Goal: Task Accomplishment & Management: Manage account settings

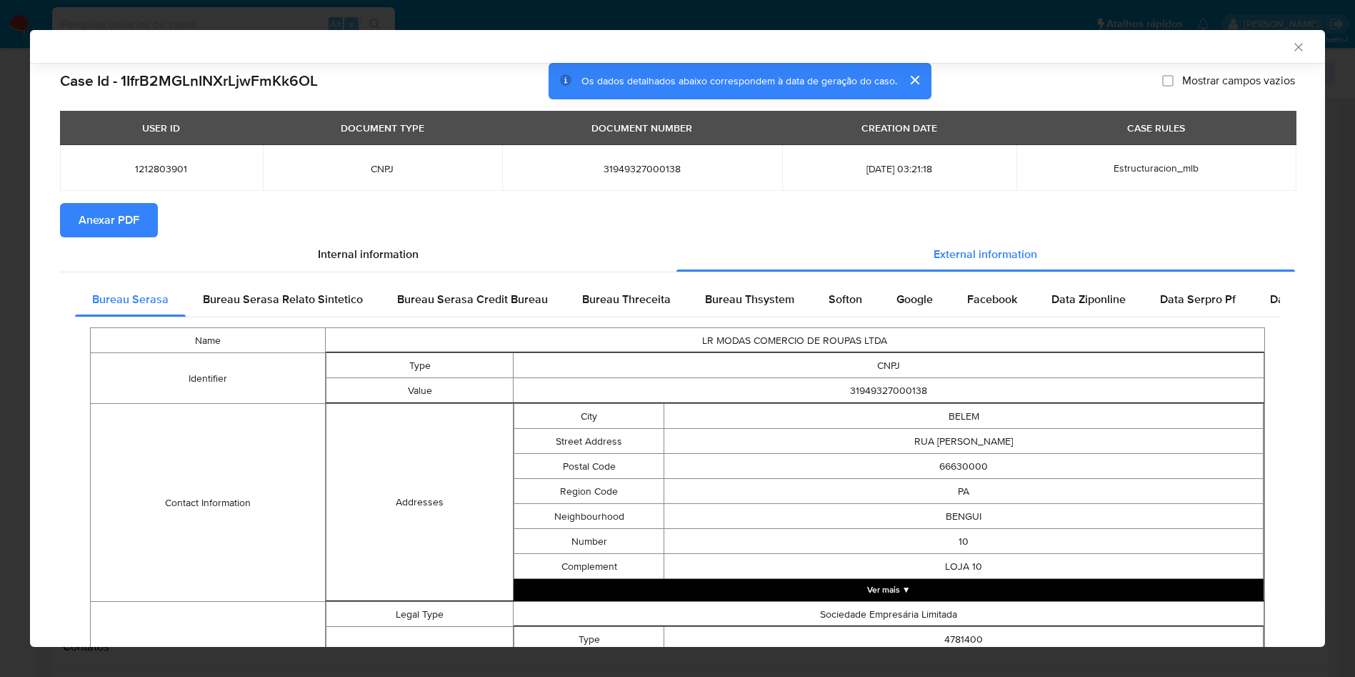
scroll to position [536, 0]
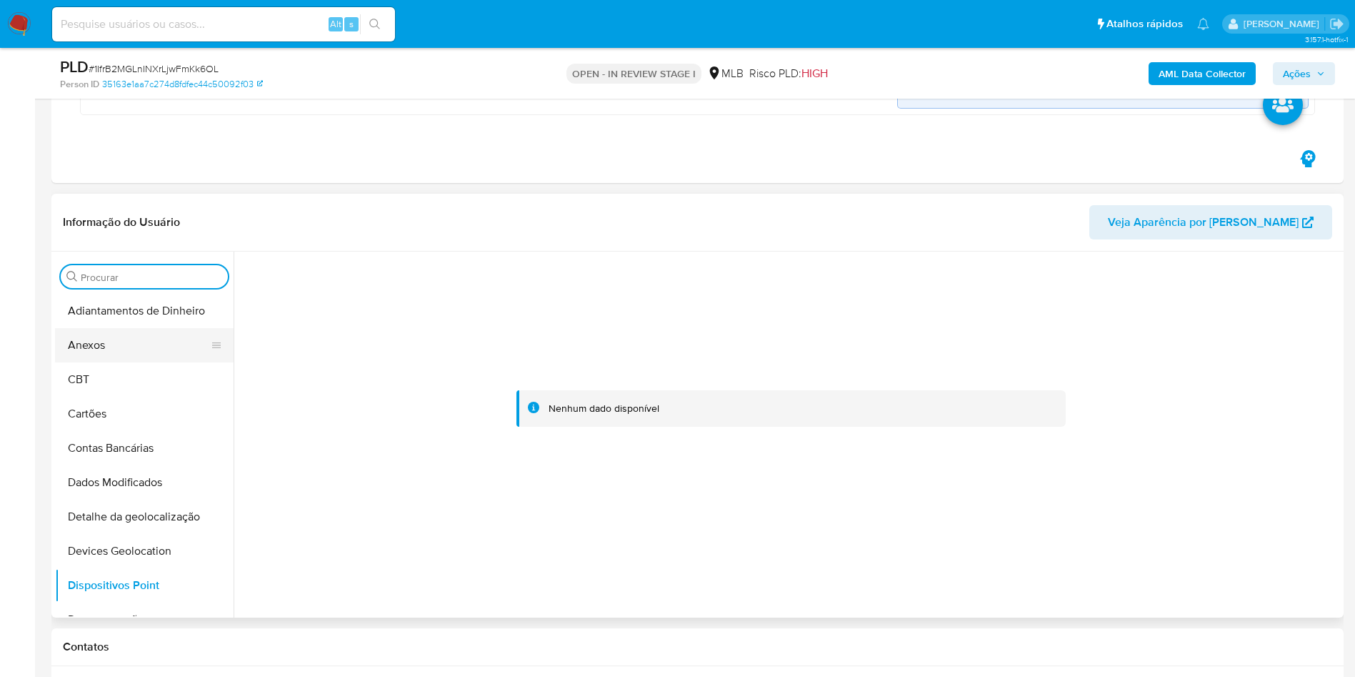
click at [150, 359] on button "Anexos" at bounding box center [138, 345] width 167 height 34
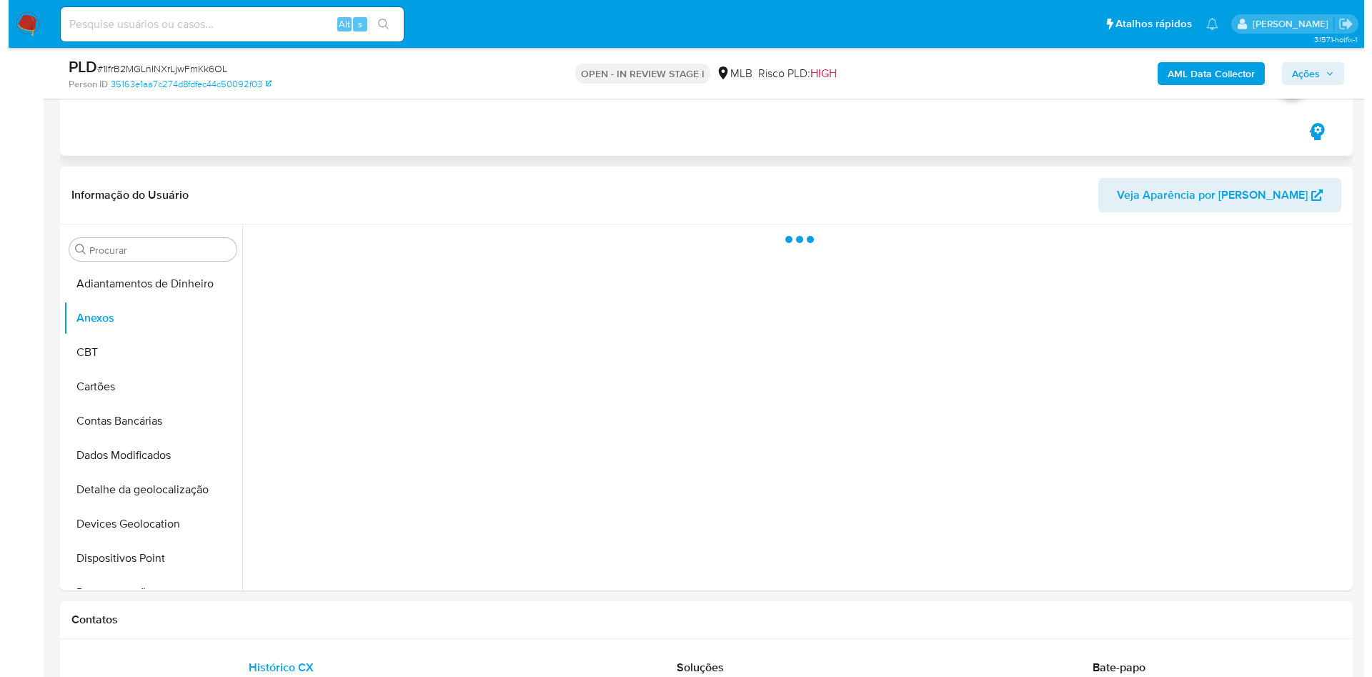
scroll to position [643, 0]
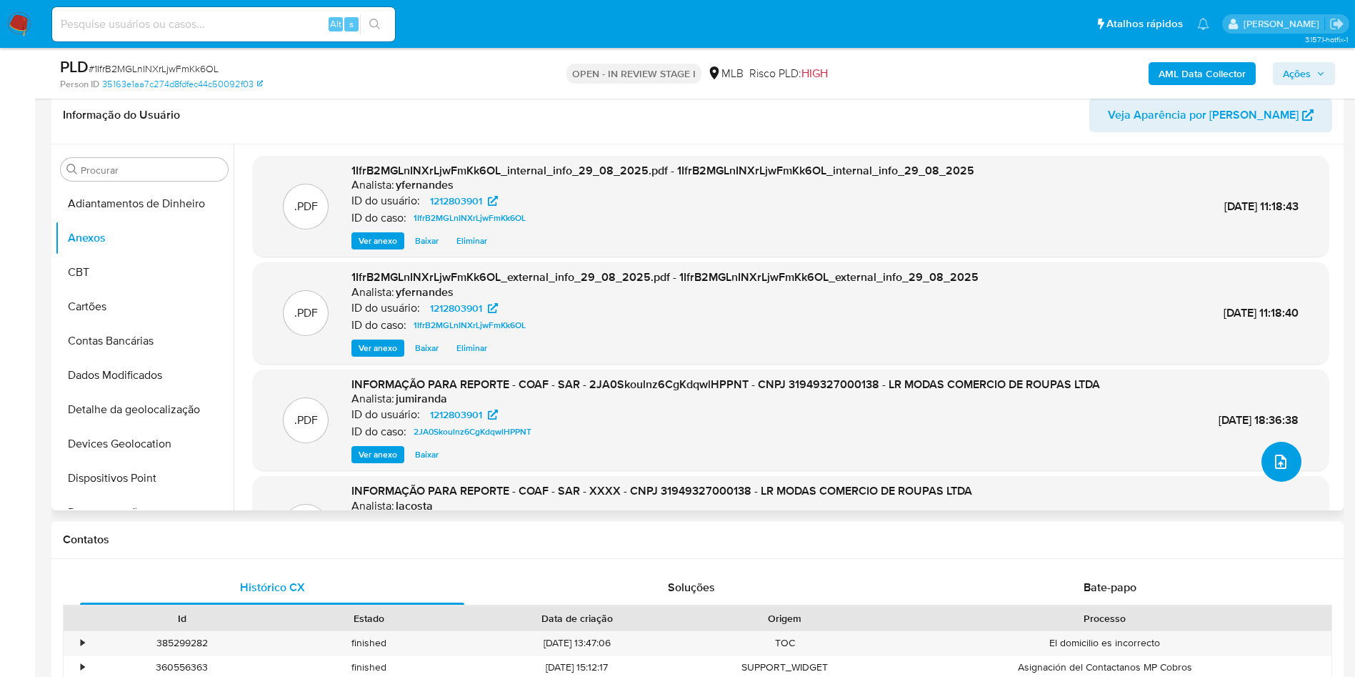
click at [1285, 462] on button "upload-file" at bounding box center [1282, 462] width 40 height 40
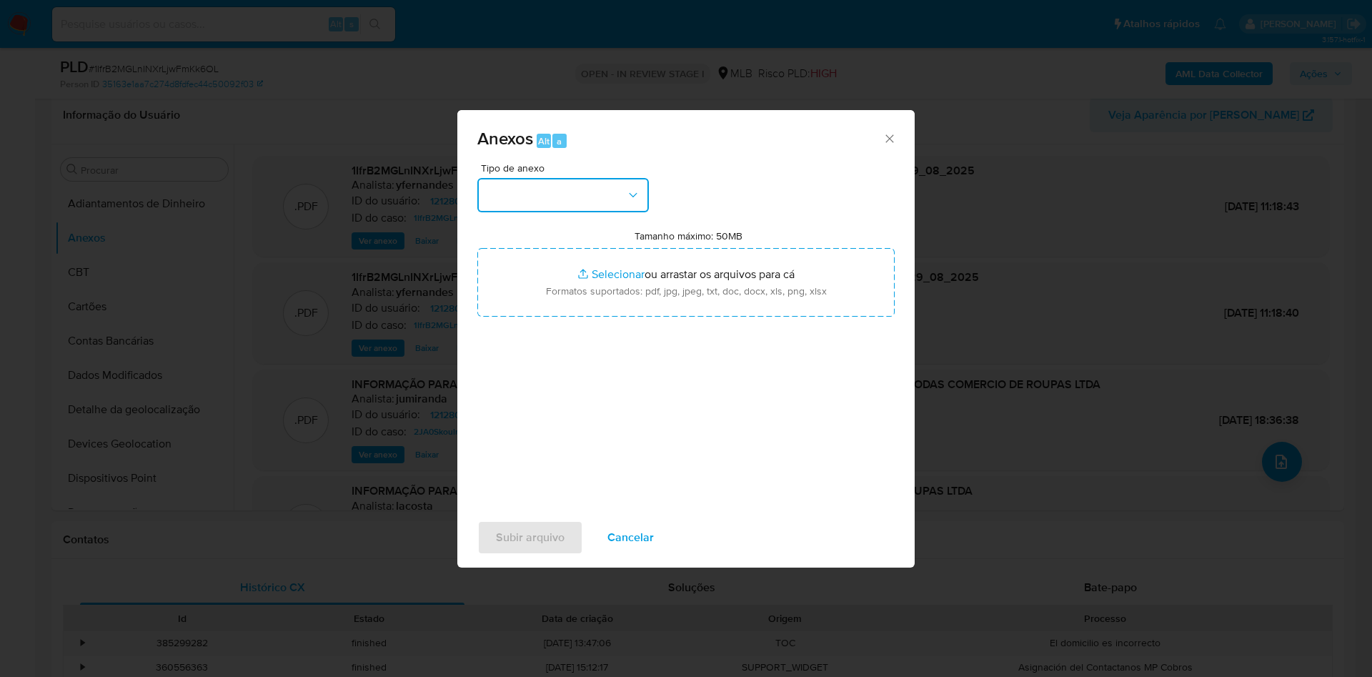
click at [549, 185] on button "button" at bounding box center [562, 195] width 171 height 34
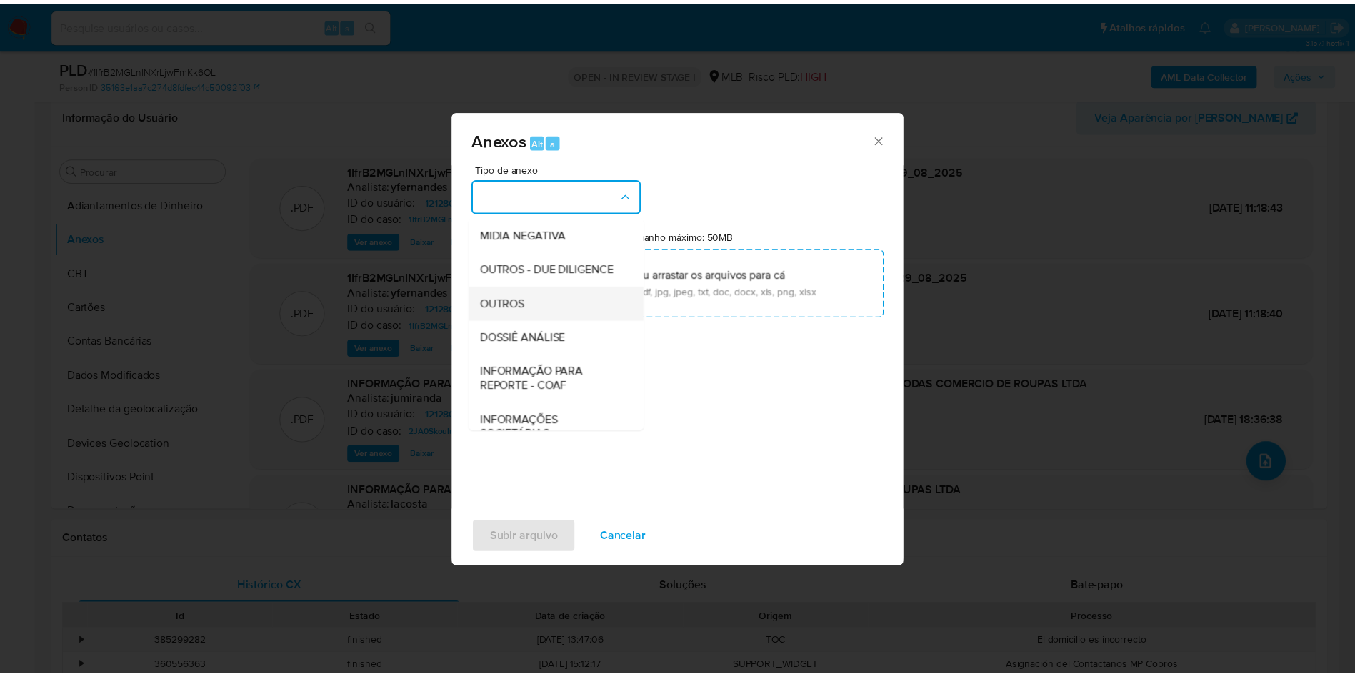
scroll to position [220, 0]
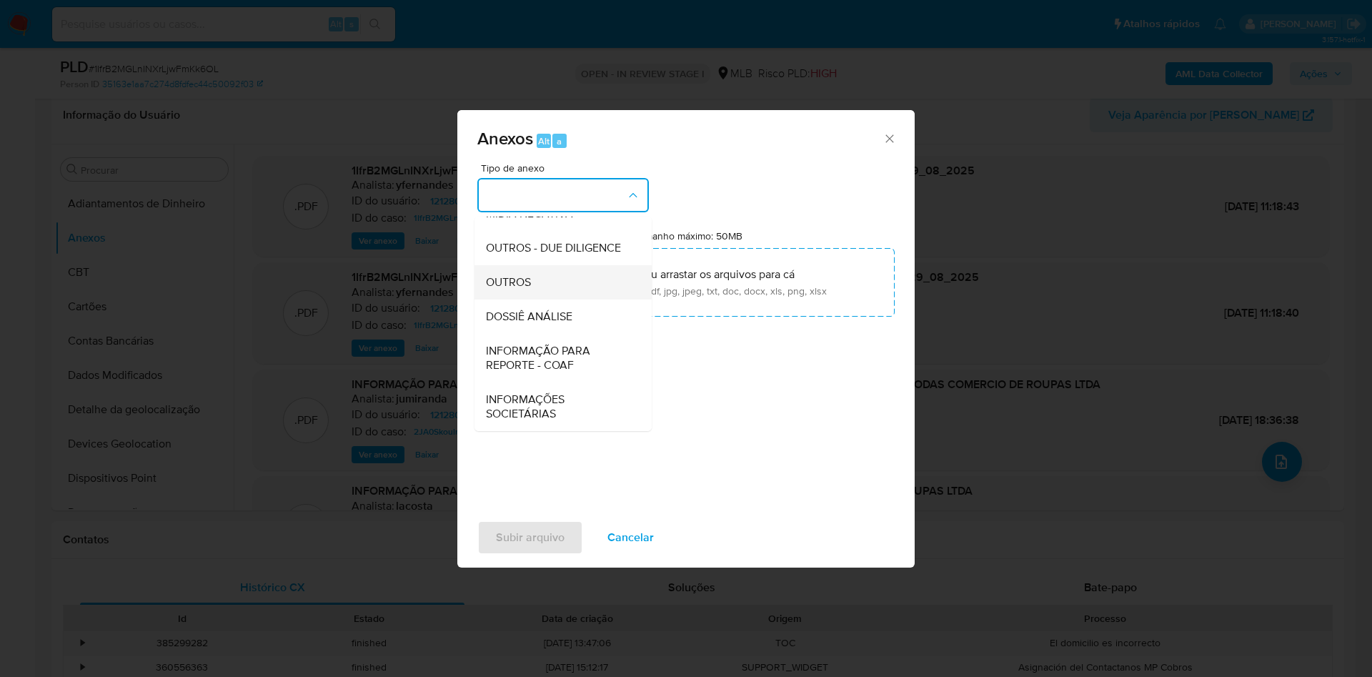
click at [503, 280] on span "OUTROS" at bounding box center [508, 282] width 45 height 14
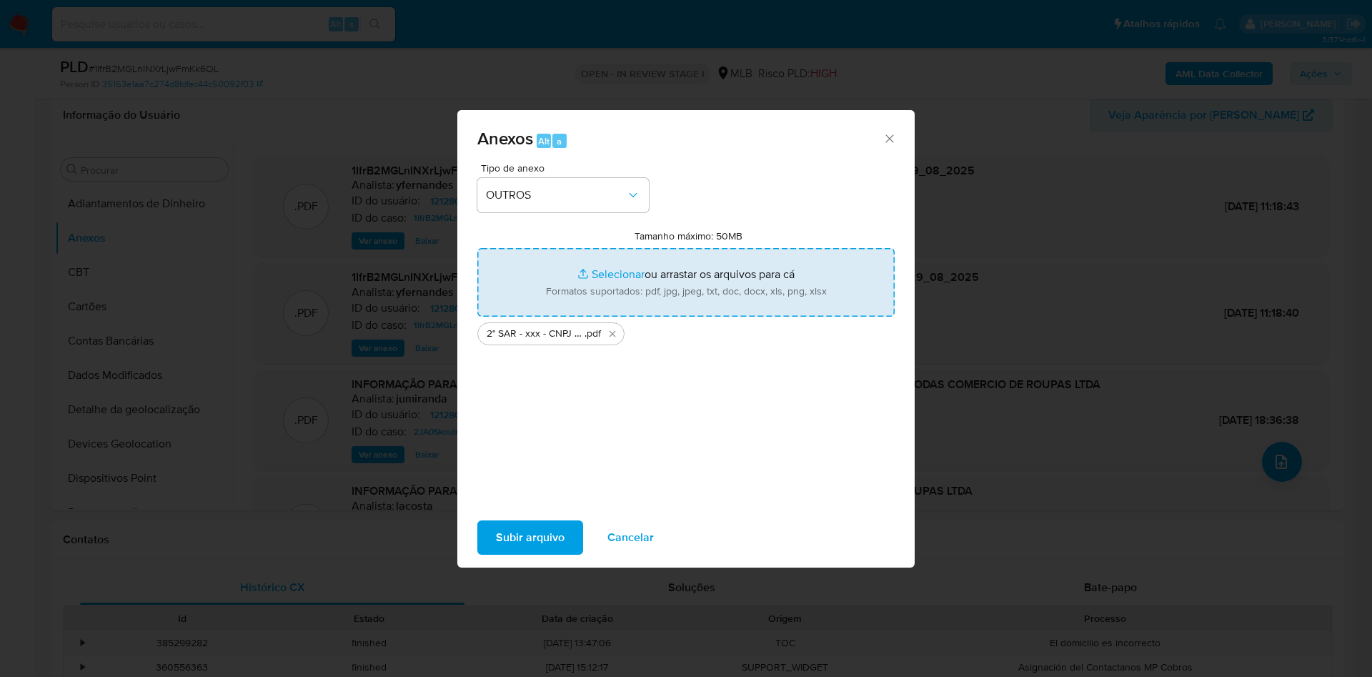
type input "C:\fakepath\Mulan 1212803901_2025_08_29_07_25_00.xlsx"
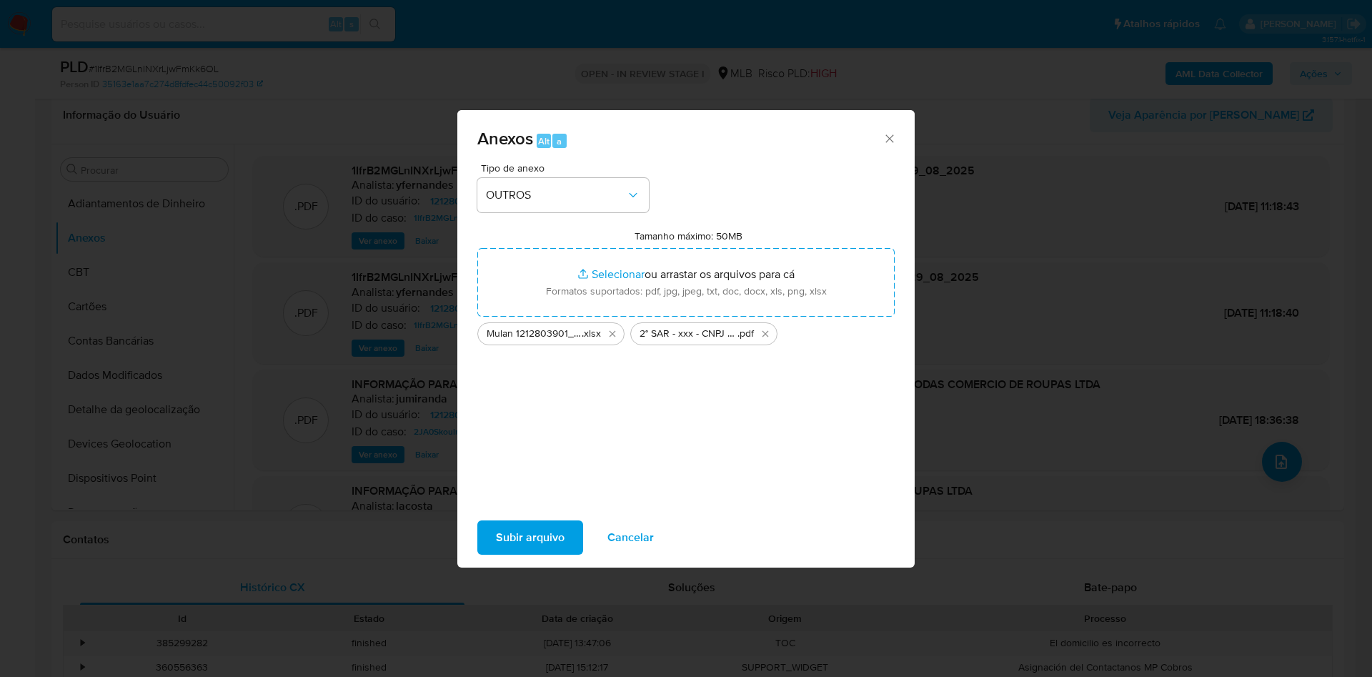
click at [557, 537] on span "Subir arquivo" at bounding box center [530, 537] width 69 height 31
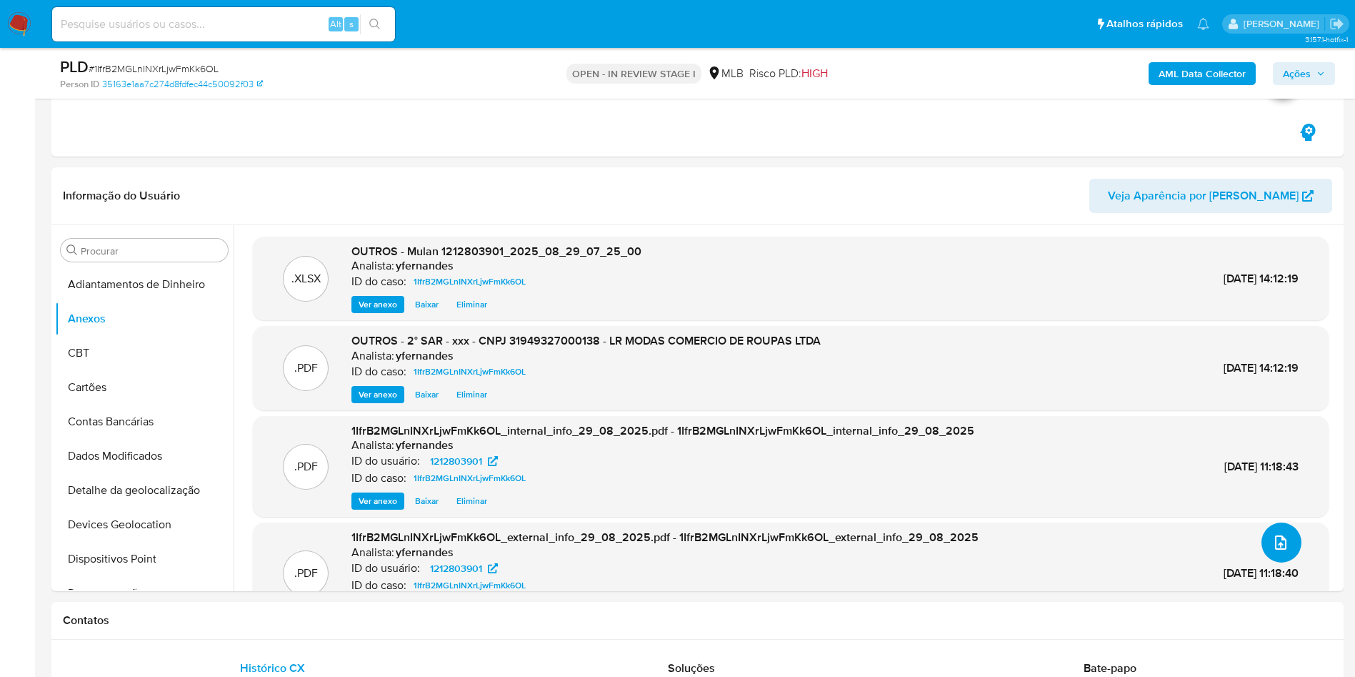
scroll to position [536, 0]
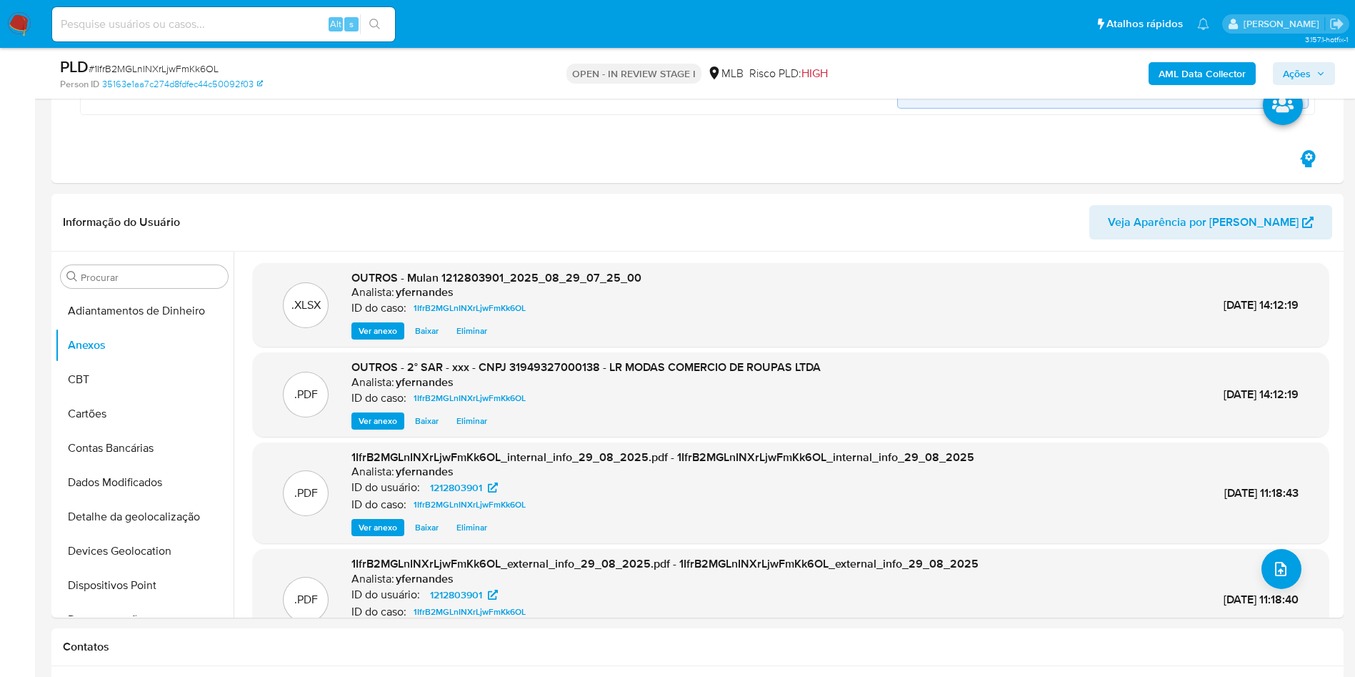
click at [1302, 65] on span "Ações" at bounding box center [1297, 73] width 28 height 23
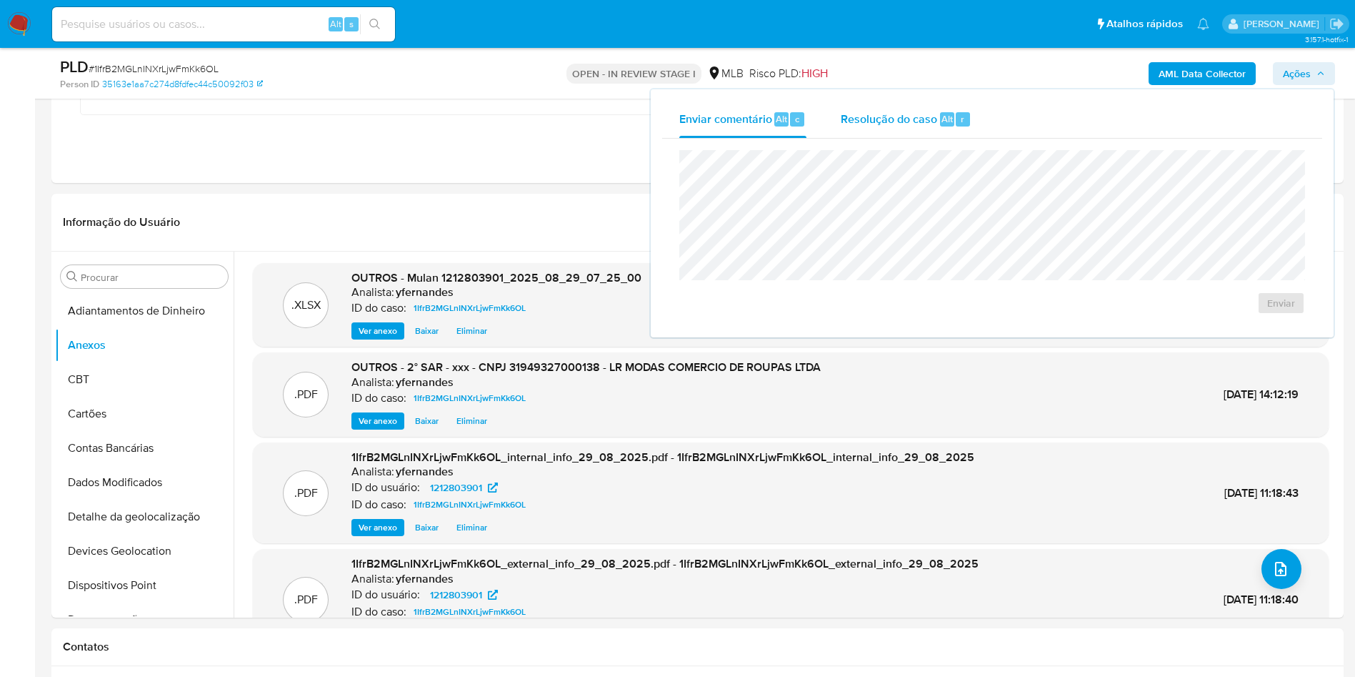
click at [889, 131] on div "Resolução do caso Alt r" at bounding box center [906, 119] width 131 height 37
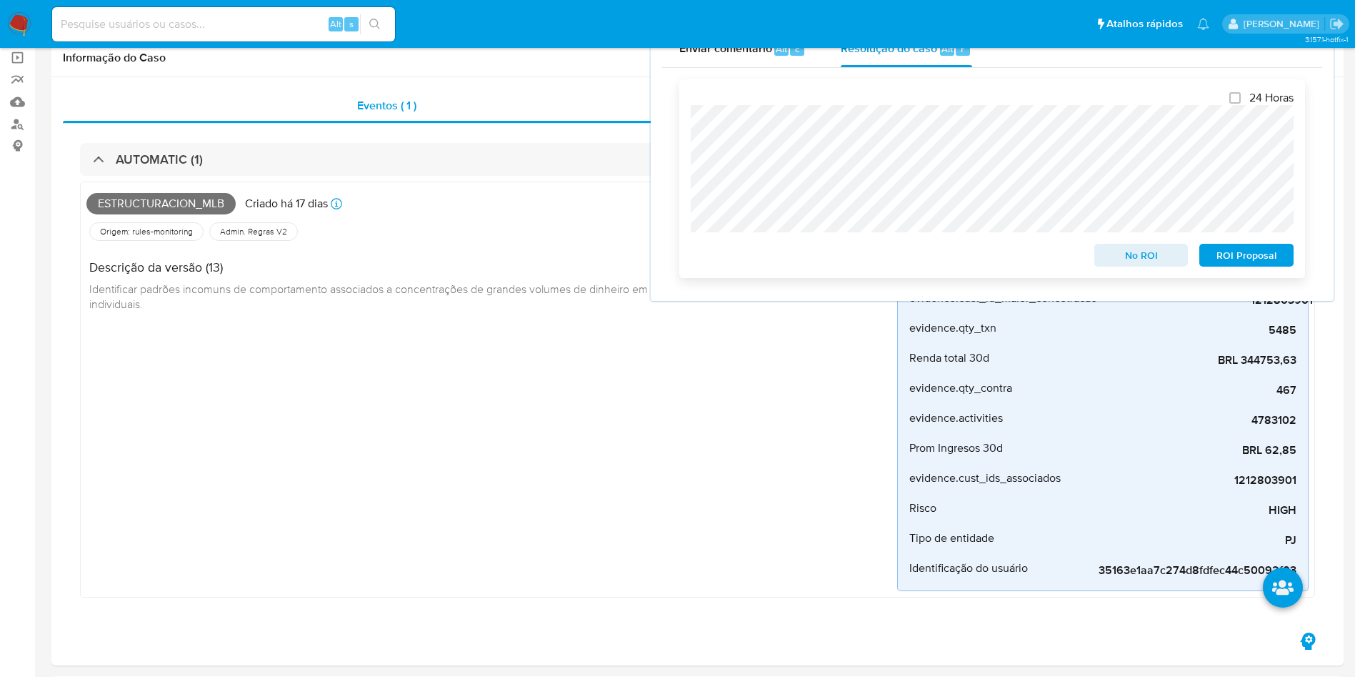
scroll to position [0, 0]
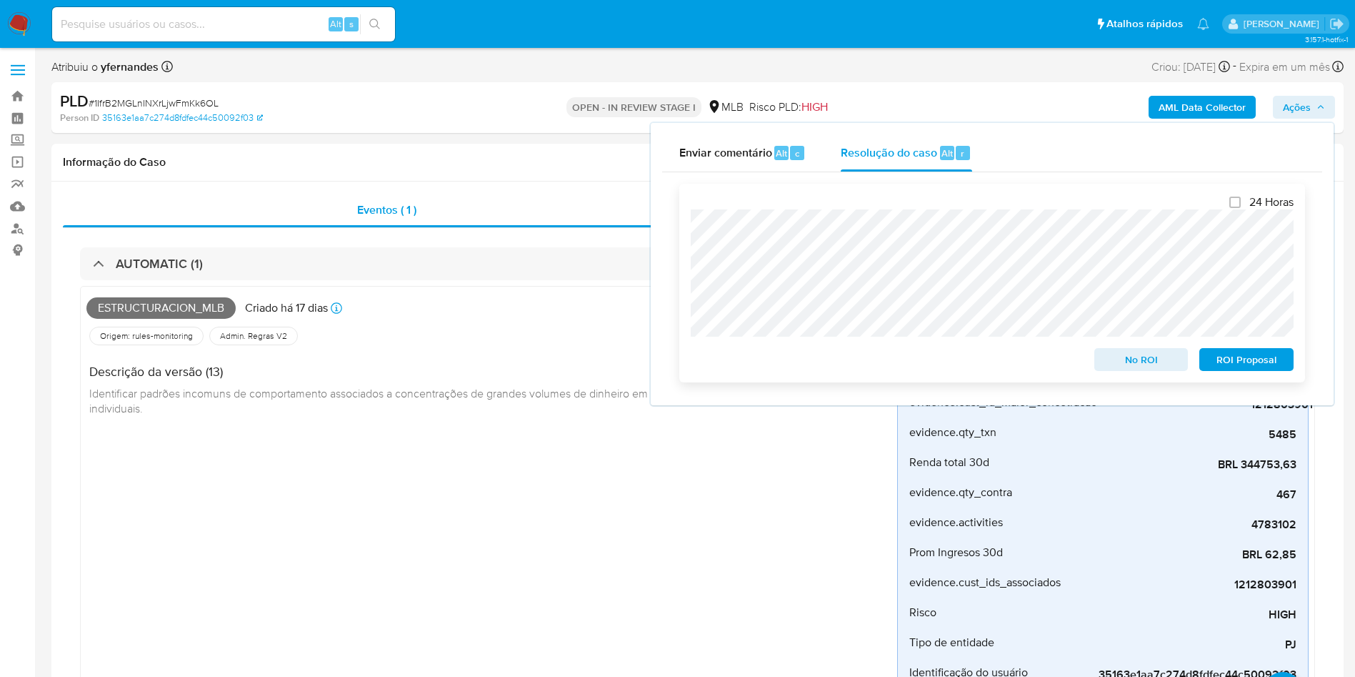
click at [1245, 367] on span "ROI Proposal" at bounding box center [1246, 359] width 74 height 20
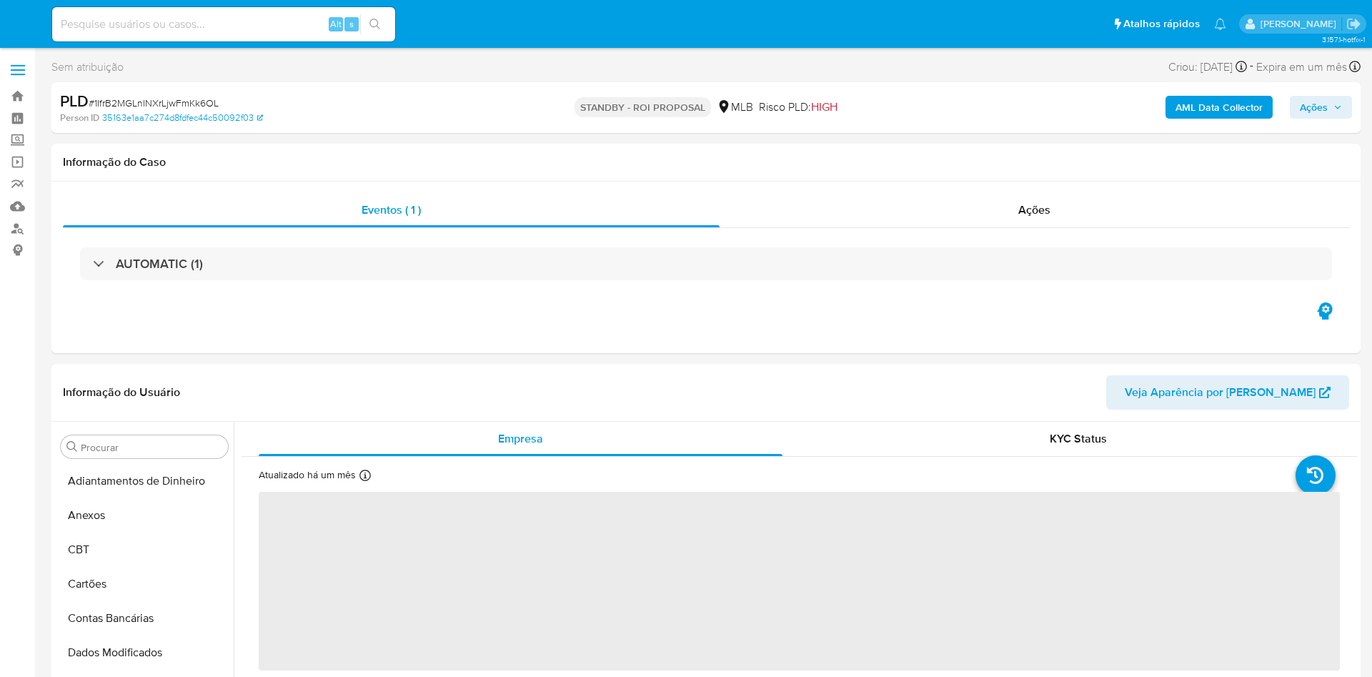
select select "10"
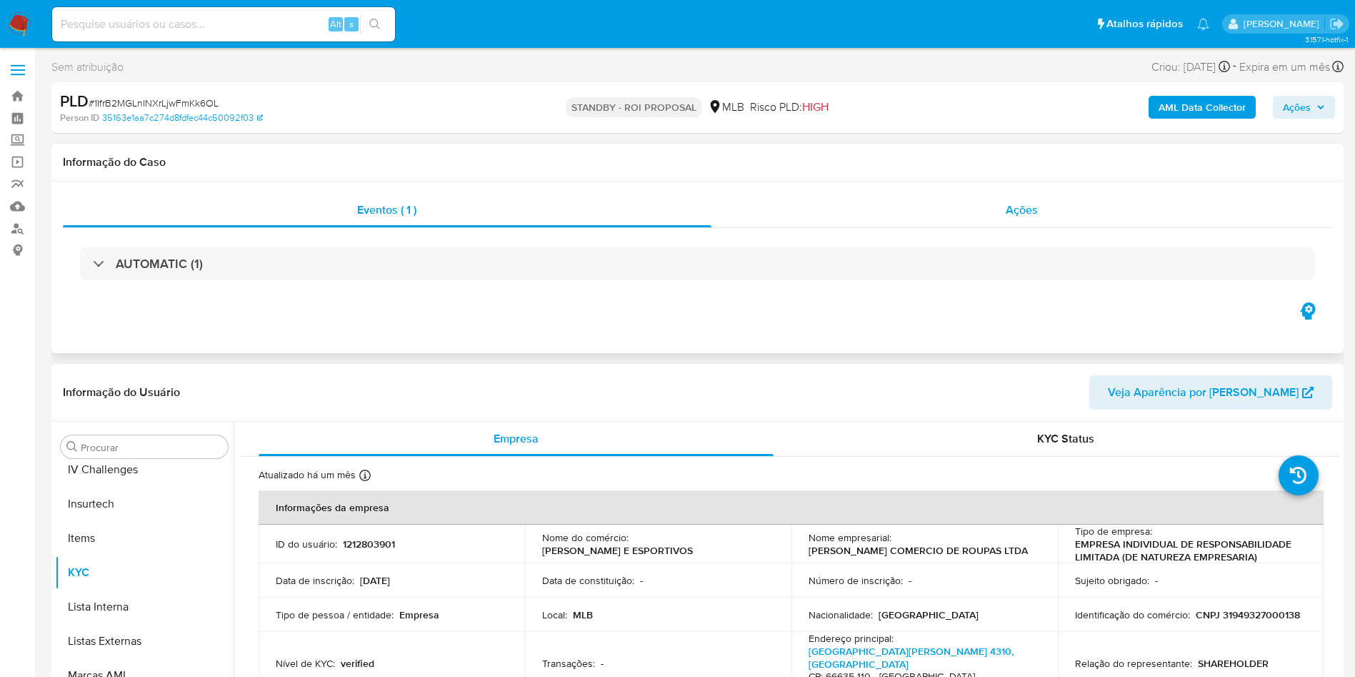
scroll to position [638, 0]
click at [1003, 204] on div "Ações" at bounding box center [1023, 210] width 622 height 34
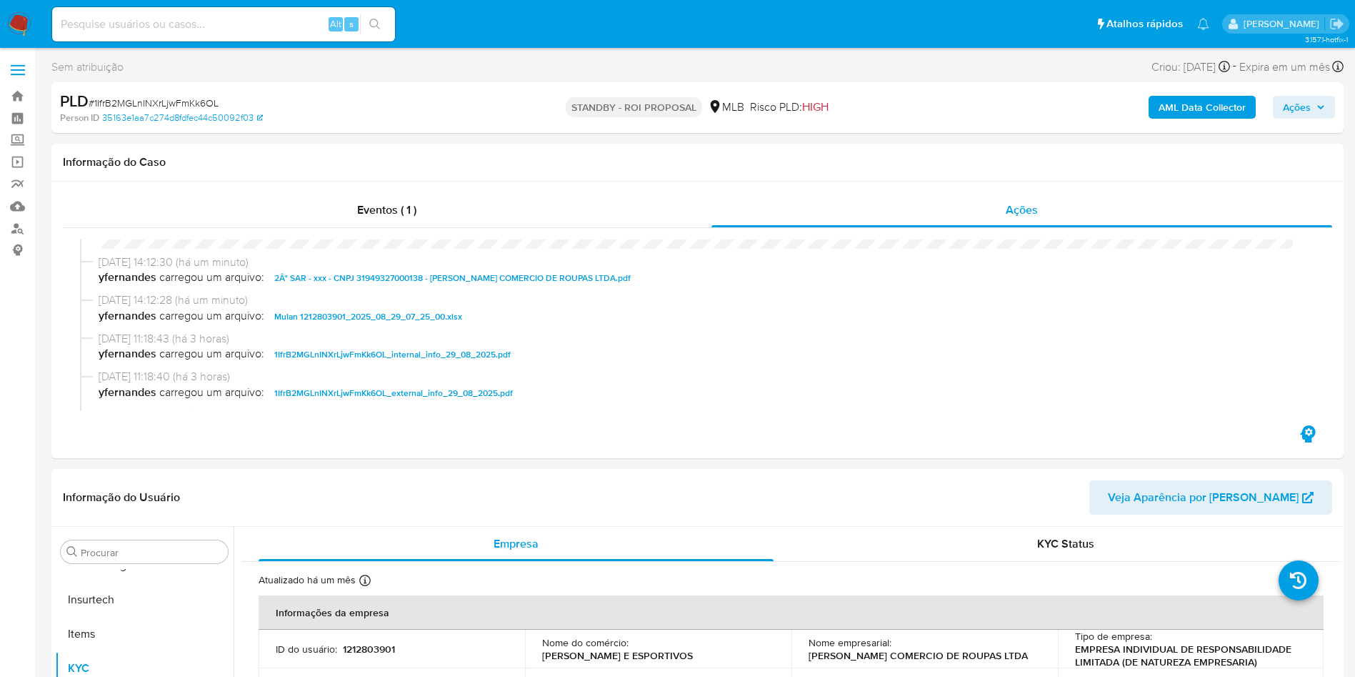
scroll to position [0, 0]
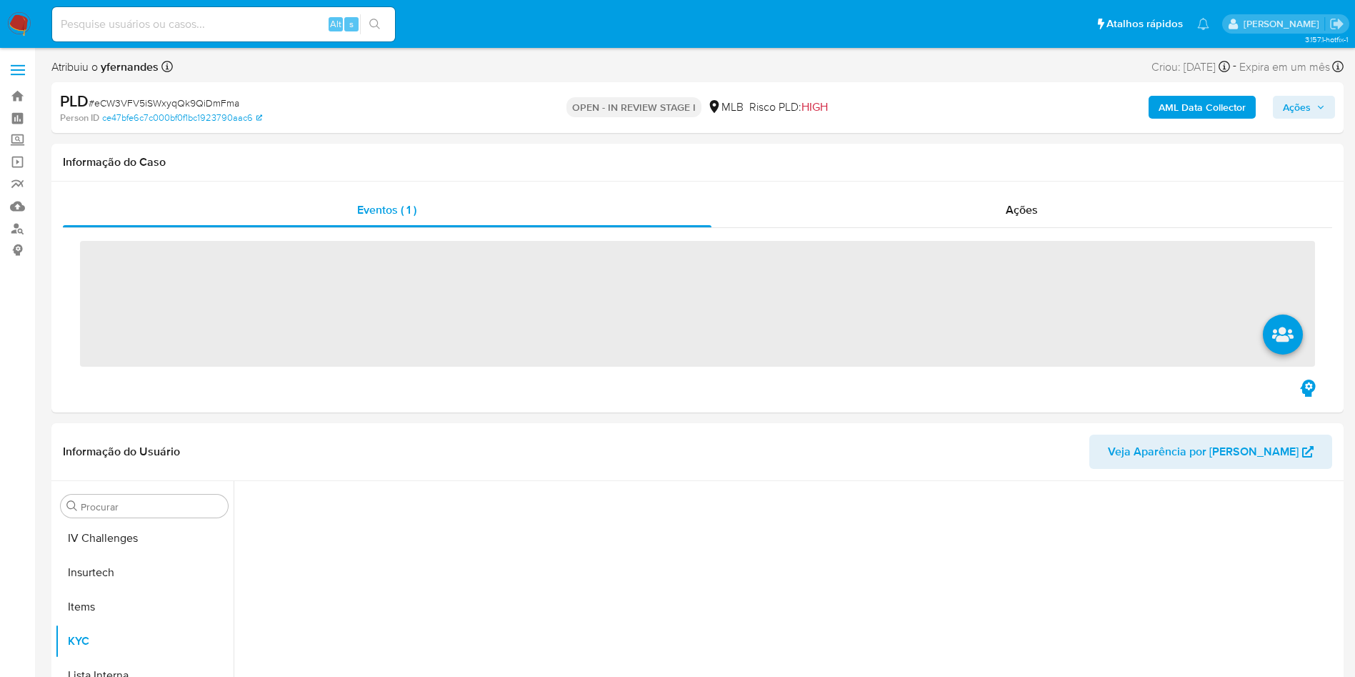
scroll to position [638, 0]
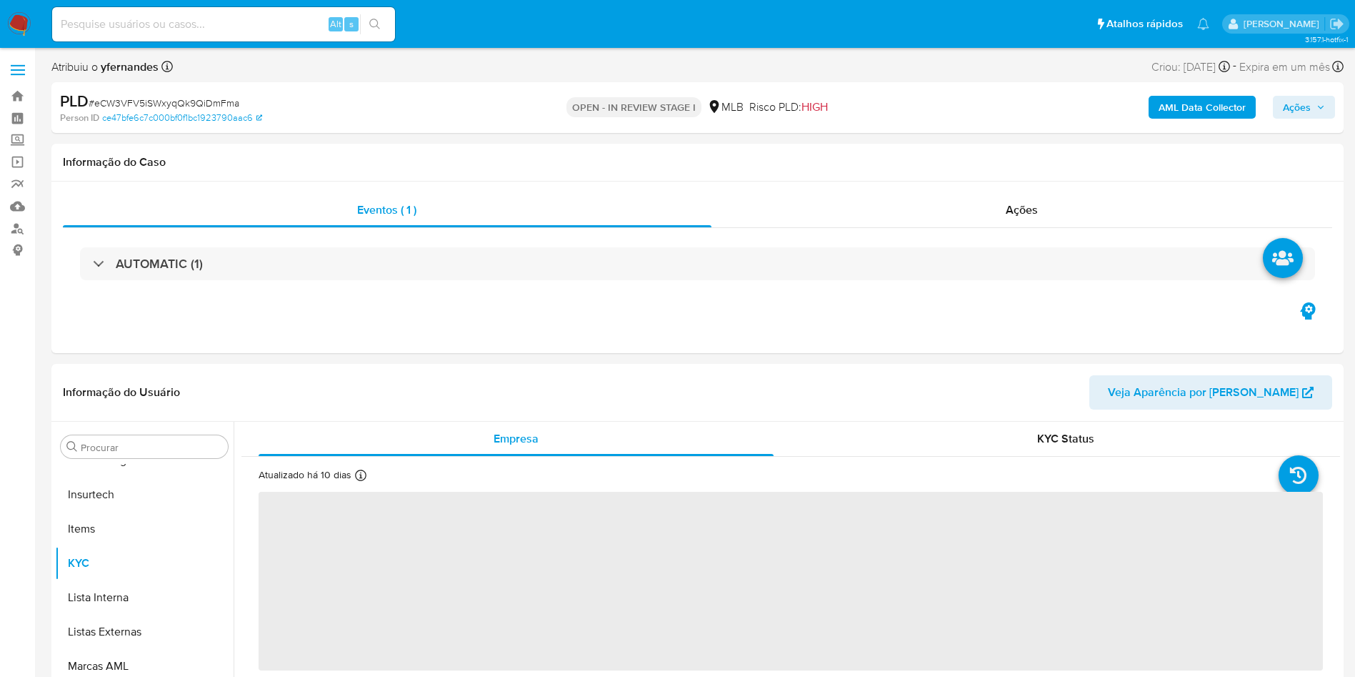
select select "10"
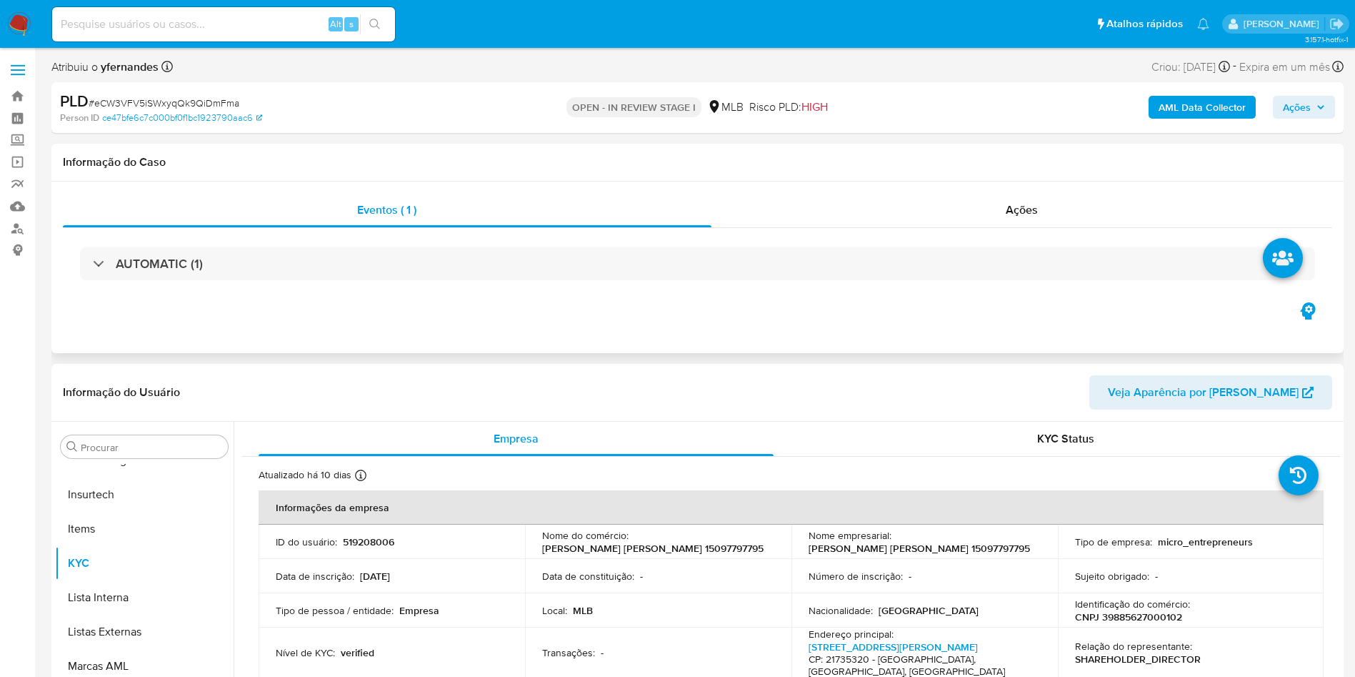
click at [848, 182] on div "Eventos ( 1 ) Ações AUTOMATIC (1)" at bounding box center [697, 266] width 1292 height 171
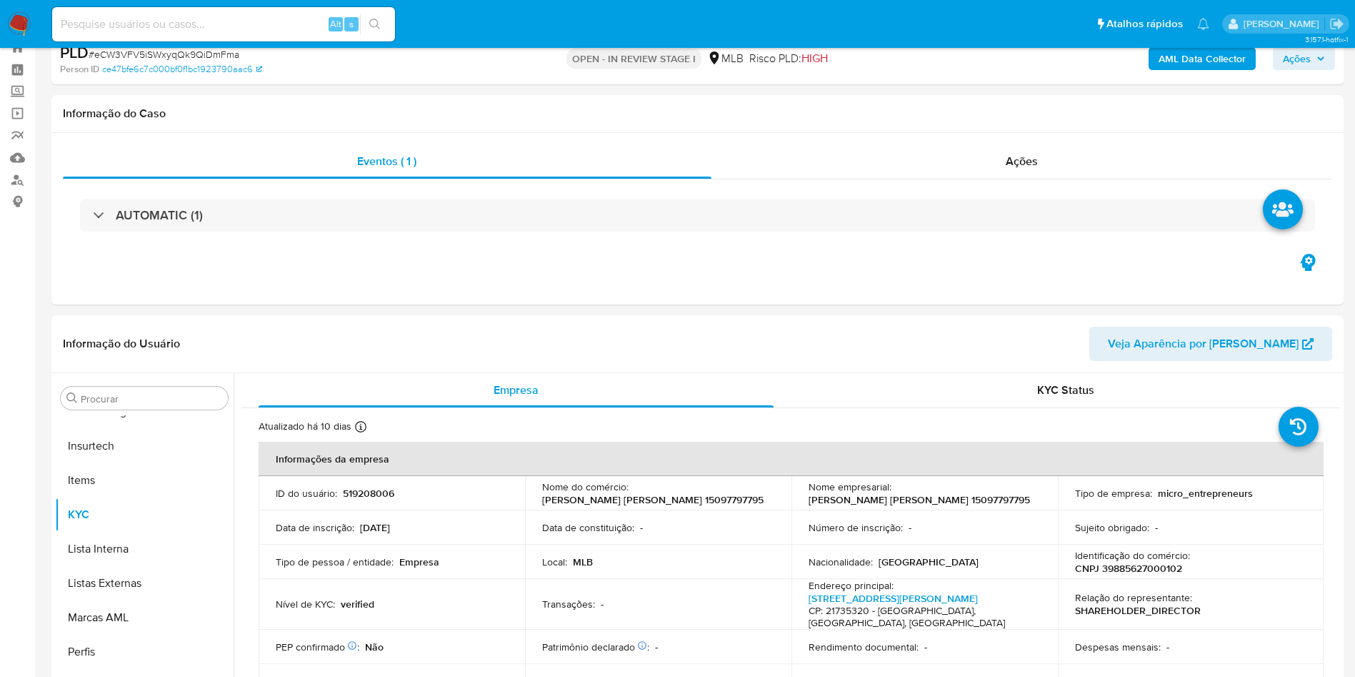
scroll to position [0, 0]
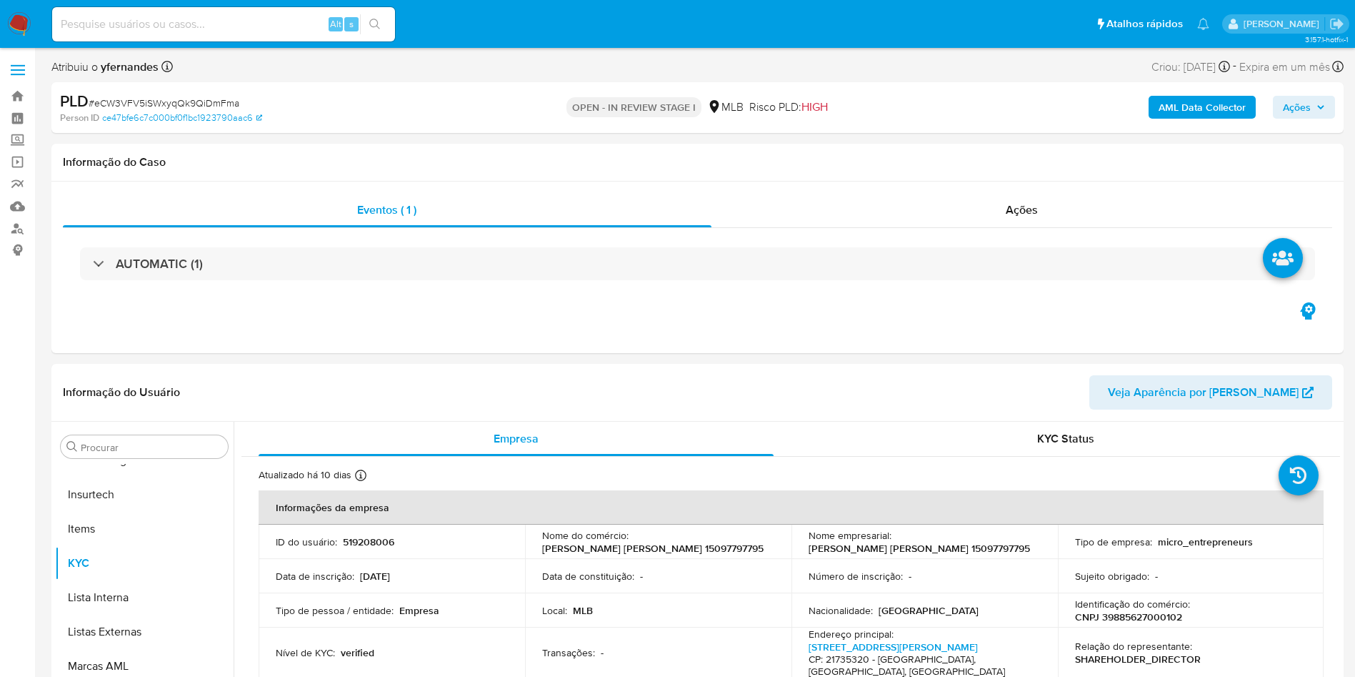
click at [171, 107] on span "# eCW3VFV5iSWxyqQk9QiDmFma" at bounding box center [164, 103] width 151 height 14
copy span "eCW3VFV5iSWxyqQk9QiDmFma"
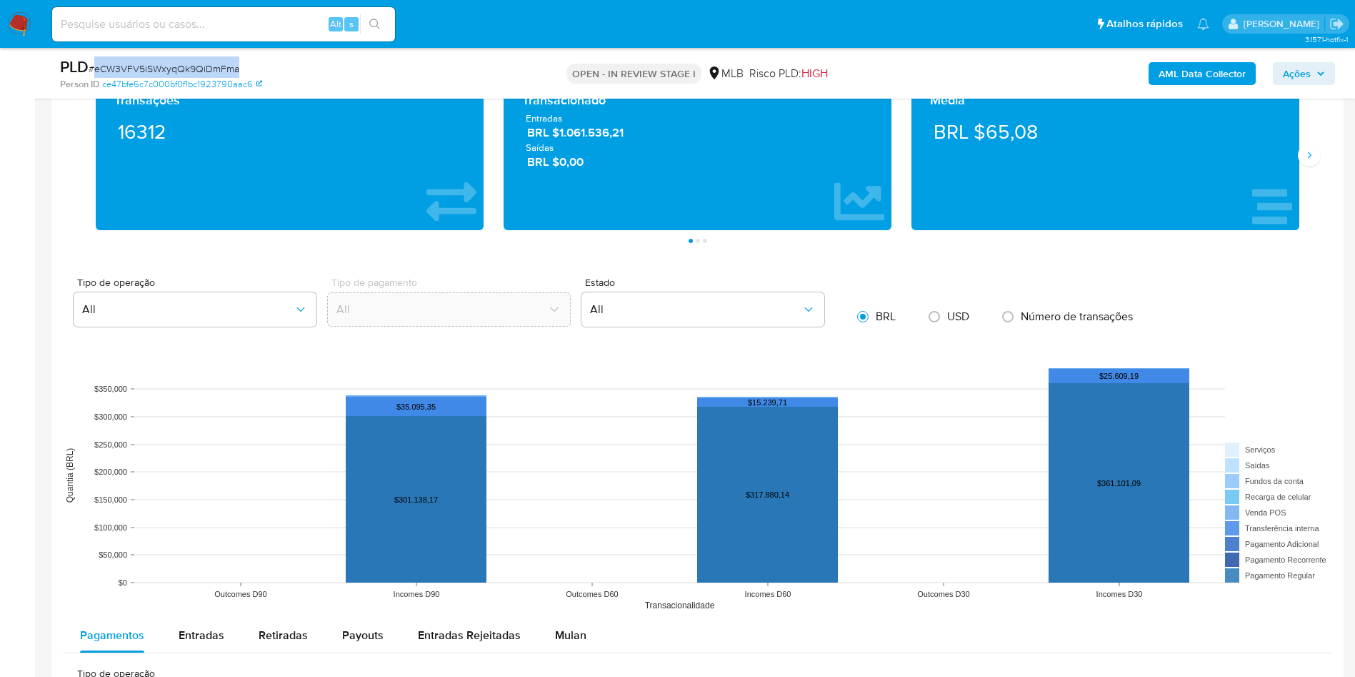
scroll to position [750, 0]
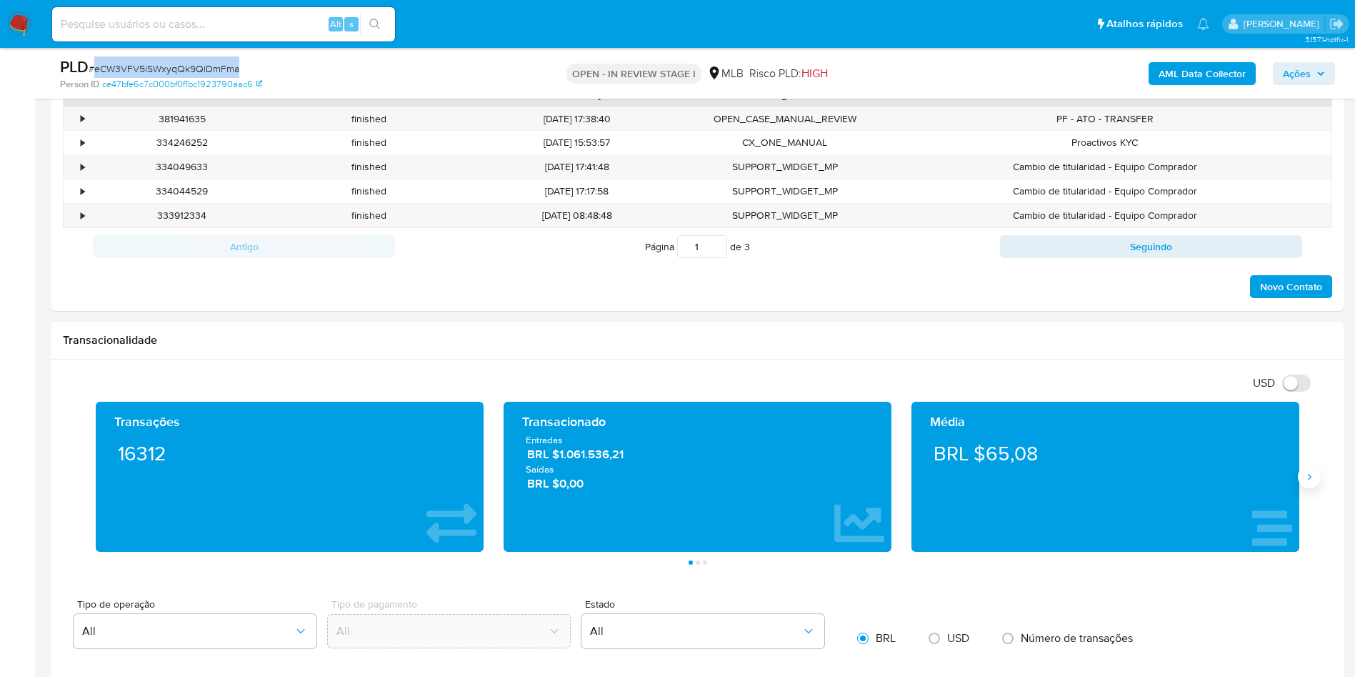
click at [1307, 485] on button "Siguiente" at bounding box center [1309, 476] width 23 height 23
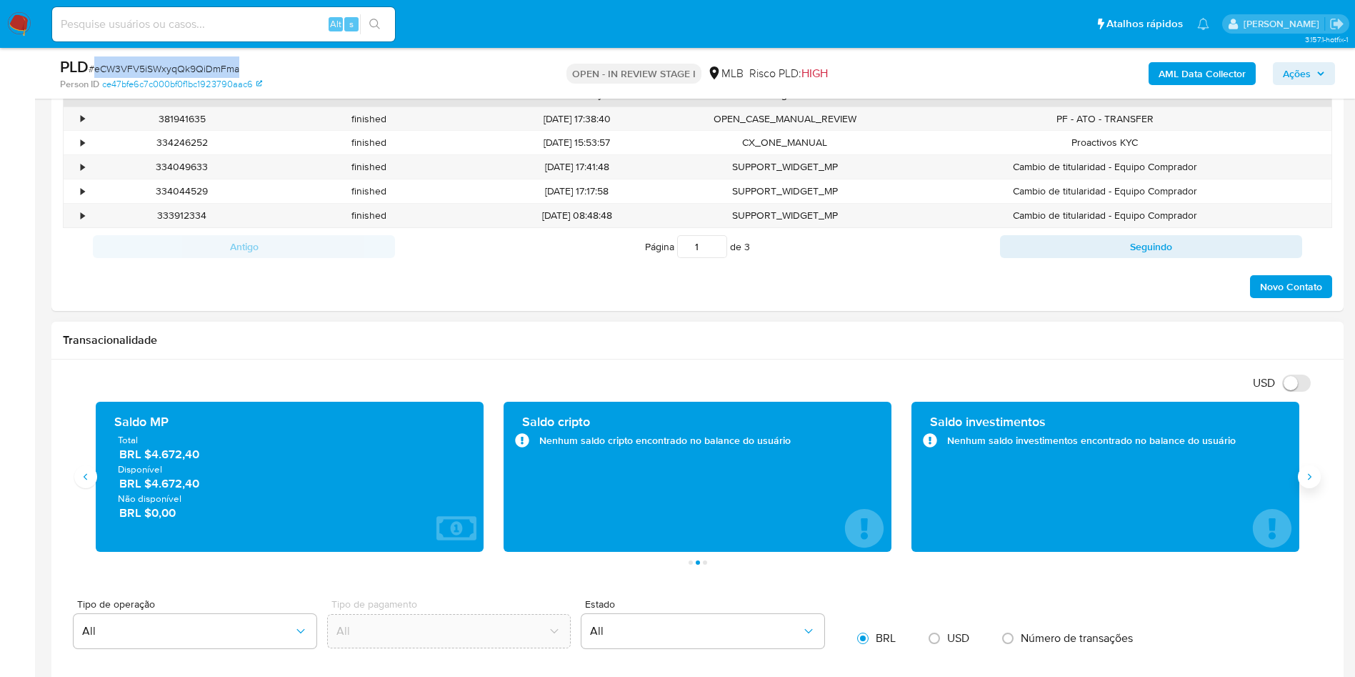
click at [1302, 472] on button "Siguiente" at bounding box center [1309, 476] width 23 height 23
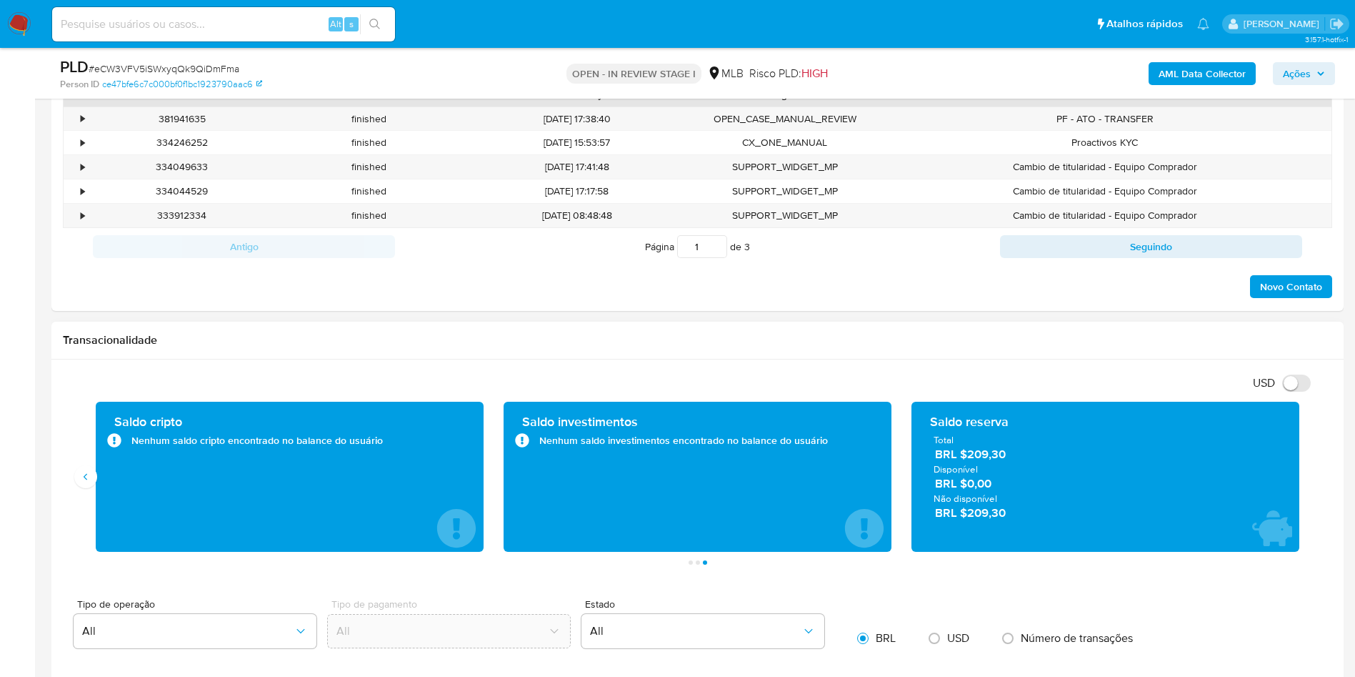
click at [102, 476] on div "Saldo cripto Nenhum saldo cripto encontrado no balance do usuário" at bounding box center [290, 476] width 388 height 150
click at [119, 454] on div "Saldo cripto Nenhum saldo cripto encontrado no balance do usuário" at bounding box center [289, 476] width 365 height 127
click at [102, 482] on div "Saldo cripto Nenhum saldo cripto encontrado no balance do usuário" at bounding box center [290, 476] width 388 height 150
click at [87, 480] on icon "Anterior" at bounding box center [85, 476] width 11 height 11
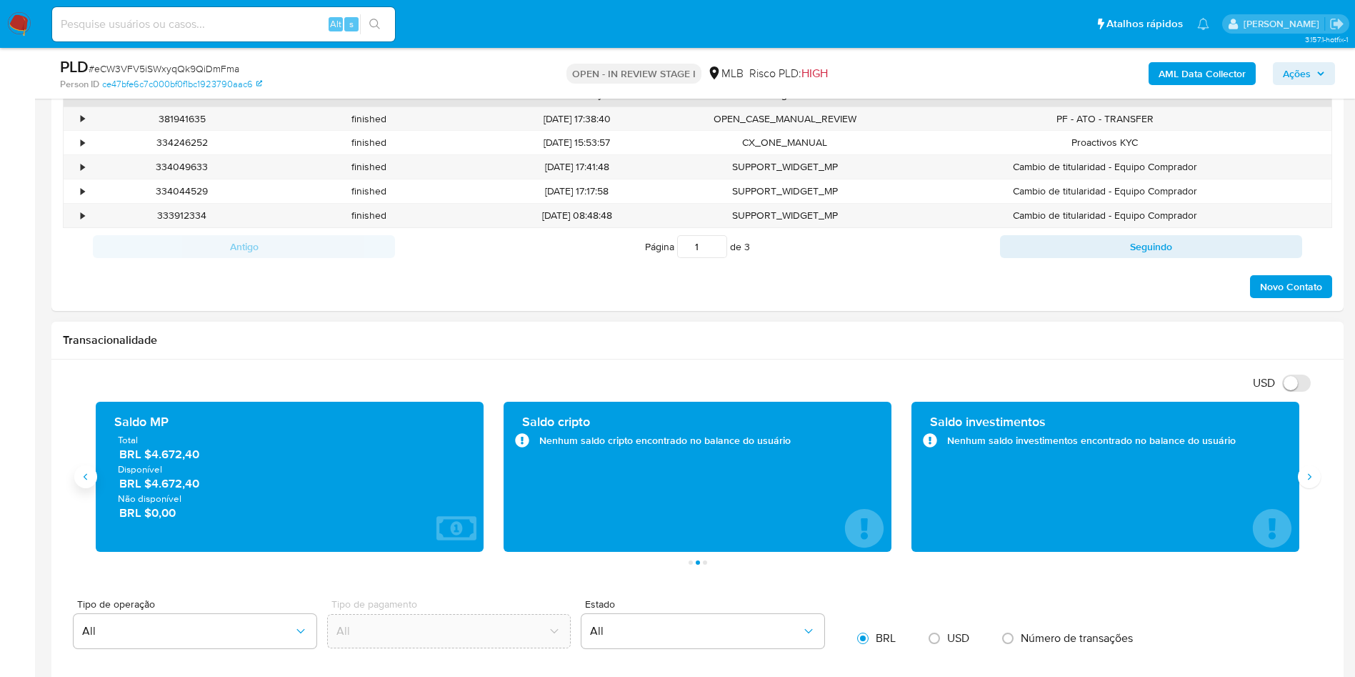
click at [86, 480] on icon "Anterior" at bounding box center [85, 476] width 11 height 11
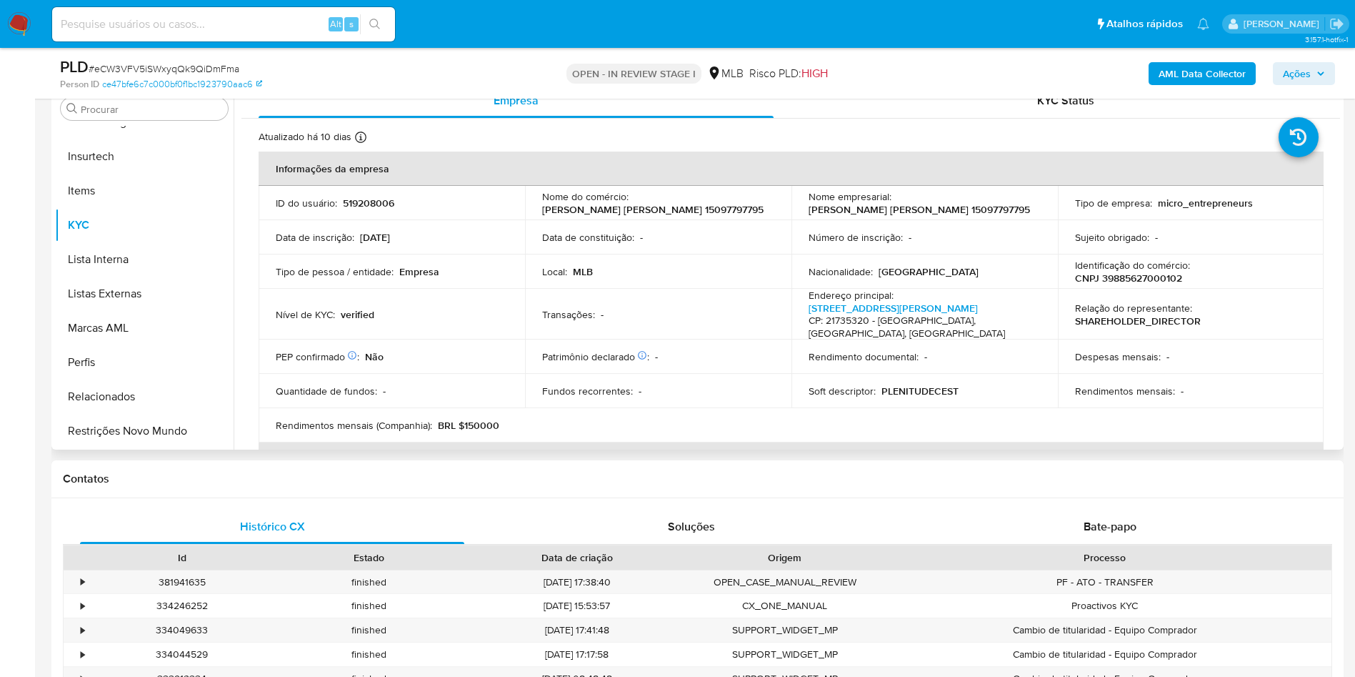
scroll to position [214, 0]
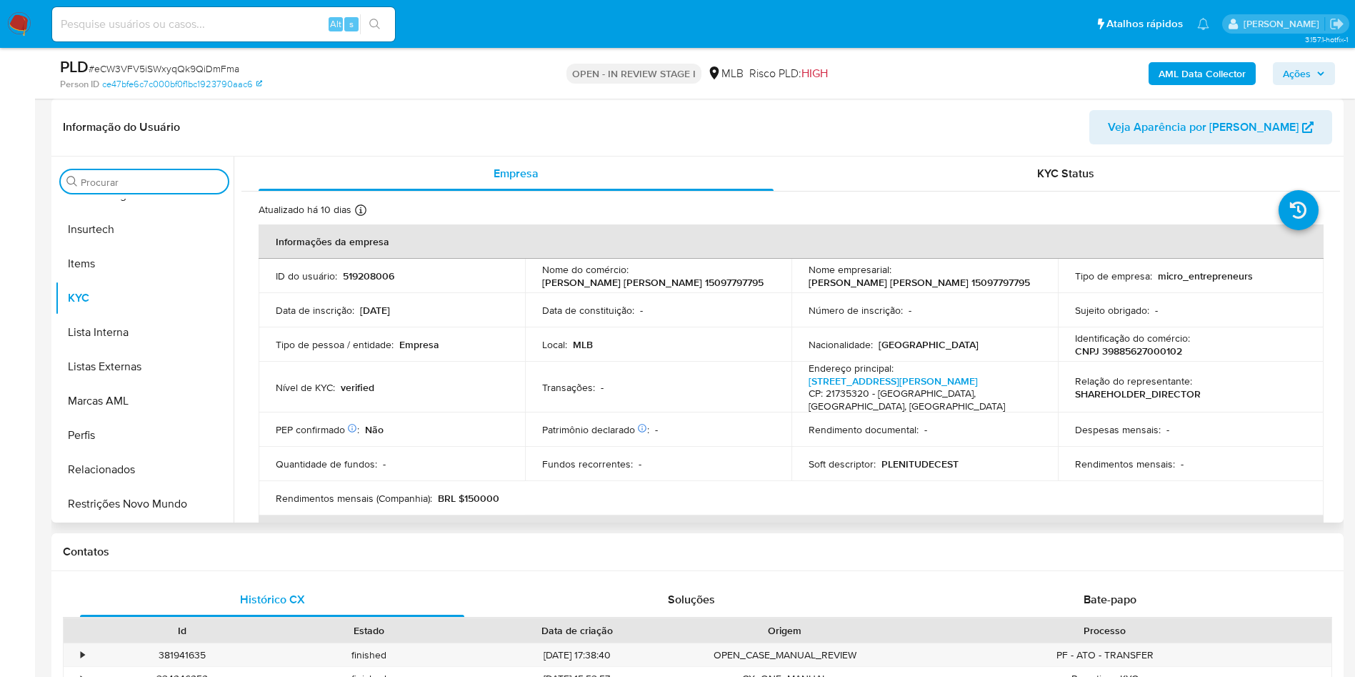
click at [84, 179] on input "Procurar" at bounding box center [151, 182] width 141 height 13
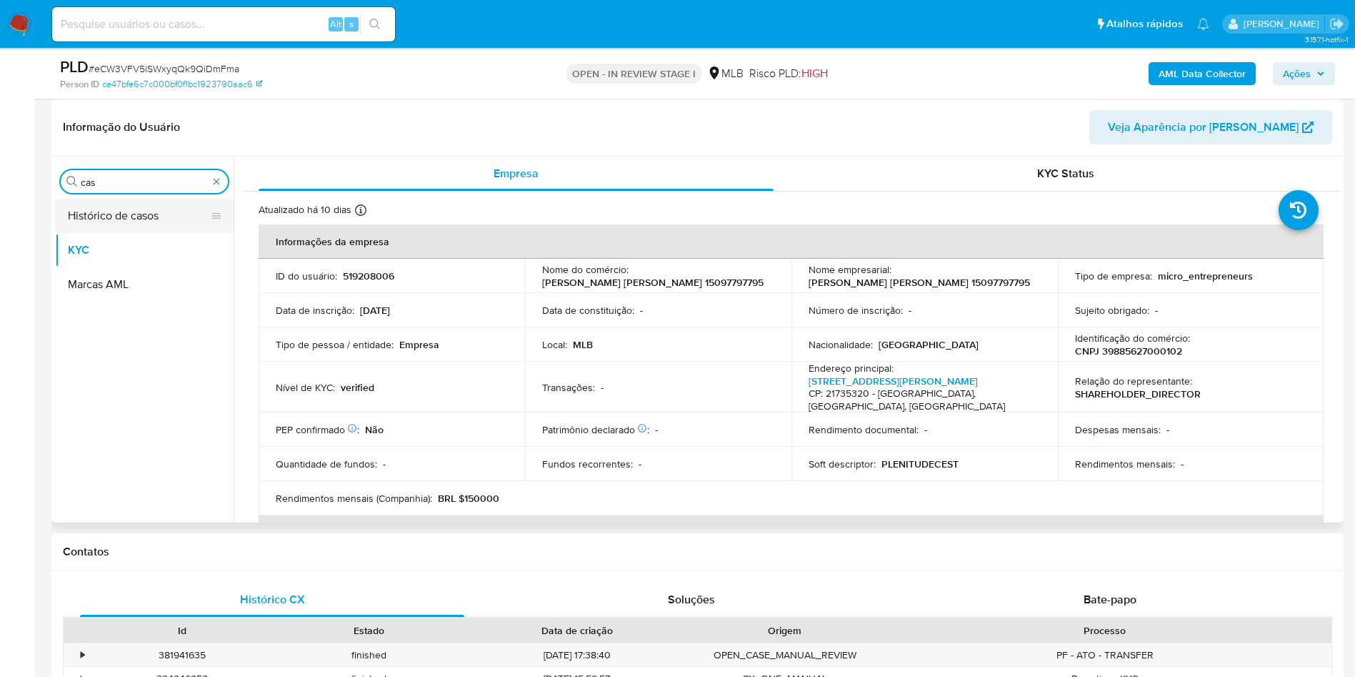
click at [131, 230] on button "Histórico de casos" at bounding box center [138, 216] width 167 height 34
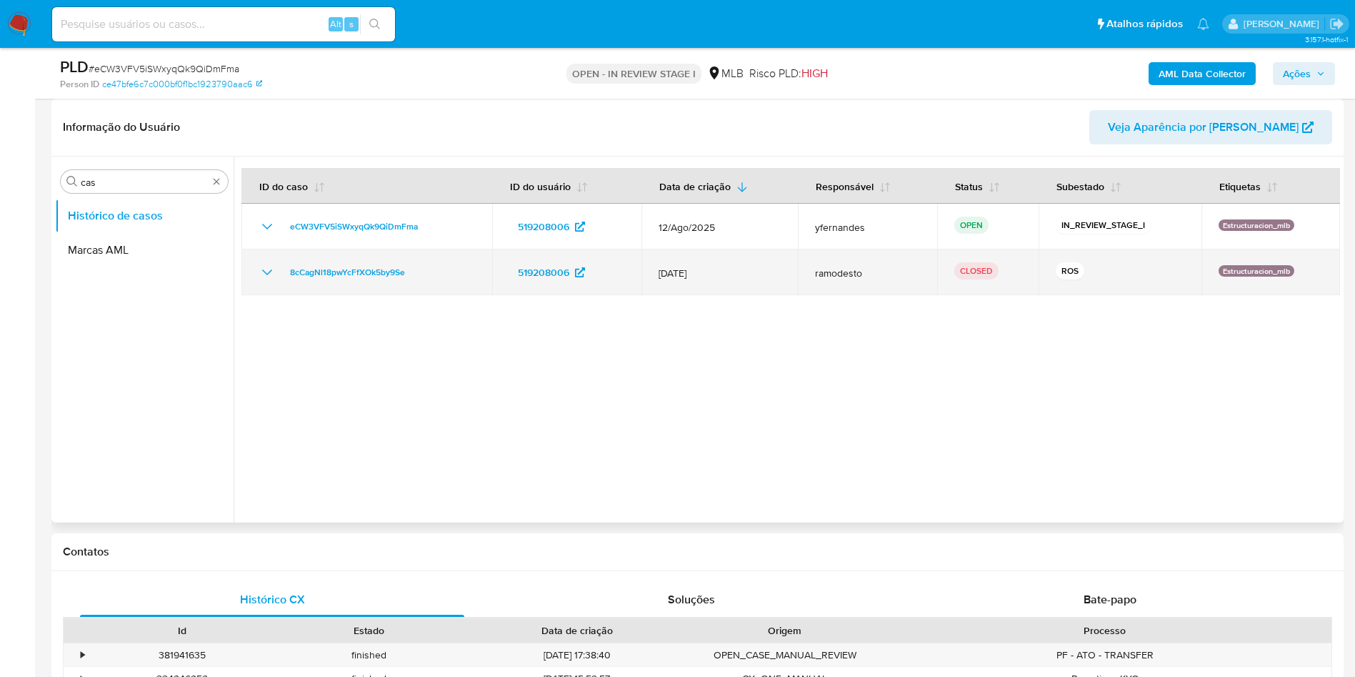
click at [271, 272] on icon "Mostrar/Ocultar" at bounding box center [267, 272] width 17 height 17
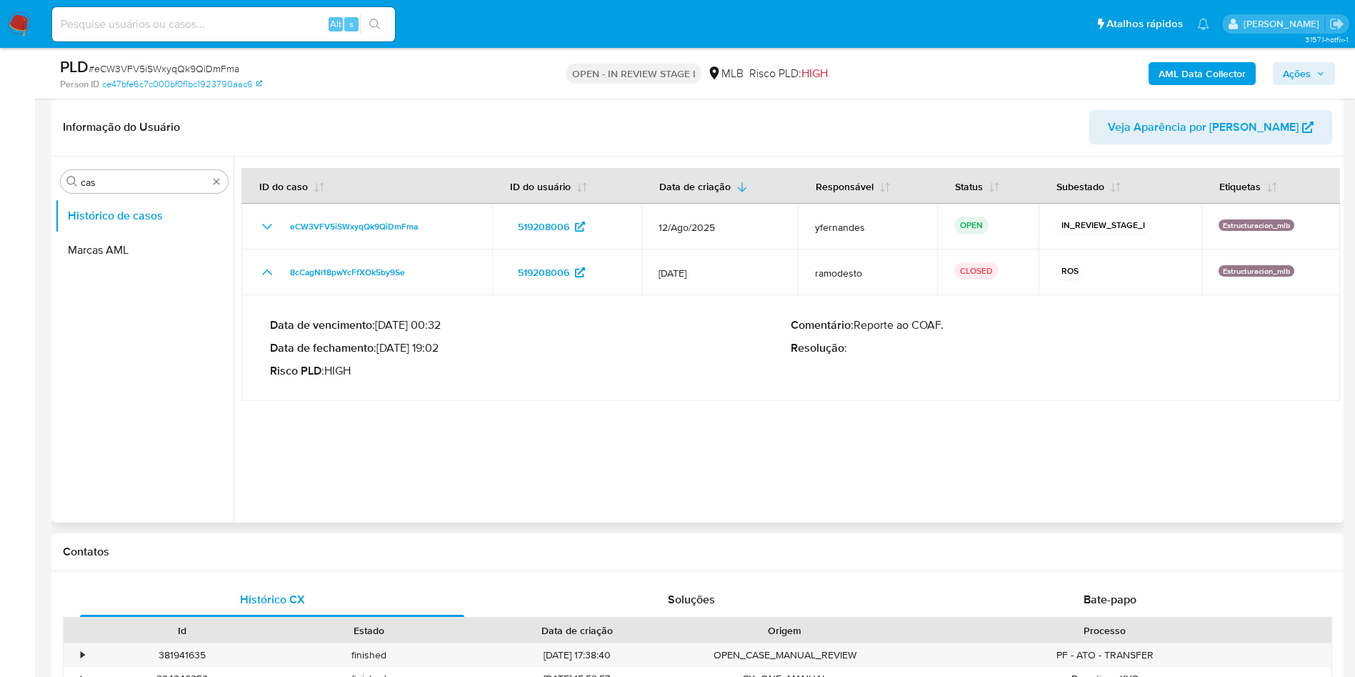
drag, startPoint x: 398, startPoint y: 347, endPoint x: 444, endPoint y: 346, distance: 45.7
click at [444, 346] on p "Data de fechamento : 04/02/2025 19:02" at bounding box center [530, 348] width 521 height 14
click at [124, 185] on input "cas" at bounding box center [144, 182] width 127 height 13
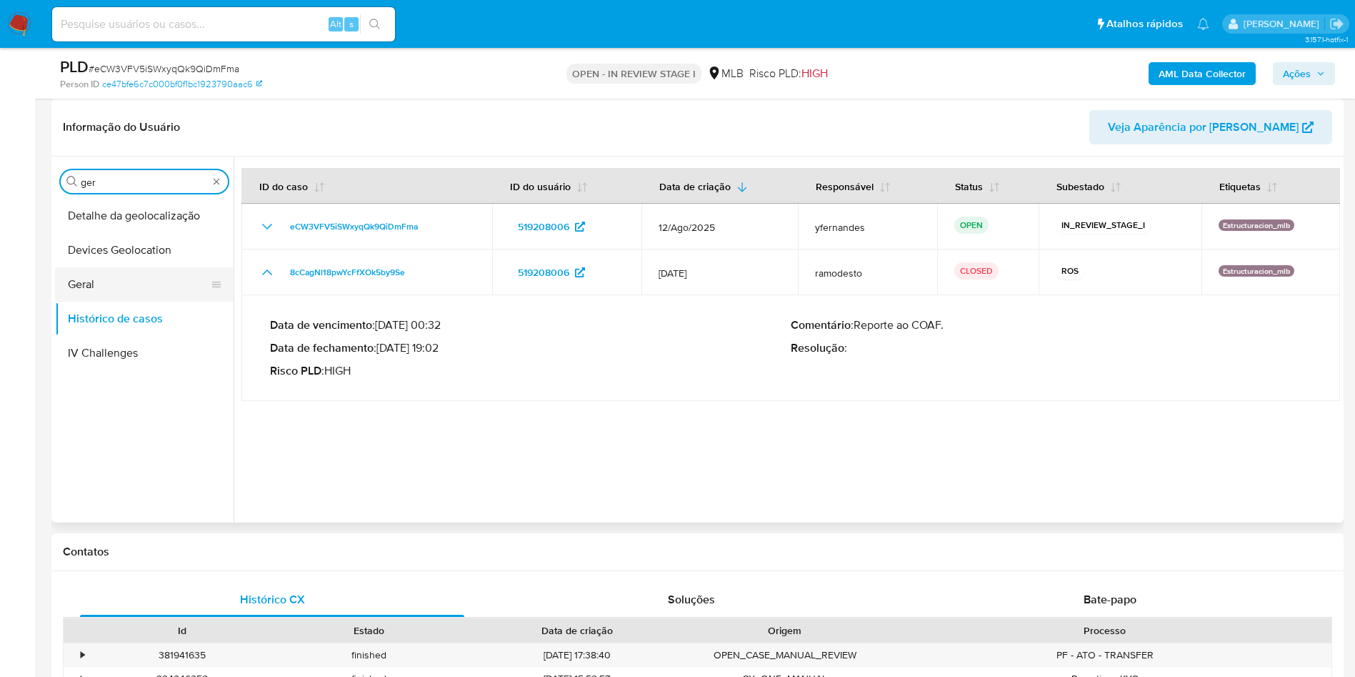
type input "ger"
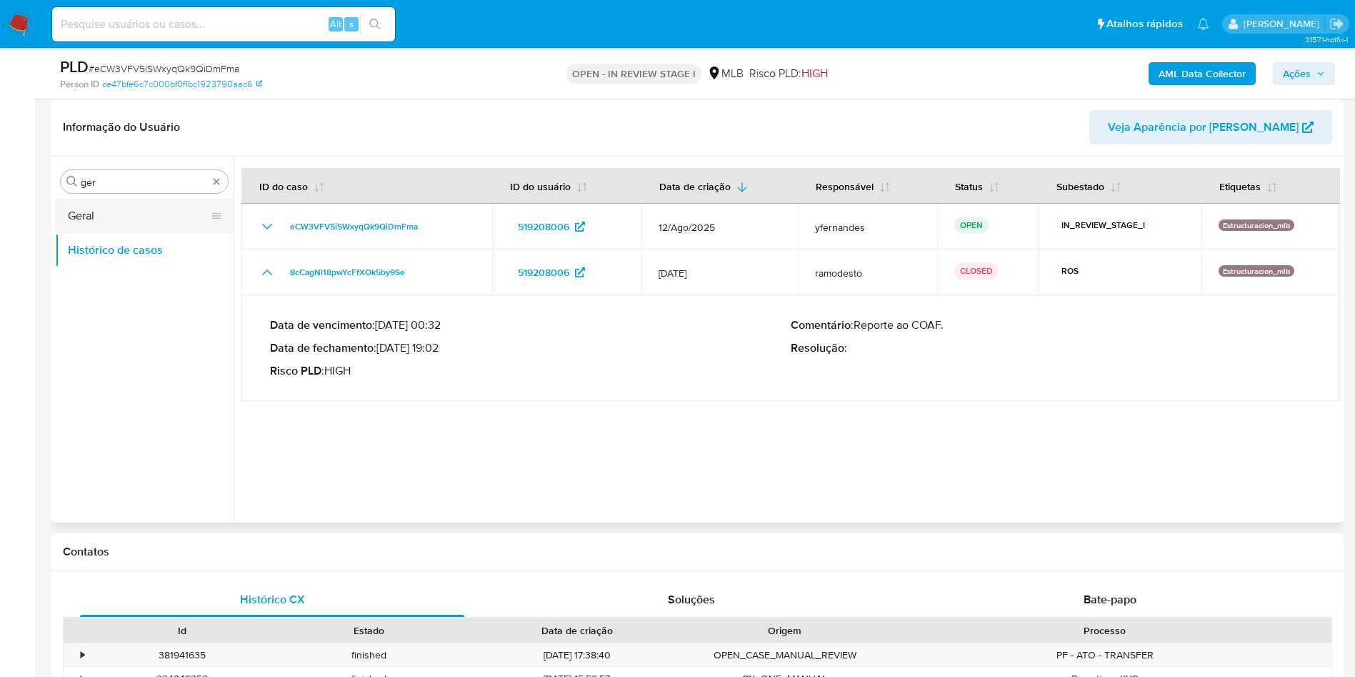
click at [126, 210] on button "Geral" at bounding box center [138, 216] width 167 height 34
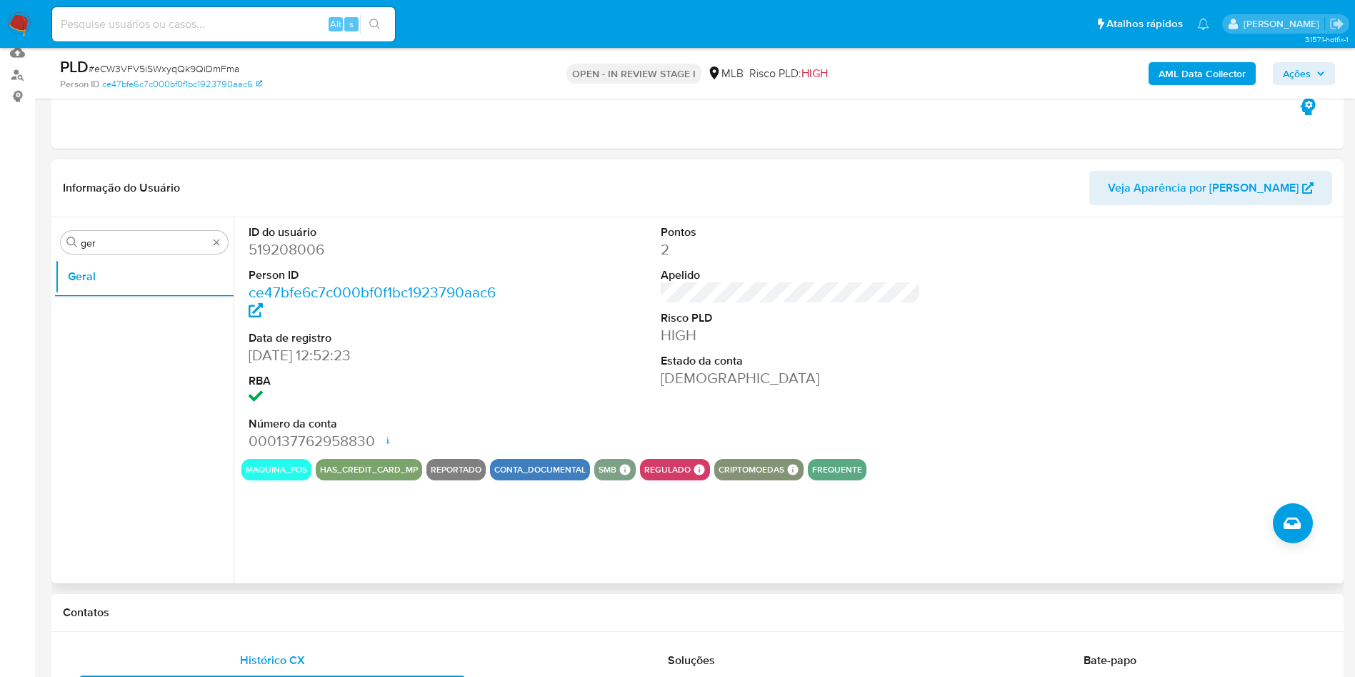
scroll to position [107, 0]
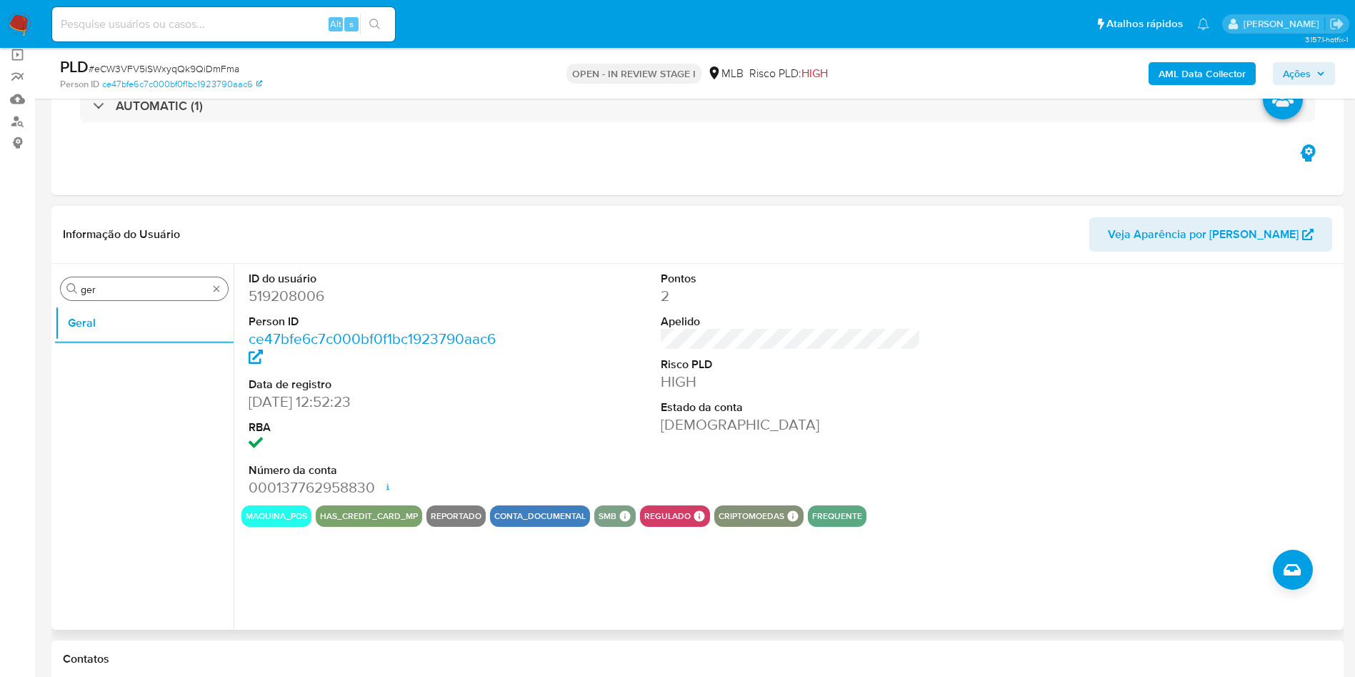
click at [132, 286] on input "ger" at bounding box center [144, 289] width 127 height 13
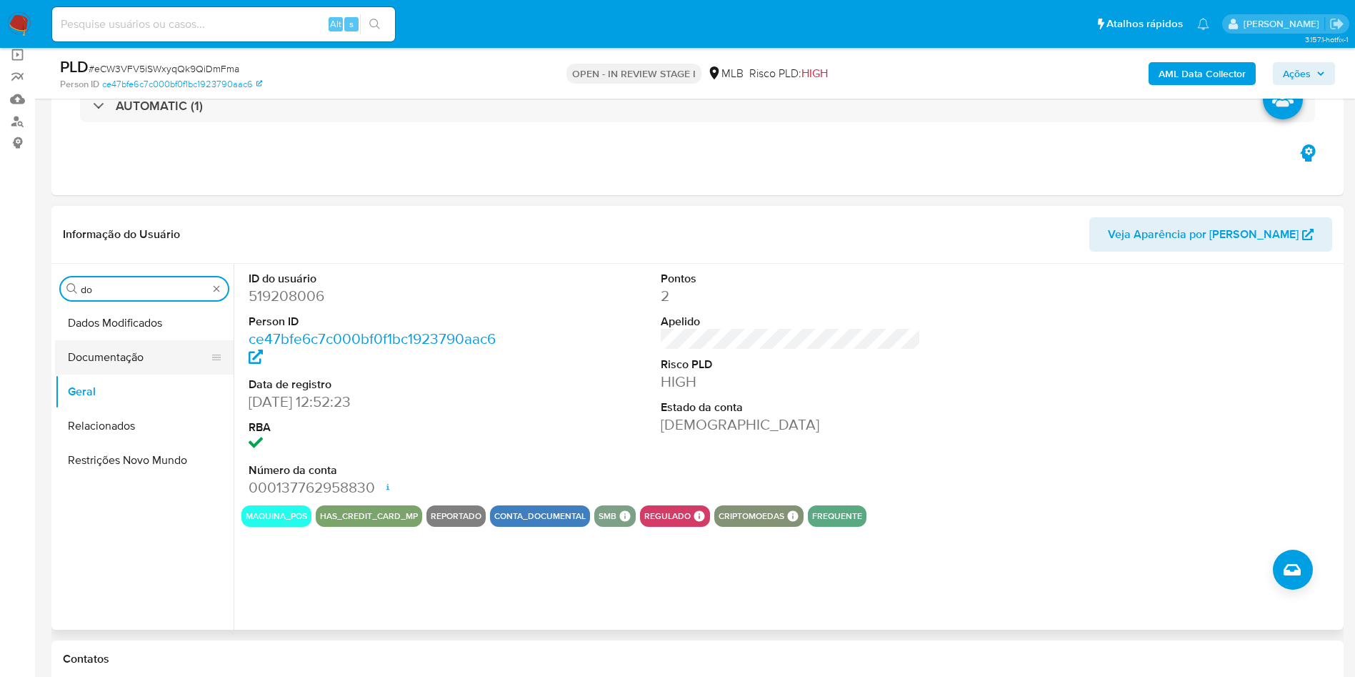
type input "do"
click at [114, 341] on button "Documentação" at bounding box center [138, 357] width 167 height 34
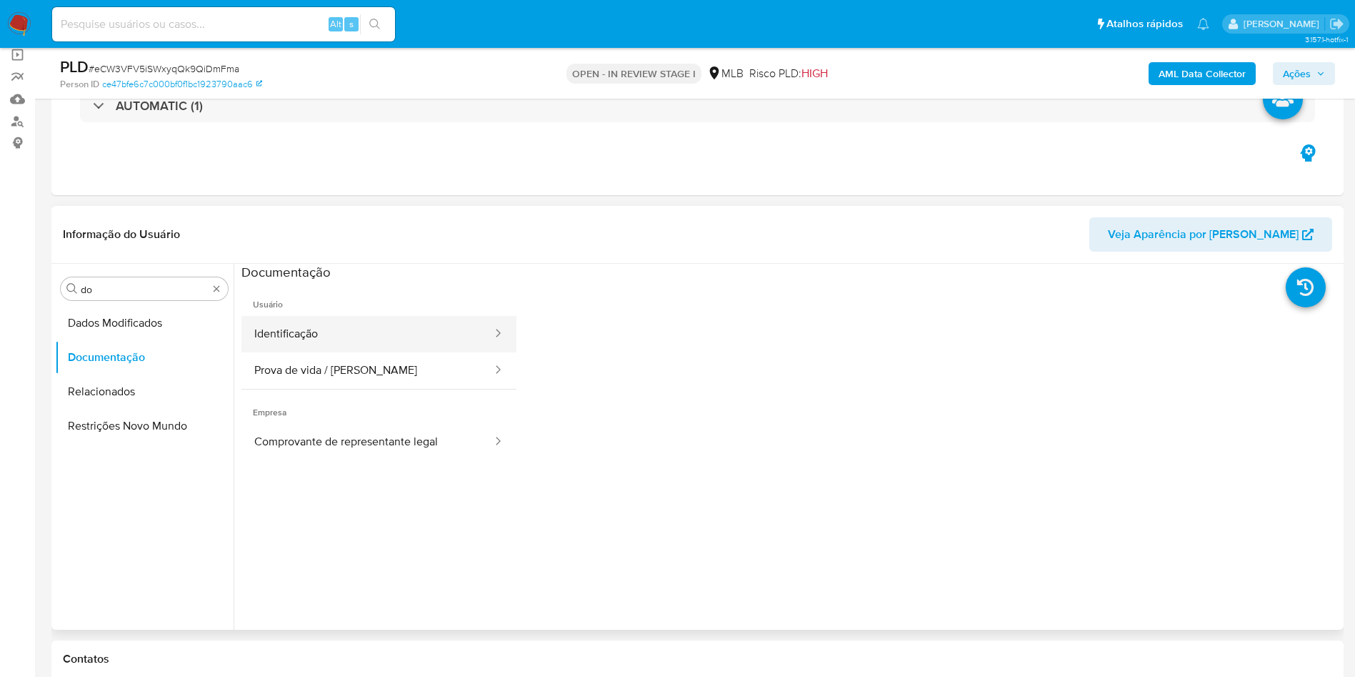
click at [306, 320] on button "Identificação" at bounding box center [367, 334] width 252 height 36
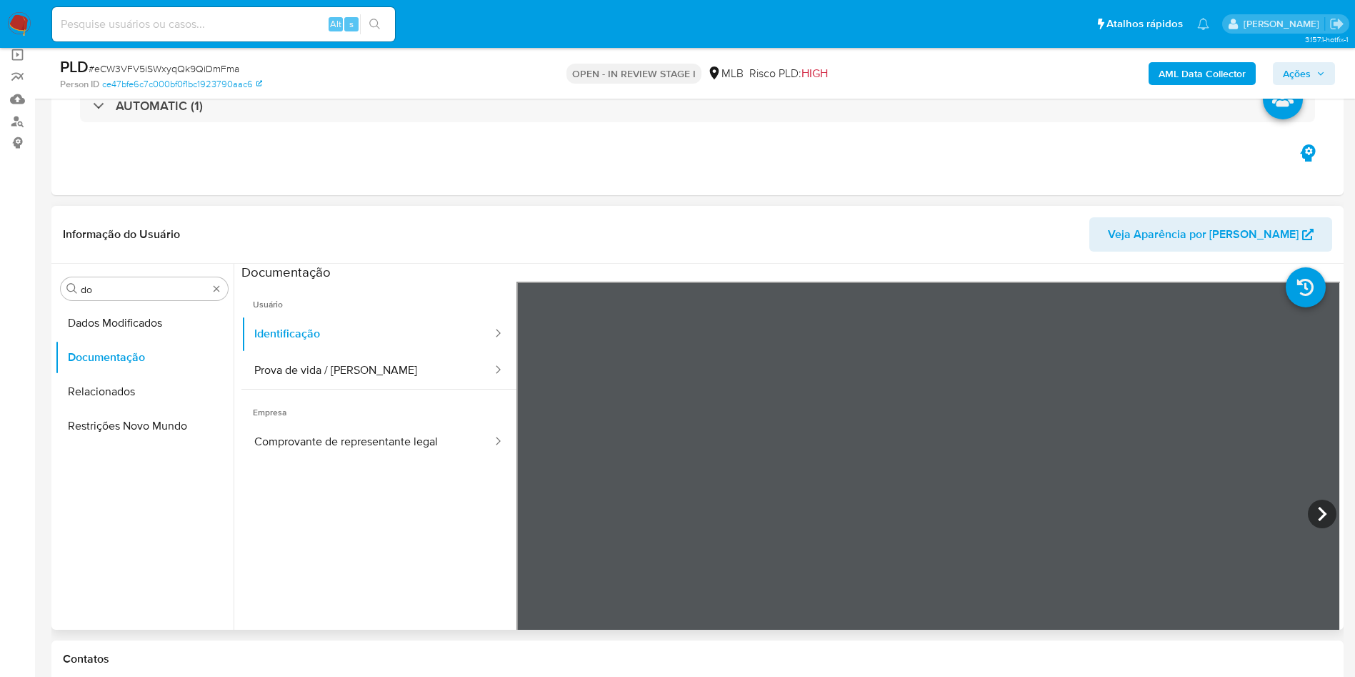
click at [1308, 521] on icon at bounding box center [1322, 513] width 29 height 29
click at [450, 349] on button "Identificação" at bounding box center [367, 334] width 252 height 36
click at [450, 365] on button "Prova de vida / Selfie" at bounding box center [367, 370] width 252 height 36
click at [433, 436] on button "Comprovante de representante legal" at bounding box center [367, 442] width 252 height 36
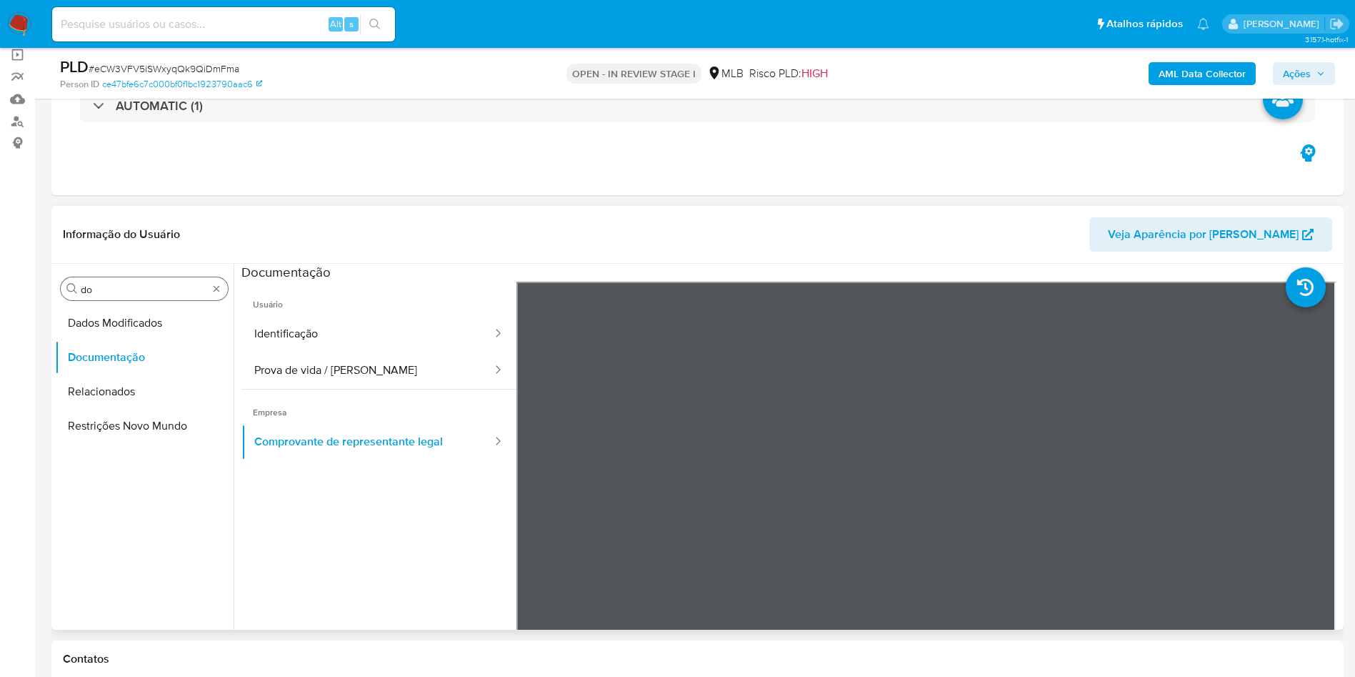
click at [165, 289] on input "do" at bounding box center [144, 289] width 127 height 13
drag, startPoint x: 327, startPoint y: 351, endPoint x: 351, endPoint y: 369, distance: 29.7
click at [327, 352] on button "Prova de vida / Selfie" at bounding box center [367, 370] width 252 height 36
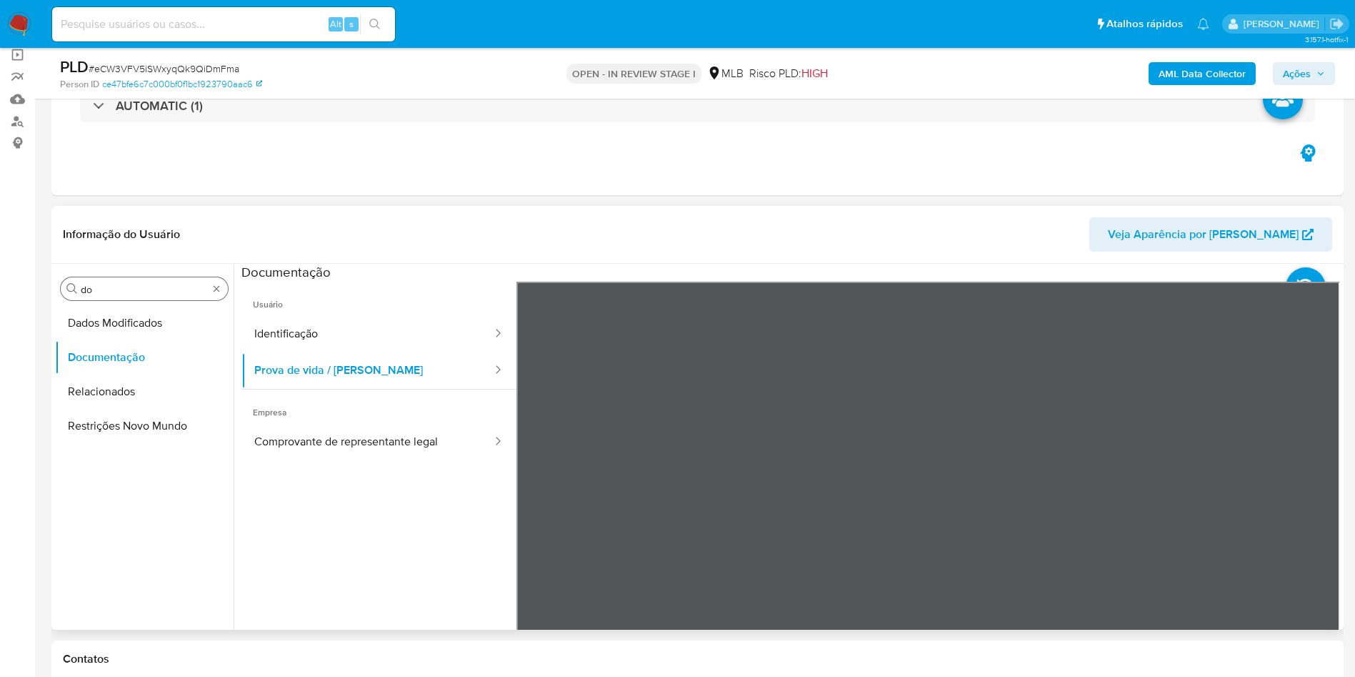
click at [128, 278] on div "Procurar do" at bounding box center [144, 288] width 167 height 23
click at [116, 286] on input "do" at bounding box center [144, 289] width 127 height 13
click at [117, 285] on input "do" at bounding box center [144, 289] width 127 height 13
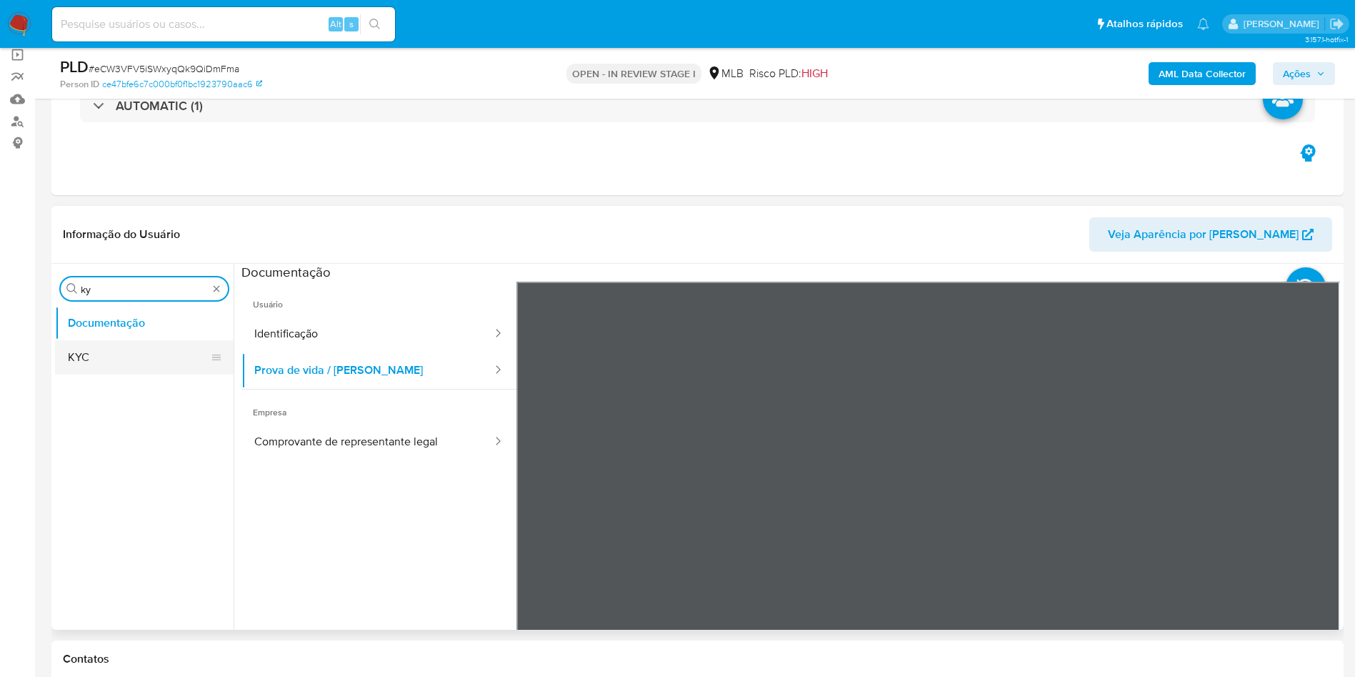
type input "ky"
click at [114, 346] on button "KYC" at bounding box center [138, 357] width 167 height 34
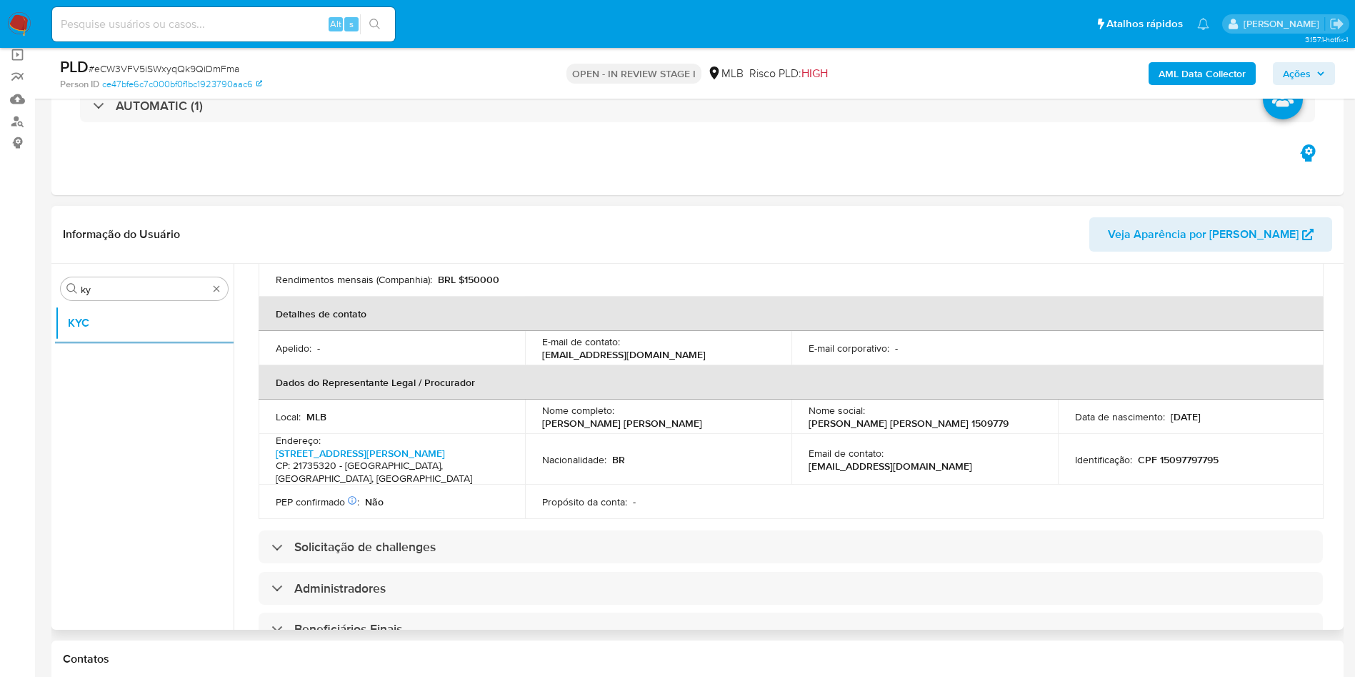
scroll to position [392, 0]
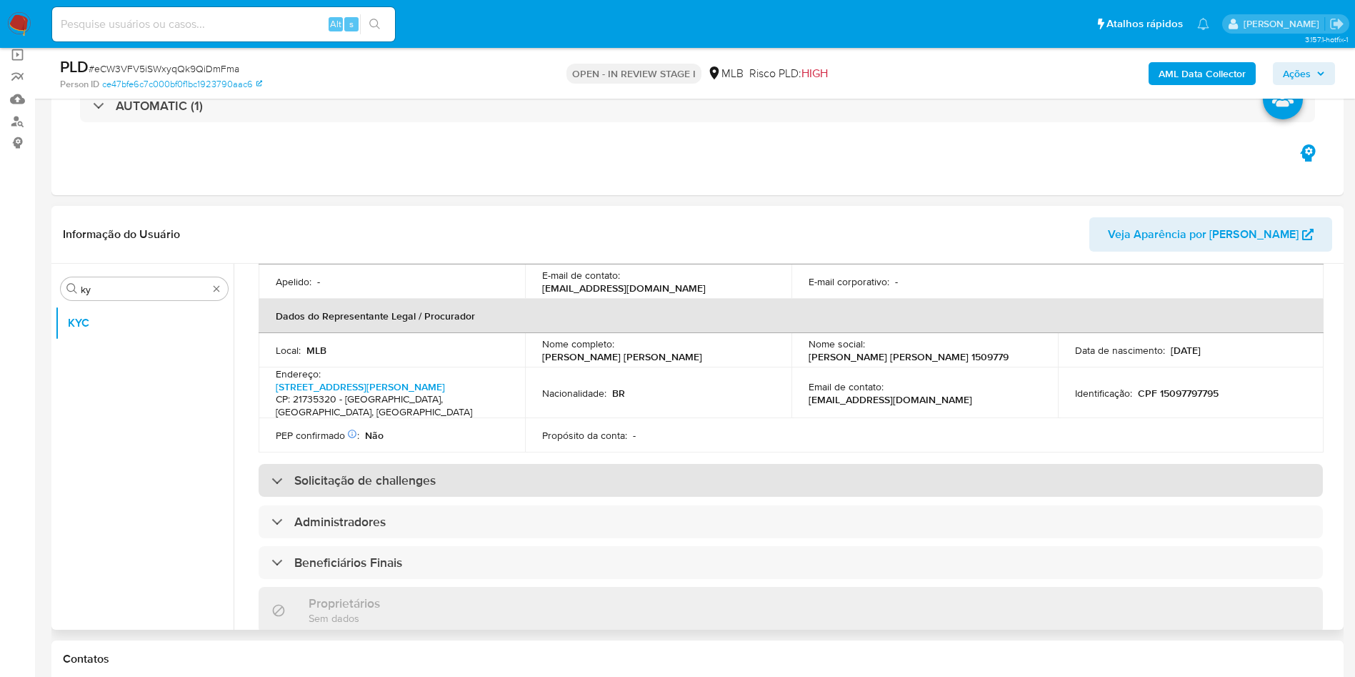
click at [608, 479] on div "Solicitação de challenges" at bounding box center [791, 480] width 1064 height 33
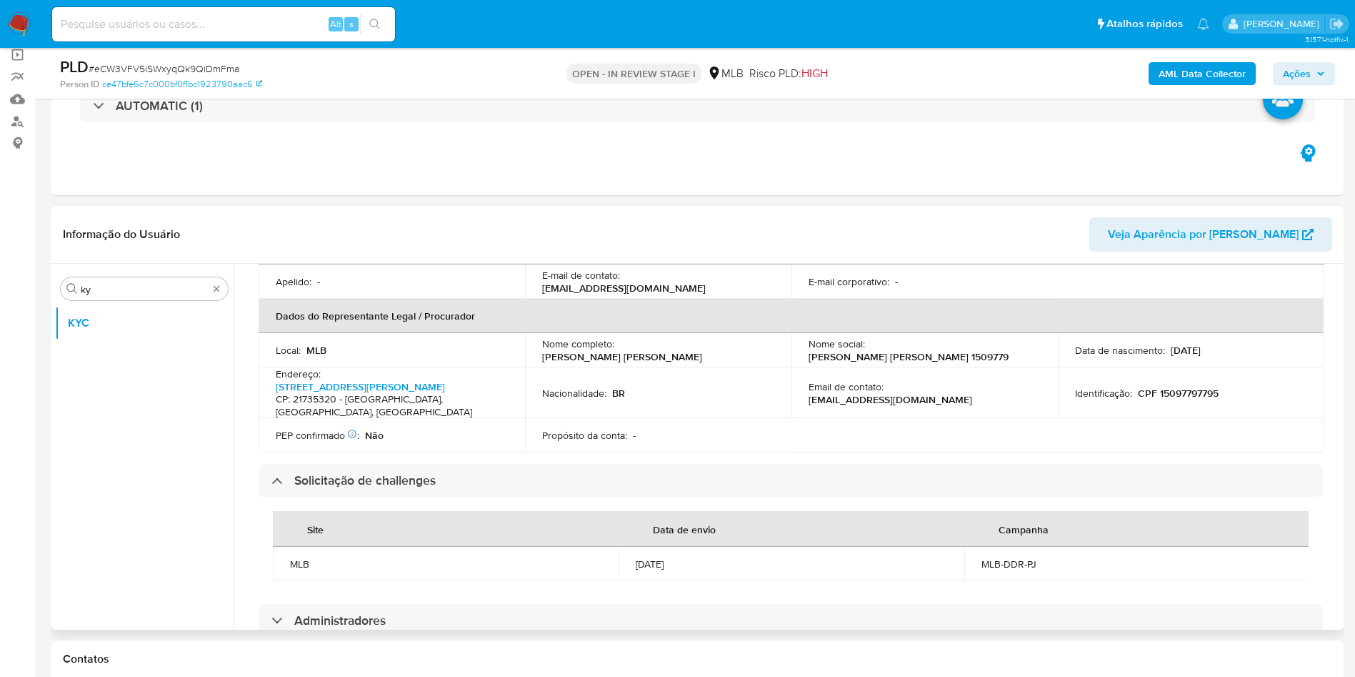
scroll to position [956, 0]
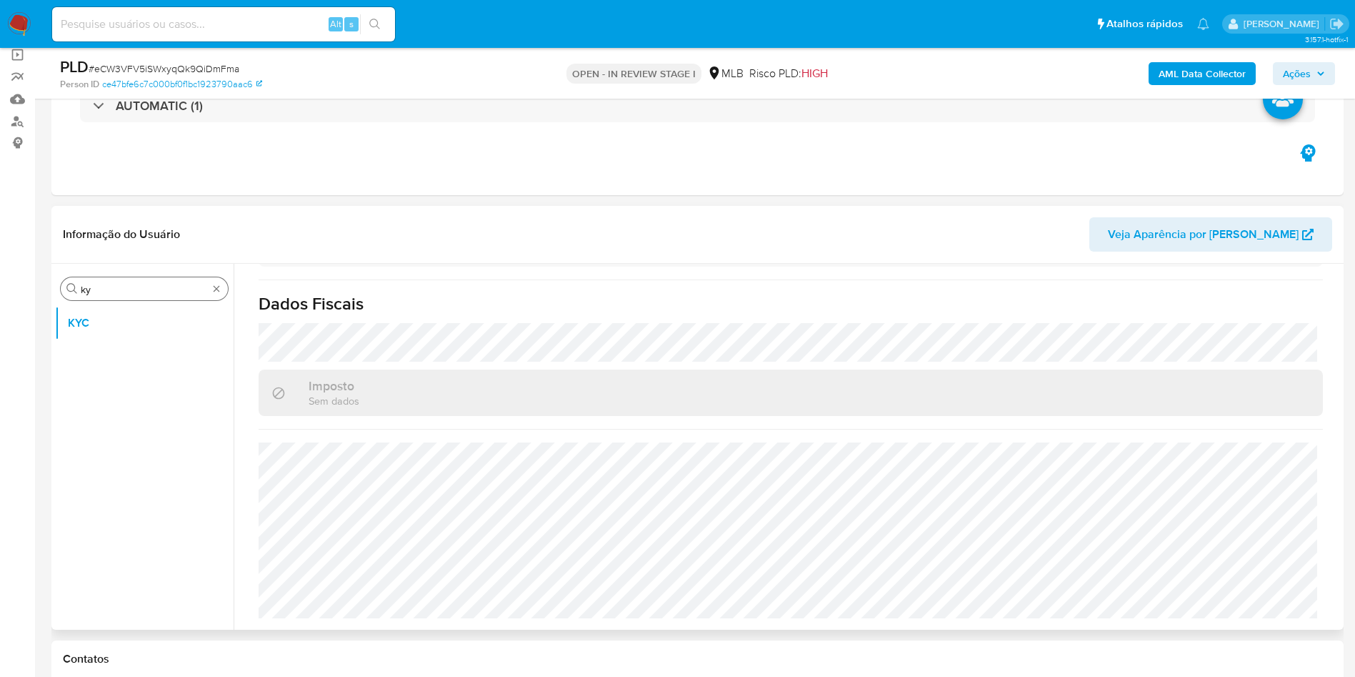
click at [94, 289] on input "ky" at bounding box center [144, 289] width 127 height 13
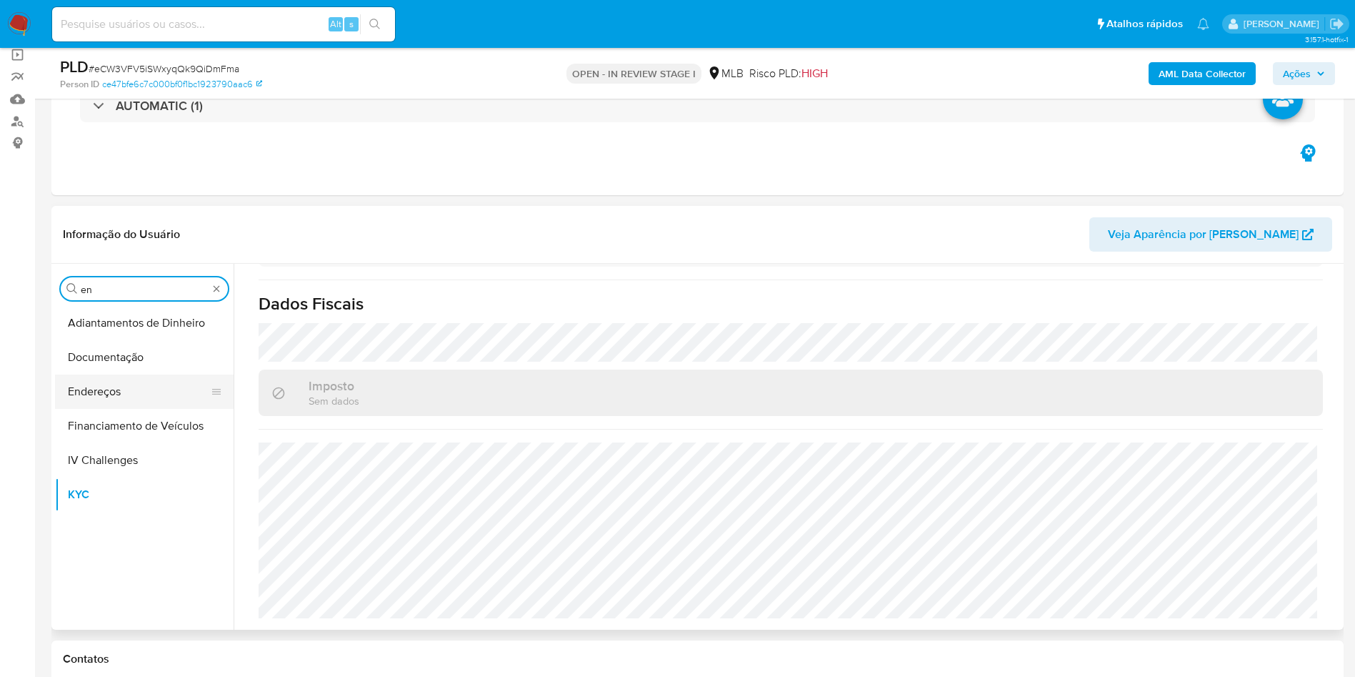
type input "en"
click at [101, 387] on button "Endereços" at bounding box center [138, 391] width 167 height 34
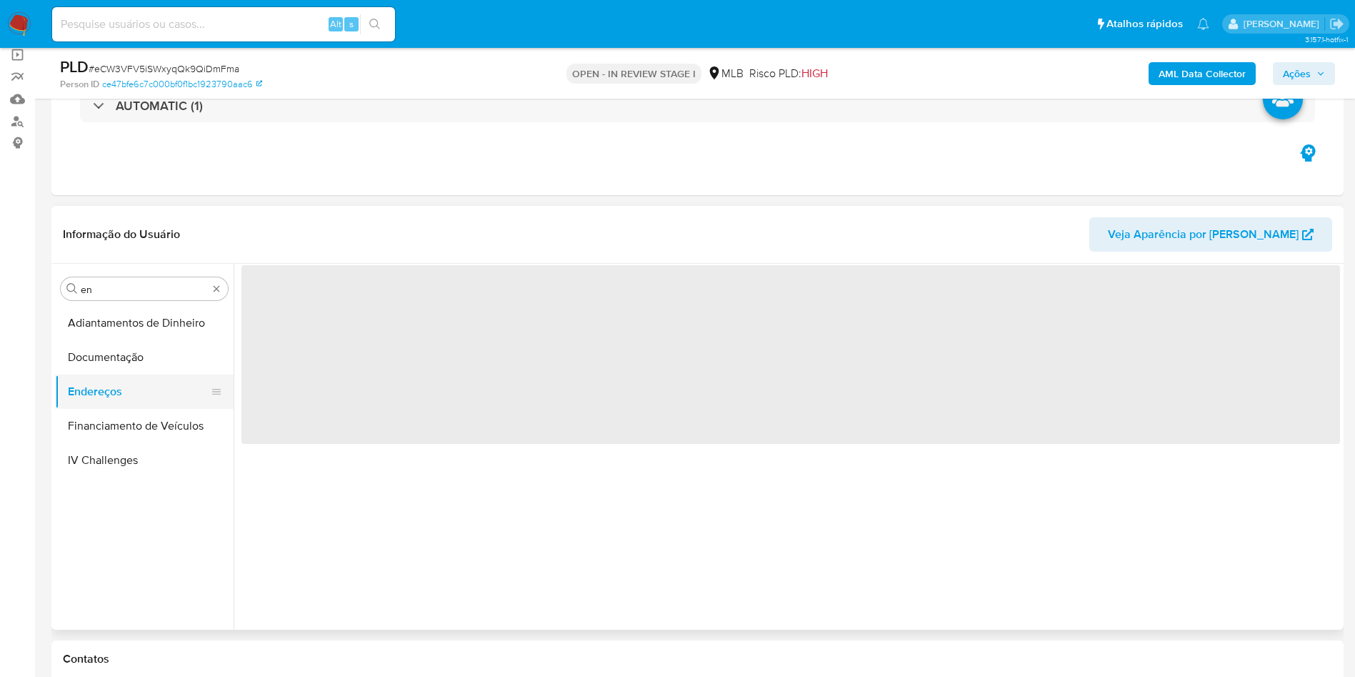
scroll to position [0, 0]
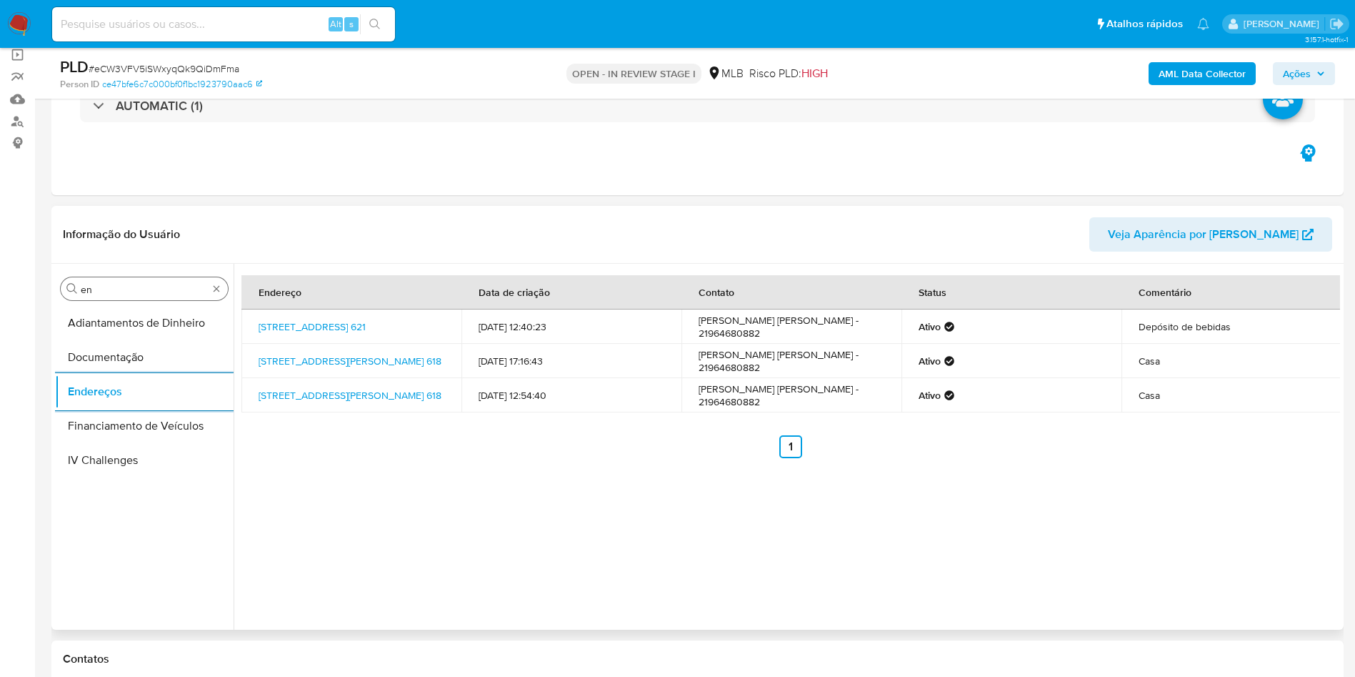
click at [126, 288] on input "en" at bounding box center [144, 289] width 127 height 13
click at [126, 289] on input "en" at bounding box center [144, 289] width 127 height 13
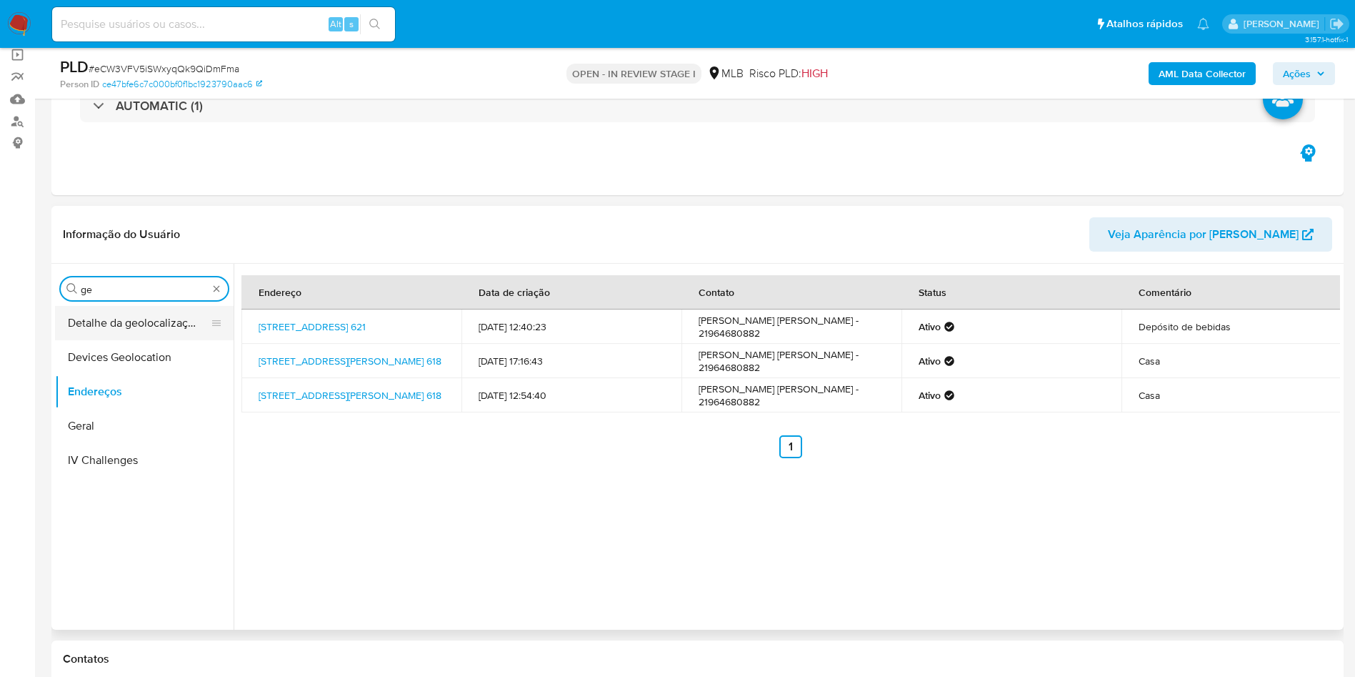
type input "ge"
click at [91, 329] on button "Detalhe da geolocalização" at bounding box center [138, 323] width 167 height 34
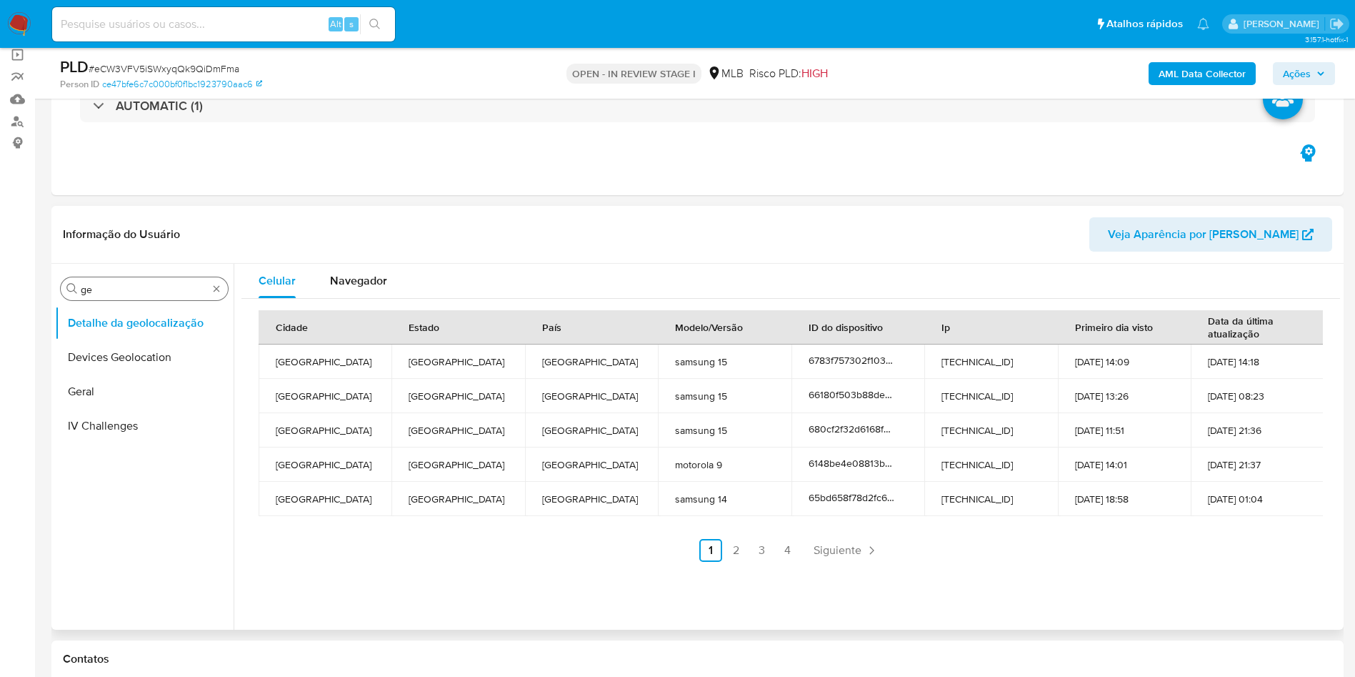
click at [173, 279] on div "Procurar ge" at bounding box center [144, 288] width 167 height 23
click at [137, 291] on input "ge" at bounding box center [144, 289] width 127 height 13
type input "res"
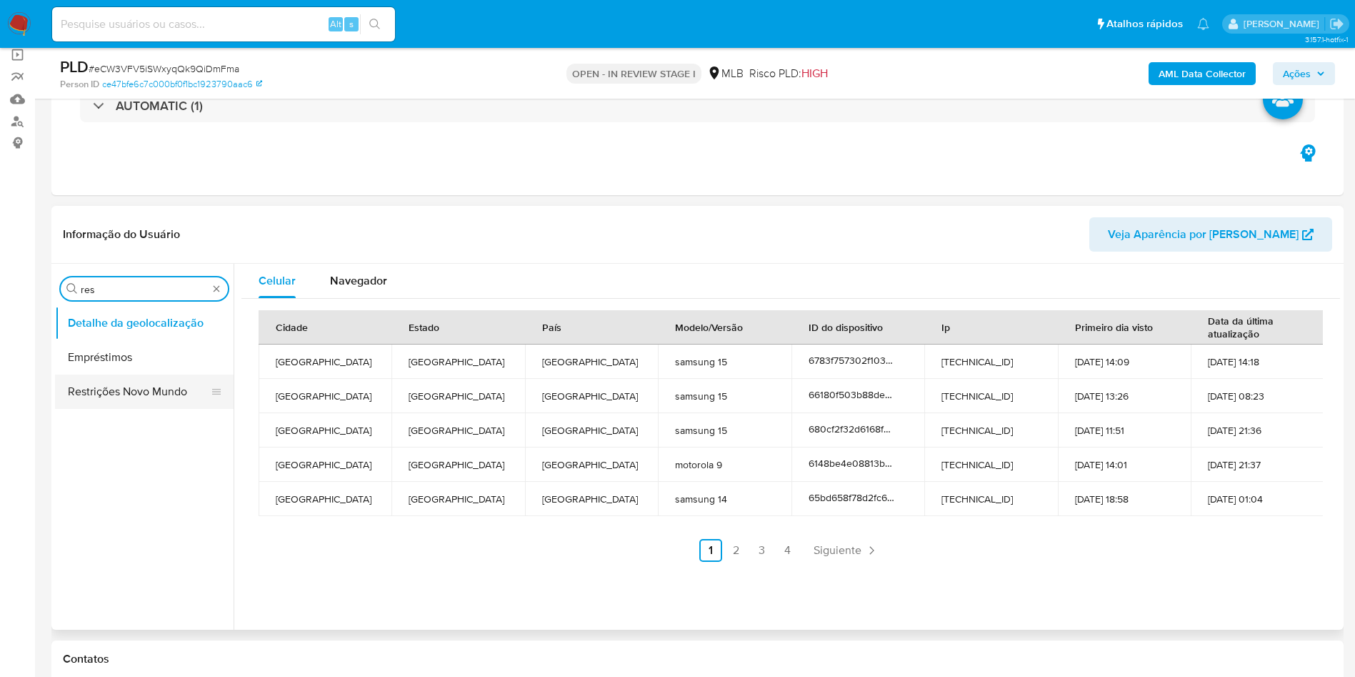
click at [64, 399] on button "Restrições Novo Mundo" at bounding box center [138, 391] width 167 height 34
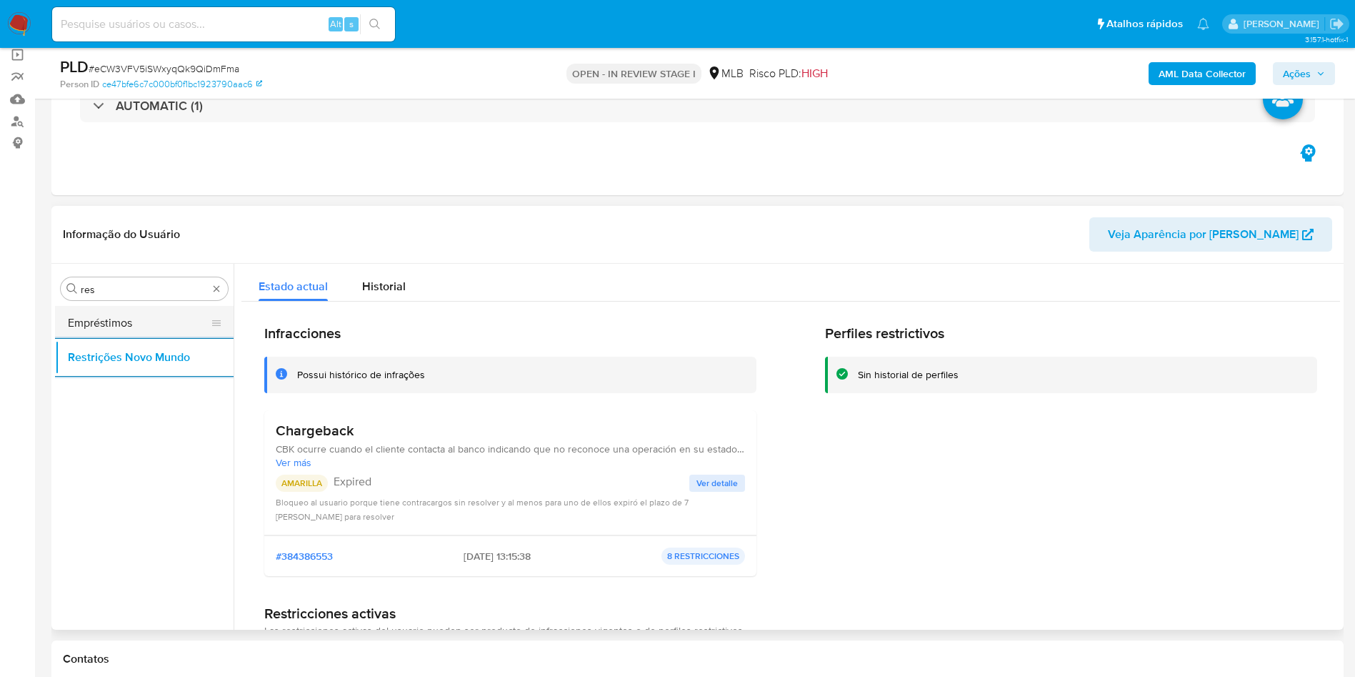
click at [91, 309] on button "Empréstimos" at bounding box center [138, 323] width 167 height 34
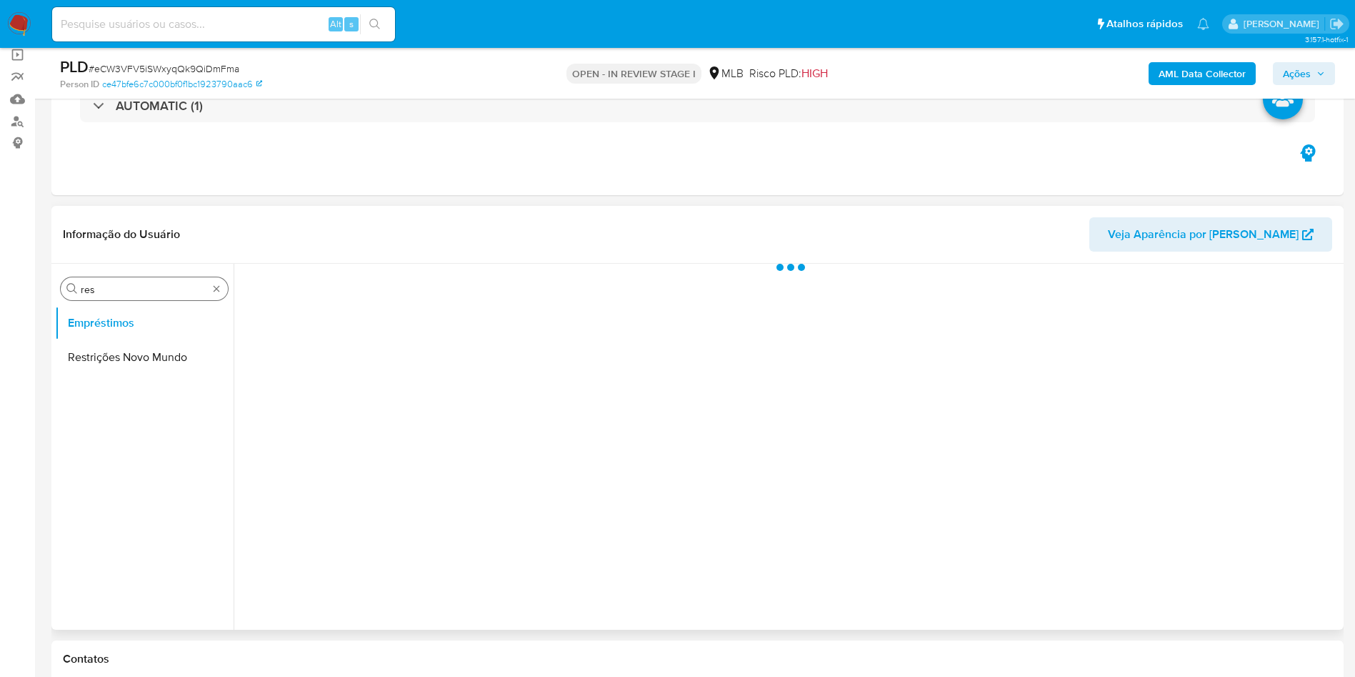
click at [105, 289] on input "res" at bounding box center [144, 289] width 127 height 13
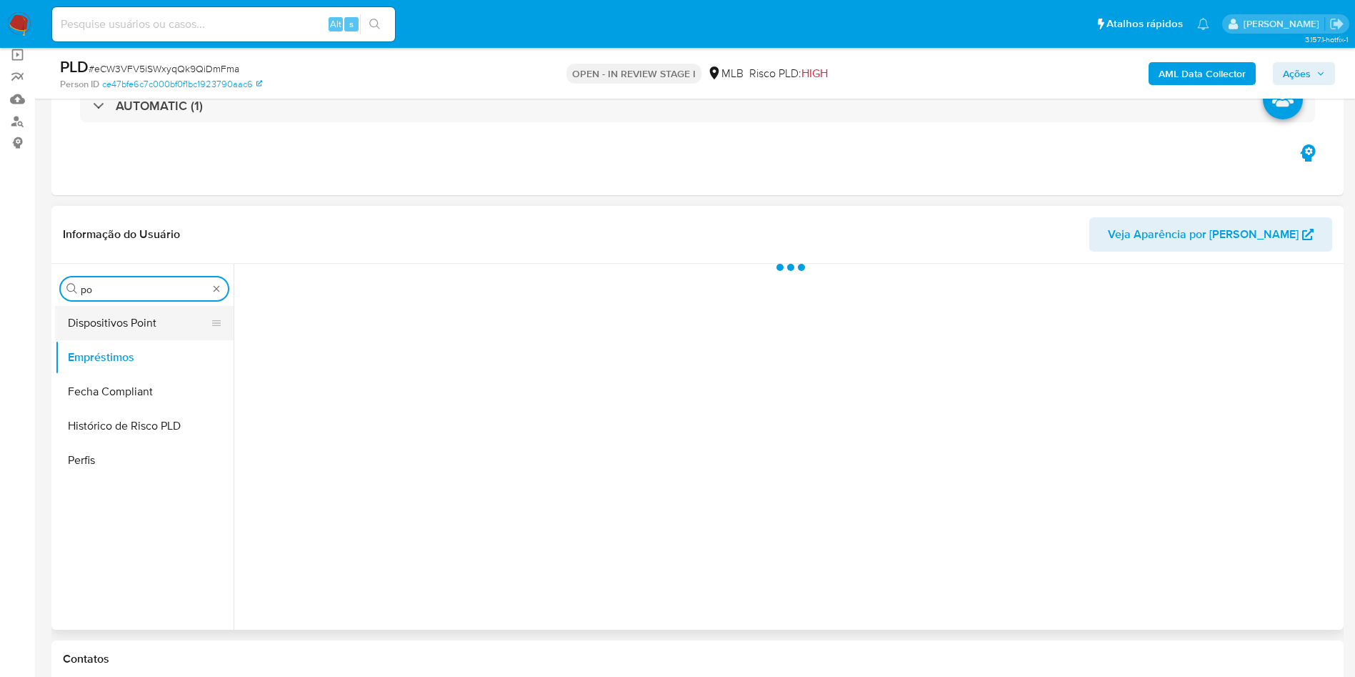
type input "po"
click at [102, 338] on button "Dispositivos Point" at bounding box center [138, 323] width 167 height 34
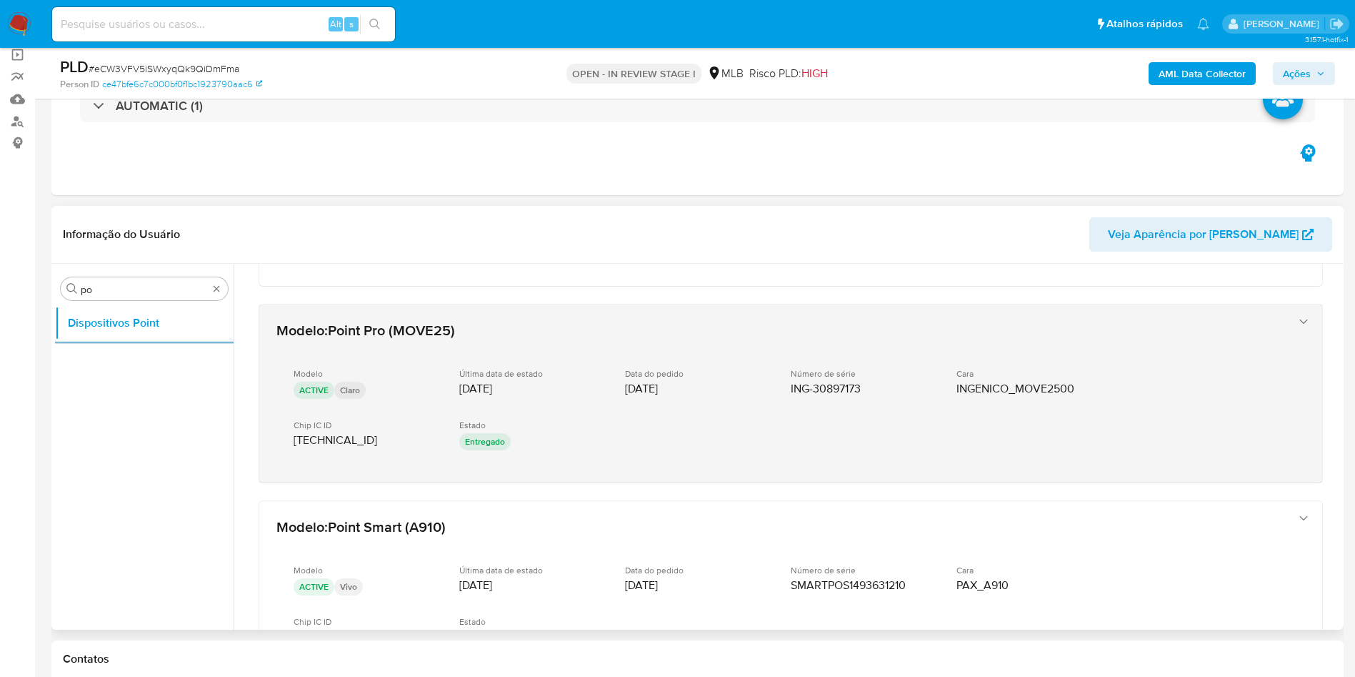
scroll to position [704, 0]
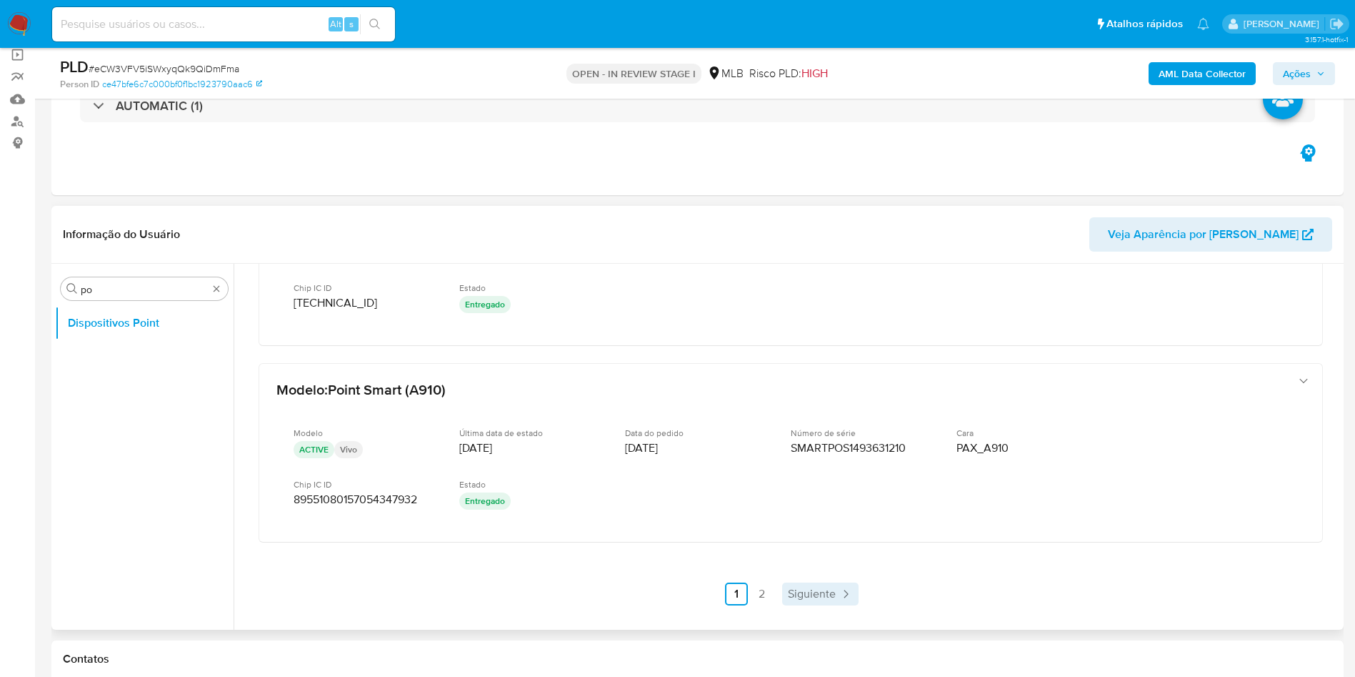
click at [817, 588] on span "Siguiente" at bounding box center [812, 593] width 48 height 11
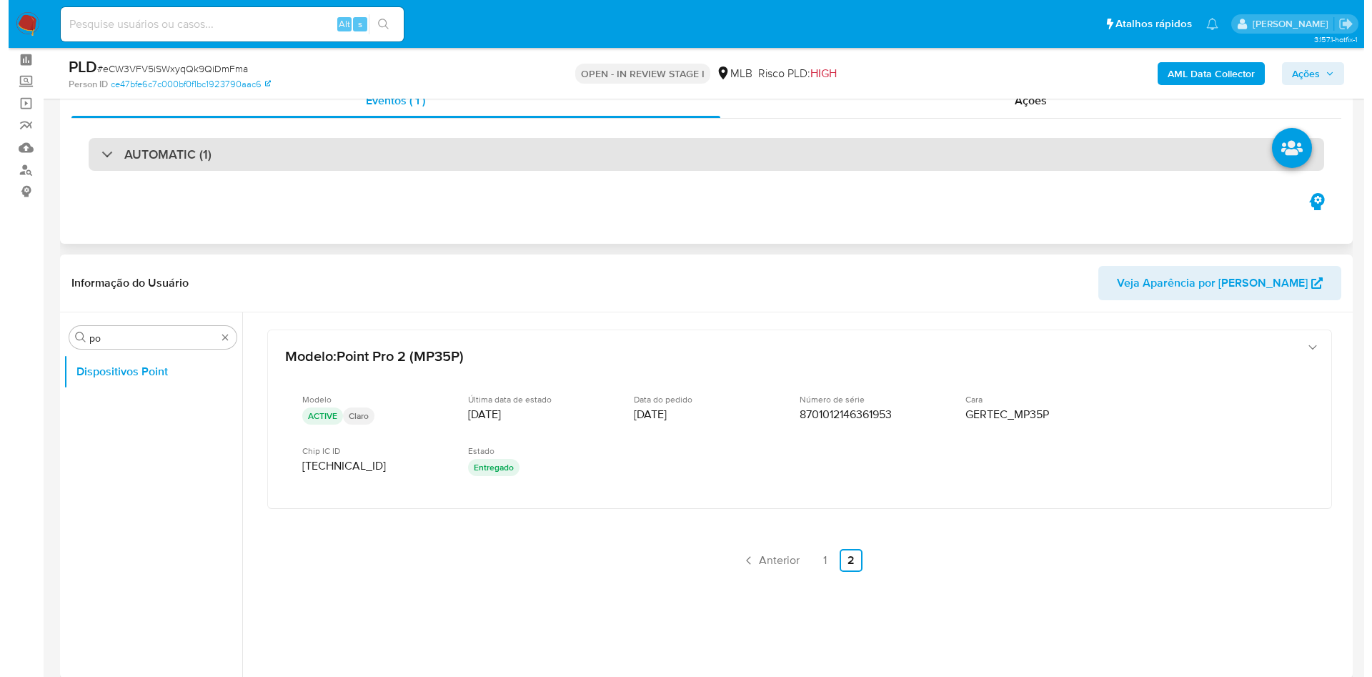
scroll to position [107, 0]
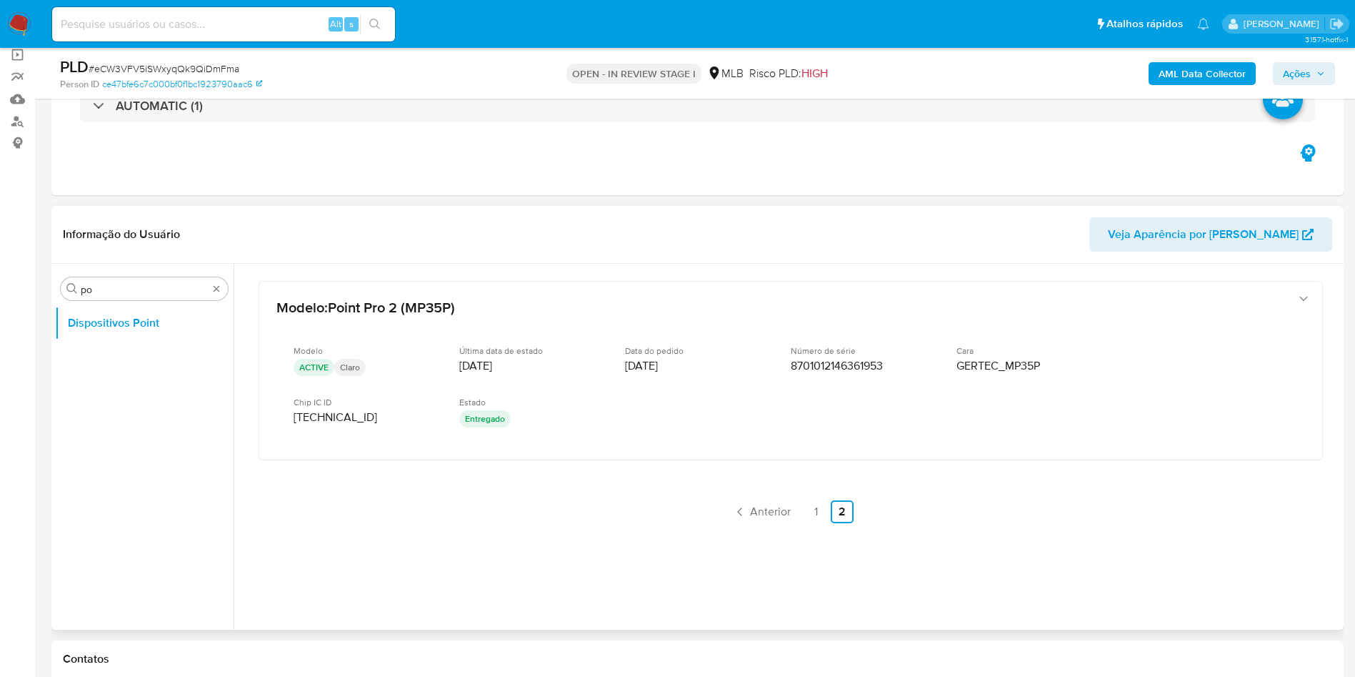
click at [1187, 64] on b "AML Data Collector" at bounding box center [1202, 73] width 87 height 23
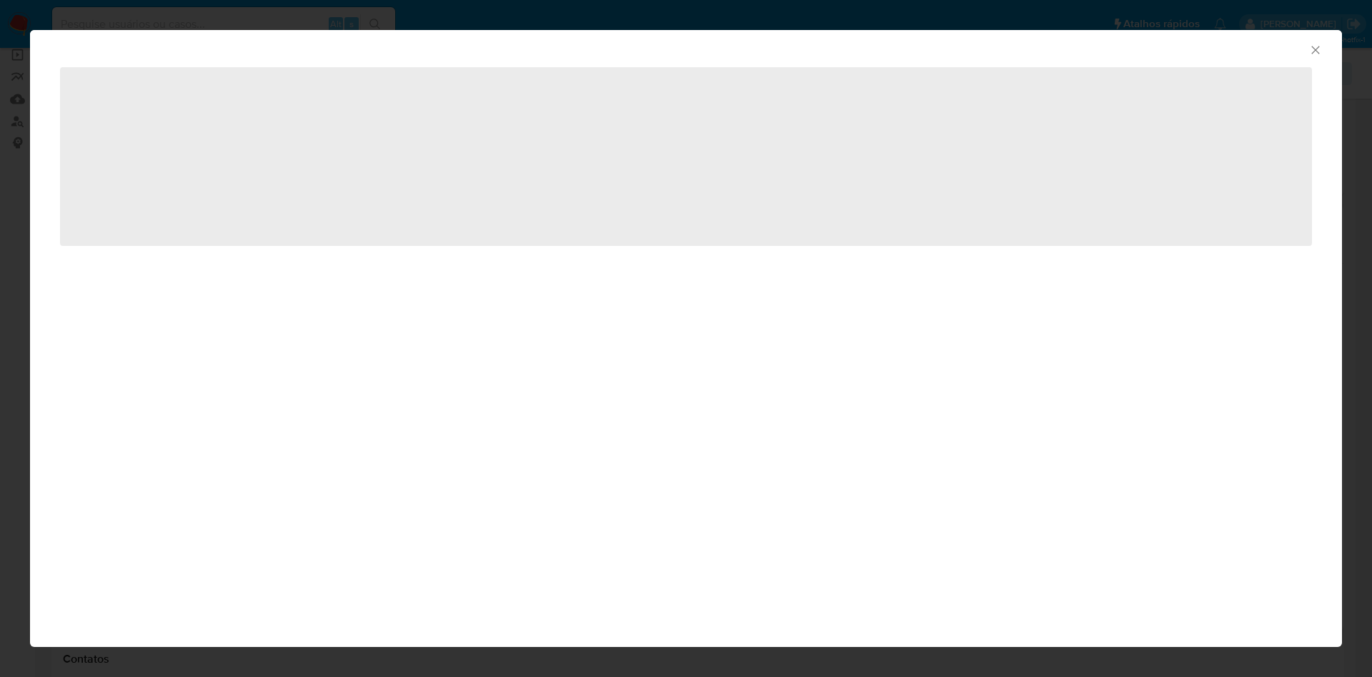
click at [1194, 76] on span "‌" at bounding box center [686, 156] width 1252 height 179
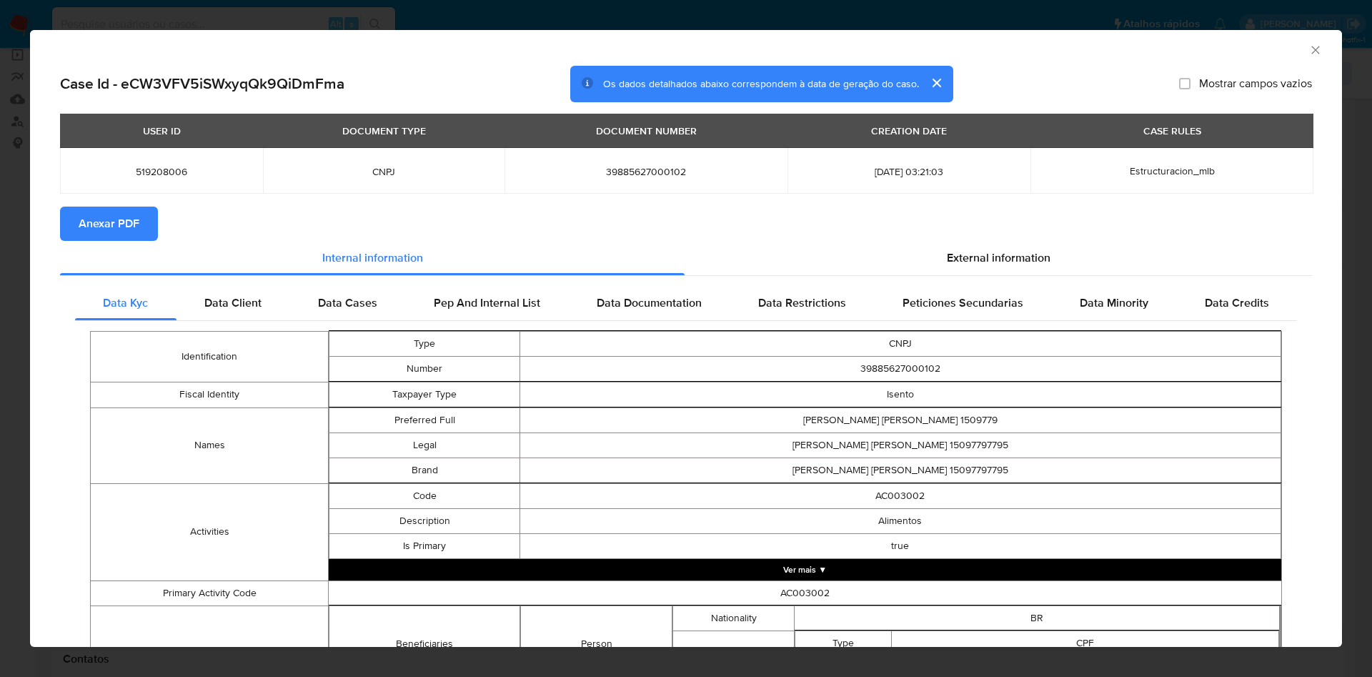
drag, startPoint x: 89, startPoint y: 231, endPoint x: 101, endPoint y: 234, distance: 12.5
click at [86, 231] on span "Anexar PDF" at bounding box center [109, 223] width 61 height 31
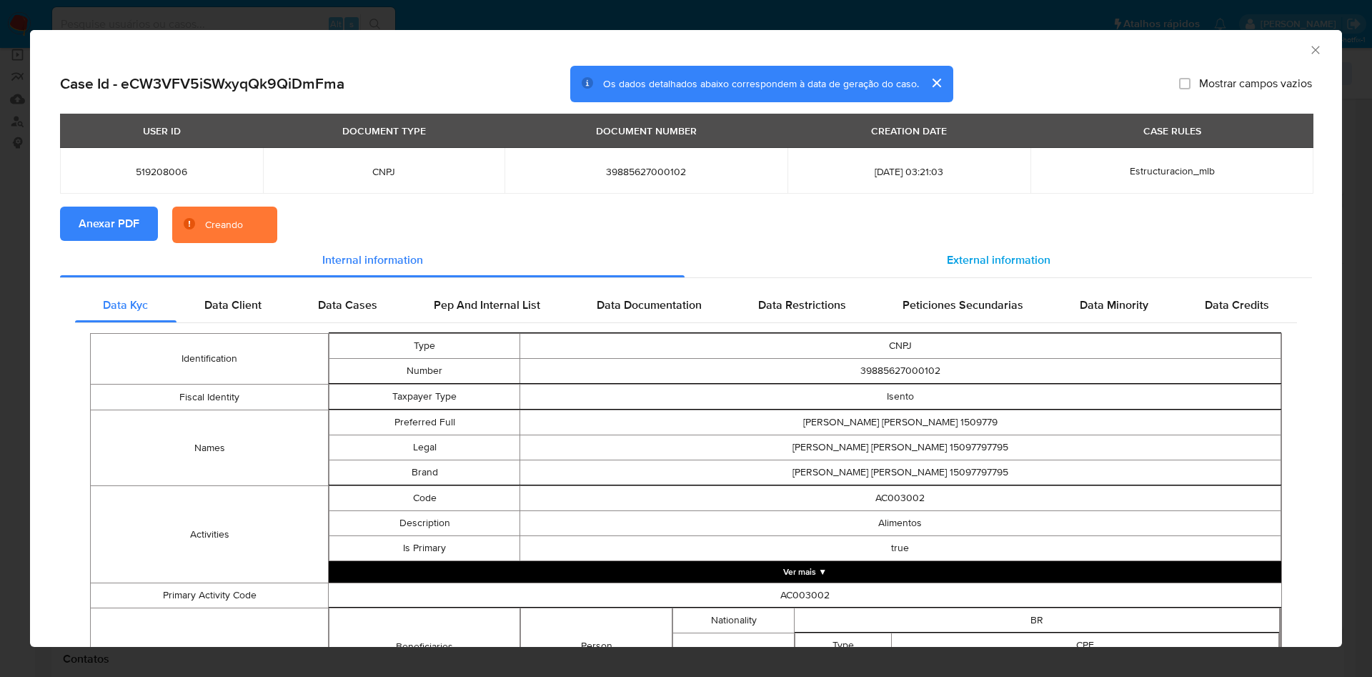
click at [981, 250] on div "External information" at bounding box center [997, 260] width 627 height 34
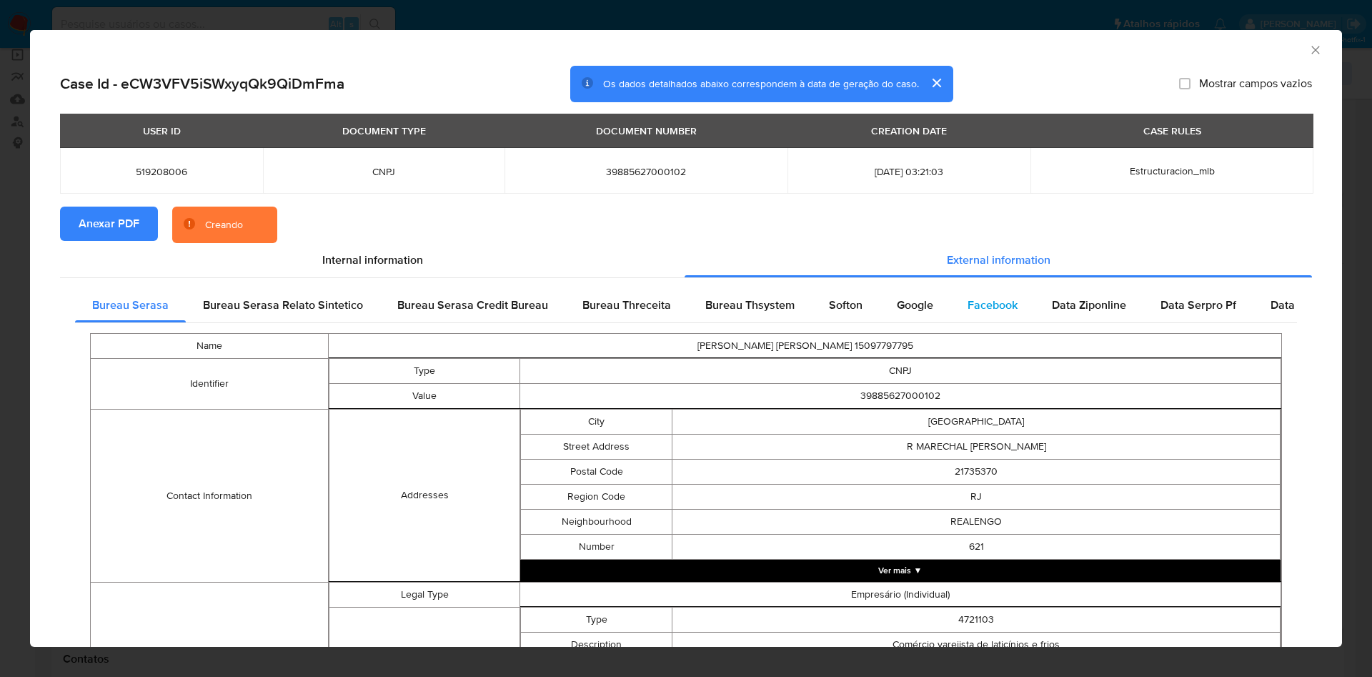
click at [962, 294] on div "Facebook" at bounding box center [992, 305] width 84 height 34
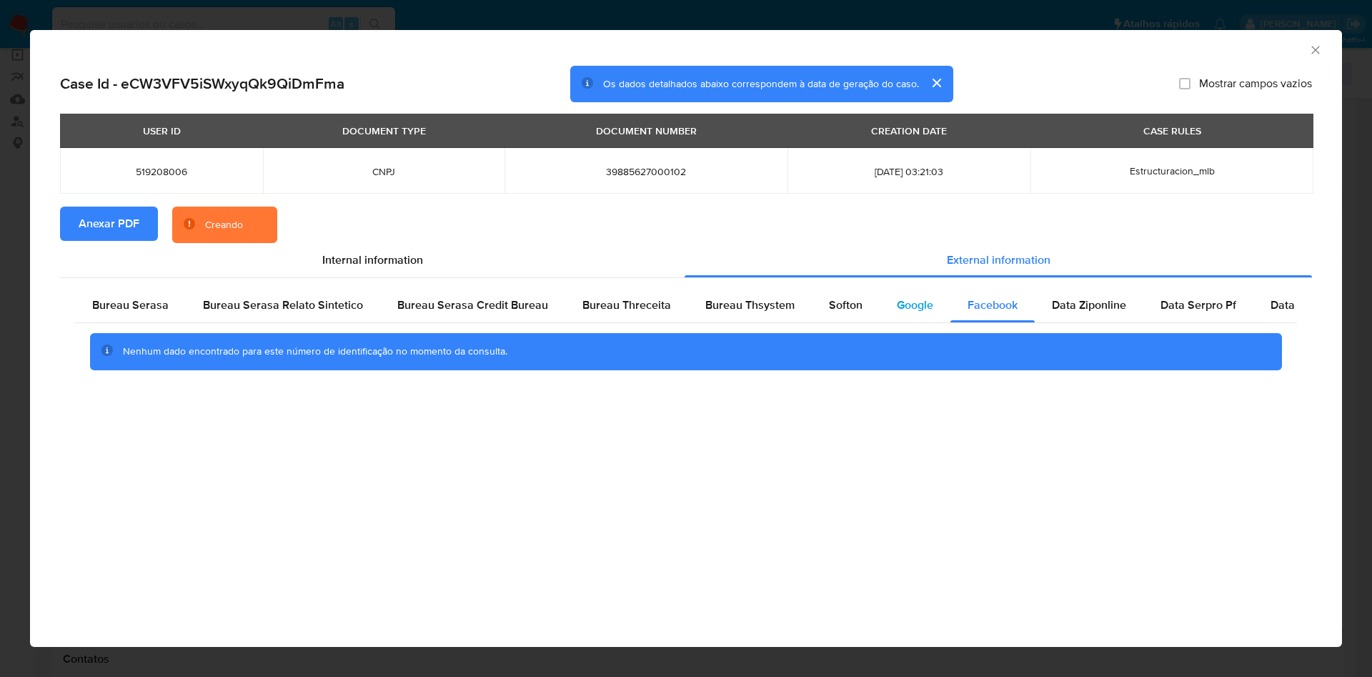
click at [906, 304] on span "Google" at bounding box center [915, 304] width 36 height 16
click at [834, 297] on span "Softon" at bounding box center [846, 304] width 34 height 16
click at [746, 311] on span "Bureau Thsystem" at bounding box center [749, 304] width 89 height 16
click at [582, 301] on span "Bureau Threceita" at bounding box center [626, 304] width 89 height 16
click at [146, 294] on div "Bureau Serasa" at bounding box center [130, 305] width 111 height 34
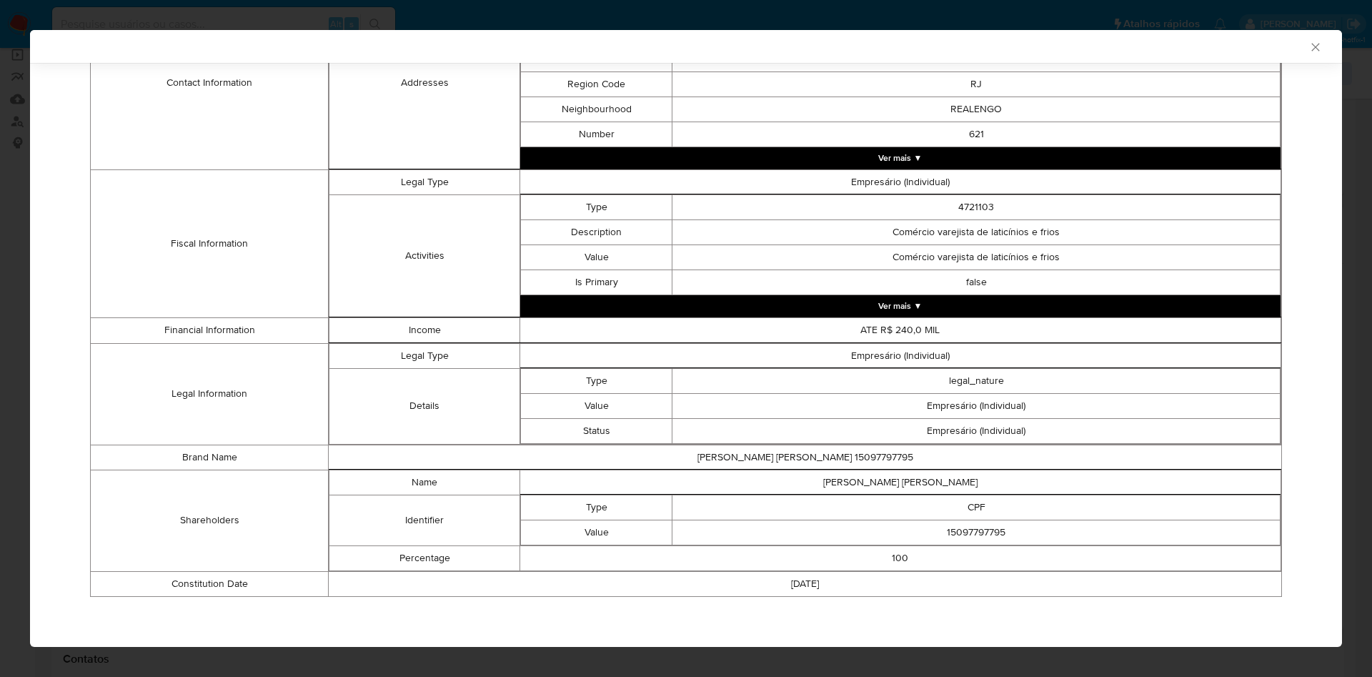
scroll to position [406, 0]
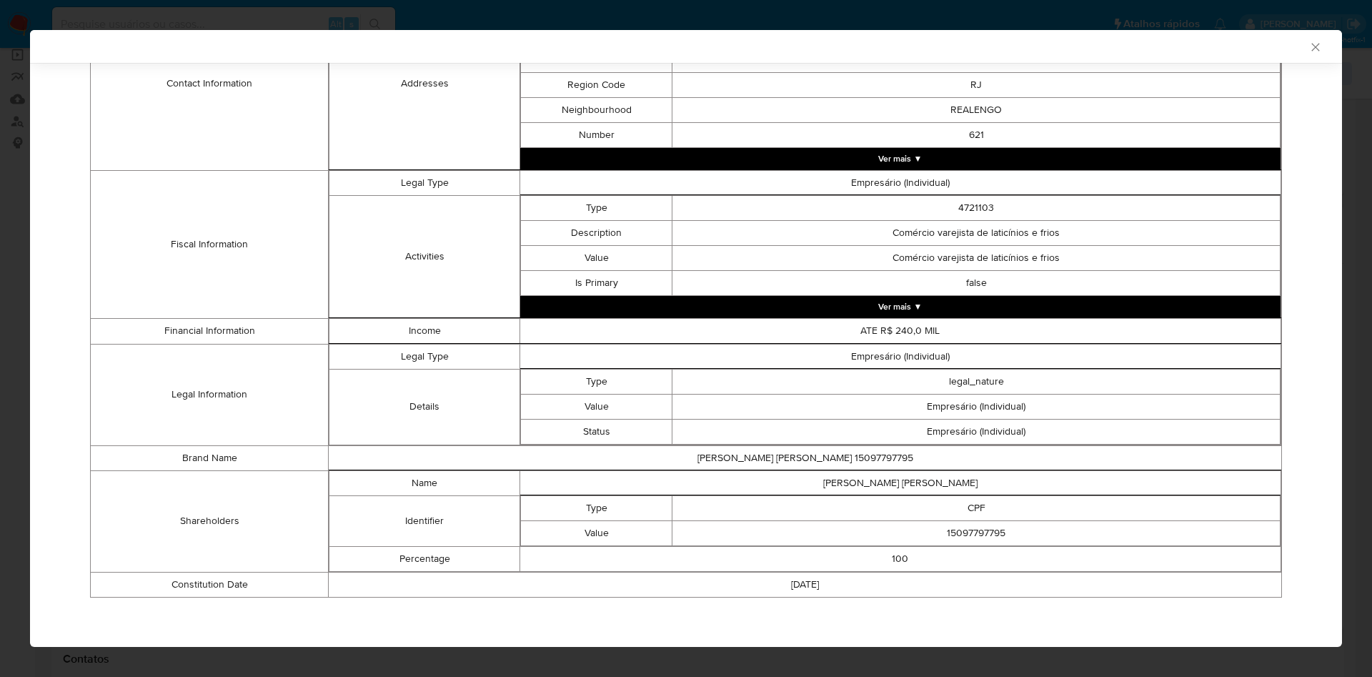
click at [0, 254] on div "AML Data Collector Case Id - eCW3VFV5iSWxyqQk9QiDmFma Os dados detalhados abaix…" at bounding box center [686, 338] width 1372 height 677
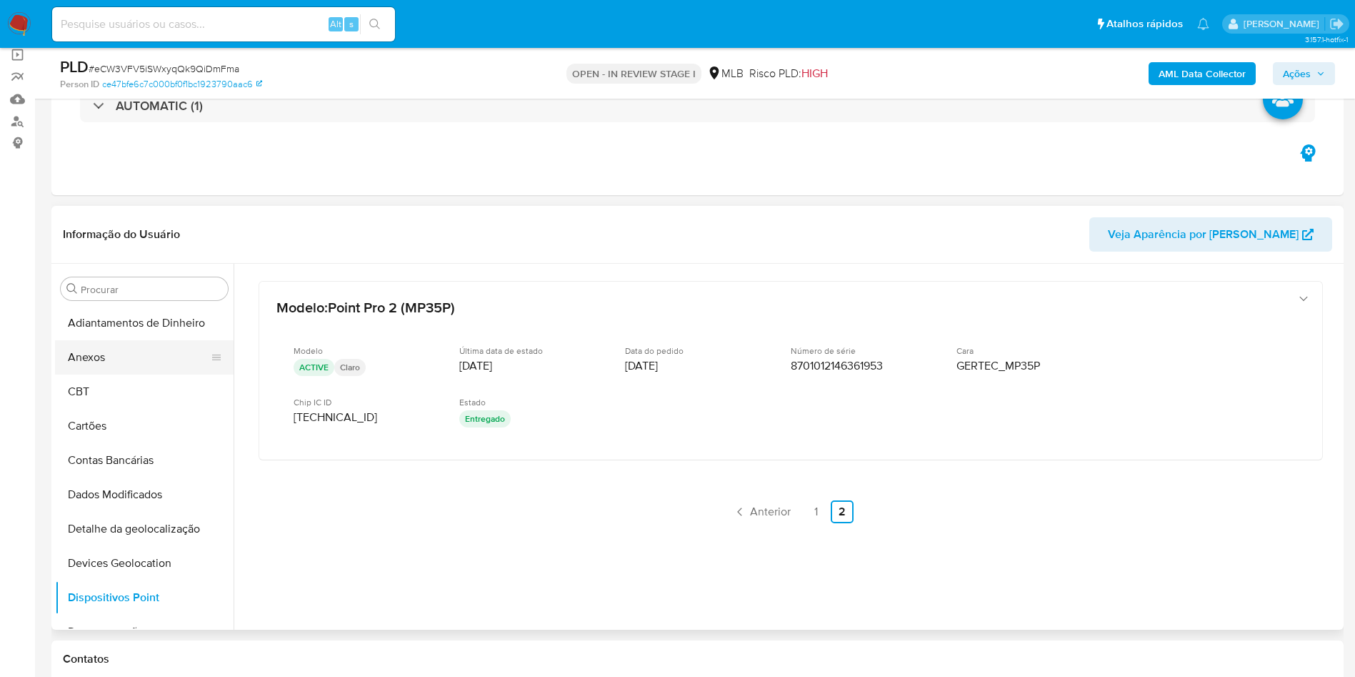
click at [132, 369] on button "Anexos" at bounding box center [138, 357] width 167 height 34
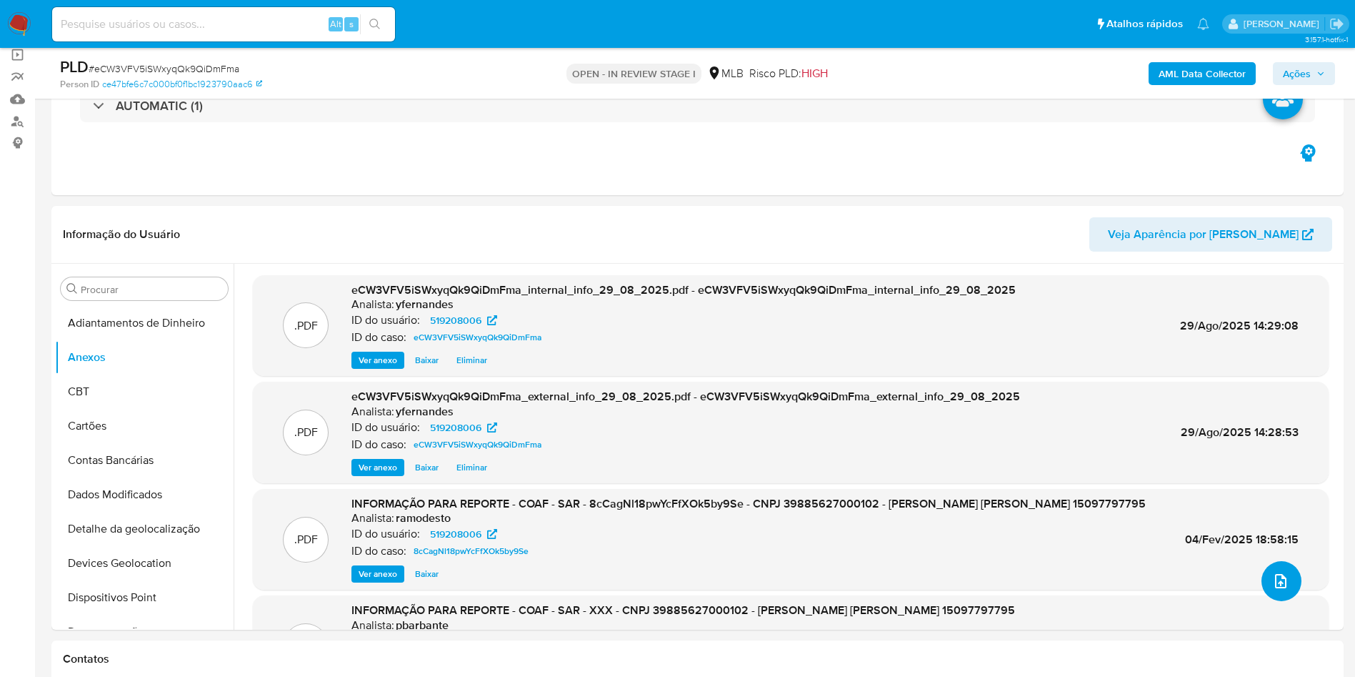
click at [1280, 582] on icon "upload-file" at bounding box center [1280, 580] width 17 height 17
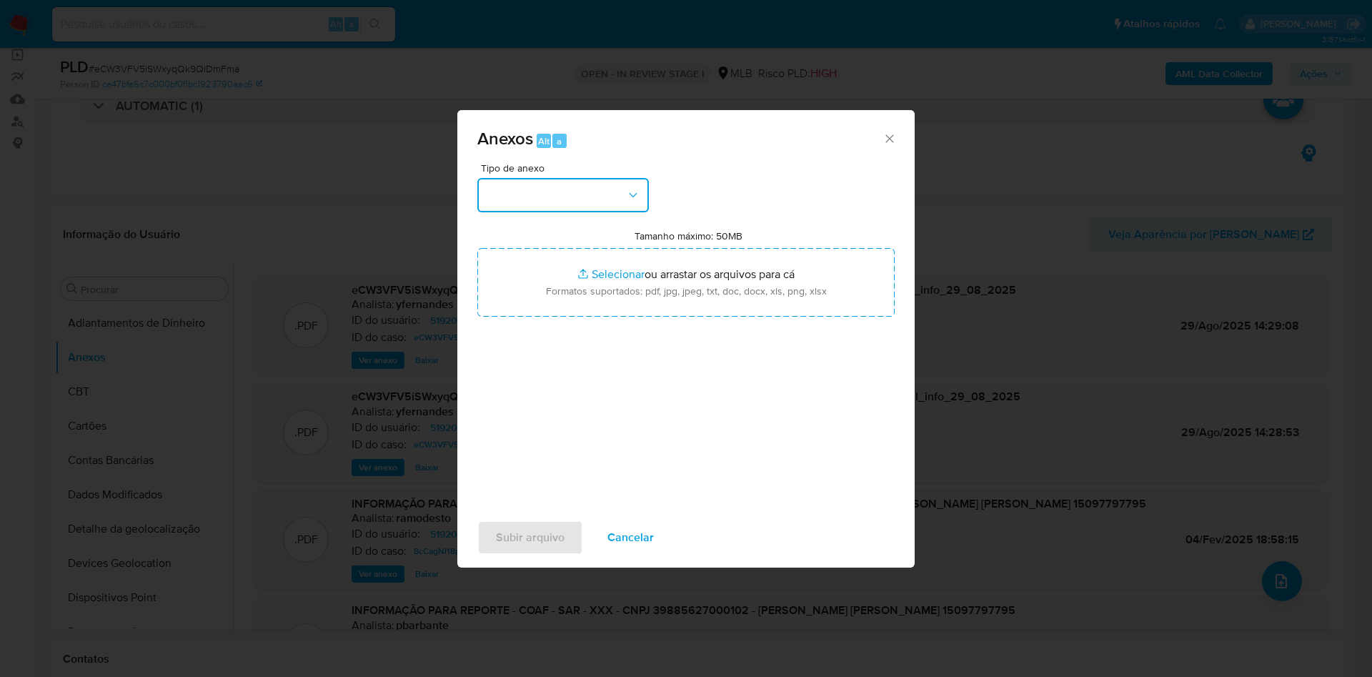
click at [567, 189] on button "button" at bounding box center [562, 195] width 171 height 34
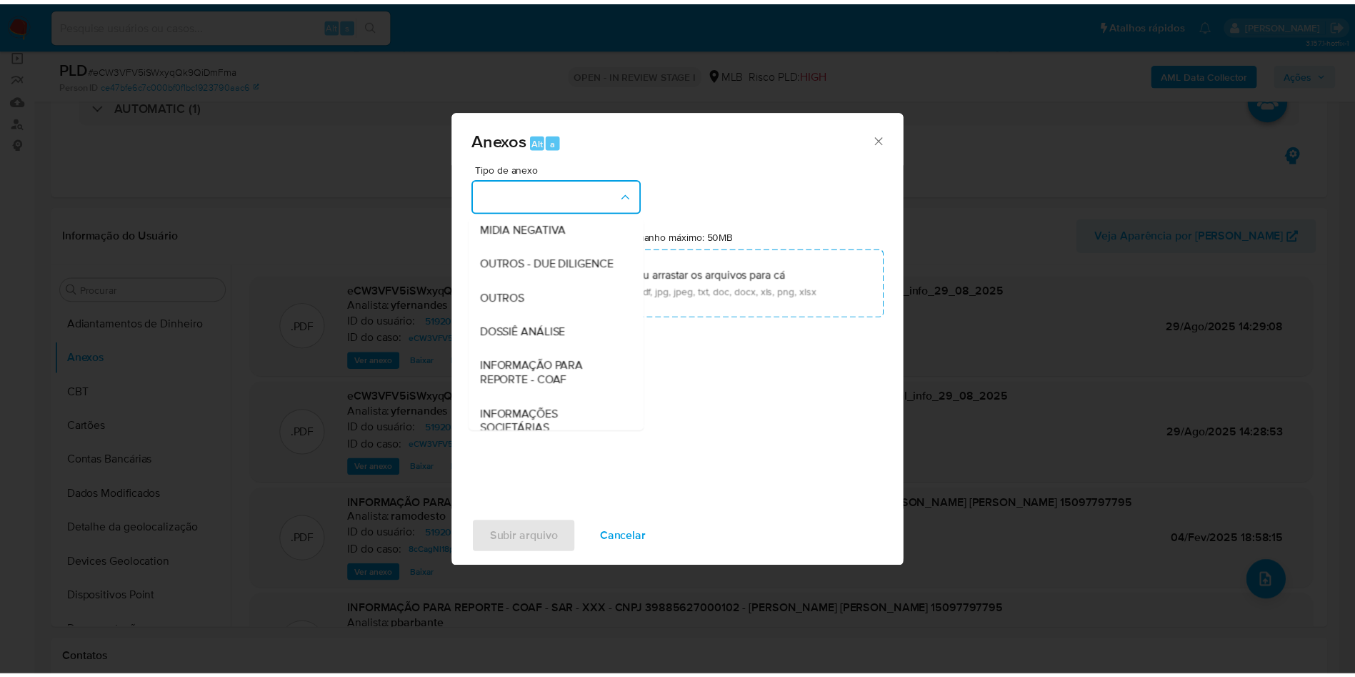
scroll to position [220, 0]
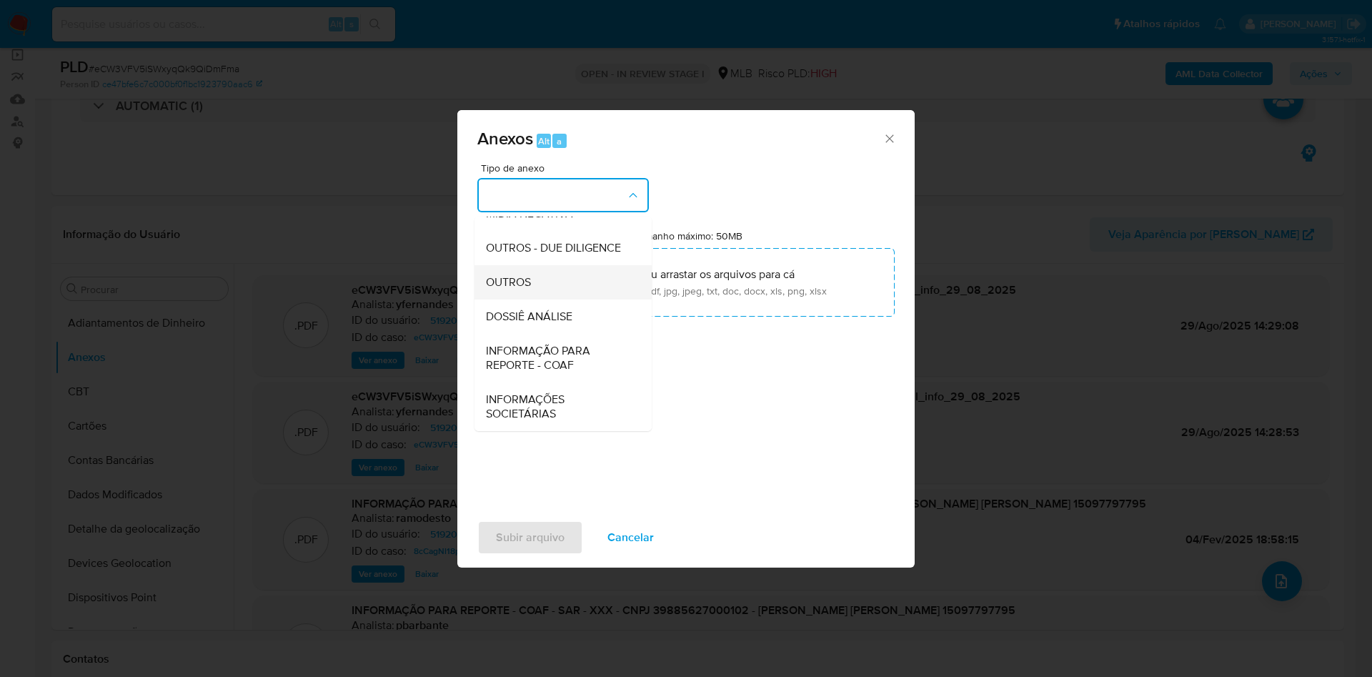
click at [519, 289] on span "OUTROS" at bounding box center [508, 282] width 45 height 14
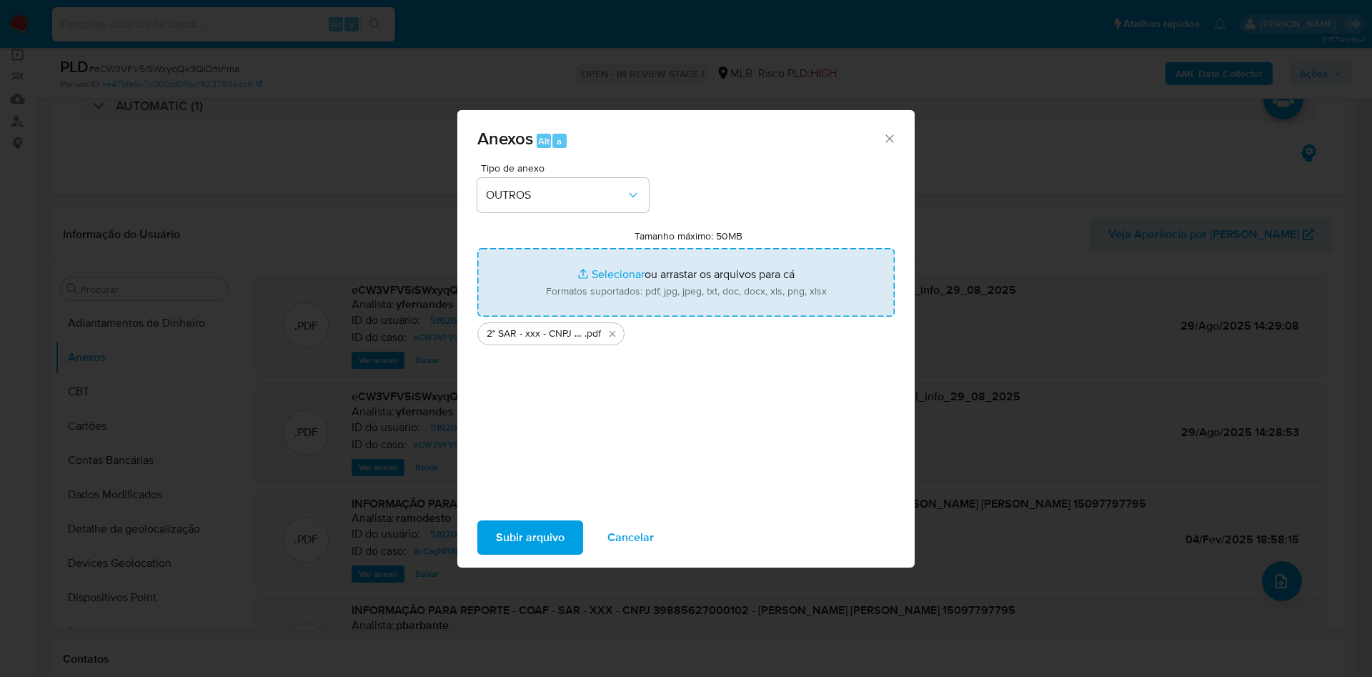
type input "C:\fakepath\Mulan 519208006_2025_08_29_07_33_03.xlsx"
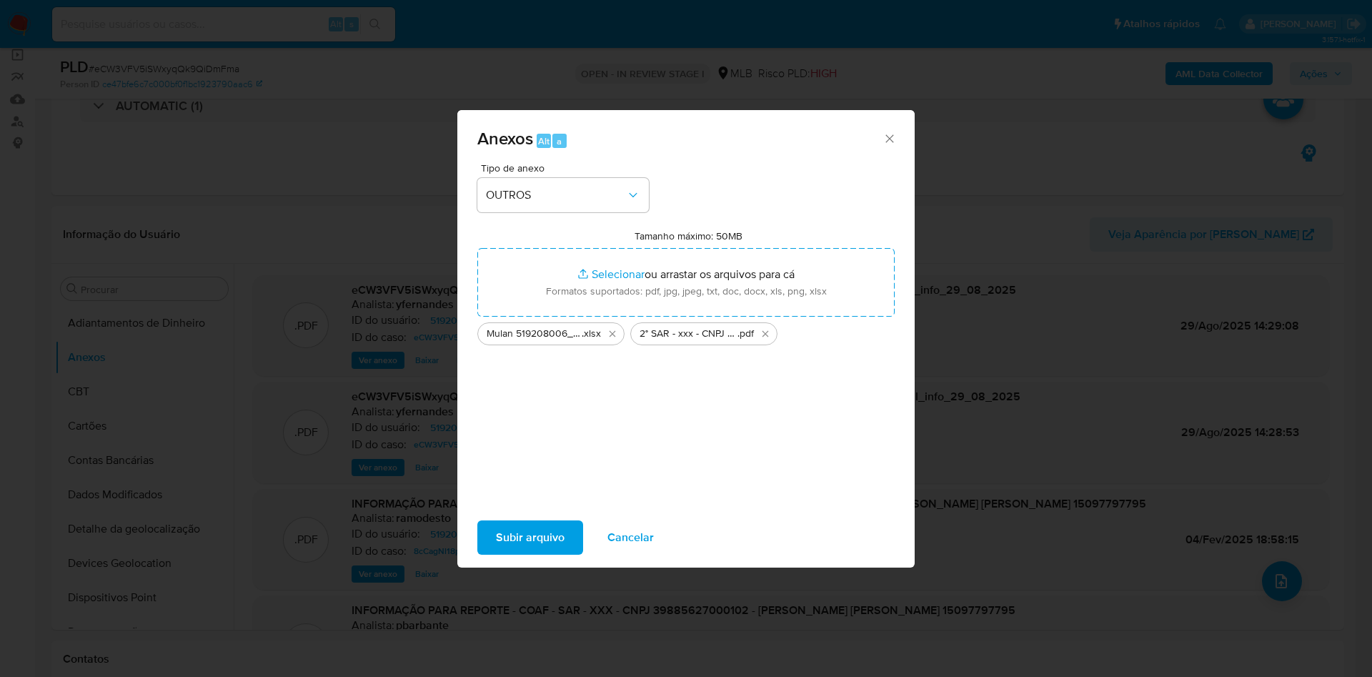
click at [538, 524] on span "Subir arquivo" at bounding box center [530, 537] width 69 height 31
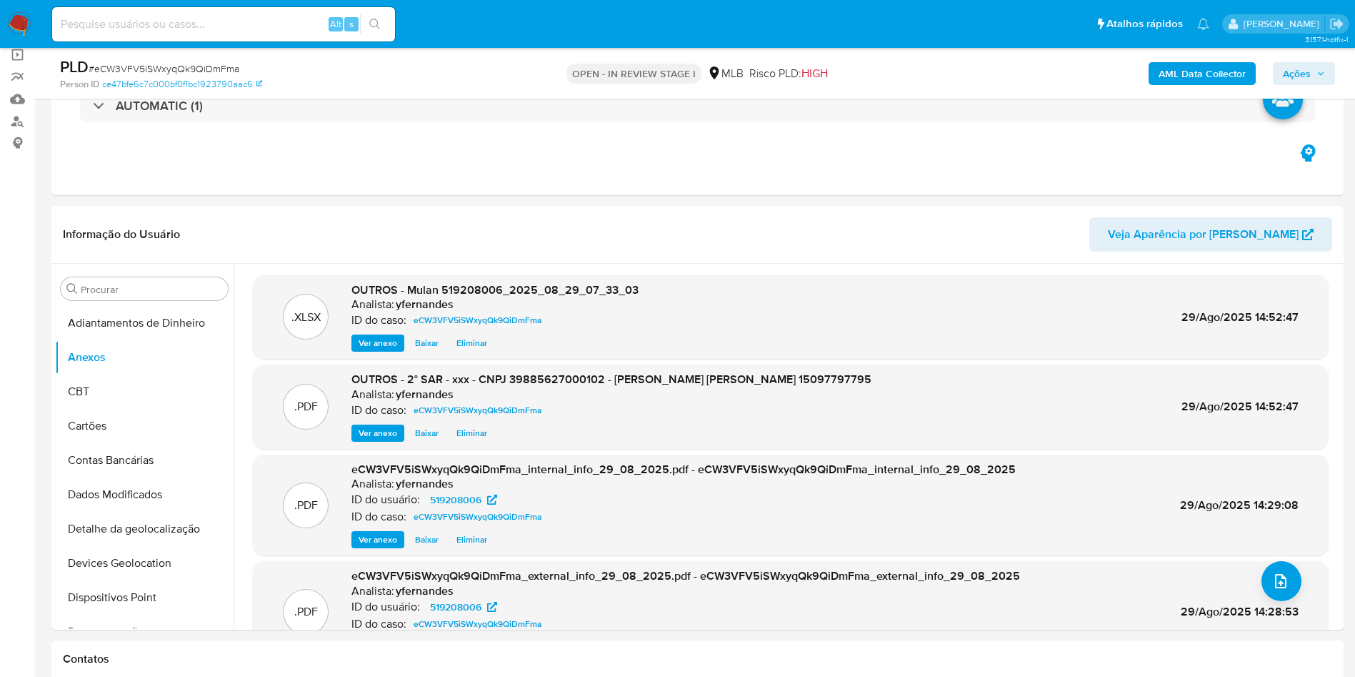
click at [185, 438] on button "Cartões" at bounding box center [144, 426] width 179 height 34
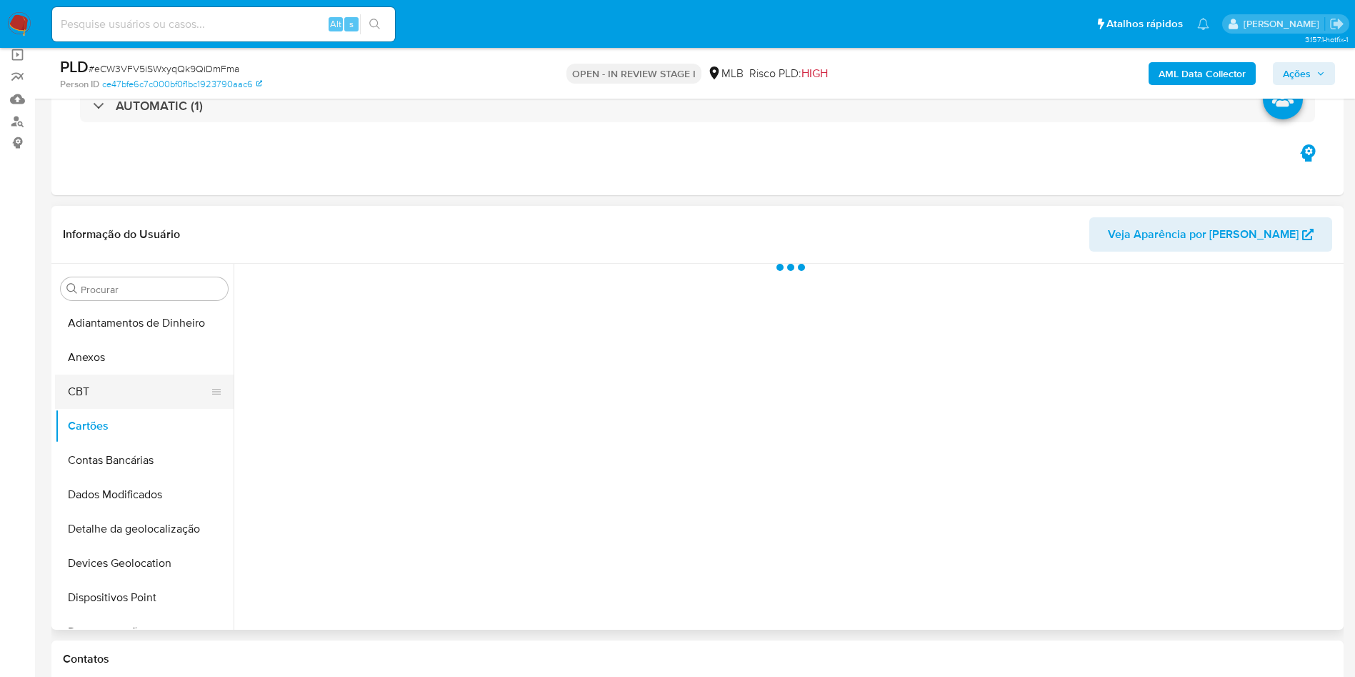
click at [134, 400] on button "CBT" at bounding box center [138, 391] width 167 height 34
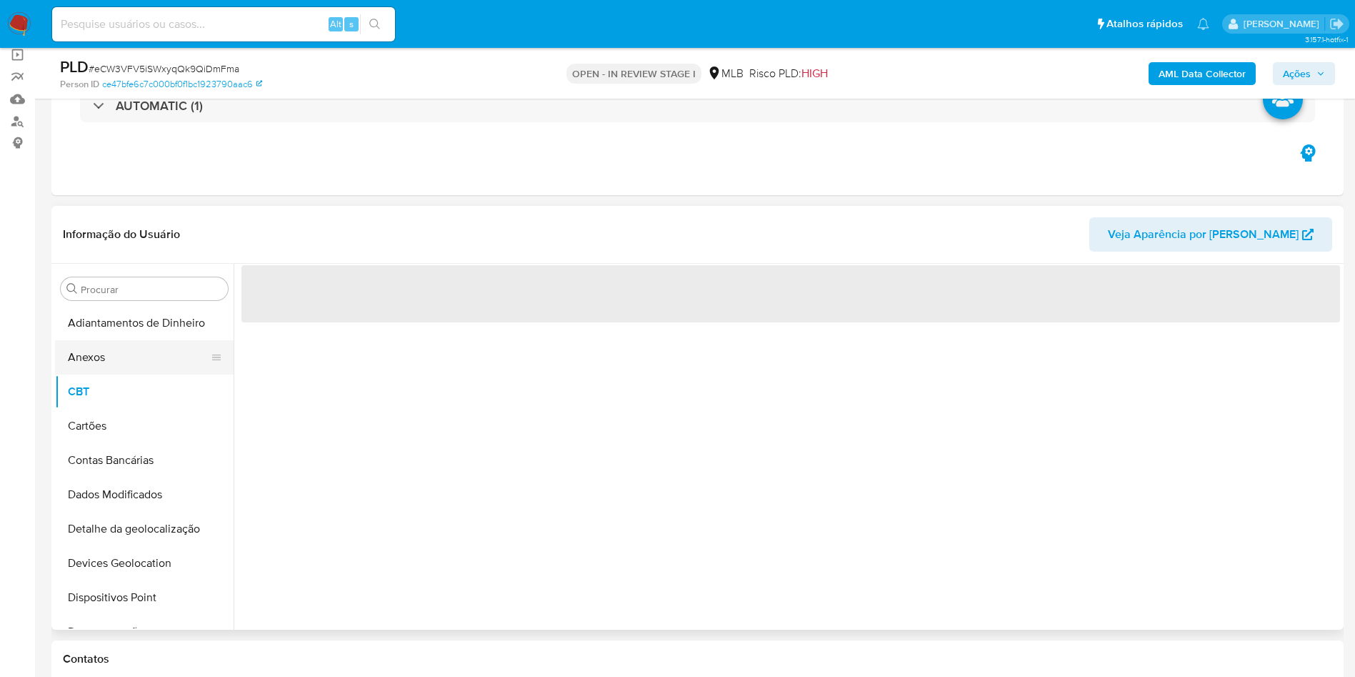
click at [114, 360] on button "Anexos" at bounding box center [138, 357] width 167 height 34
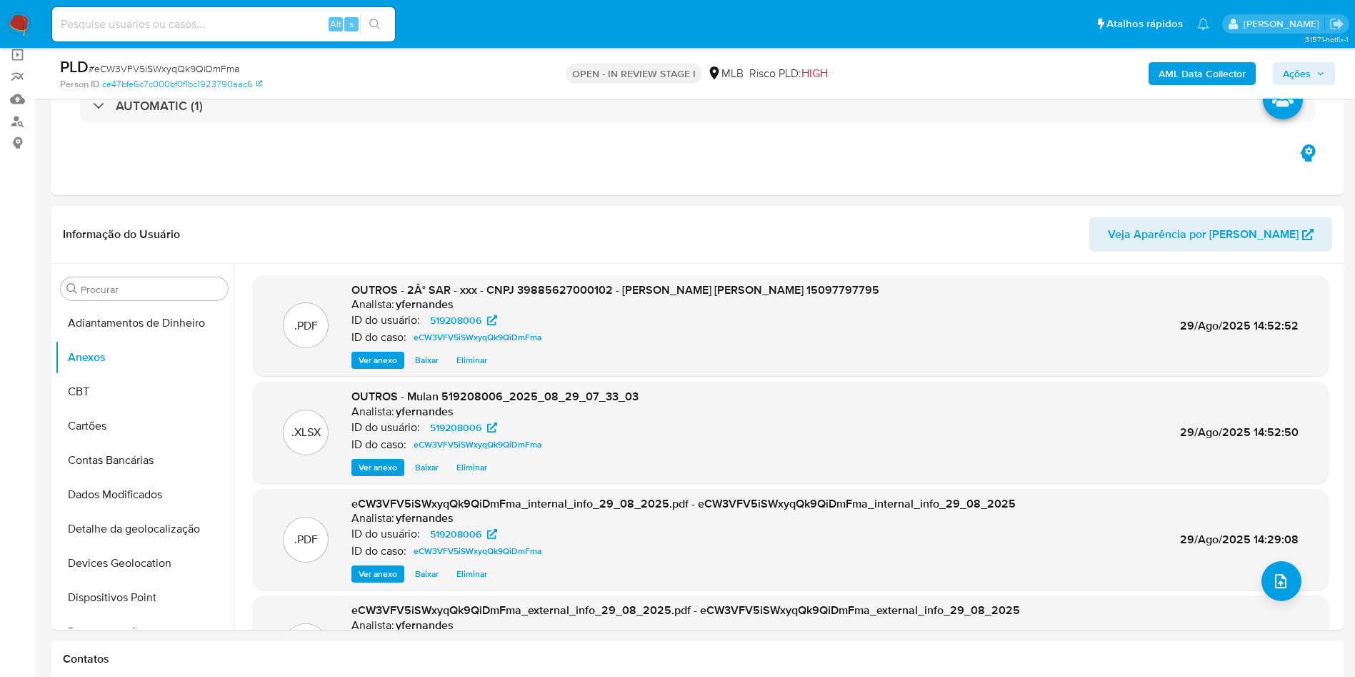
click at [1299, 70] on span "Ações" at bounding box center [1297, 73] width 28 height 23
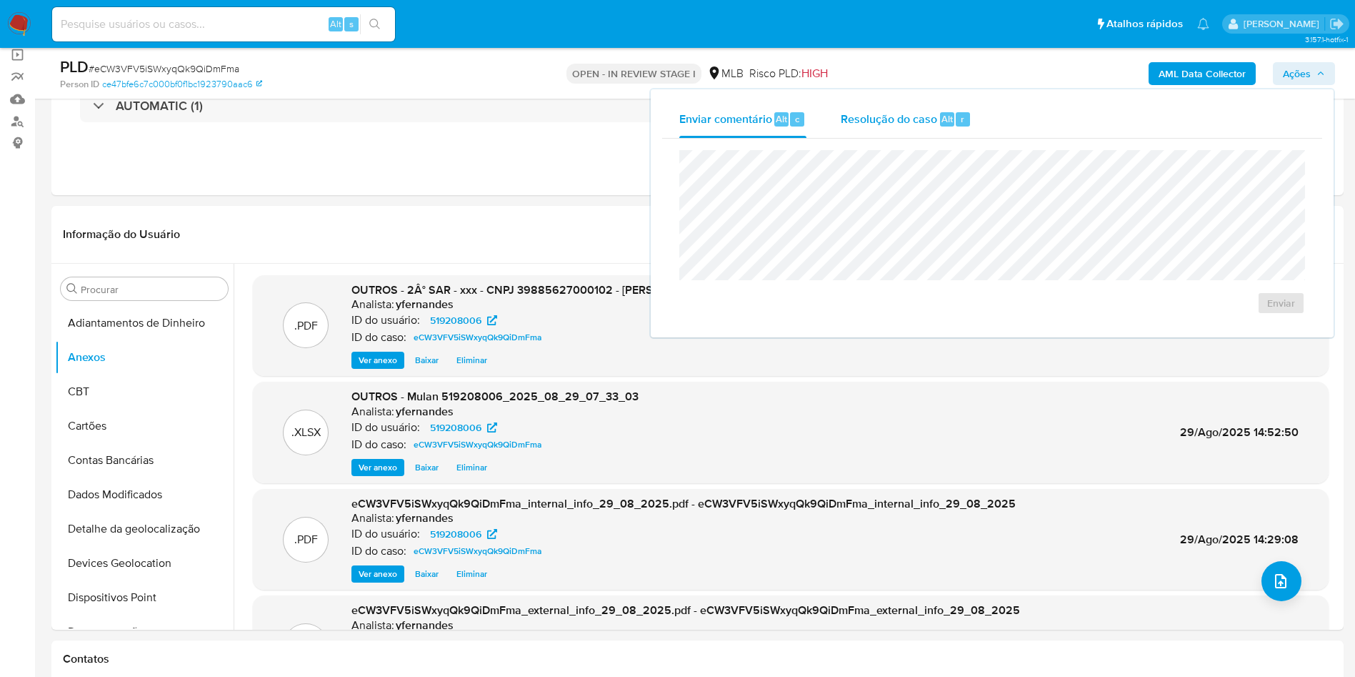
click at [852, 116] on span "Resolução do caso" at bounding box center [889, 118] width 96 height 16
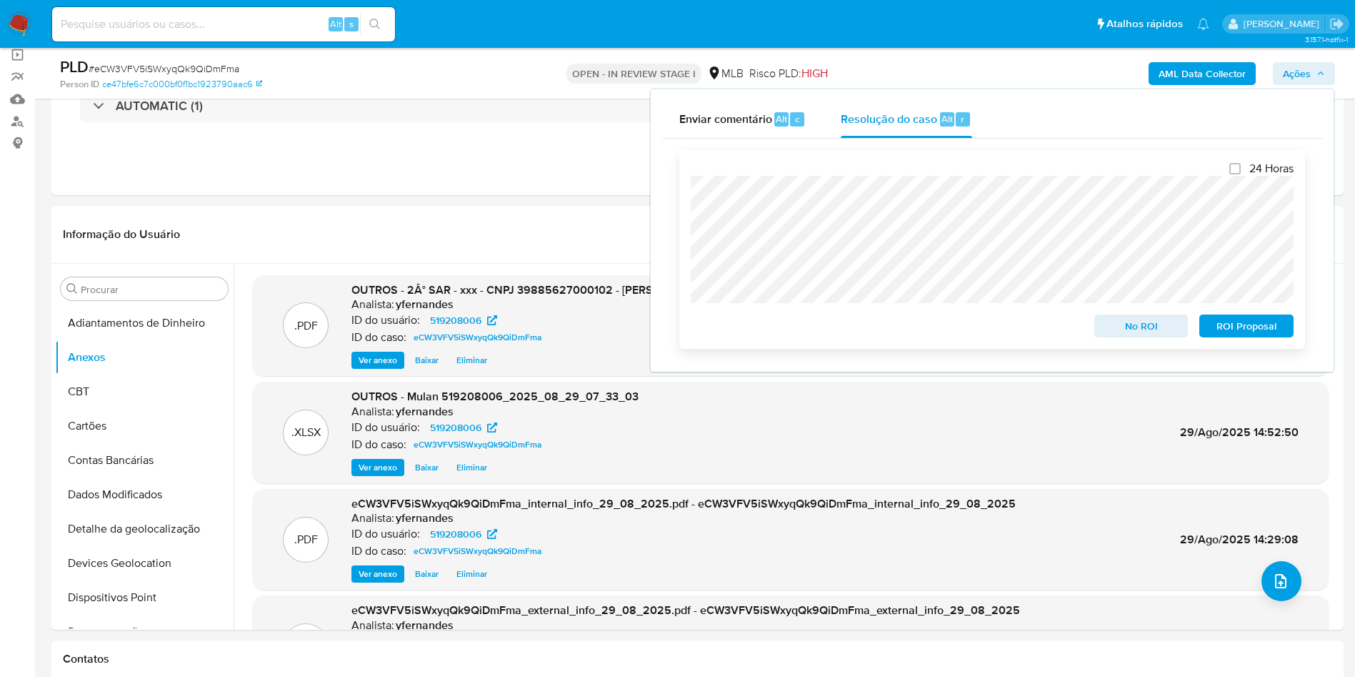
click at [1227, 321] on span "ROI Proposal" at bounding box center [1246, 326] width 74 height 20
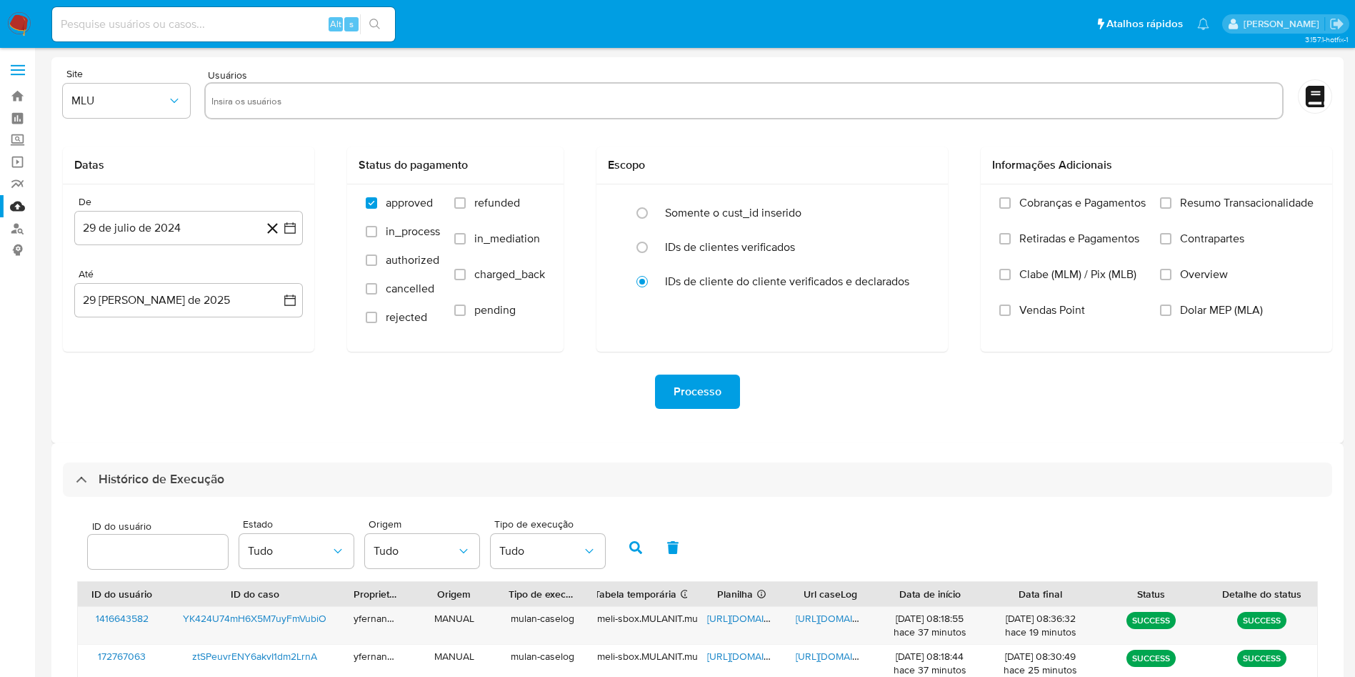
select select "10"
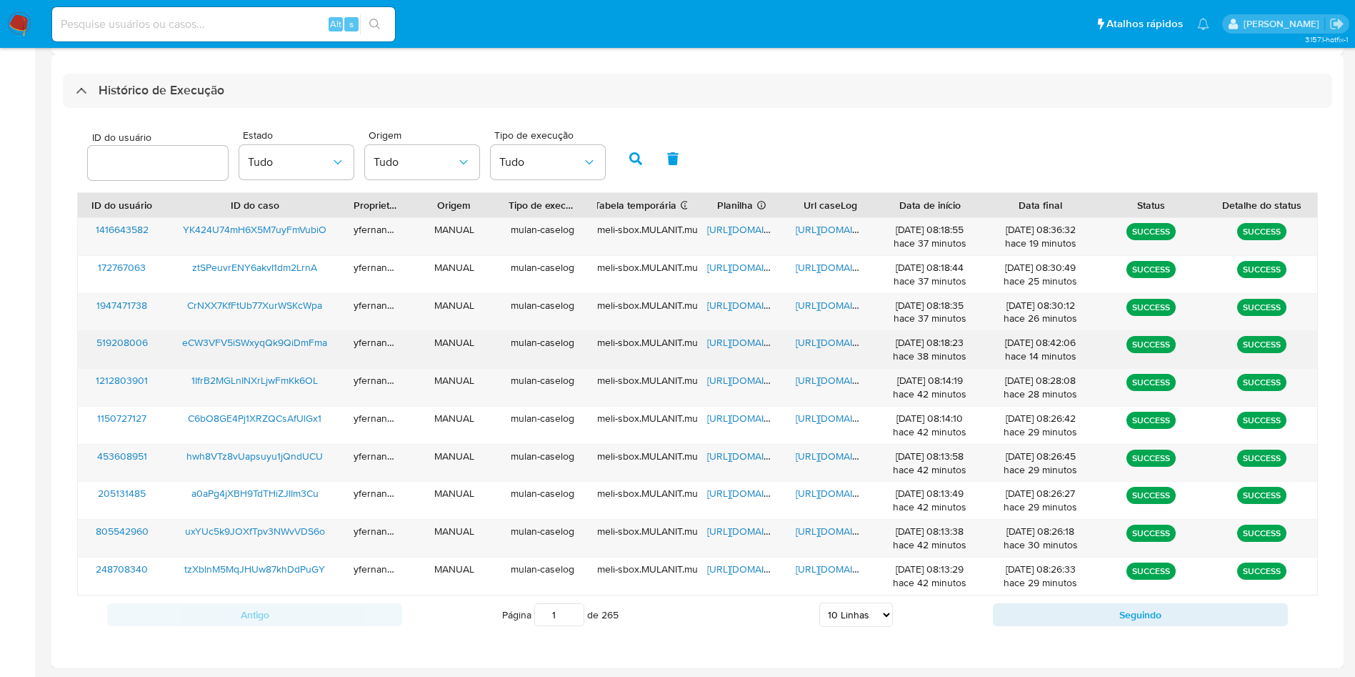
click at [747, 339] on span "https://docs.google.com/spreadsheets/d/1uQ1oklu1heYXhrHyiye8Z9893524_vGH6E6344w…" at bounding box center [756, 342] width 99 height 14
click at [803, 344] on span "https://docs.google.com/document/d/1bKBjzVQTZqN0eiQAFEJieZu2Ef-pF_XS72CLvSVrJ20…" at bounding box center [845, 342] width 99 height 14
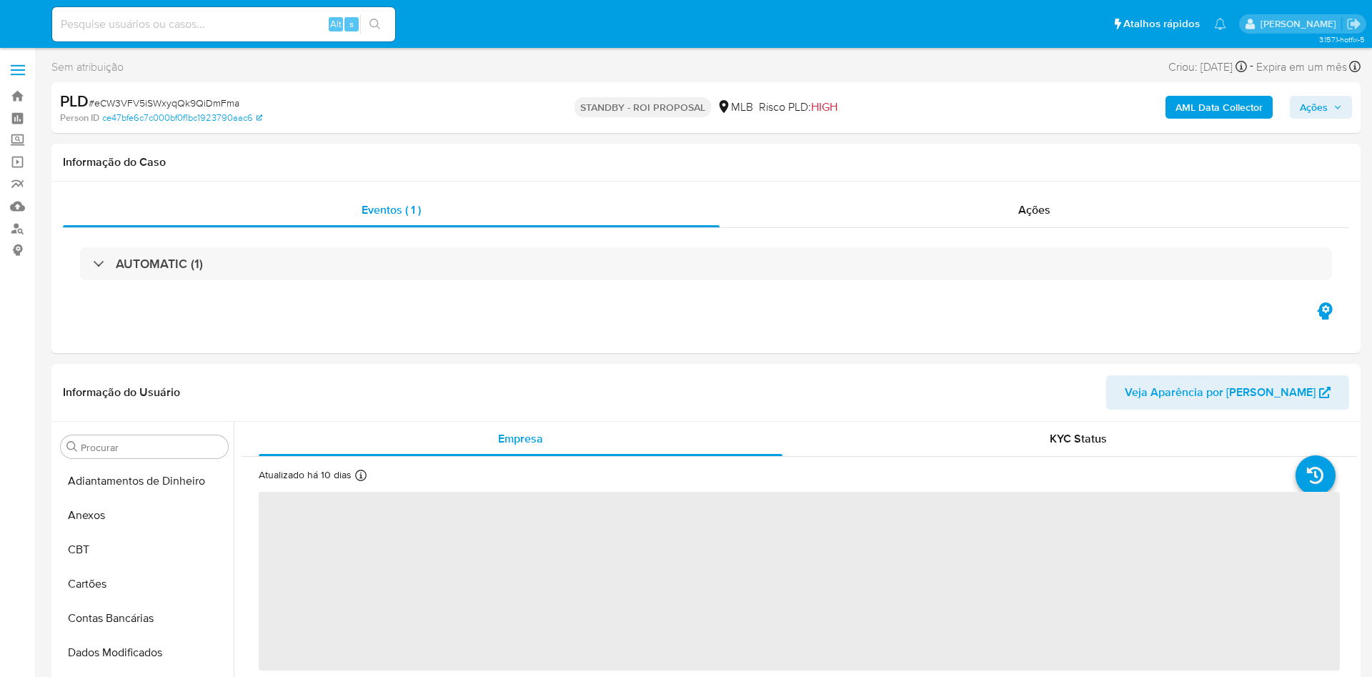
select select "10"
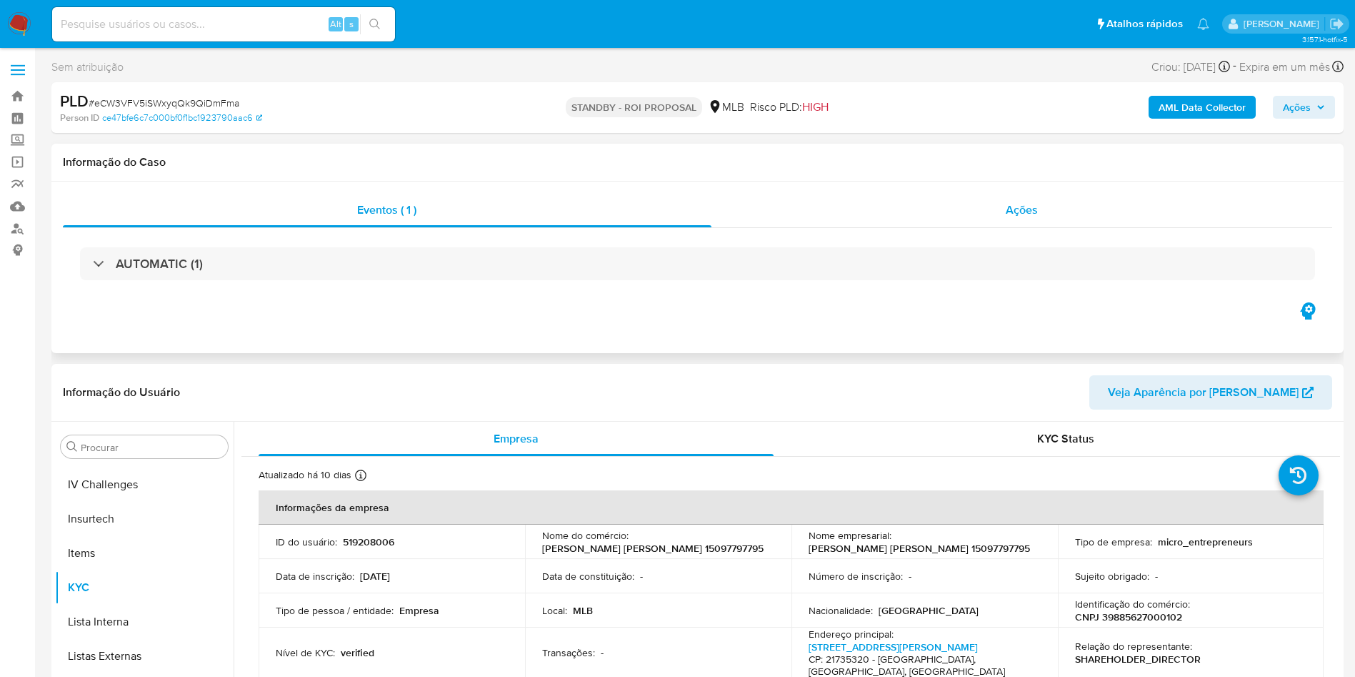
scroll to position [638, 0]
click at [929, 206] on div "Ações" at bounding box center [1023, 210] width 622 height 34
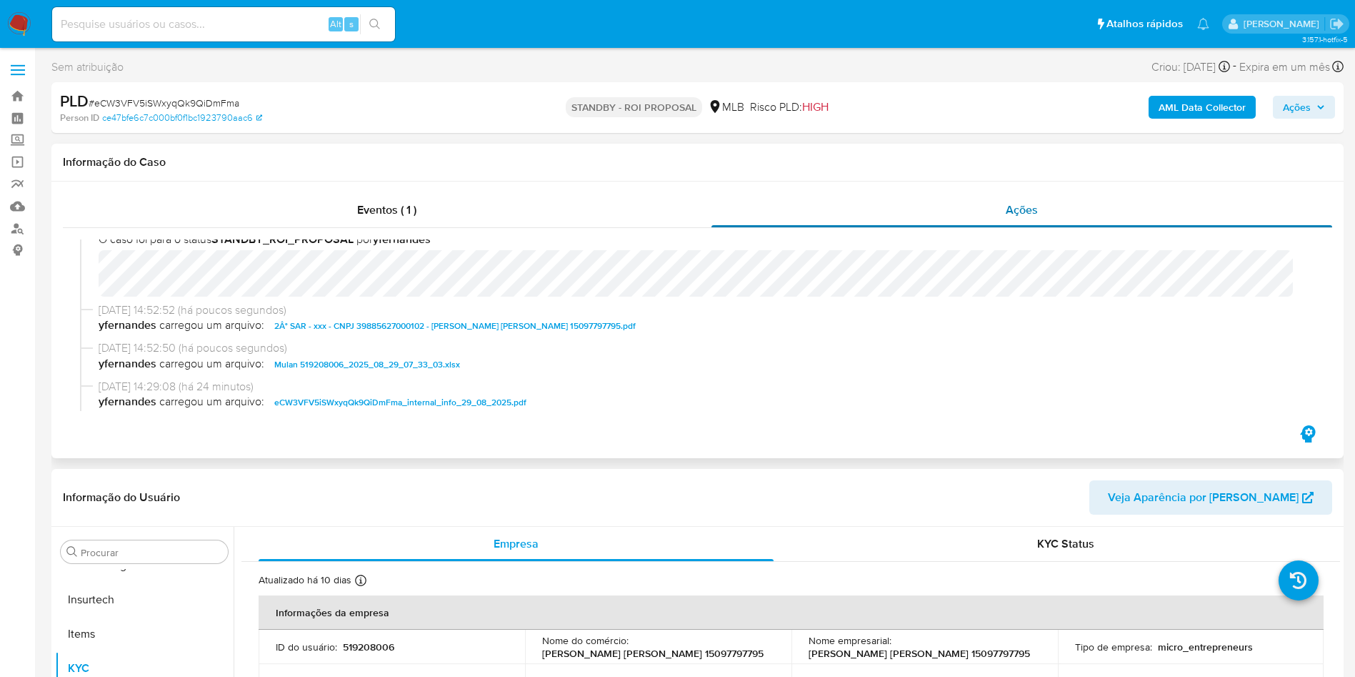
scroll to position [0, 0]
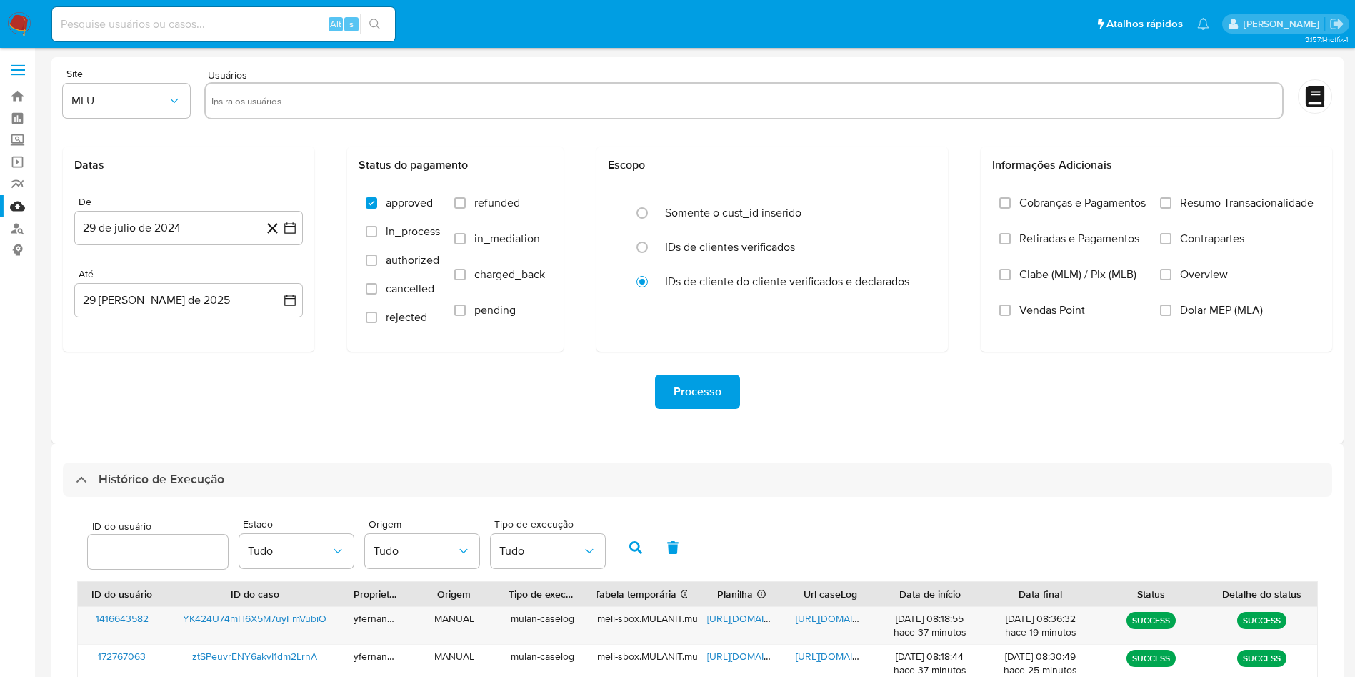
select select "10"
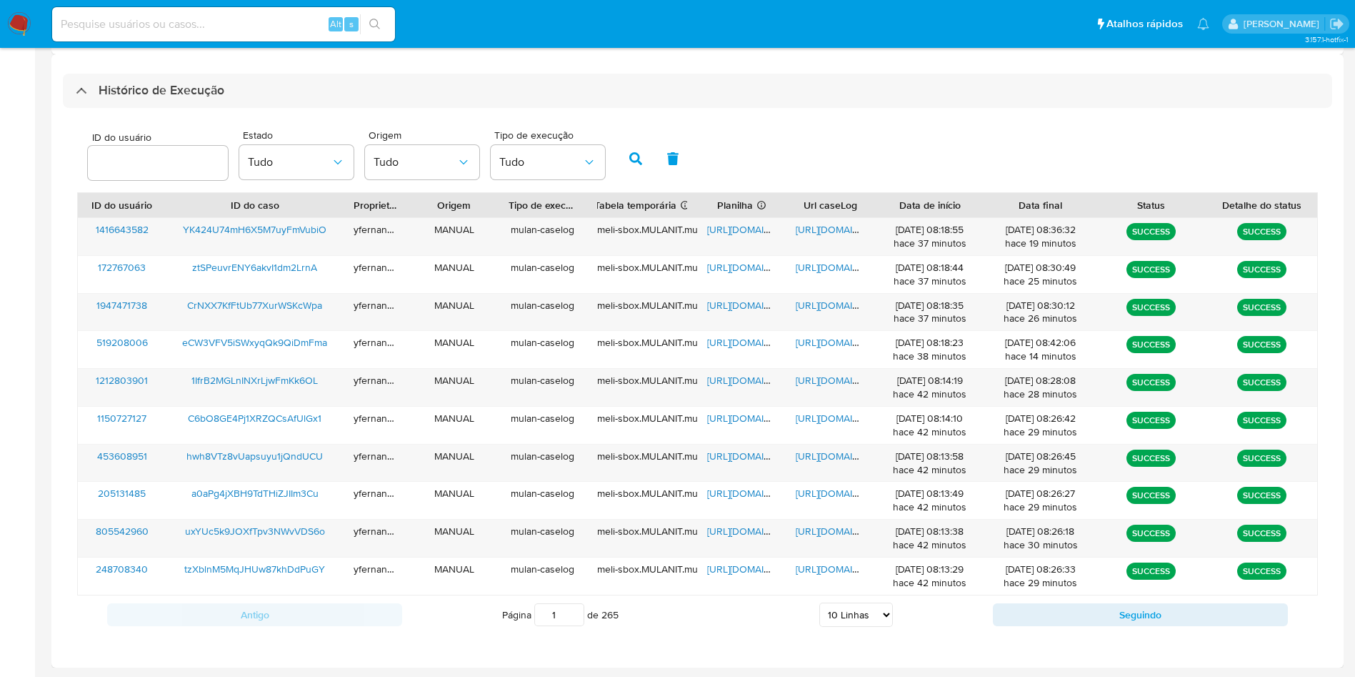
click at [908, 137] on div "ID do usuário Estado Tudo Origem Tudo Tipo de execução Tudo" at bounding box center [697, 157] width 1241 height 70
click at [760, 307] on span "https://docs.google.com/spreadsheets/d/1iYSlLWo2QKp465_2kgEEsVrjE4YBf2gij0y3gsv…" at bounding box center [756, 305] width 99 height 14
click at [841, 310] on span "https://docs.google.com/document/d/1XuMTH7-KBlZ41pw0jgoxoeAwGUMqomuQxXMaWyXg4ng…" at bounding box center [845, 305] width 99 height 14
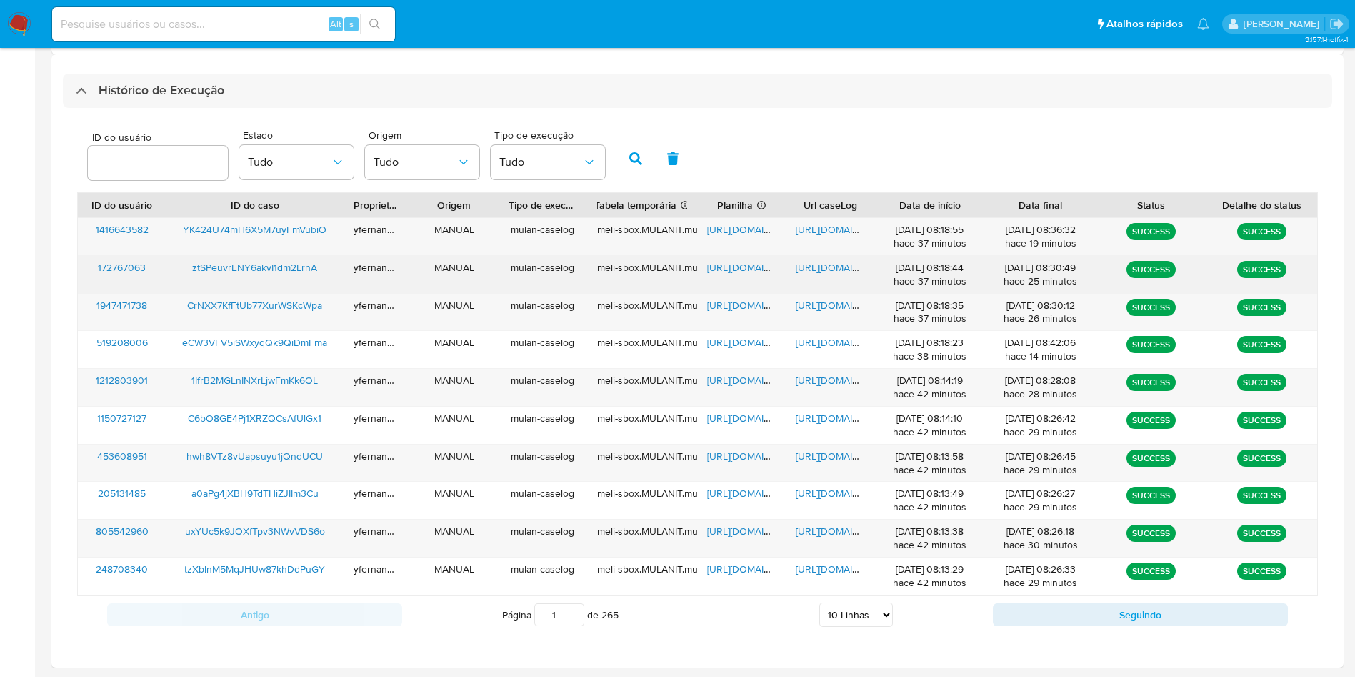
click at [739, 269] on span "https://docs.google.com/spreadsheets/d/1XEaT46stf9jWG_LM6xIlG06kAY-xVlhj1APXqt4…" at bounding box center [756, 267] width 99 height 14
click at [834, 263] on span "https://docs.google.com/document/d/1muqc-jNPX0PrQiBo1oSHsw2lfx-ZQYm5meTV_bqkRIQ…" at bounding box center [845, 267] width 99 height 14
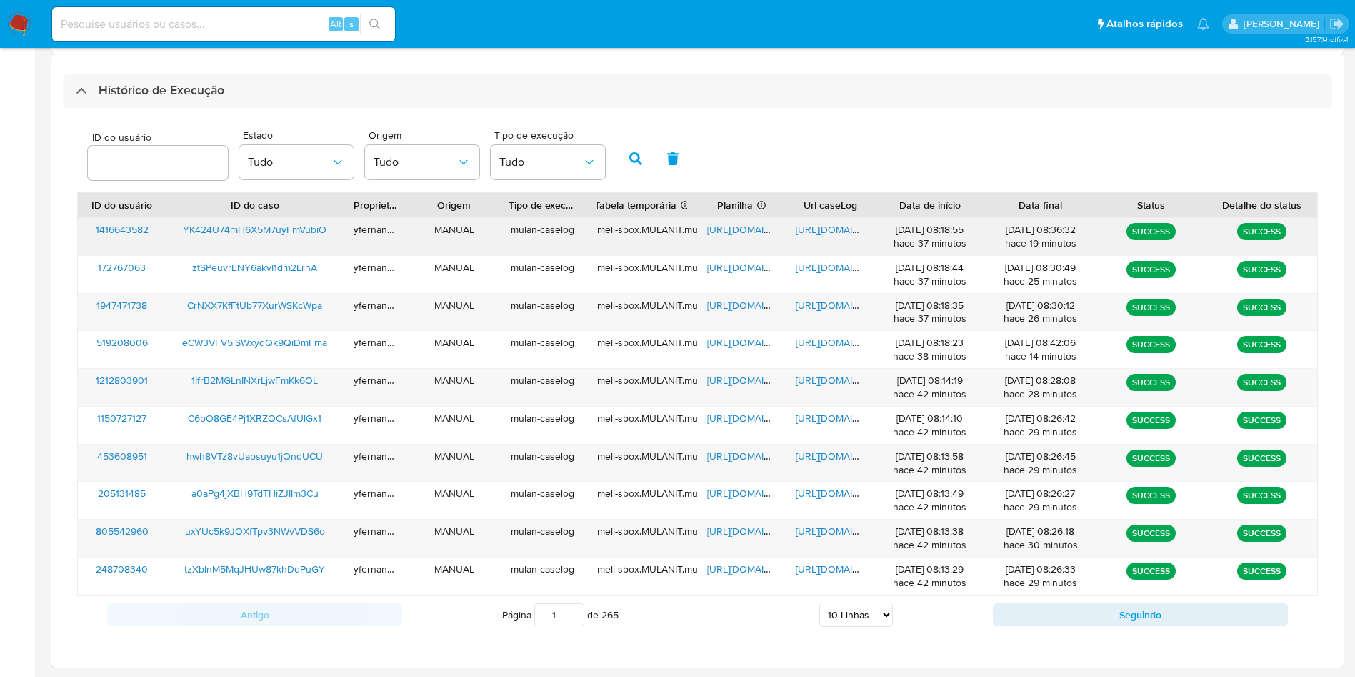
click at [743, 226] on span "https://docs.google.com/spreadsheets/d/10q6LPMtvKyv4KkILHXapCAoal0ejLBd7YibKkvI…" at bounding box center [756, 229] width 99 height 14
click at [827, 222] on span "https://docs.google.com/document/d/1urdRI8_BzEt5-lfBT0SsG0t92tTMw-cA6R_v6_DBXFc…" at bounding box center [845, 229] width 99 height 14
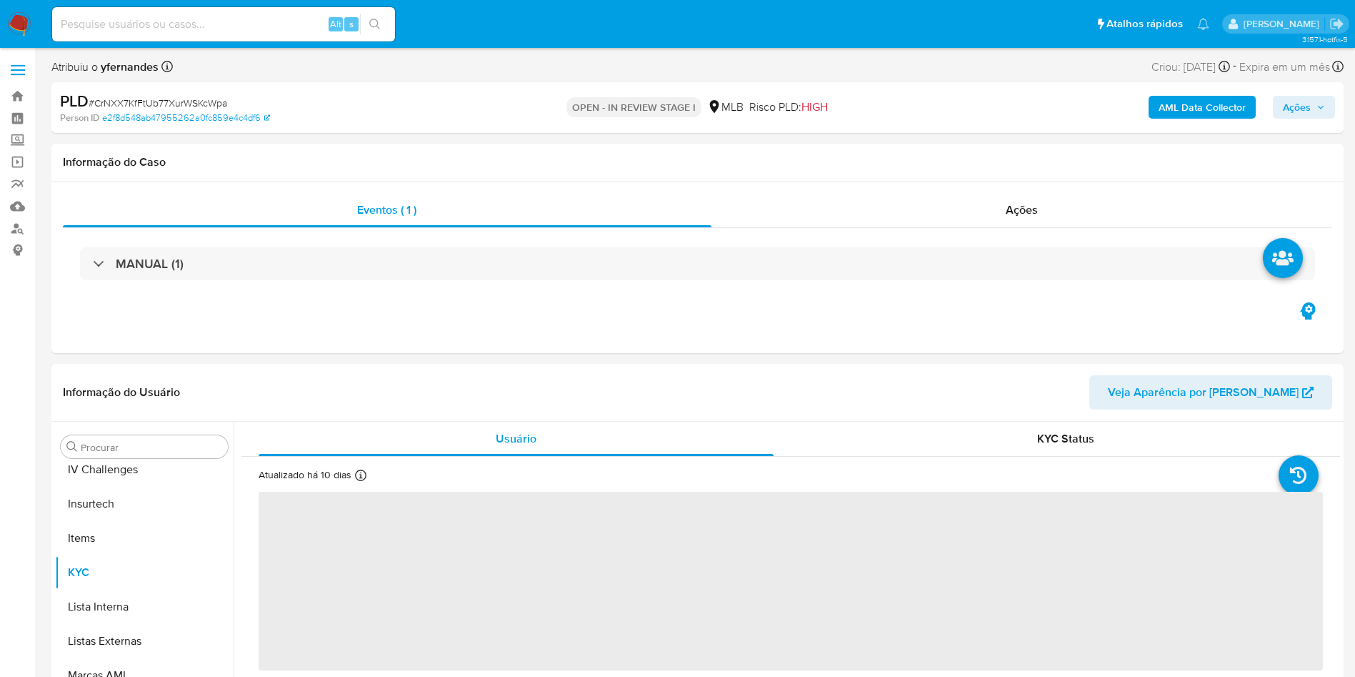
scroll to position [638, 0]
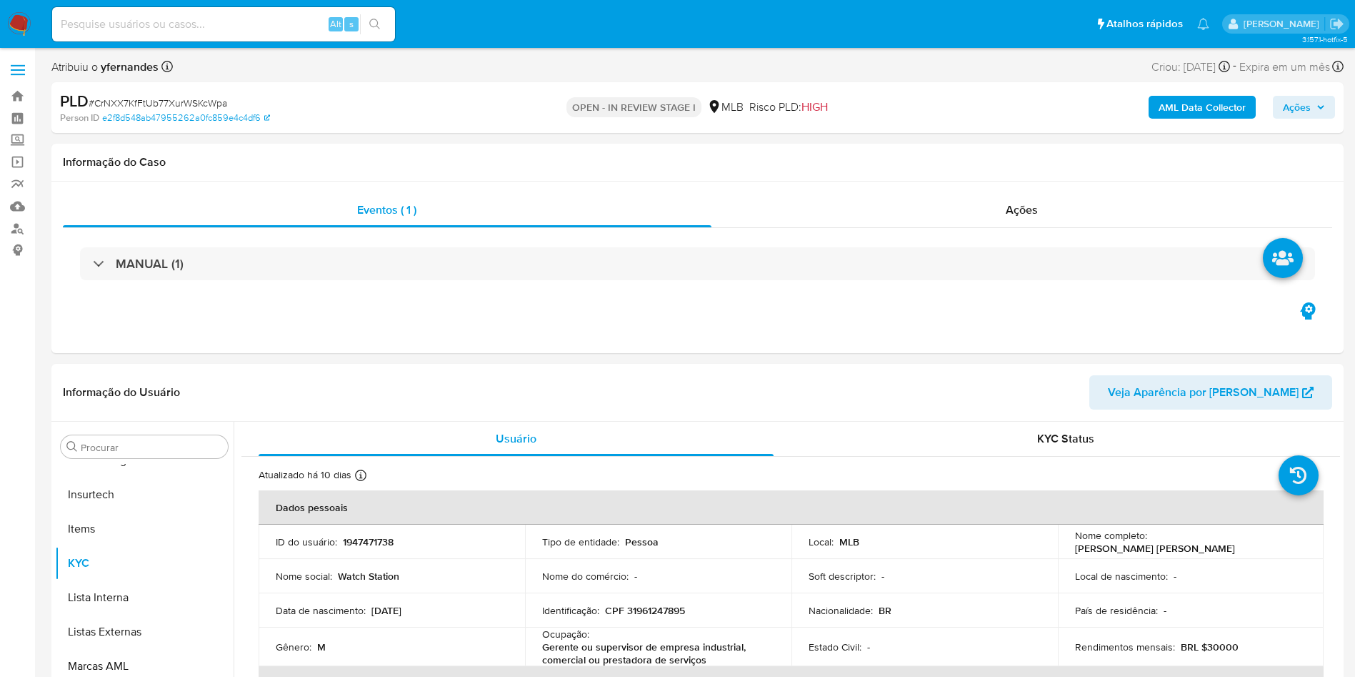
select select "10"
click at [161, 104] on span "# CrNXX7KfFtUb77XurWSKcWpa" at bounding box center [158, 103] width 139 height 14
copy span "CrNXX7KfFtUb77XurWSKcWpa"
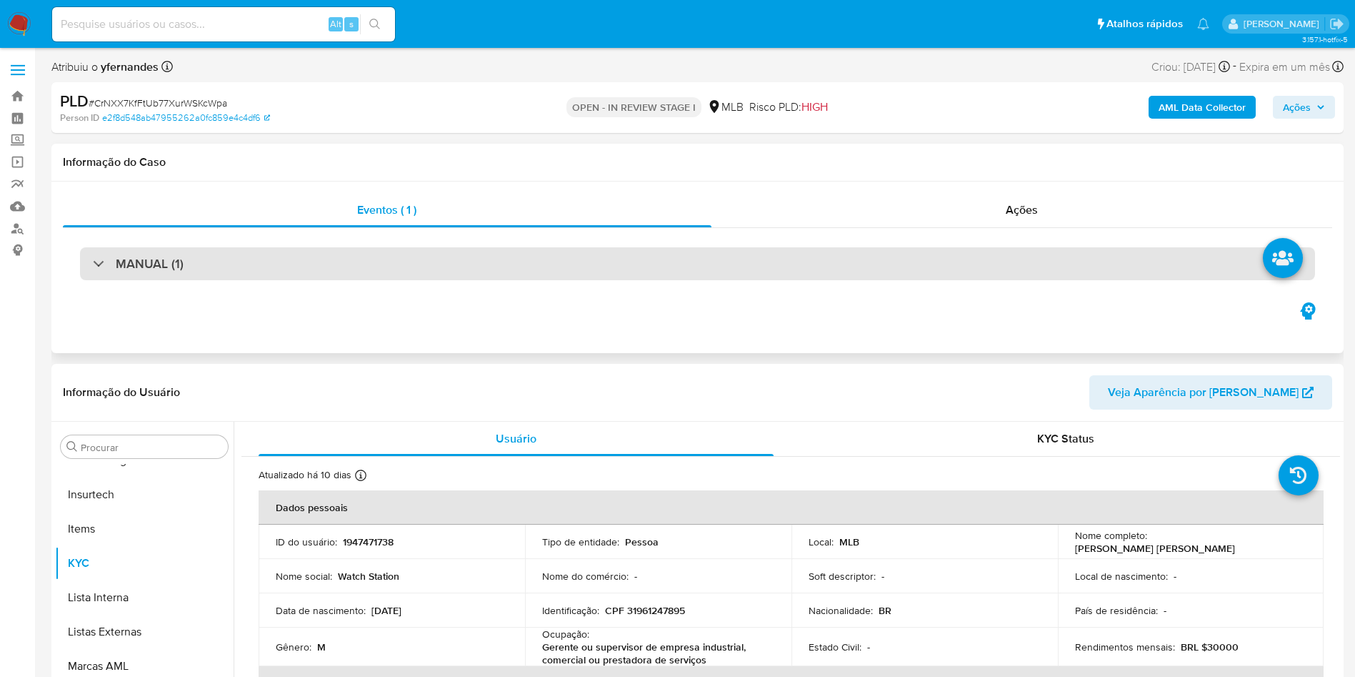
click at [447, 279] on div "MANUAL (1)" at bounding box center [697, 263] width 1235 height 33
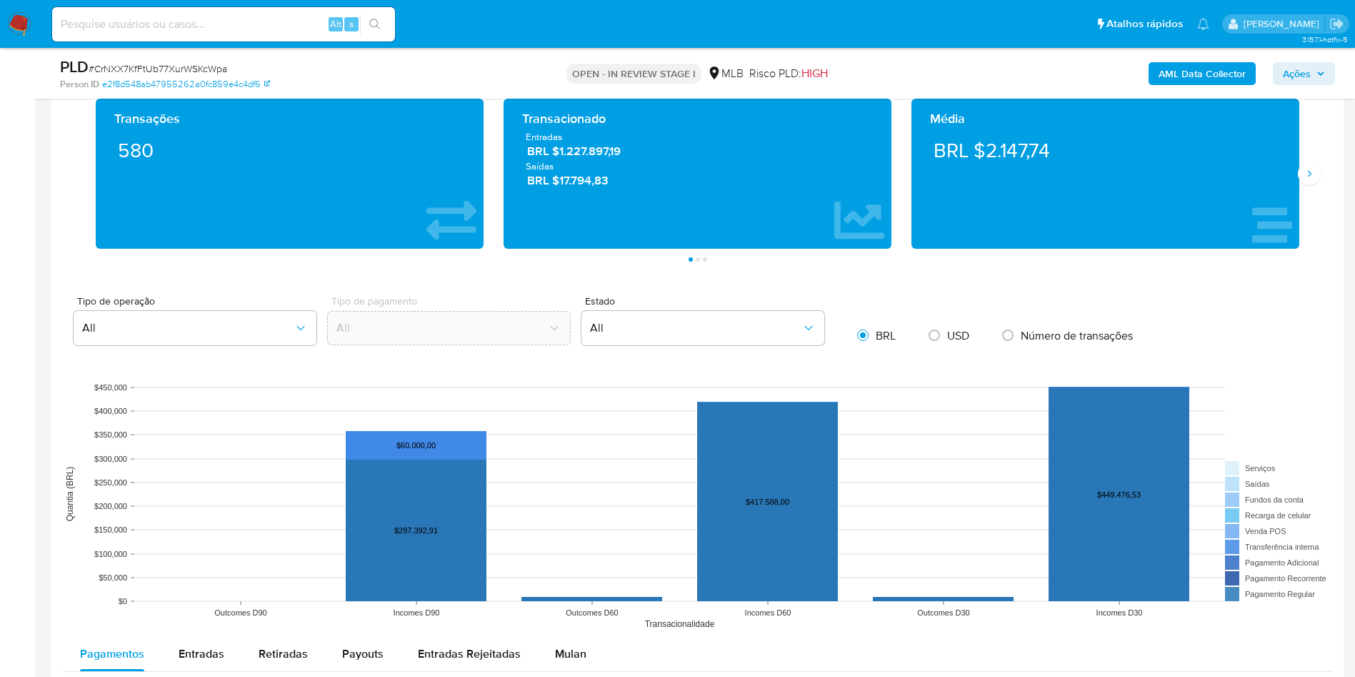
scroll to position [1072, 0]
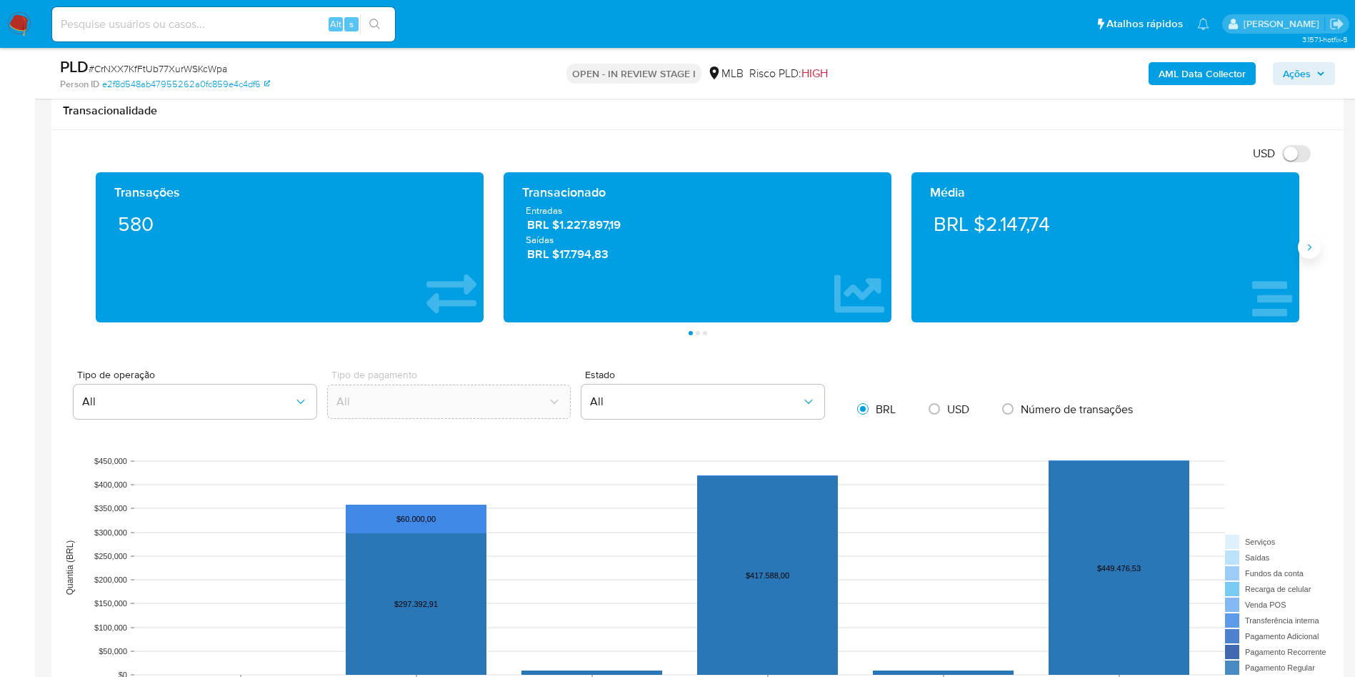
click at [1310, 244] on icon "Siguiente" at bounding box center [1309, 246] width 11 height 11
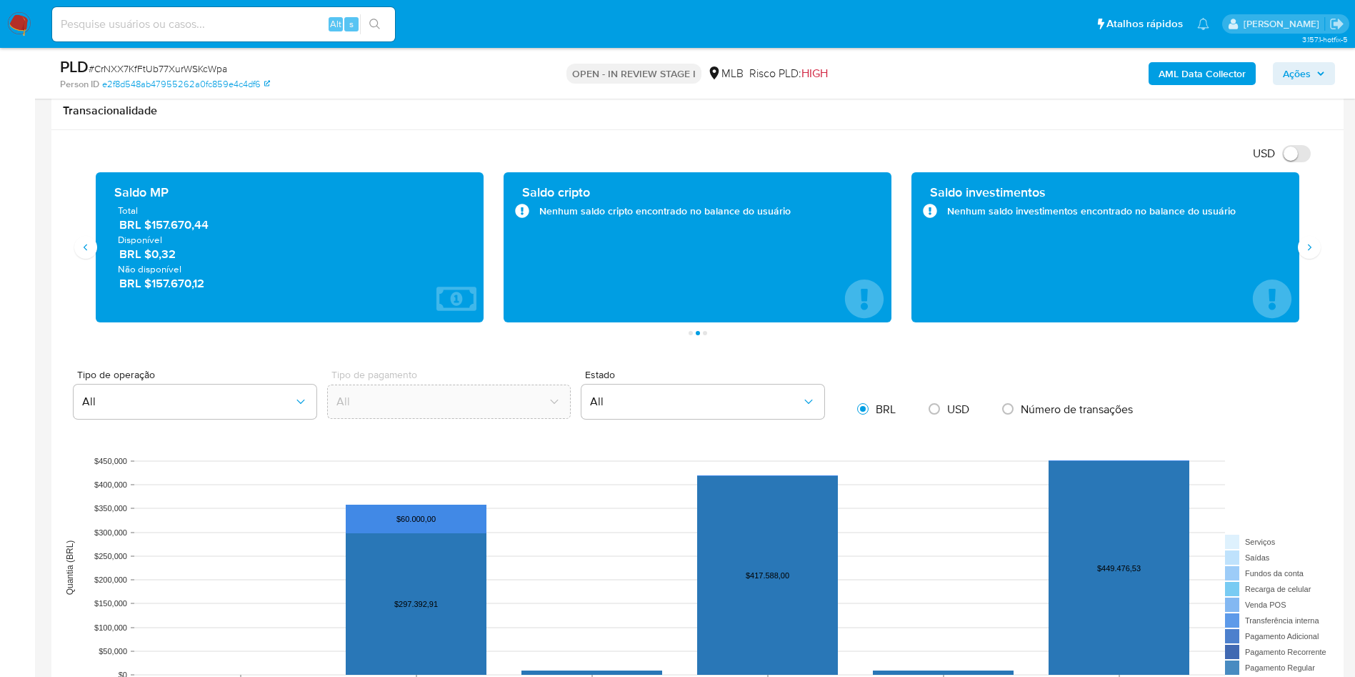
click at [176, 213] on span "Total" at bounding box center [290, 210] width 344 height 13
click at [186, 219] on span "BRL $157.670,44" at bounding box center [290, 224] width 342 height 16
click at [187, 219] on span "BRL $157.670,44" at bounding box center [290, 224] width 342 height 16
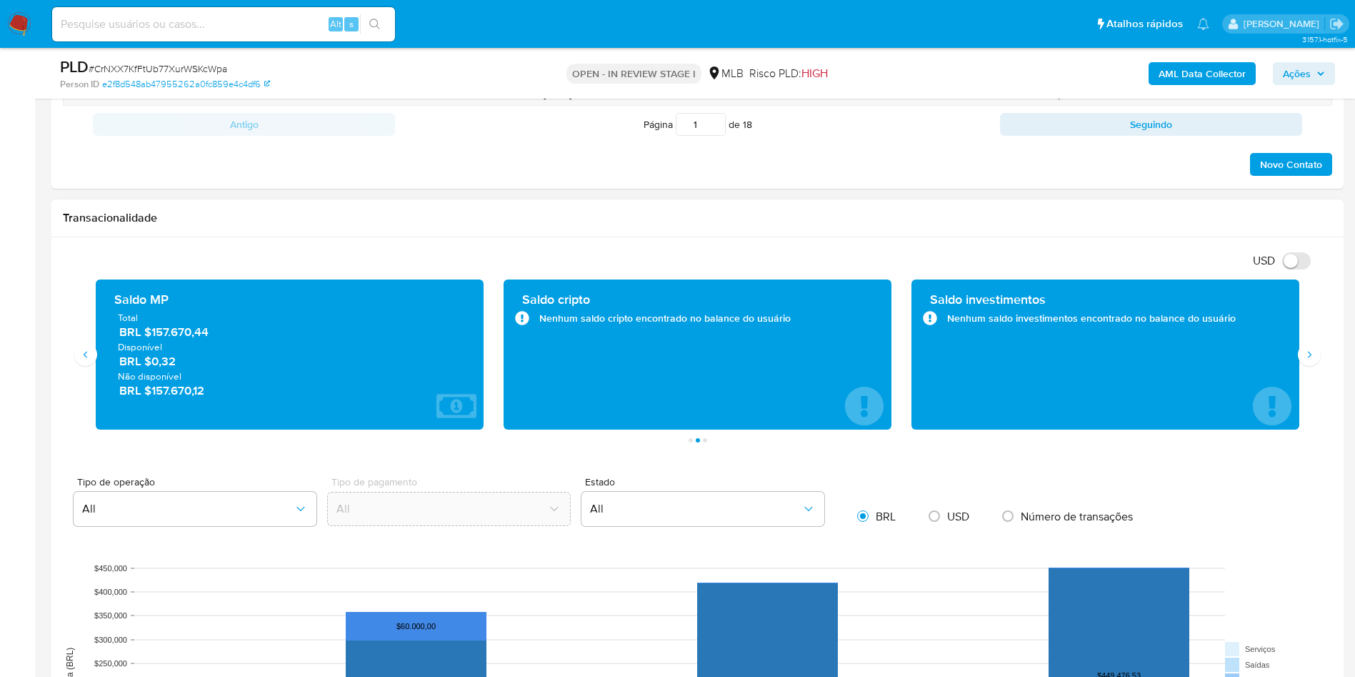
click at [692, 236] on div "Transacionalidade" at bounding box center [697, 218] width 1292 height 38
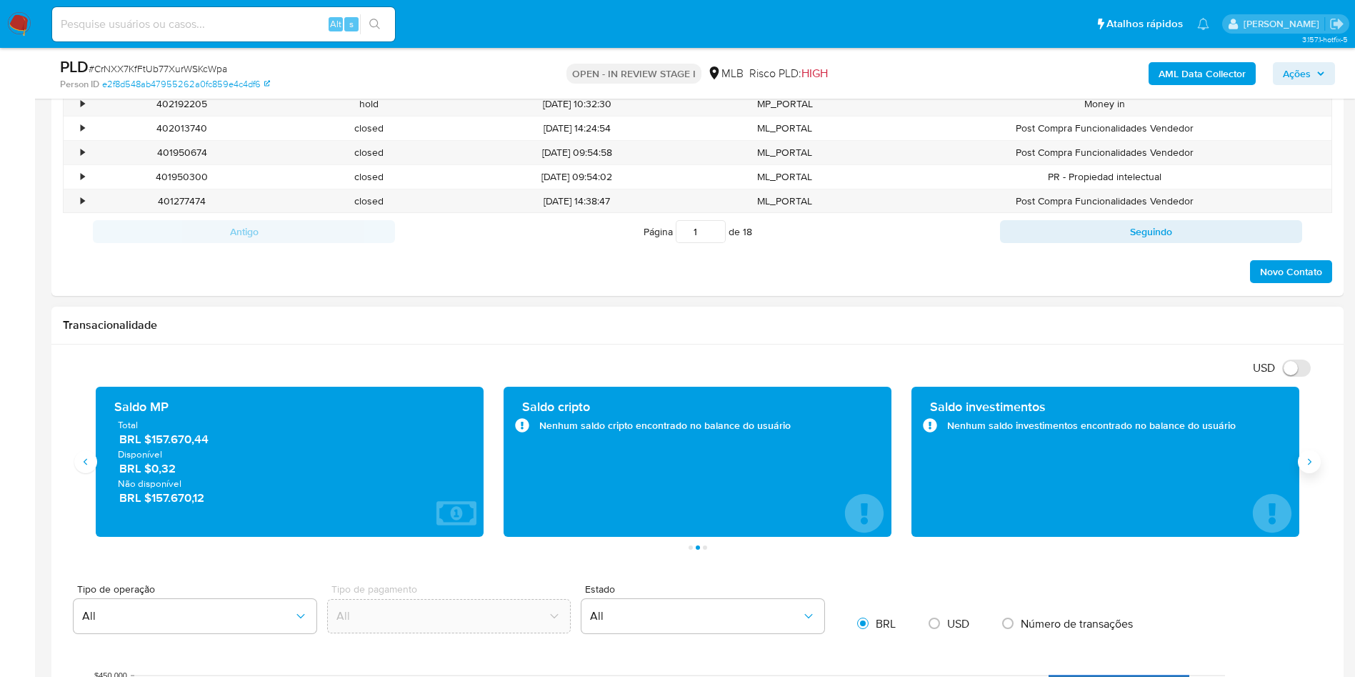
click at [1315, 467] on button "Siguiente" at bounding box center [1309, 461] width 23 height 23
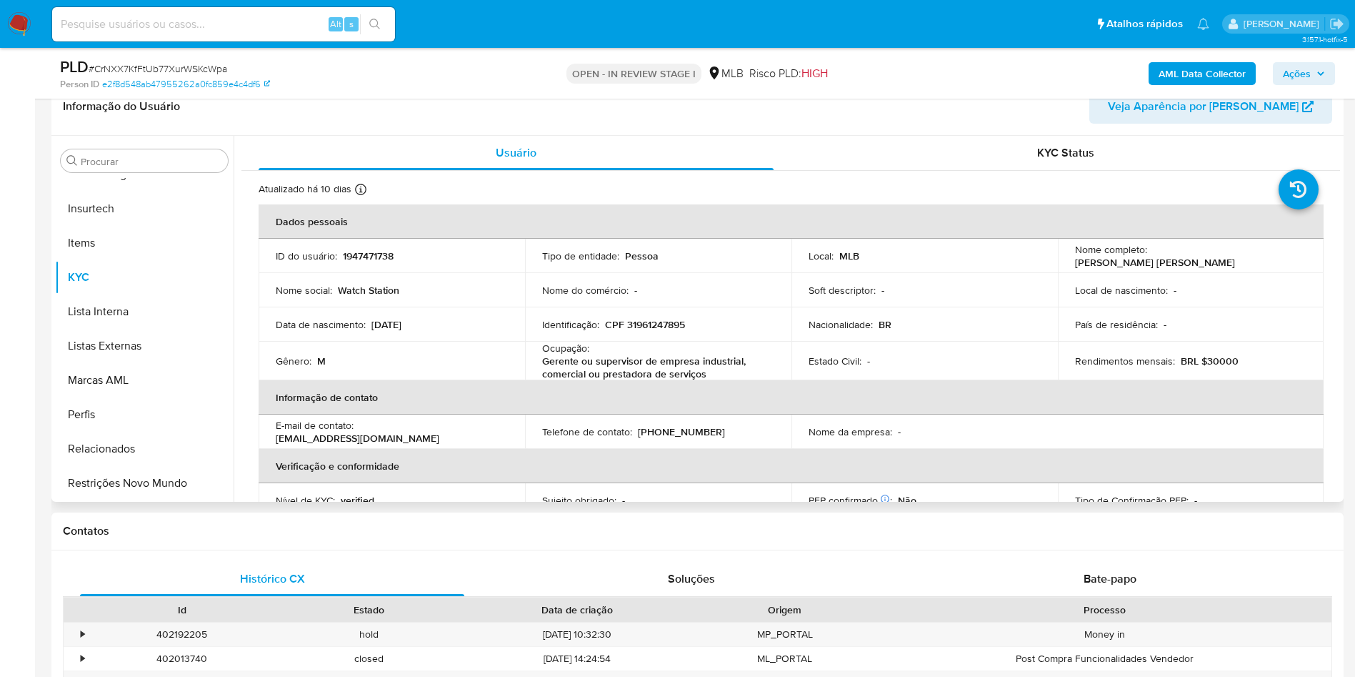
scroll to position [321, 0]
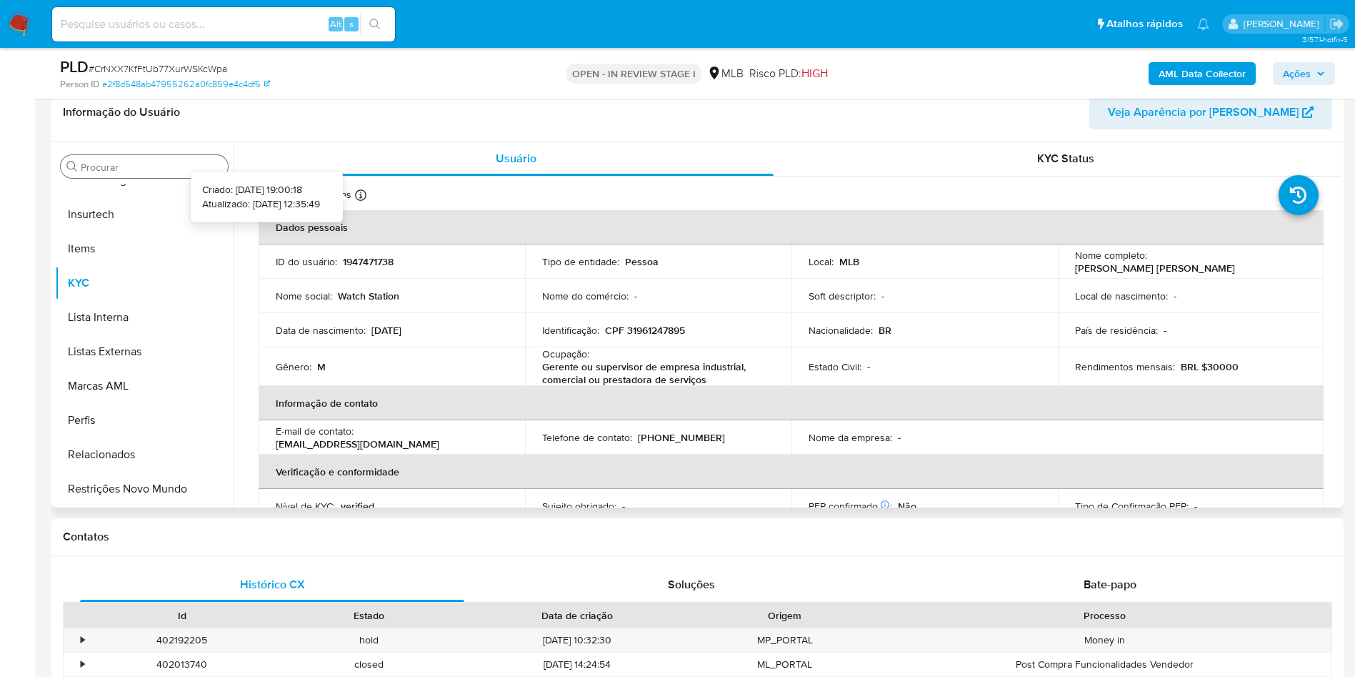
click at [183, 171] on input "Procurar" at bounding box center [151, 167] width 141 height 13
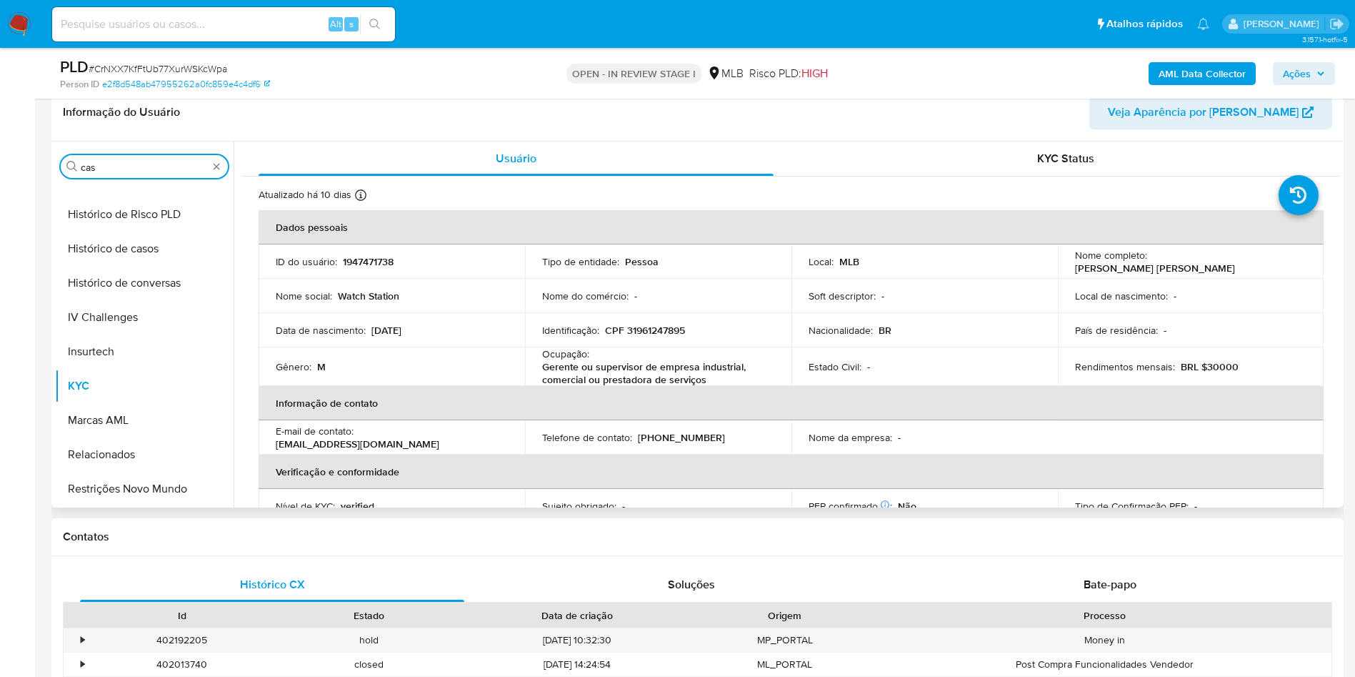
scroll to position [0, 0]
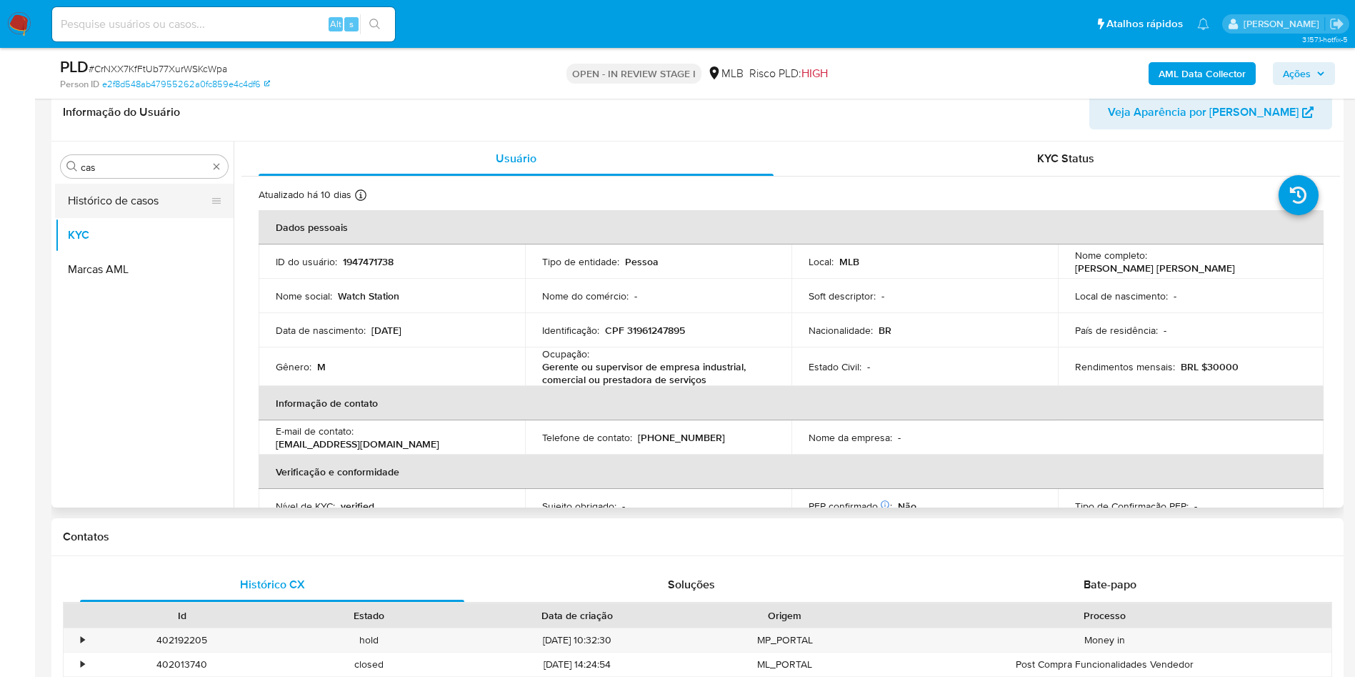
click at [128, 204] on button "Histórico de casos" at bounding box center [138, 201] width 167 height 34
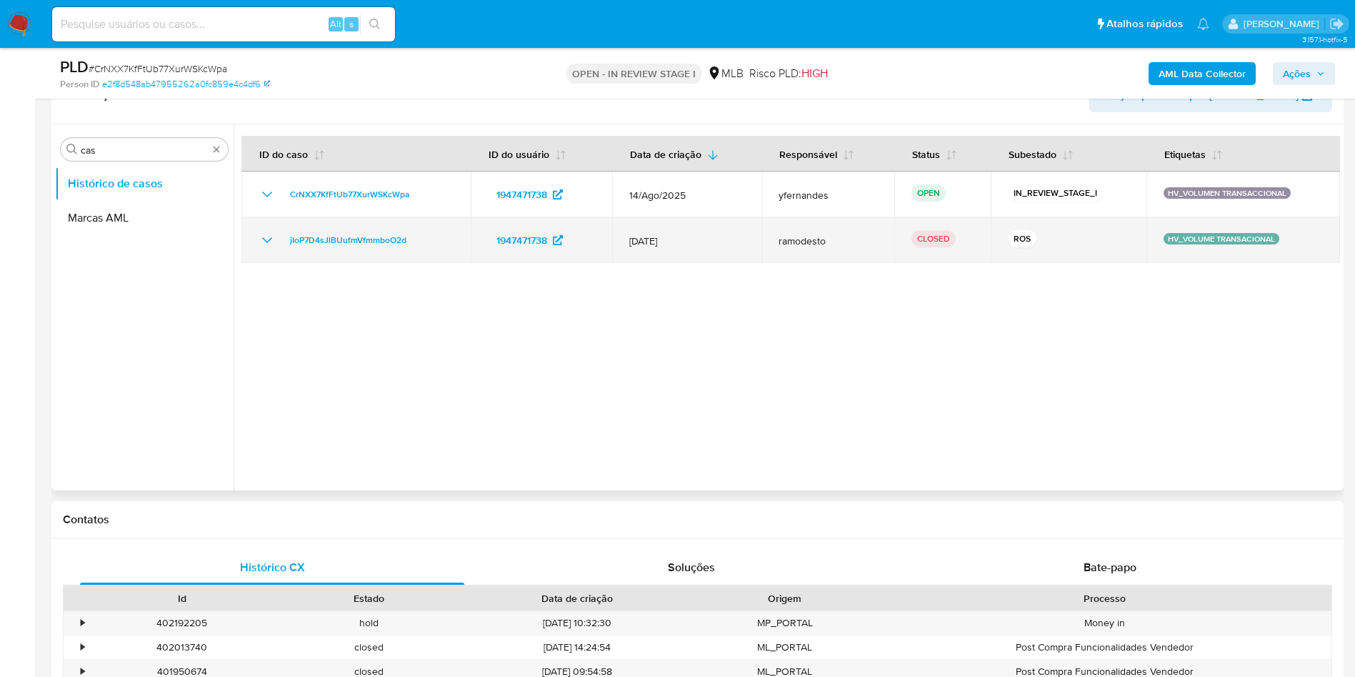
click at [253, 236] on td "jIoP7D4sJlBUufmVfmmboO2d" at bounding box center [355, 240] width 229 height 46
click at [261, 236] on icon "Mostrar/Ocultar" at bounding box center [267, 239] width 17 height 17
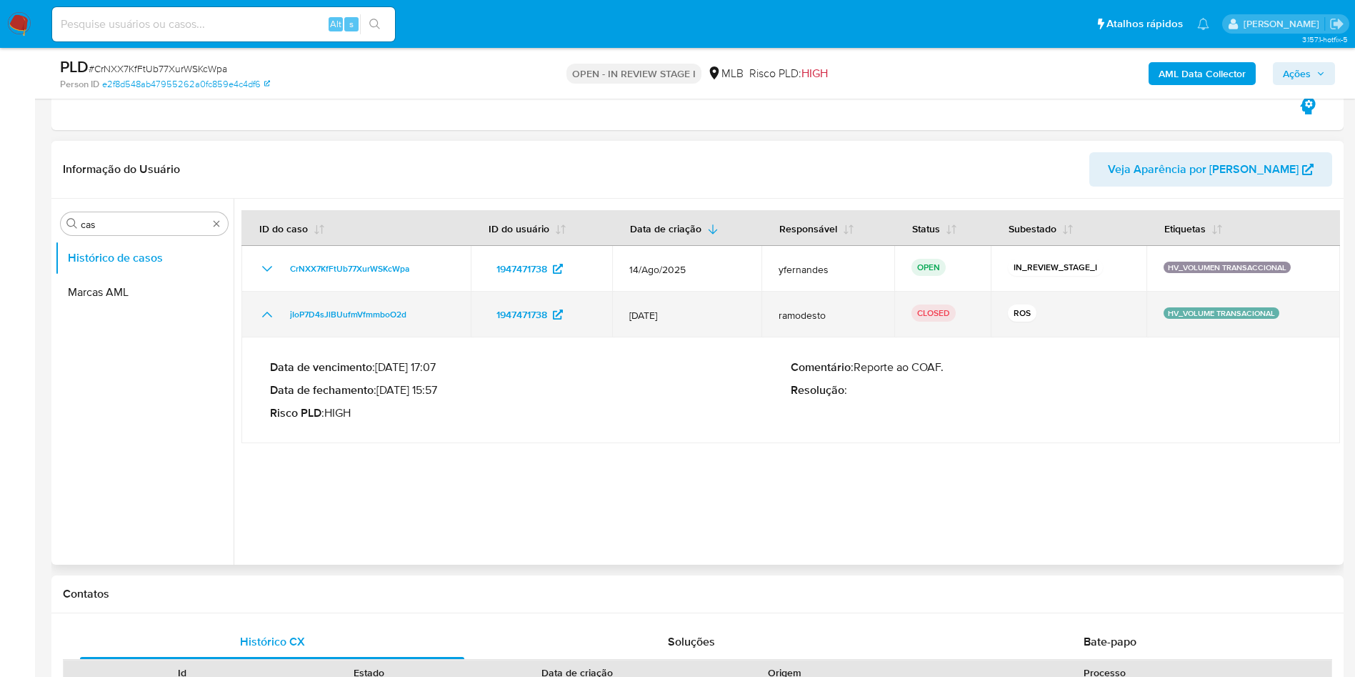
scroll to position [214, 0]
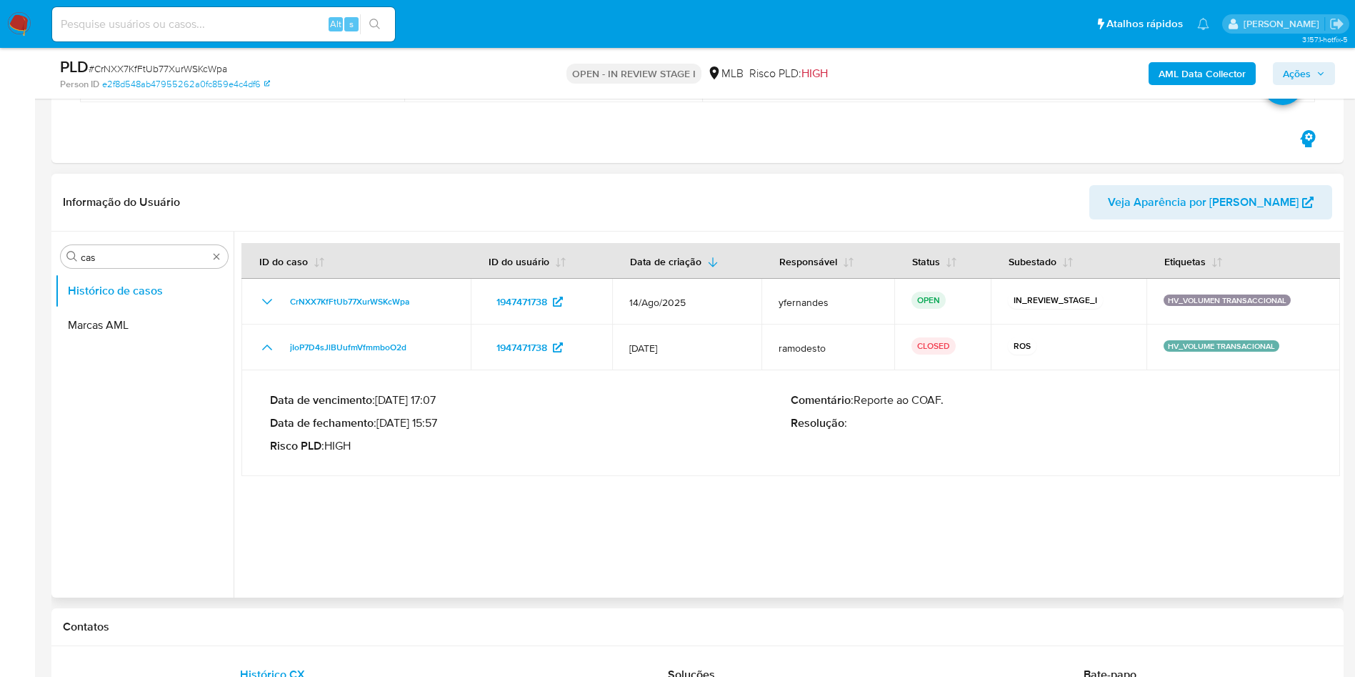
drag, startPoint x: 401, startPoint y: 422, endPoint x: 440, endPoint y: 423, distance: 39.3
click at [440, 423] on p "Data de fechamento : 04/02/2025 15:57" at bounding box center [530, 423] width 521 height 14
click at [141, 255] on input "cas" at bounding box center [144, 257] width 127 height 13
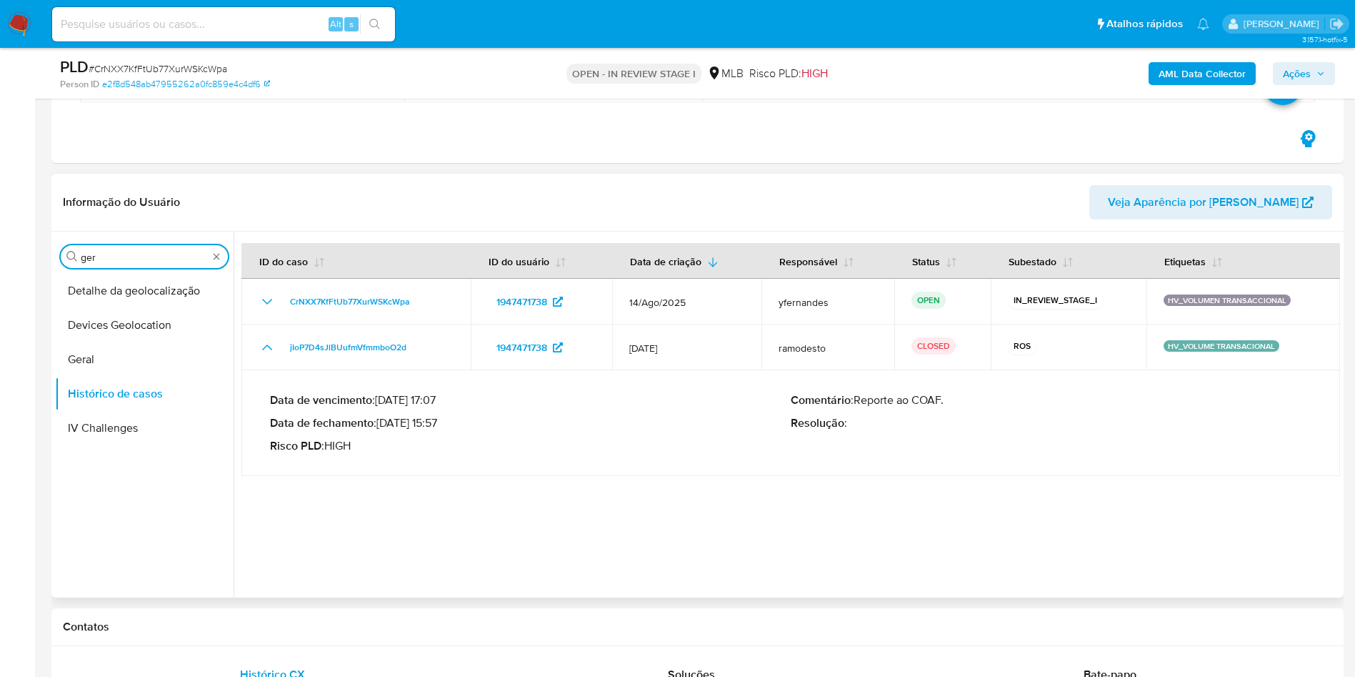
type input "ger"
click at [117, 264] on div "Procurar ger" at bounding box center [144, 256] width 167 height 23
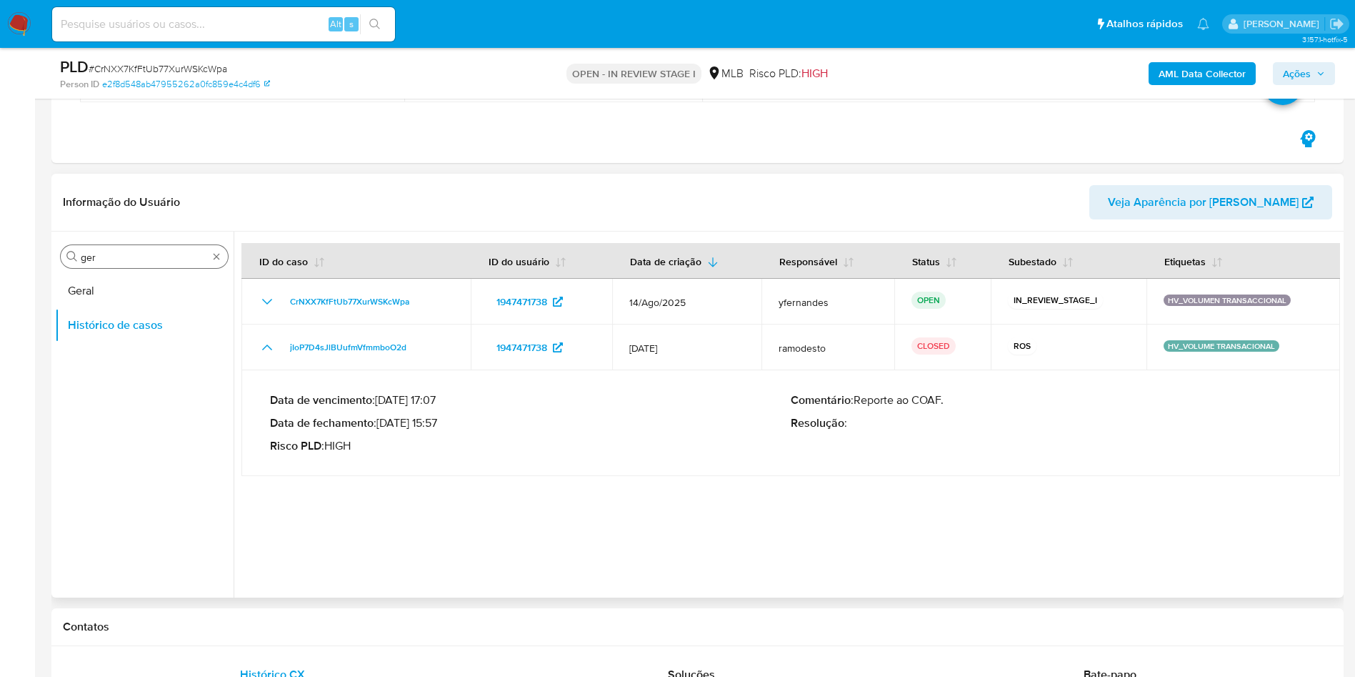
drag, startPoint x: 144, startPoint y: 275, endPoint x: 199, endPoint y: 253, distance: 58.6
click at [144, 276] on button "Geral" at bounding box center [144, 291] width 179 height 34
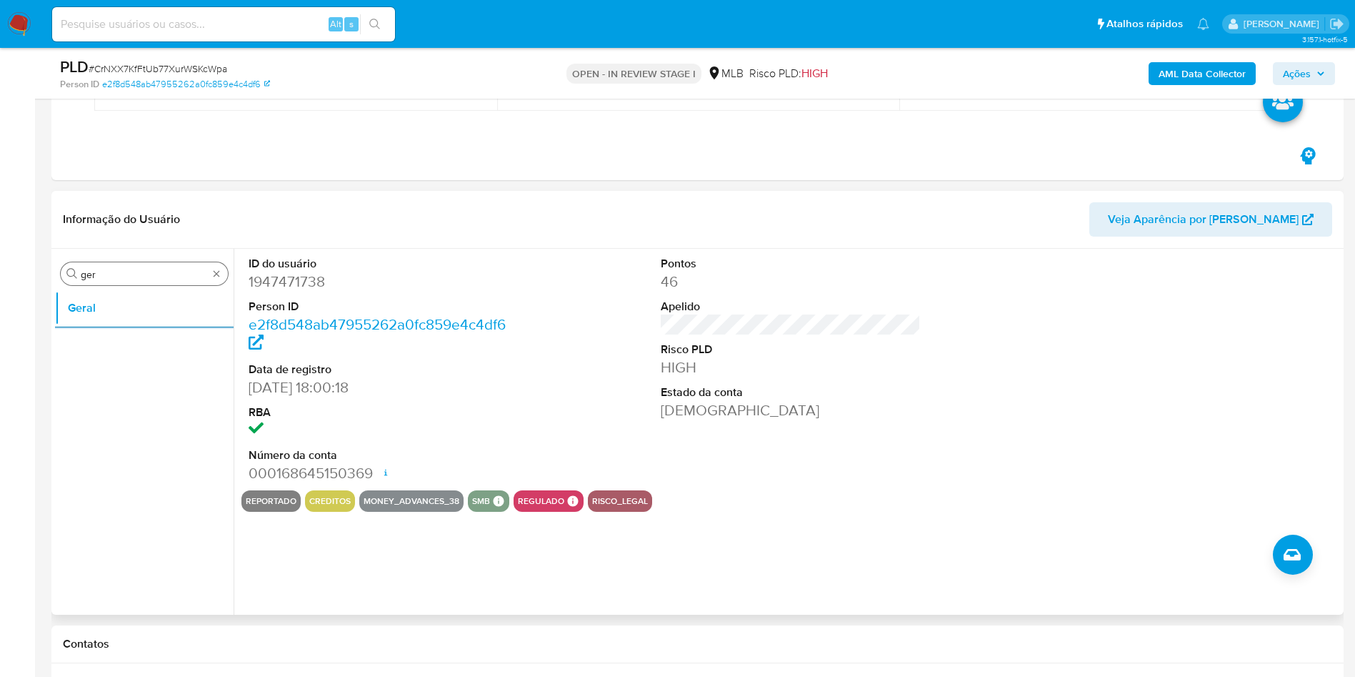
click at [160, 268] on input "ger" at bounding box center [144, 274] width 127 height 13
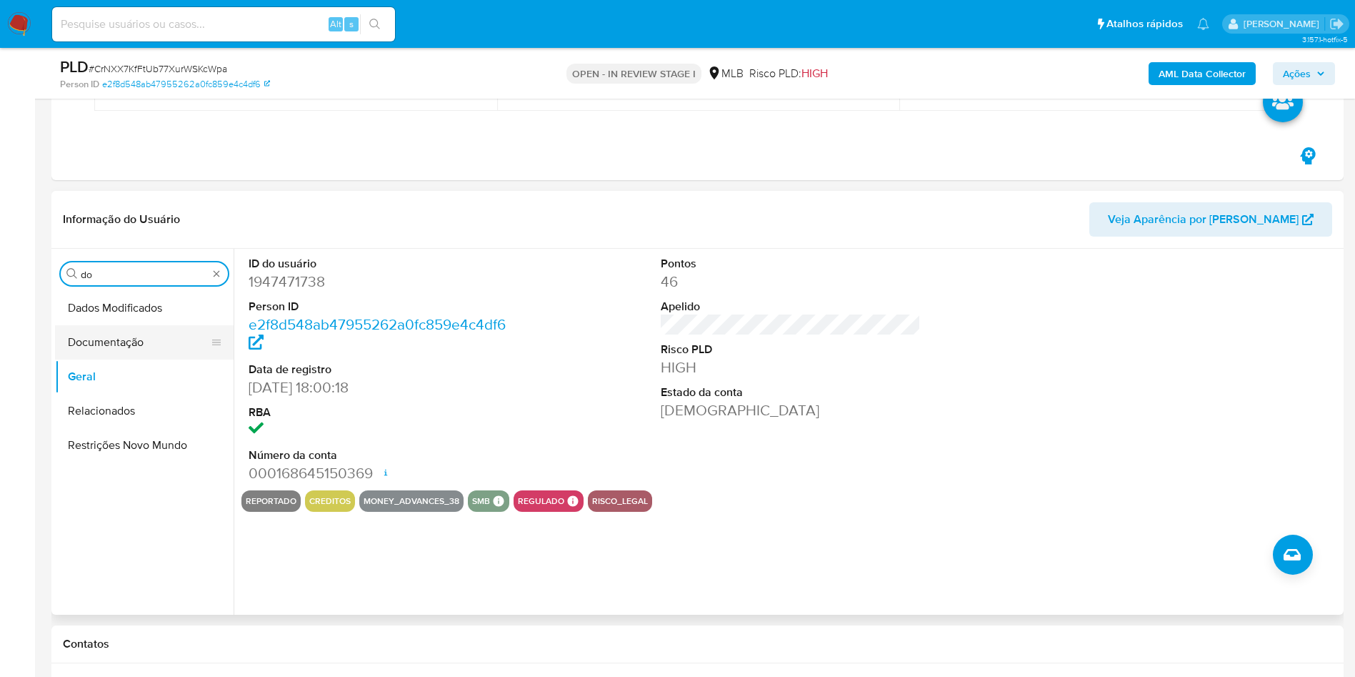
type input "do"
click at [134, 344] on button "Documentação" at bounding box center [138, 342] width 167 height 34
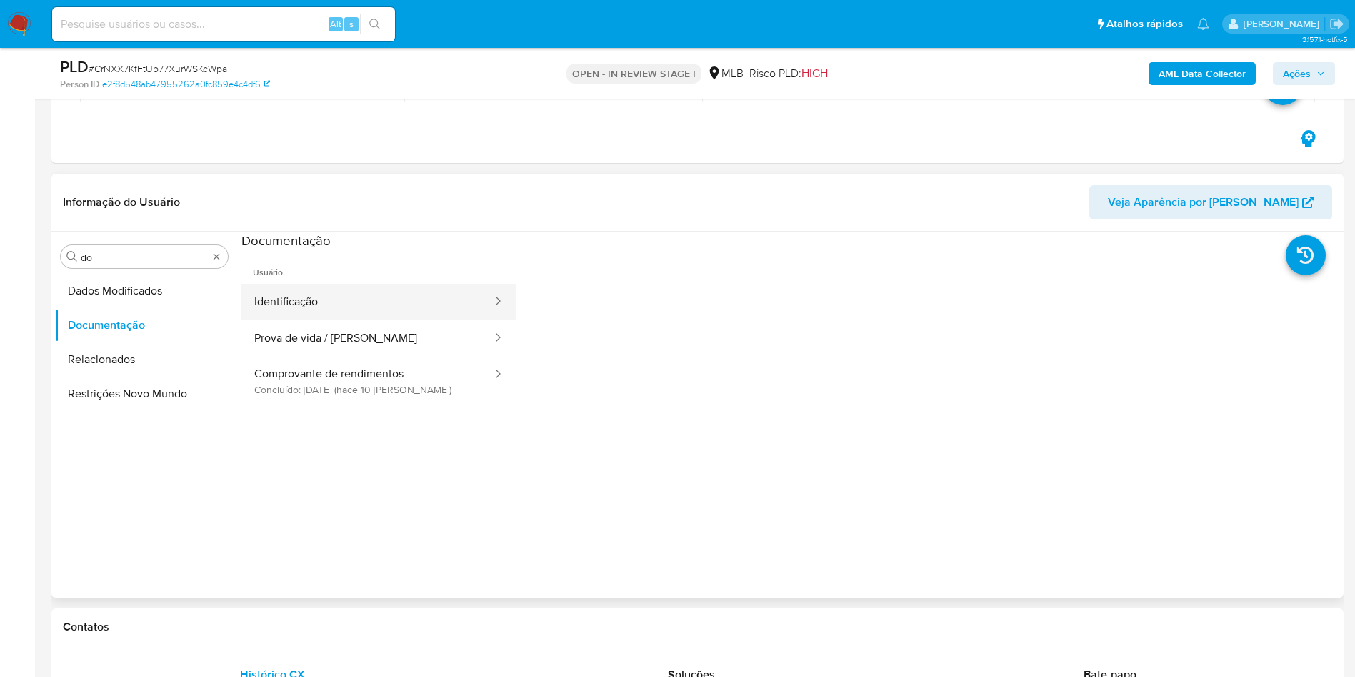
click at [320, 308] on button "Identificação" at bounding box center [367, 302] width 252 height 36
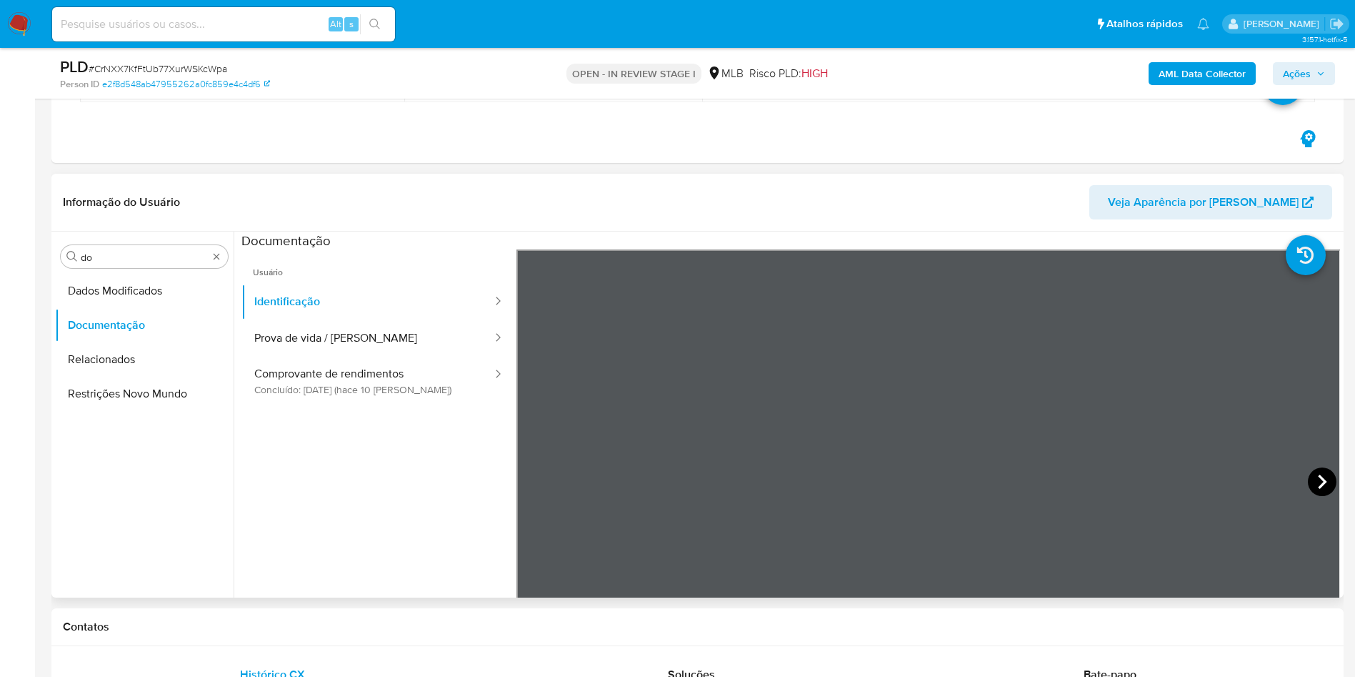
click at [1320, 482] on icon at bounding box center [1322, 481] width 9 height 14
click at [344, 340] on button "Prova de vida / Selfie" at bounding box center [367, 338] width 252 height 36
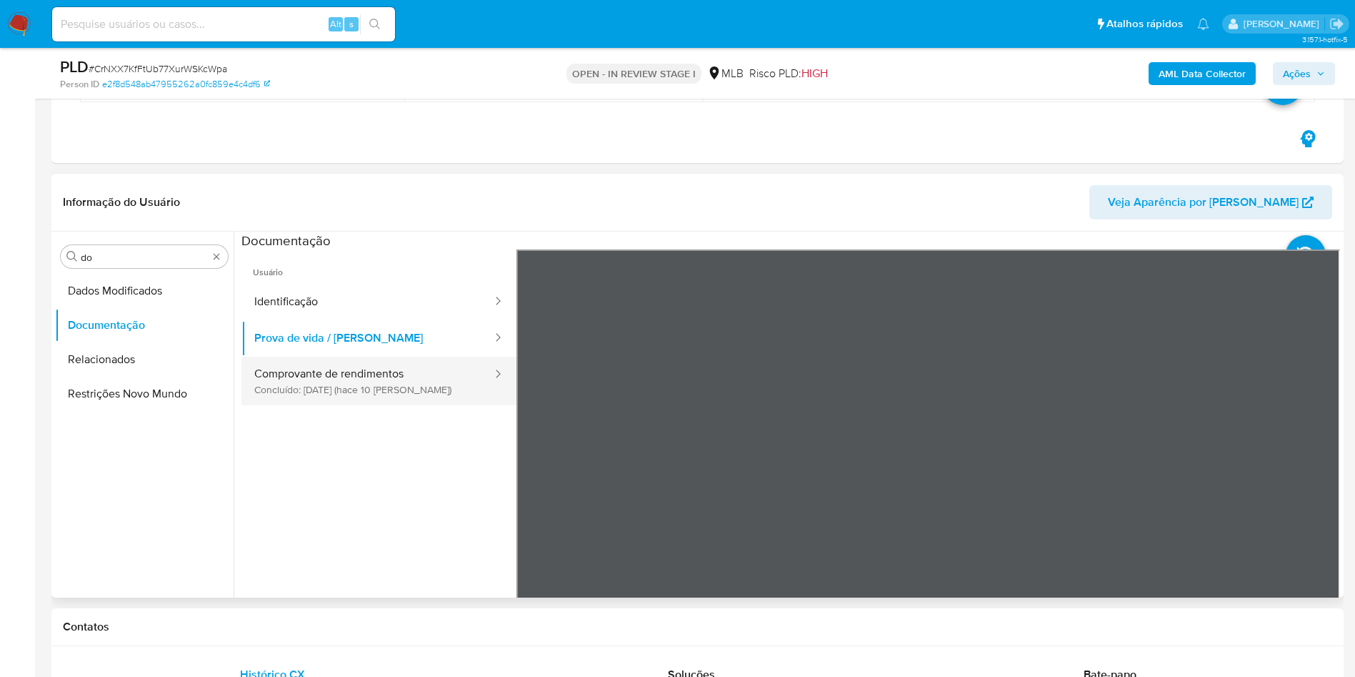
click at [351, 373] on button "Comprovante de rendimentos Concluído: 19/08/2025 (hace 10 días)" at bounding box center [367, 380] width 252 height 49
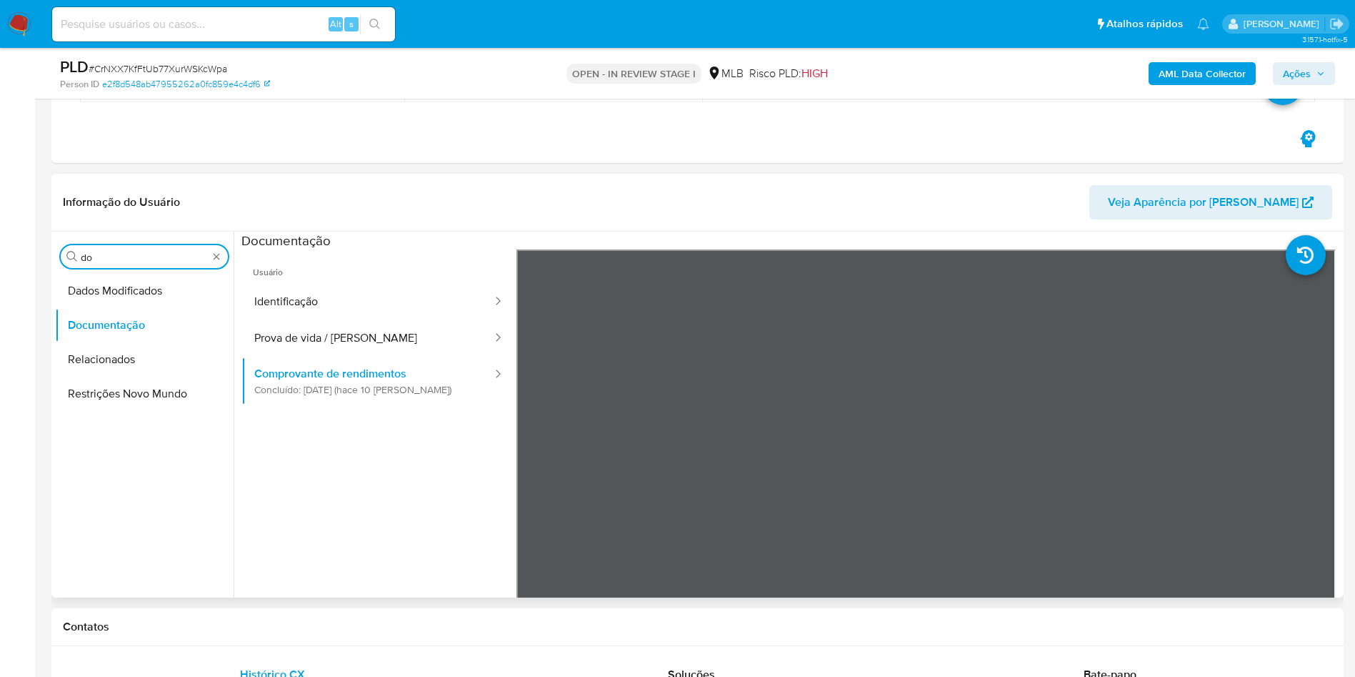
click at [101, 257] on input "do" at bounding box center [144, 257] width 127 height 13
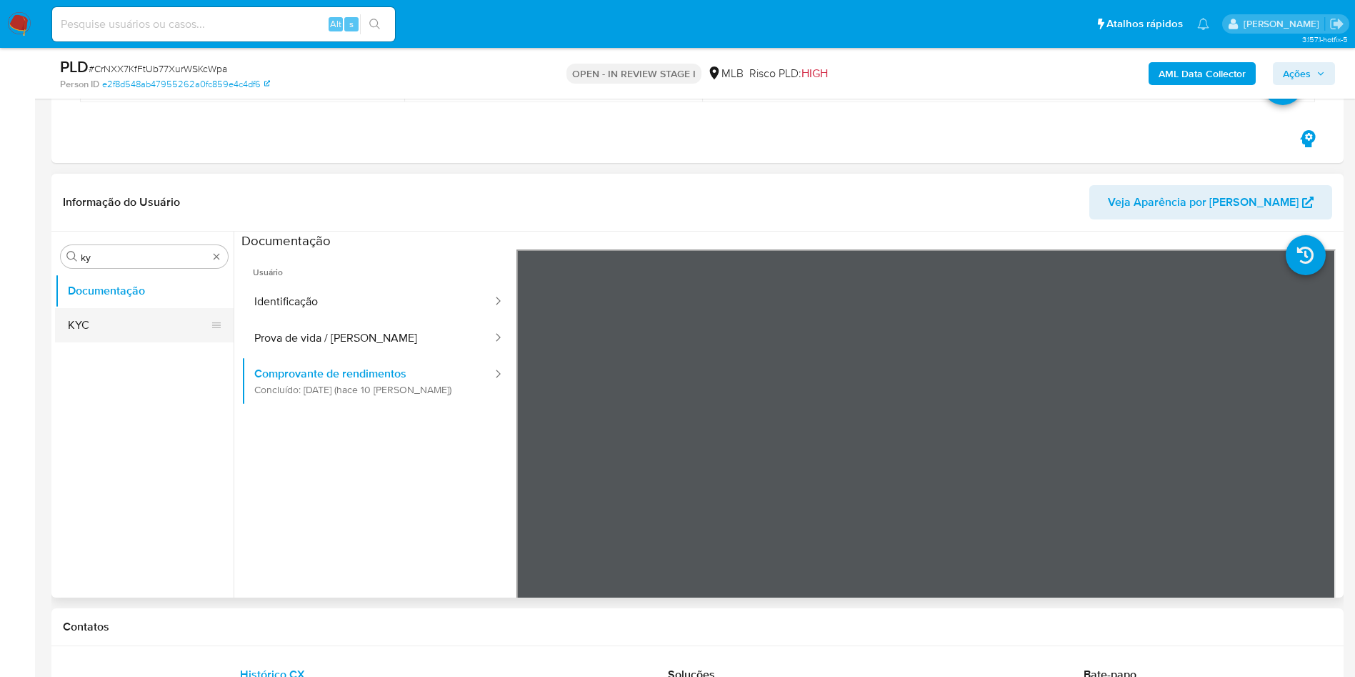
click at [109, 334] on button "KYC" at bounding box center [138, 325] width 167 height 34
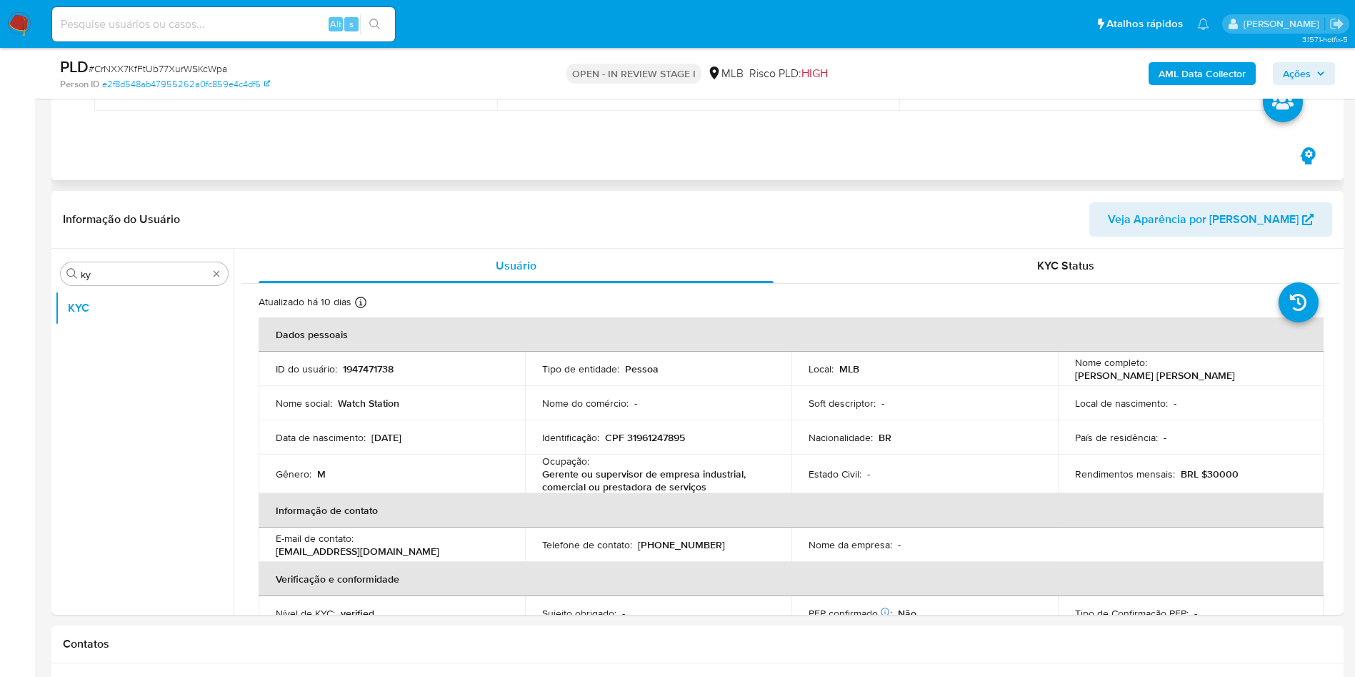
drag, startPoint x: 809, startPoint y: 12, endPoint x: 577, endPoint y: 116, distance: 254.2
click at [577, 116] on div "Data Proprietário Etiquetas 14/08/2025 11:17:55 yfernandes HV_VOLUMEN TRANSACCI…" at bounding box center [697, 70] width 1235 height 110
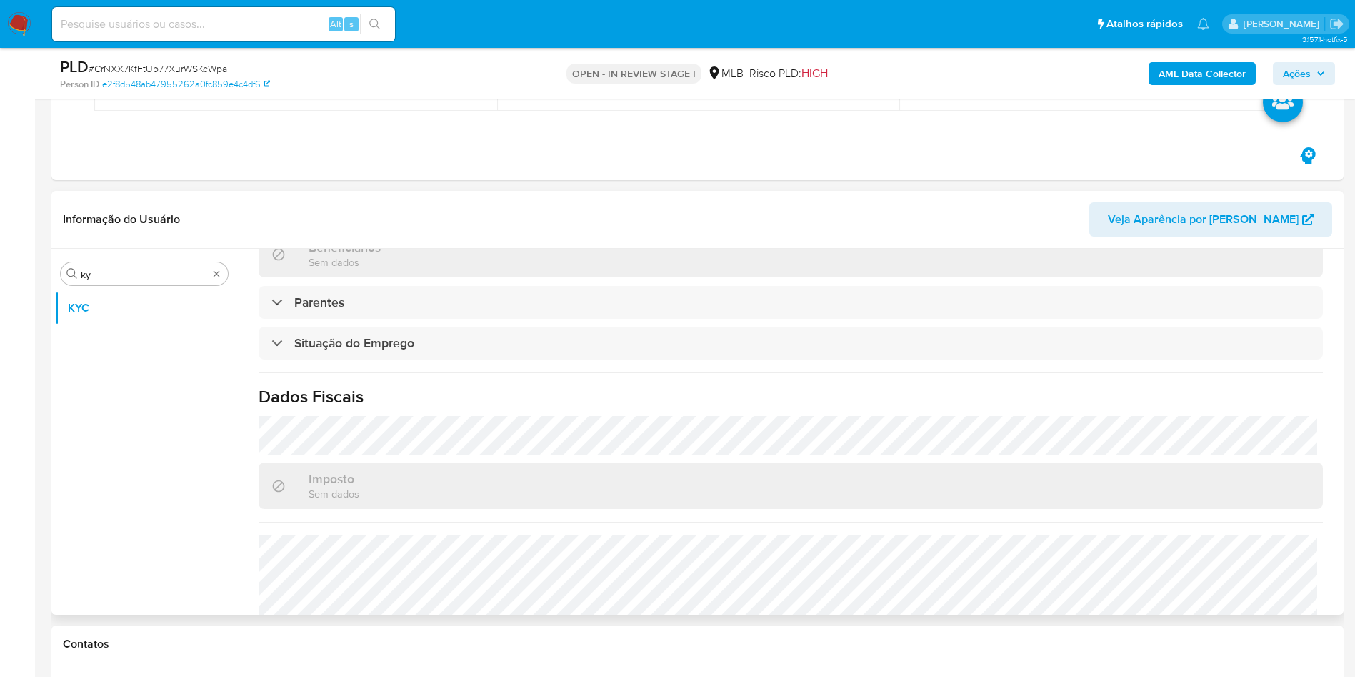
scroll to position [599, 0]
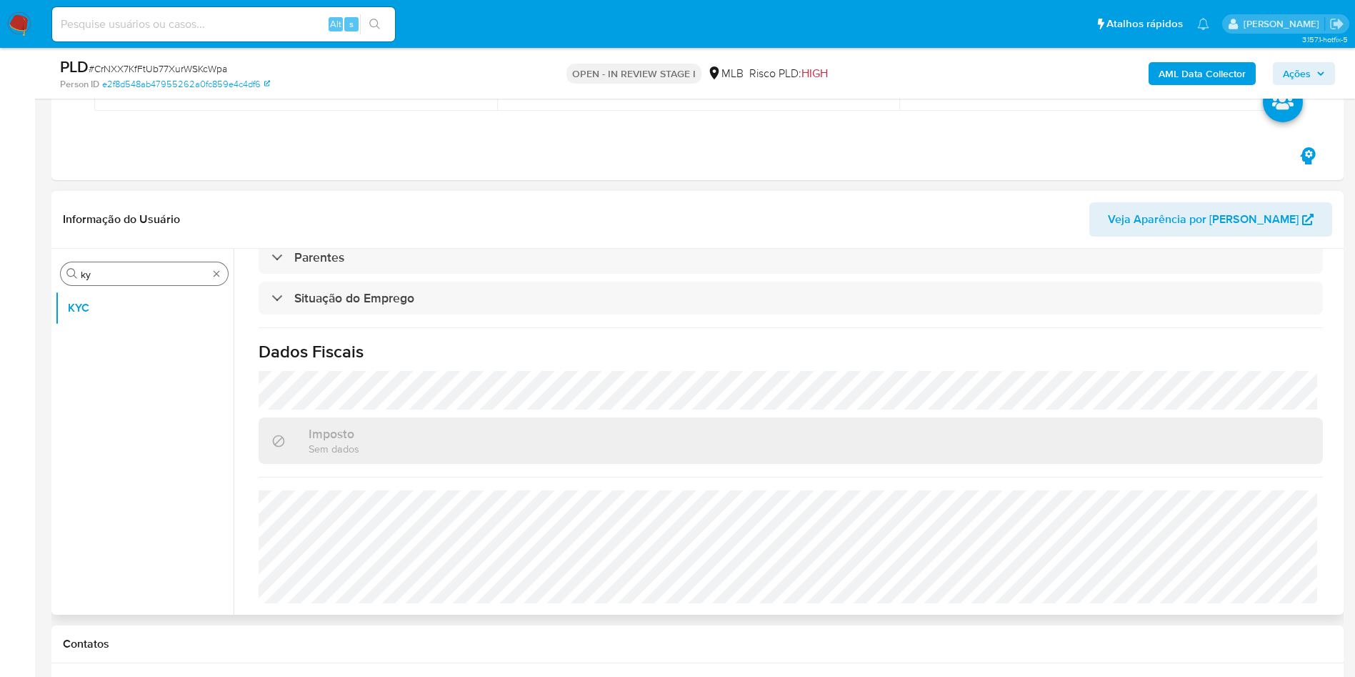
click at [111, 266] on div "Procurar ky" at bounding box center [144, 273] width 167 height 23
click at [97, 274] on input "ky" at bounding box center [144, 274] width 127 height 13
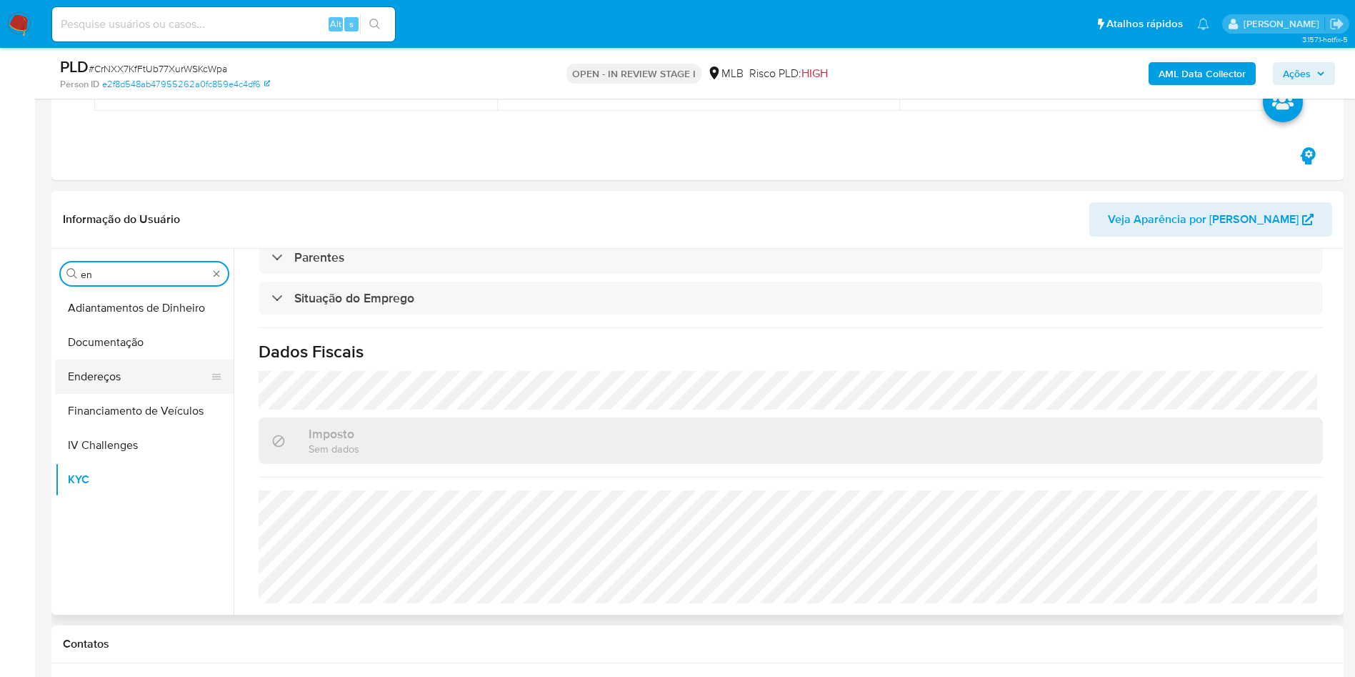
type input "en"
click at [94, 365] on button "Endereços" at bounding box center [138, 376] width 167 height 34
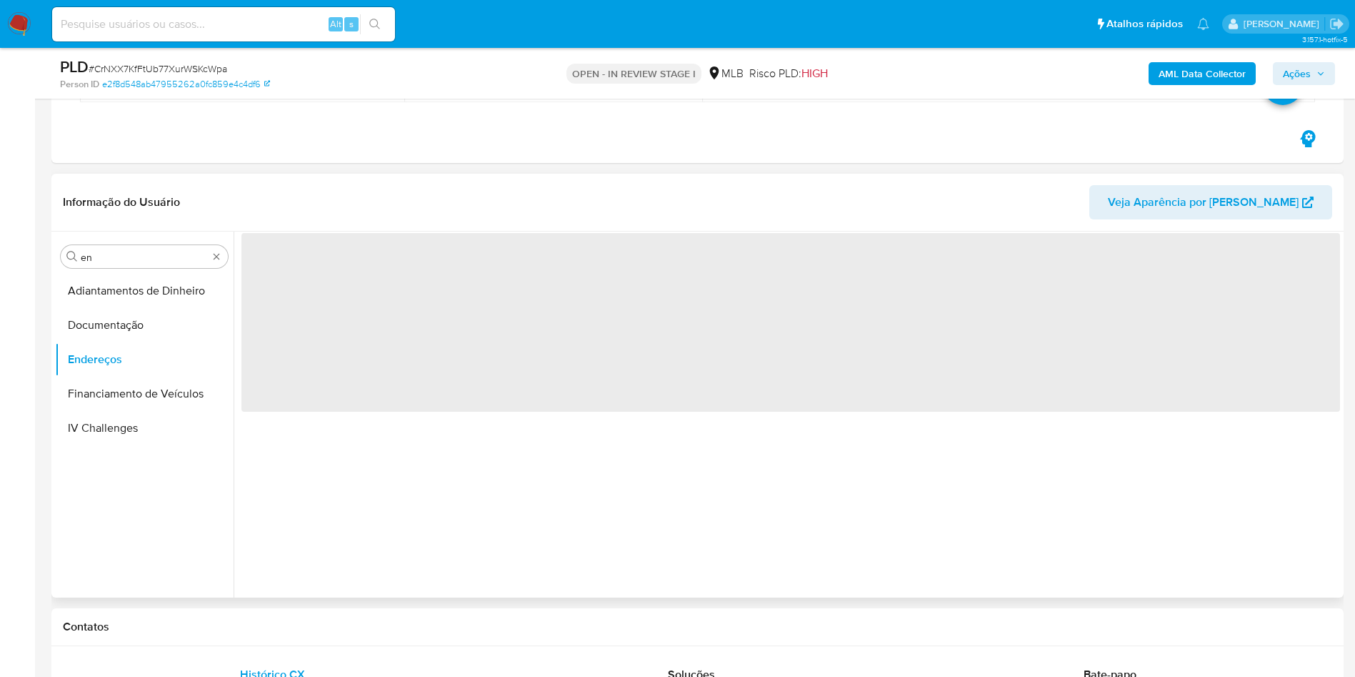
scroll to position [0, 0]
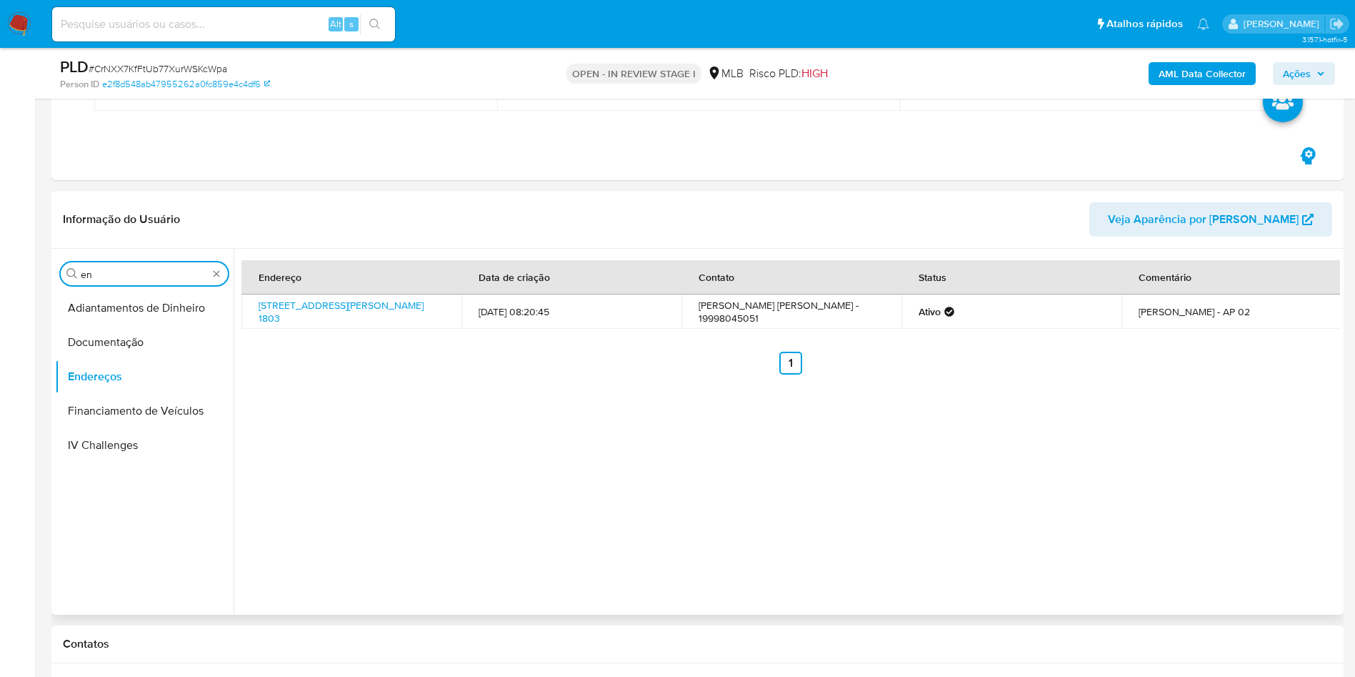
click at [106, 279] on input "en" at bounding box center [144, 274] width 127 height 13
type input "ge"
click at [101, 305] on button "Detalhe da geolocalização" at bounding box center [138, 308] width 167 height 34
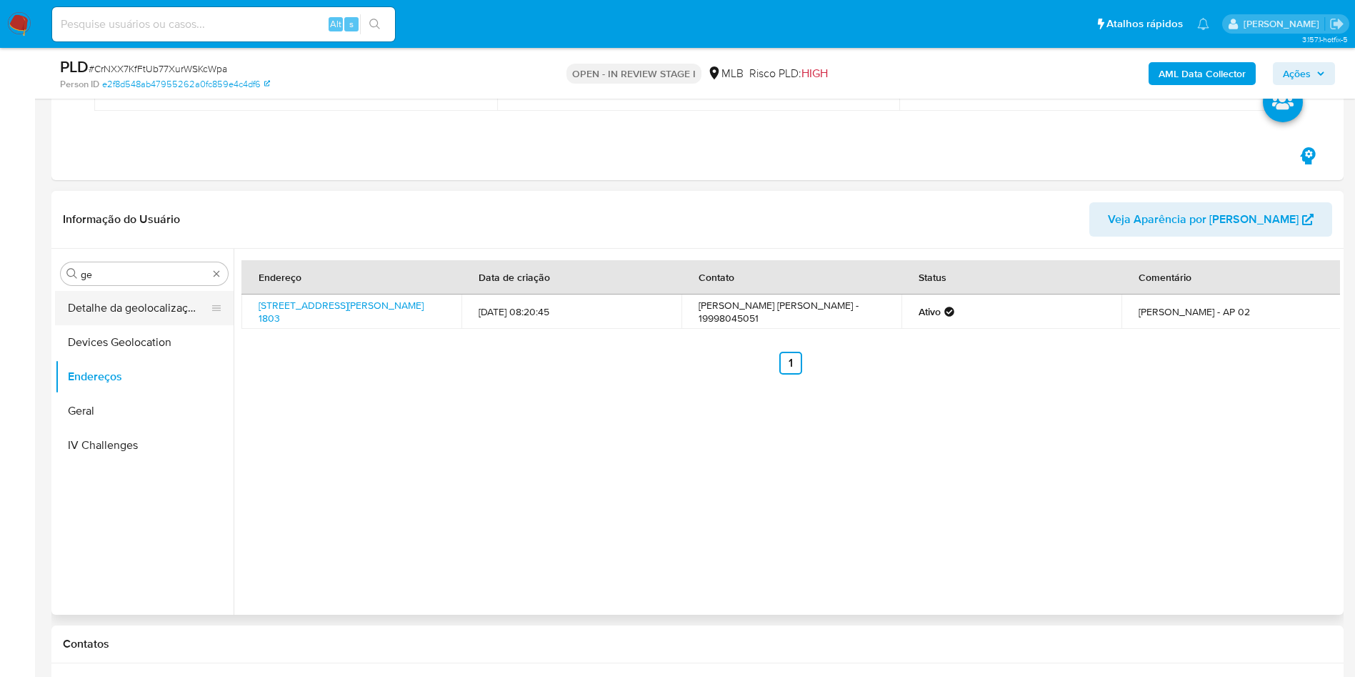
click at [99, 321] on button "Detalhe da geolocalização" at bounding box center [138, 308] width 167 height 34
click at [136, 304] on button "Detalhe da geolocalização" at bounding box center [138, 308] width 167 height 34
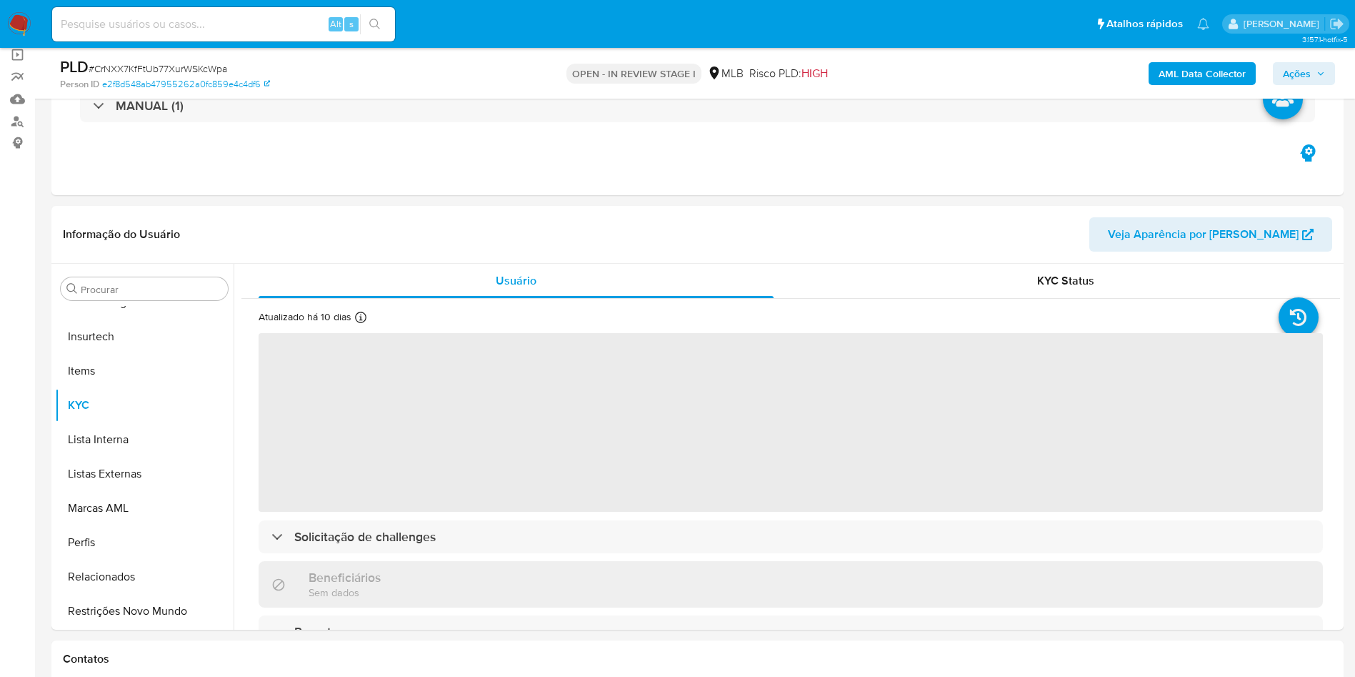
scroll to position [214, 0]
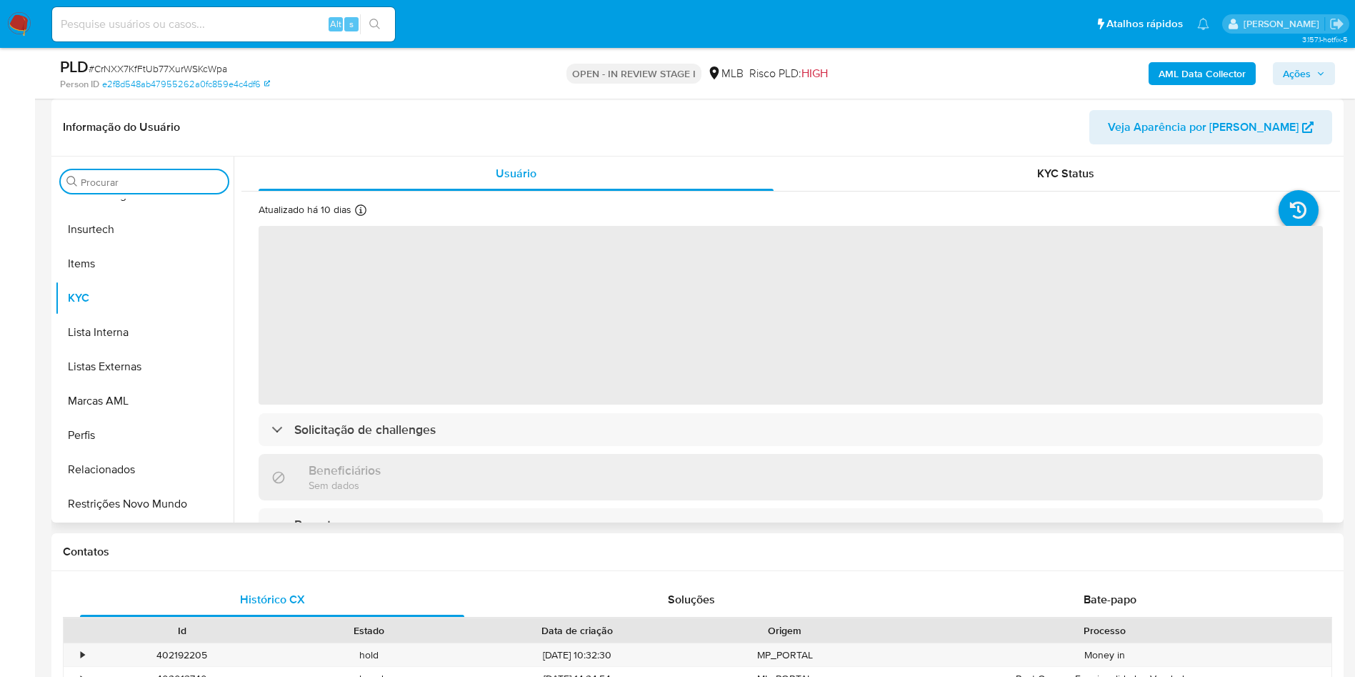
click at [123, 182] on input "Procurar" at bounding box center [151, 182] width 141 height 13
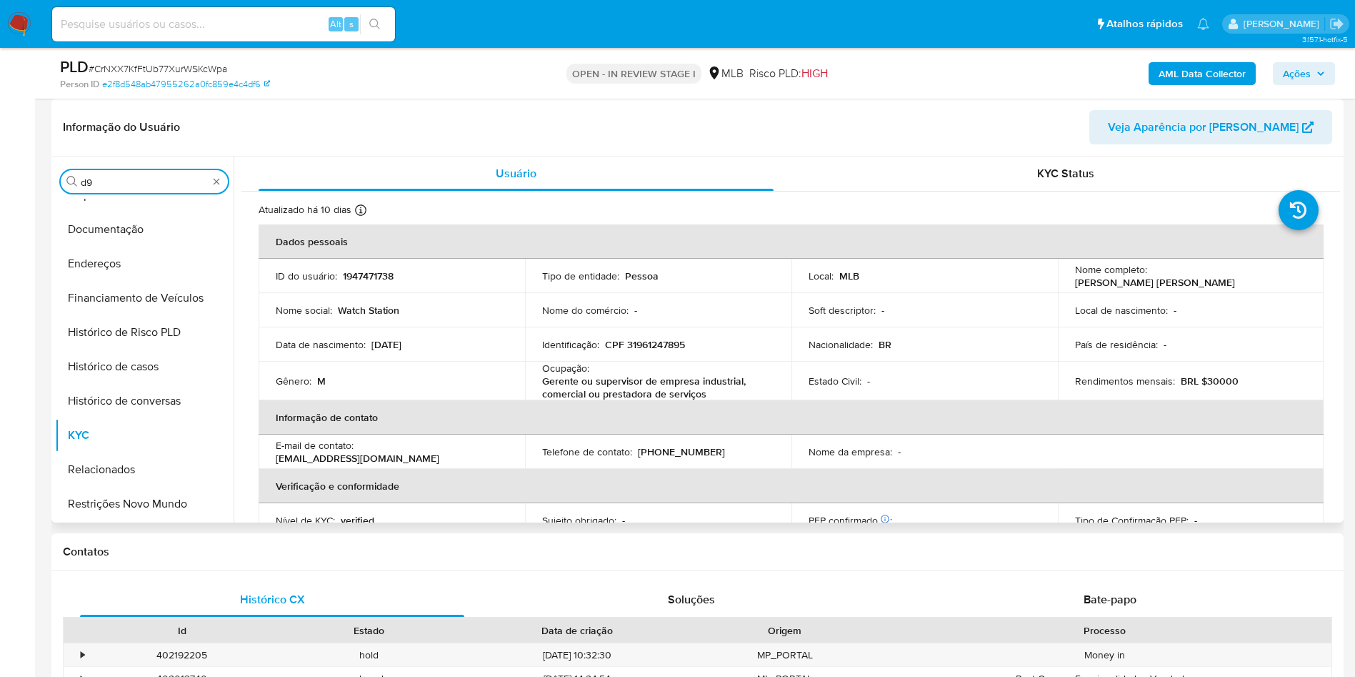
type input "d9o"
select select "10"
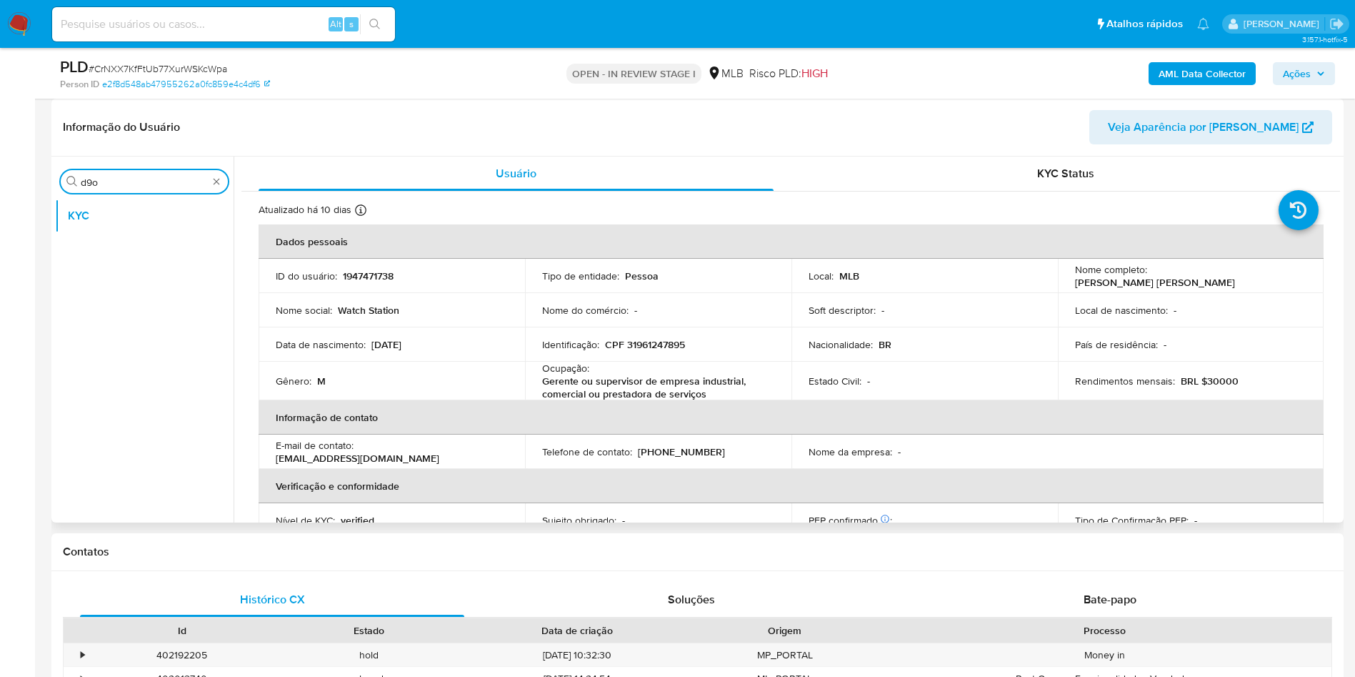
scroll to position [0, 0]
click at [114, 189] on div "Procurar d9o" at bounding box center [144, 181] width 167 height 23
click at [111, 187] on input "d9o" at bounding box center [144, 182] width 127 height 13
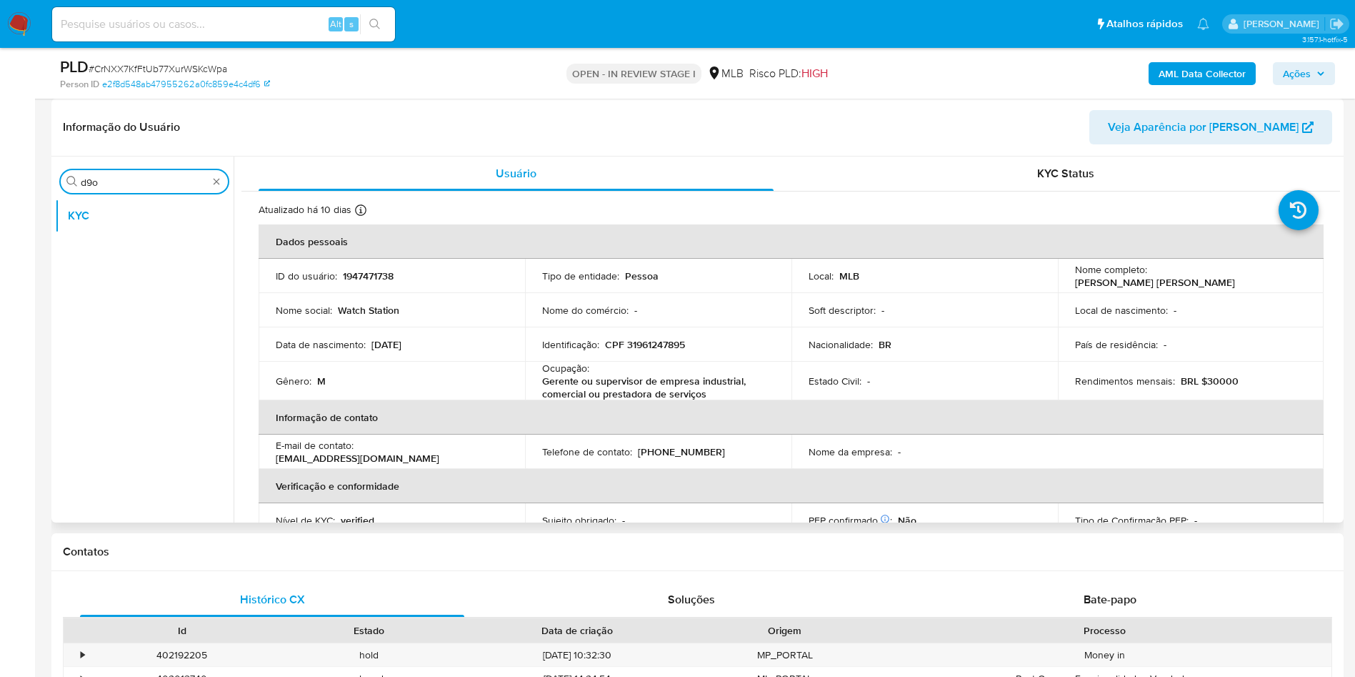
click at [111, 187] on input "d9o" at bounding box center [144, 182] width 127 height 13
click at [106, 244] on button "Documentação" at bounding box center [138, 250] width 167 height 34
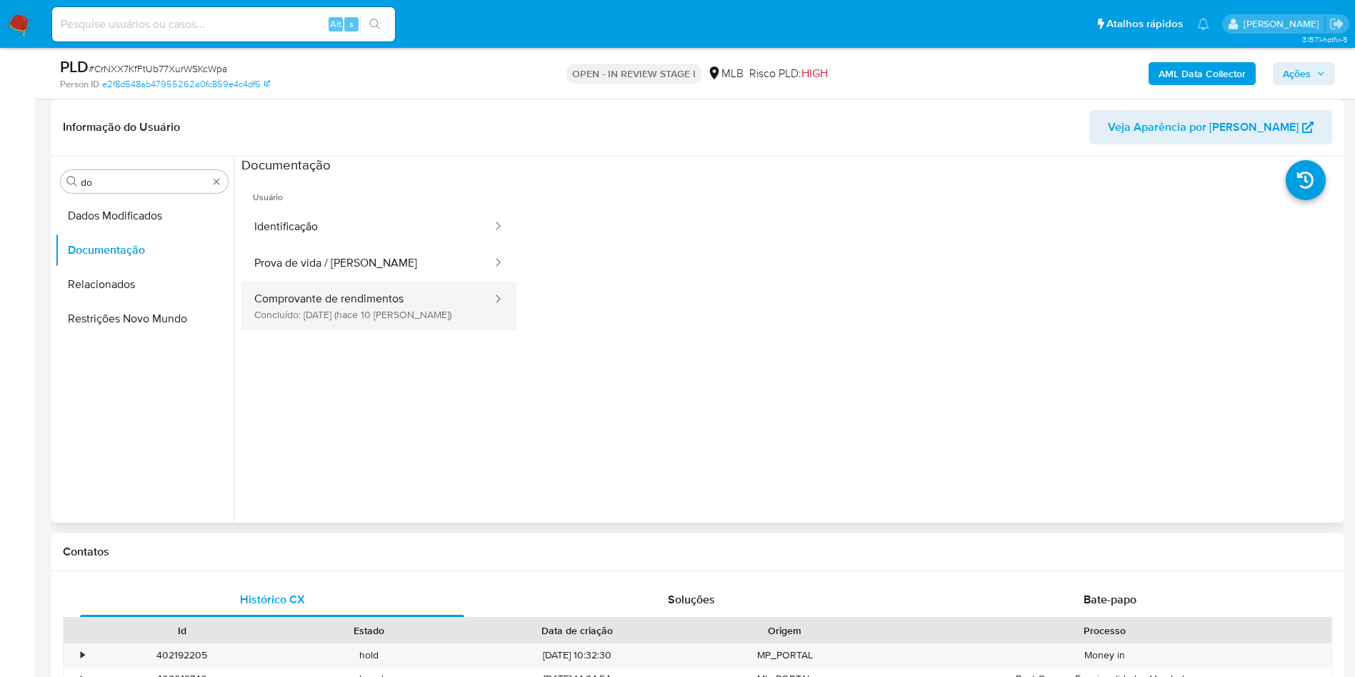
click at [367, 310] on button "Comprovante de rendimentos Concluído: 19/08/2025 (hace 10 días)" at bounding box center [367, 305] width 252 height 49
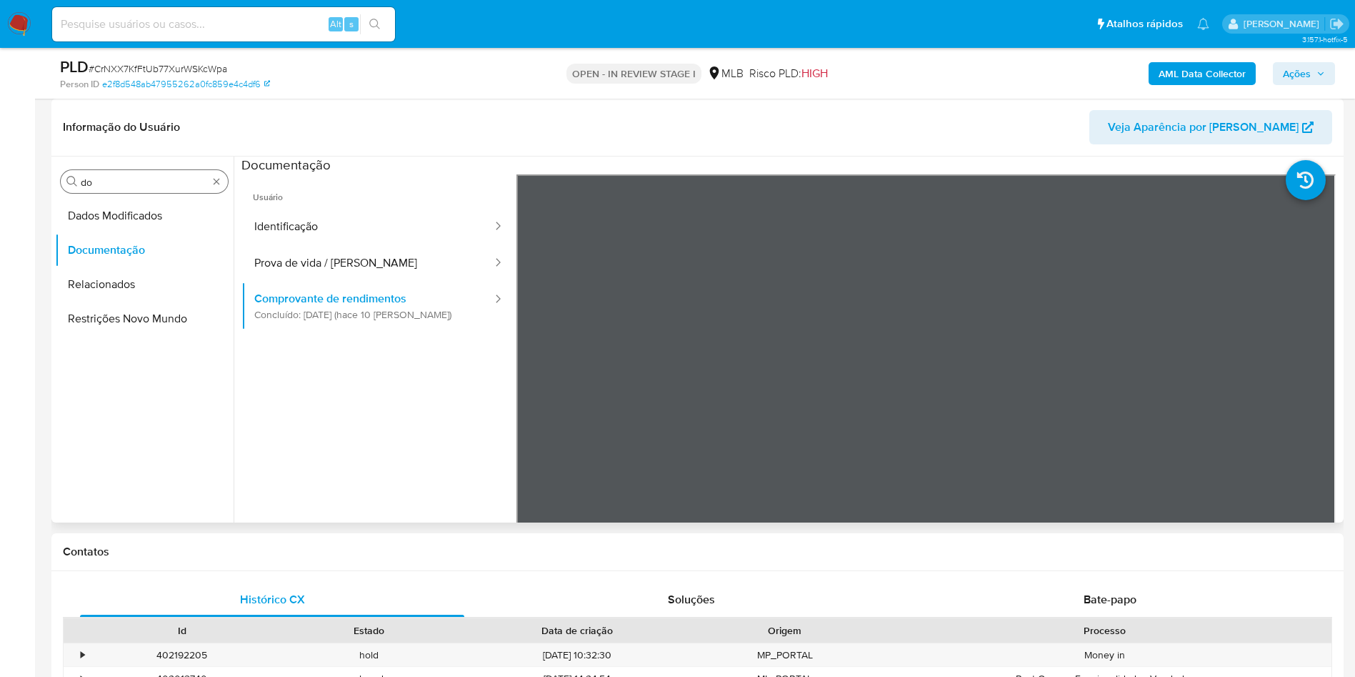
click at [132, 191] on div "Procurar do" at bounding box center [144, 181] width 167 height 23
click at [116, 181] on input "do" at bounding box center [144, 182] width 127 height 13
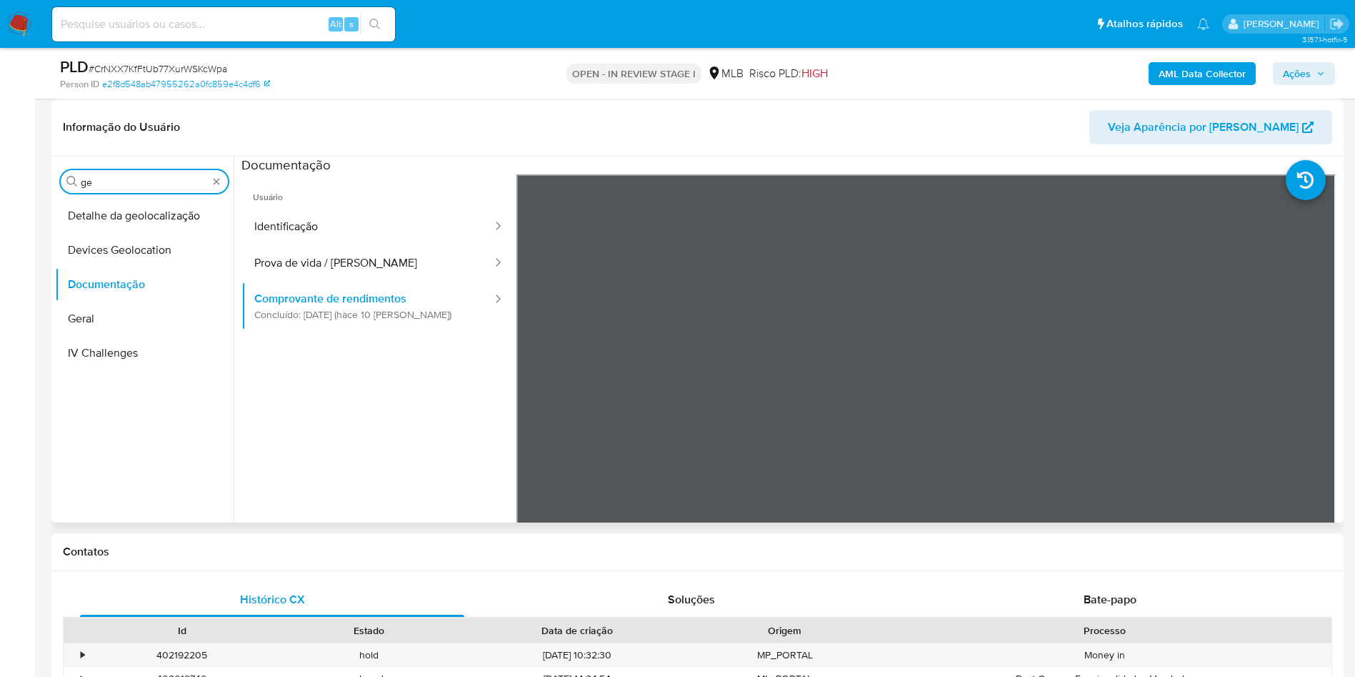
type input "ge"
click at [122, 218] on button "Detalhe da geolocalização" at bounding box center [144, 216] width 179 height 34
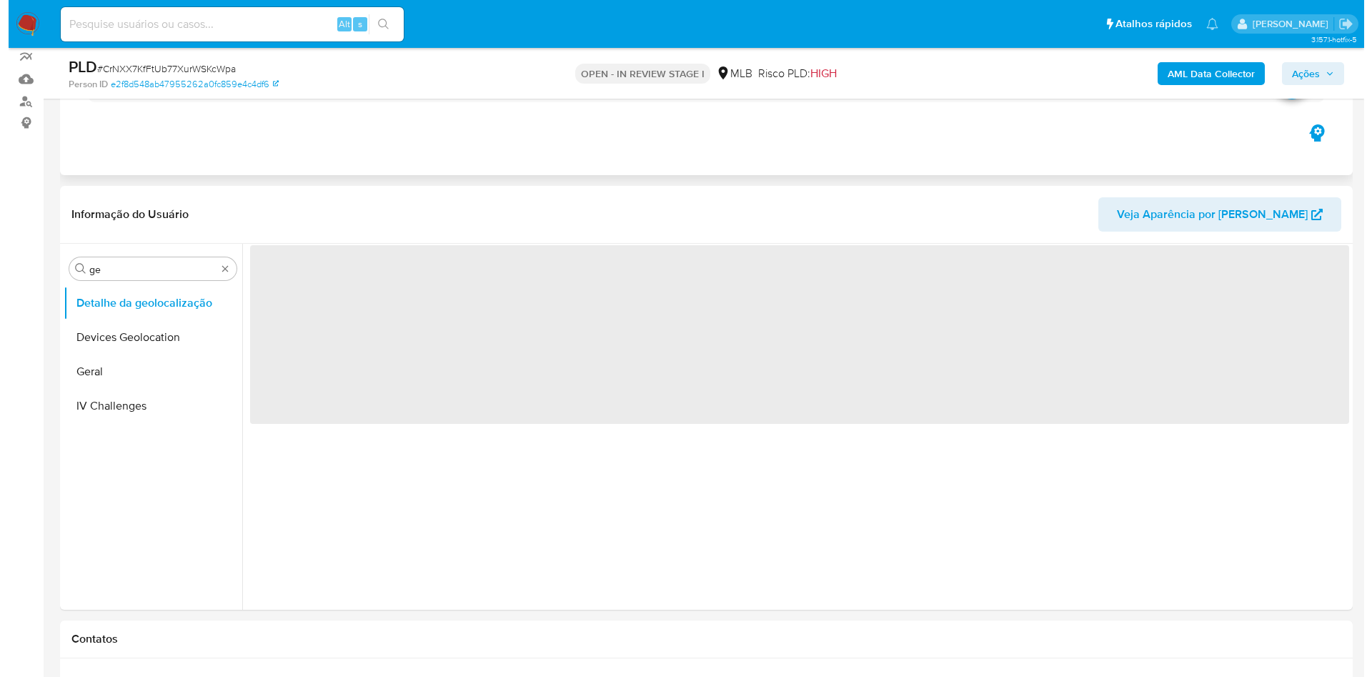
scroll to position [107, 0]
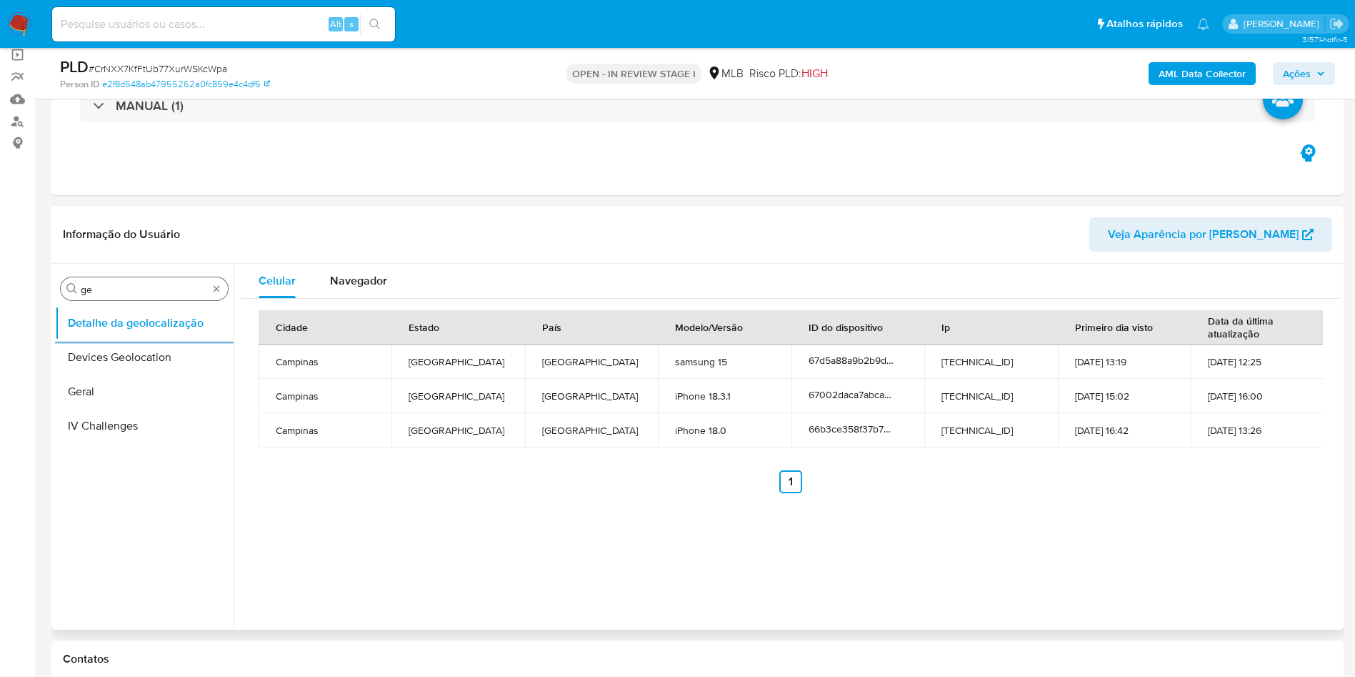
click at [108, 296] on div "Procurar ge" at bounding box center [144, 288] width 167 height 23
click at [97, 289] on input "ge" at bounding box center [144, 289] width 127 height 13
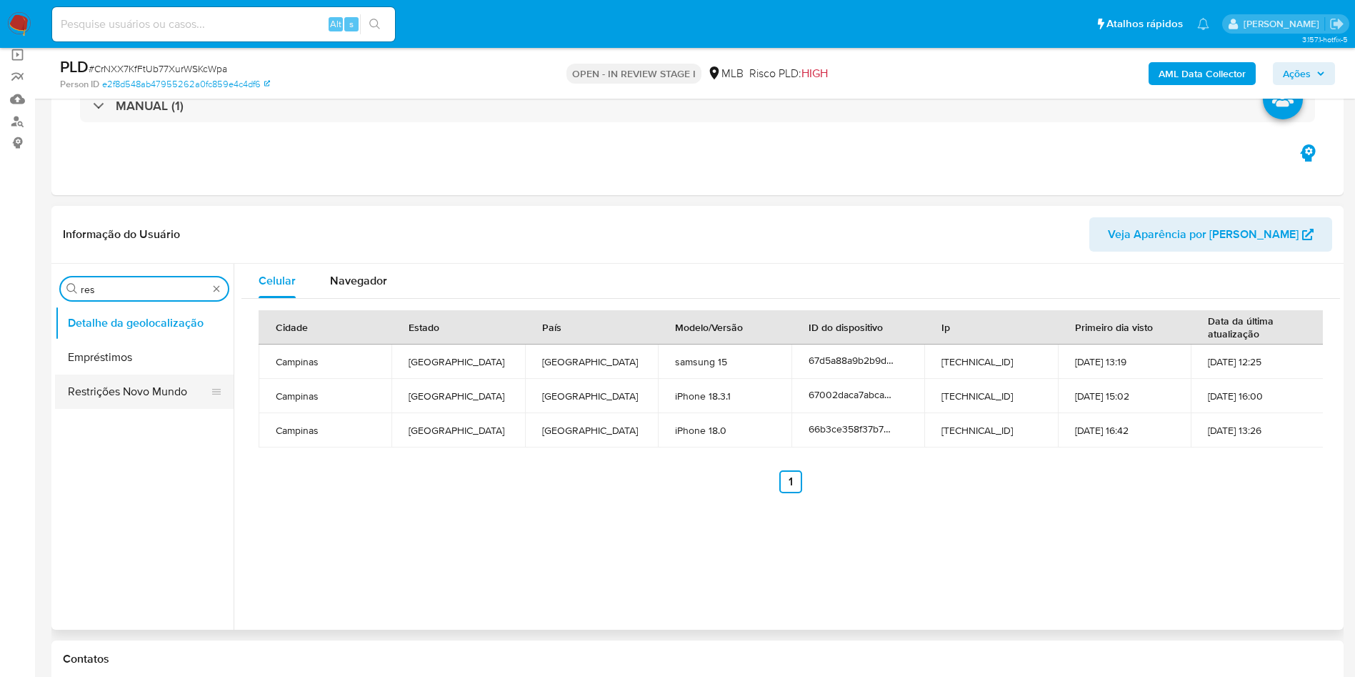
type input "res"
click at [81, 390] on button "Restrições Novo Mundo" at bounding box center [138, 391] width 167 height 34
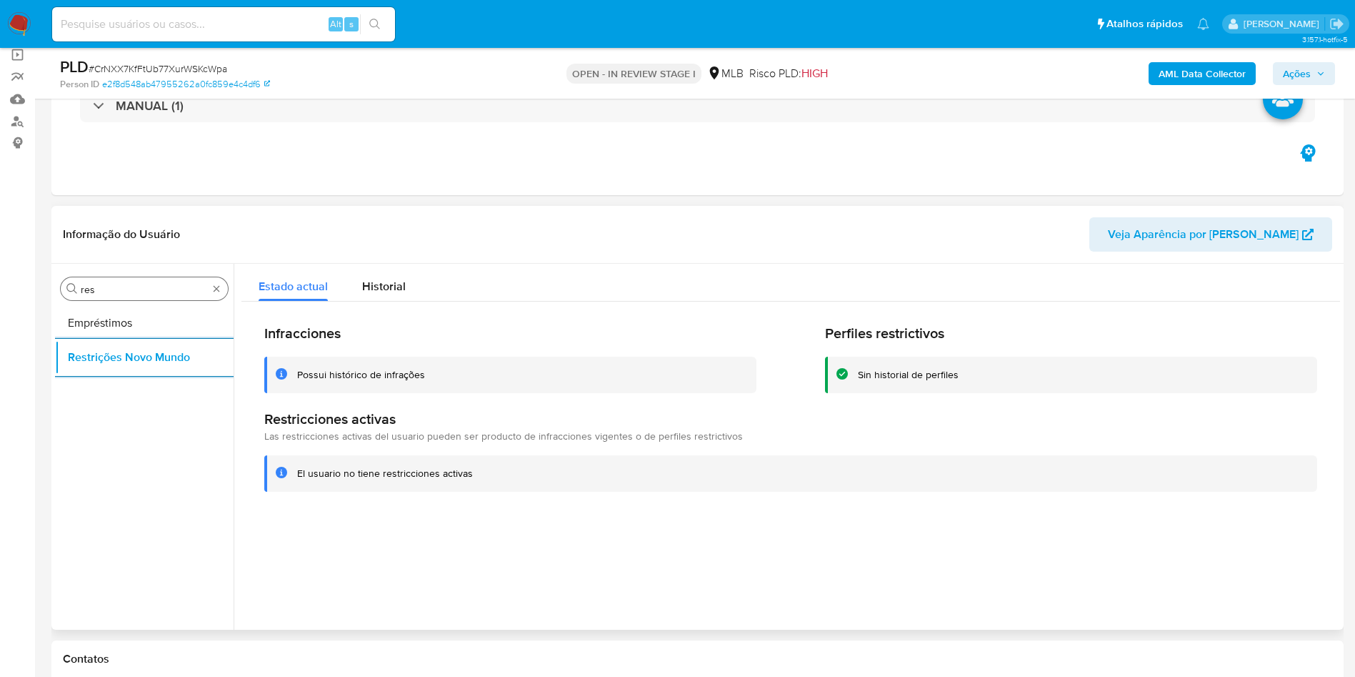
click at [125, 291] on input "res" at bounding box center [144, 289] width 127 height 13
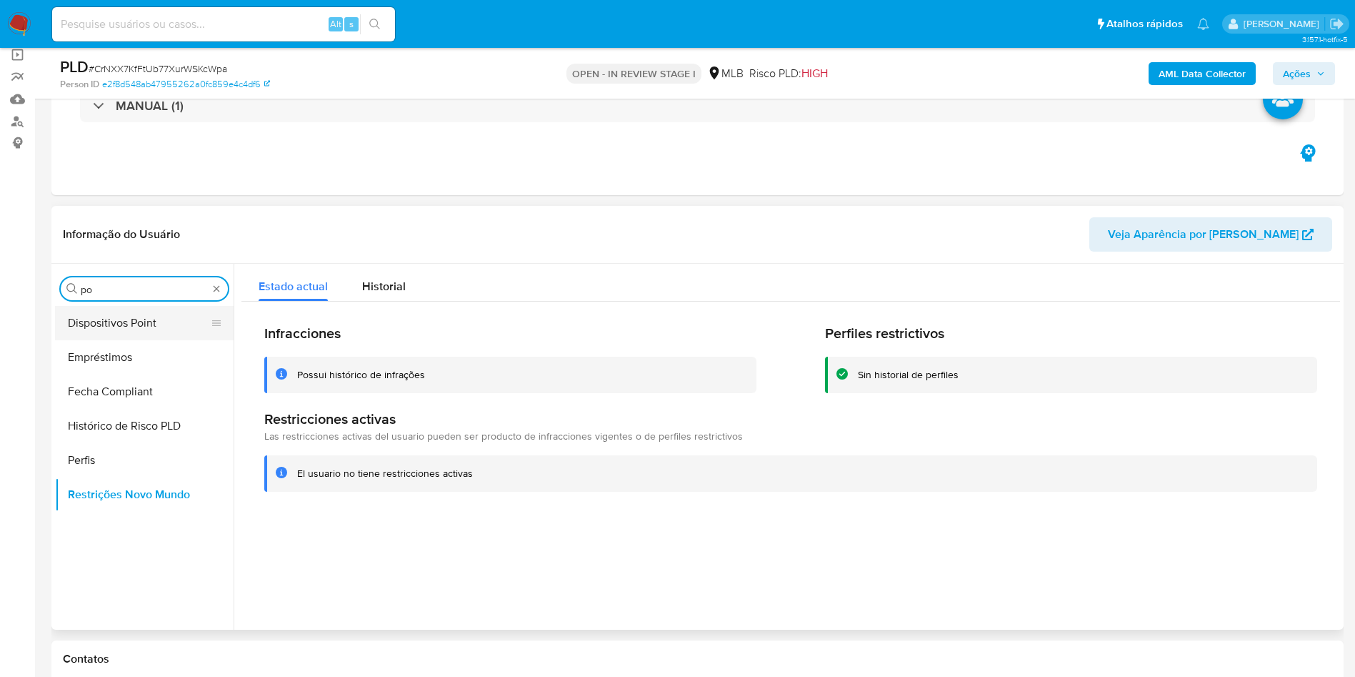
type input "po"
click at [111, 316] on button "Dispositivos Point" at bounding box center [138, 323] width 167 height 34
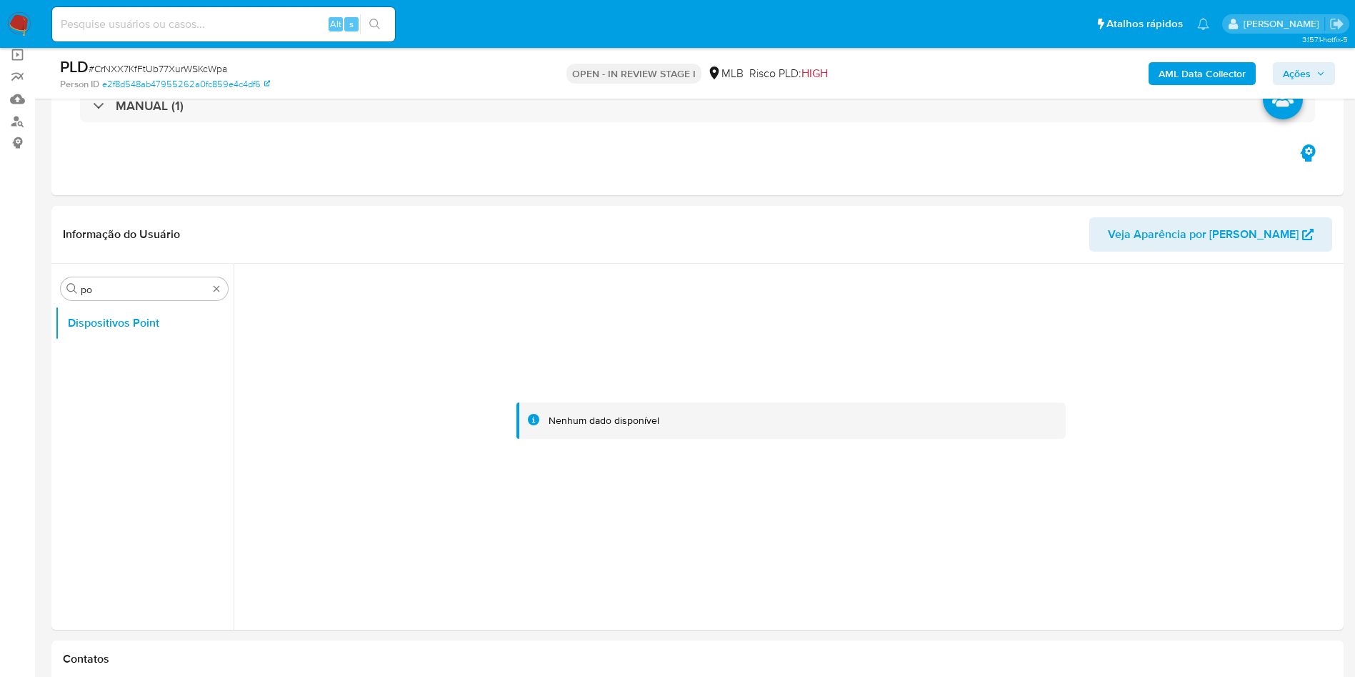
click at [1184, 68] on b "AML Data Collector" at bounding box center [1202, 73] width 87 height 23
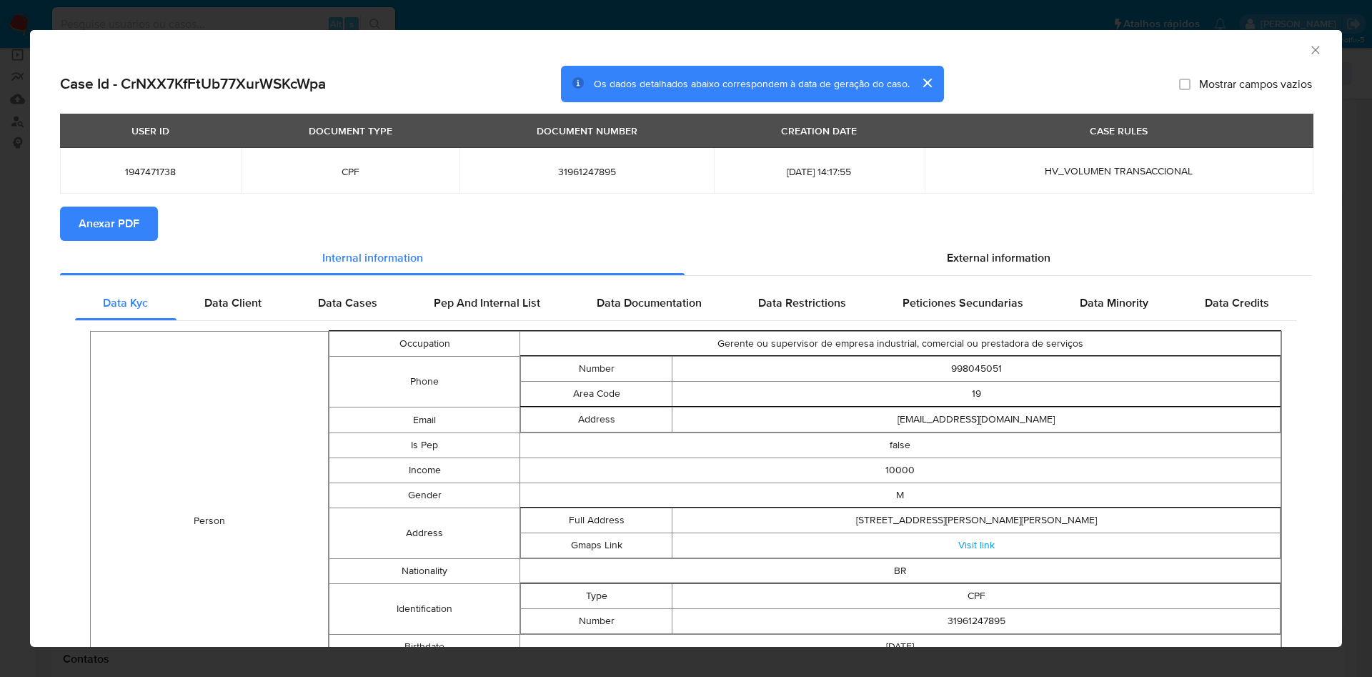
click at [104, 236] on span "Anexar PDF" at bounding box center [109, 223] width 61 height 31
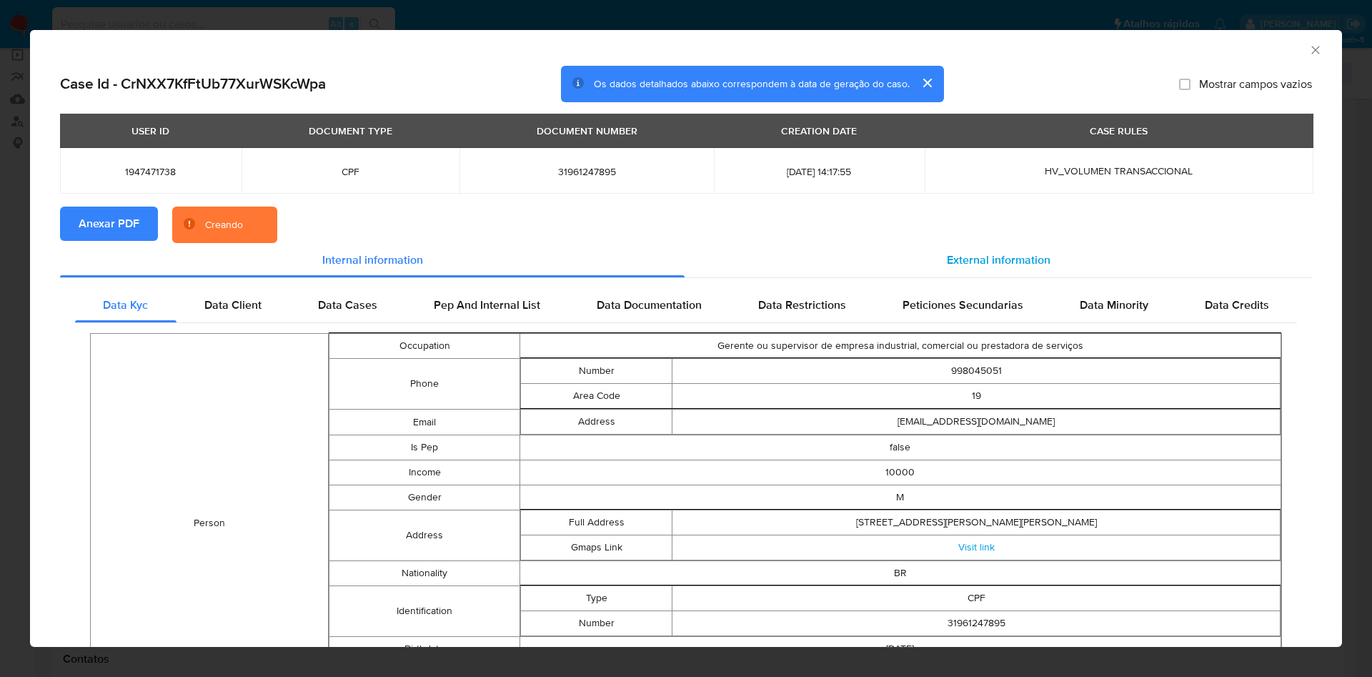
click at [899, 269] on div "External information" at bounding box center [997, 260] width 627 height 34
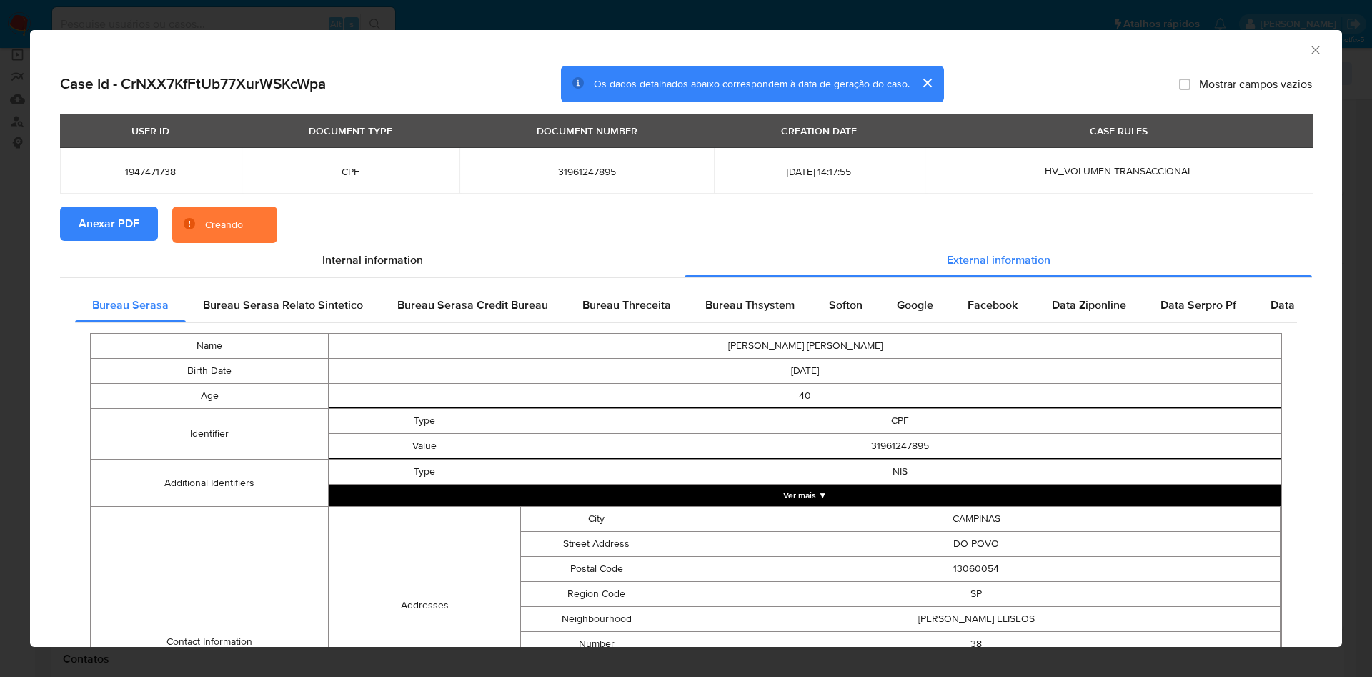
click at [970, 326] on div "Name ALEX SILVA DE ALMEIDA Birth Date 1984-12-21 Age 40 Identifier Type CPF Val…" at bounding box center [686, 593] width 1222 height 540
click at [879, 314] on div "Google" at bounding box center [914, 305] width 71 height 34
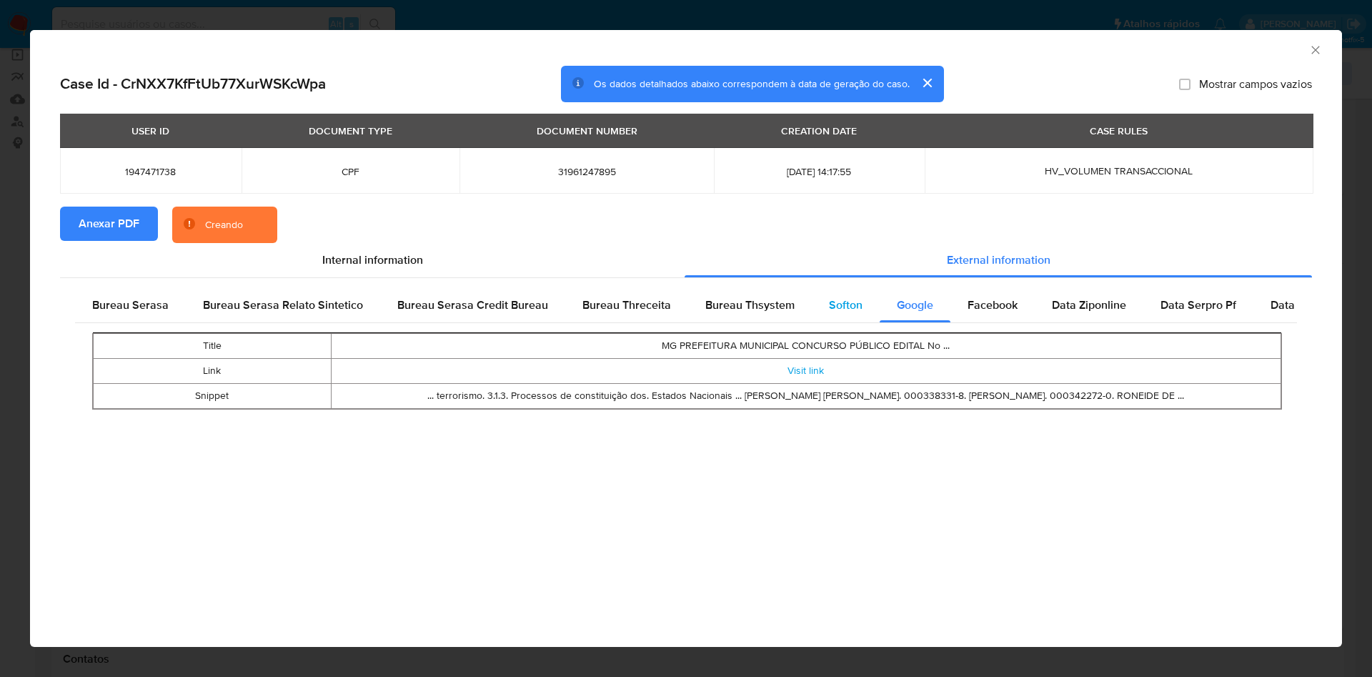
click at [839, 310] on span "Softon" at bounding box center [846, 304] width 34 height 16
click at [757, 311] on span "Bureau Thsystem" at bounding box center [749, 304] width 89 height 16
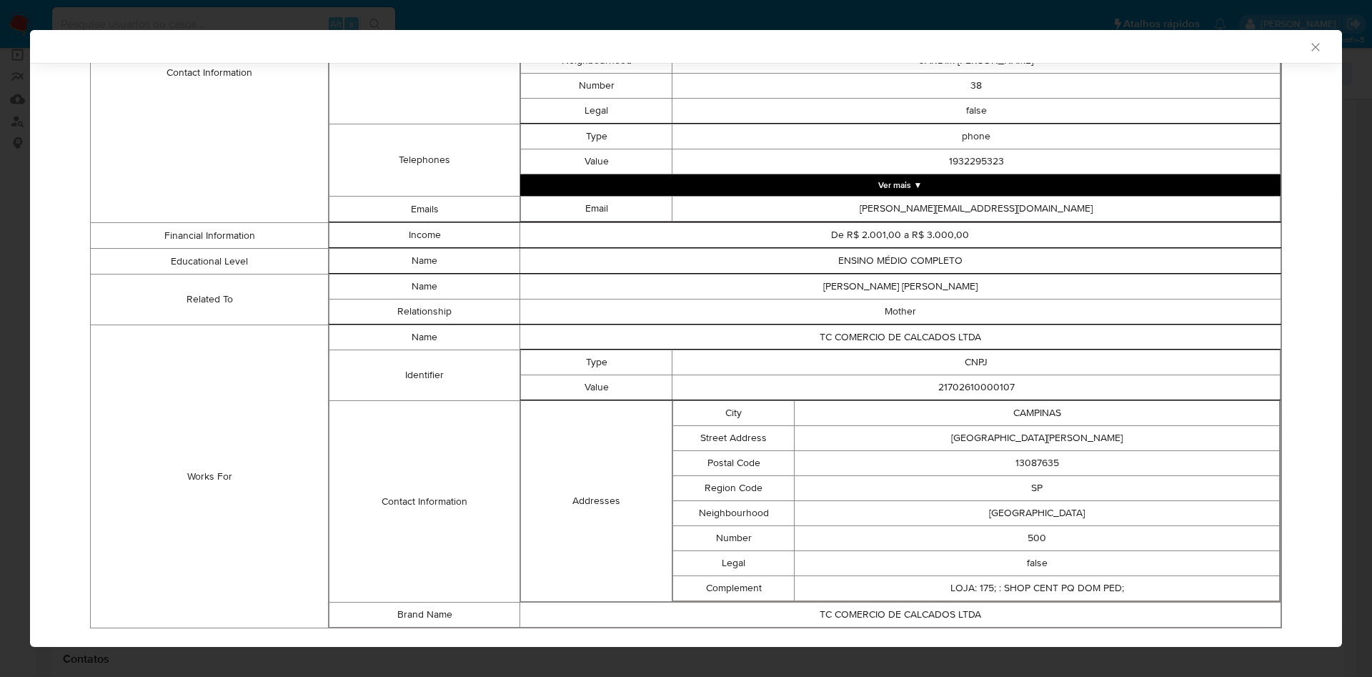
scroll to position [737, 0]
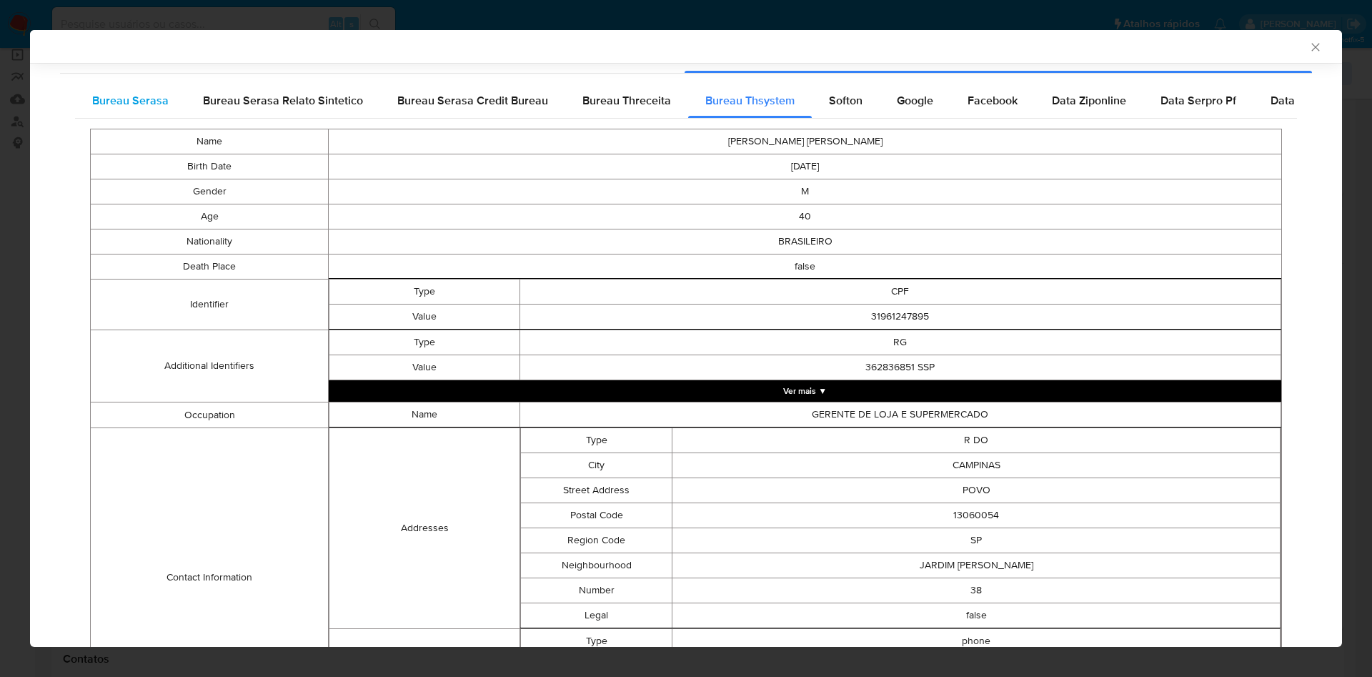
click at [109, 99] on span "Bureau Serasa" at bounding box center [130, 100] width 76 height 16
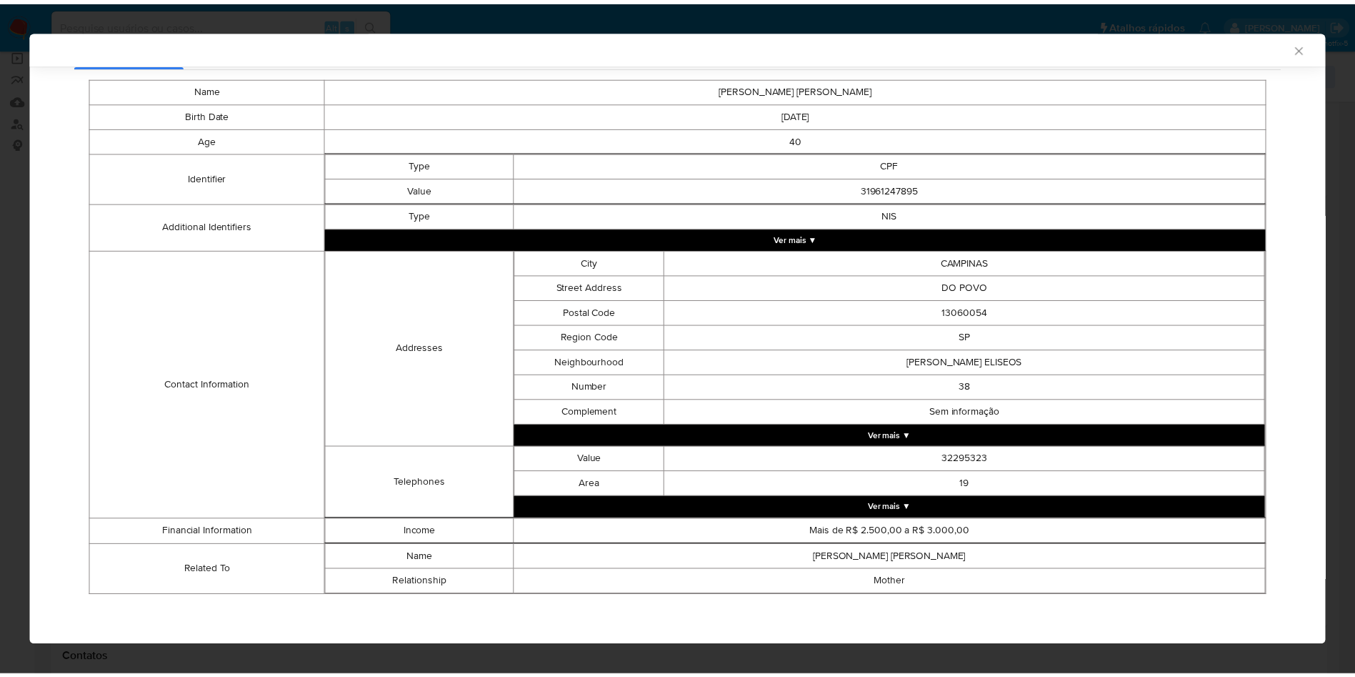
scroll to position [251, 0]
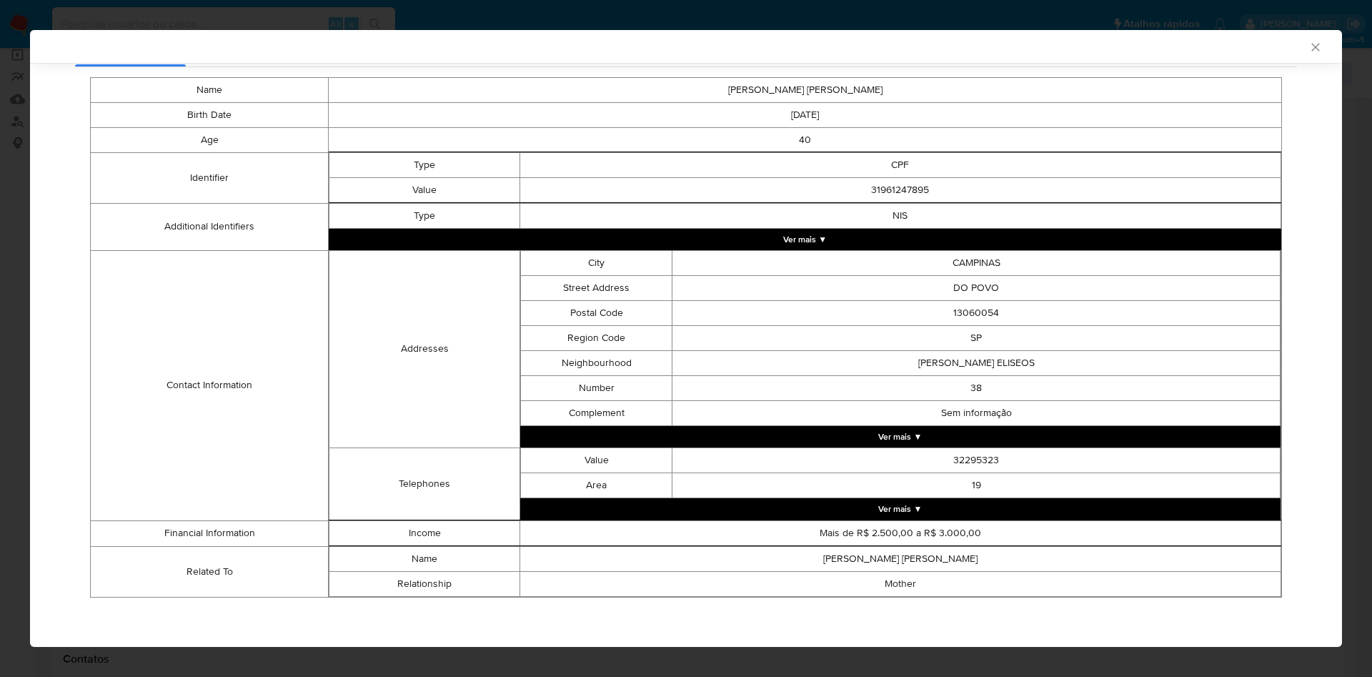
click at [0, 354] on div "AML Data Collector Case Id - CrNXX7KfFtUb77XurWSKcWpa Os dados detalhados abaix…" at bounding box center [686, 338] width 1372 height 677
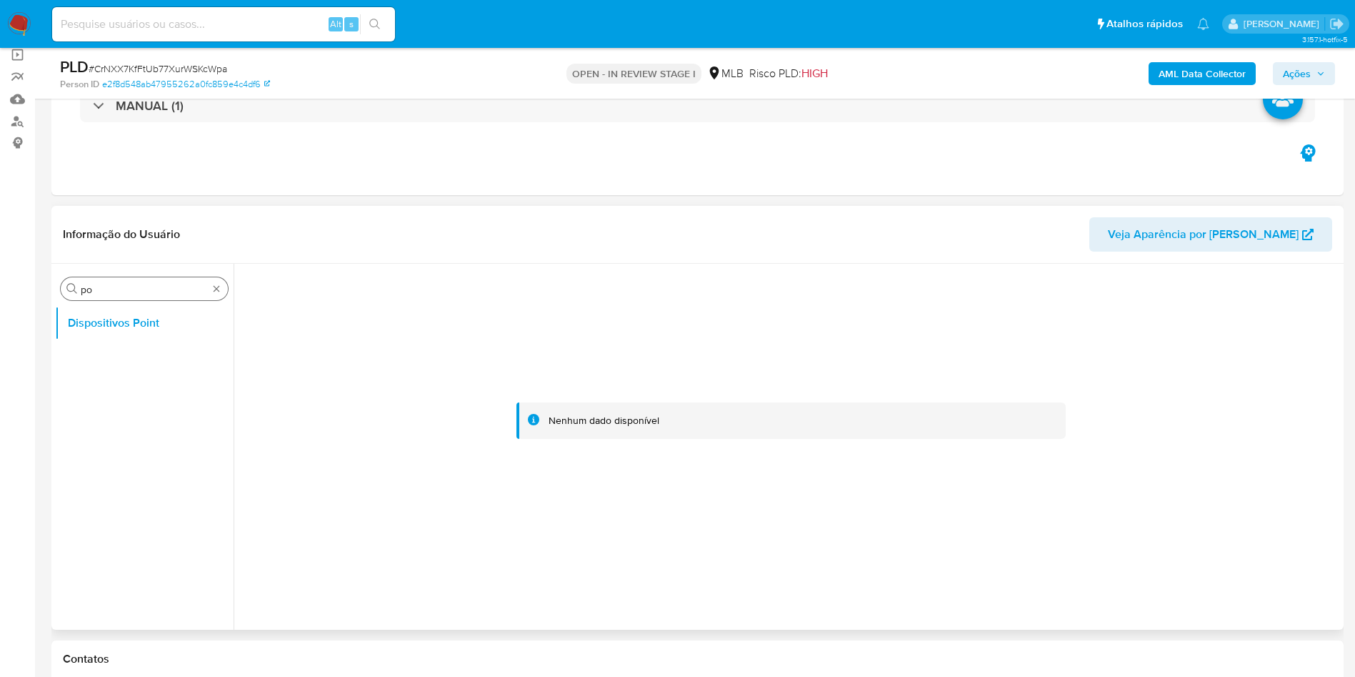
click at [134, 299] on div "Procurar po" at bounding box center [144, 288] width 167 height 23
click at [123, 291] on input "po" at bounding box center [144, 289] width 127 height 13
click at [122, 290] on input "po" at bounding box center [144, 289] width 127 height 13
type input "ane"
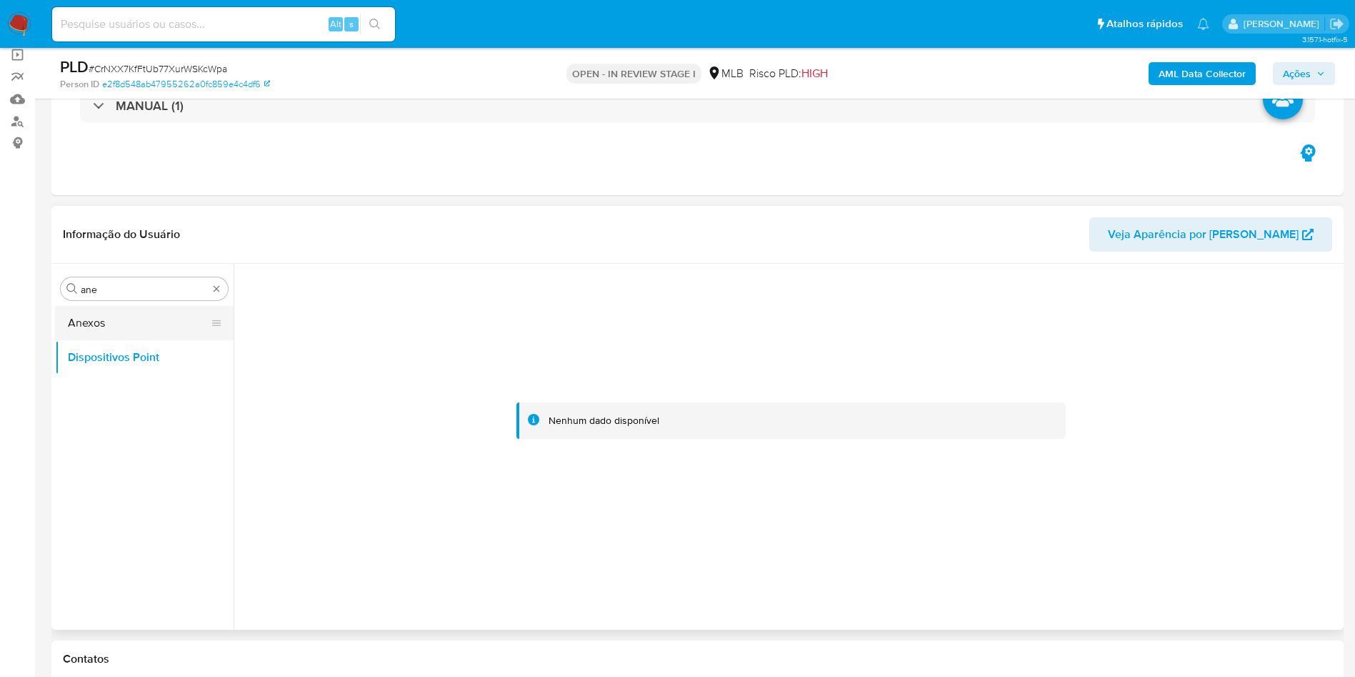
click at [97, 311] on button "Anexos" at bounding box center [138, 323] width 167 height 34
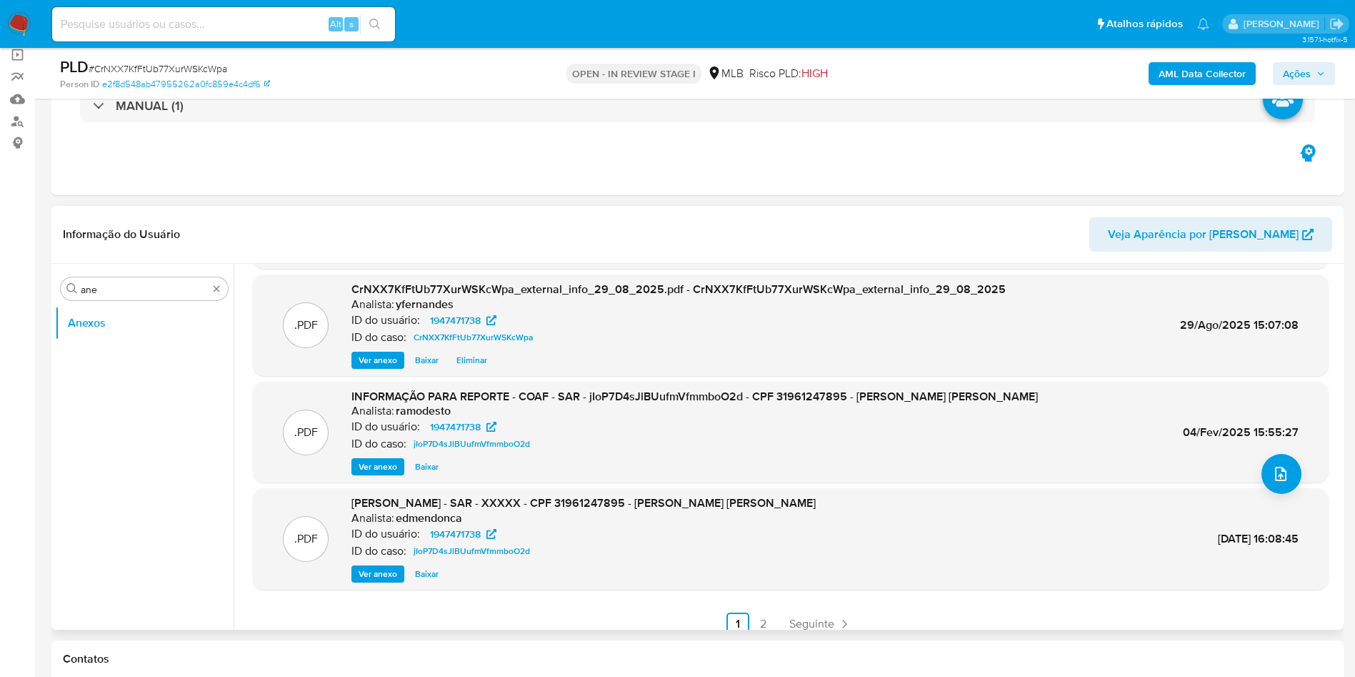
scroll to position [120, 0]
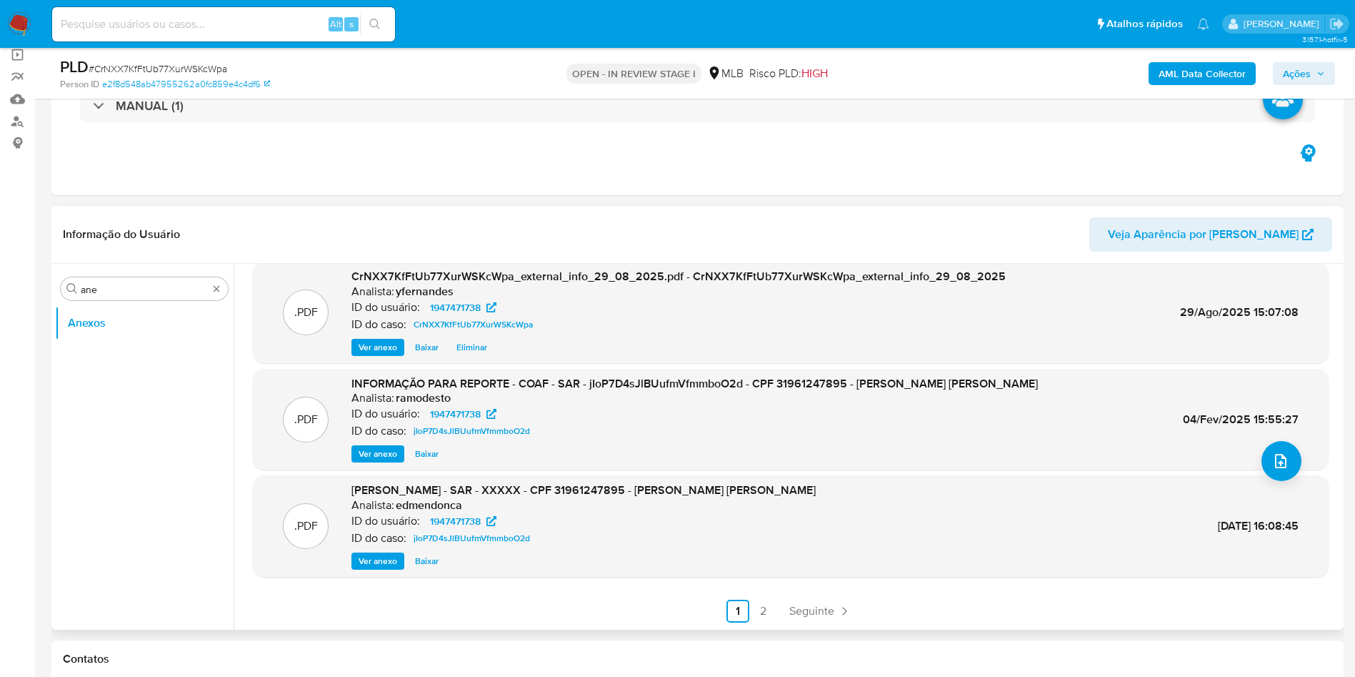
click at [369, 449] on span "Ver anexo" at bounding box center [378, 454] width 39 height 14
click at [810, 609] on span "Seguinte" at bounding box center [811, 610] width 45 height 11
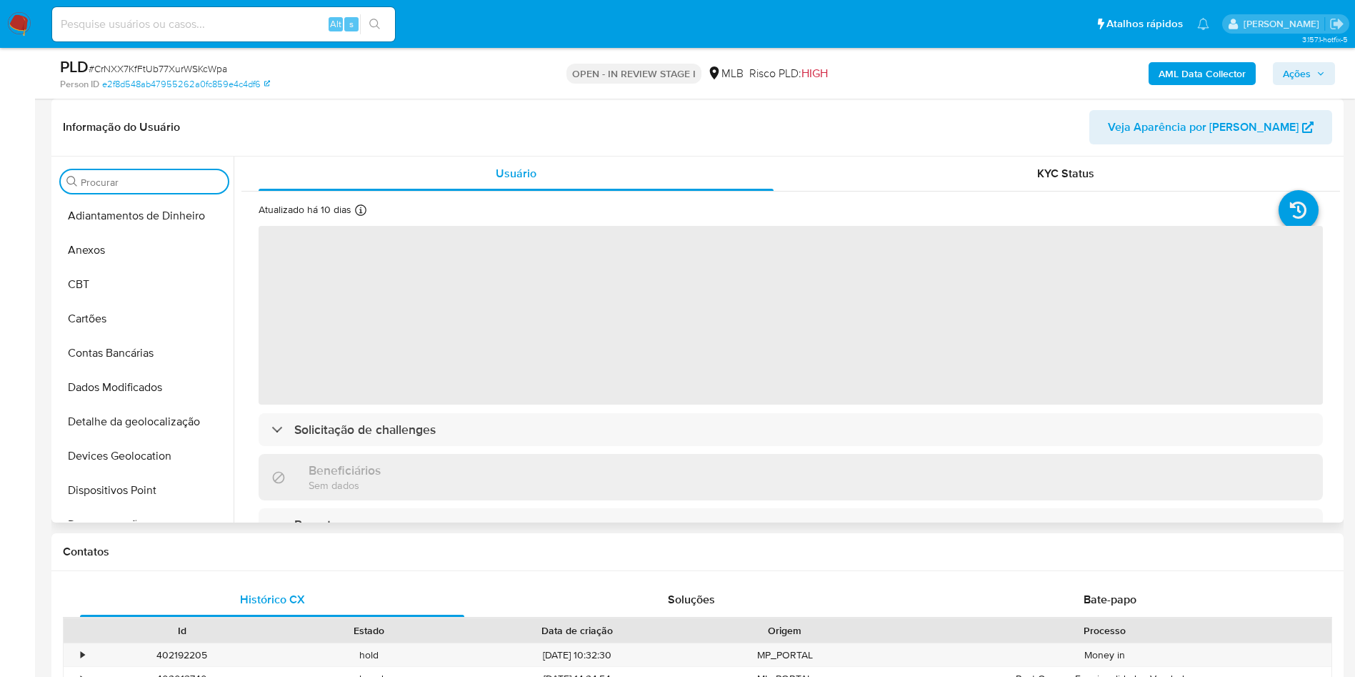
click at [113, 185] on input "Procurar" at bounding box center [151, 182] width 141 height 13
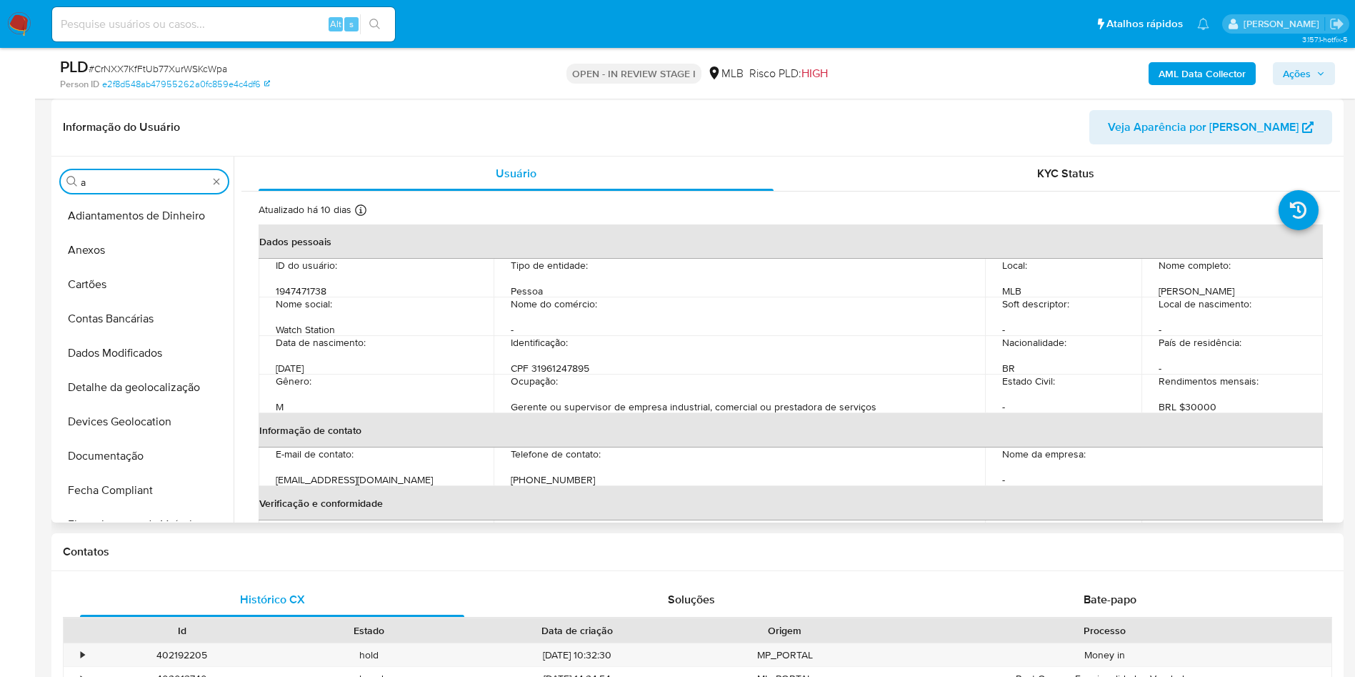
type input "an"
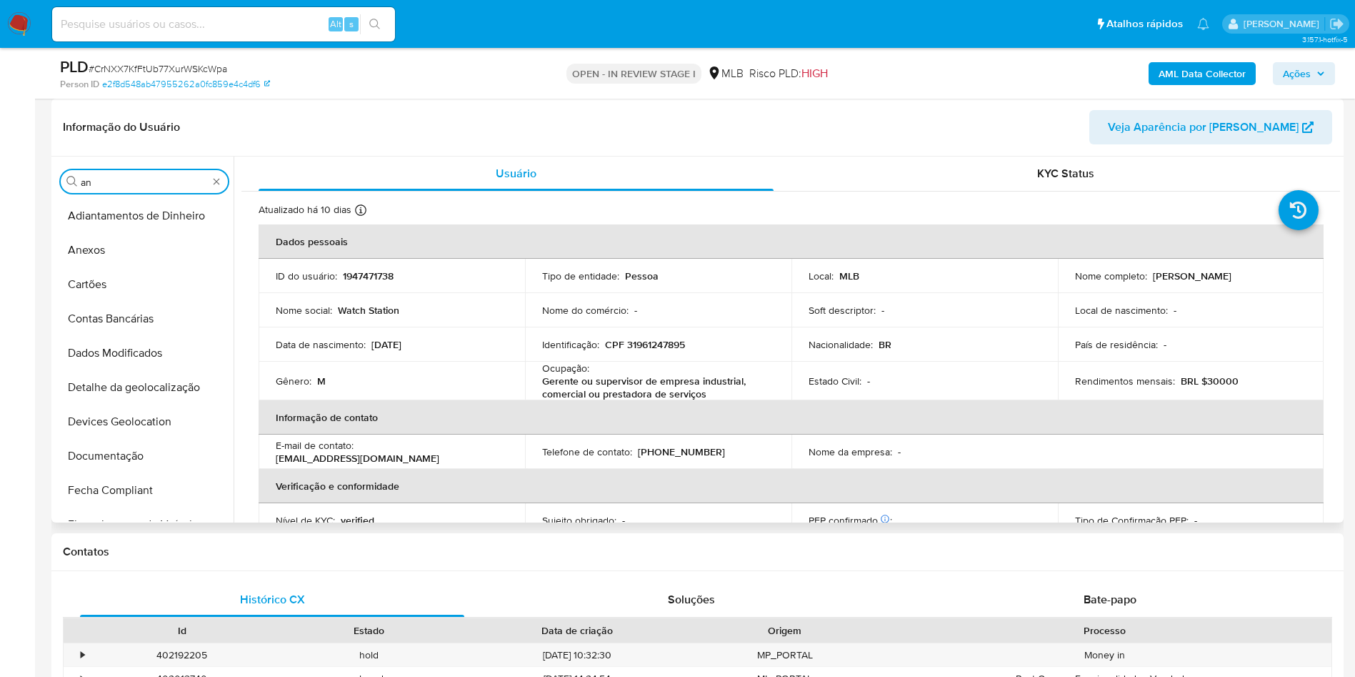
select select "10"
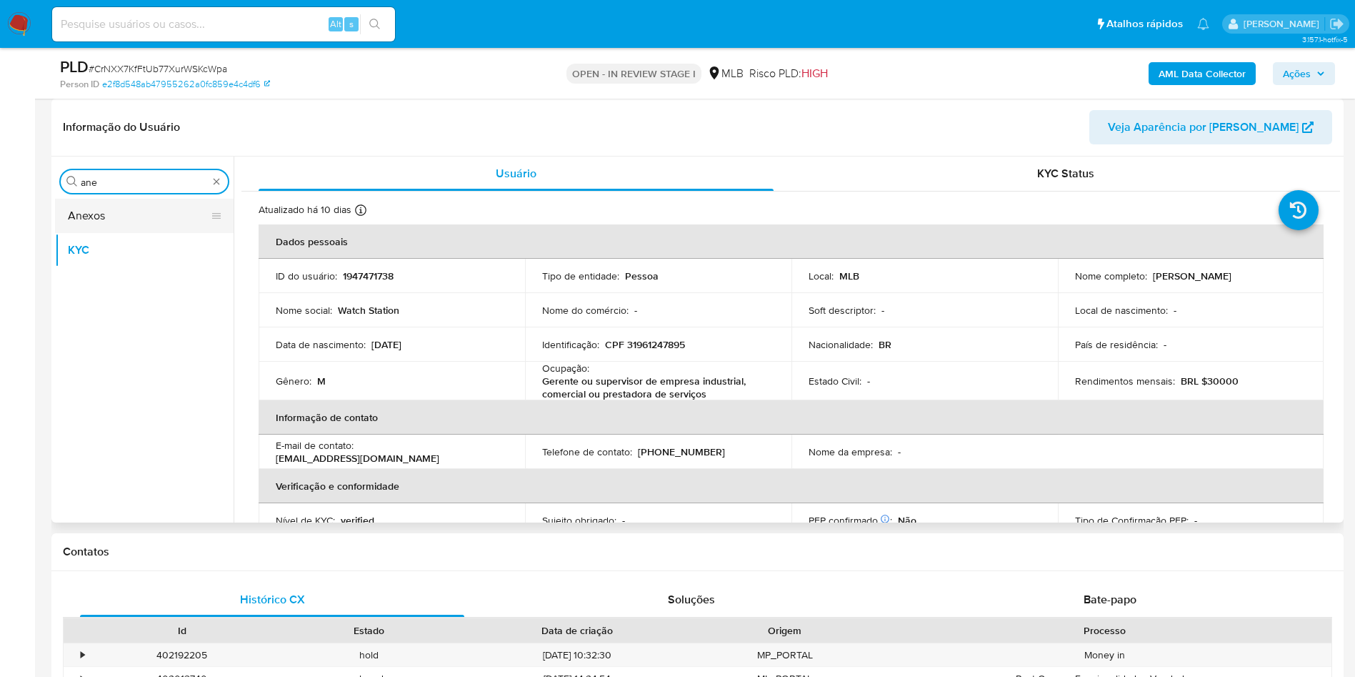
type input "ane"
click at [99, 224] on button "Anexos" at bounding box center [138, 216] width 167 height 34
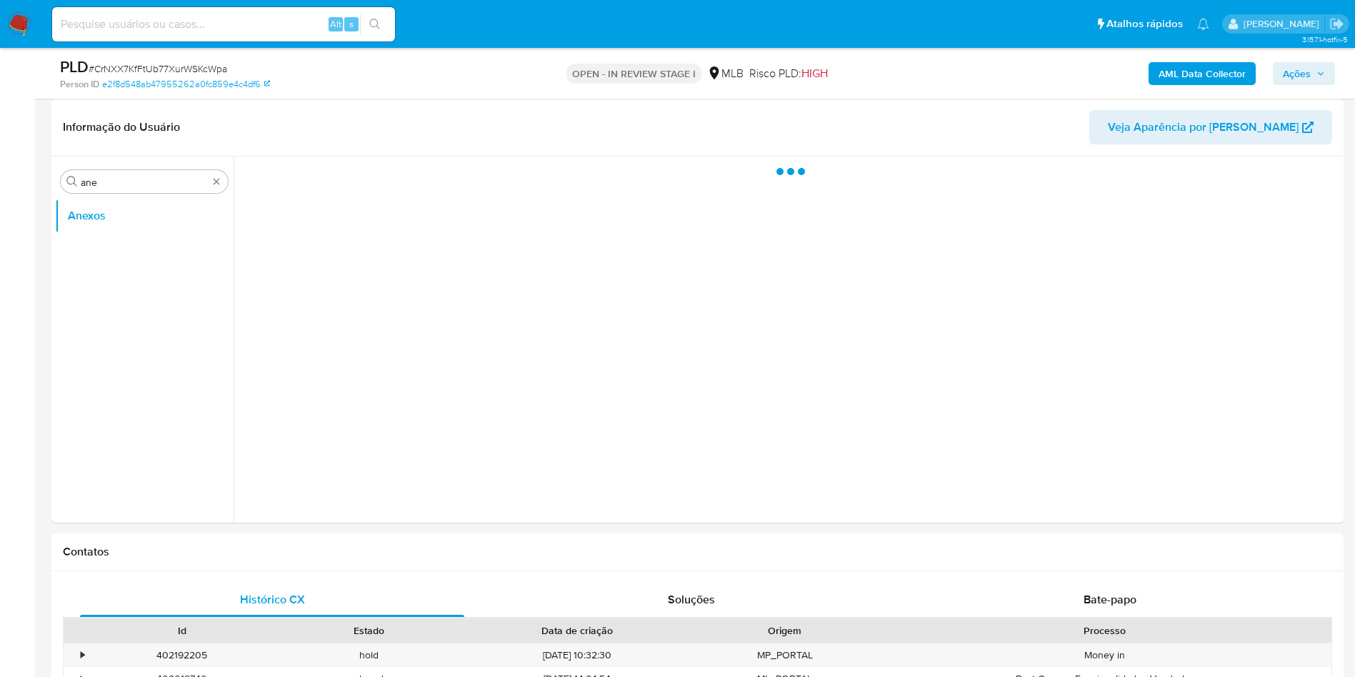
scroll to position [107, 0]
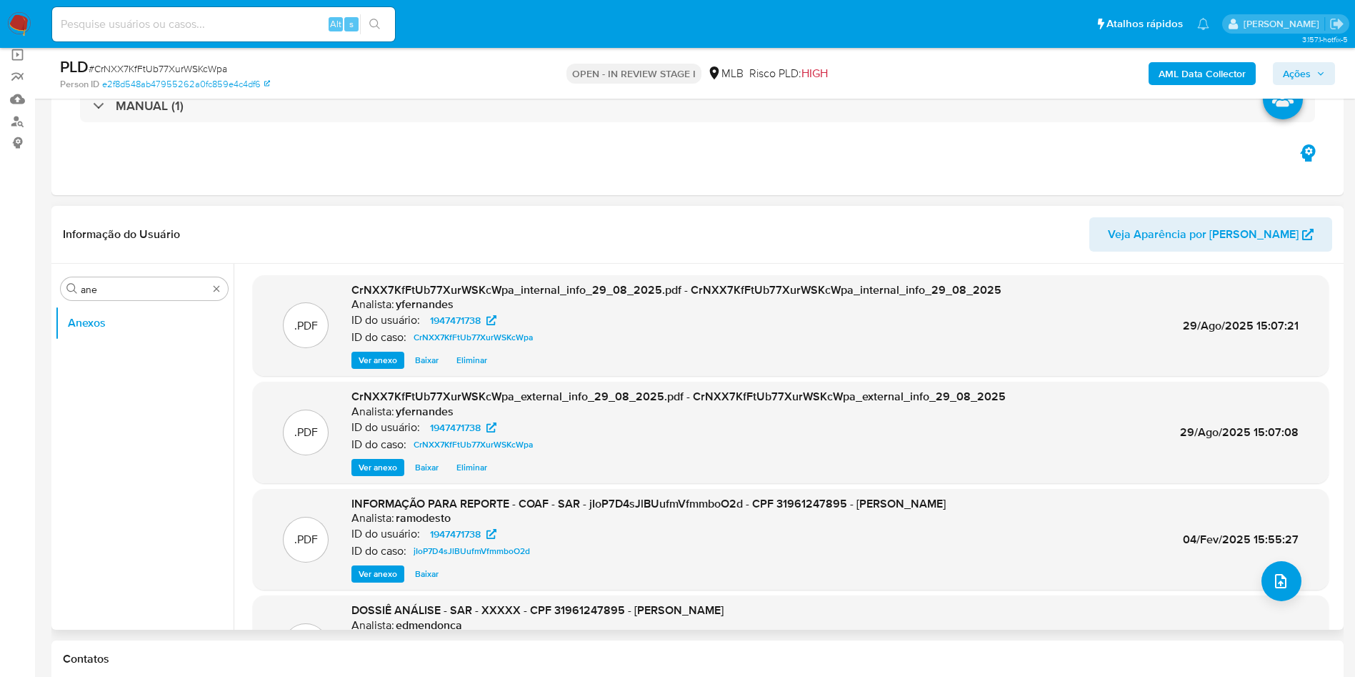
click at [353, 572] on button "Ver anexo" at bounding box center [377, 573] width 53 height 17
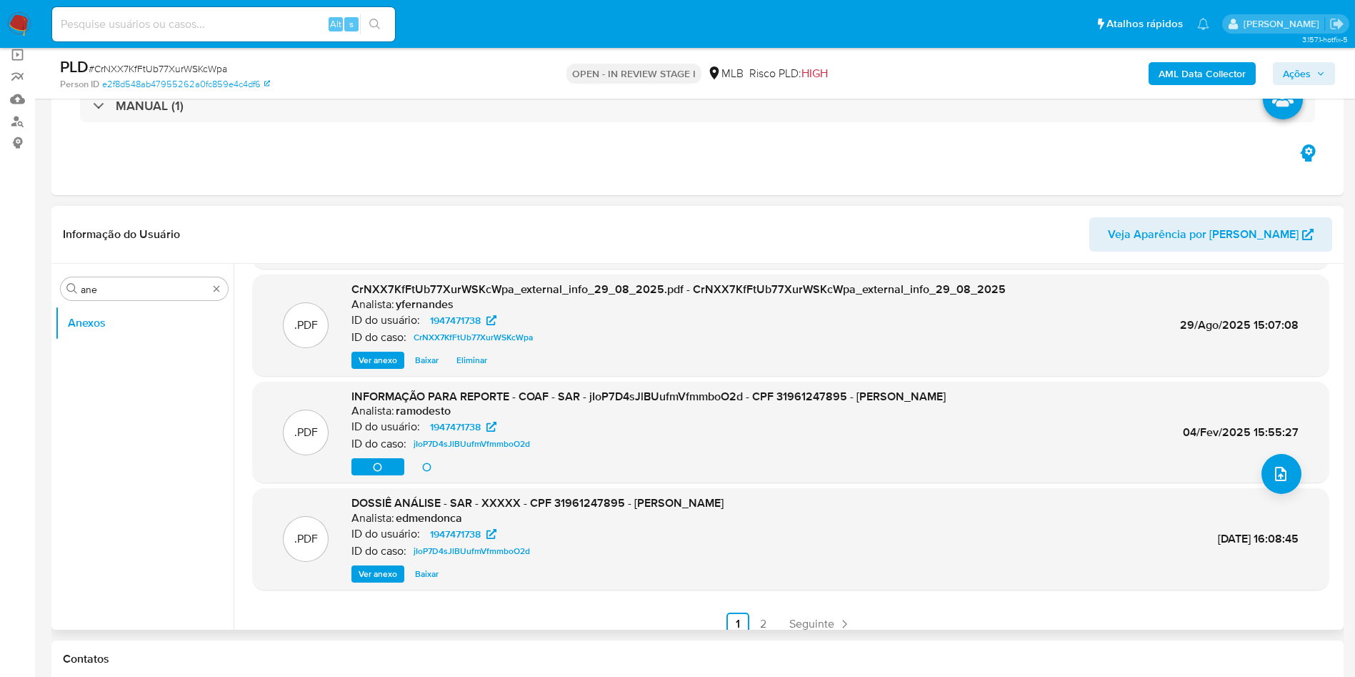
click at [374, 577] on span "Ver anexo" at bounding box center [378, 574] width 39 height 14
click at [594, 396] on span "INFORMAÇÃO PARA REPORTE - COAF - SAR - jIoP7D4sJlBUufmVfmmboO2d - CPF 319612478…" at bounding box center [648, 396] width 594 height 16
click at [594, 398] on span "INFORMAÇÃO PARA REPORTE - COAF - SAR - jIoP7D4sJlBUufmVfmmboO2d - CPF 319612478…" at bounding box center [648, 396] width 594 height 16
copy span "jIoP7D4sJlBUufmVfmmboO2d"
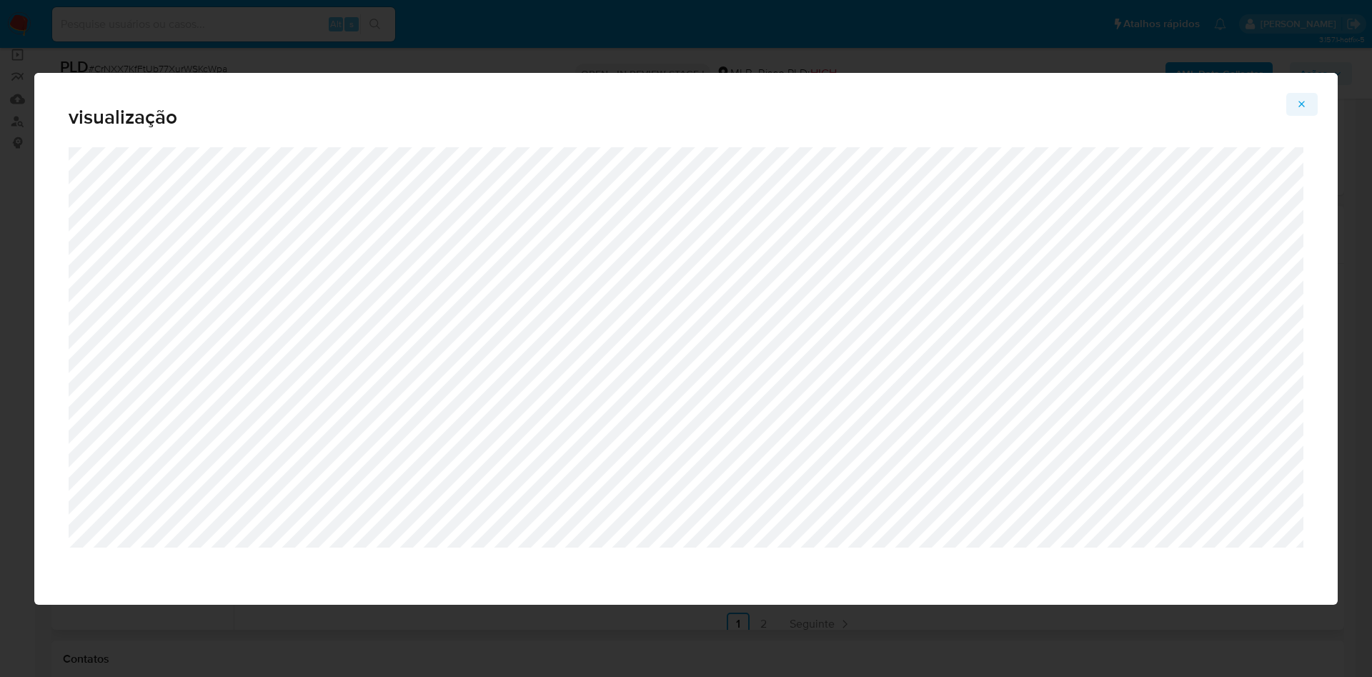
click at [1303, 89] on div "visualização" at bounding box center [685, 110] width 1303 height 74
click at [1310, 105] on button "Attachment preview" at bounding box center [1301, 104] width 31 height 23
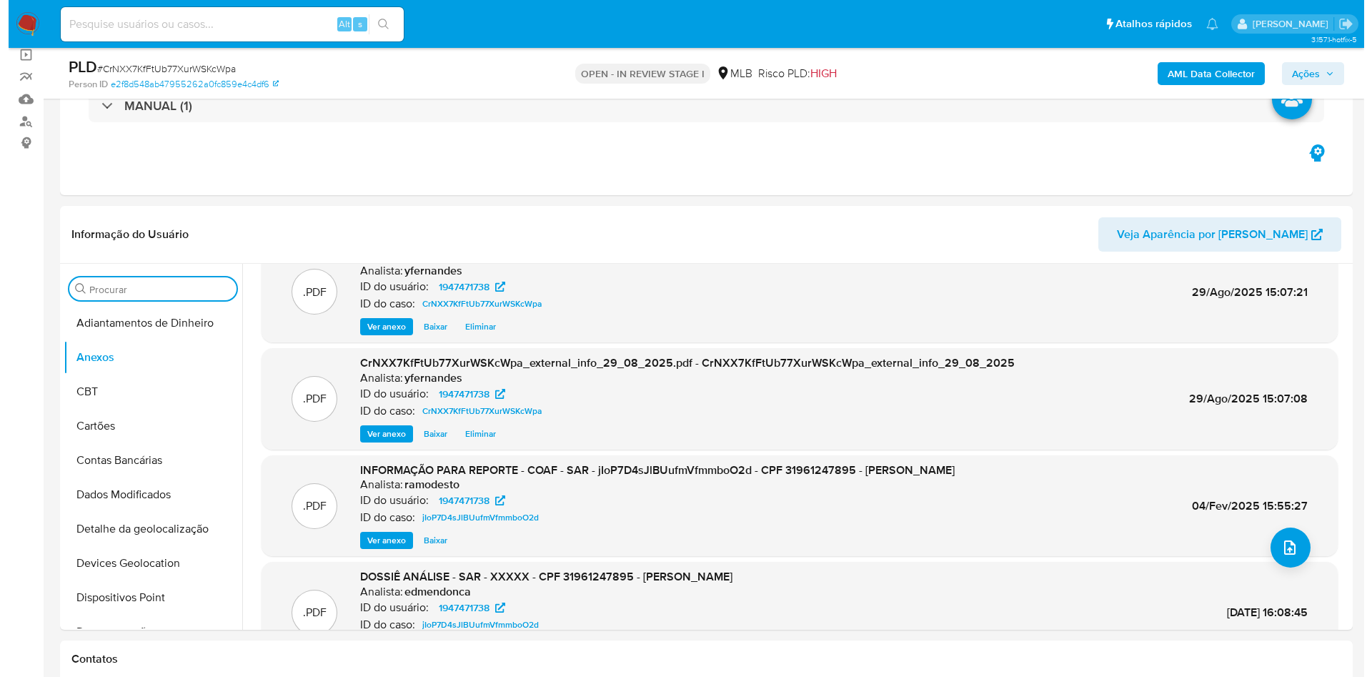
scroll to position [0, 0]
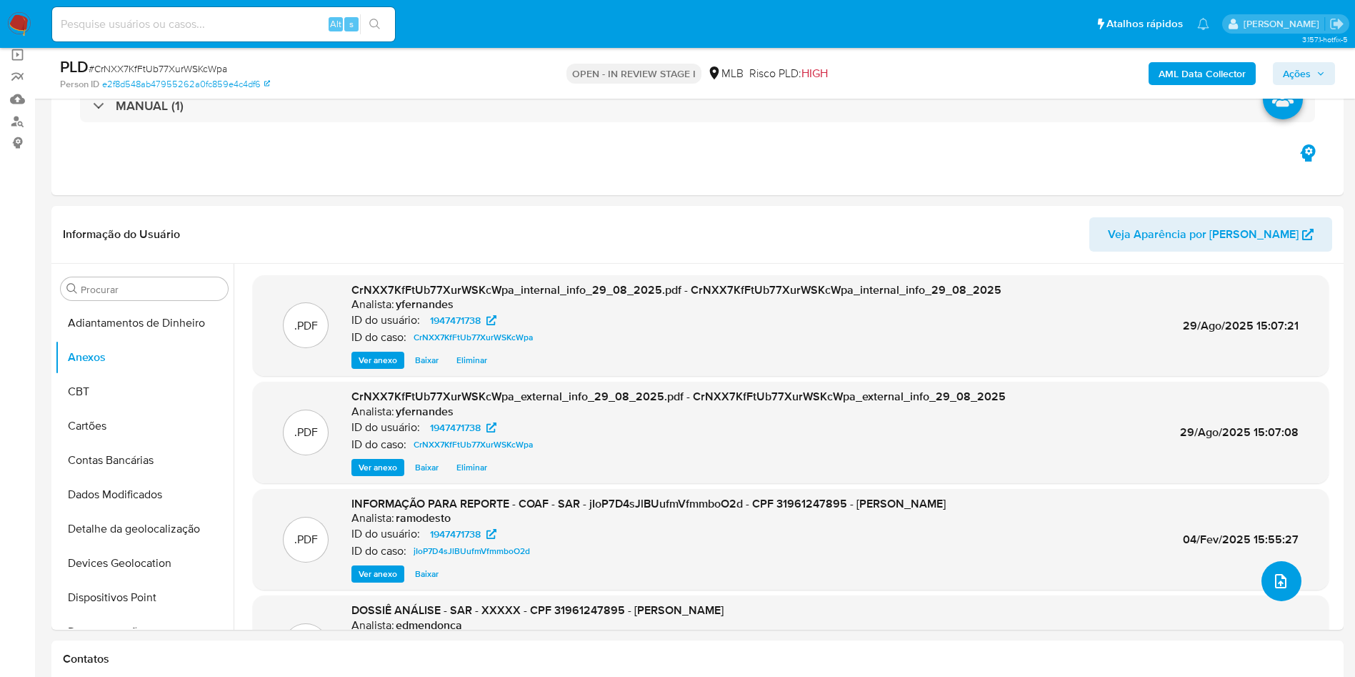
click at [1276, 589] on icon "upload-file" at bounding box center [1280, 580] width 17 height 17
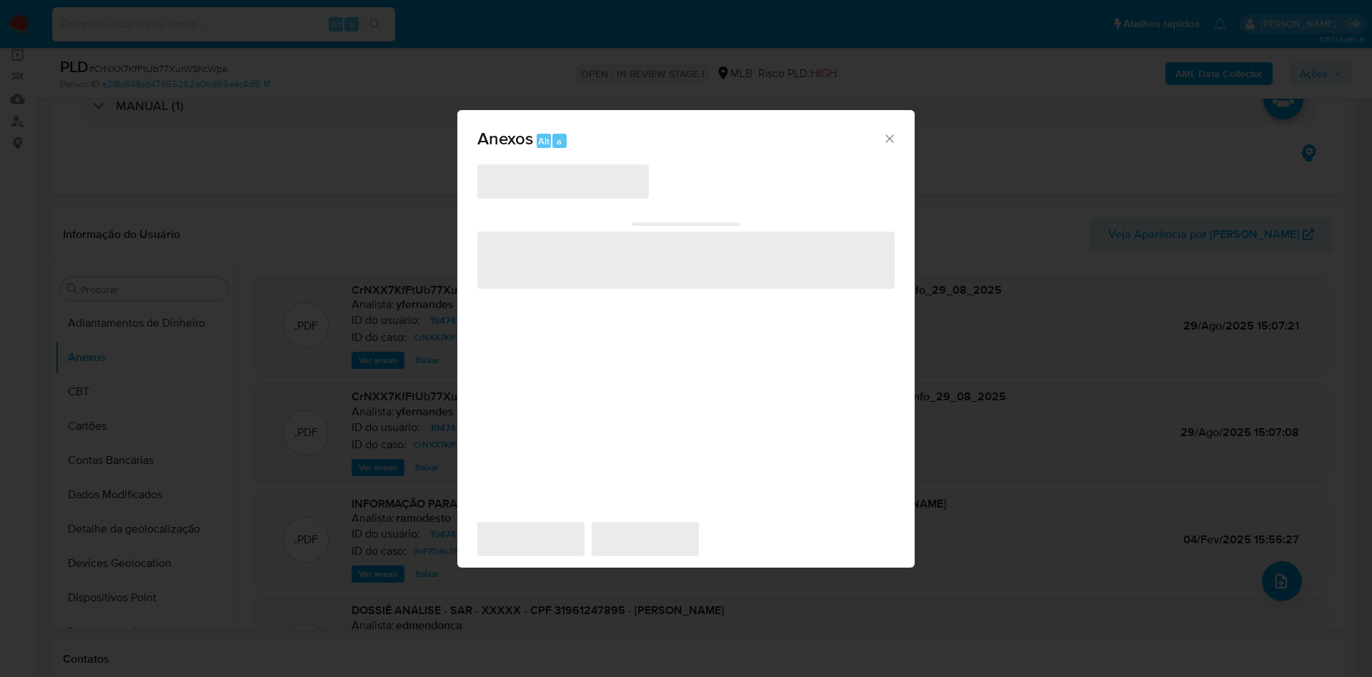
click at [552, 188] on span "‌" at bounding box center [562, 181] width 171 height 34
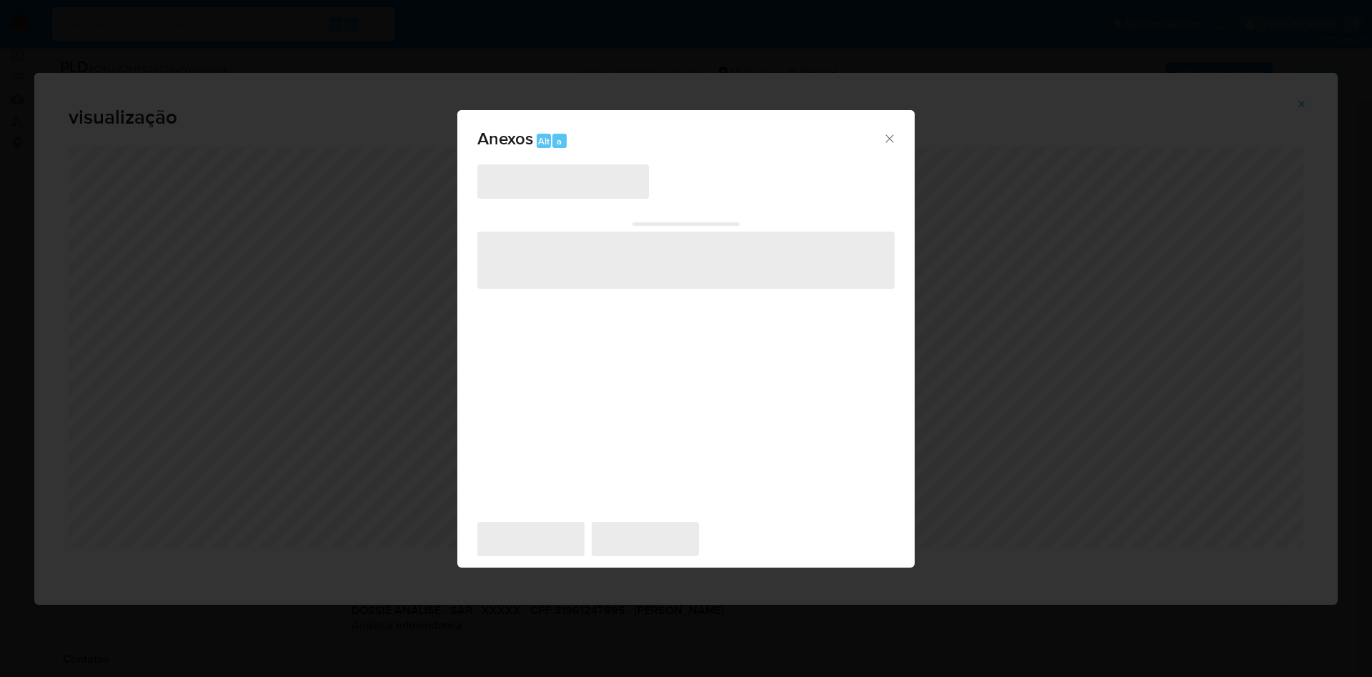
click at [891, 140] on icon "Fechar" at bounding box center [889, 138] width 8 height 8
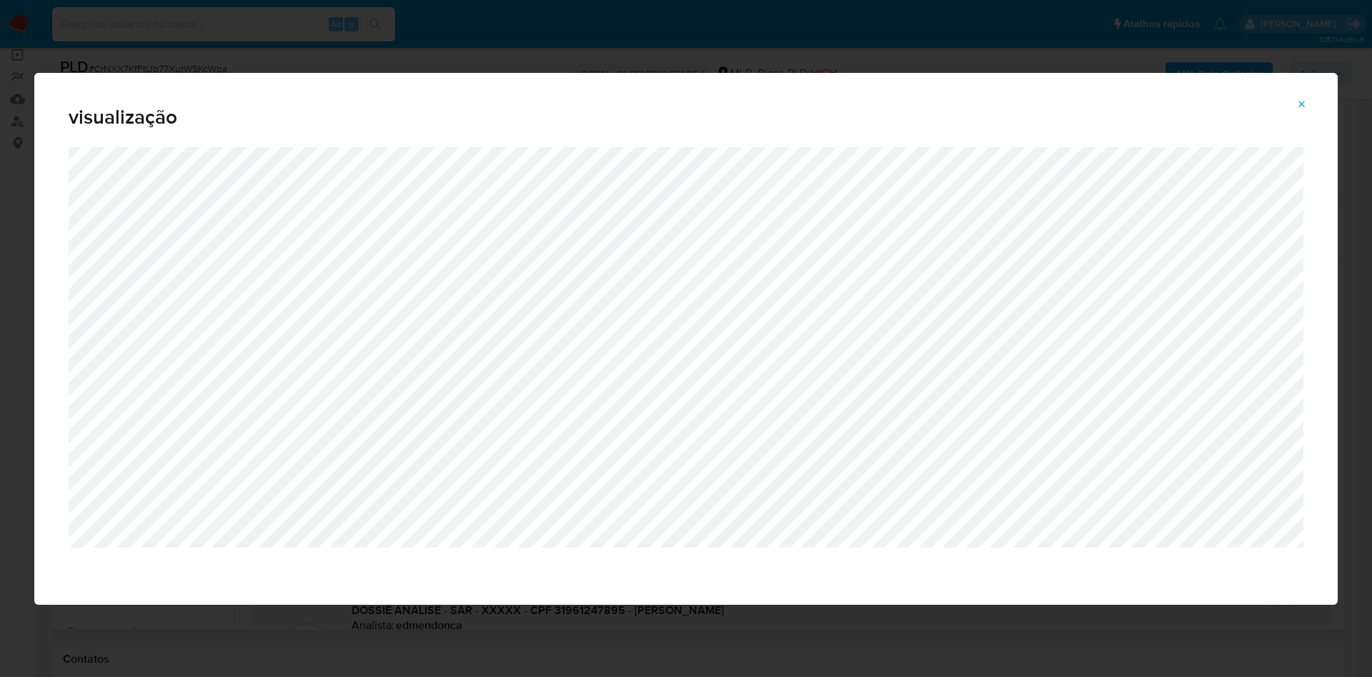
click at [1307, 100] on icon "Attachment preview" at bounding box center [1301, 104] width 11 height 11
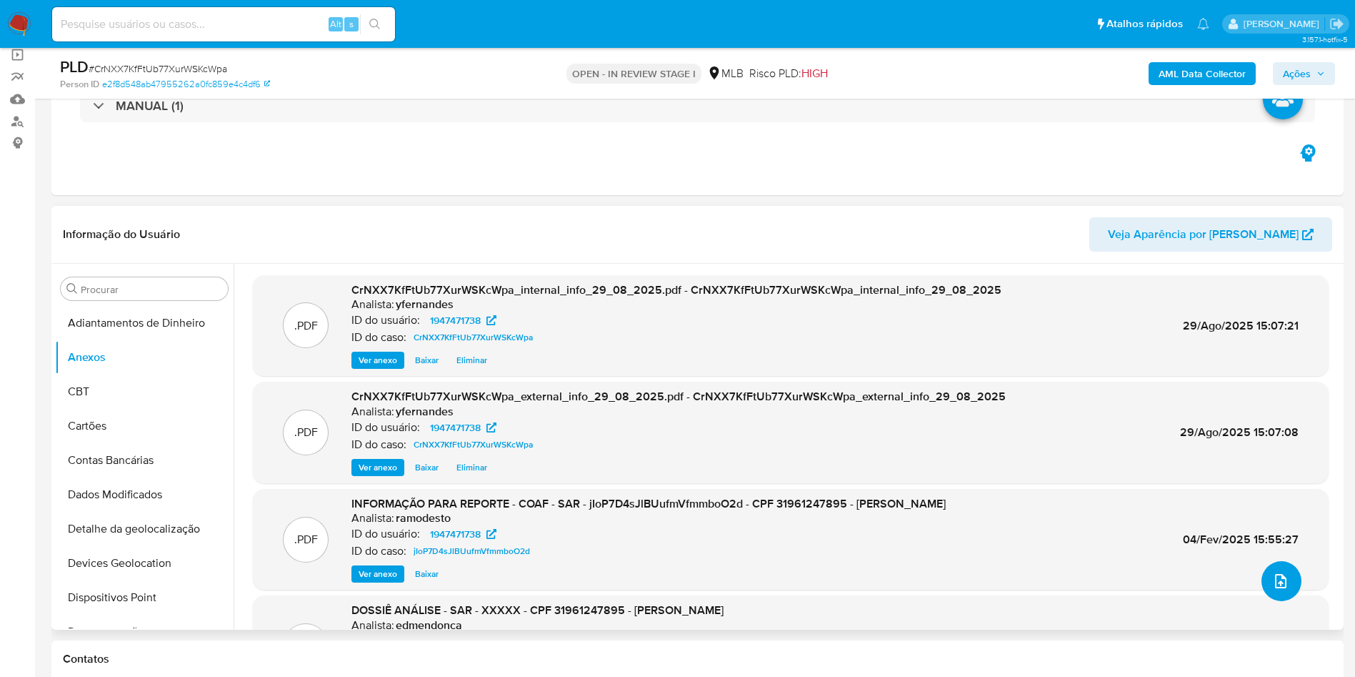
click at [1267, 596] on button "upload-file" at bounding box center [1282, 581] width 40 height 40
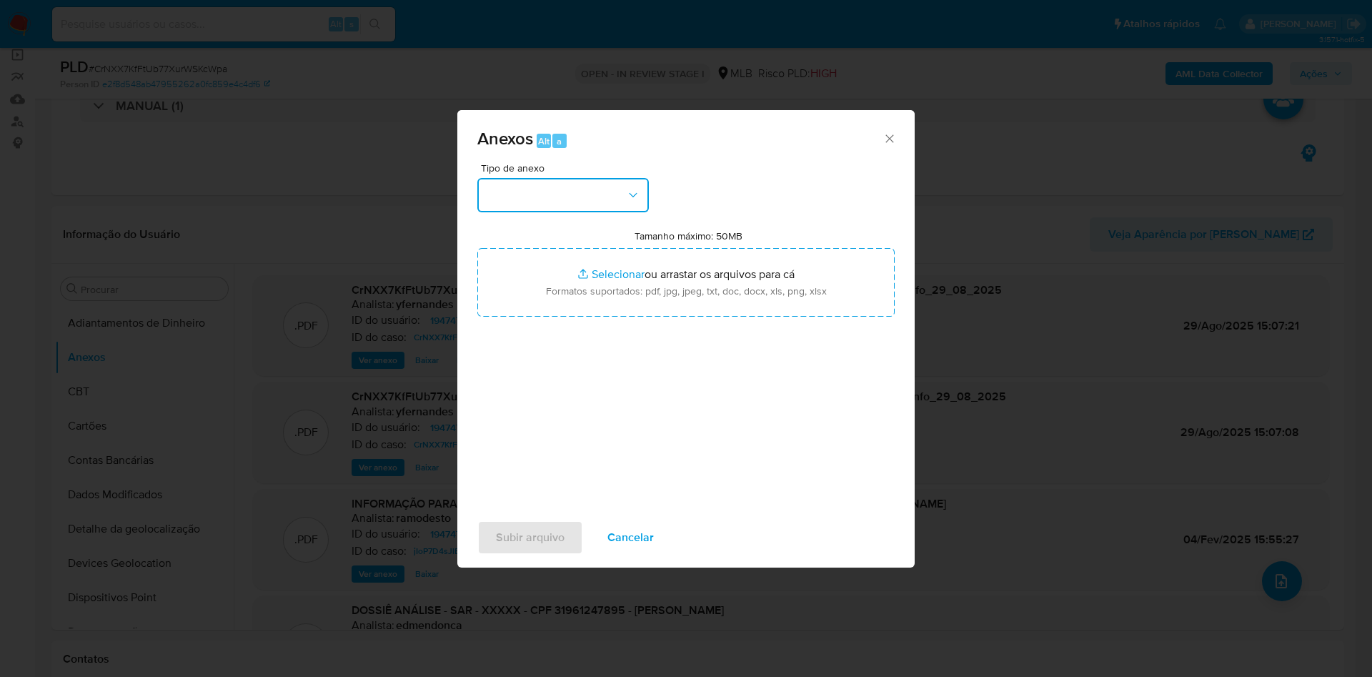
click at [554, 202] on button "button" at bounding box center [562, 195] width 171 height 34
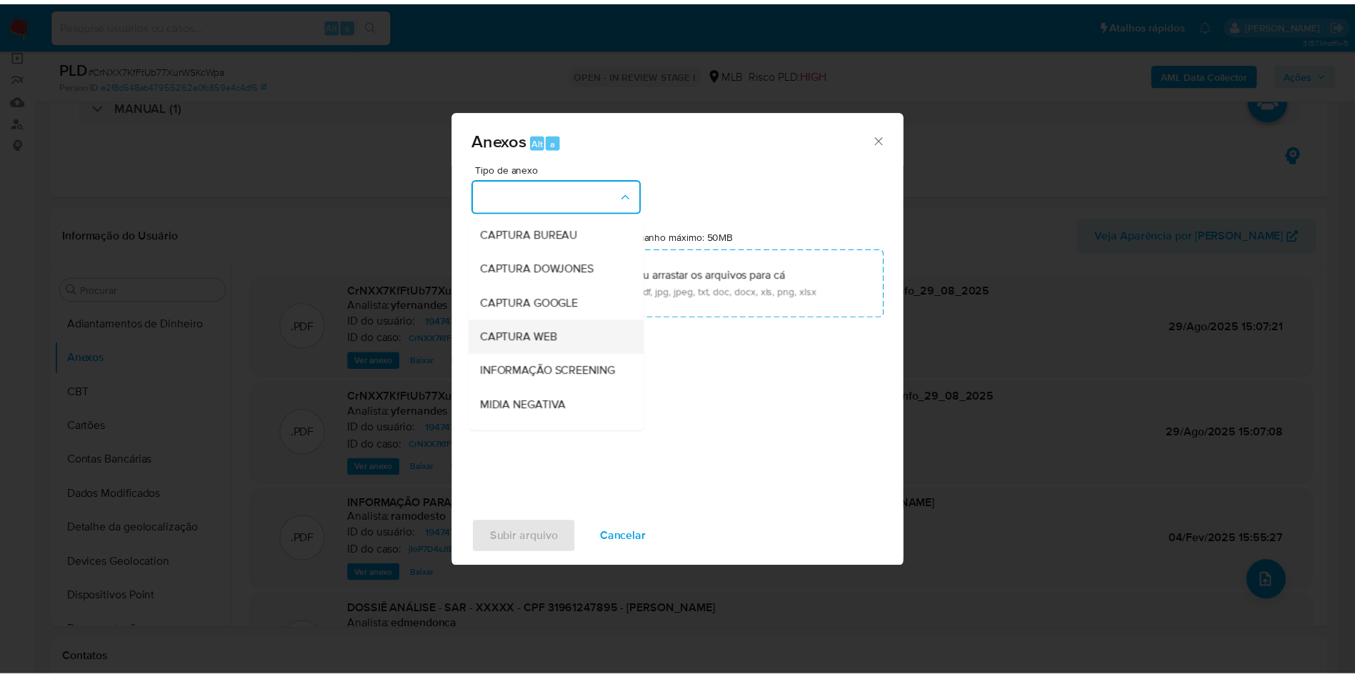
scroll to position [220, 0]
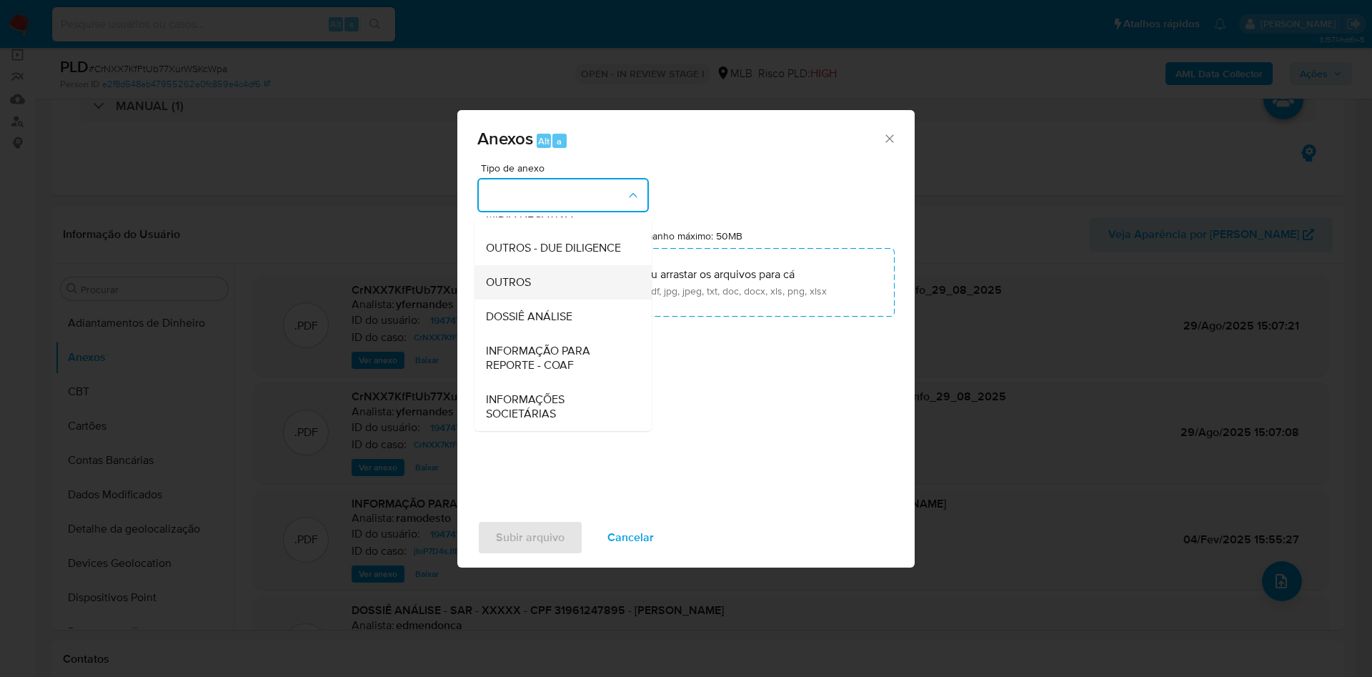
click at [518, 287] on span "OUTROS" at bounding box center [508, 282] width 45 height 14
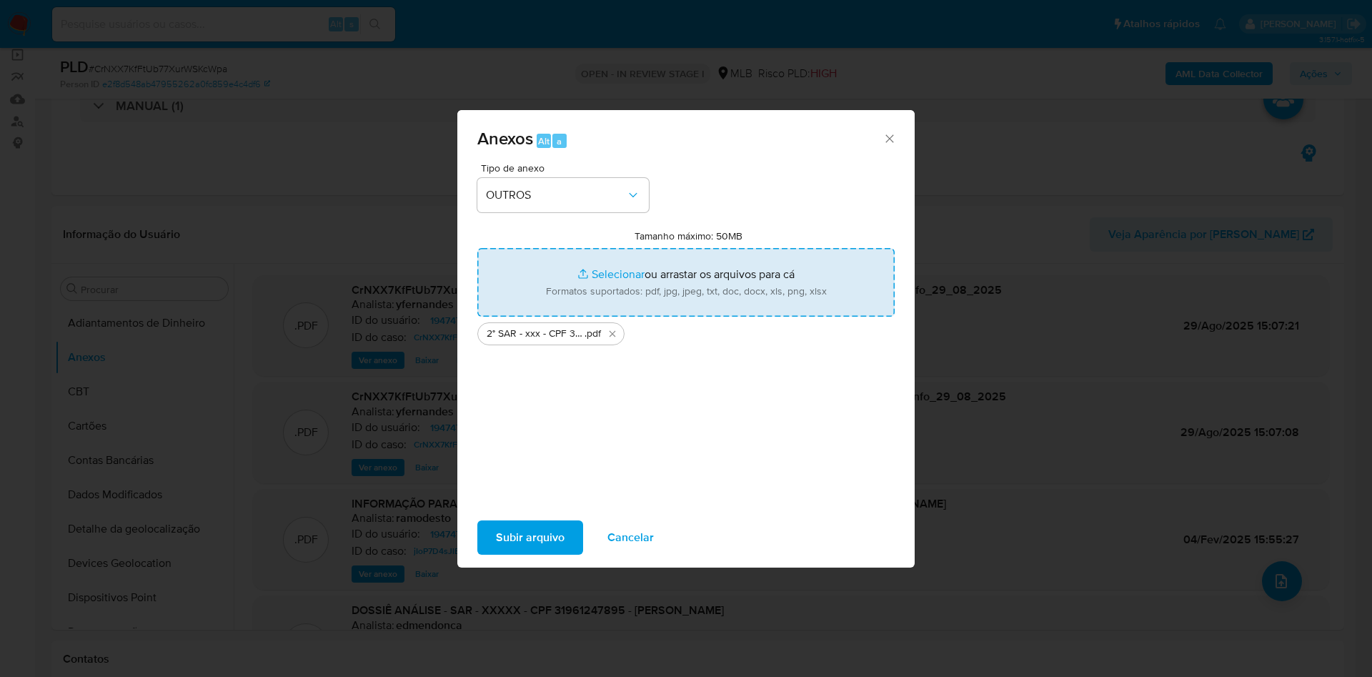
type input "C:\fakepath\Mulan 1947471738_2025_08_29_07_28_02.xlsx"
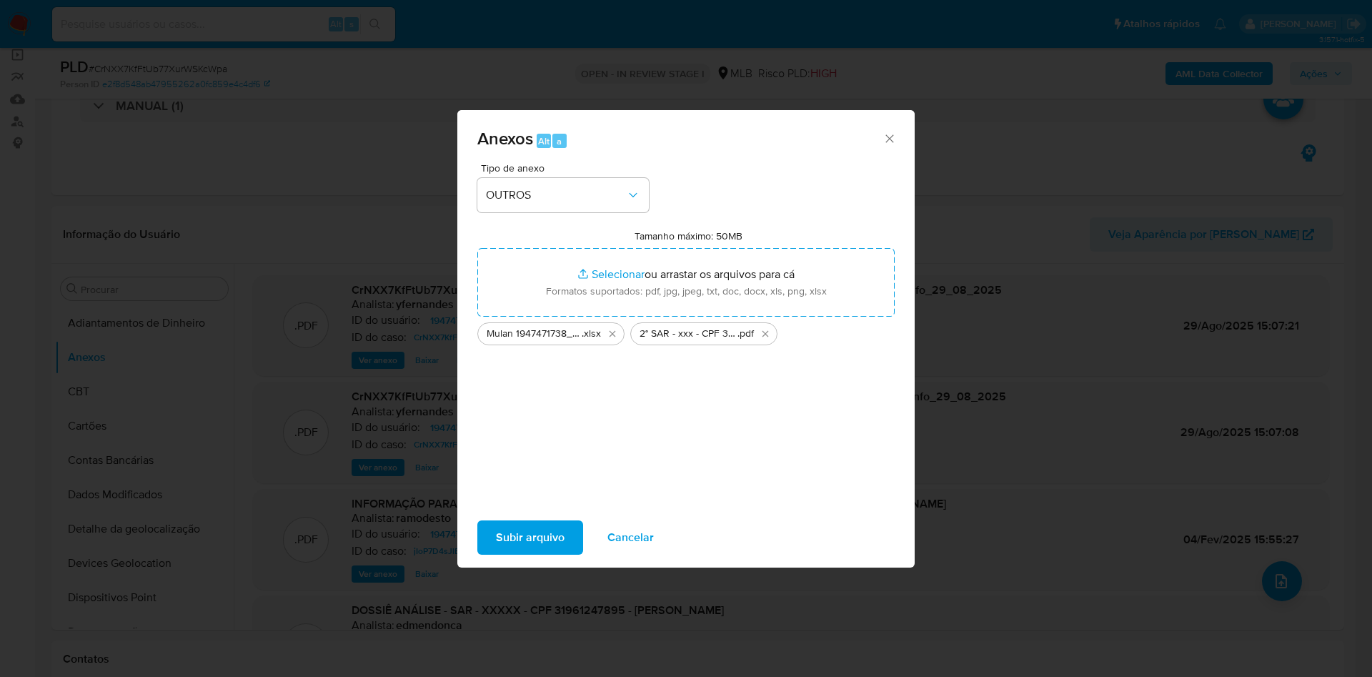
click at [529, 526] on span "Subir arquivo" at bounding box center [530, 537] width 69 height 31
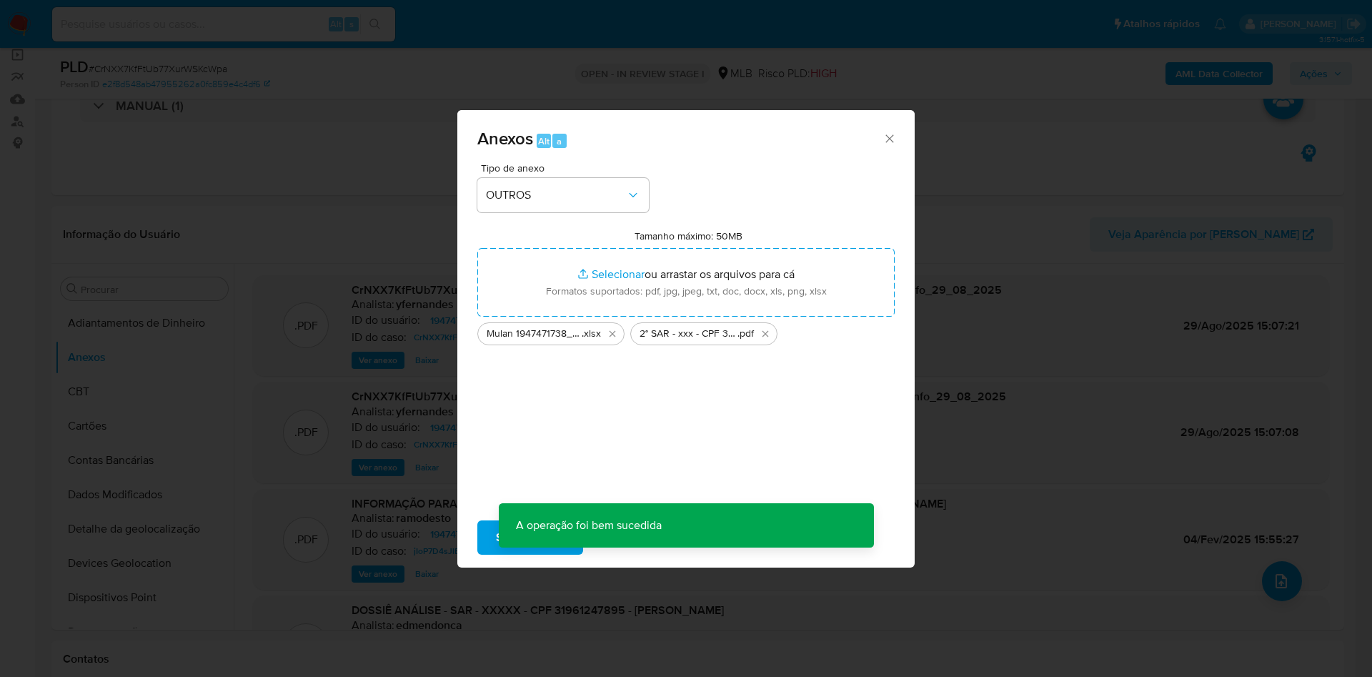
click at [312, 329] on div "Anexos Alt a Tipo de anexo OUTROS Tamanho máximo: 50MB Selecionar arquivos Sele…" at bounding box center [686, 338] width 1372 height 677
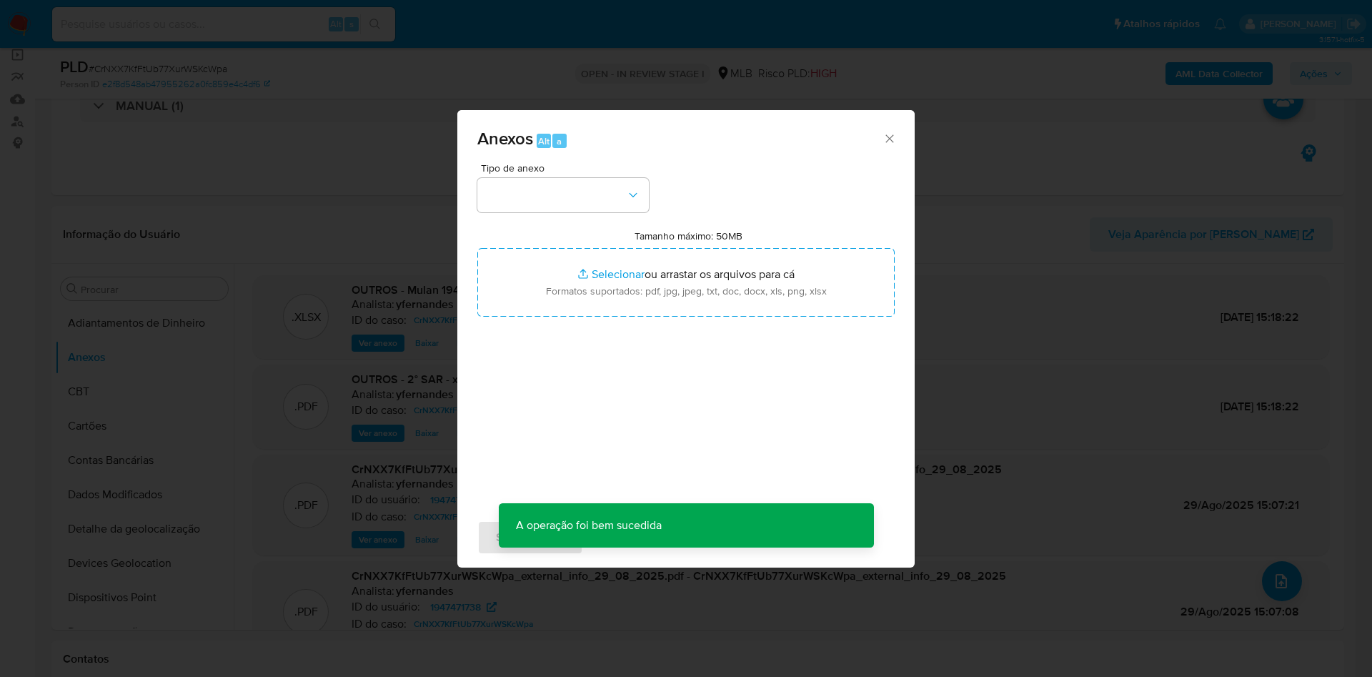
click at [82, 379] on div "Anexos Alt a Tipo de anexo Tamanho máximo: 50MB Selecionar arquivos Selecionar …" at bounding box center [686, 338] width 1372 height 677
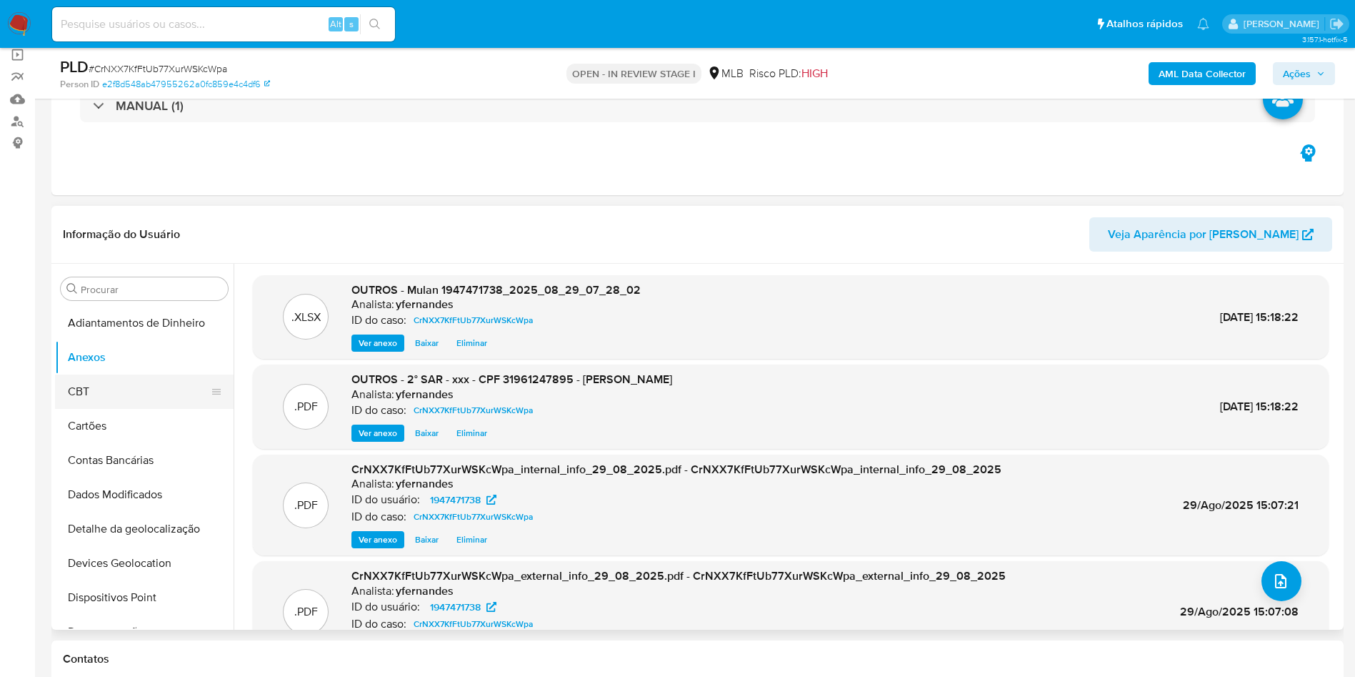
click at [115, 401] on button "CBT" at bounding box center [138, 391] width 167 height 34
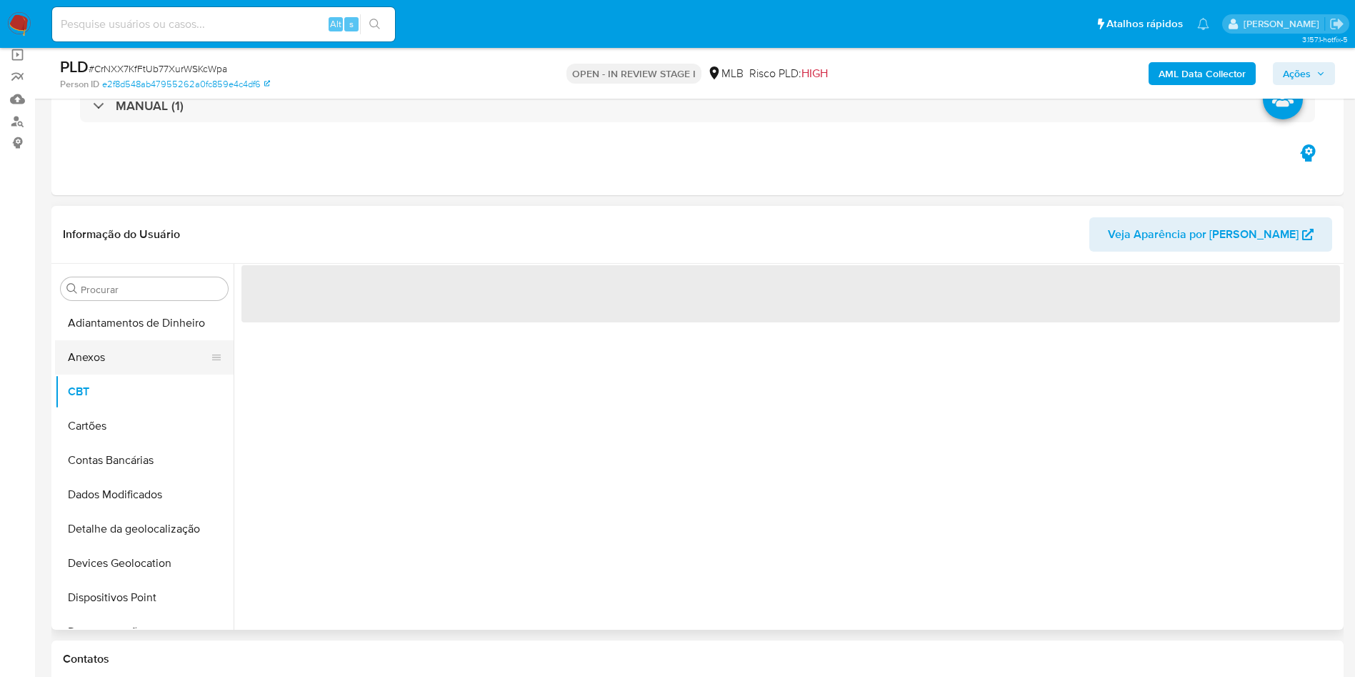
click at [111, 369] on button "Anexos" at bounding box center [138, 357] width 167 height 34
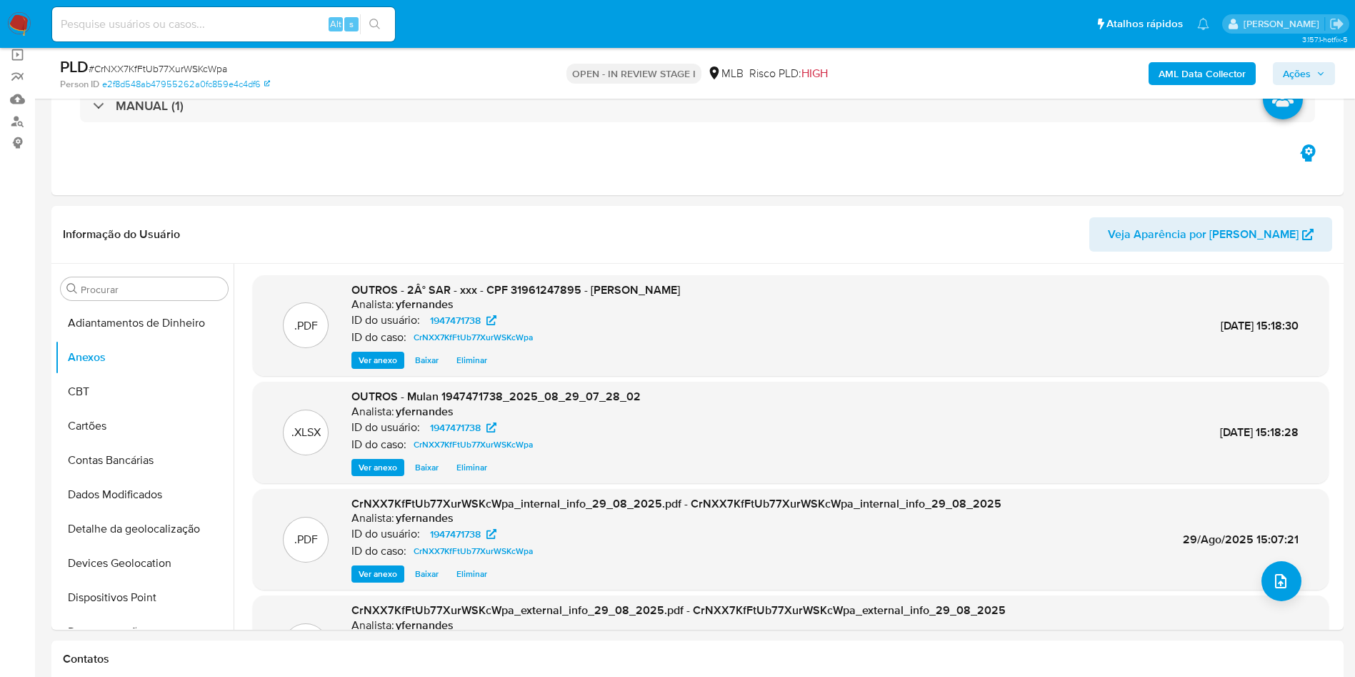
click at [1290, 77] on span "Ações" at bounding box center [1297, 73] width 28 height 23
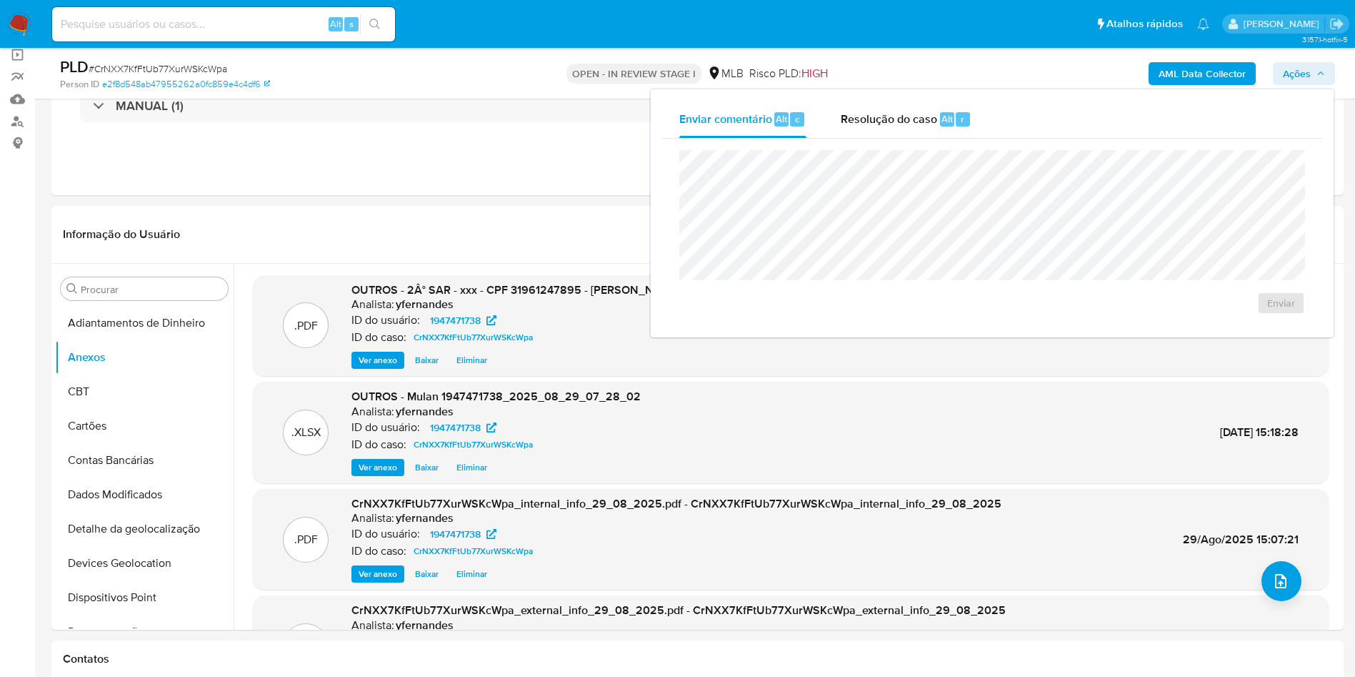
click at [920, 125] on span "Resolução do caso" at bounding box center [889, 118] width 96 height 16
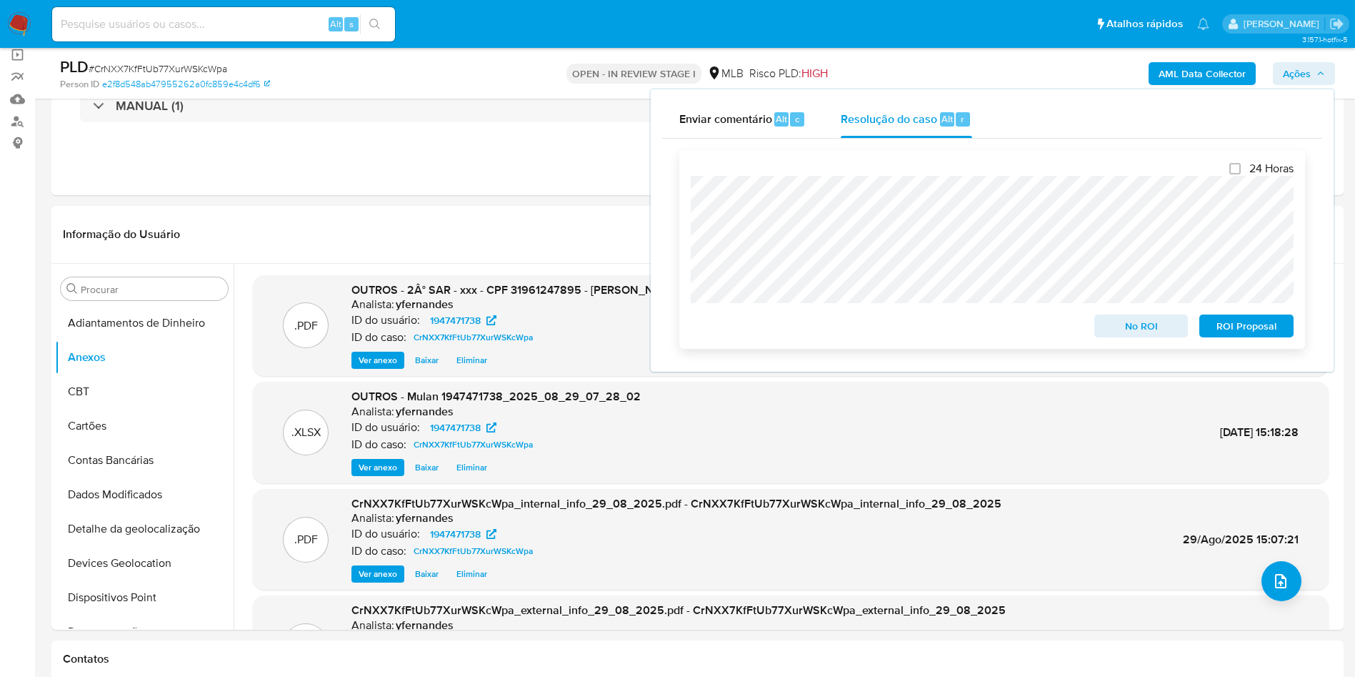
click at [1247, 336] on span "ROI Proposal" at bounding box center [1246, 326] width 74 height 20
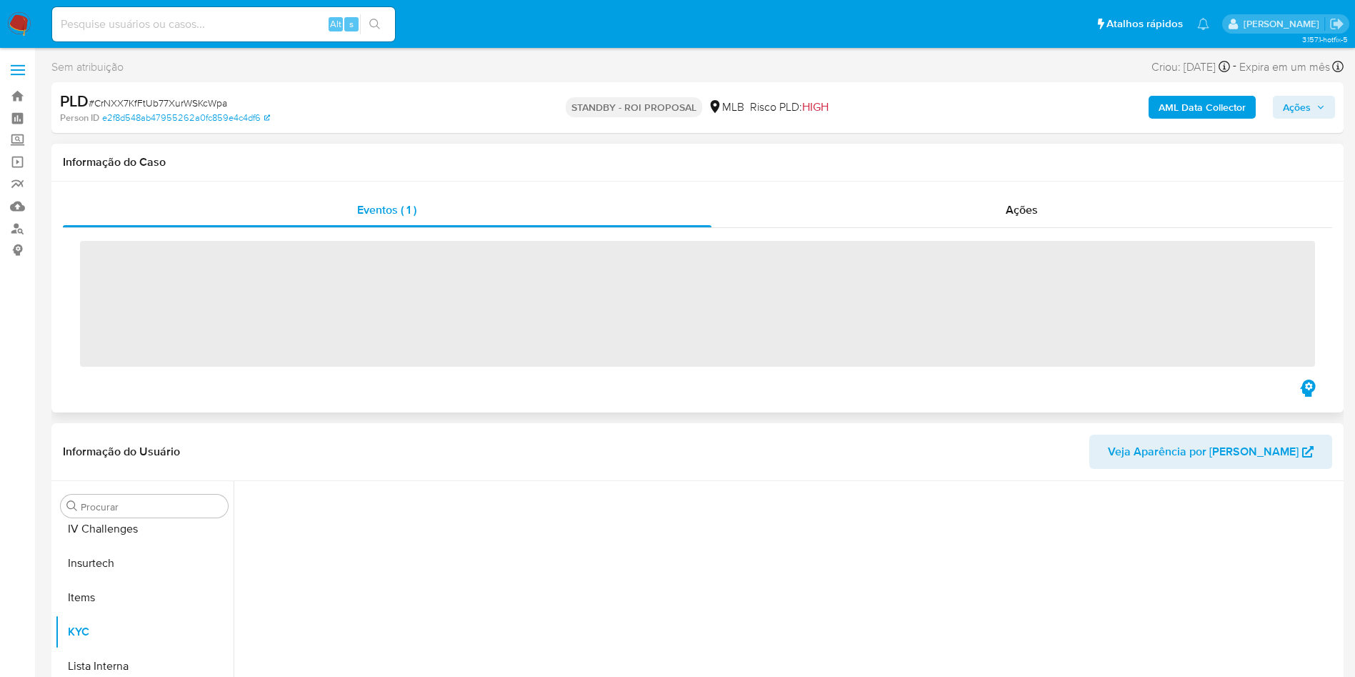
scroll to position [638, 0]
click at [957, 188] on div "Eventos ( 1 ) Ações ‌" at bounding box center [697, 296] width 1292 height 231
click at [974, 204] on div "Ações" at bounding box center [1023, 210] width 622 height 34
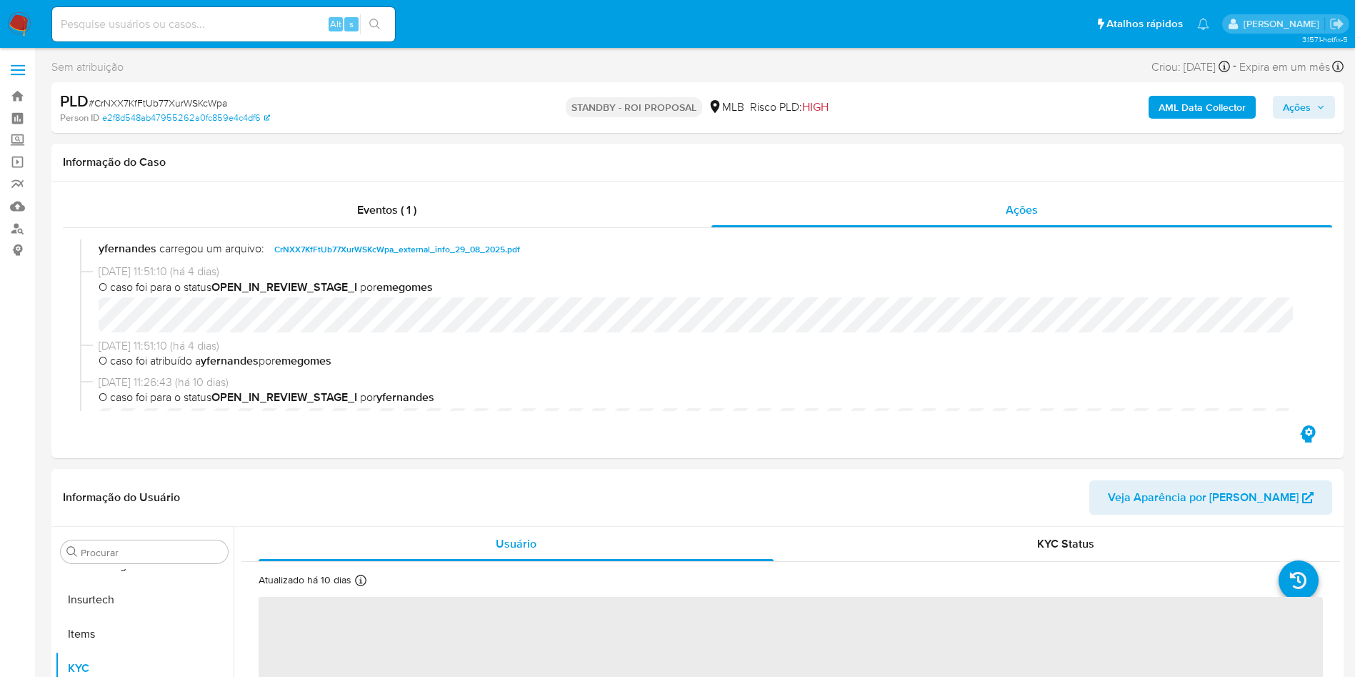
select select "10"
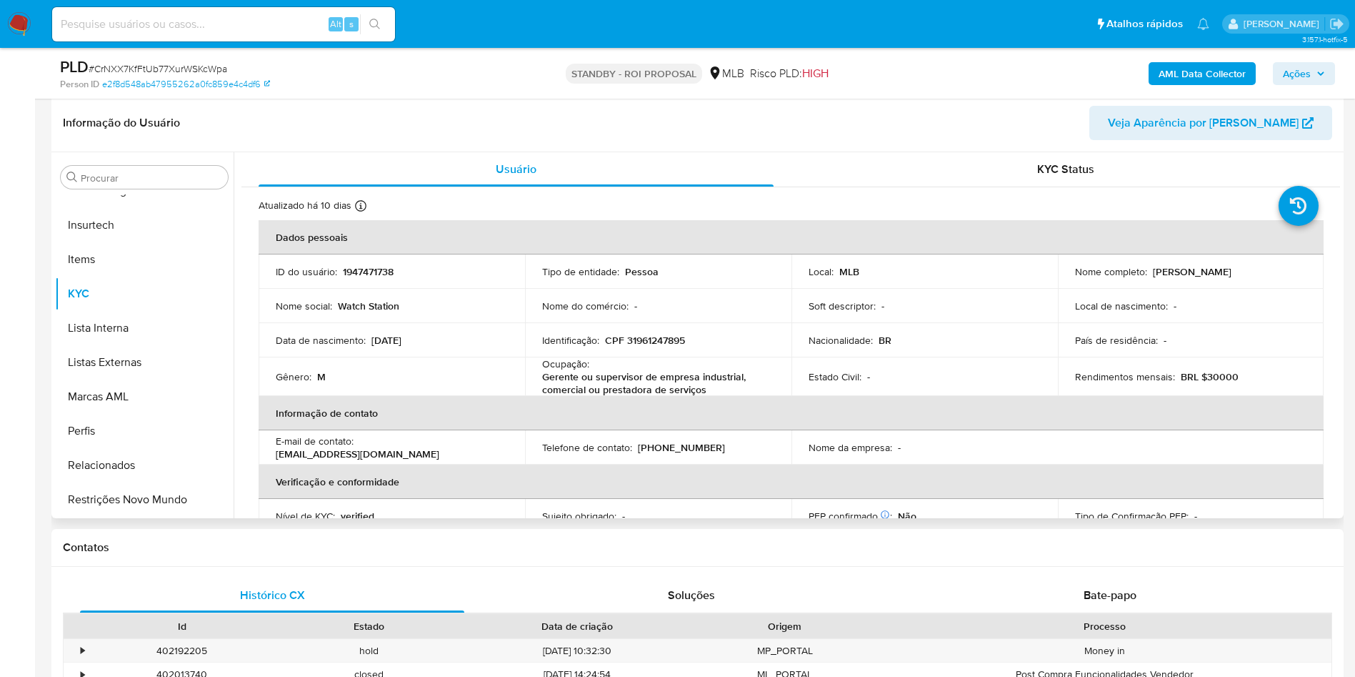
scroll to position [536, 0]
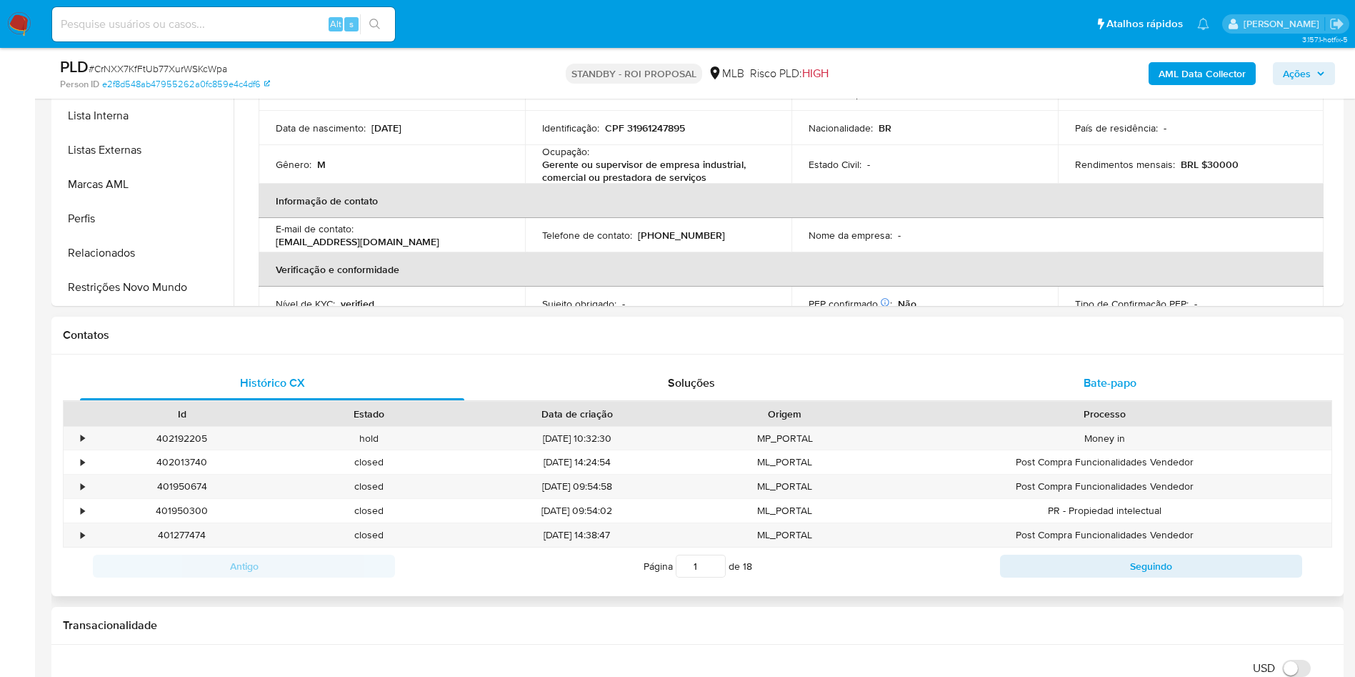
click at [1128, 383] on span "Bate-papo" at bounding box center [1110, 382] width 53 height 16
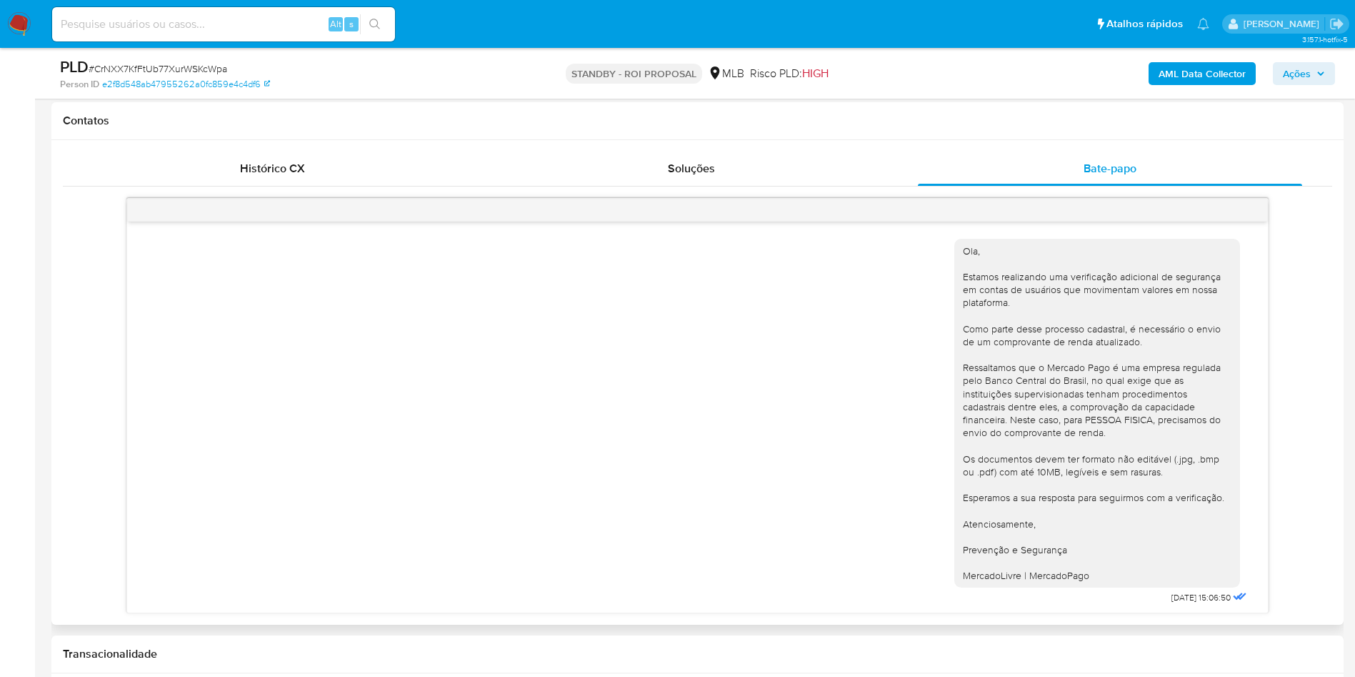
scroll to position [109, 0]
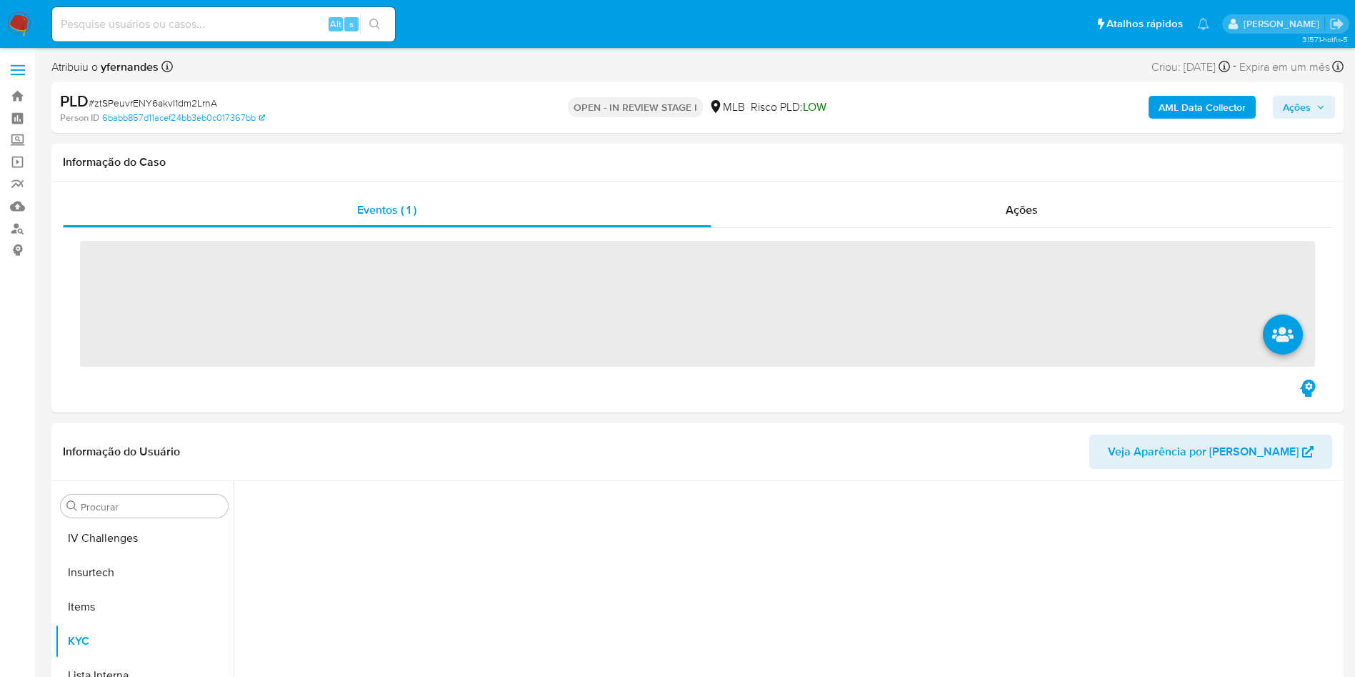
scroll to position [638, 0]
click at [169, 96] on span "# ztSPeuvrENY6akvI1dm2LrnA" at bounding box center [153, 103] width 129 height 14
copy span "ztSPeuvrENY6akvI1dm2LrnA"
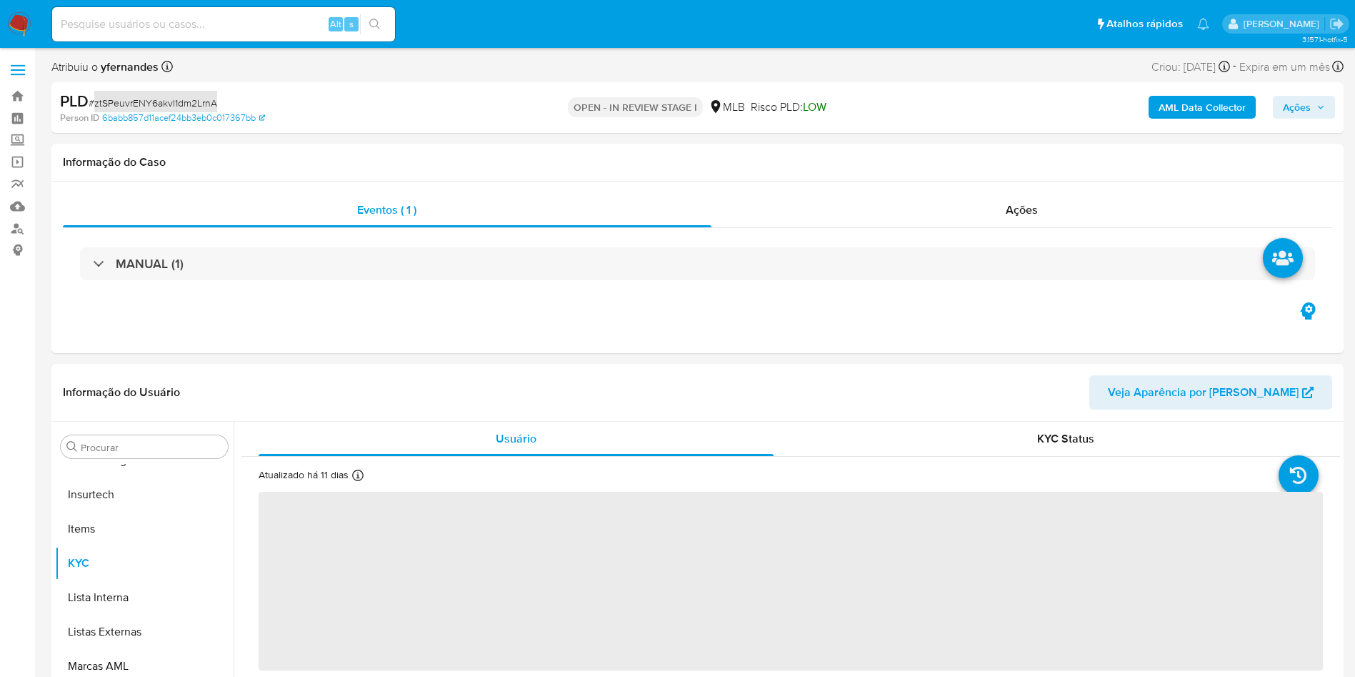
select select "10"
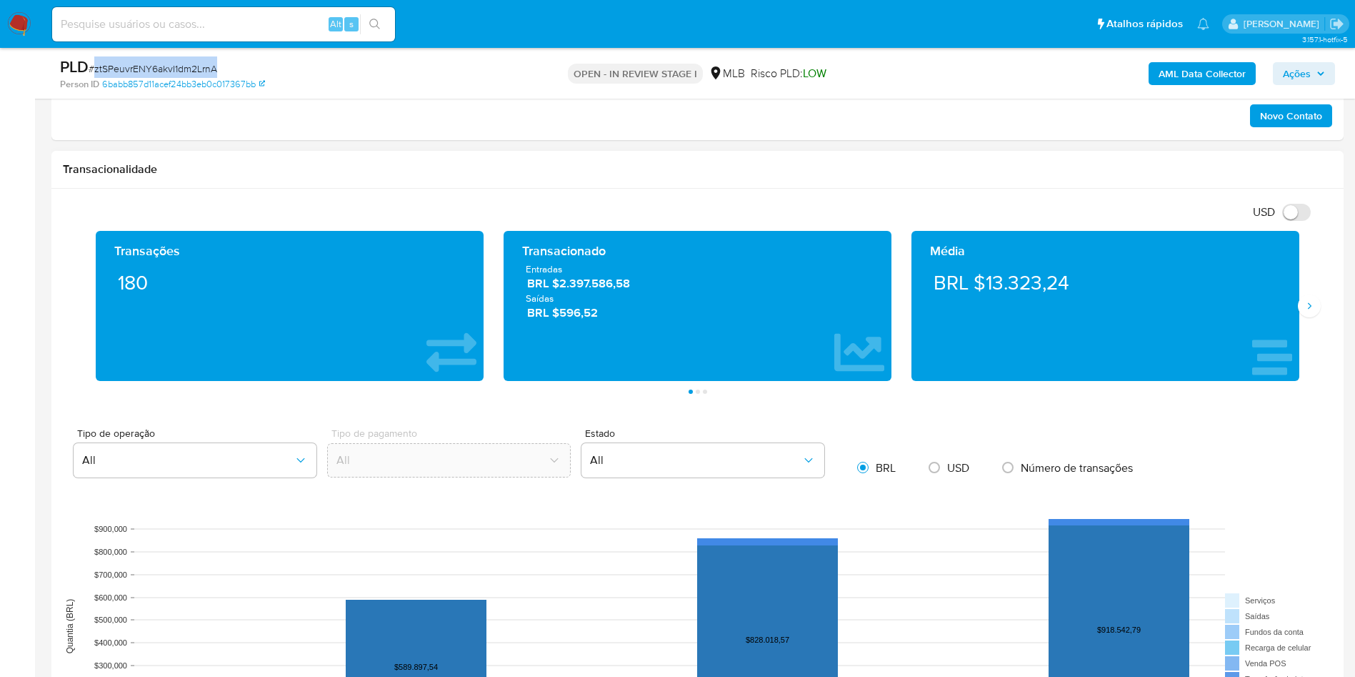
scroll to position [750, 0]
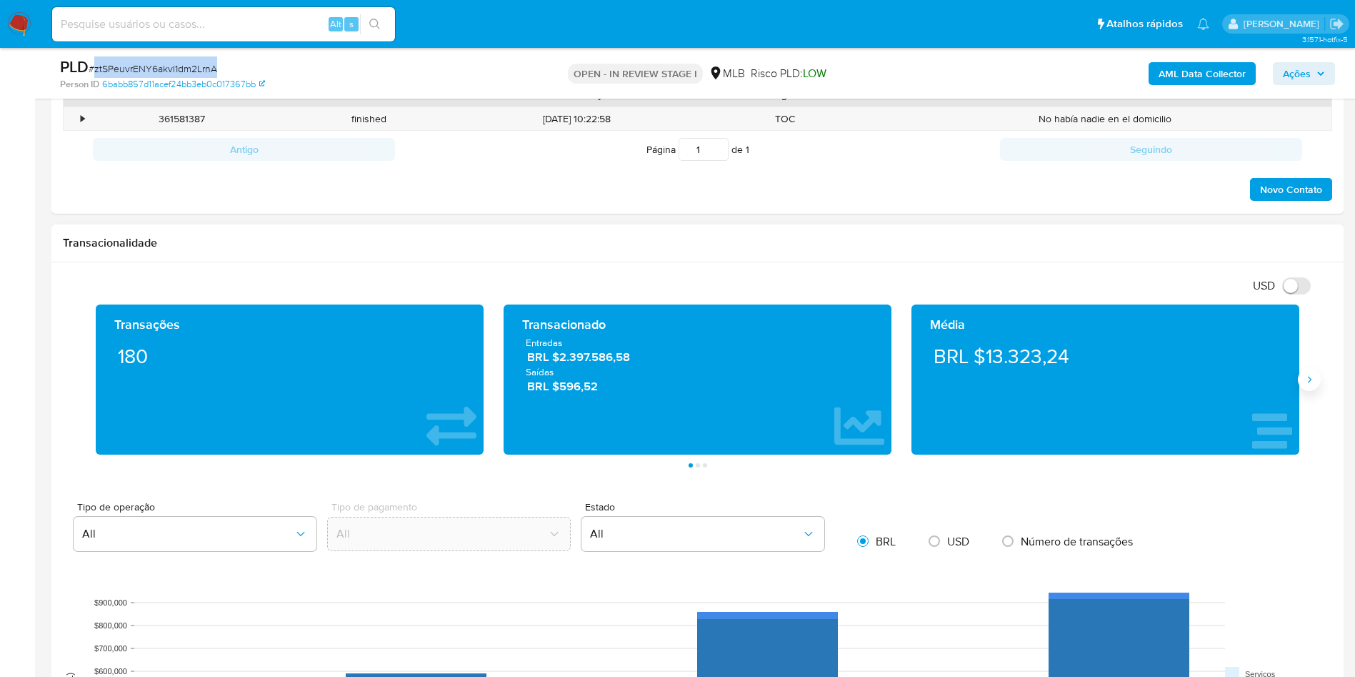
click at [1315, 377] on icon "Siguiente" at bounding box center [1309, 379] width 11 height 11
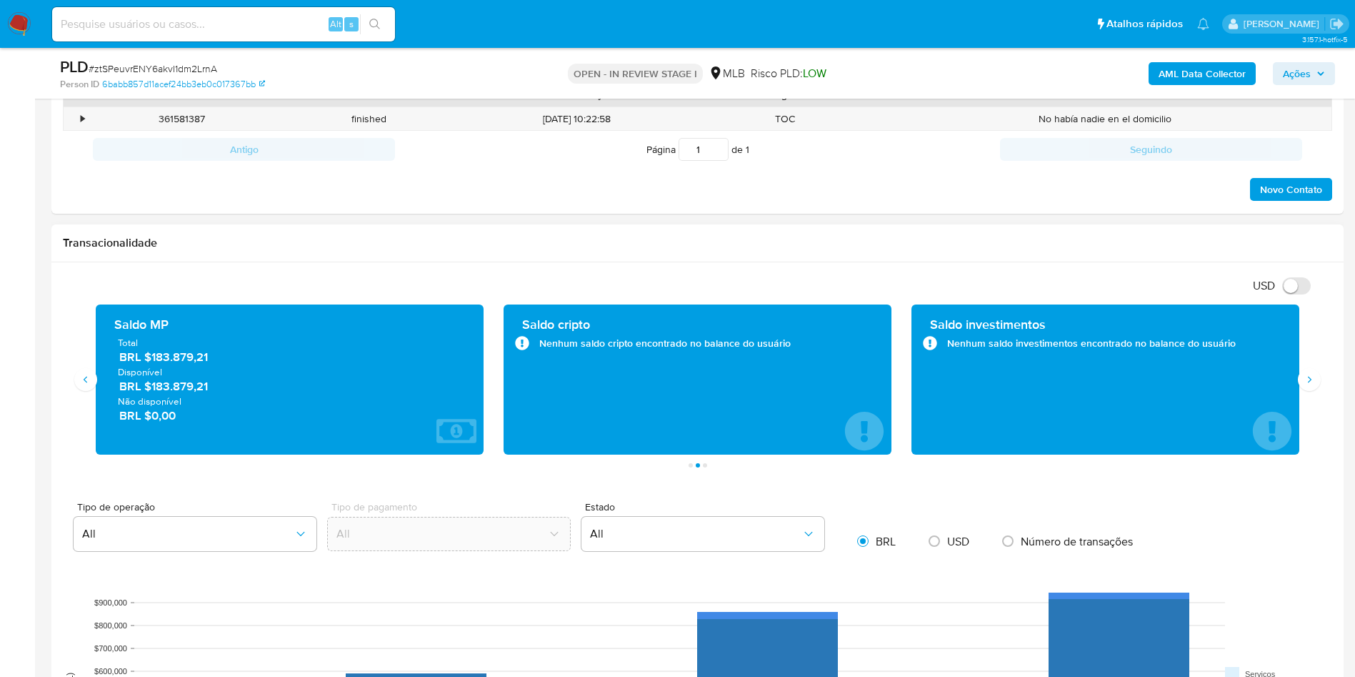
click at [208, 354] on span "BRL $183.879,21" at bounding box center [290, 357] width 342 height 16
click at [187, 351] on span "BRL $183.879,21" at bounding box center [290, 357] width 342 height 16
drag, startPoint x: 187, startPoint y: 351, endPoint x: 188, endPoint y: 359, distance: 7.2
click at [187, 352] on span "BRL $183.879,21" at bounding box center [290, 357] width 342 height 16
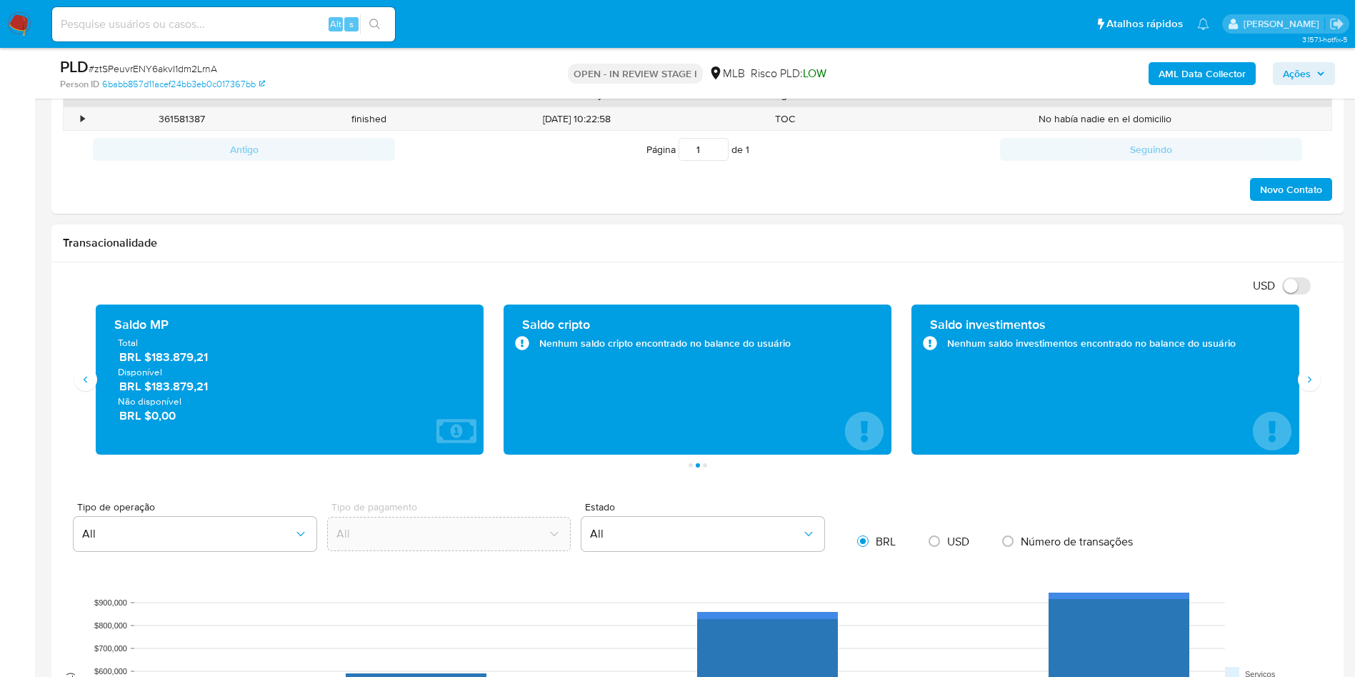
click at [789, 225] on div "Transacionalidade" at bounding box center [697, 243] width 1292 height 38
click at [1306, 381] on icon "Siguiente" at bounding box center [1309, 379] width 11 height 11
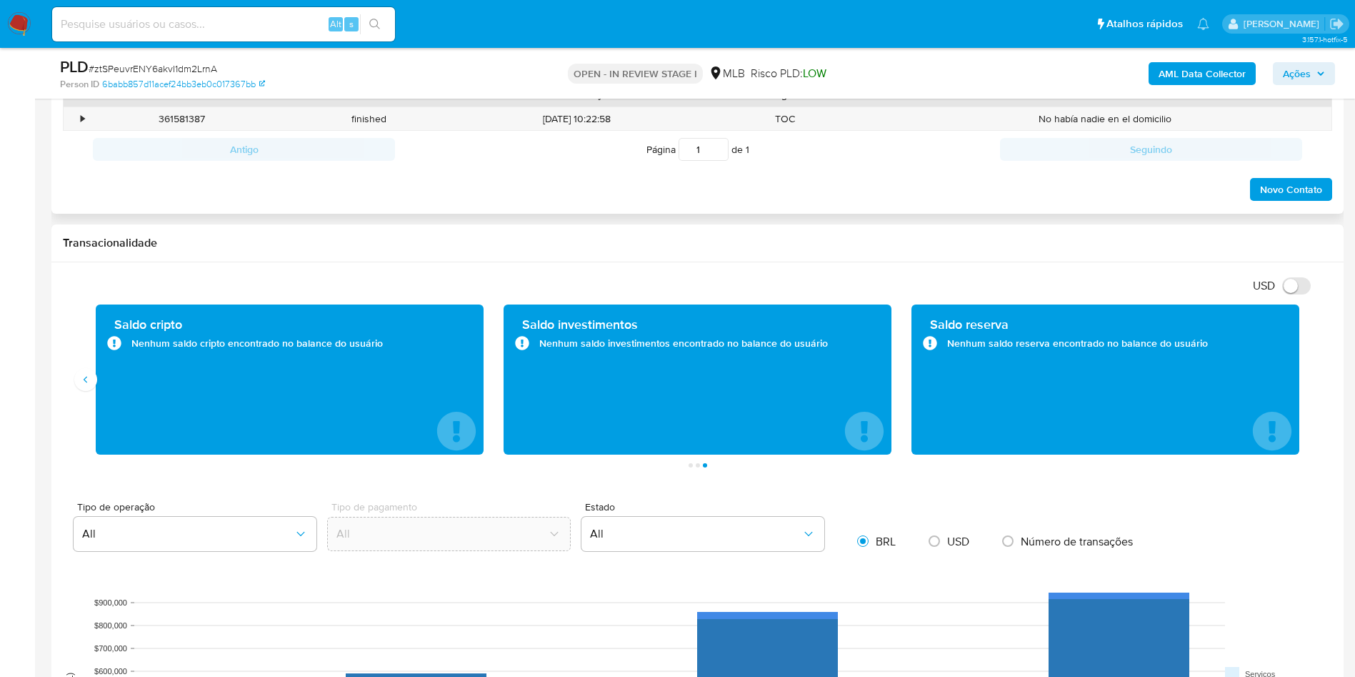
scroll to position [214, 0]
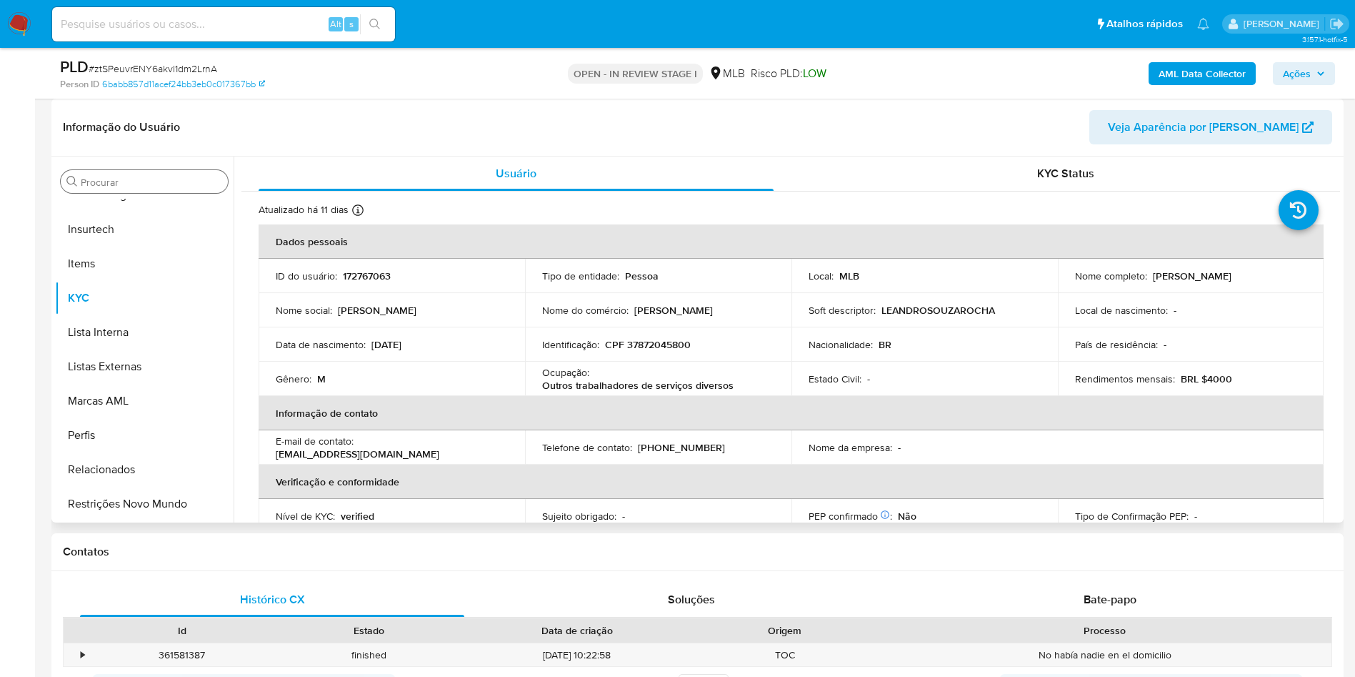
click at [113, 177] on input "Procurar" at bounding box center [151, 182] width 141 height 13
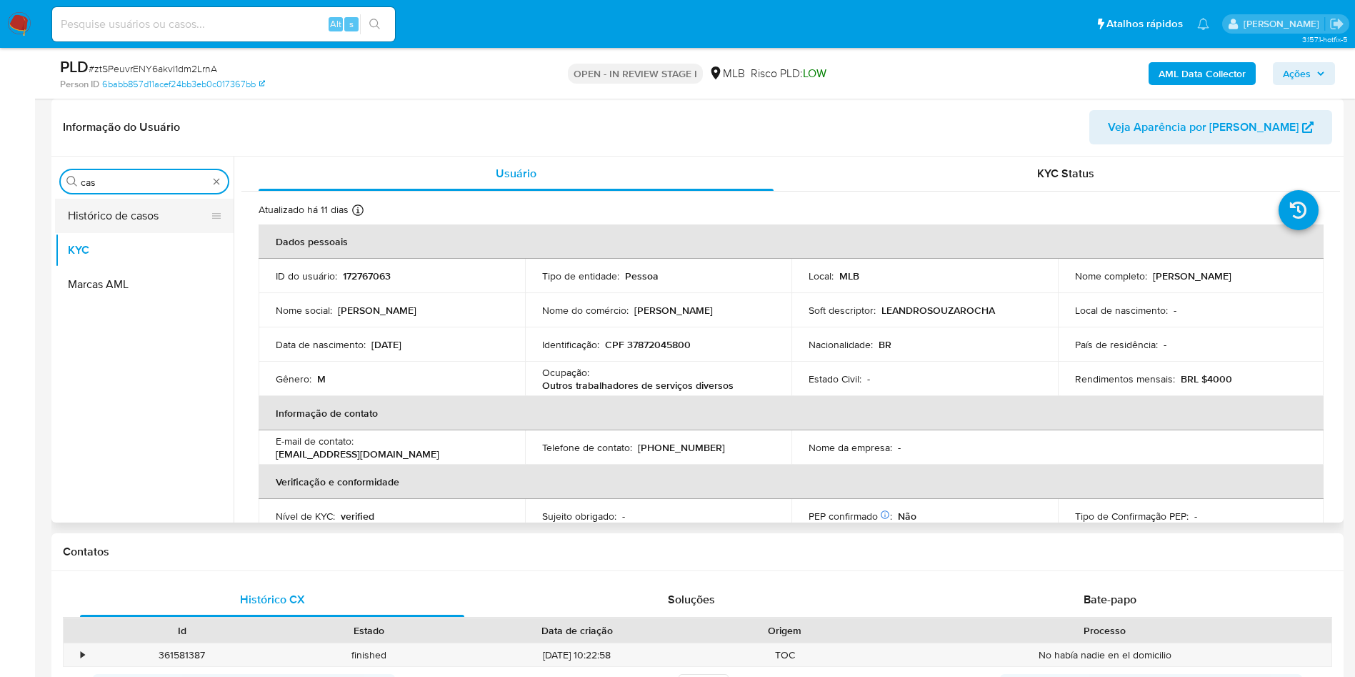
scroll to position [0, 0]
click at [99, 199] on button "Histórico de casos" at bounding box center [138, 216] width 167 height 34
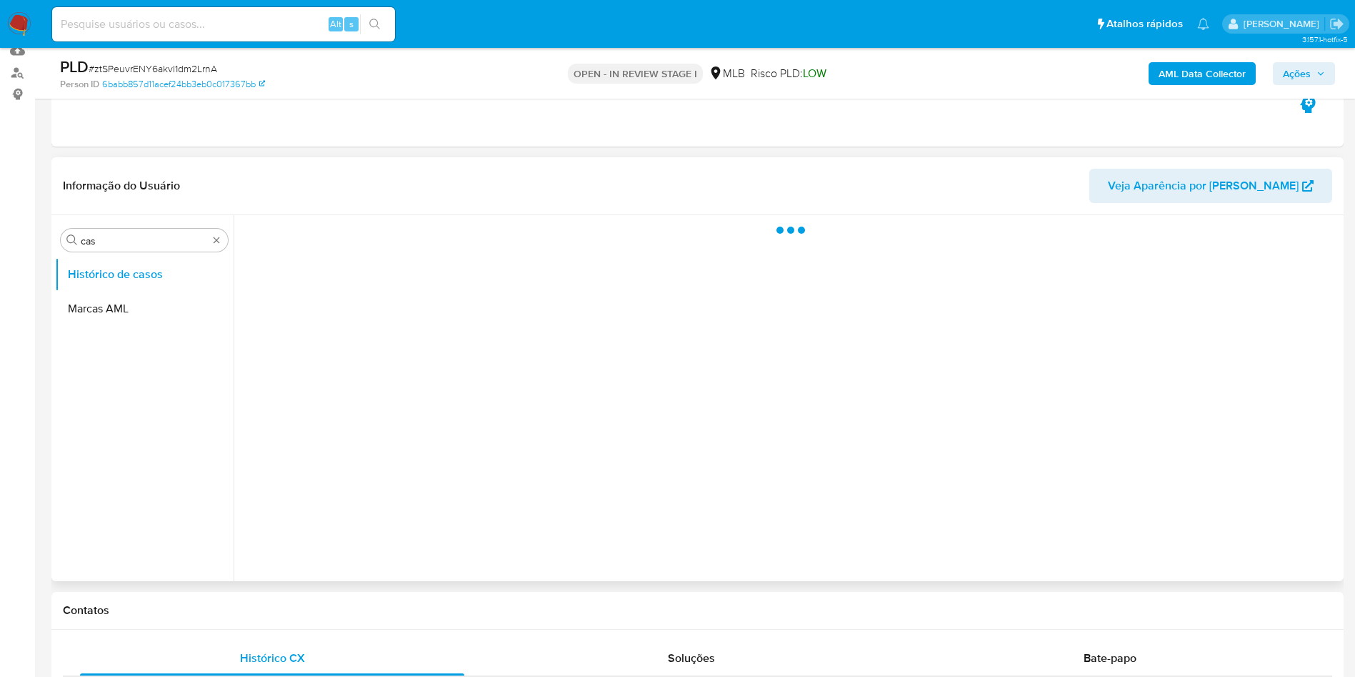
scroll to position [107, 0]
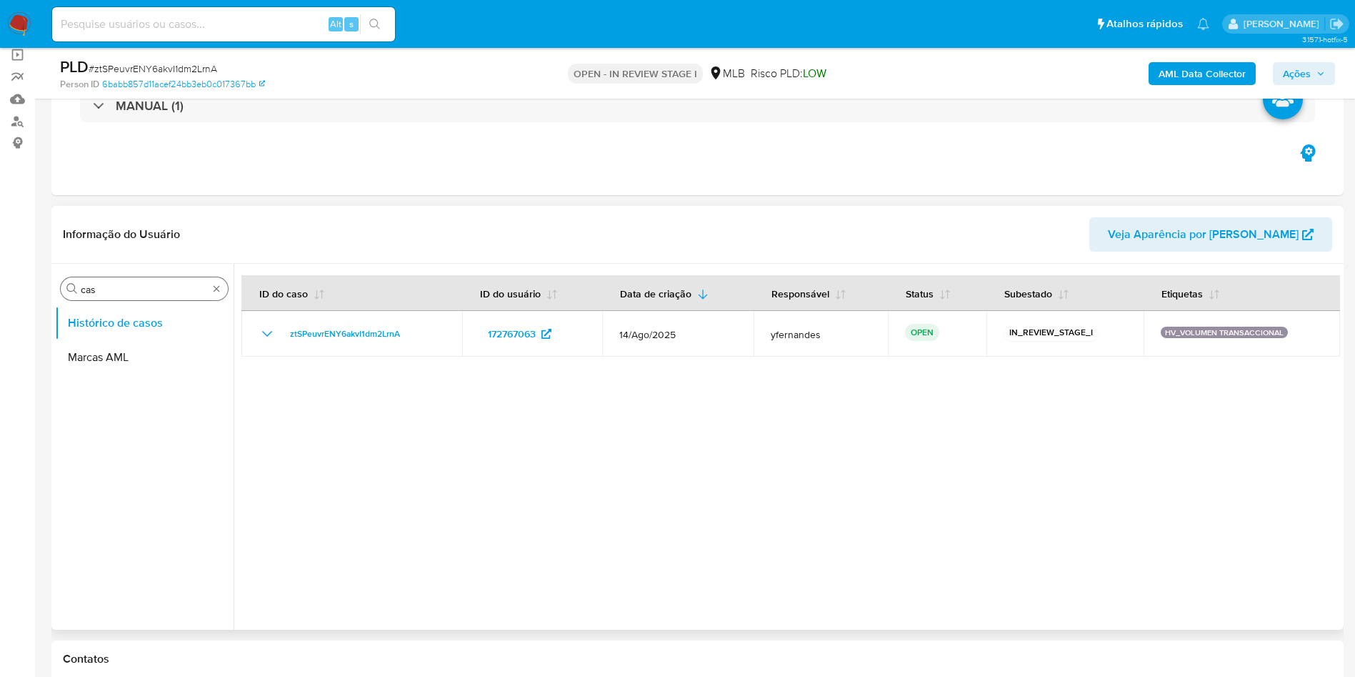
click at [99, 297] on div "Procurar cas" at bounding box center [144, 288] width 167 height 23
click at [97, 294] on input "cas" at bounding box center [144, 289] width 127 height 13
type input "ger"
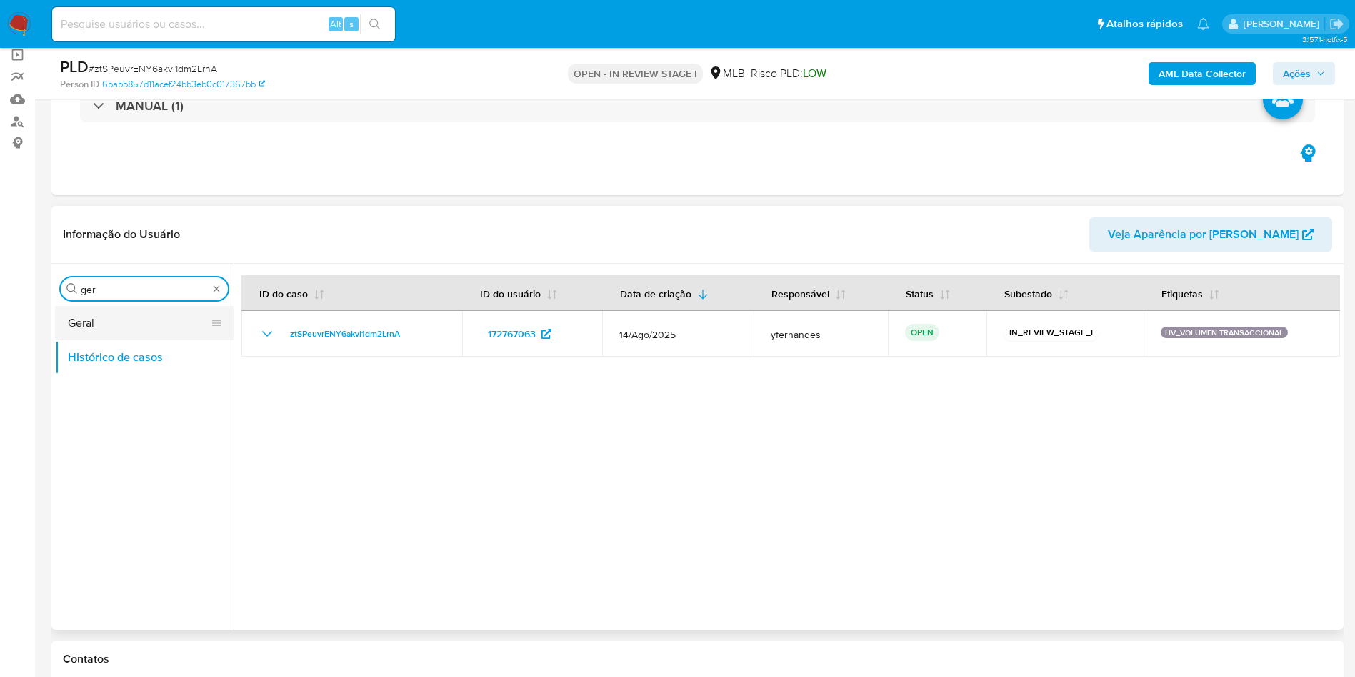
click at [106, 309] on button "Geral" at bounding box center [138, 323] width 167 height 34
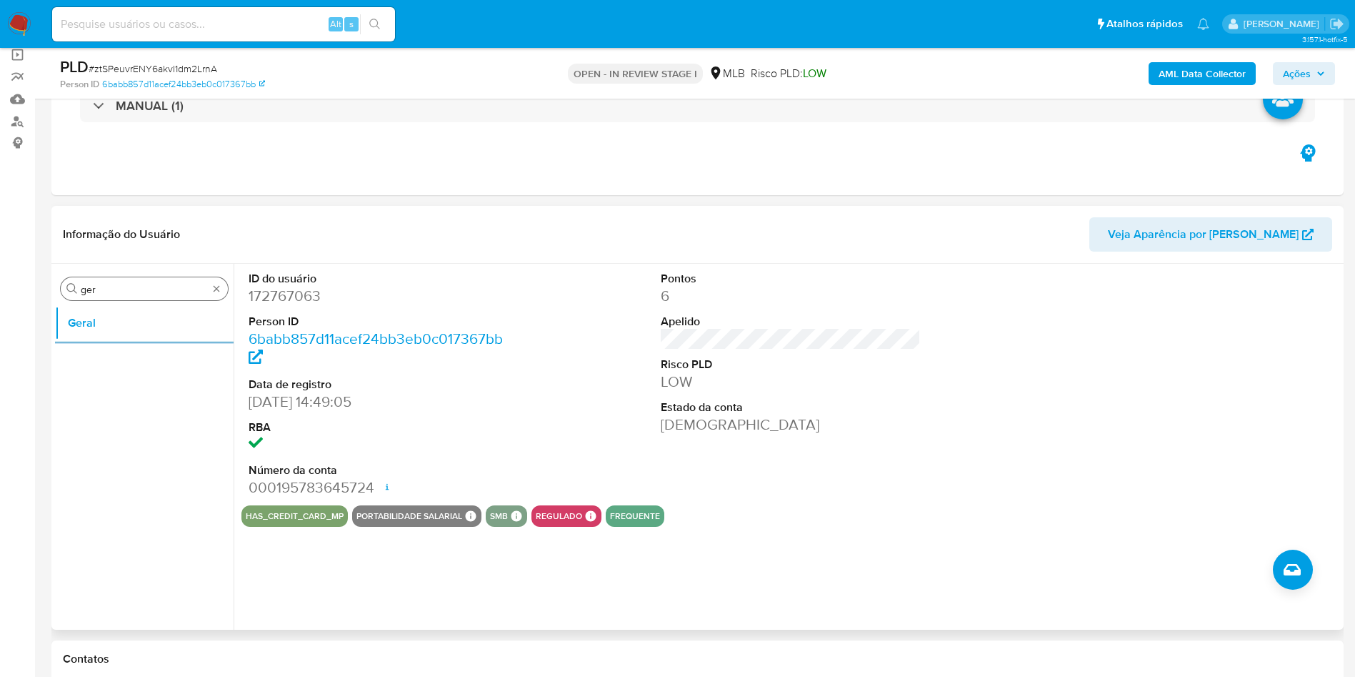
click at [132, 291] on input "ger" at bounding box center [144, 289] width 127 height 13
click at [131, 294] on input "ger" at bounding box center [144, 289] width 127 height 13
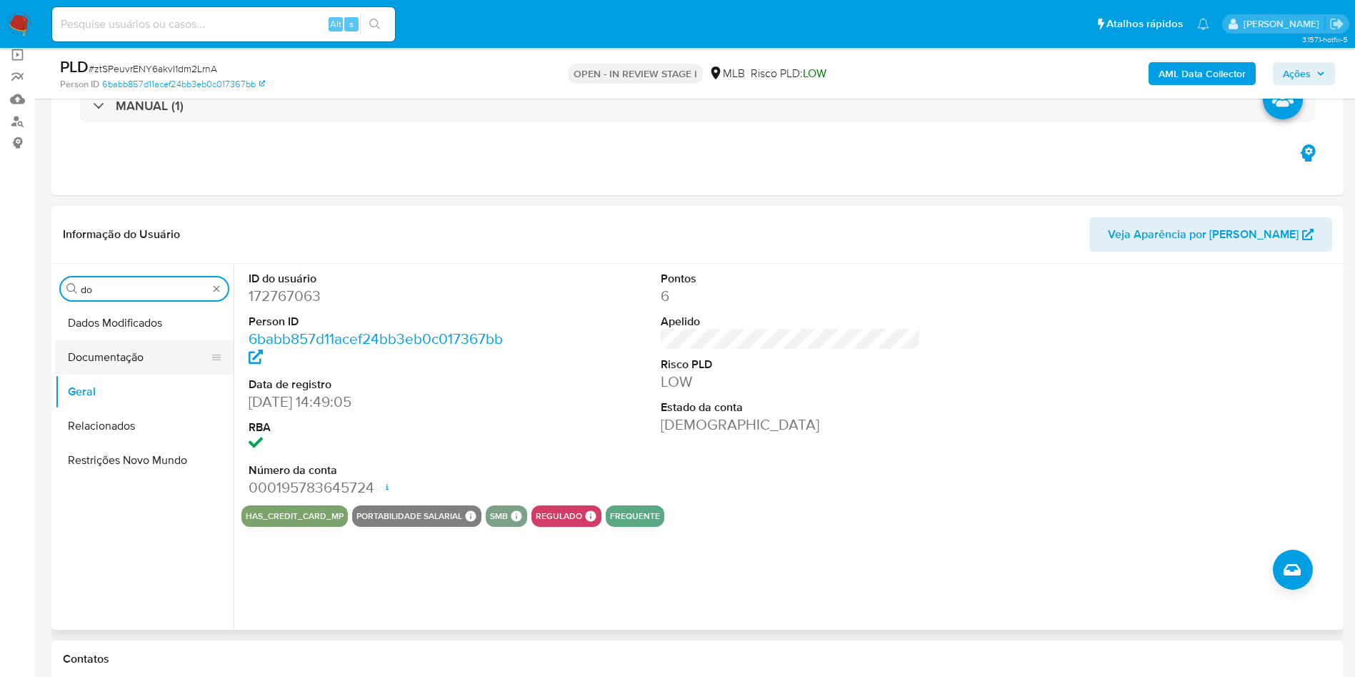
type input "do"
click at [126, 348] on button "Documentação" at bounding box center [138, 357] width 167 height 34
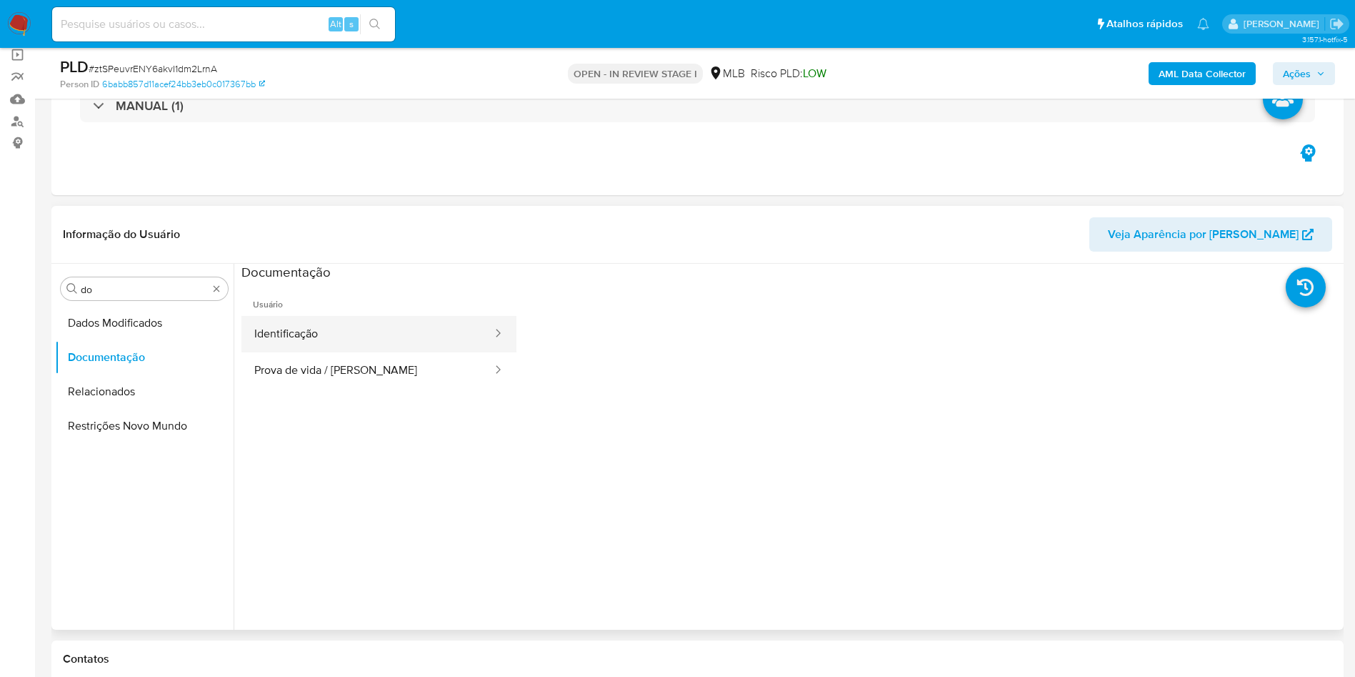
click at [345, 334] on button "Identificação" at bounding box center [367, 334] width 252 height 36
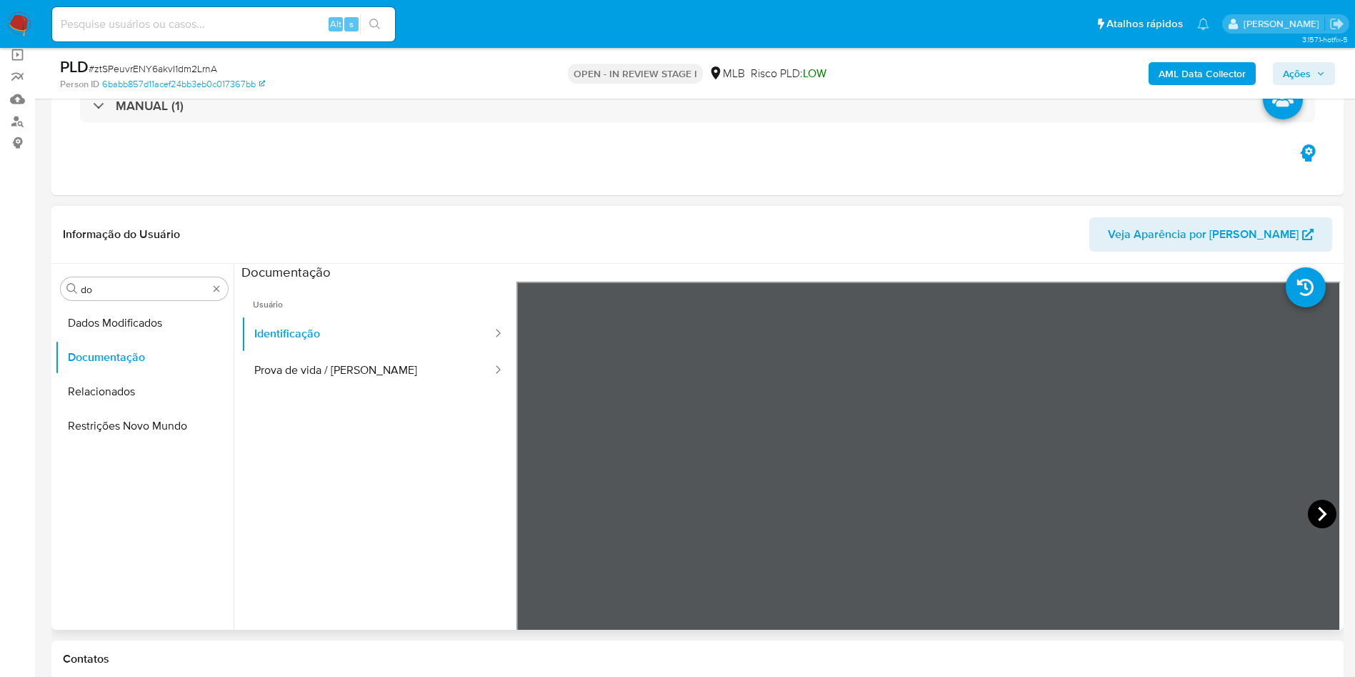
click at [1324, 505] on icon at bounding box center [1322, 513] width 29 height 29
click at [391, 381] on button "Prova de vida / [PERSON_NAME]" at bounding box center [367, 370] width 252 height 36
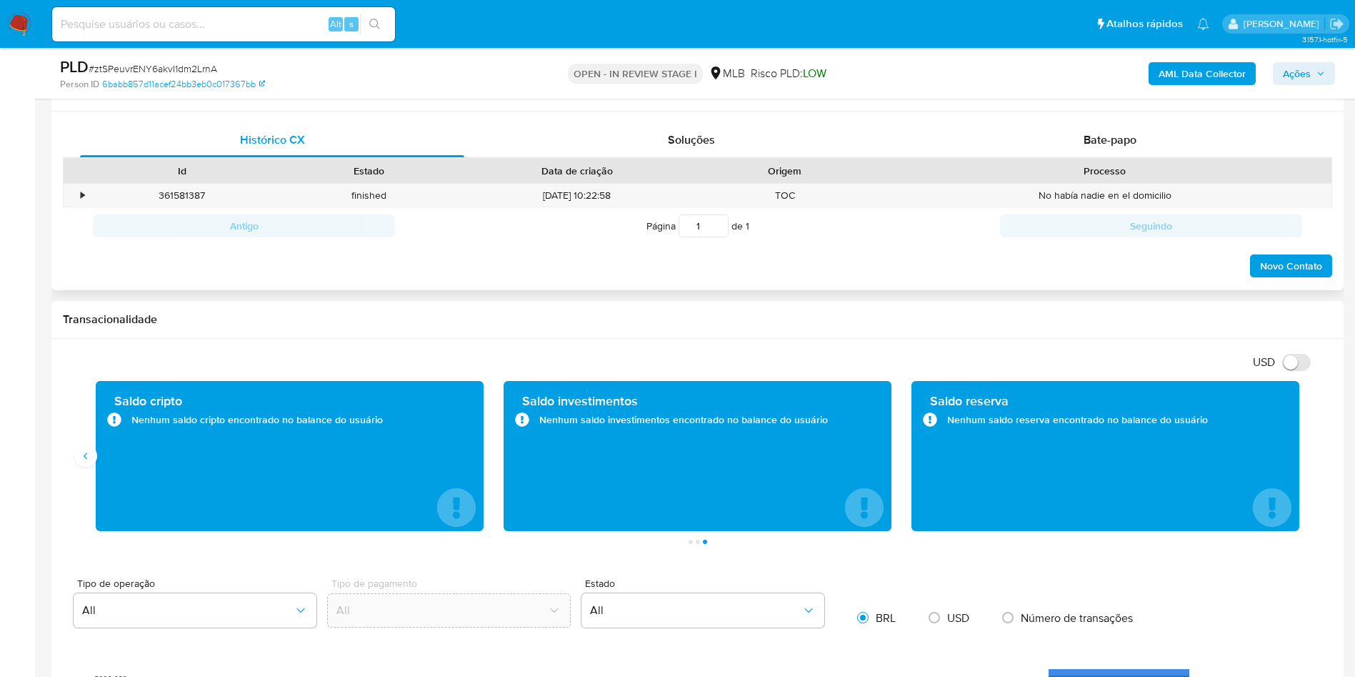
scroll to position [643, 0]
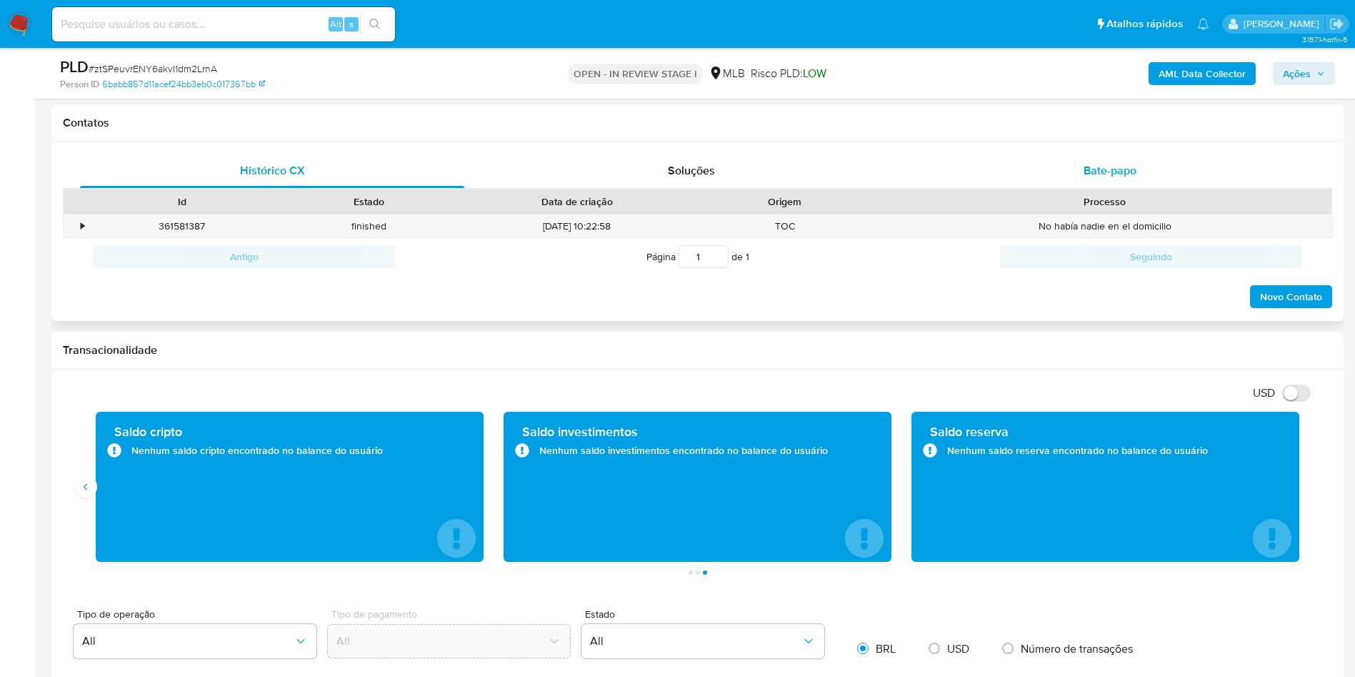
click at [1099, 166] on span "Bate-papo" at bounding box center [1110, 170] width 53 height 16
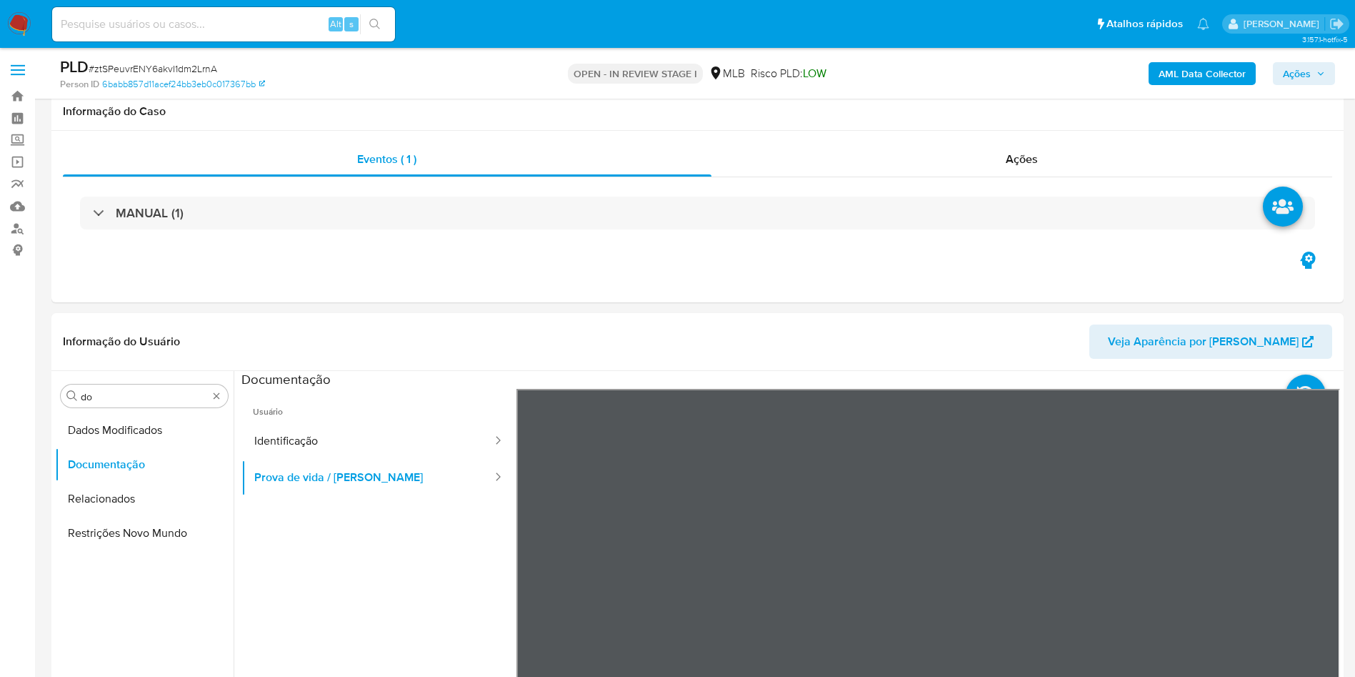
scroll to position [214, 0]
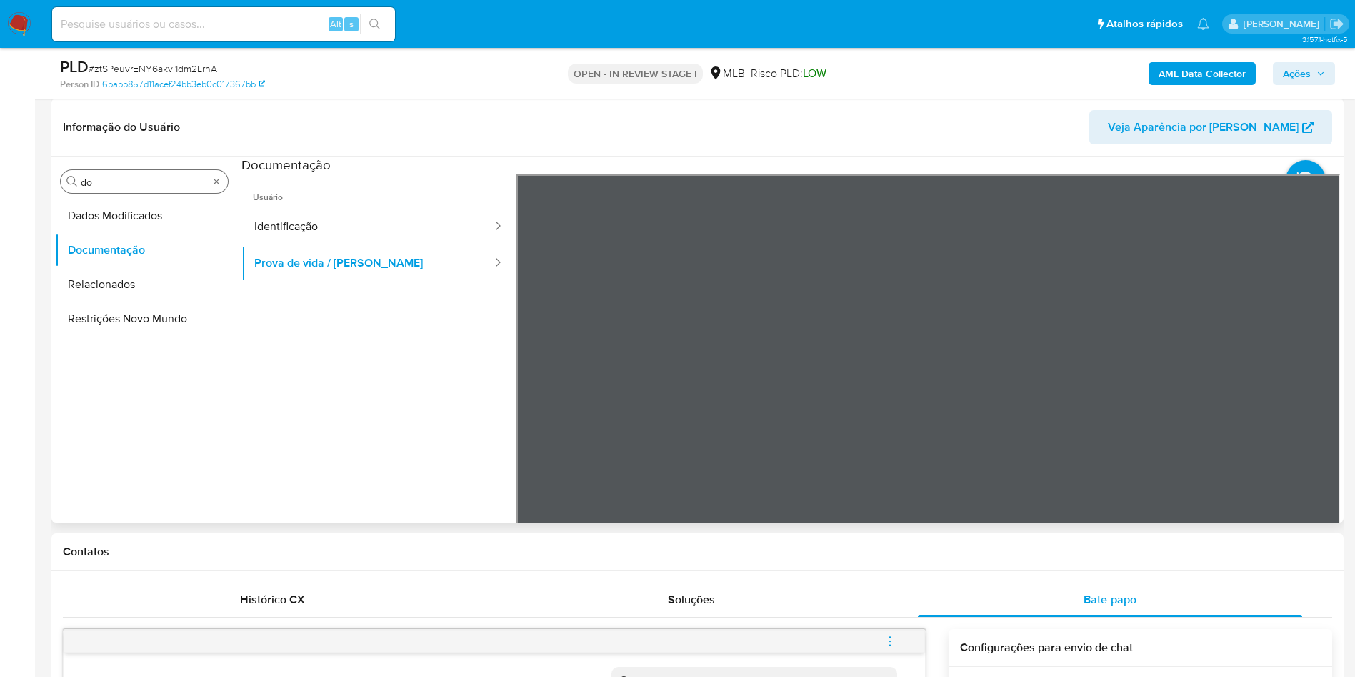
click at [146, 173] on div "Procurar do" at bounding box center [144, 181] width 167 height 23
click at [95, 166] on div "Procurar do Dados Modificados Documentação Relacionados Restrições Novo Mundo" at bounding box center [144, 341] width 179 height 364
click at [111, 186] on input "do" at bounding box center [144, 182] width 127 height 13
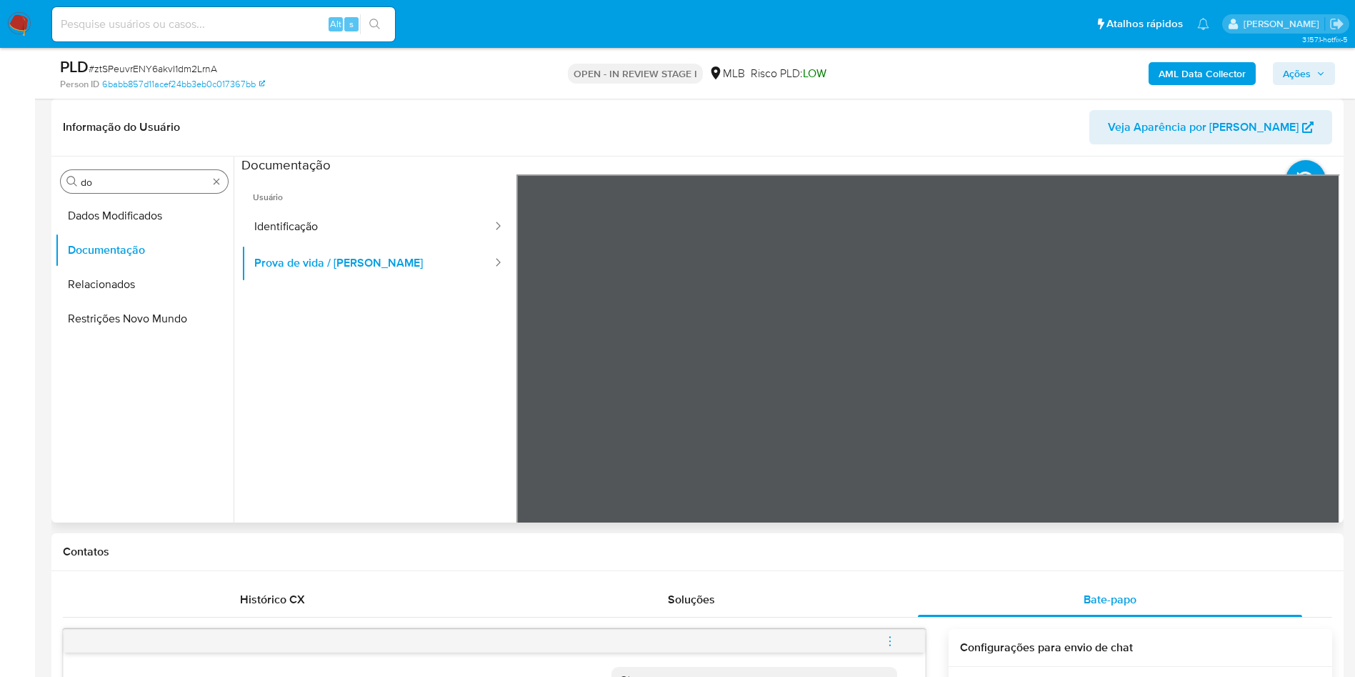
click at [111, 186] on input "do" at bounding box center [144, 182] width 127 height 13
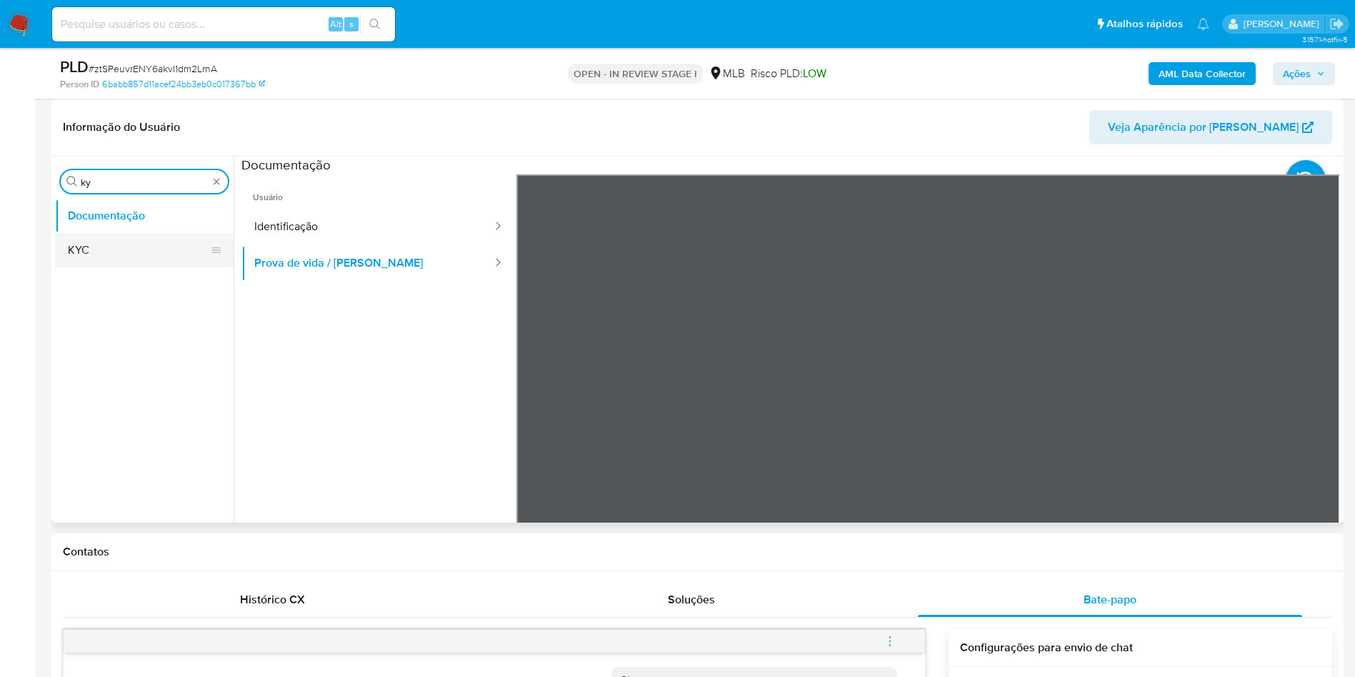
type input "ky"
drag, startPoint x: 85, startPoint y: 246, endPoint x: 196, endPoint y: 230, distance: 111.9
click at [82, 252] on button "KYC" at bounding box center [138, 250] width 167 height 34
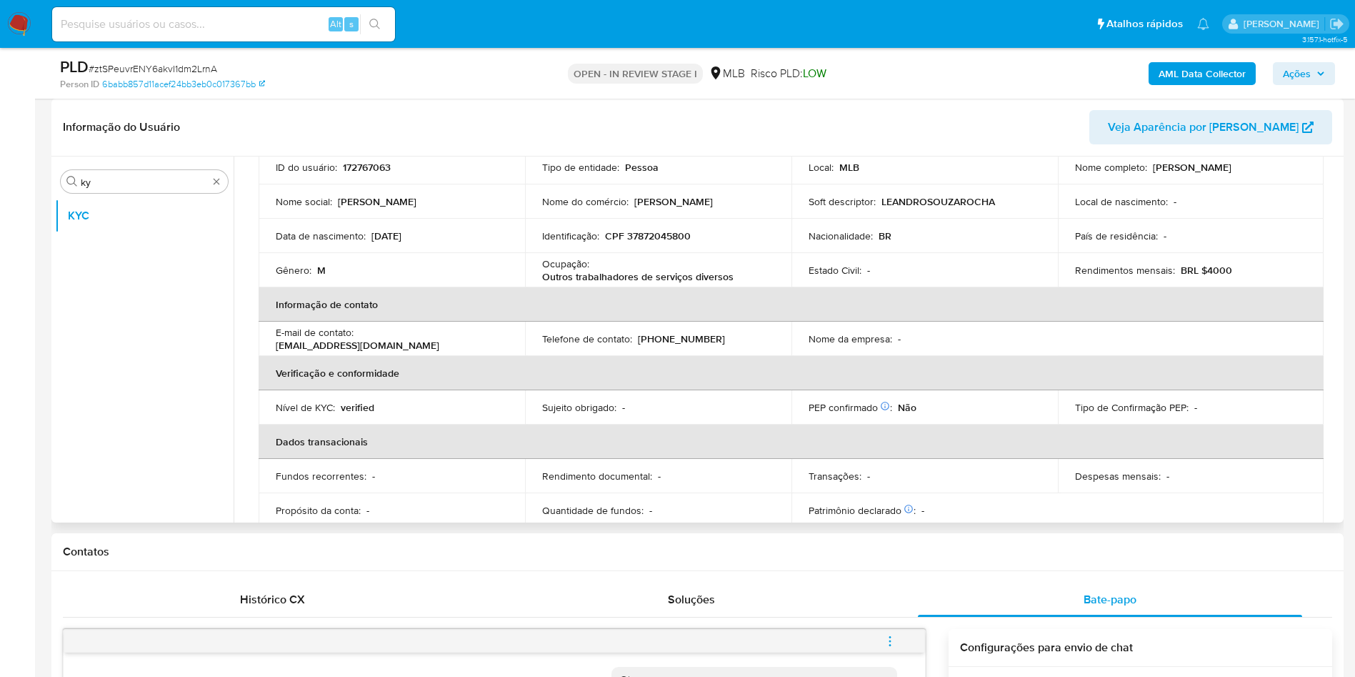
scroll to position [111, 0]
click at [579, 249] on td "Identificação : CPF 37872045800" at bounding box center [658, 233] width 266 height 34
click at [590, 255] on div "Ocupação : Outros trabalhadores de serviços diversos" at bounding box center [658, 268] width 232 height 26
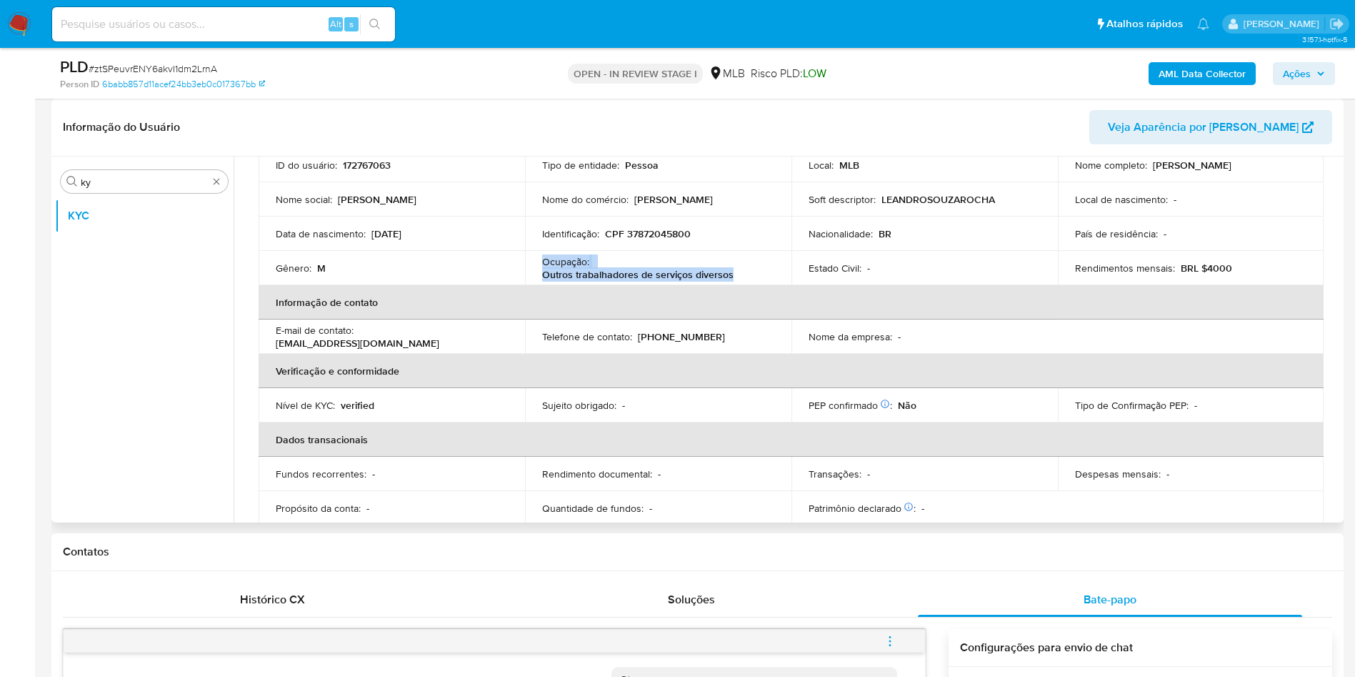
click at [590, 255] on div "Ocupação : Outros trabalhadores de serviços diversos" at bounding box center [658, 268] width 232 height 26
copy div "Ocupação : Outros trabalhadores de serviços diversos"
drag, startPoint x: 562, startPoint y: 391, endPoint x: 1154, endPoint y: 269, distance: 604.7
click at [562, 391] on td "Sujeito obrigado : -" at bounding box center [658, 405] width 266 height 34
click at [1164, 266] on p "Rendimentos mensais :" at bounding box center [1125, 267] width 100 height 13
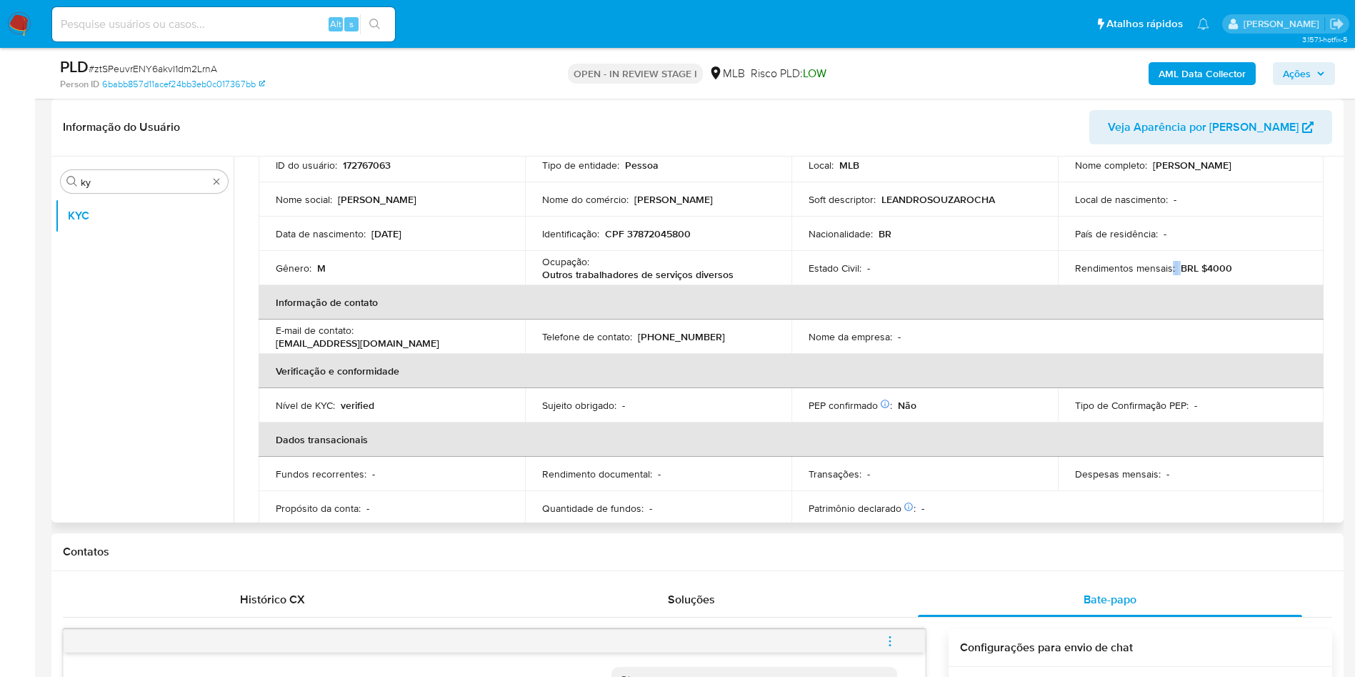
click at [1164, 266] on p "Rendimentos mensais :" at bounding box center [1125, 267] width 100 height 13
drag, startPoint x: 586, startPoint y: 427, endPoint x: 806, endPoint y: 358, distance: 230.5
click at [586, 427] on th "Dados transacionais" at bounding box center [791, 439] width 1065 height 34
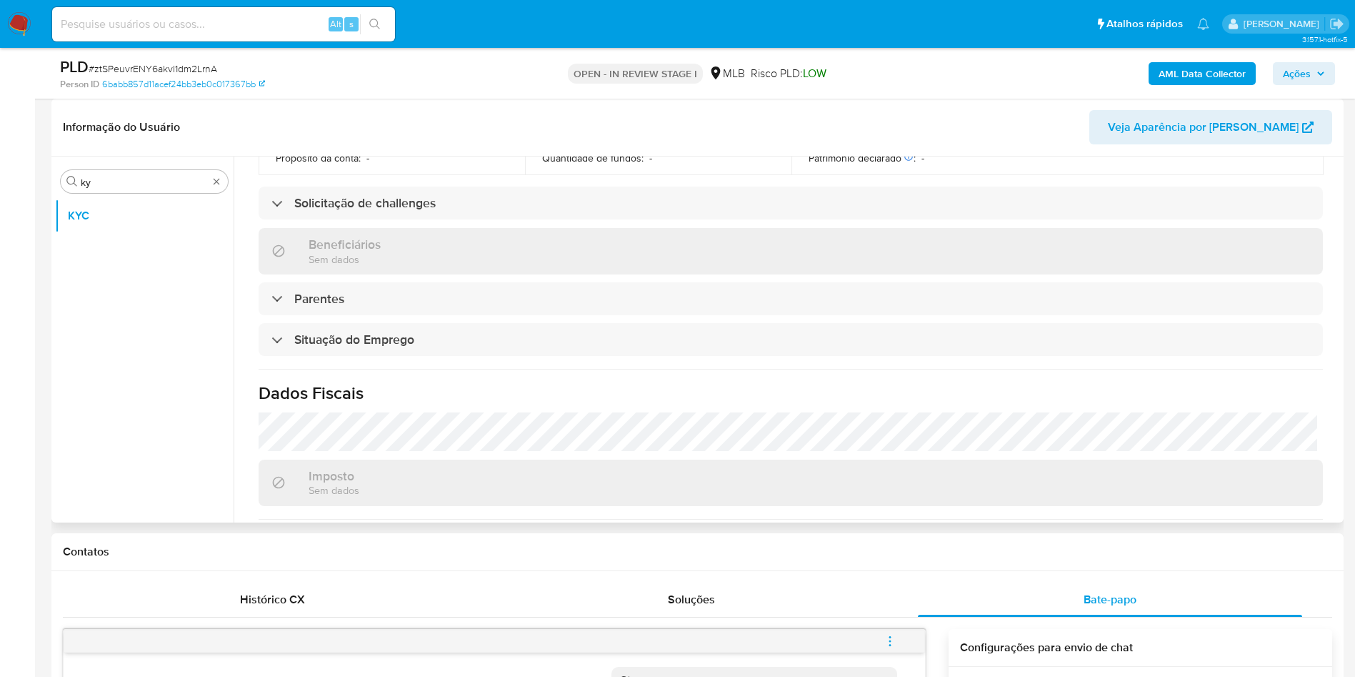
scroll to position [595, 0]
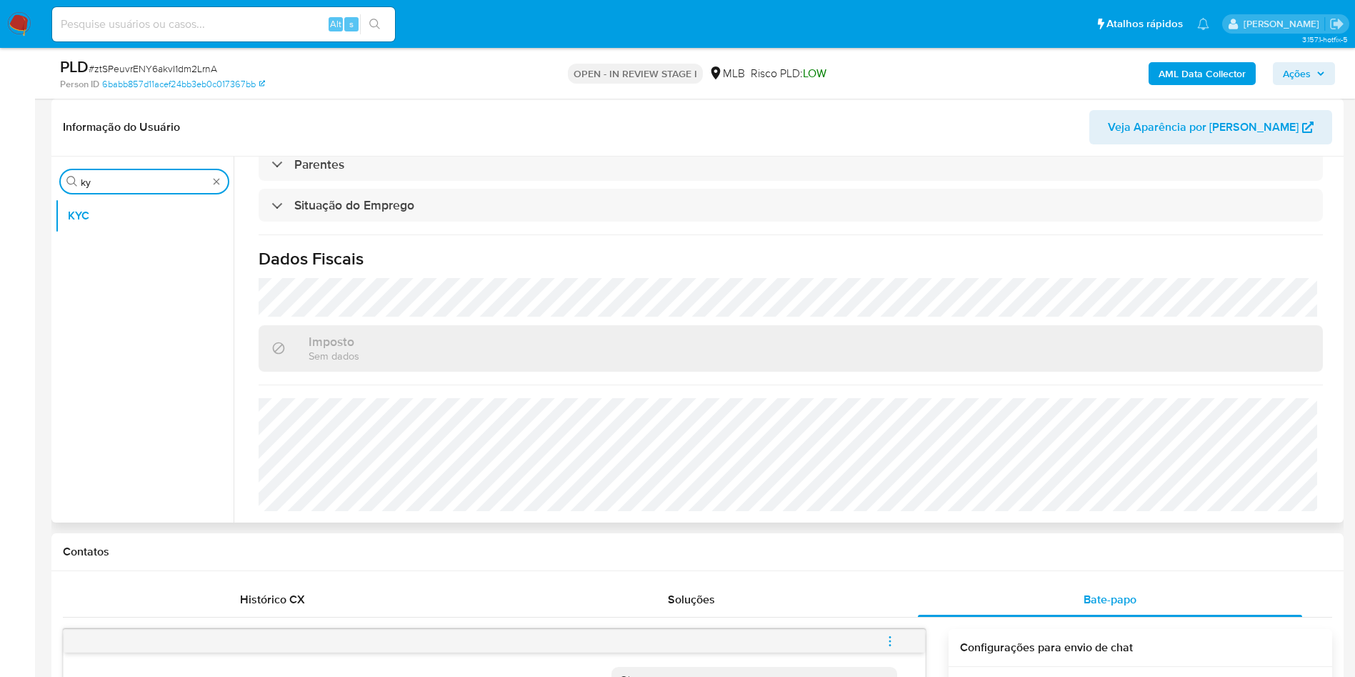
click at [114, 181] on input "ky" at bounding box center [144, 182] width 127 height 13
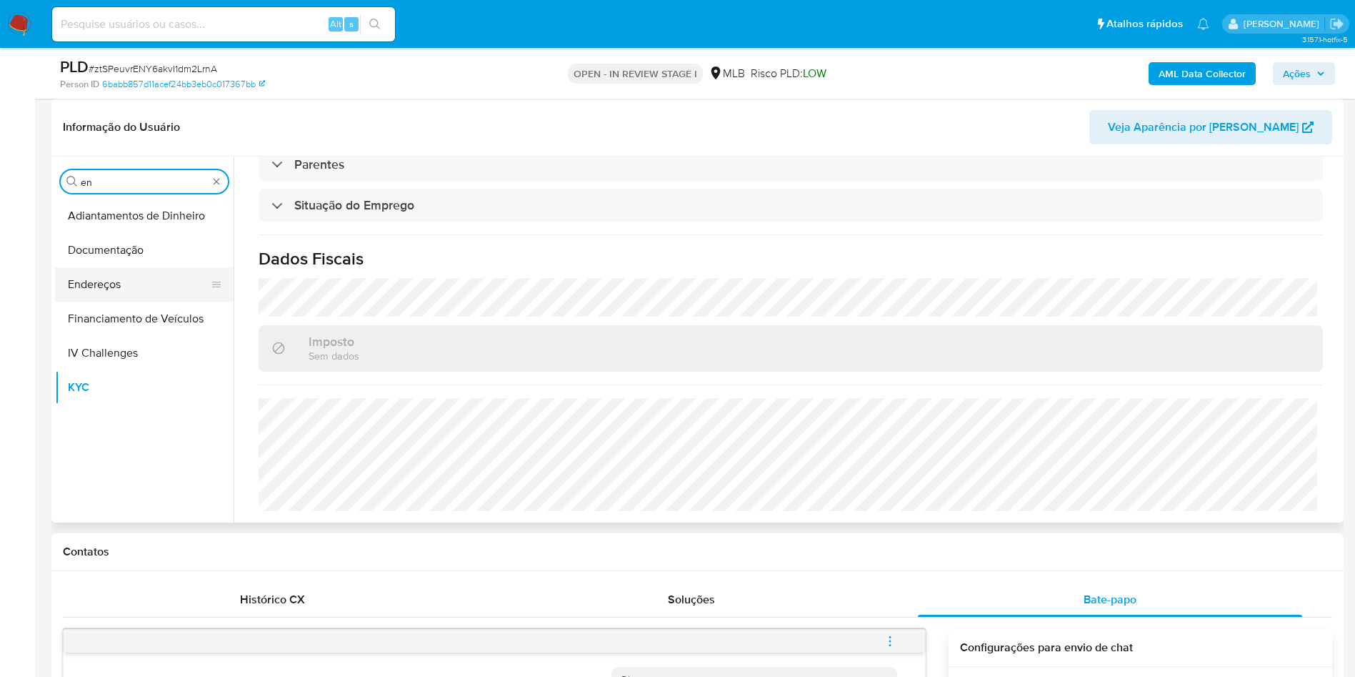
type input "en"
click at [106, 287] on button "Endereços" at bounding box center [138, 284] width 167 height 34
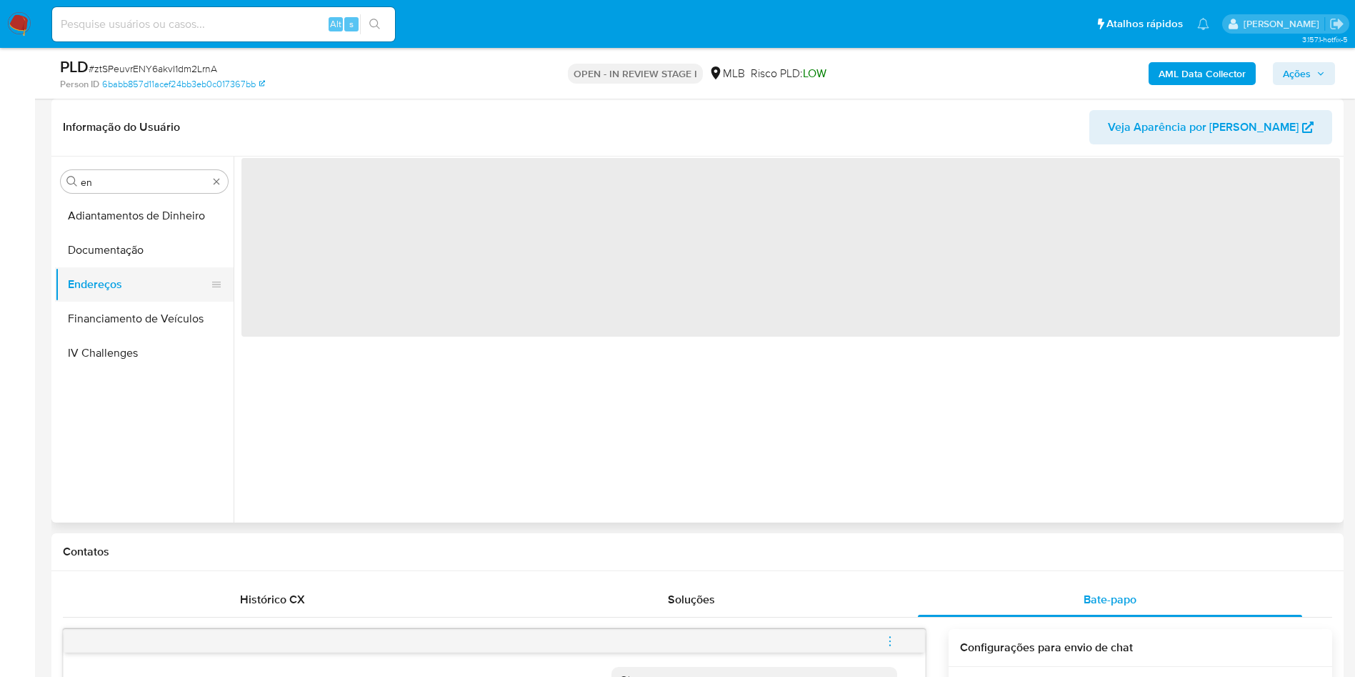
scroll to position [0, 0]
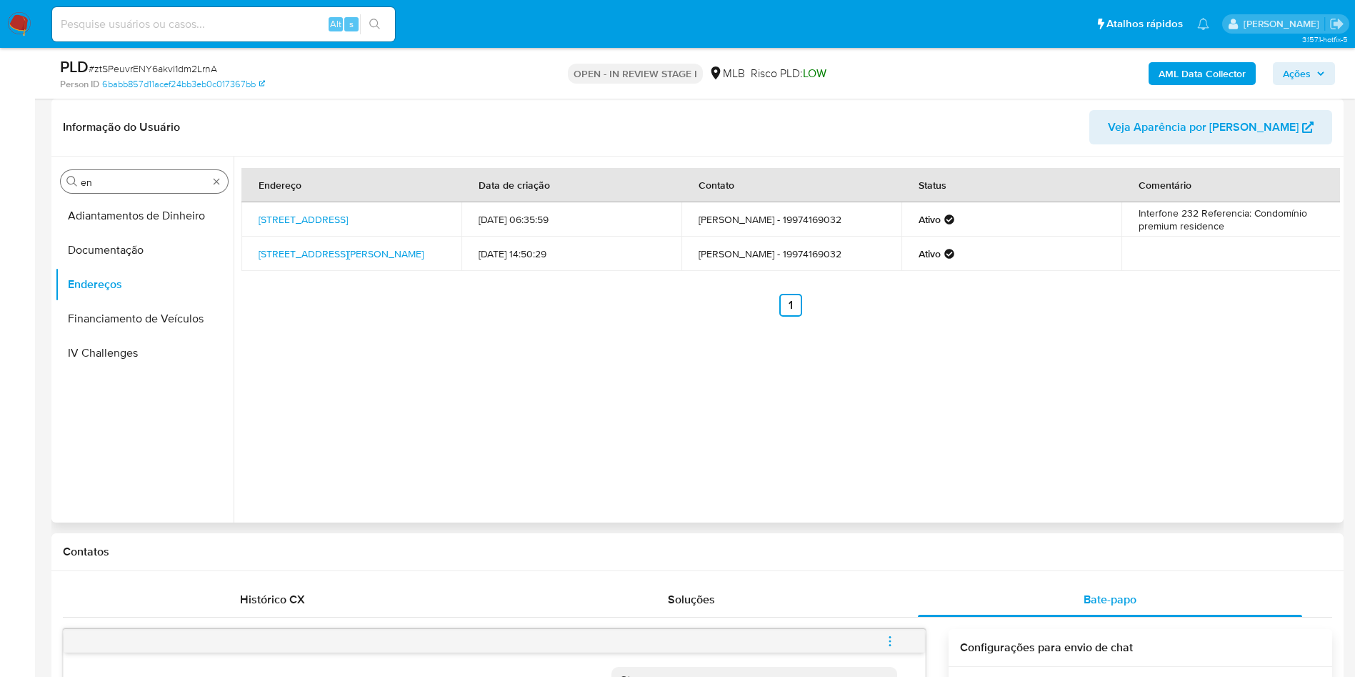
click at [94, 189] on div "Procurar en" at bounding box center [144, 181] width 167 height 23
click at [92, 189] on div "Procurar en" at bounding box center [144, 181] width 167 height 23
click at [93, 189] on div "Procurar en" at bounding box center [144, 181] width 167 height 23
click at [104, 189] on div "Procurar en" at bounding box center [144, 181] width 167 height 23
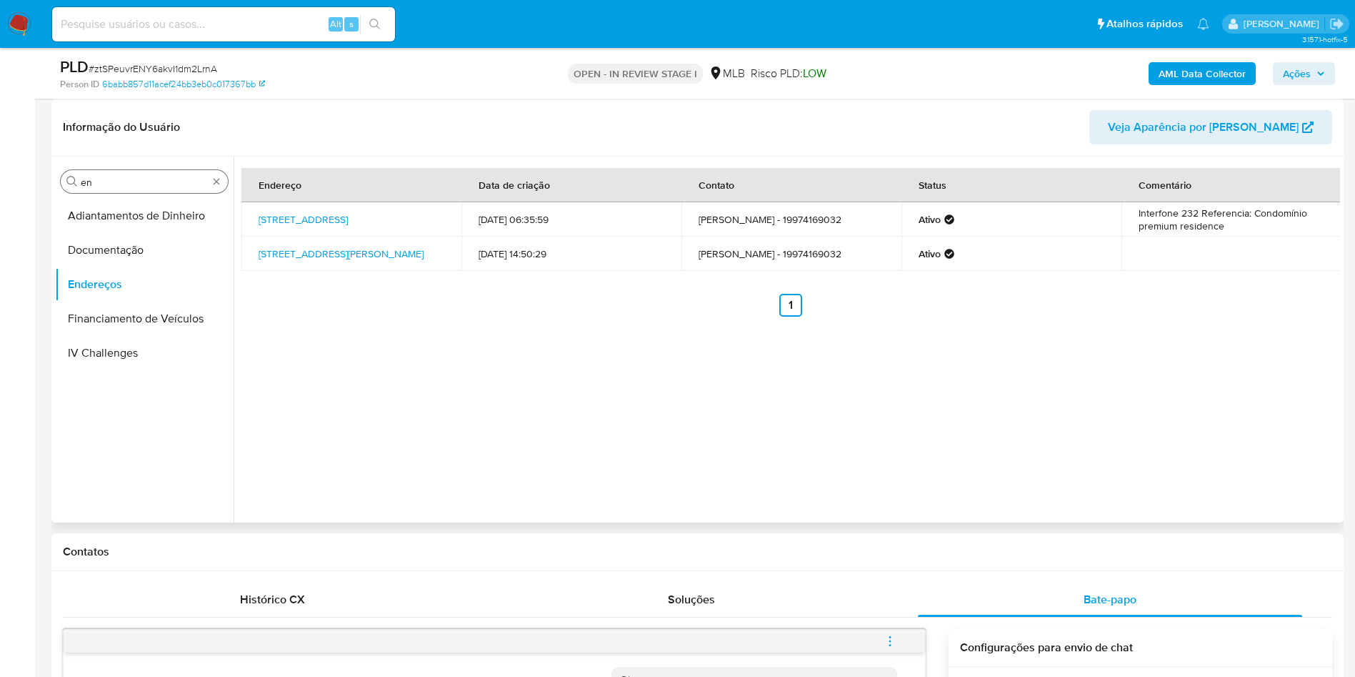
click at [100, 190] on div "Procurar en" at bounding box center [144, 181] width 167 height 23
click at [93, 176] on input "en" at bounding box center [144, 182] width 127 height 13
type input "ge"
click at [84, 229] on button "Detalhe da geolocalização" at bounding box center [138, 216] width 167 height 34
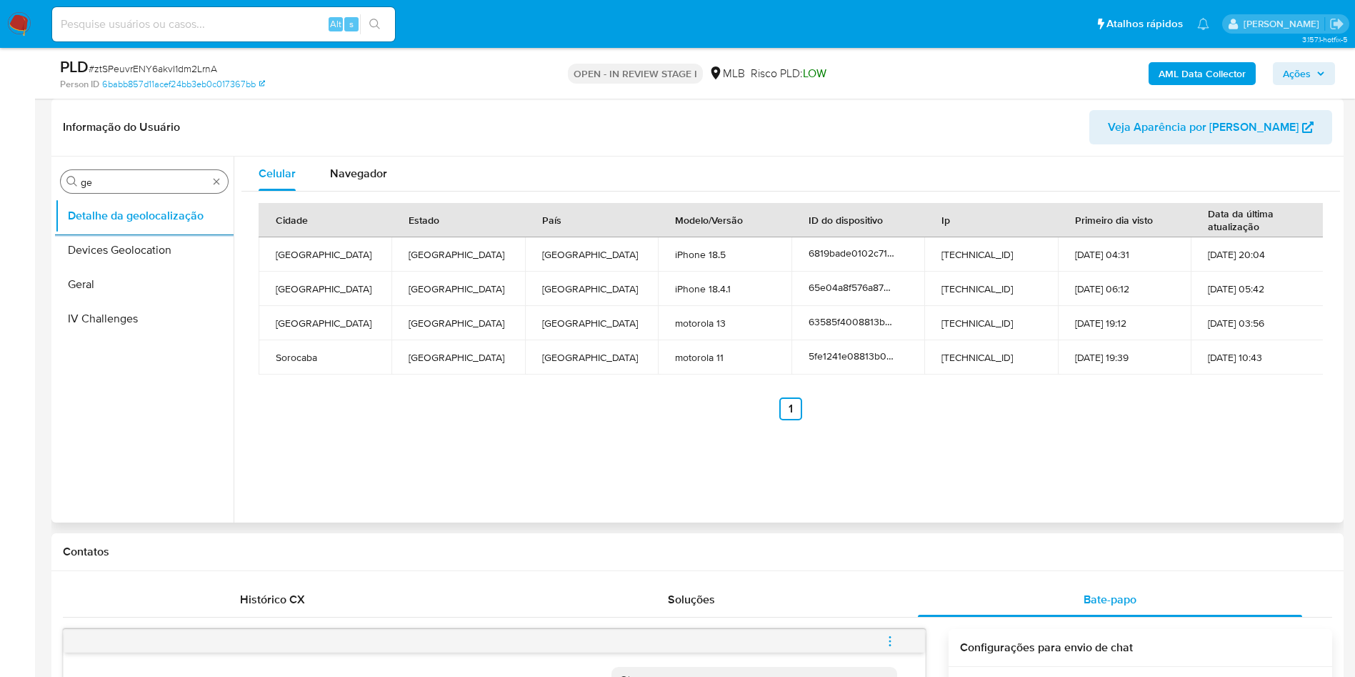
click at [110, 186] on input "ge" at bounding box center [144, 182] width 127 height 13
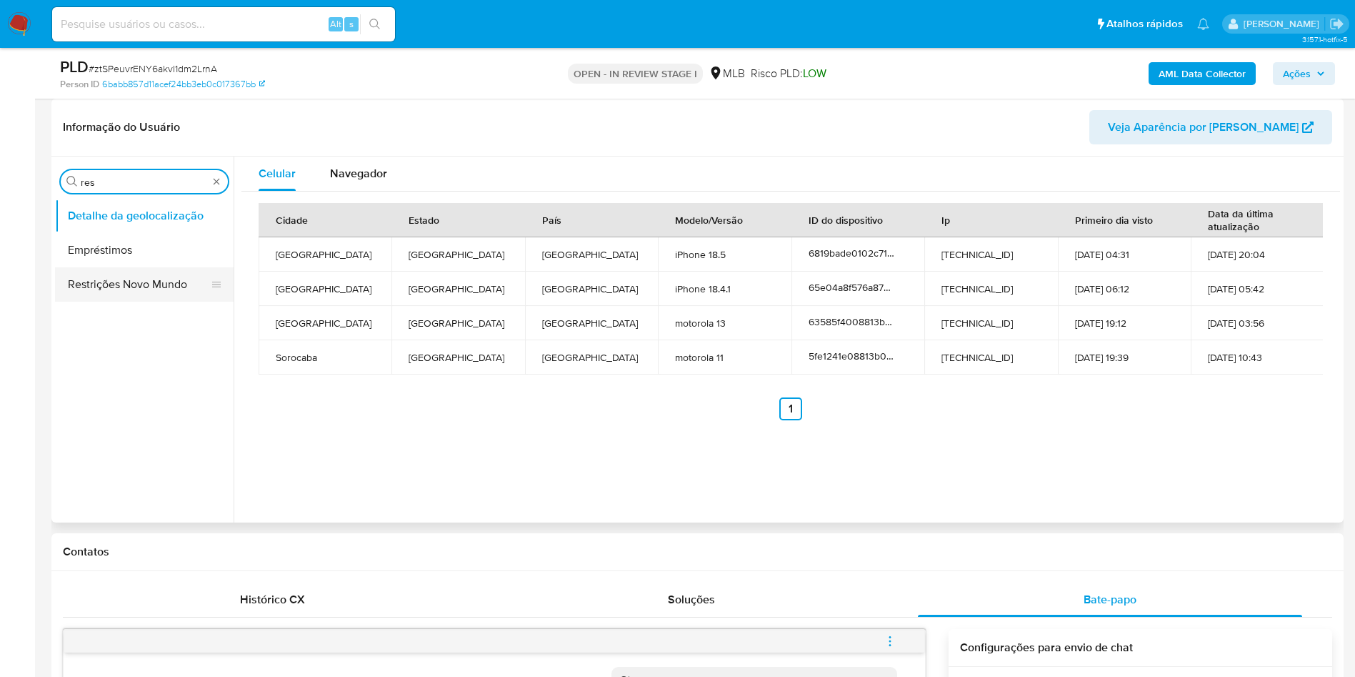
type input "res"
drag, startPoint x: 95, startPoint y: 291, endPoint x: 765, endPoint y: 441, distance: 686.5
click at [96, 291] on button "Restrições Novo Mundo" at bounding box center [144, 284] width 179 height 34
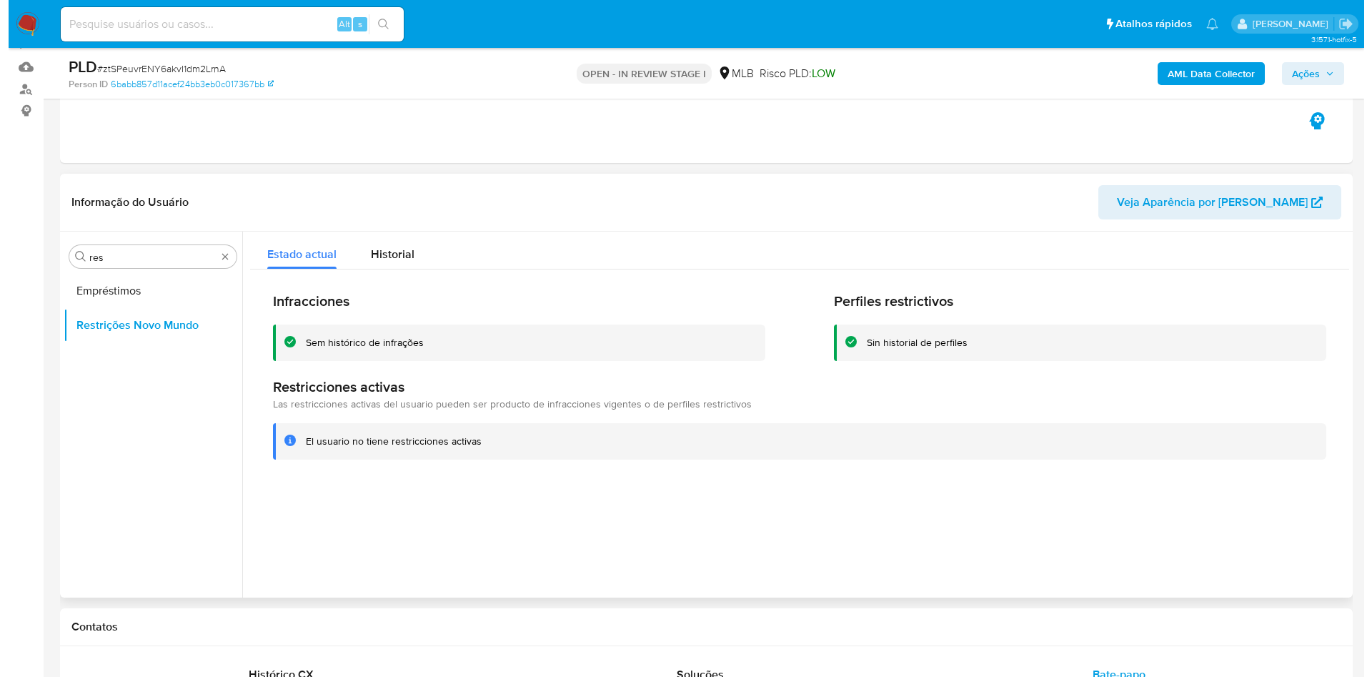
scroll to position [107, 0]
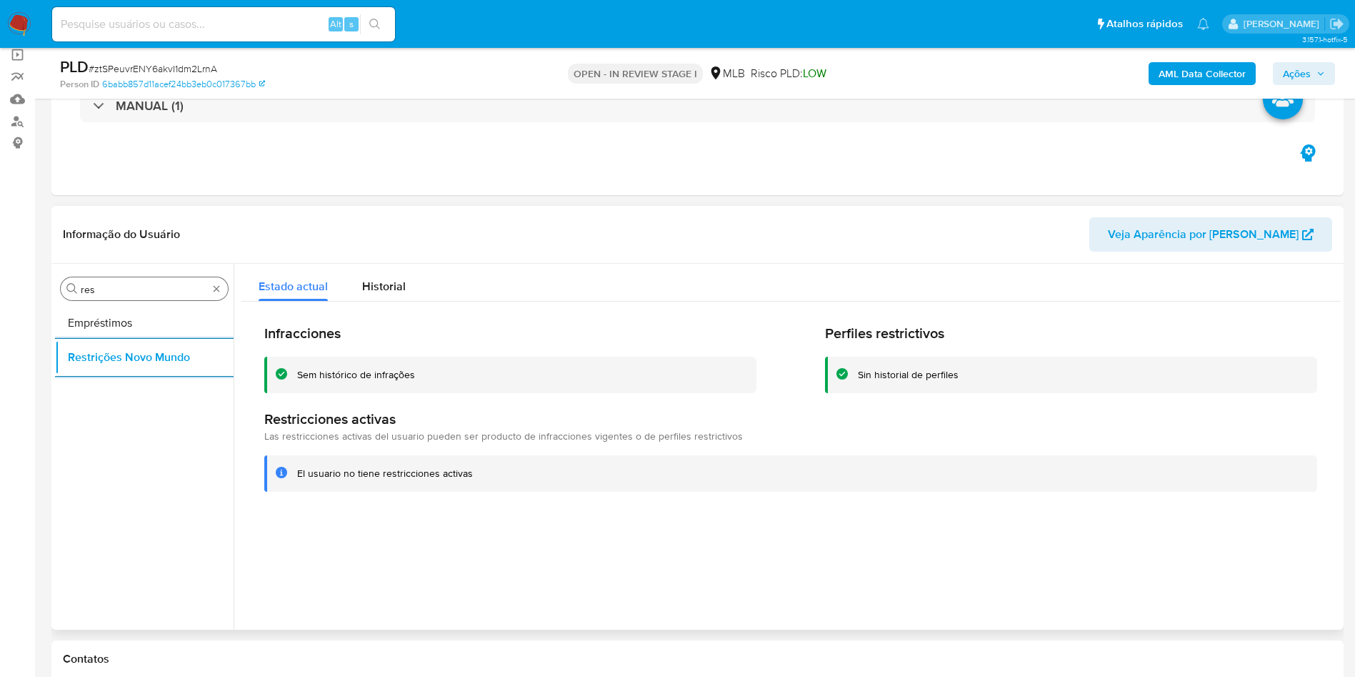
click at [93, 291] on input "res" at bounding box center [144, 289] width 127 height 13
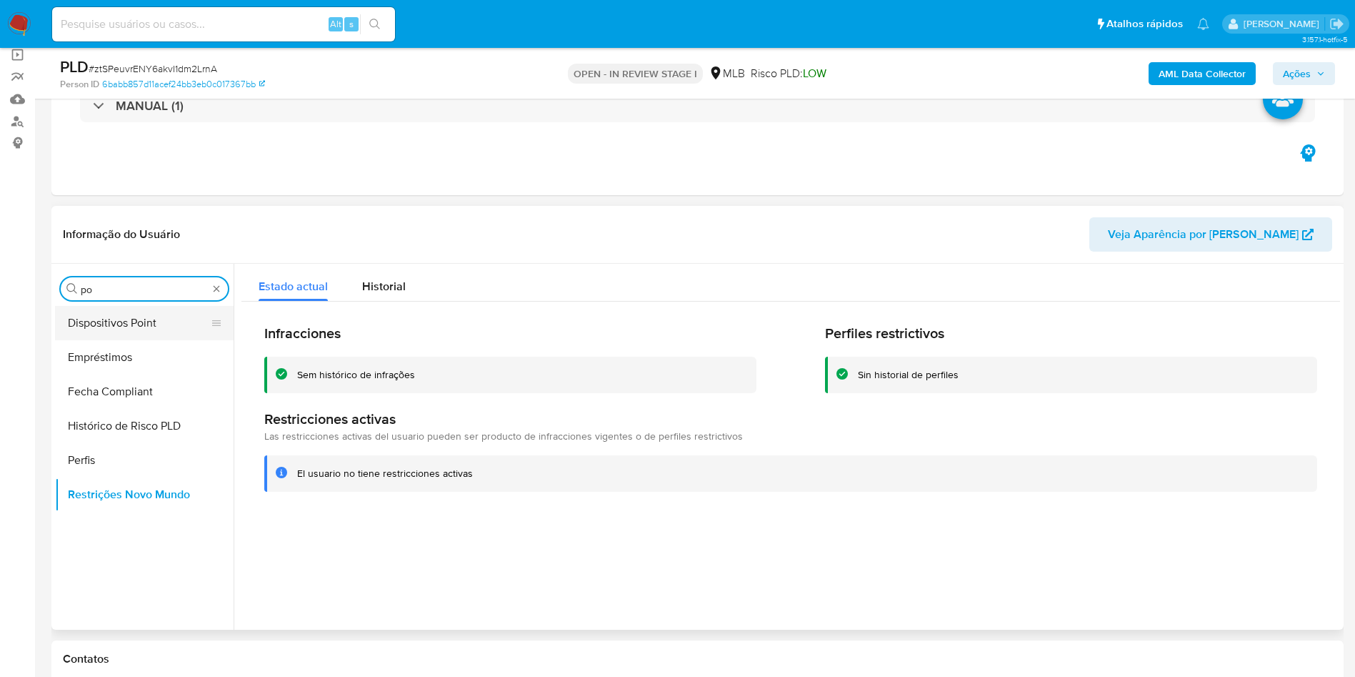
type input "po"
click at [86, 319] on button "Dispositivos Point" at bounding box center [138, 323] width 167 height 34
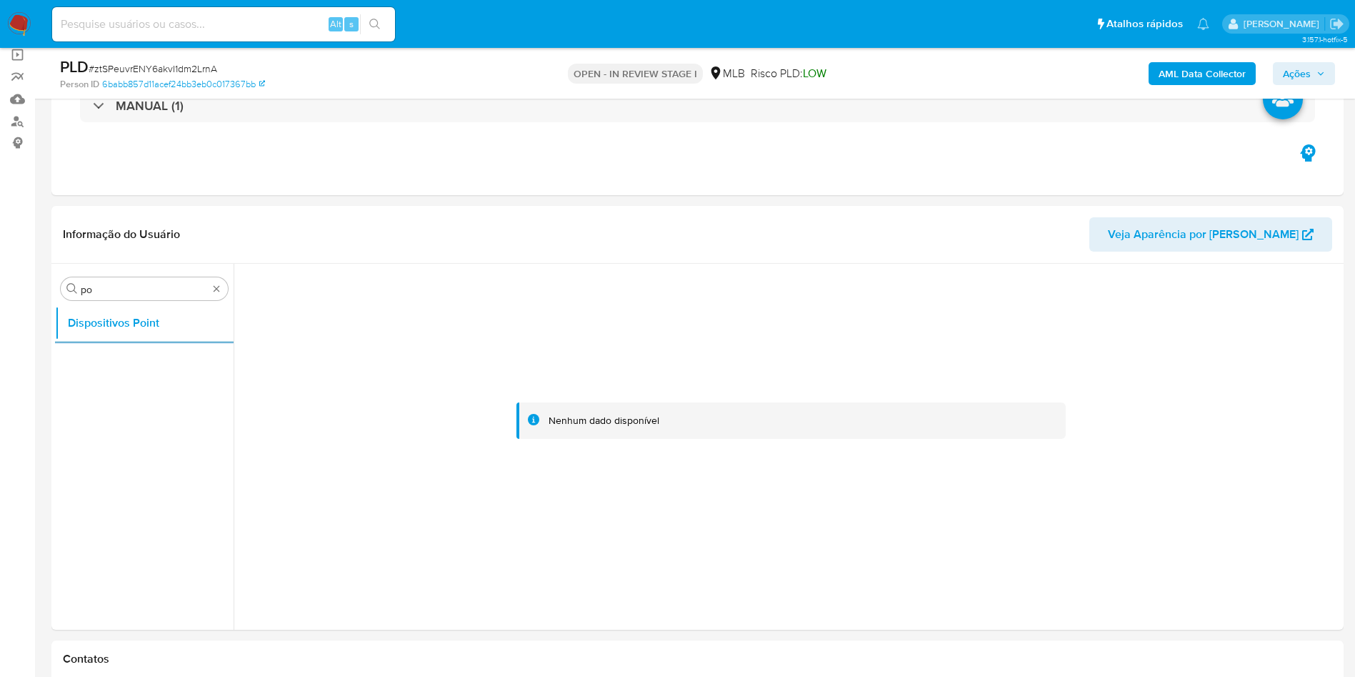
click at [1249, 53] on div "PLD # ztSPeuvrENY6akvI1dm2LrnA Person ID 6babb857d11acef24bb3eb0c017367bb OPEN …" at bounding box center [697, 73] width 1292 height 51
click at [1205, 75] on b "AML Data Collector" at bounding box center [1202, 73] width 87 height 23
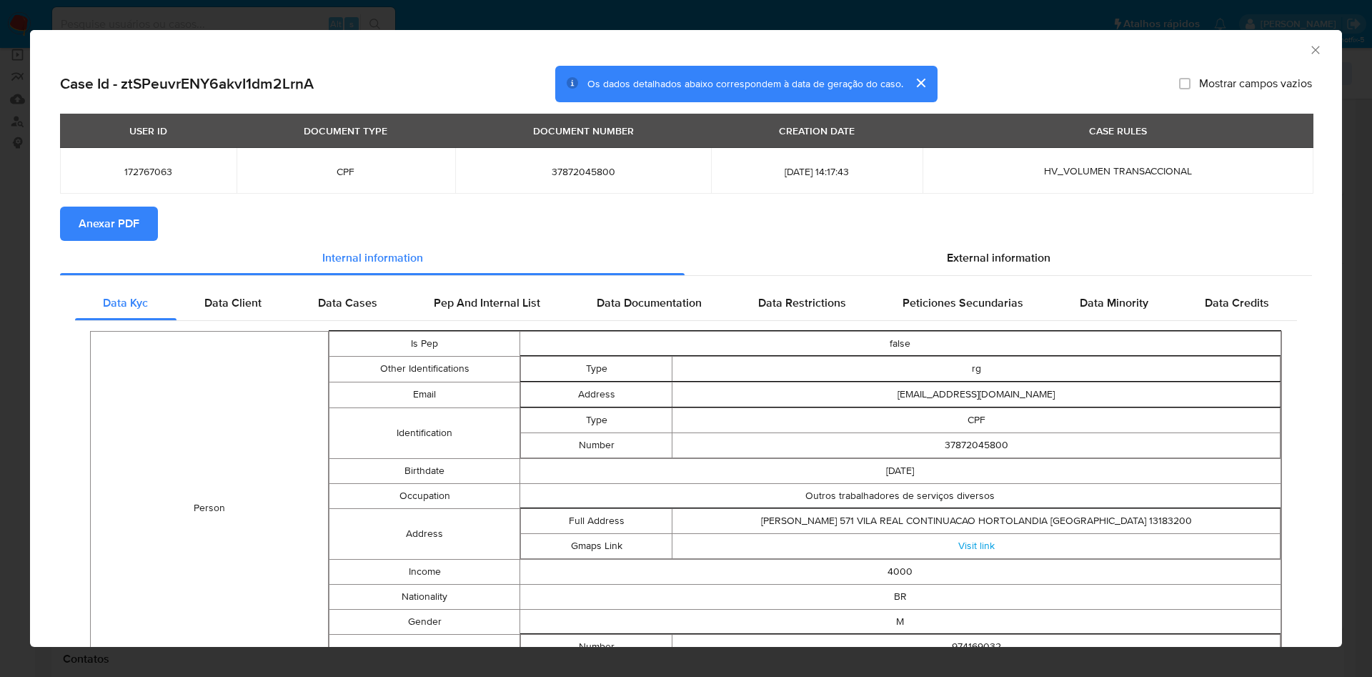
click at [106, 215] on span "Anexar PDF" at bounding box center [109, 223] width 61 height 31
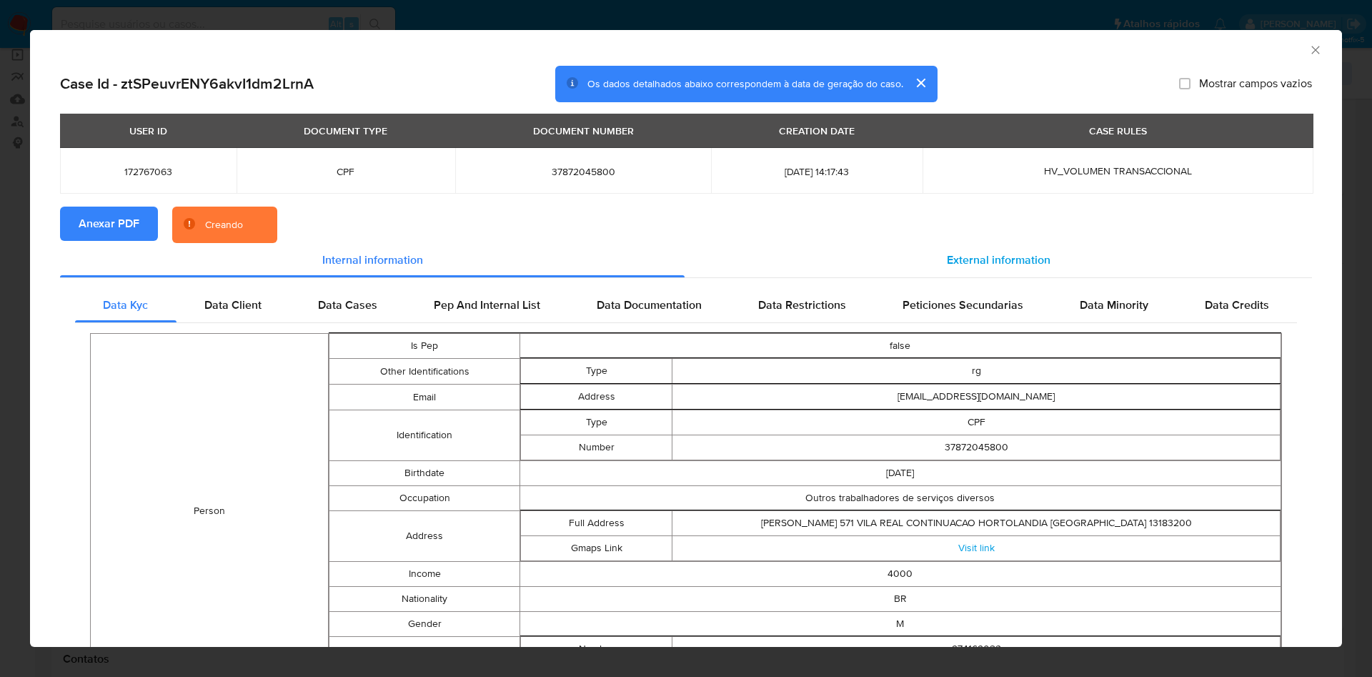
click at [978, 262] on span "External information" at bounding box center [999, 259] width 104 height 16
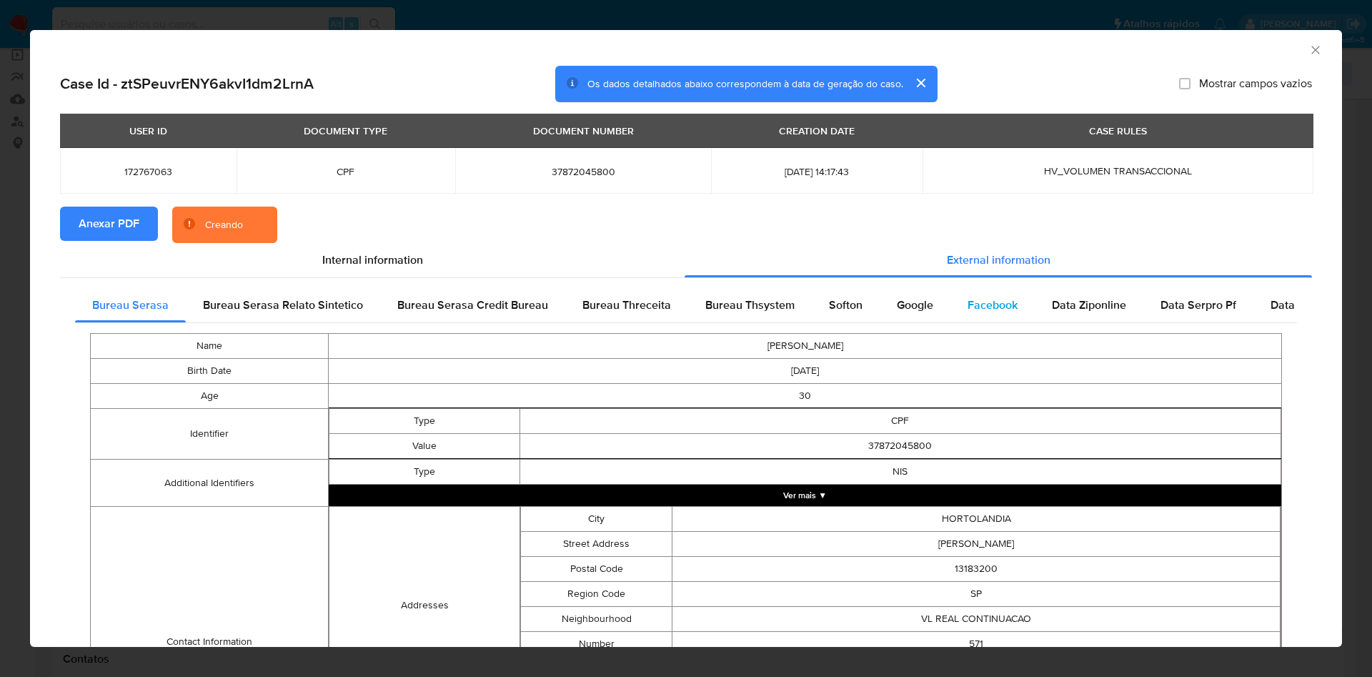
click at [972, 298] on span "Facebook" at bounding box center [992, 304] width 50 height 16
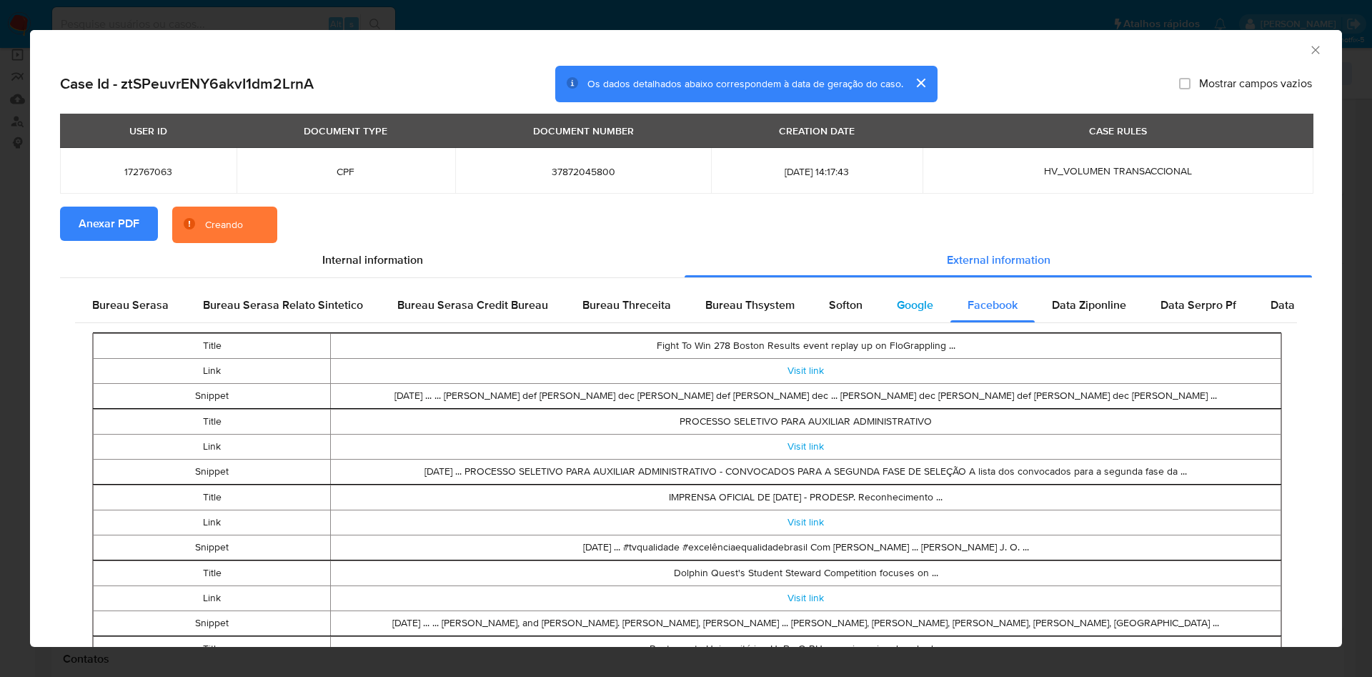
click at [905, 309] on span "Google" at bounding box center [915, 304] width 36 height 16
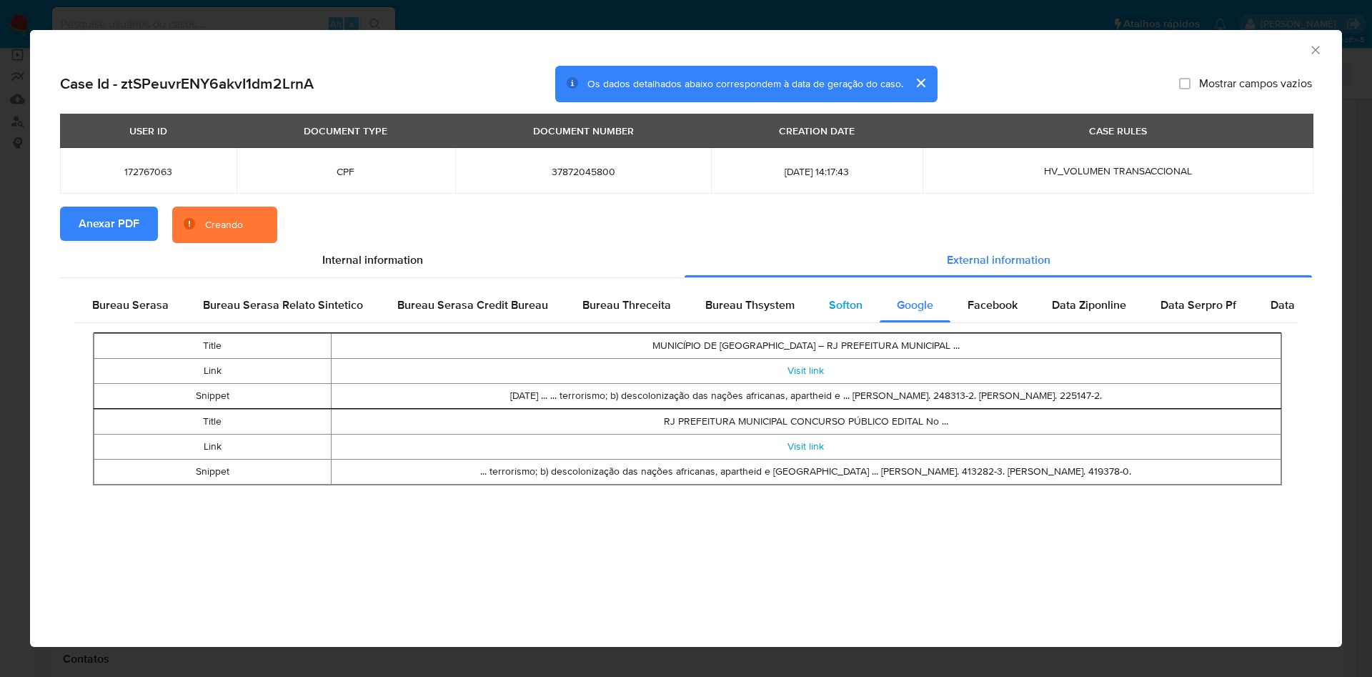
click at [843, 305] on span "Softon" at bounding box center [846, 304] width 34 height 16
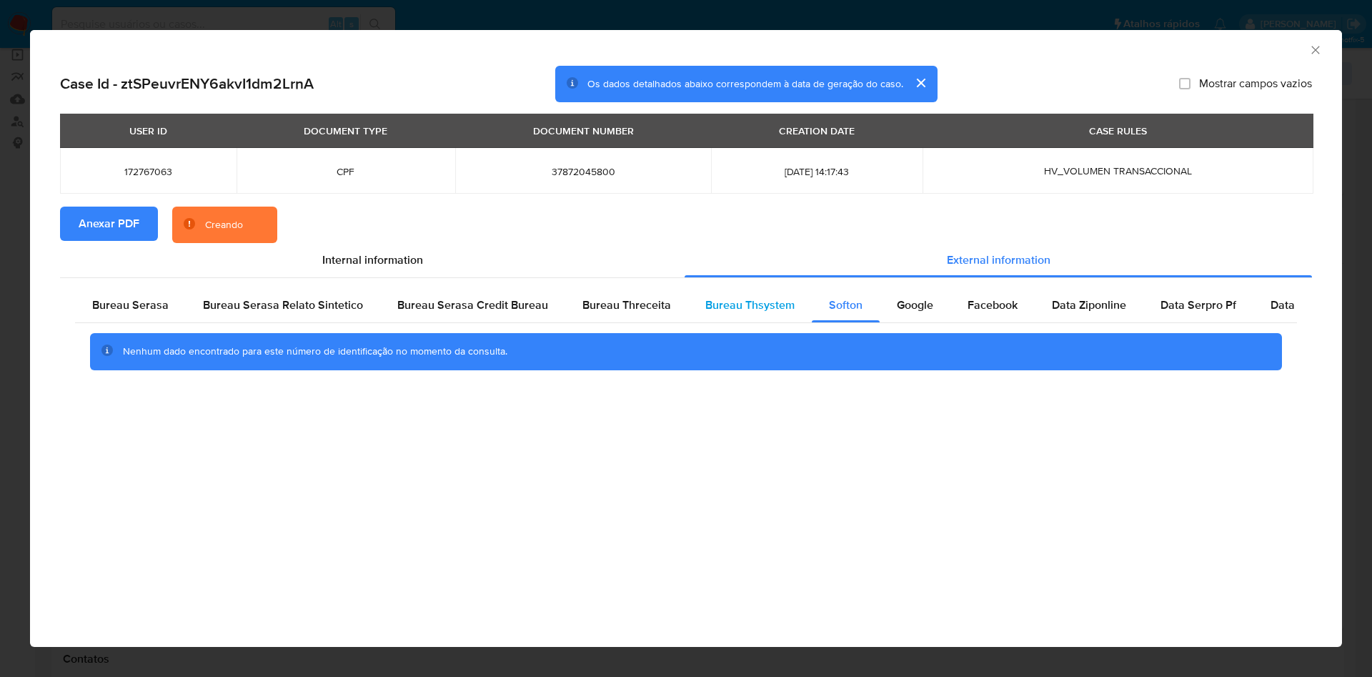
click at [753, 314] on div "Bureau Thsystem" at bounding box center [750, 305] width 124 height 34
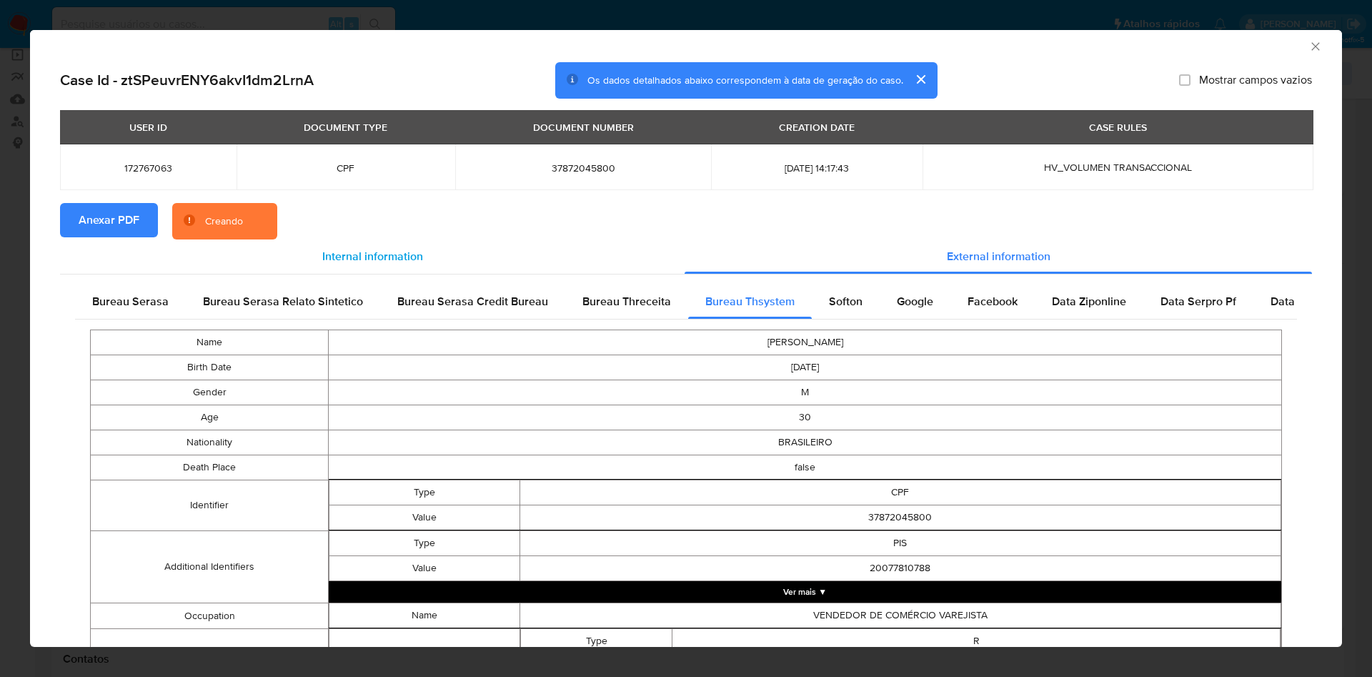
scroll to position [0, 0]
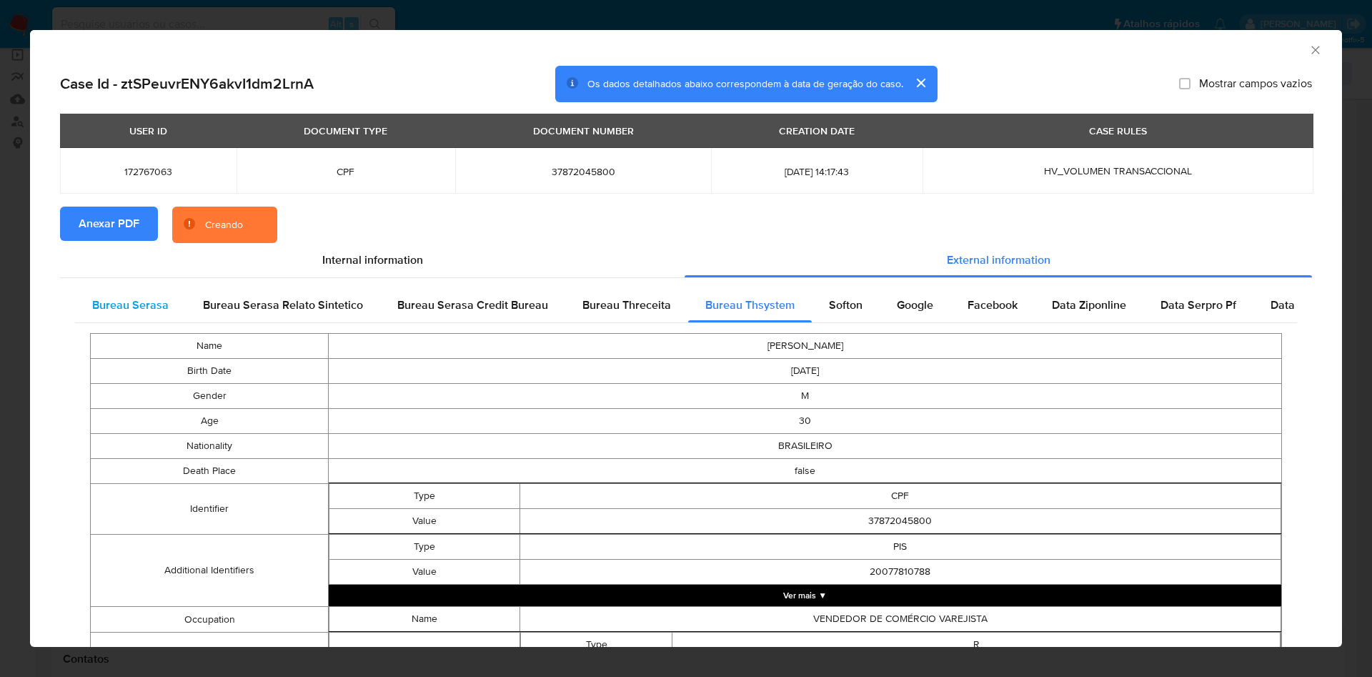
click at [143, 294] on div "Bureau Serasa" at bounding box center [130, 305] width 111 height 34
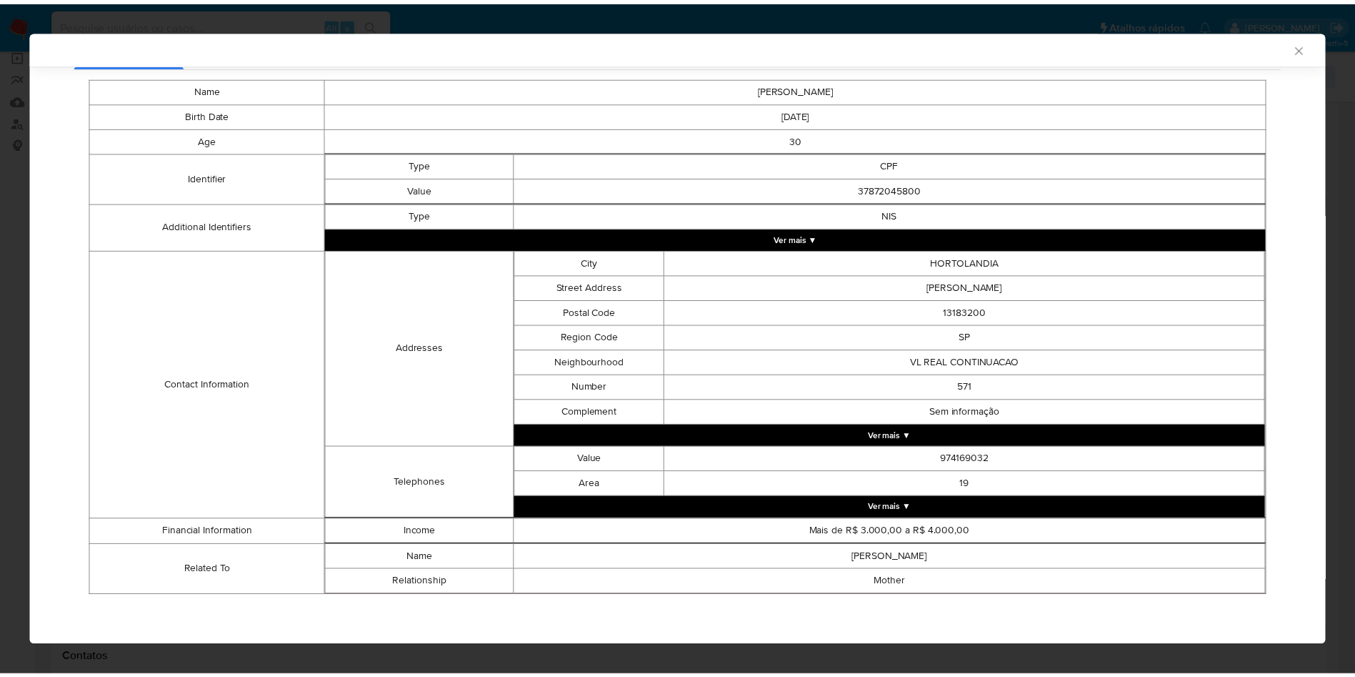
scroll to position [251, 0]
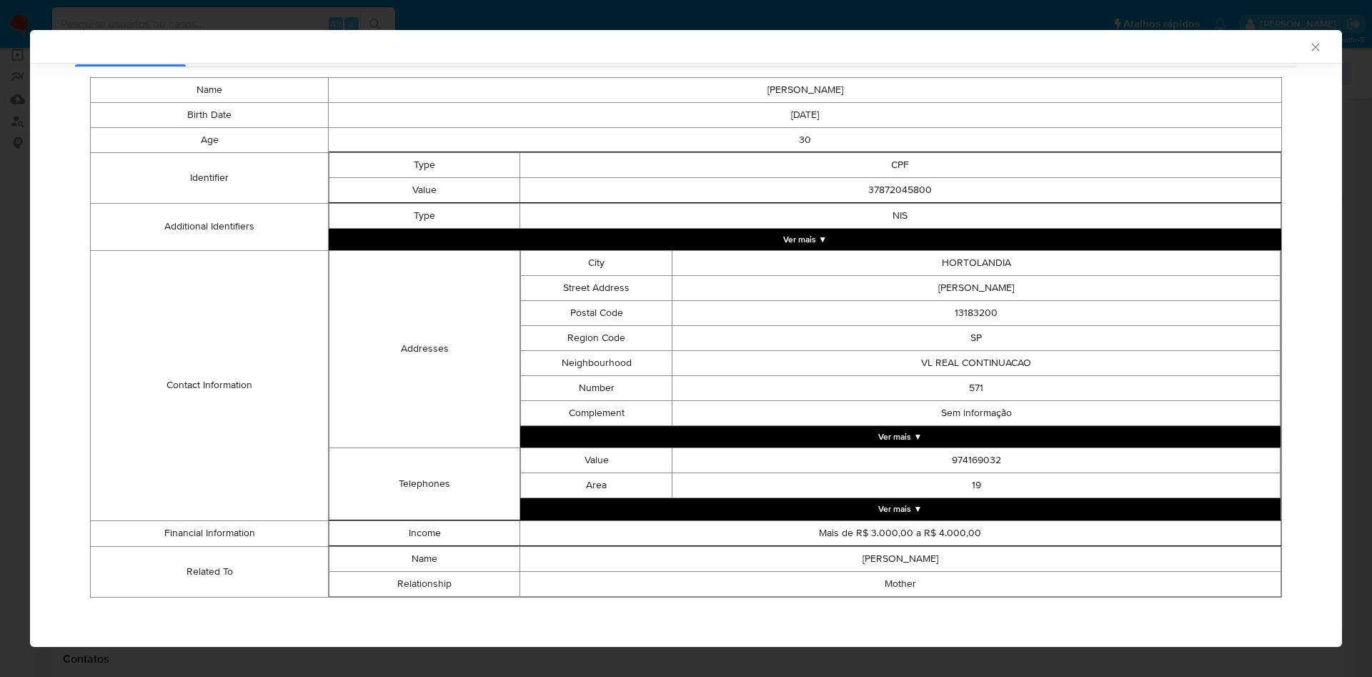
click at [0, 447] on div "AML Data Collector Case Id - ztSPeuvrENY6akvI1dm2LrnA Os dados detalhados abaix…" at bounding box center [686, 338] width 1372 height 677
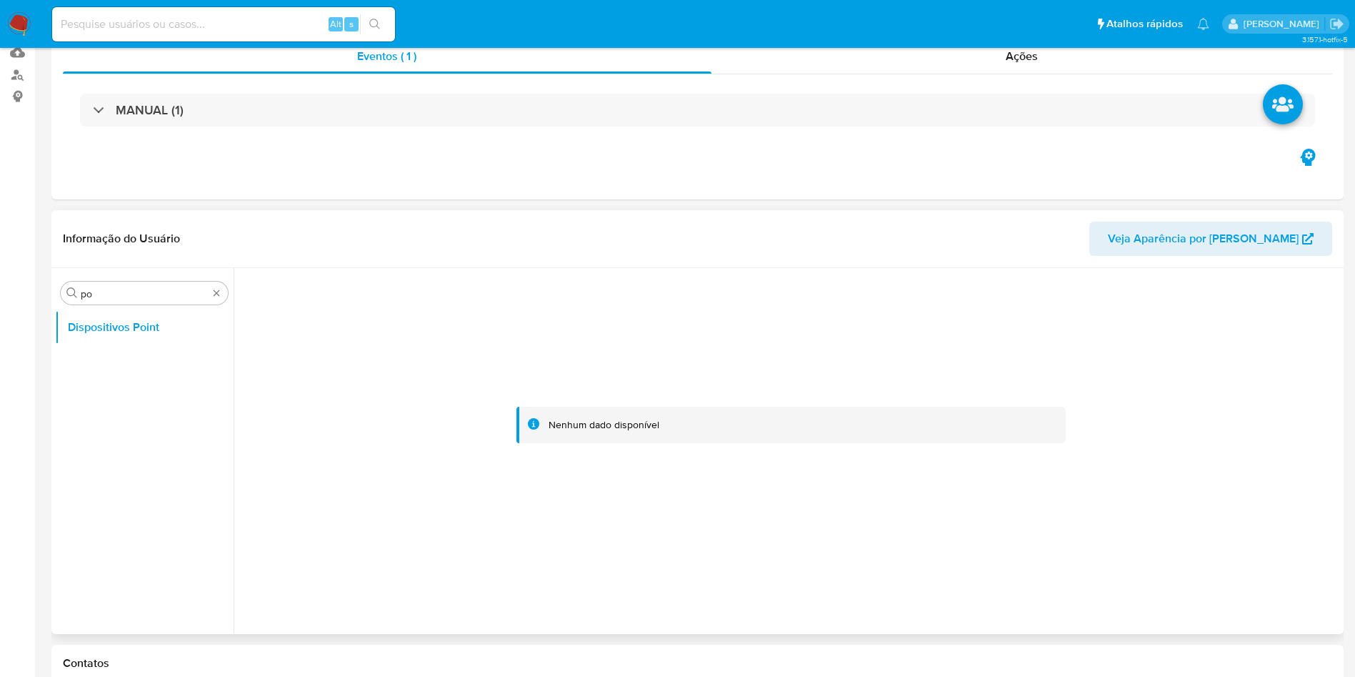
scroll to position [0, 0]
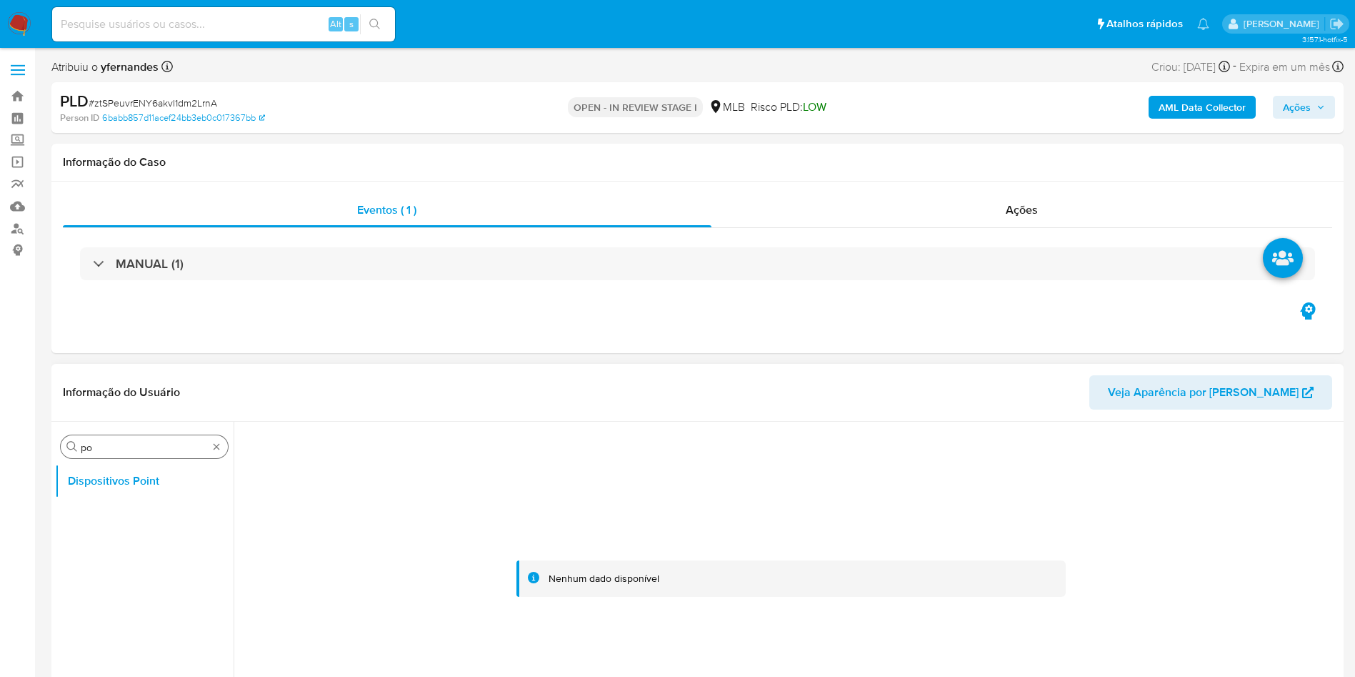
click at [221, 442] on div "Procurar po" at bounding box center [144, 446] width 167 height 23
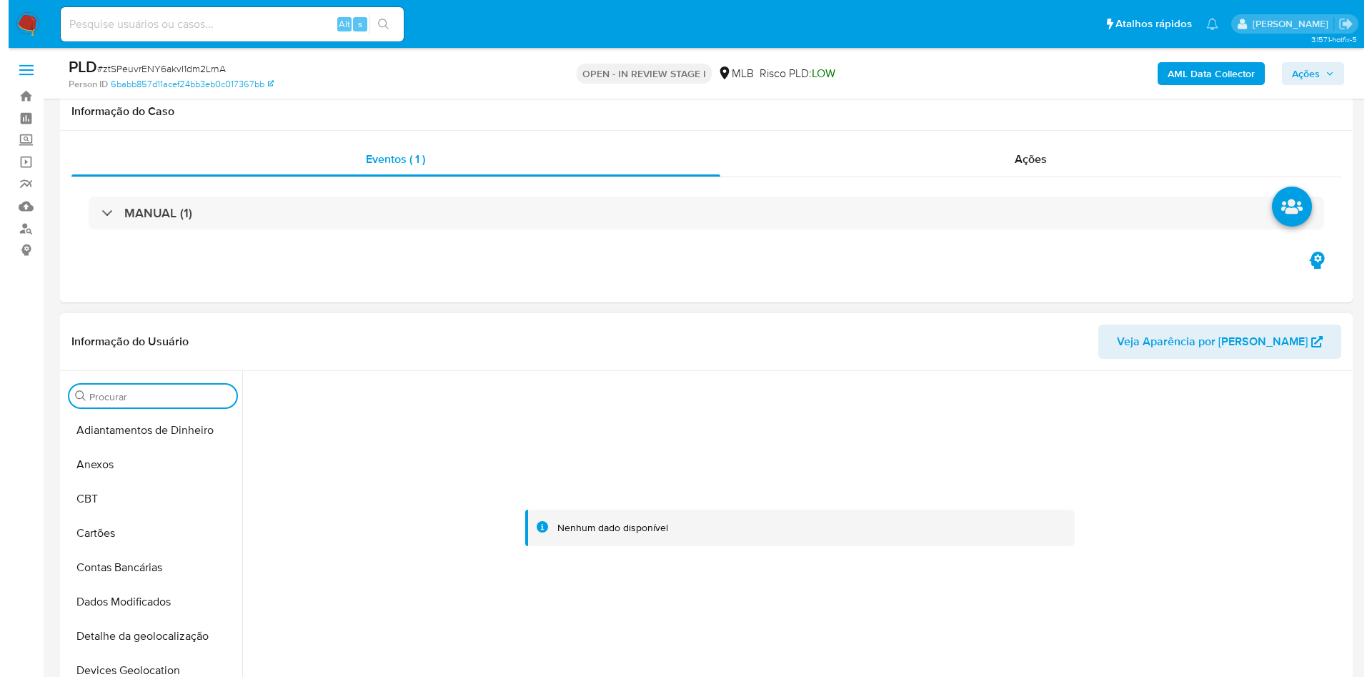
scroll to position [214, 0]
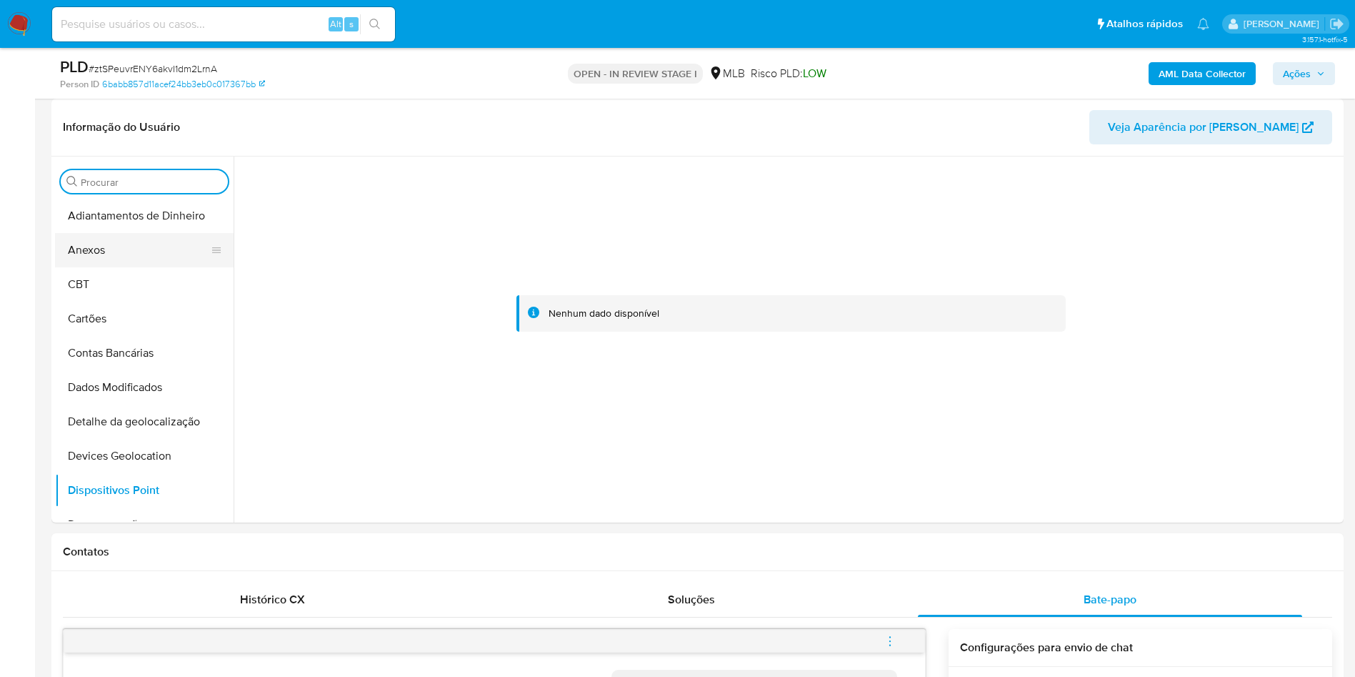
click at [119, 244] on button "Anexos" at bounding box center [138, 250] width 167 height 34
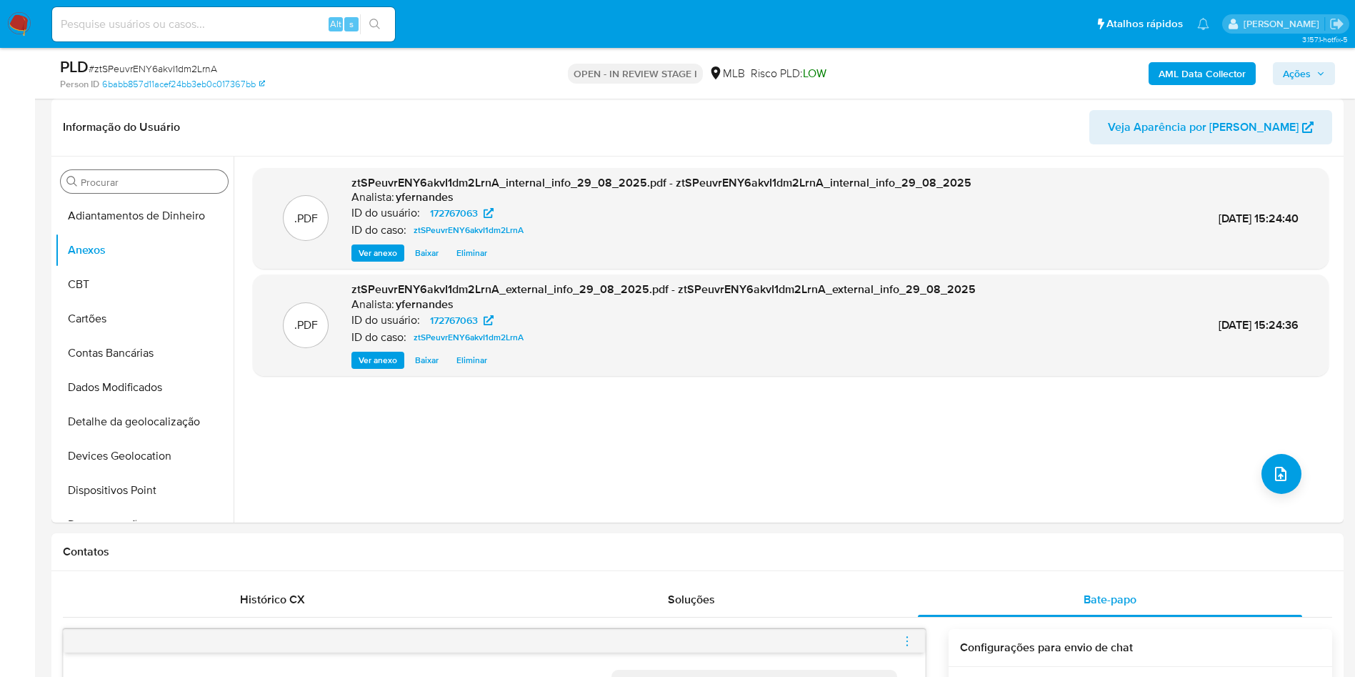
click at [1255, 480] on div ".PDF ztSPeuvrENY6akvI1dm2LrnA_internal_info_29_08_2025.pdf - ztSPeuvrENY6akvI1d…" at bounding box center [791, 339] width 1076 height 343
click at [1280, 479] on icon "upload-file" at bounding box center [1280, 474] width 11 height 14
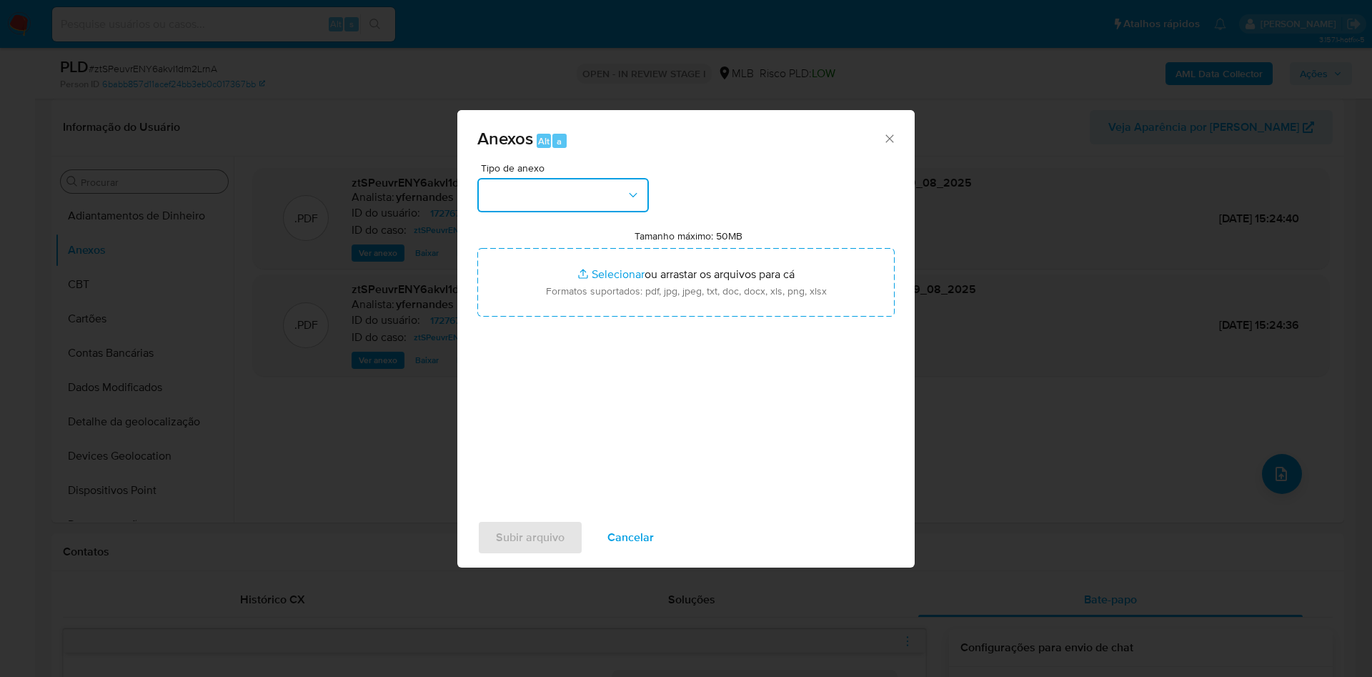
click at [561, 206] on button "button" at bounding box center [562, 195] width 171 height 34
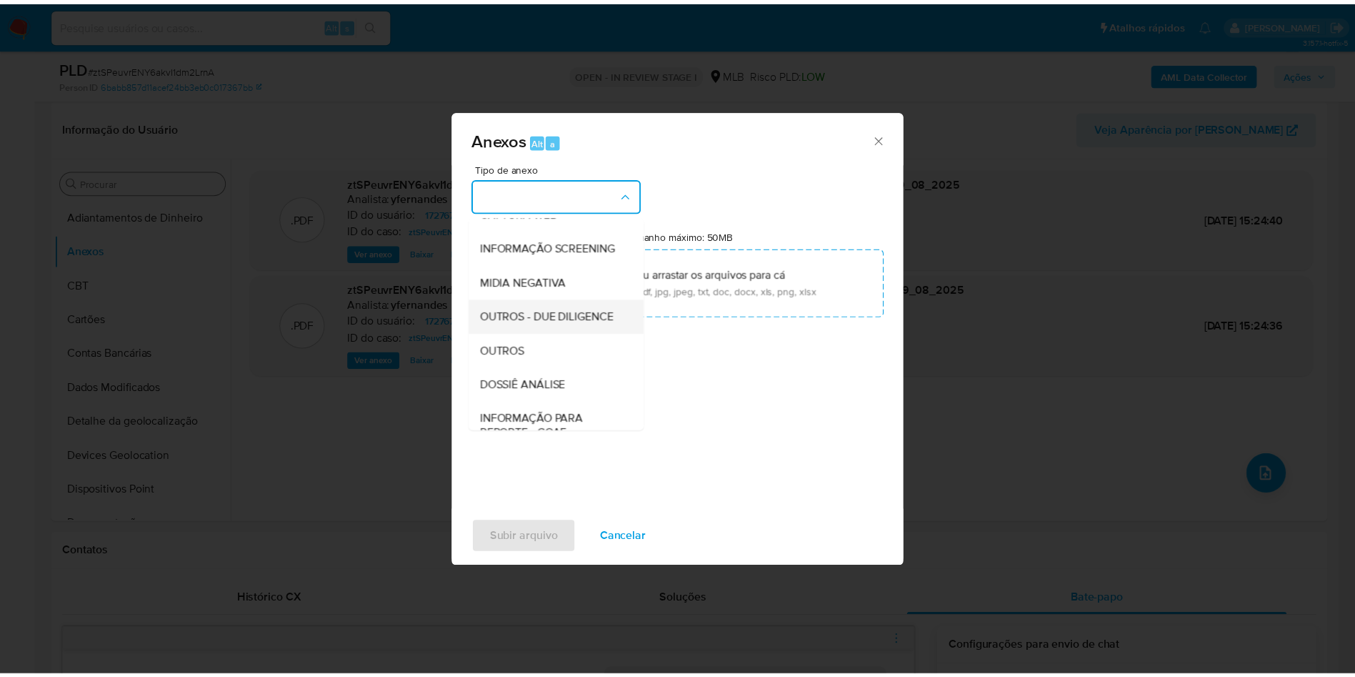
scroll to position [220, 0]
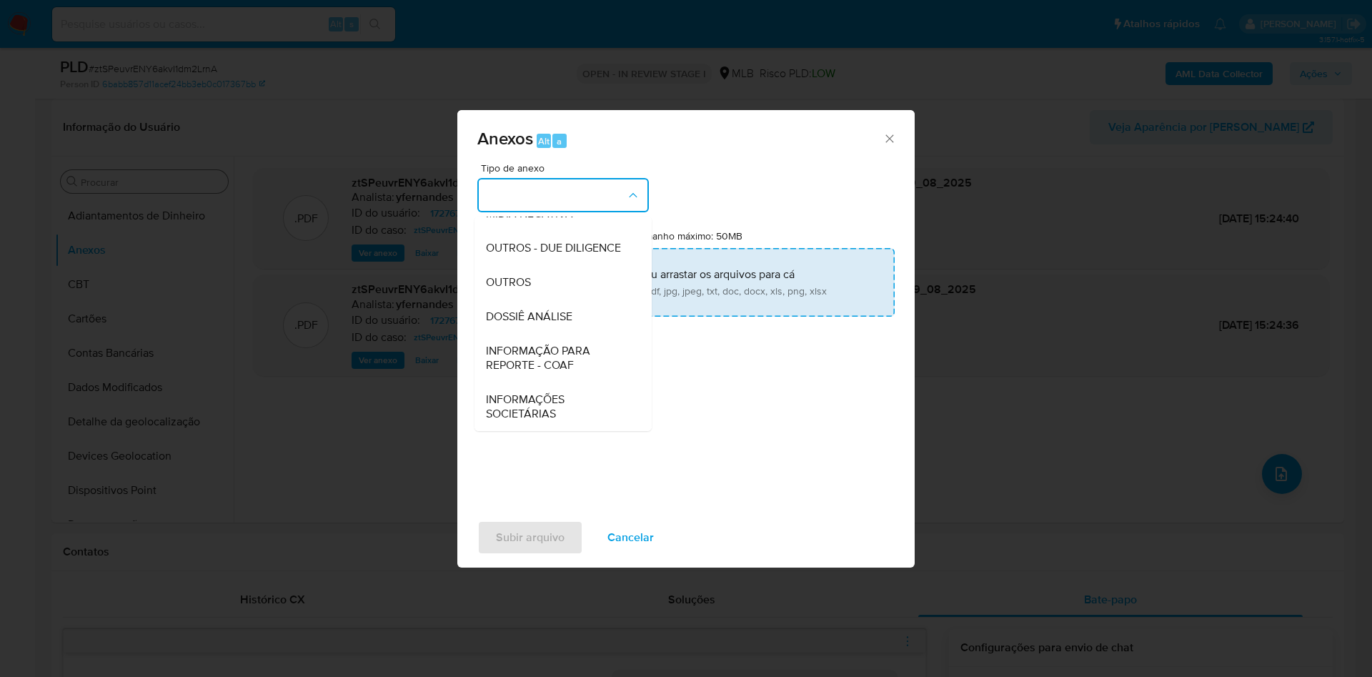
click at [532, 265] on div "OUTROS" at bounding box center [559, 282] width 146 height 34
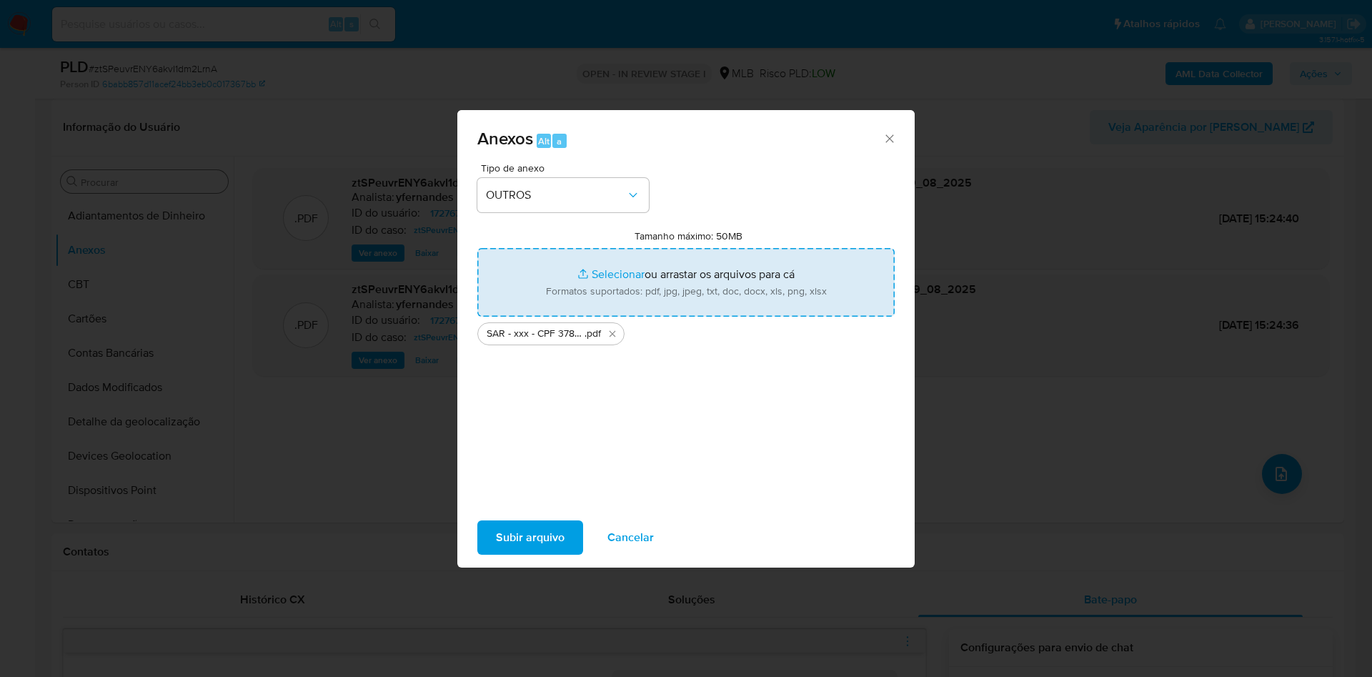
type input "C:\fakepath\Mulan 172767063_2025_08_29_07_28_33.xlsx"
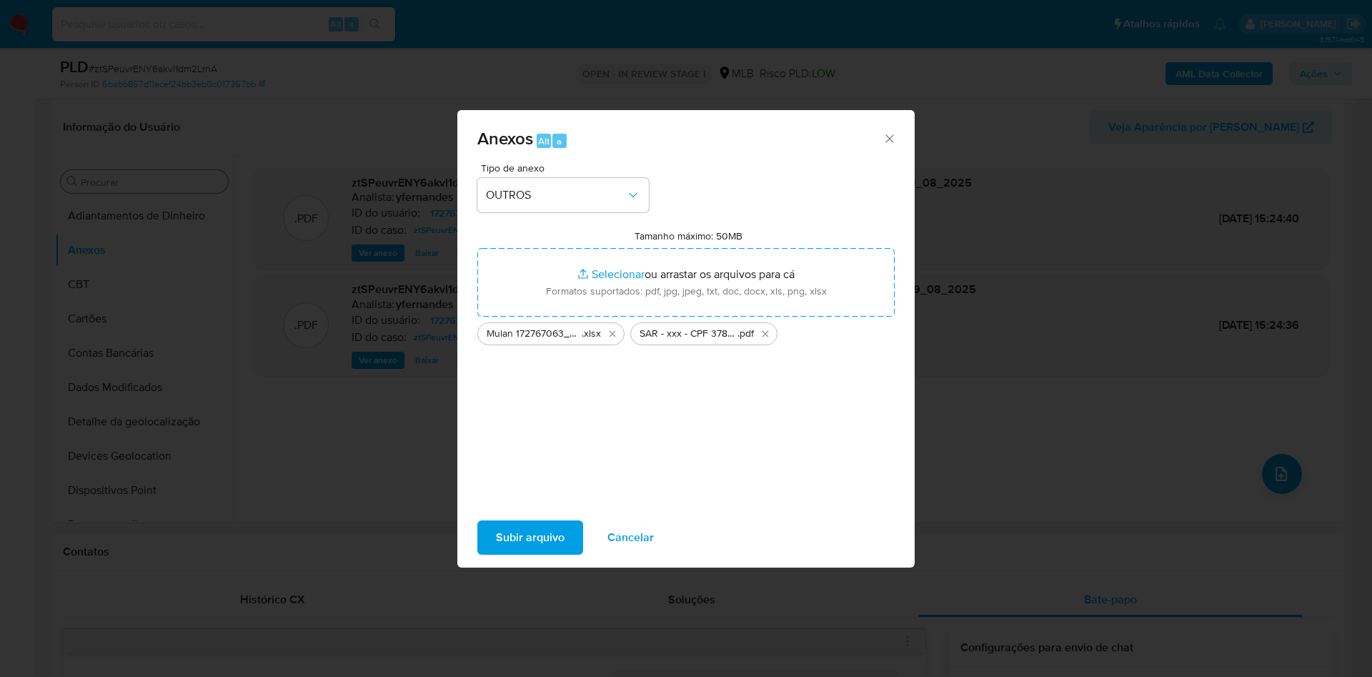
click at [525, 526] on span "Subir arquivo" at bounding box center [530, 537] width 69 height 31
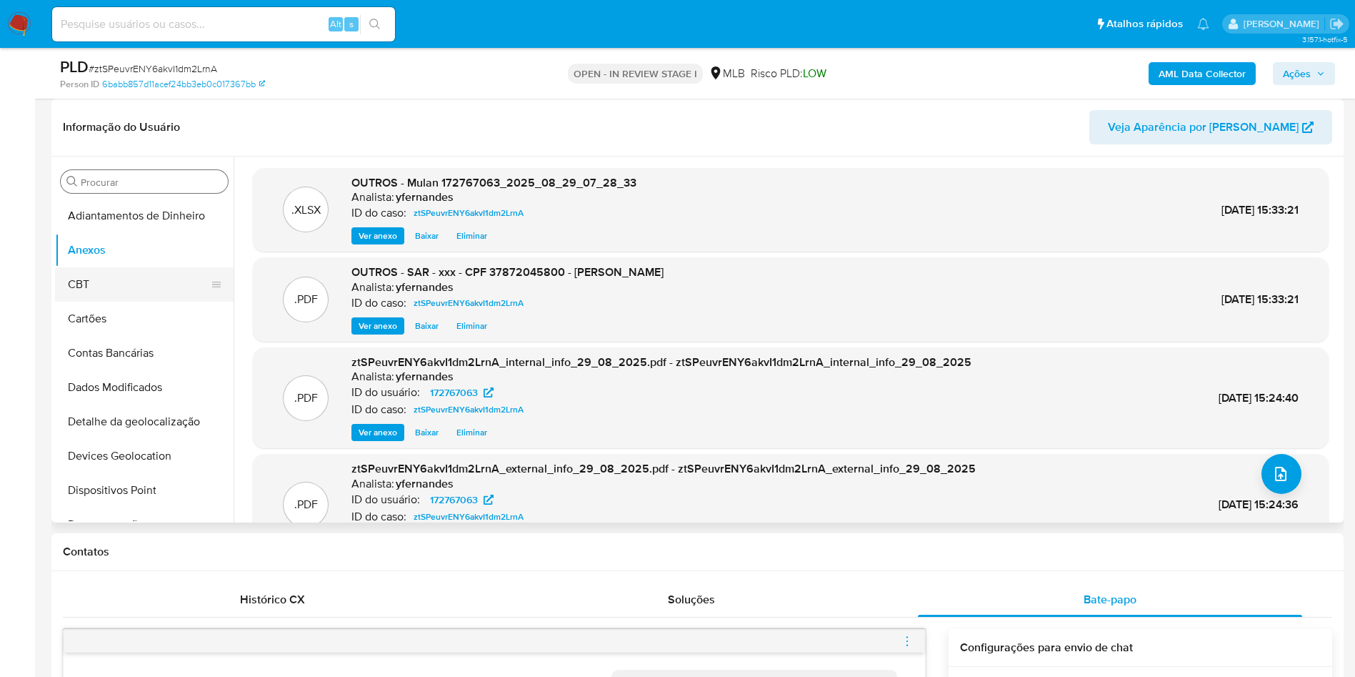
click at [95, 276] on button "CBT" at bounding box center [138, 284] width 167 height 34
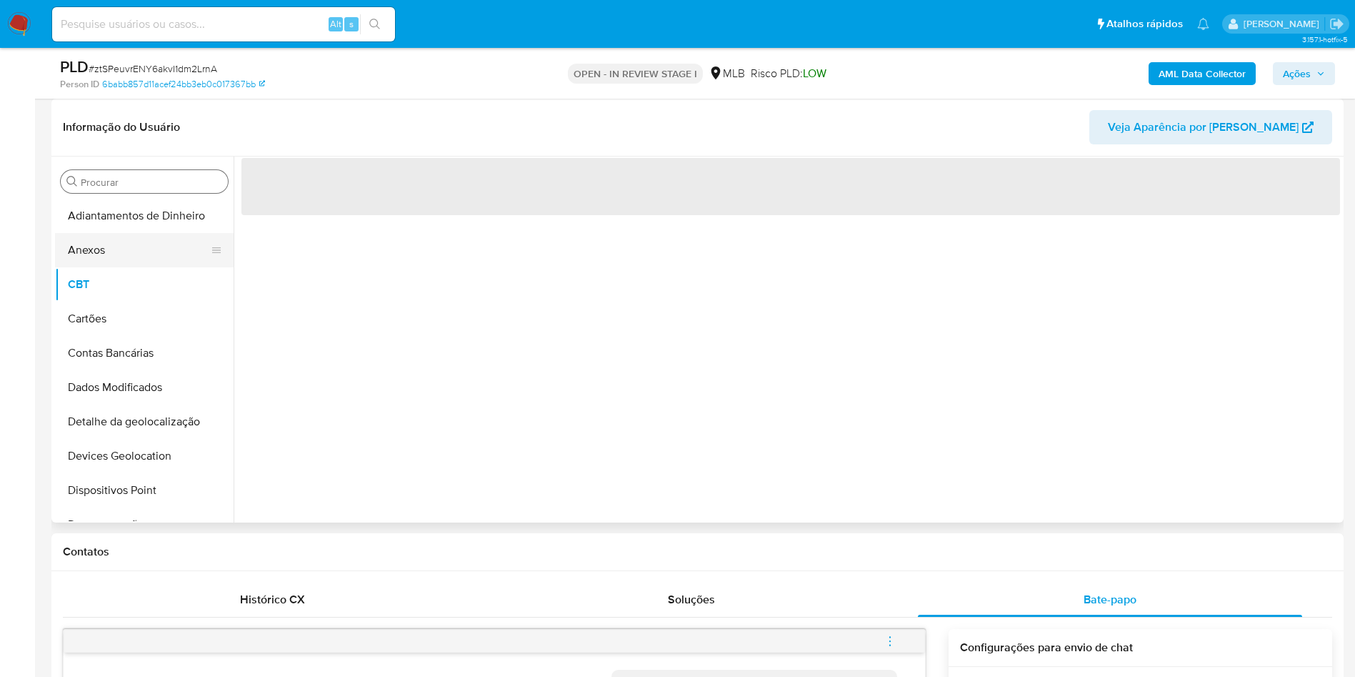
click at [97, 246] on button "Anexos" at bounding box center [138, 250] width 167 height 34
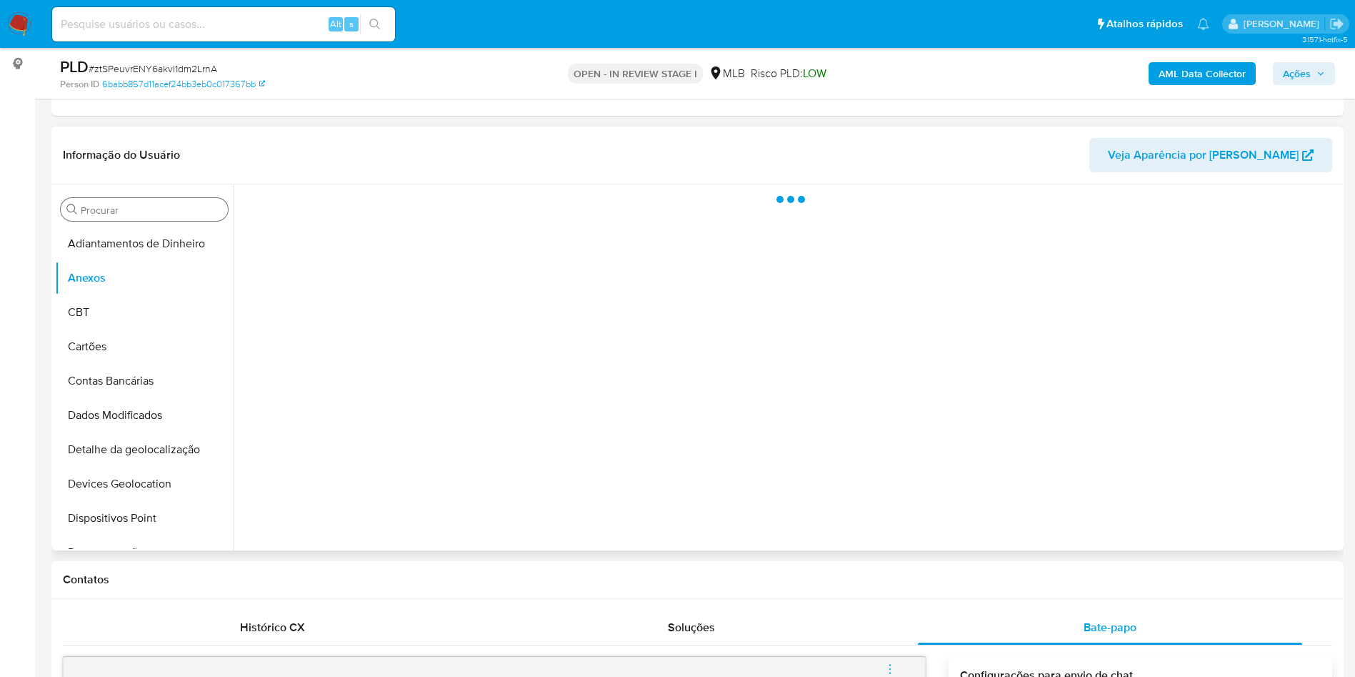
scroll to position [107, 0]
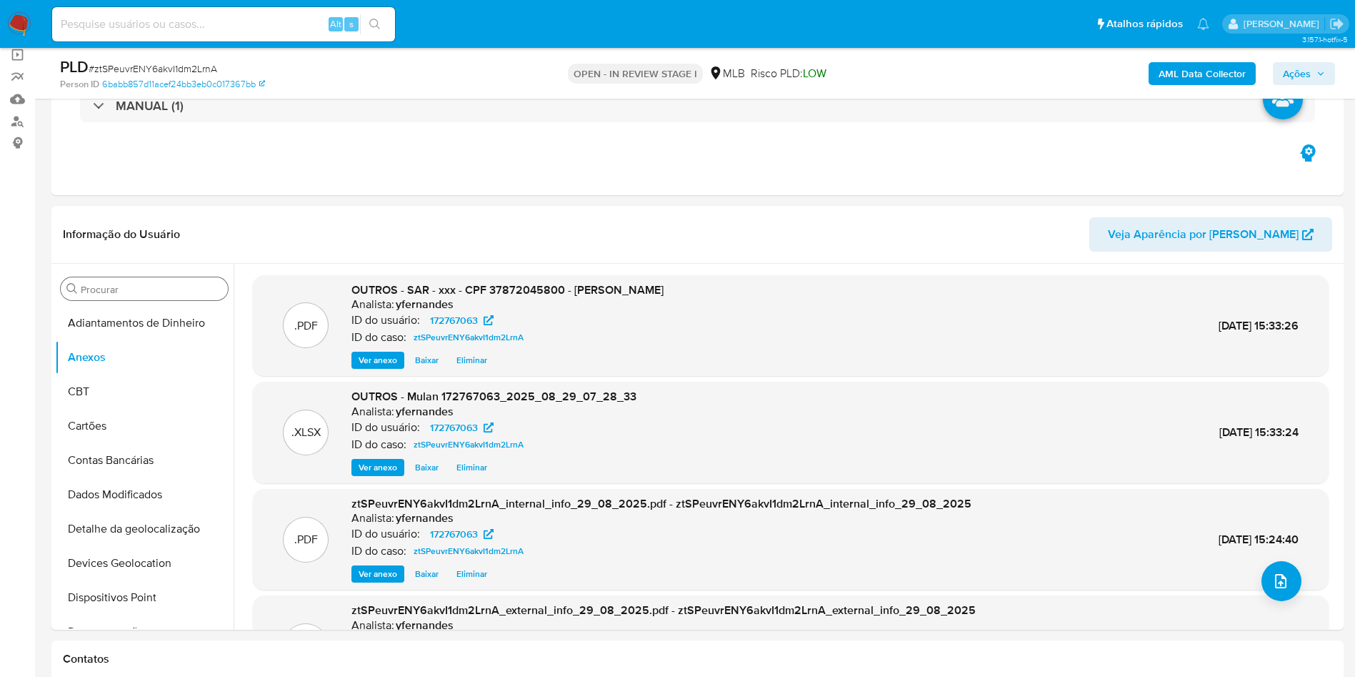
click at [1306, 73] on span "Ações" at bounding box center [1297, 73] width 28 height 23
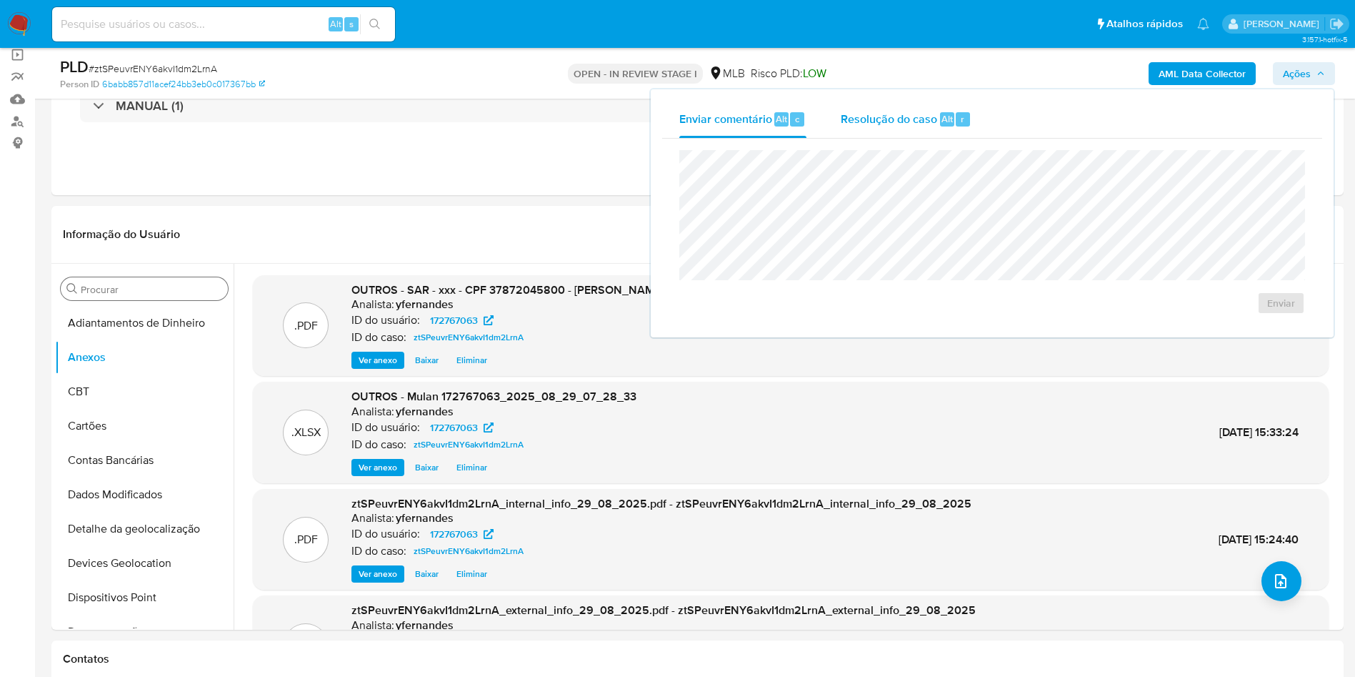
click at [884, 134] on div "Resolução do caso Alt r" at bounding box center [906, 119] width 131 height 37
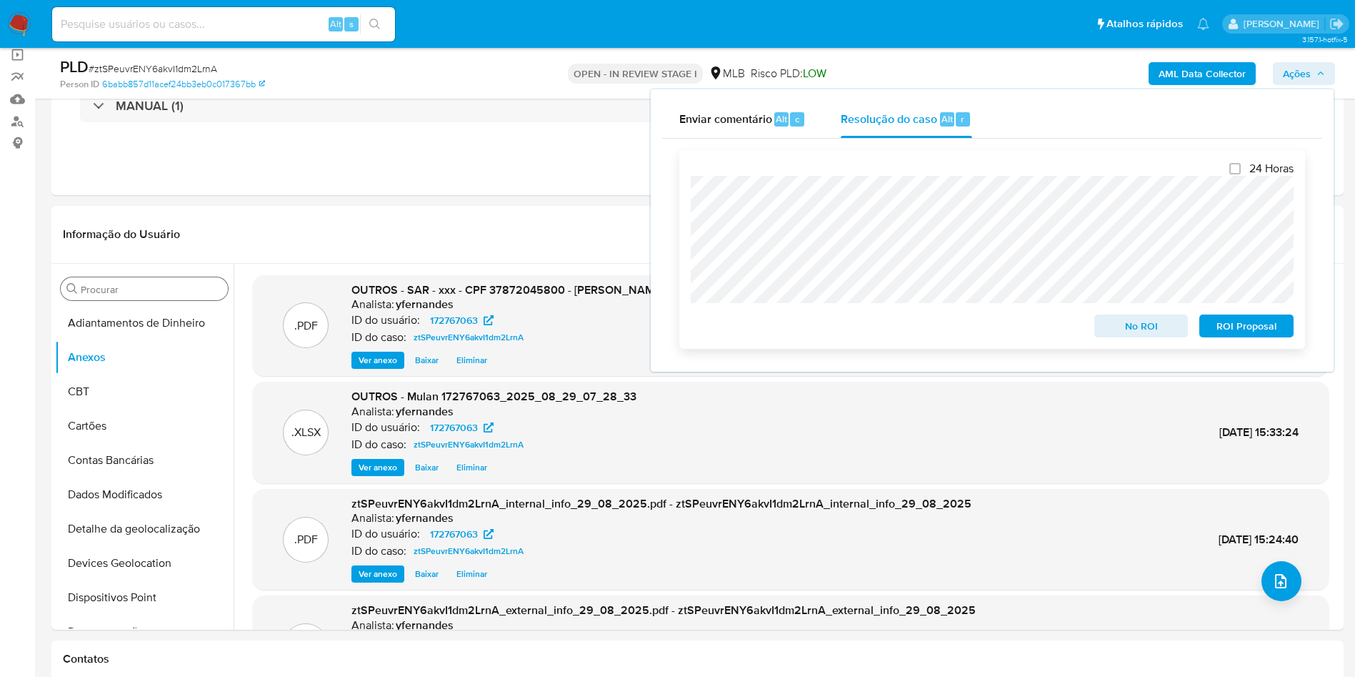
click at [1272, 334] on span "ROI Proposal" at bounding box center [1246, 326] width 74 height 20
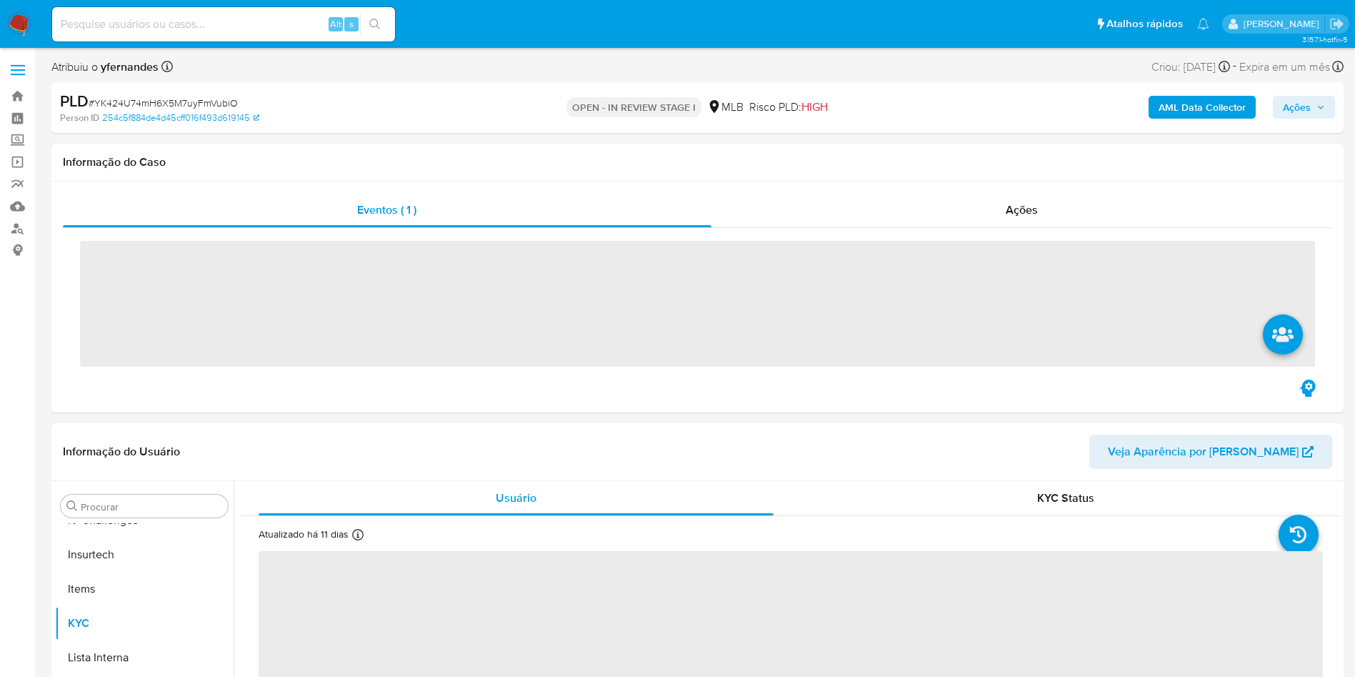
scroll to position [638, 0]
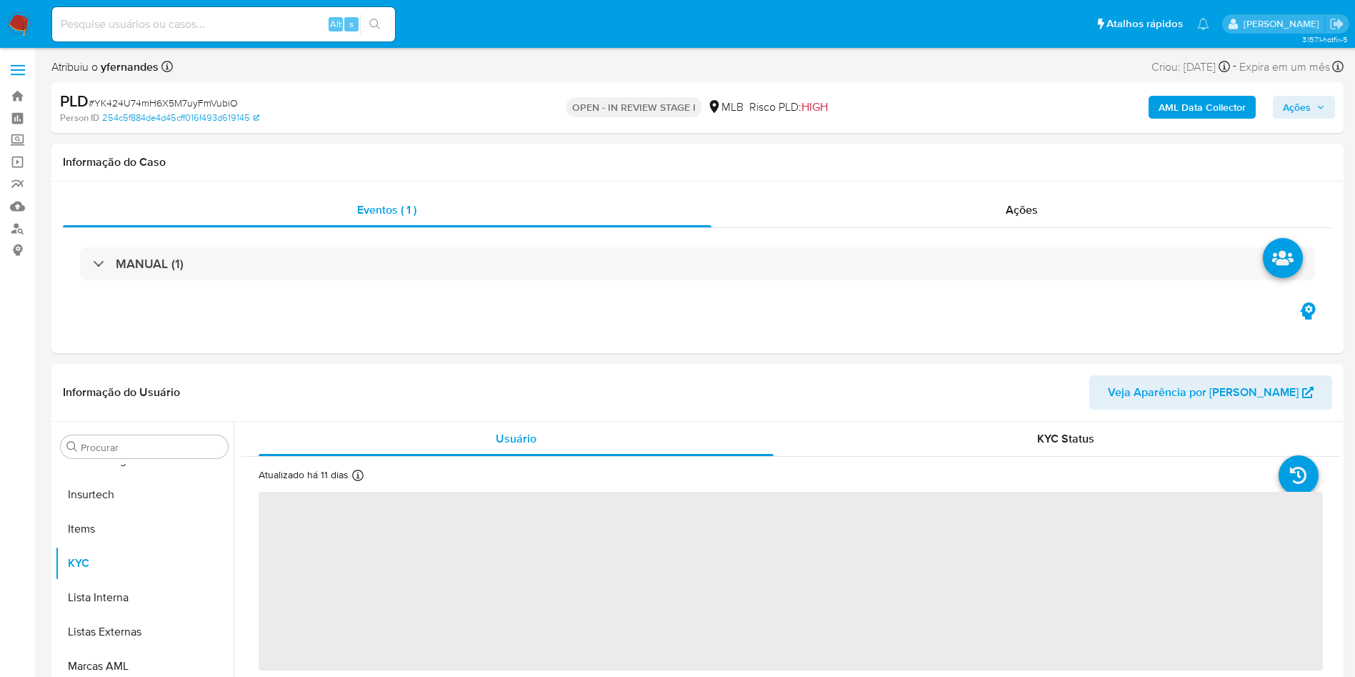
click at [186, 101] on span "# YK424U74mH6X5M7uyFmVubiO" at bounding box center [163, 103] width 149 height 14
copy span "YK424U74mH6X5M7uyFmVubiO"
select select "10"
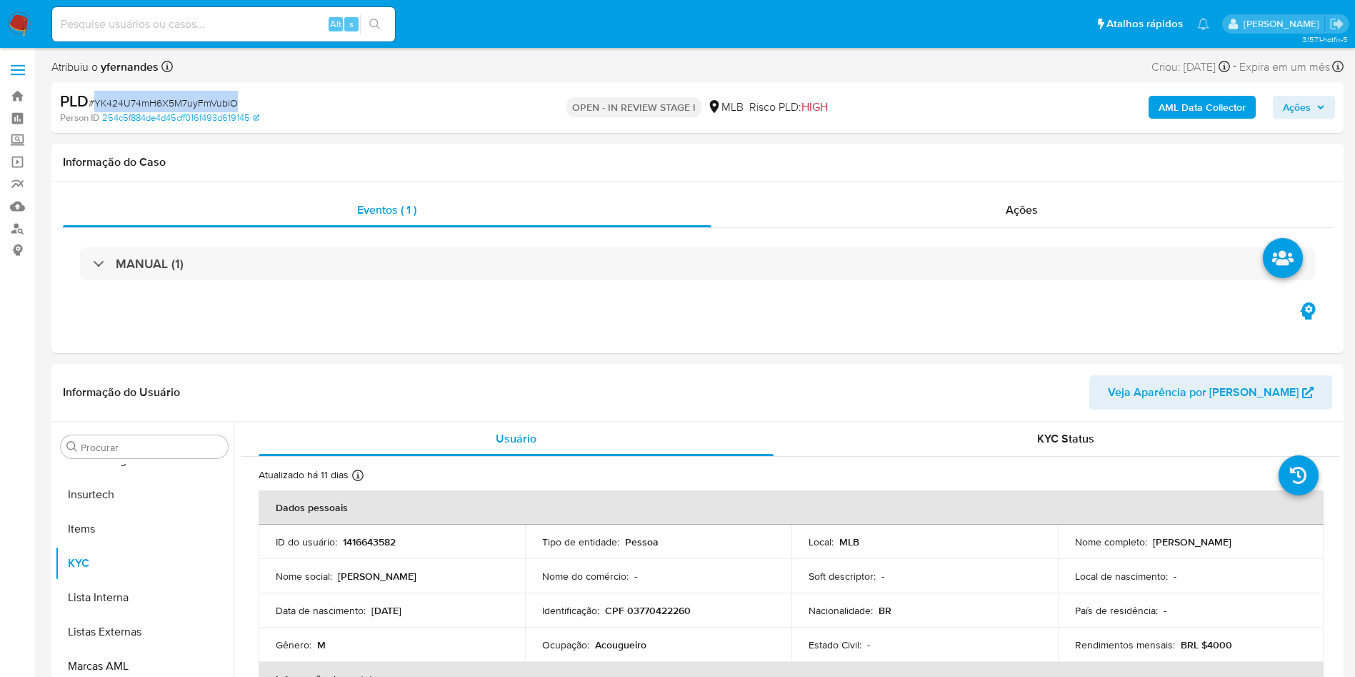
click at [211, 96] on span "# YK424U74mH6X5M7uyFmVubiO" at bounding box center [163, 103] width 149 height 14
copy span "YK424U74mH6X5M7uyFmVubiO"
click at [637, 243] on div "MANUAL (1)" at bounding box center [698, 263] width 1270 height 71
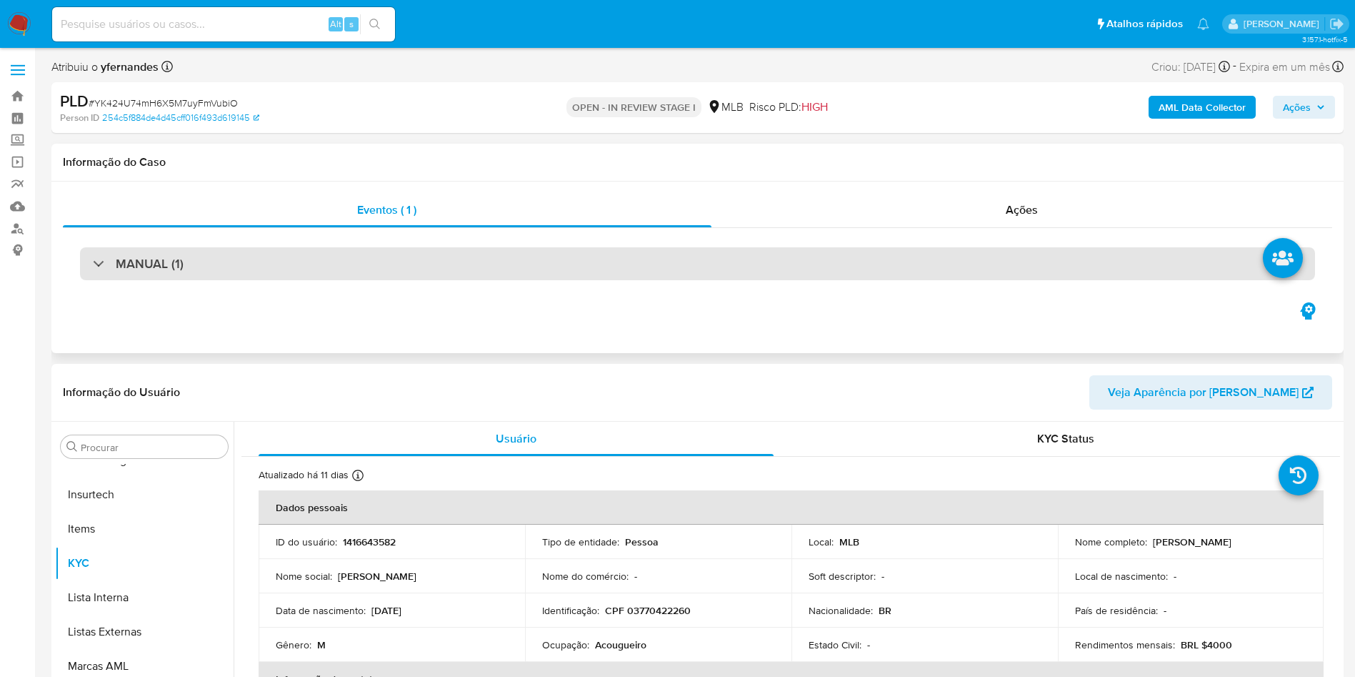
click at [674, 266] on div "MANUAL (1)" at bounding box center [697, 263] width 1235 height 33
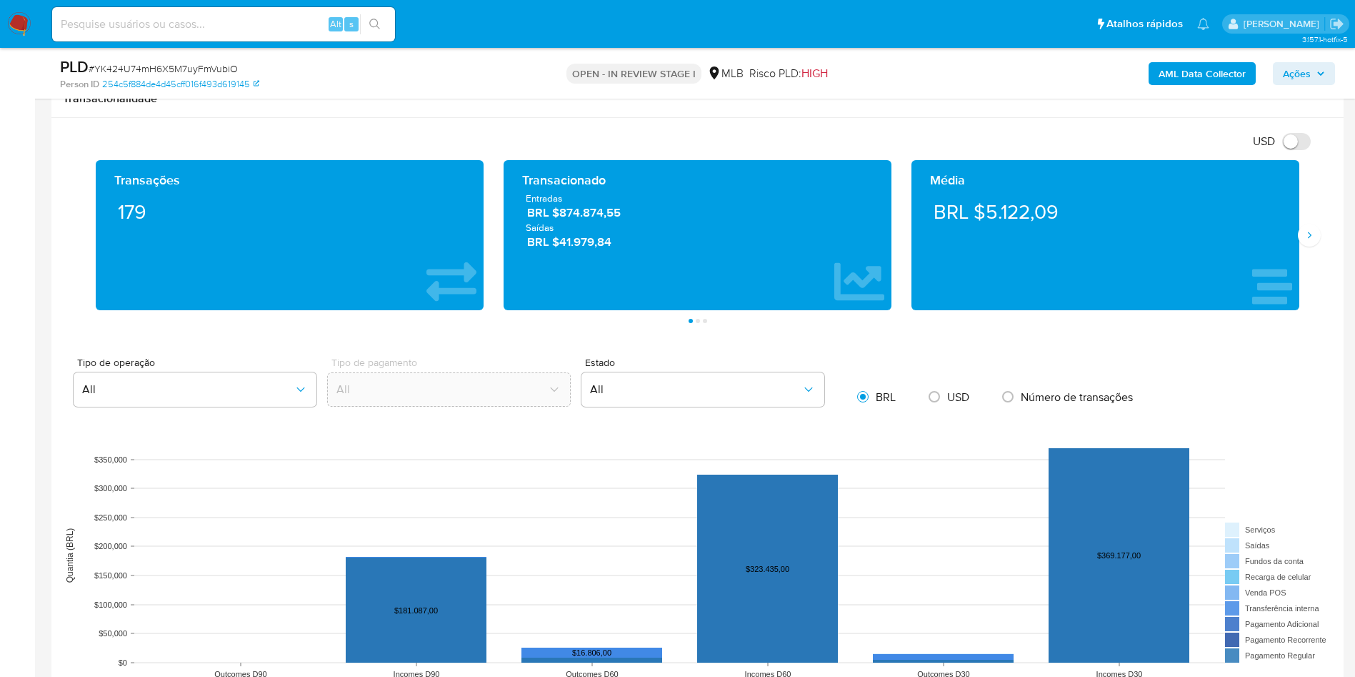
scroll to position [964, 0]
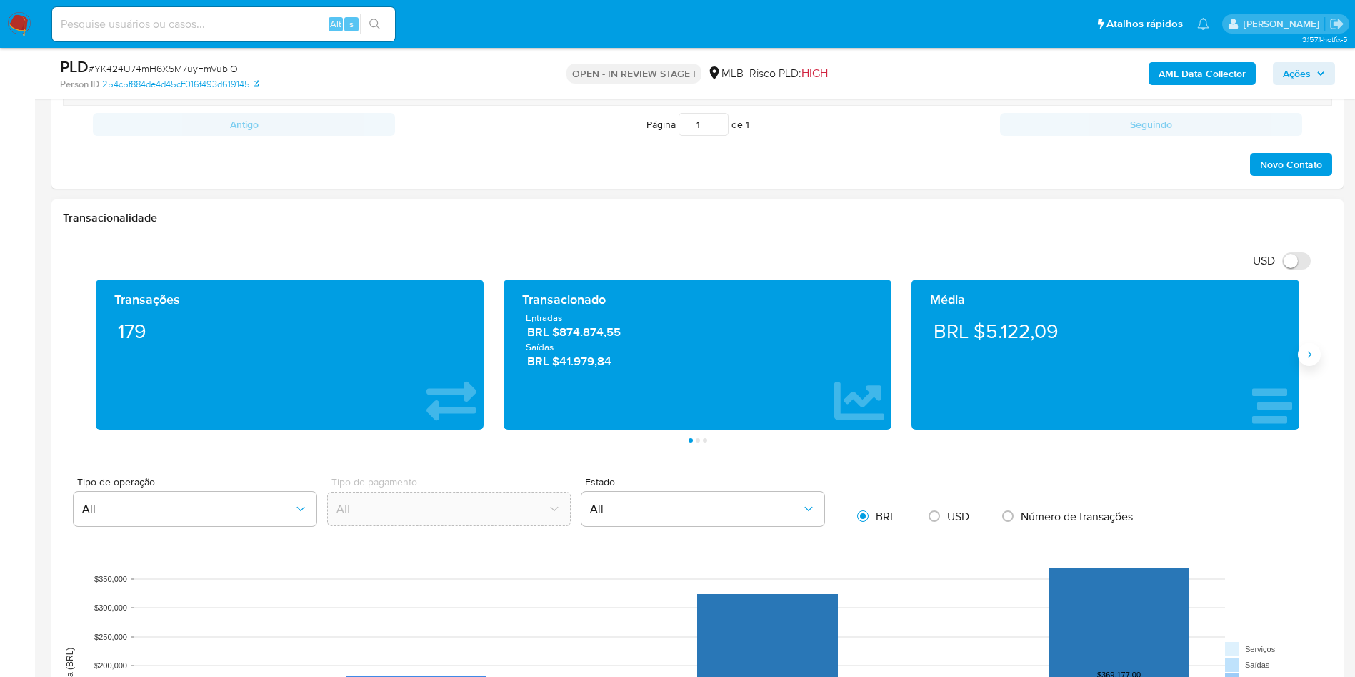
click at [1309, 359] on icon "Siguiente" at bounding box center [1309, 354] width 11 height 11
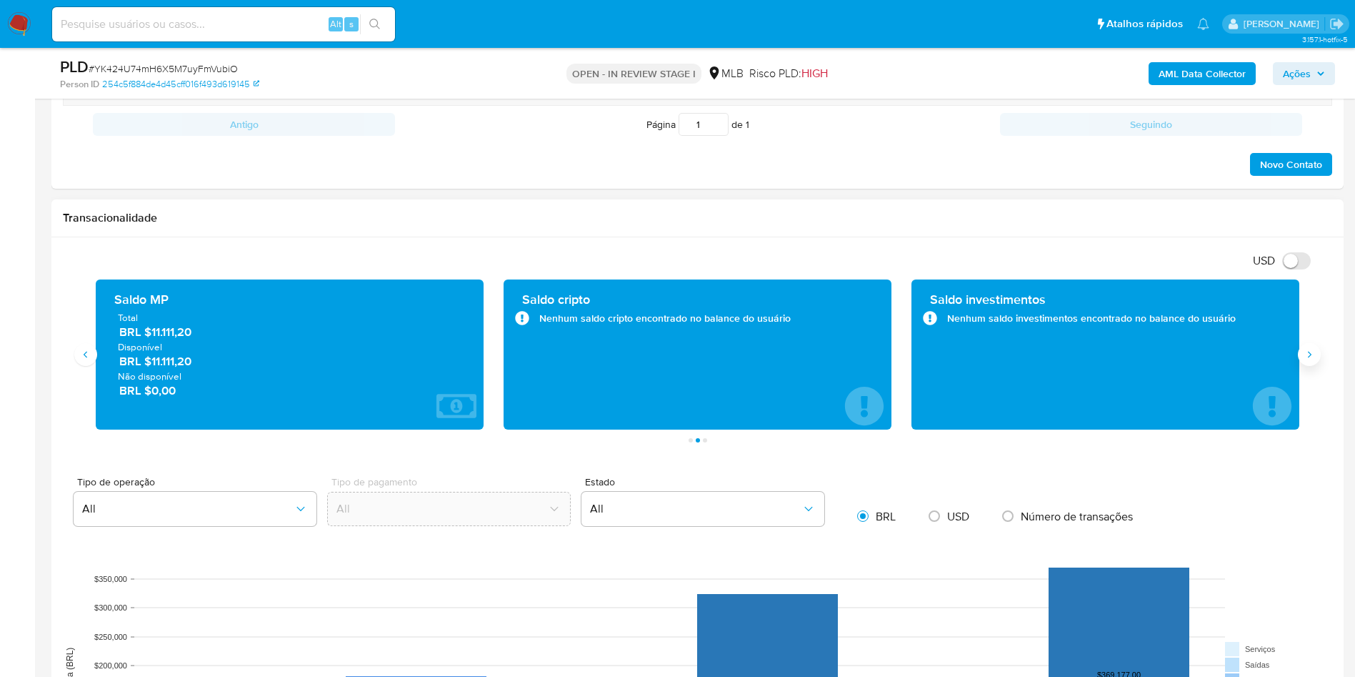
click at [1309, 359] on icon "Siguiente" at bounding box center [1309, 354] width 11 height 11
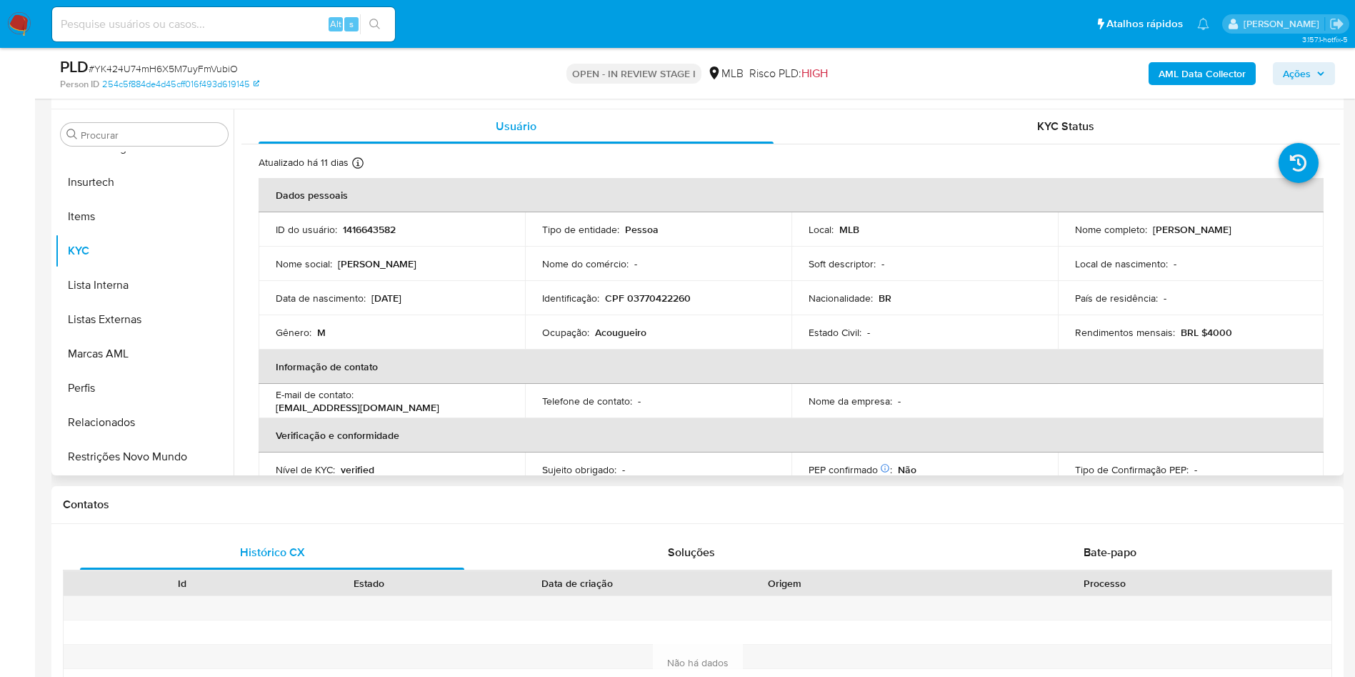
scroll to position [321, 0]
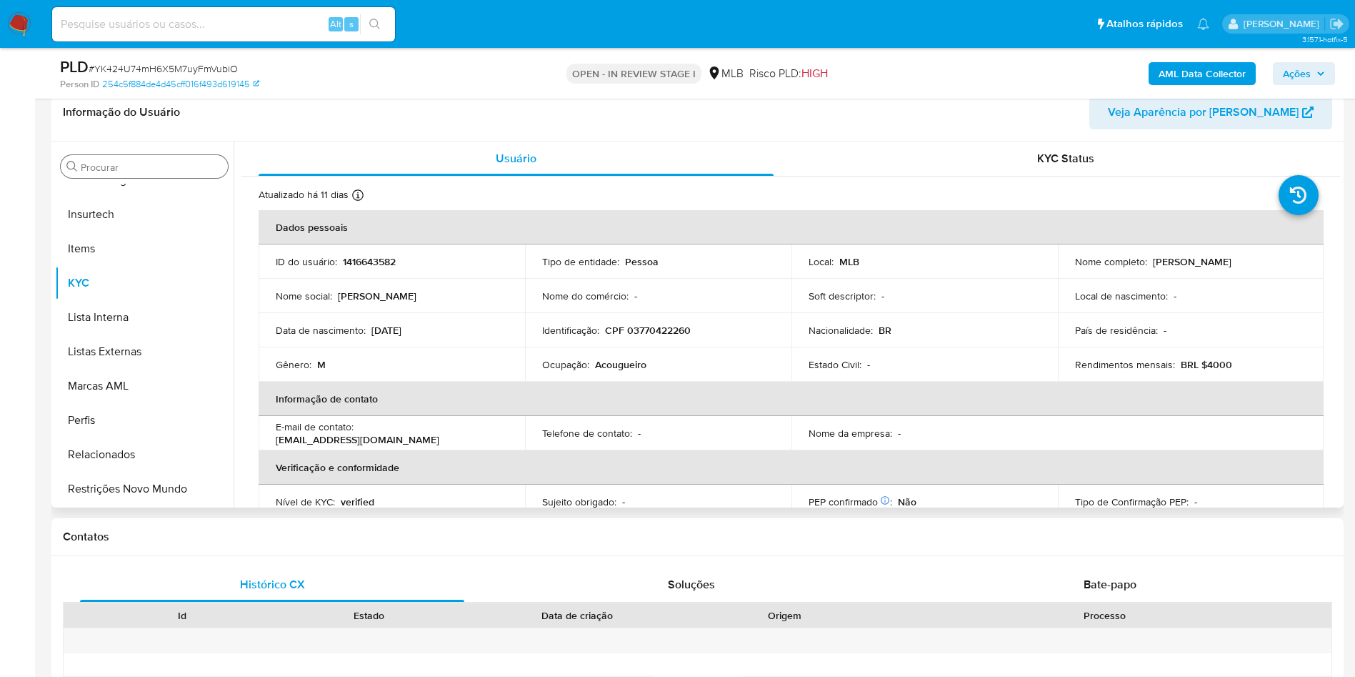
click at [120, 163] on input "Procurar" at bounding box center [151, 167] width 141 height 13
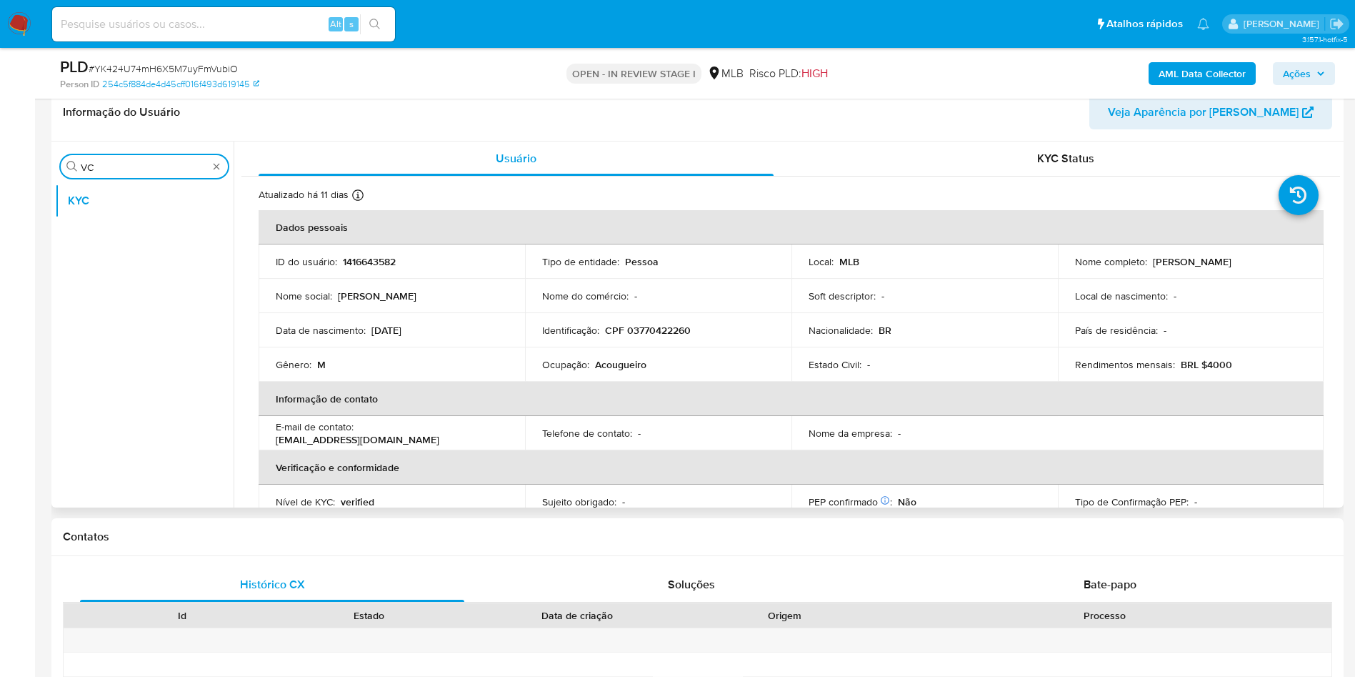
click at [110, 169] on input "VC" at bounding box center [144, 167] width 127 height 13
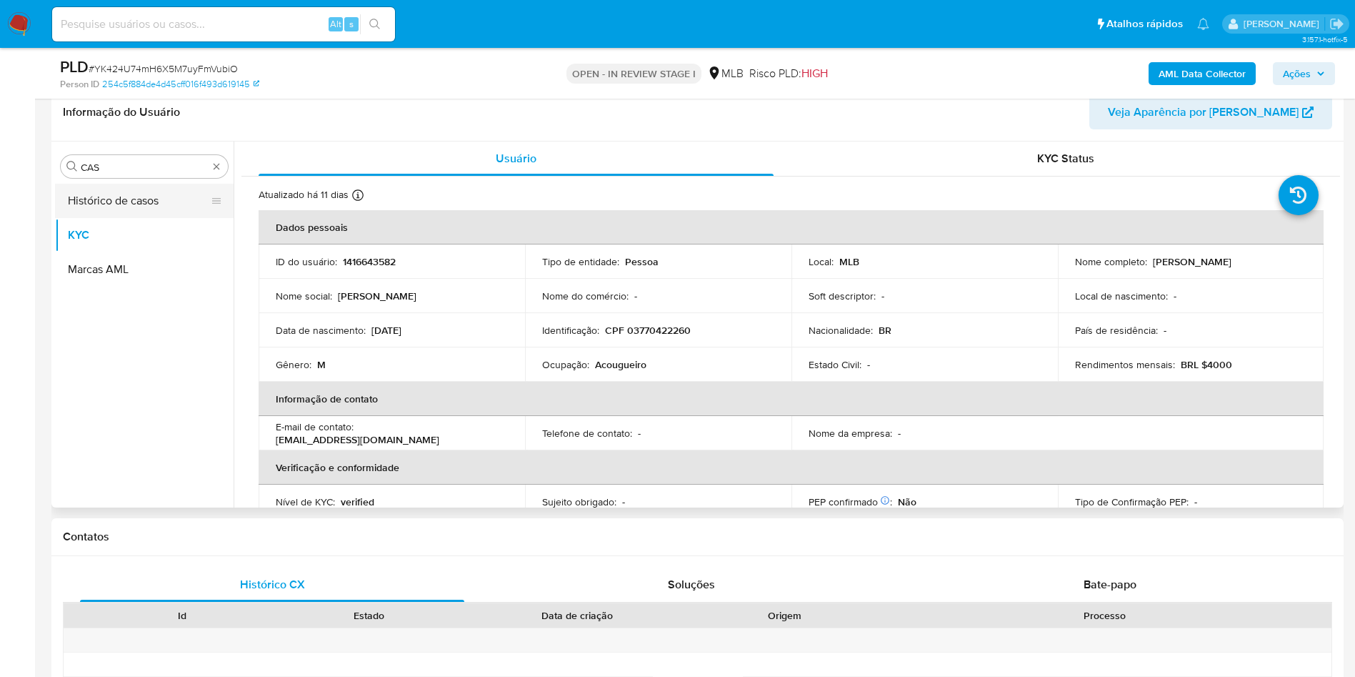
click at [104, 208] on button "Histórico de casos" at bounding box center [138, 201] width 167 height 34
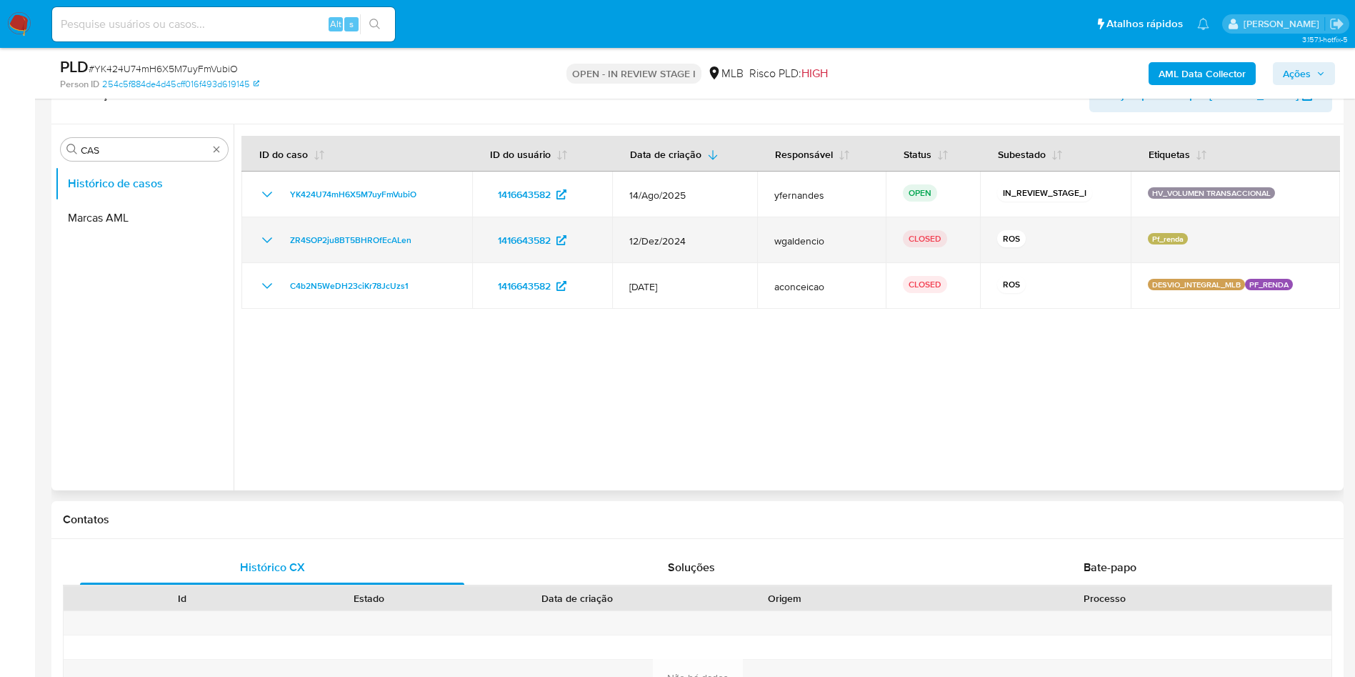
click at [271, 287] on icon "Mostrar/Ocultar" at bounding box center [267, 285] width 17 height 17
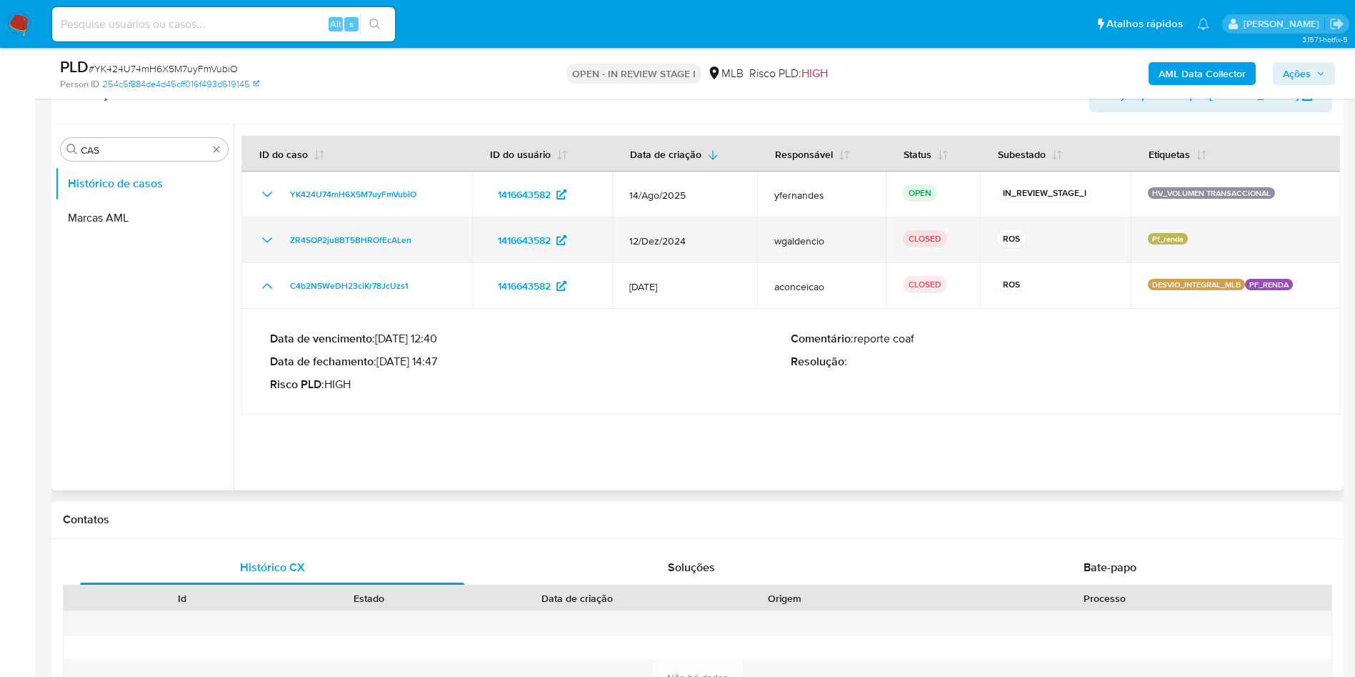
click at [272, 237] on icon "Mostrar/Ocultar" at bounding box center [267, 239] width 17 height 17
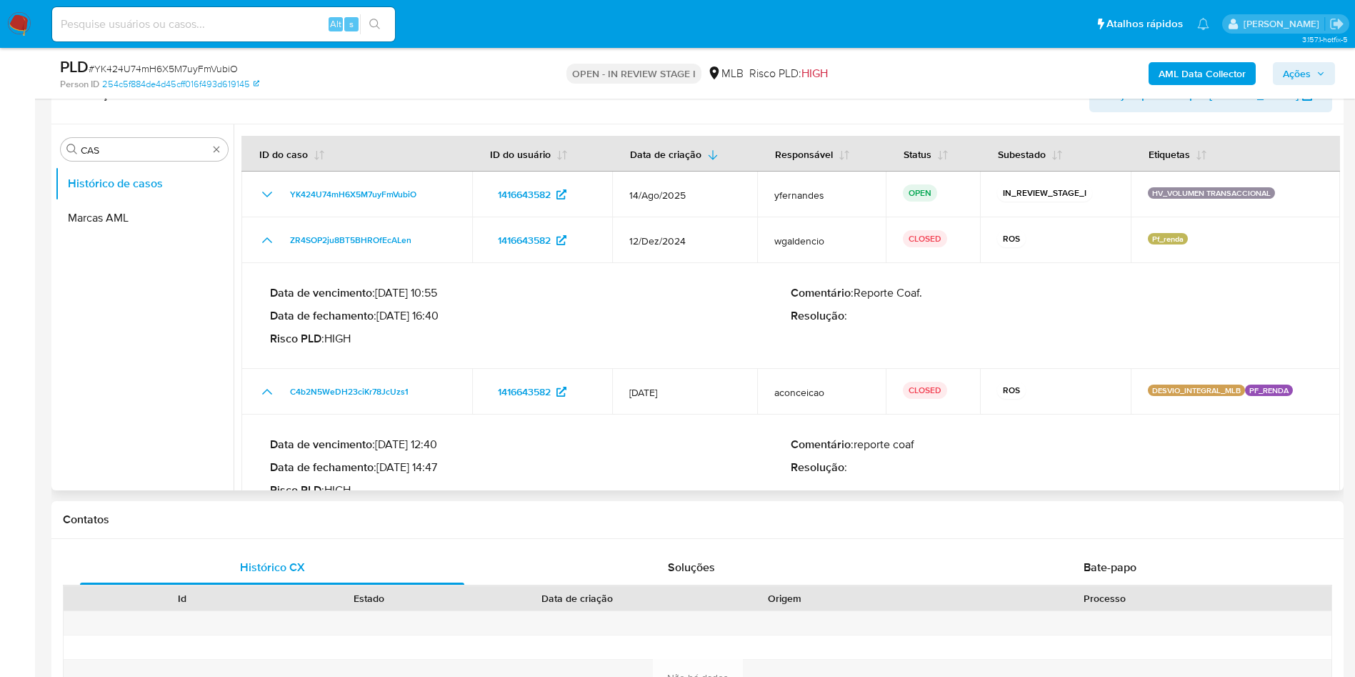
drag, startPoint x: 397, startPoint y: 465, endPoint x: 440, endPoint y: 471, distance: 43.2
click at [440, 471] on p "Data de fechamento : 15/02/2024 14:47" at bounding box center [530, 467] width 521 height 14
drag, startPoint x: 397, startPoint y: 316, endPoint x: 437, endPoint y: 323, distance: 40.5
click at [437, 323] on p "Data de fechamento : 23/12/2024 16:40" at bounding box center [530, 316] width 521 height 14
click at [123, 151] on input "CAS" at bounding box center [144, 150] width 127 height 13
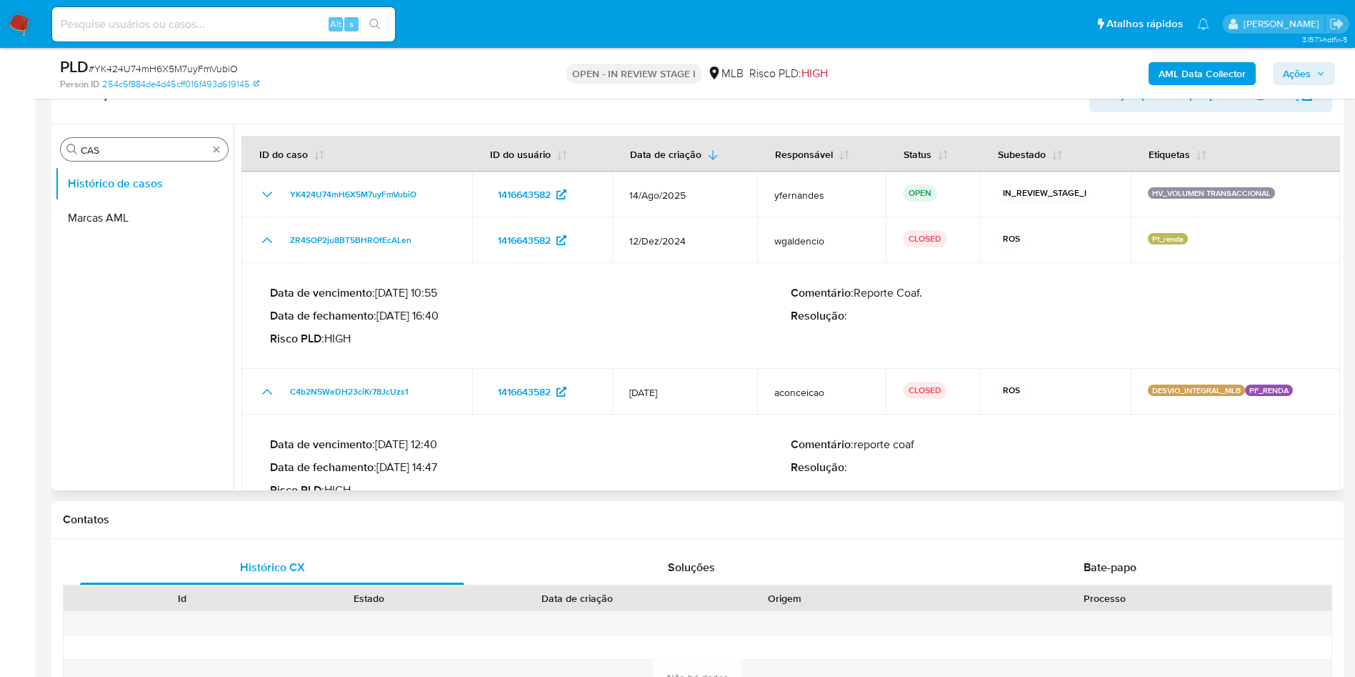
click at [123, 151] on input "CAS" at bounding box center [144, 150] width 127 height 13
click at [124, 151] on input "CAS" at bounding box center [144, 150] width 127 height 13
type input "ger"
click at [111, 187] on button "Geral" at bounding box center [138, 183] width 167 height 34
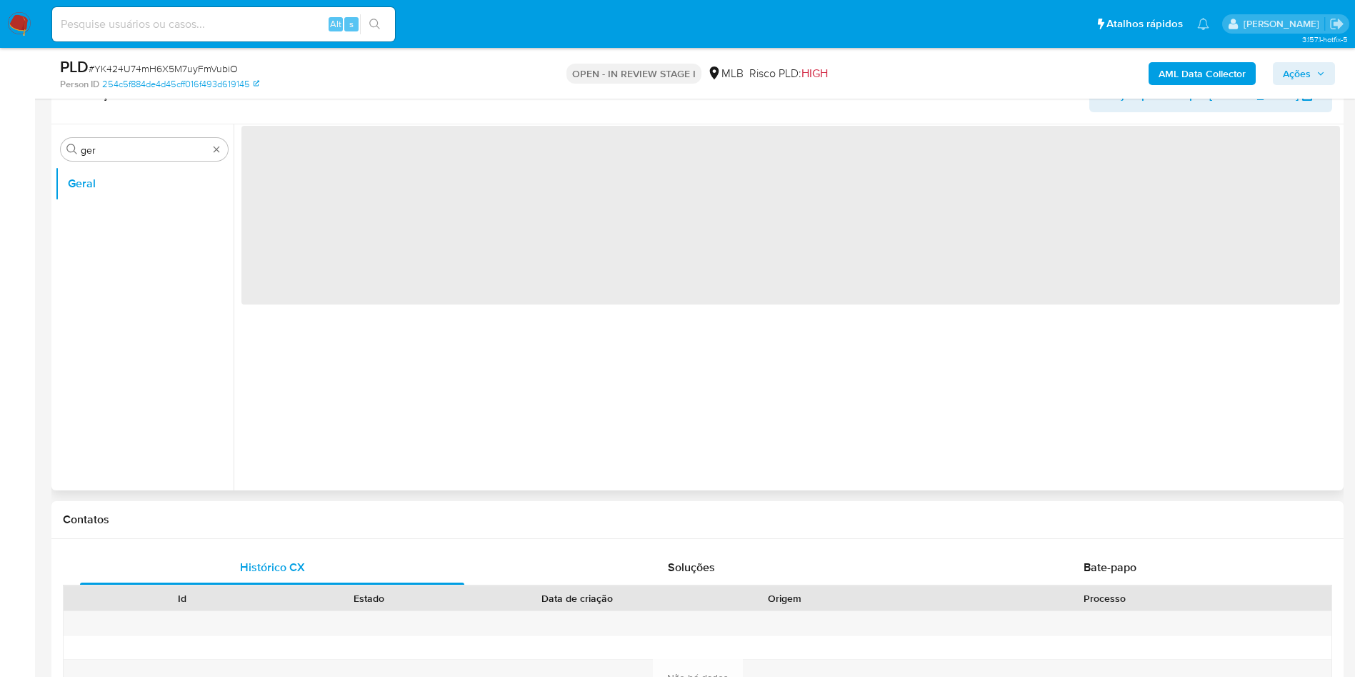
scroll to position [214, 0]
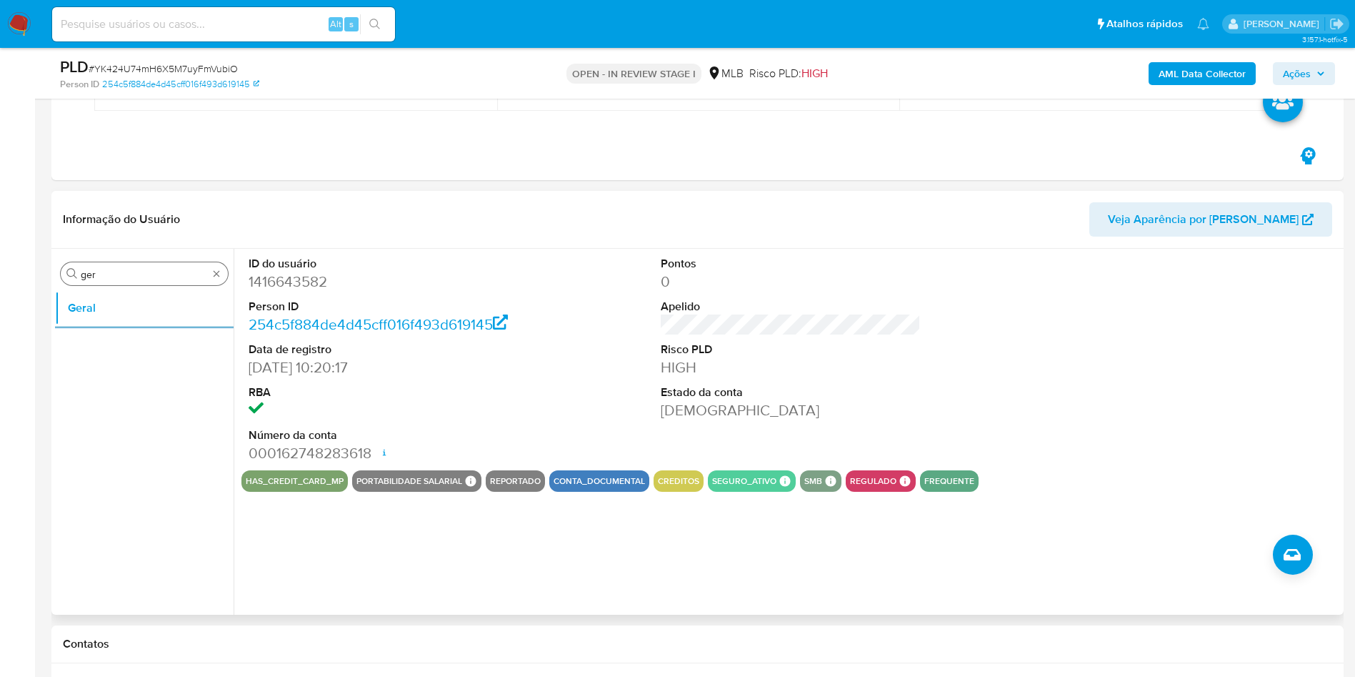
click at [134, 264] on div "Procurar ger" at bounding box center [144, 273] width 167 height 23
click at [121, 266] on div "Procurar ger" at bounding box center [144, 273] width 167 height 23
click at [107, 274] on input "ger" at bounding box center [144, 274] width 127 height 13
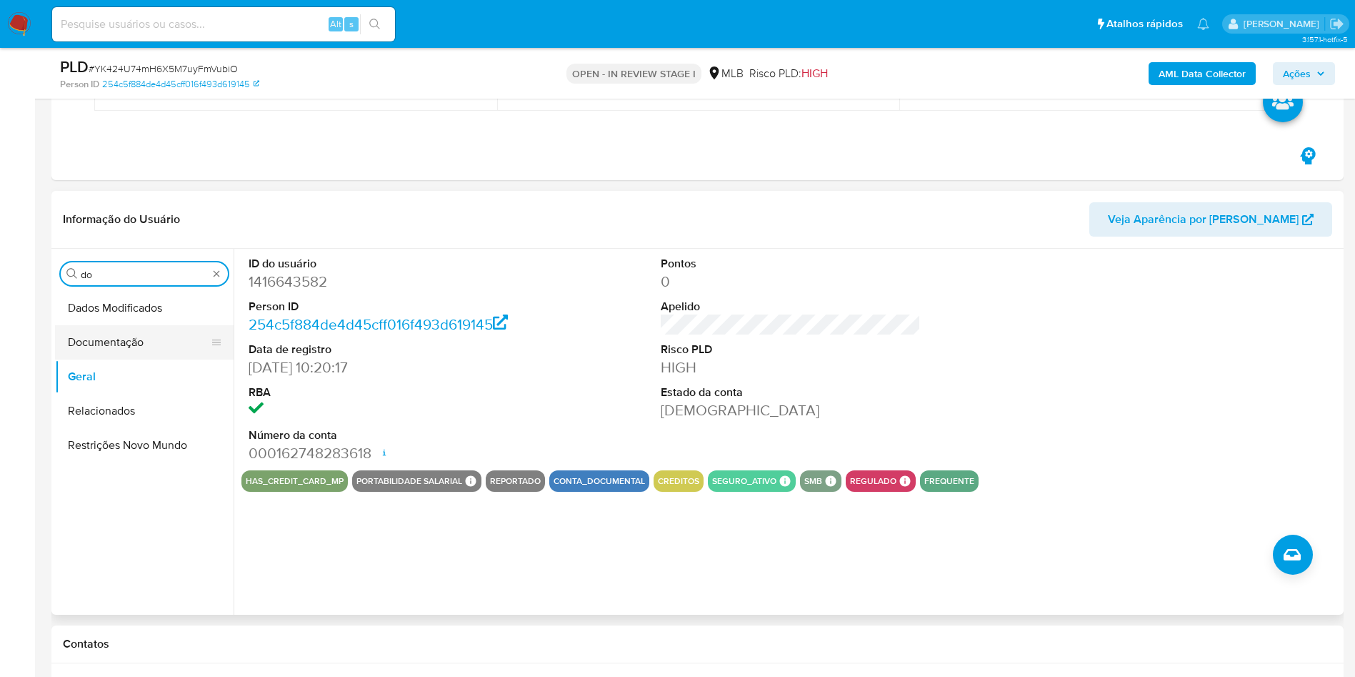
type input "do"
click at [124, 346] on button "Documentação" at bounding box center [138, 342] width 167 height 34
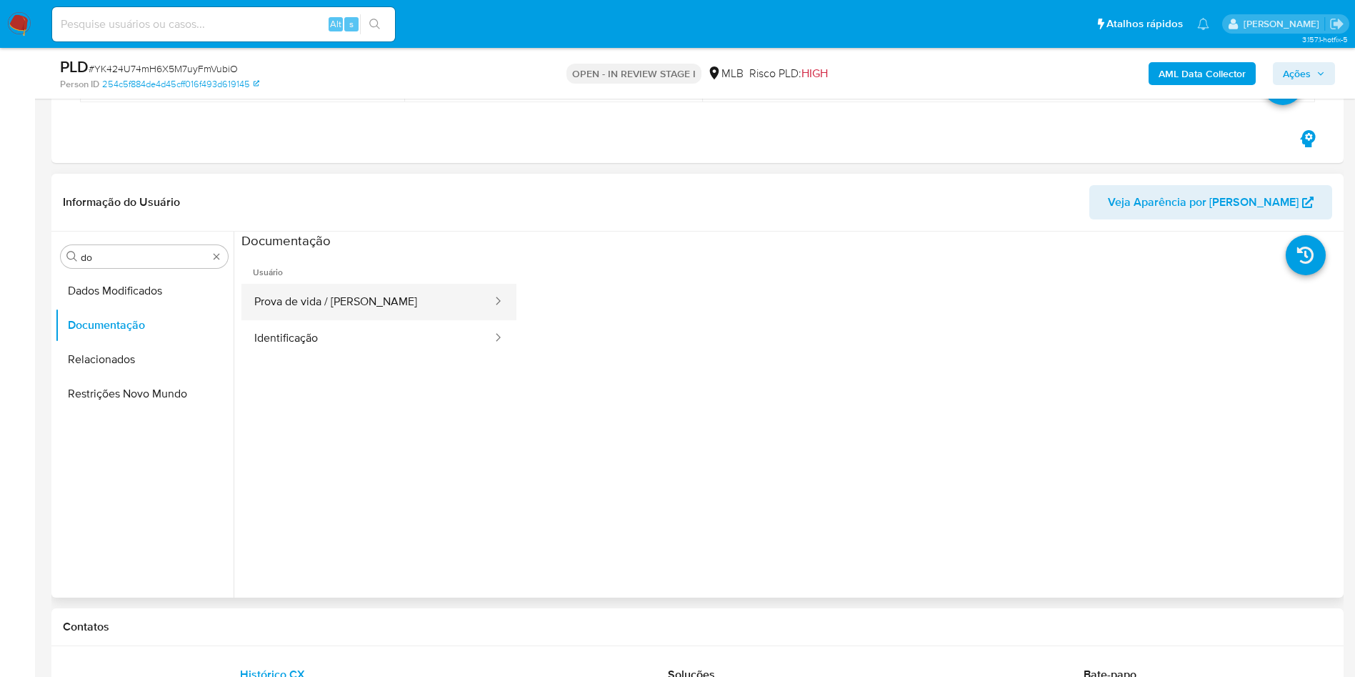
click at [298, 301] on button "Prova de vida / [PERSON_NAME]" at bounding box center [367, 302] width 252 height 36
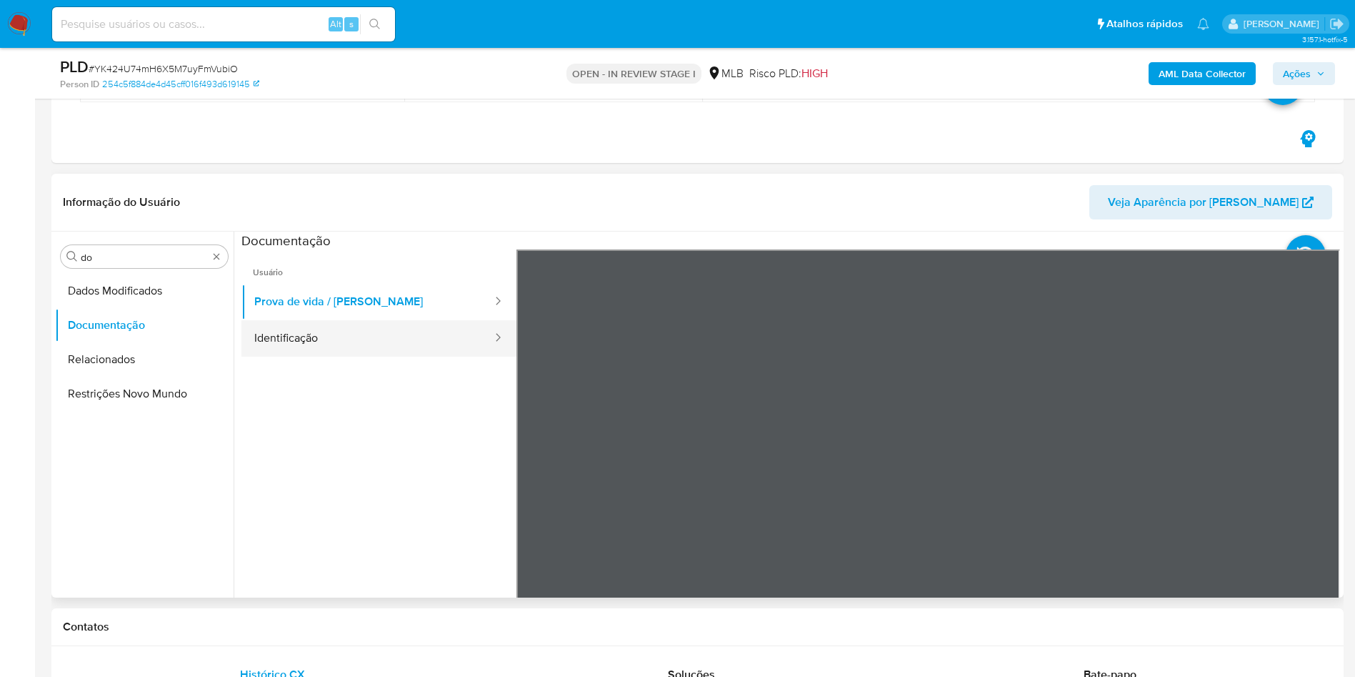
click at [312, 344] on button "Identificação" at bounding box center [367, 338] width 252 height 36
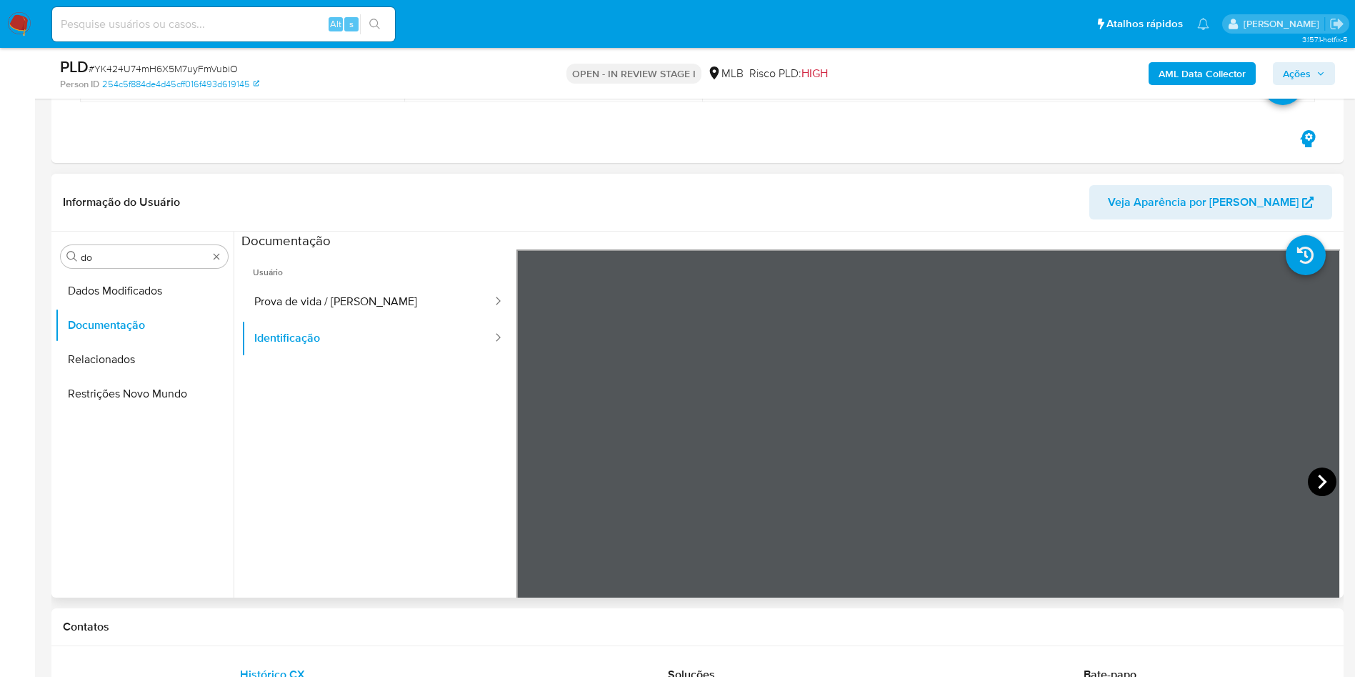
click at [1314, 489] on icon at bounding box center [1322, 481] width 29 height 29
click at [336, 286] on button "Prova de vida / [PERSON_NAME]" at bounding box center [367, 302] width 252 height 36
click at [992, 195] on header "Informação do Usuário Veja Aparência por Pessoa" at bounding box center [698, 202] width 1270 height 34
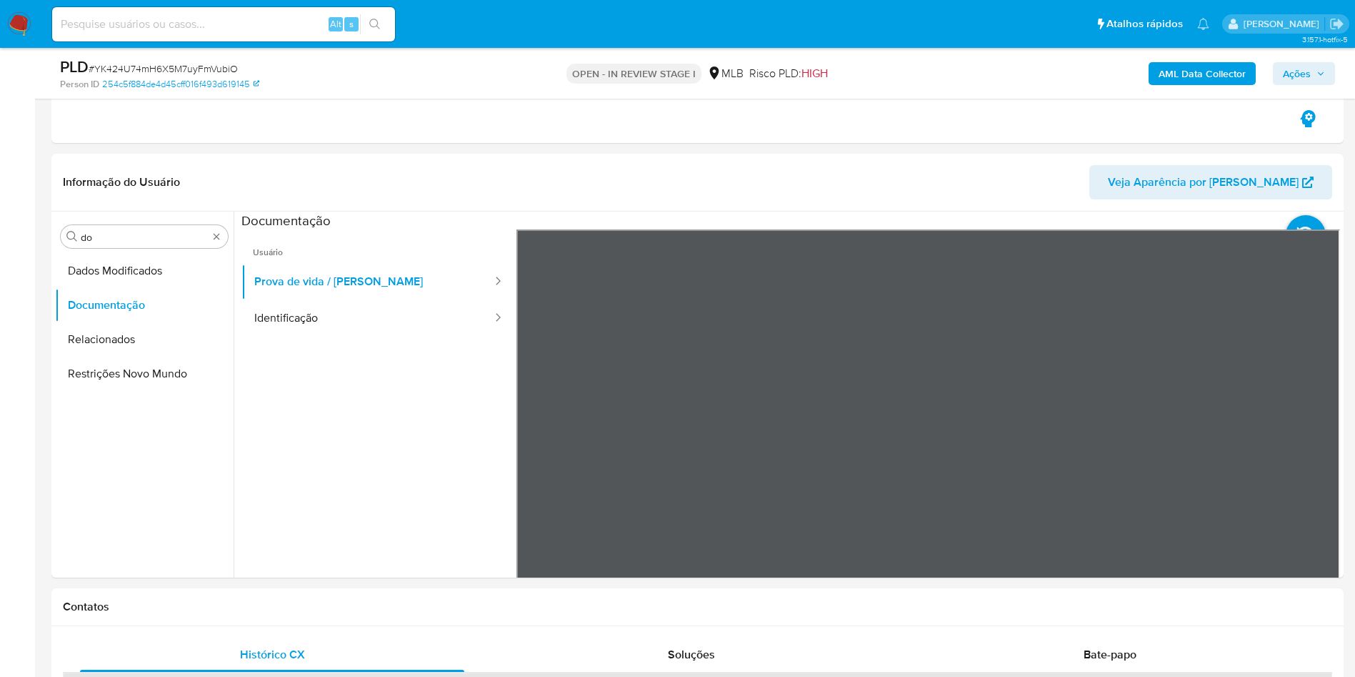
scroll to position [643, 0]
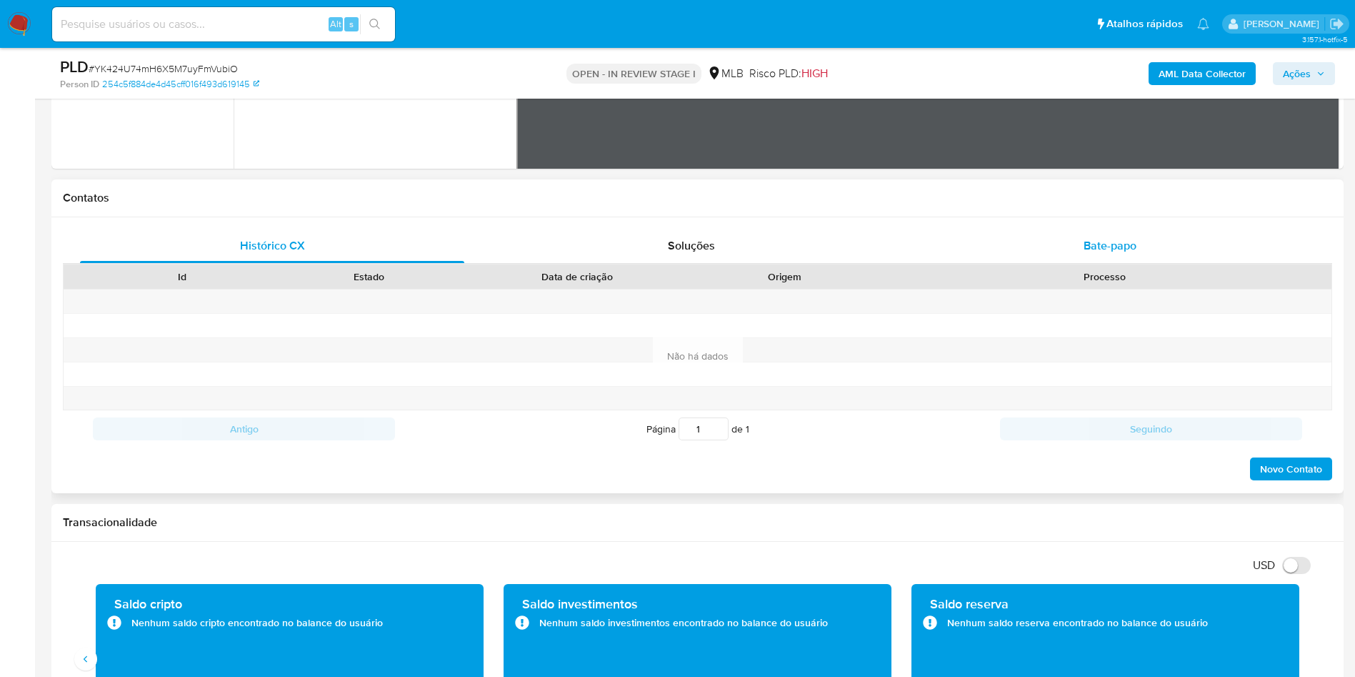
click at [1077, 247] on div "Bate-papo" at bounding box center [1110, 246] width 384 height 34
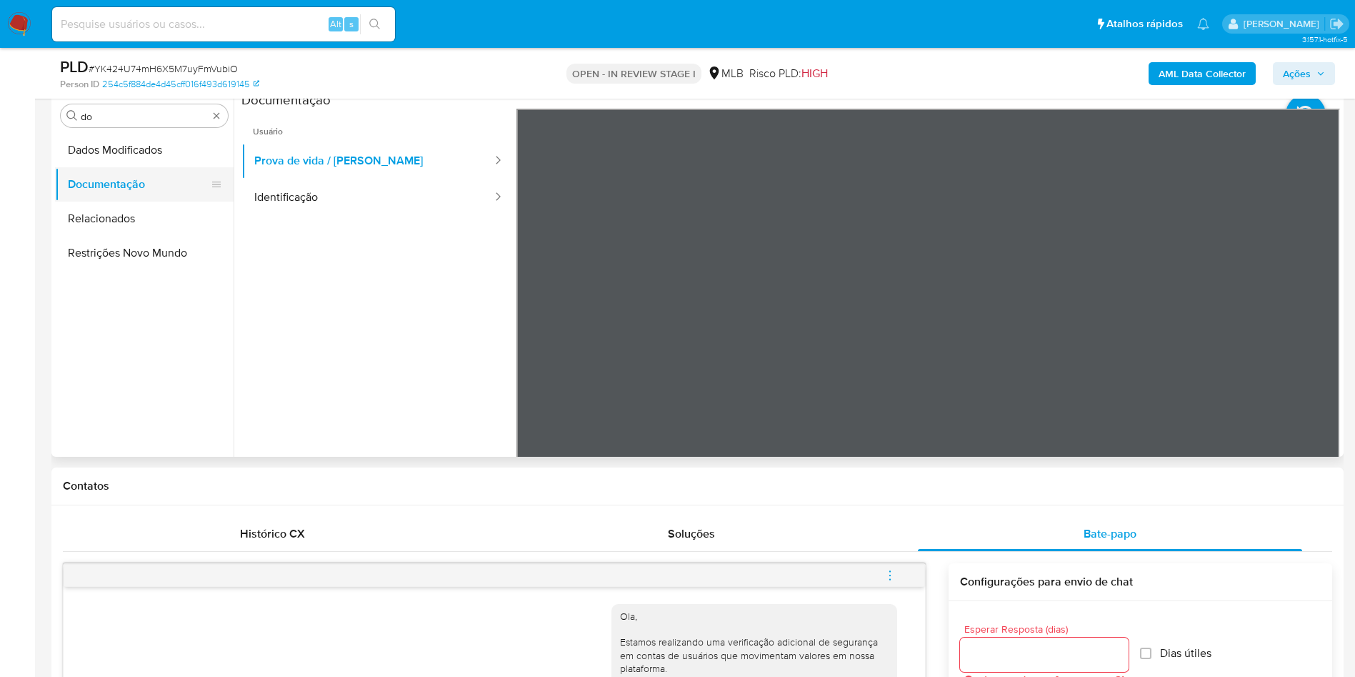
scroll to position [321, 0]
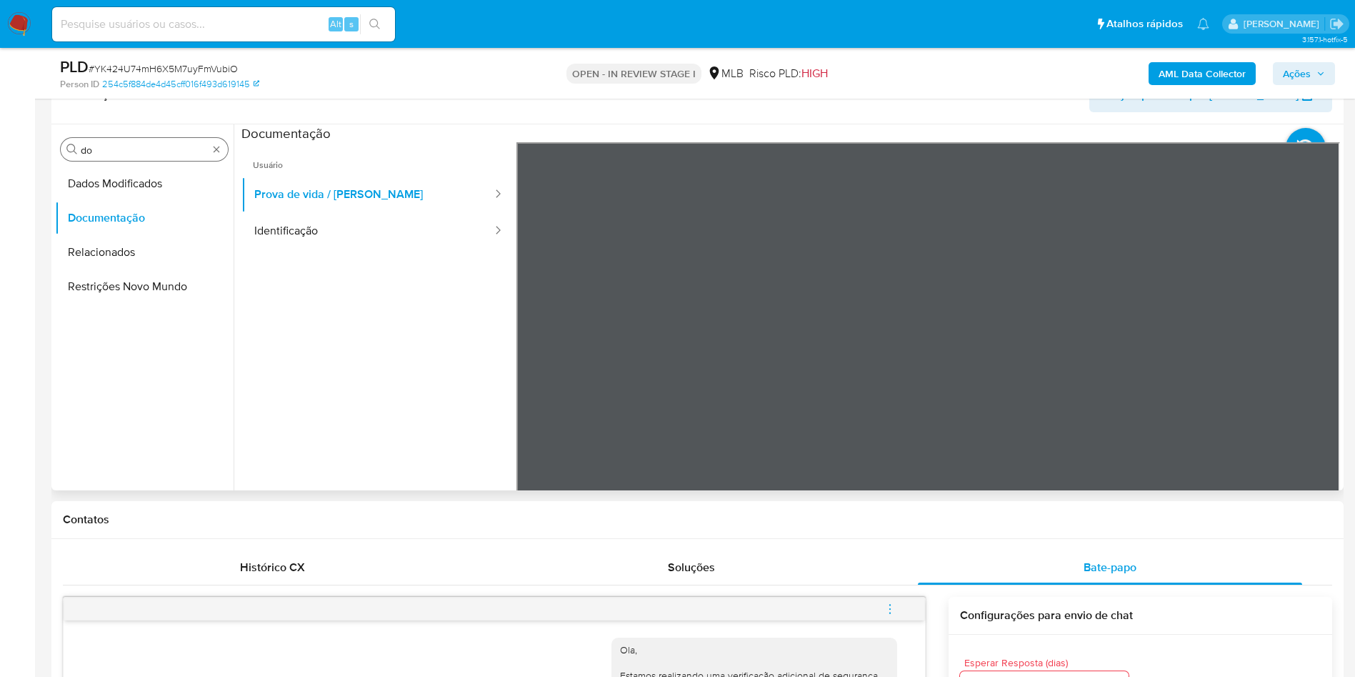
click at [129, 151] on input "do" at bounding box center [144, 150] width 127 height 13
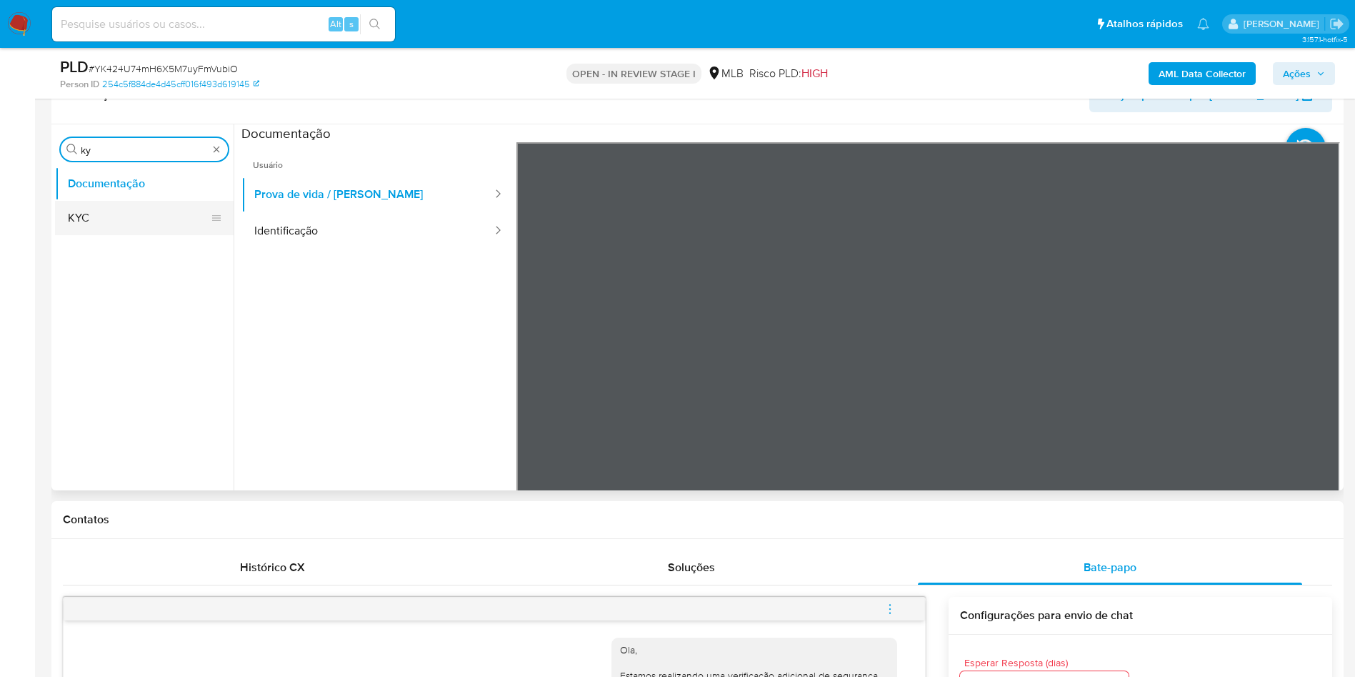
type input "ky"
click at [91, 207] on button "KYC" at bounding box center [138, 218] width 167 height 34
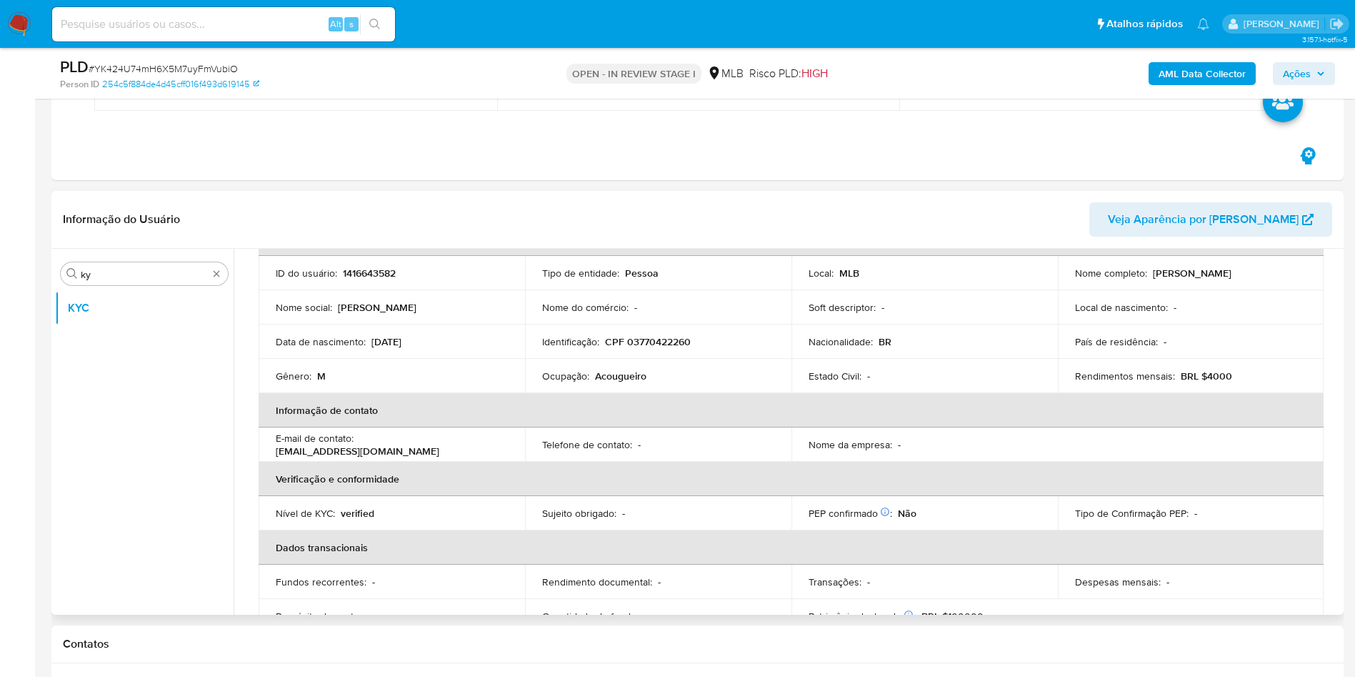
scroll to position [104, 0]
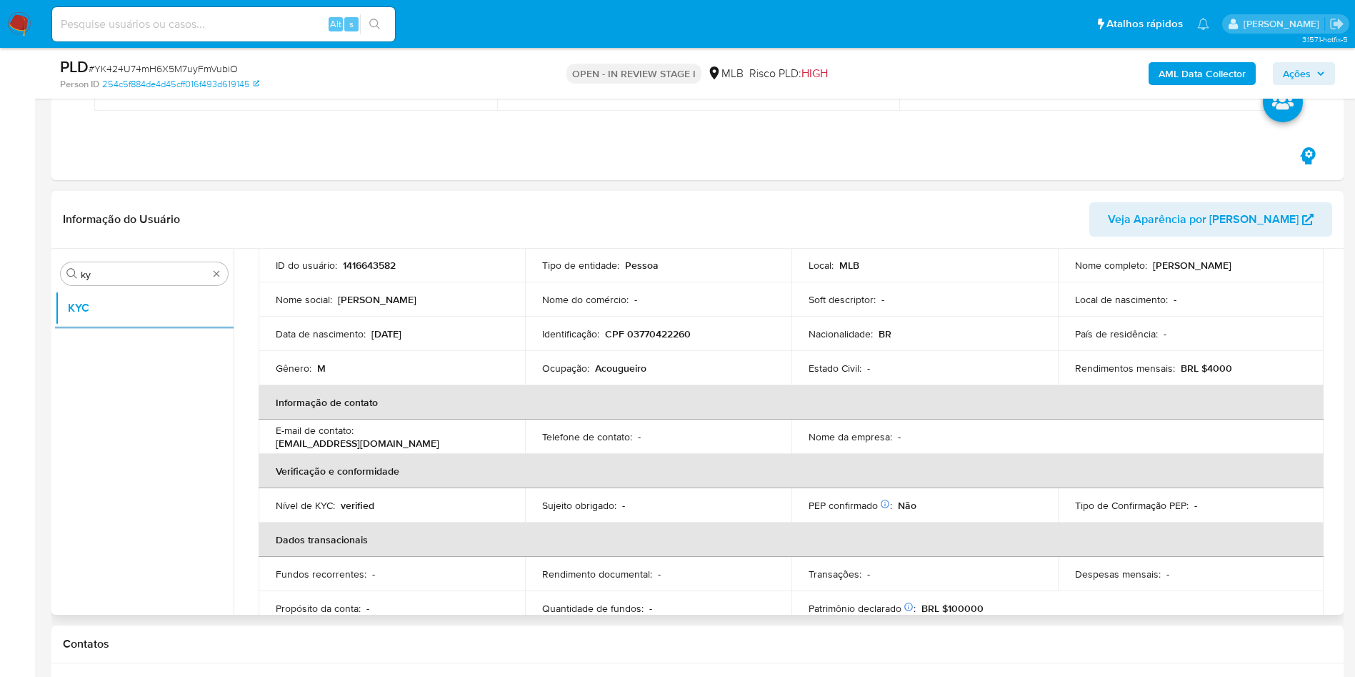
click at [603, 371] on p "Acougueiro" at bounding box center [620, 367] width 51 height 13
copy div "Ocupação : Acougueiro"
click at [460, 389] on th "Informação de contato" at bounding box center [791, 402] width 1065 height 34
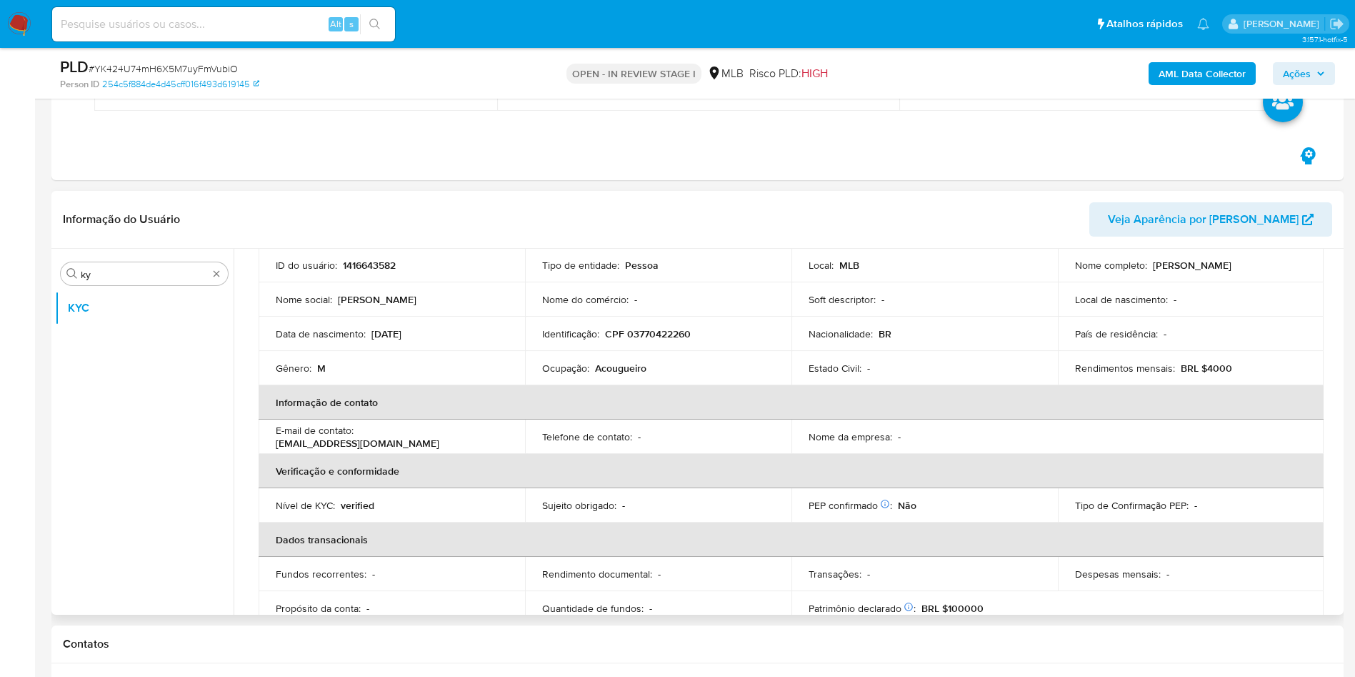
scroll to position [595, 0]
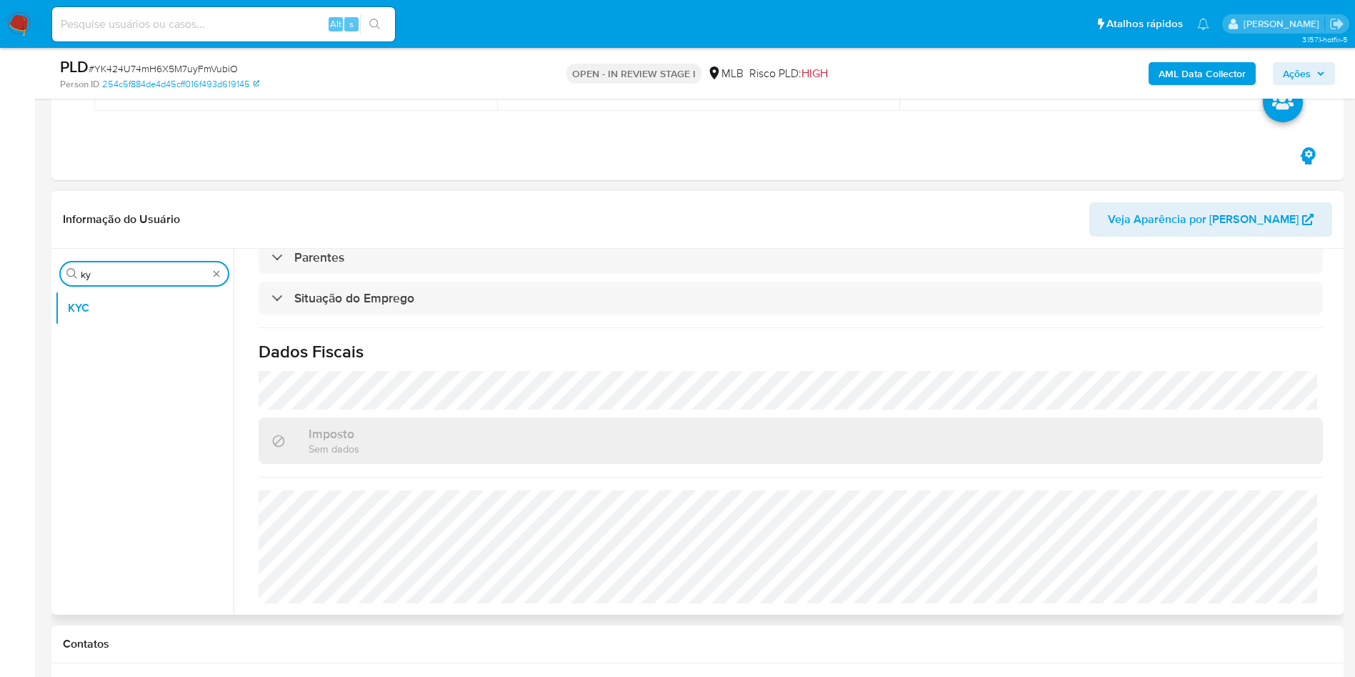
click at [106, 269] on input "ky" at bounding box center [144, 274] width 127 height 13
click at [106, 270] on input "ky" at bounding box center [144, 274] width 127 height 13
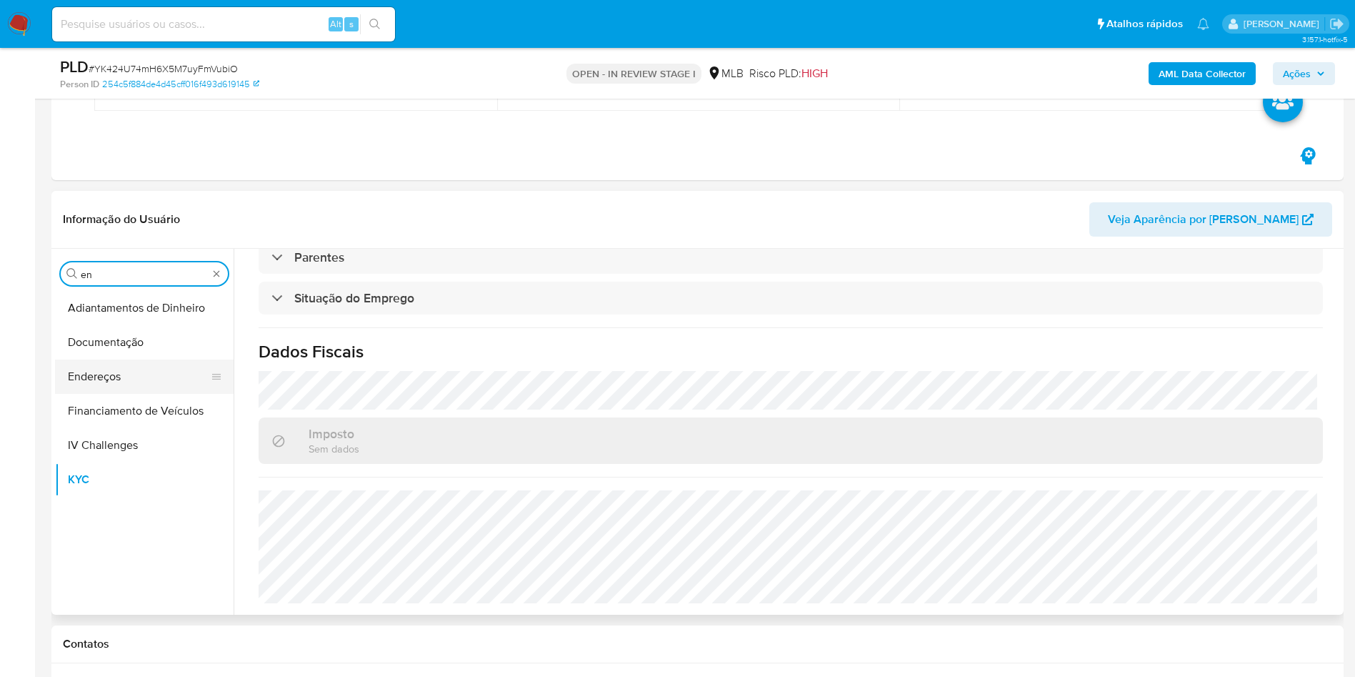
type input "en"
click at [95, 378] on button "Endereços" at bounding box center [138, 376] width 167 height 34
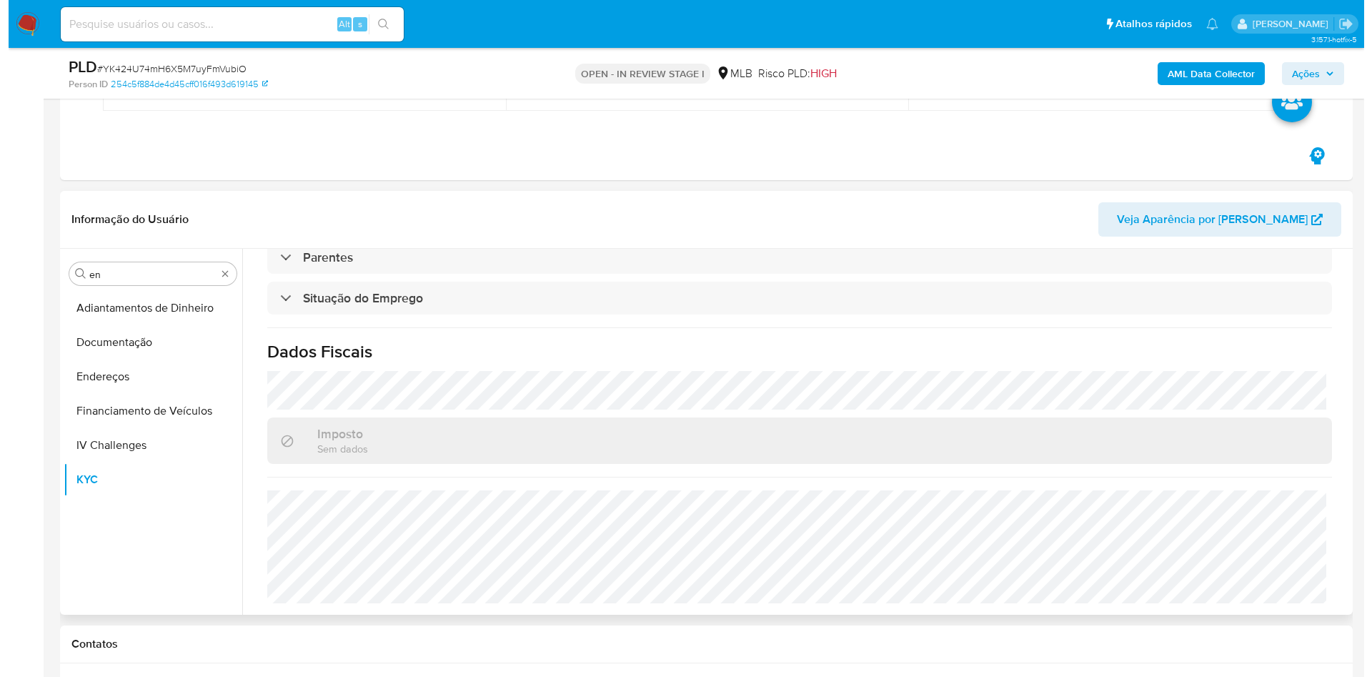
scroll to position [0, 0]
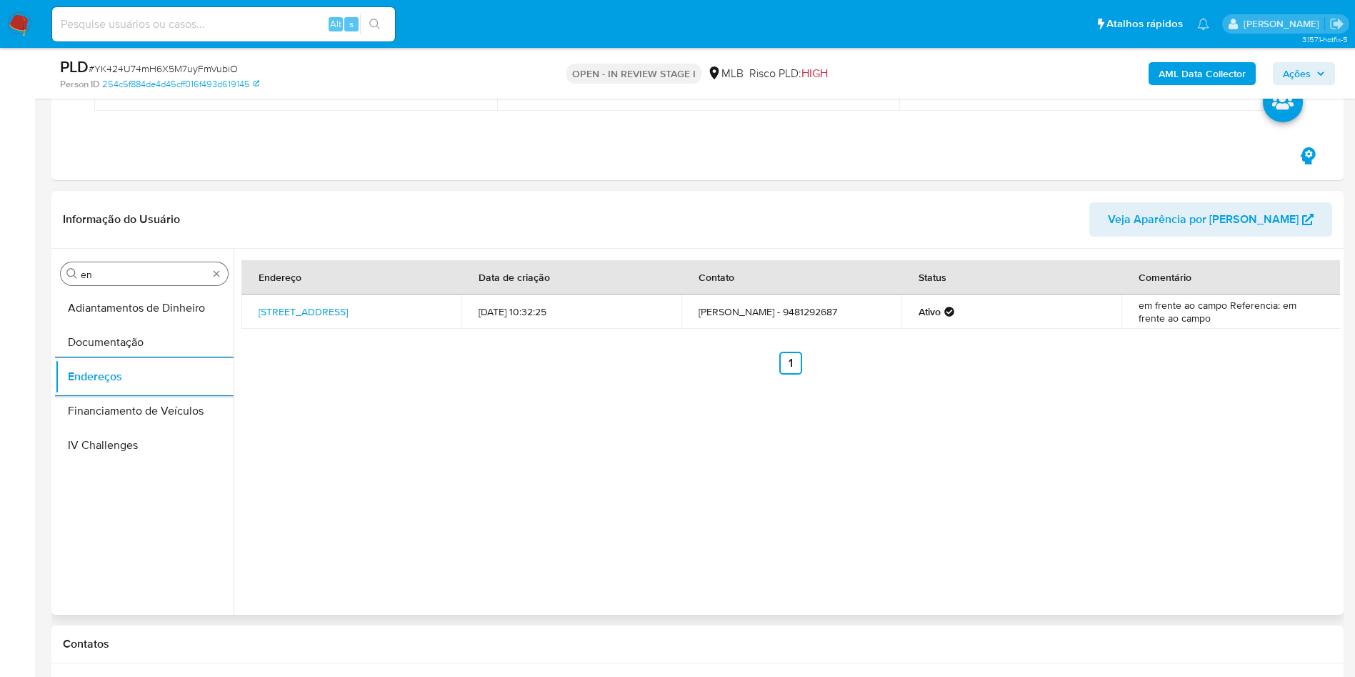
click at [91, 273] on input "en" at bounding box center [144, 274] width 127 height 13
type input "ge"
click at [81, 296] on button "Detalhe da geolocalização" at bounding box center [144, 308] width 179 height 34
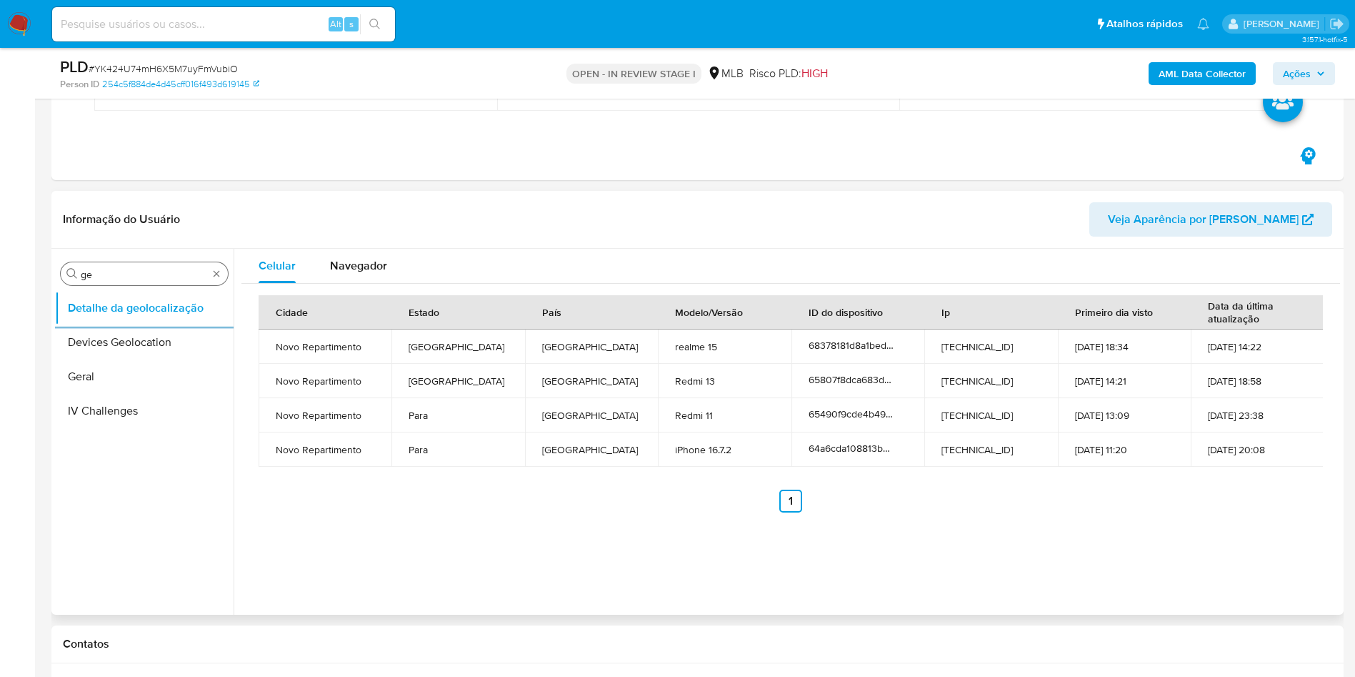
click at [171, 269] on input "ge" at bounding box center [144, 274] width 127 height 13
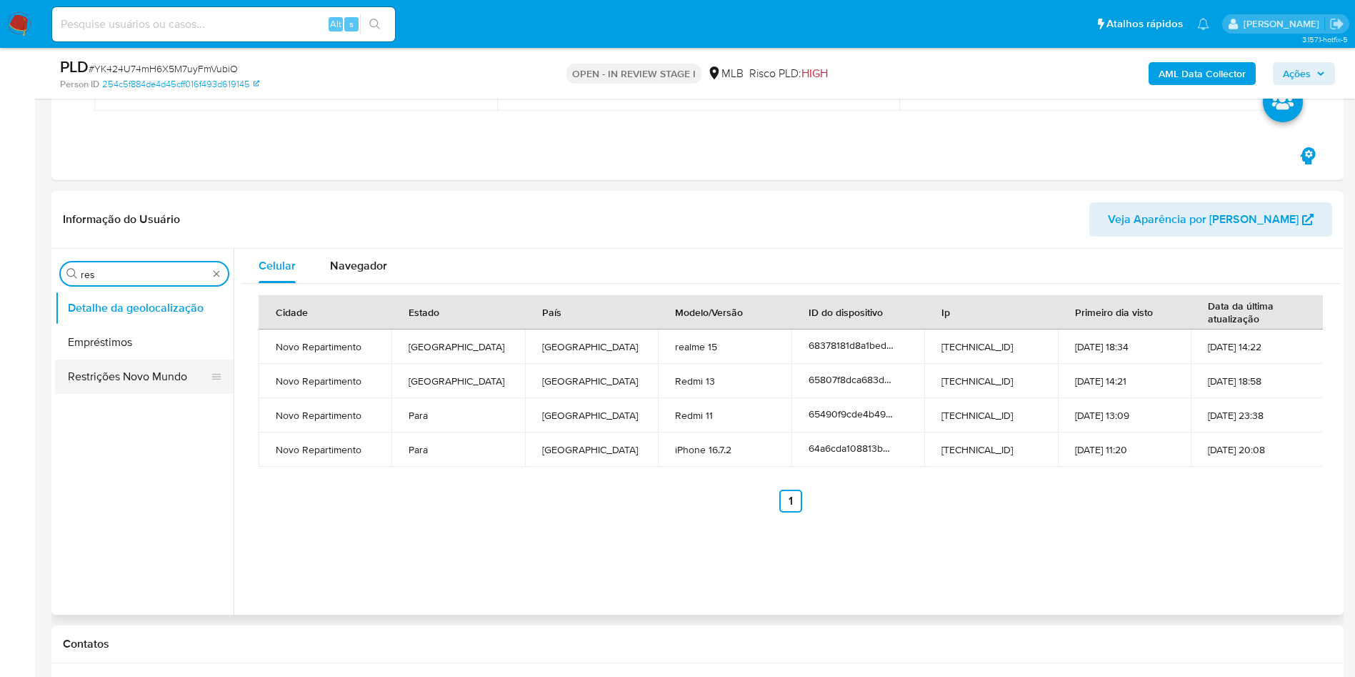
type input "res"
click at [132, 365] on button "Restrições Novo Mundo" at bounding box center [144, 376] width 179 height 34
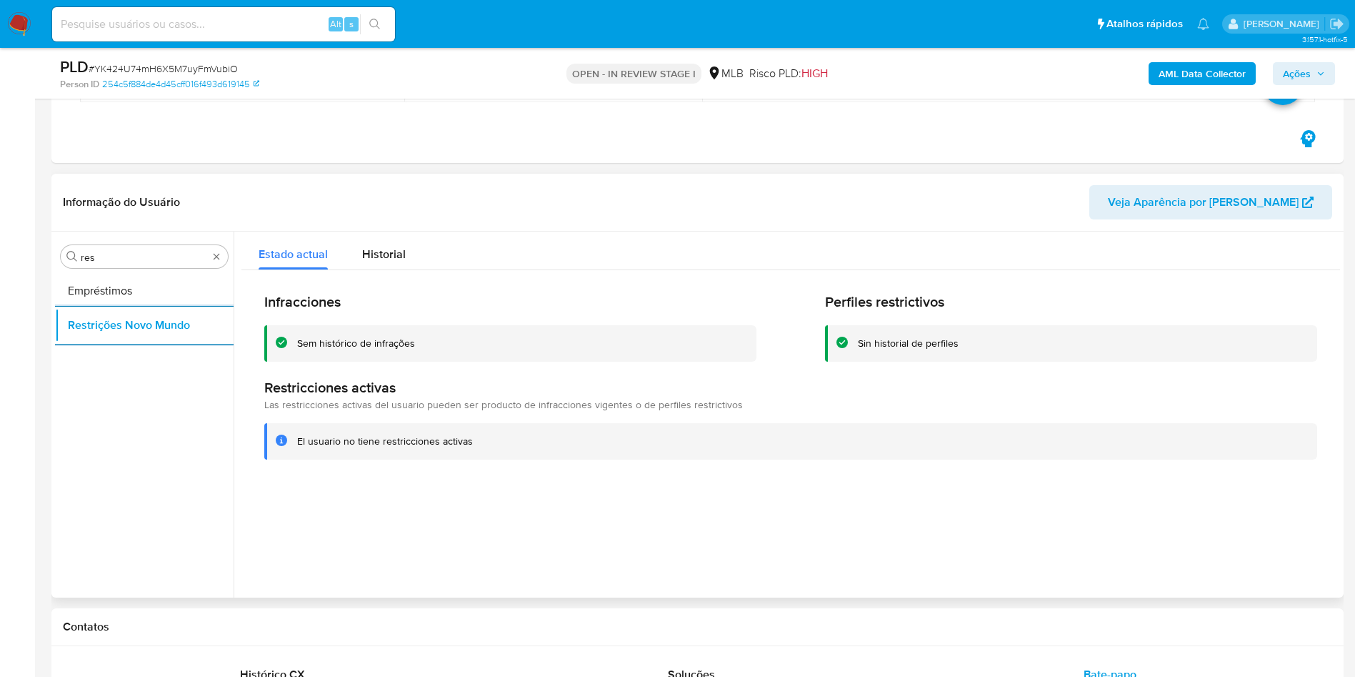
click at [145, 241] on div "Procurar res Empréstimos Restrições Novo Mundo" at bounding box center [144, 416] width 179 height 364
click at [107, 251] on input "res" at bounding box center [144, 257] width 127 height 13
click at [108, 251] on input "res" at bounding box center [144, 257] width 127 height 13
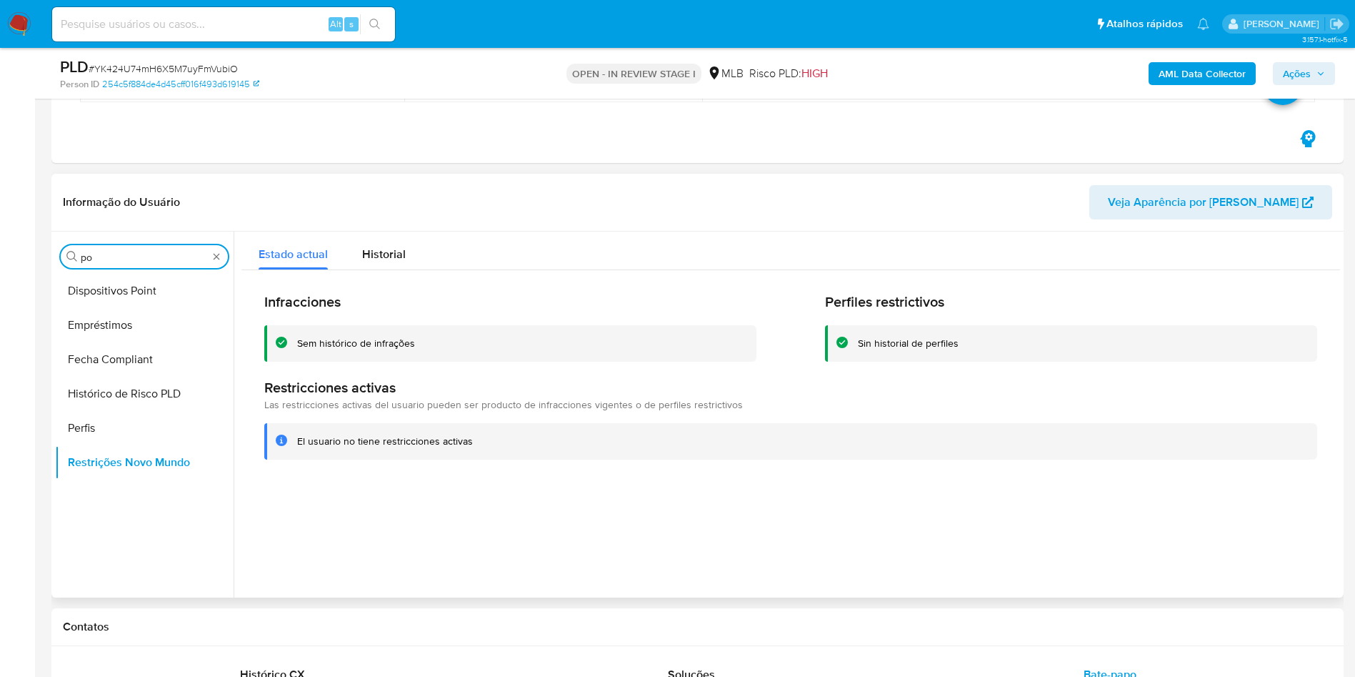
type input "po"
click at [110, 269] on div "Procurar po Dispositivos Point Empréstimos Fecha Compliant Histórico de Risco P…" at bounding box center [144, 416] width 179 height 364
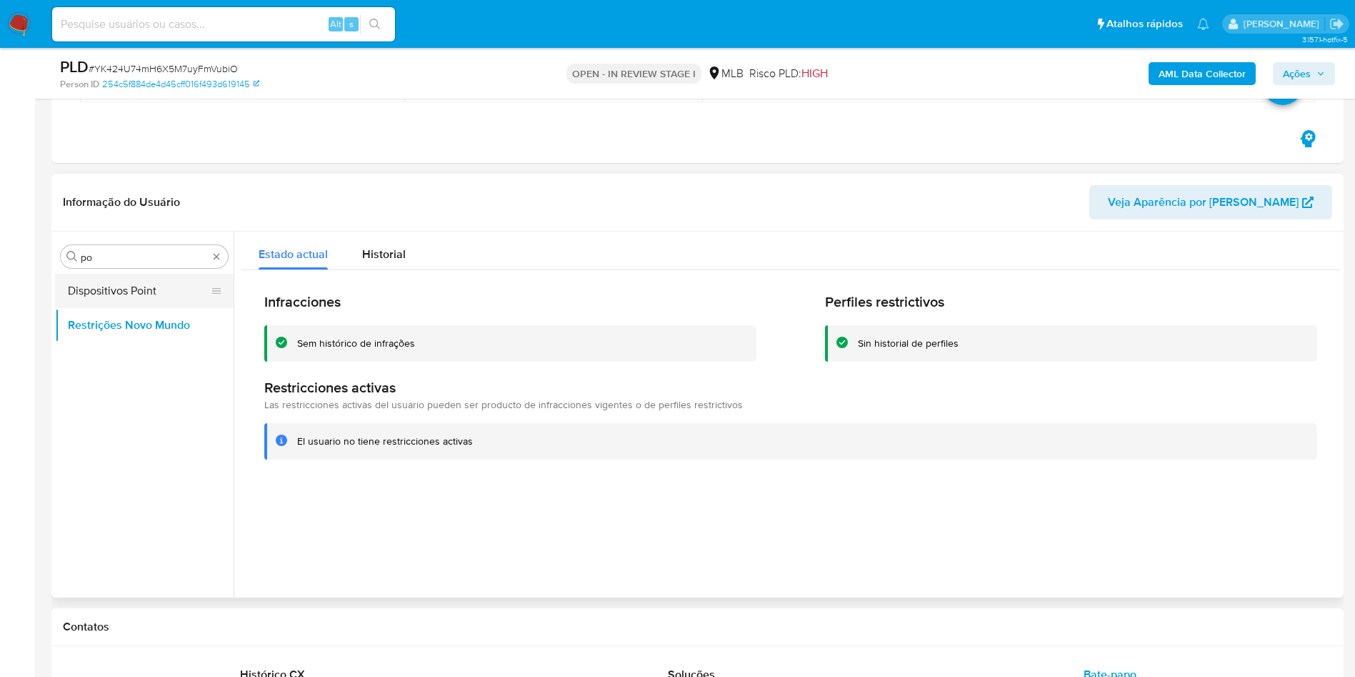
click at [148, 277] on button "Dispositivos Point" at bounding box center [138, 291] width 167 height 34
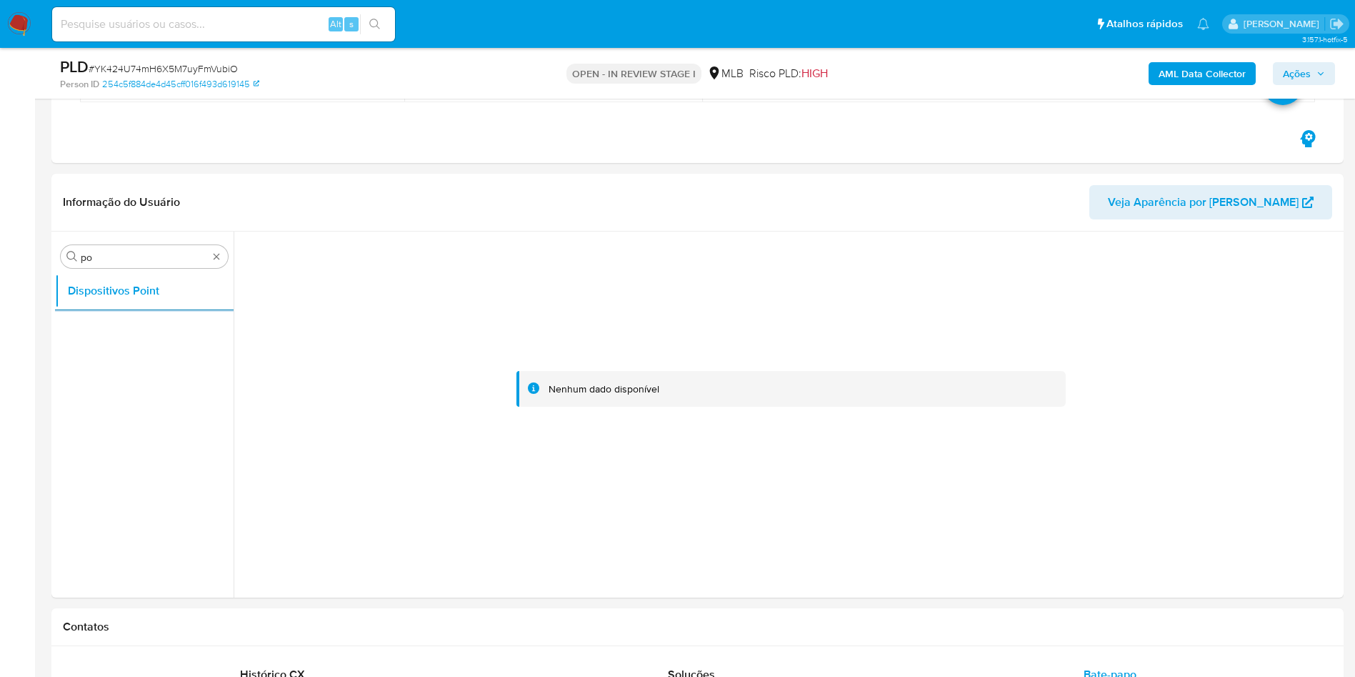
click at [1196, 78] on b "AML Data Collector" at bounding box center [1202, 73] width 87 height 23
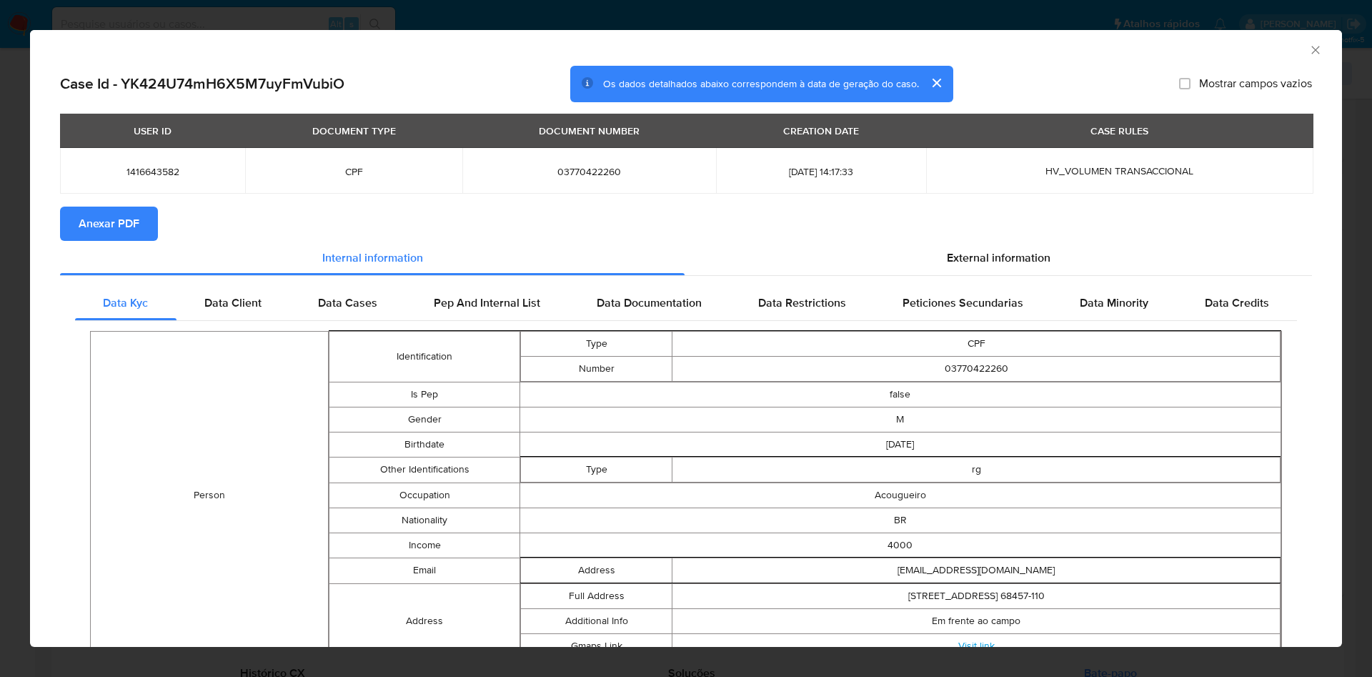
drag, startPoint x: 95, startPoint y: 229, endPoint x: 163, endPoint y: 216, distance: 68.9
click at [94, 229] on span "Anexar PDF" at bounding box center [109, 223] width 61 height 31
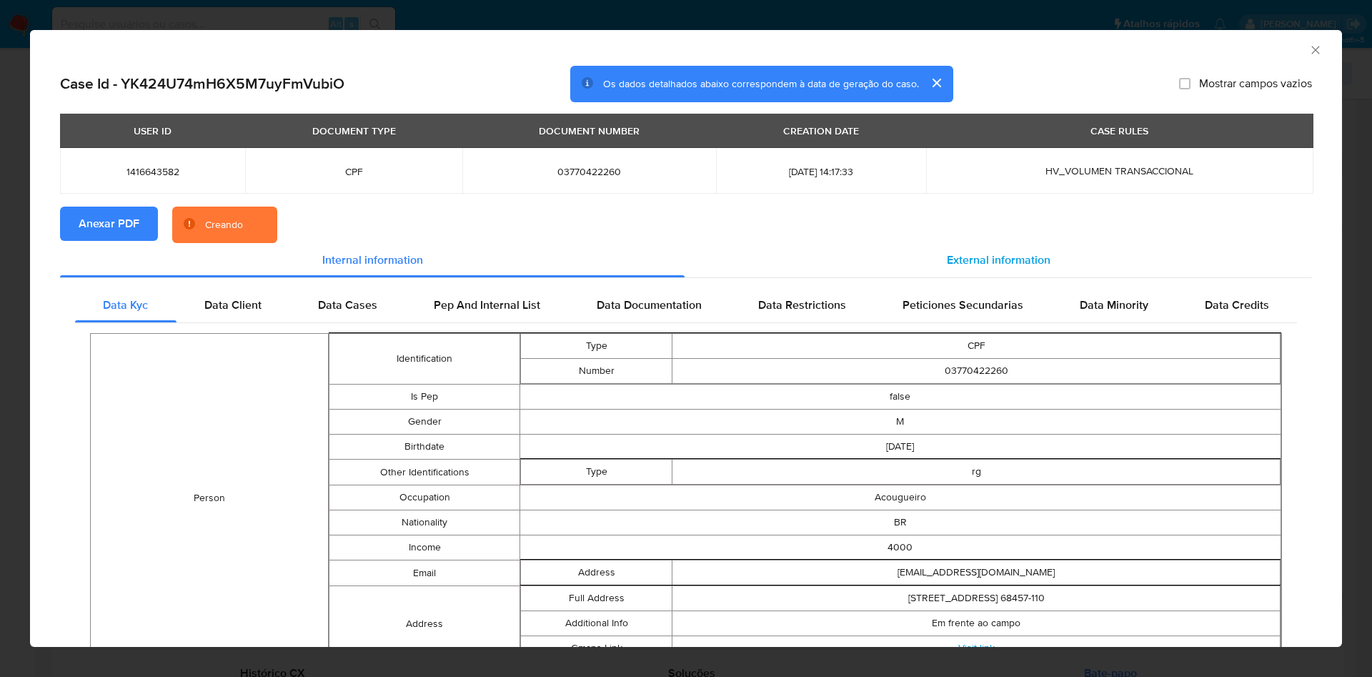
click at [932, 273] on div "External information" at bounding box center [997, 260] width 627 height 34
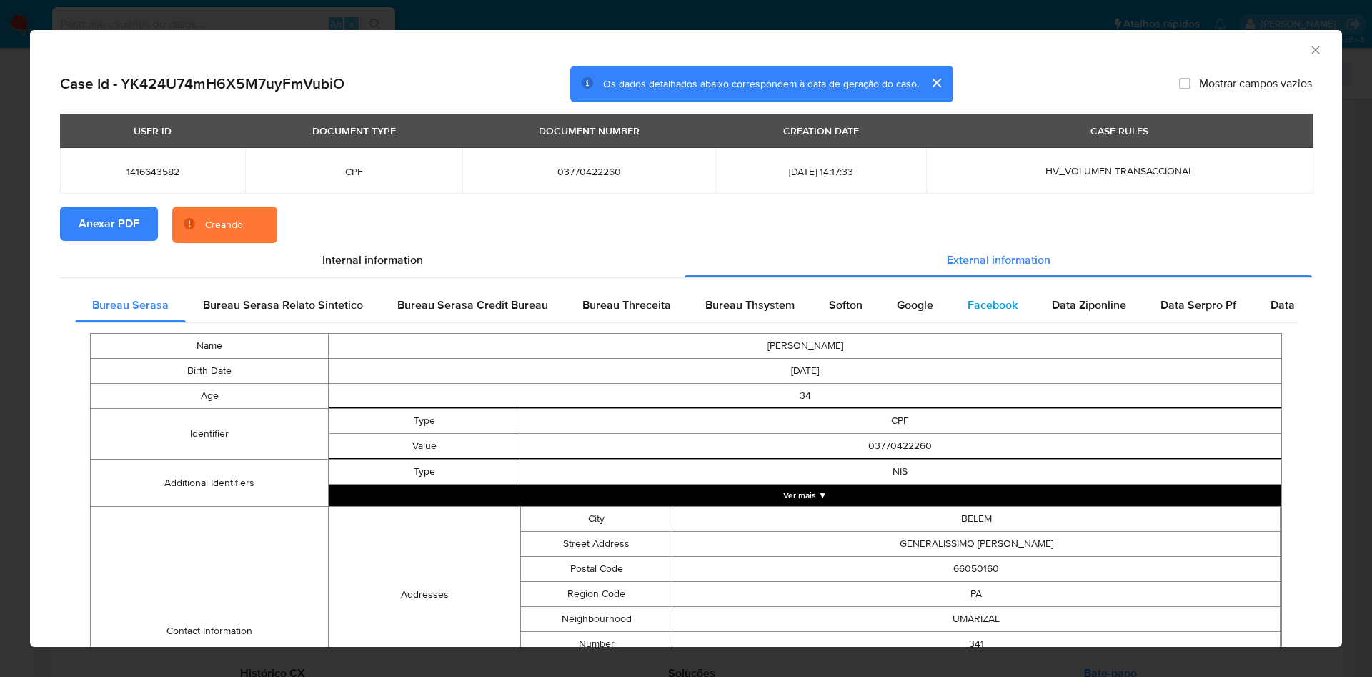
click at [957, 318] on div "Facebook" at bounding box center [992, 305] width 84 height 34
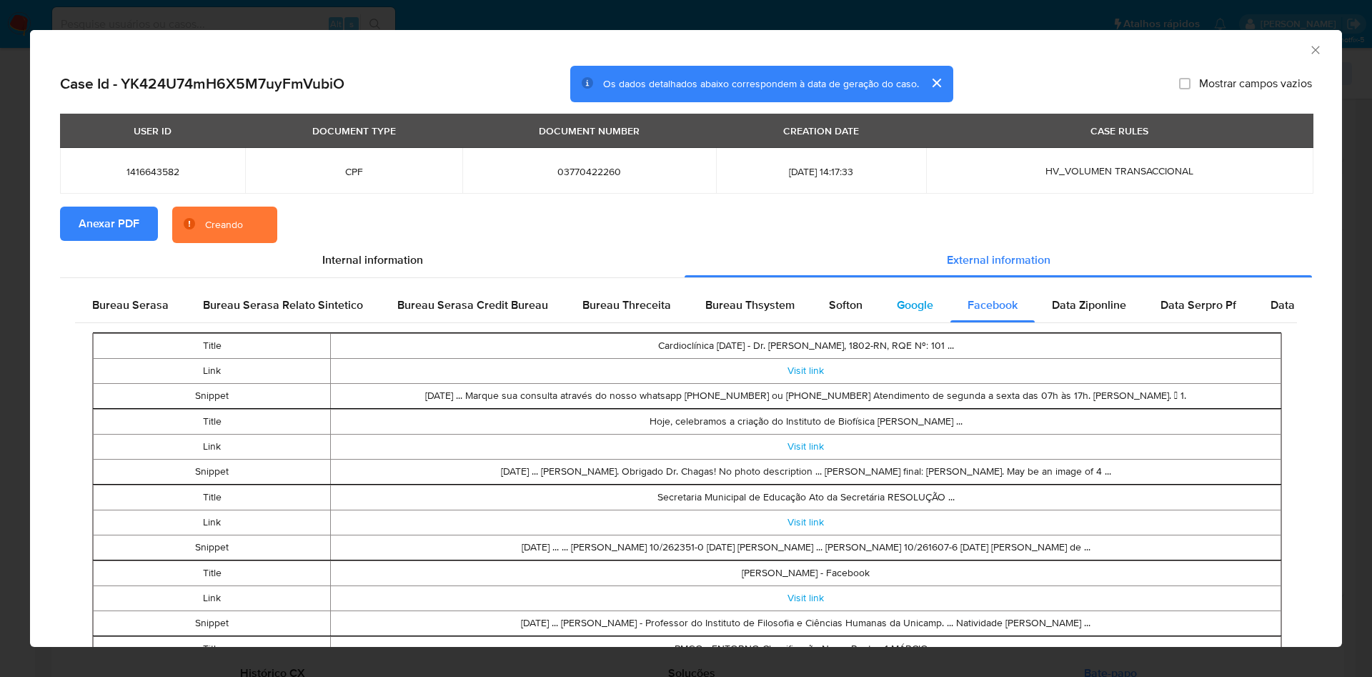
click at [887, 311] on div "Google" at bounding box center [914, 305] width 71 height 34
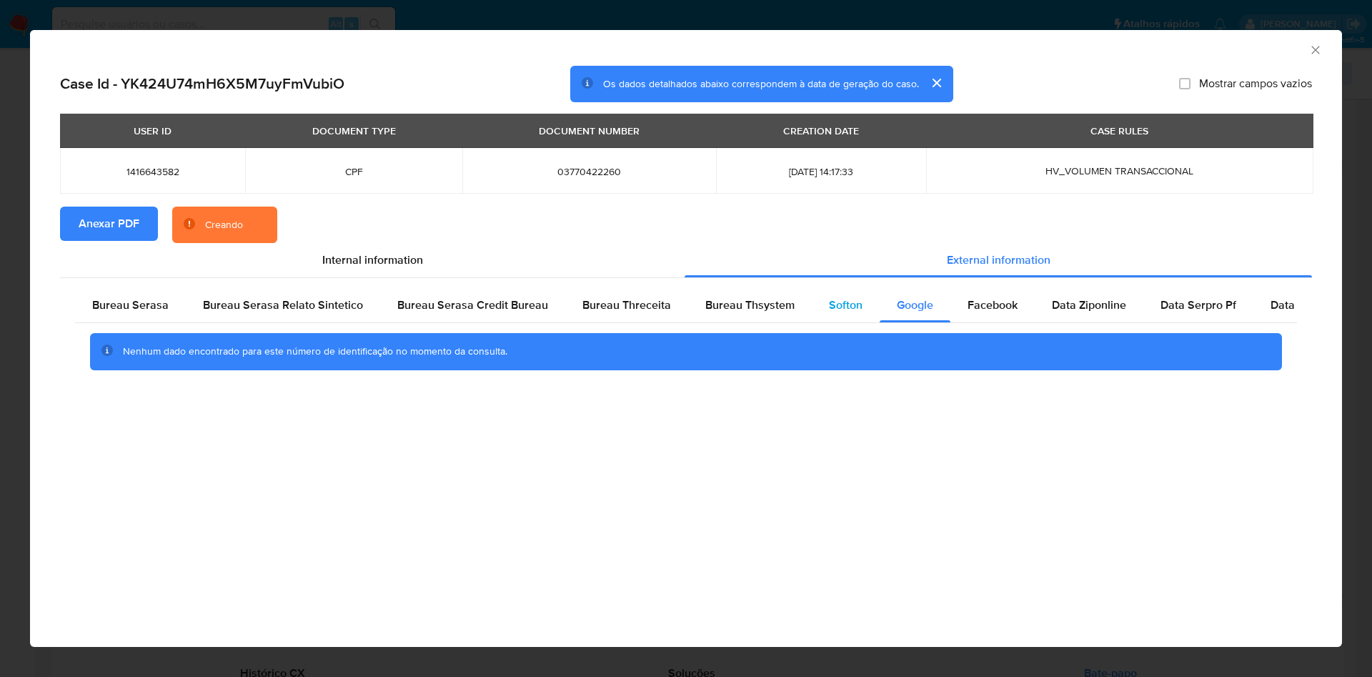
click at [812, 310] on div "Softon" at bounding box center [846, 305] width 68 height 34
click at [727, 313] on div "Bureau Thsystem" at bounding box center [750, 305] width 124 height 34
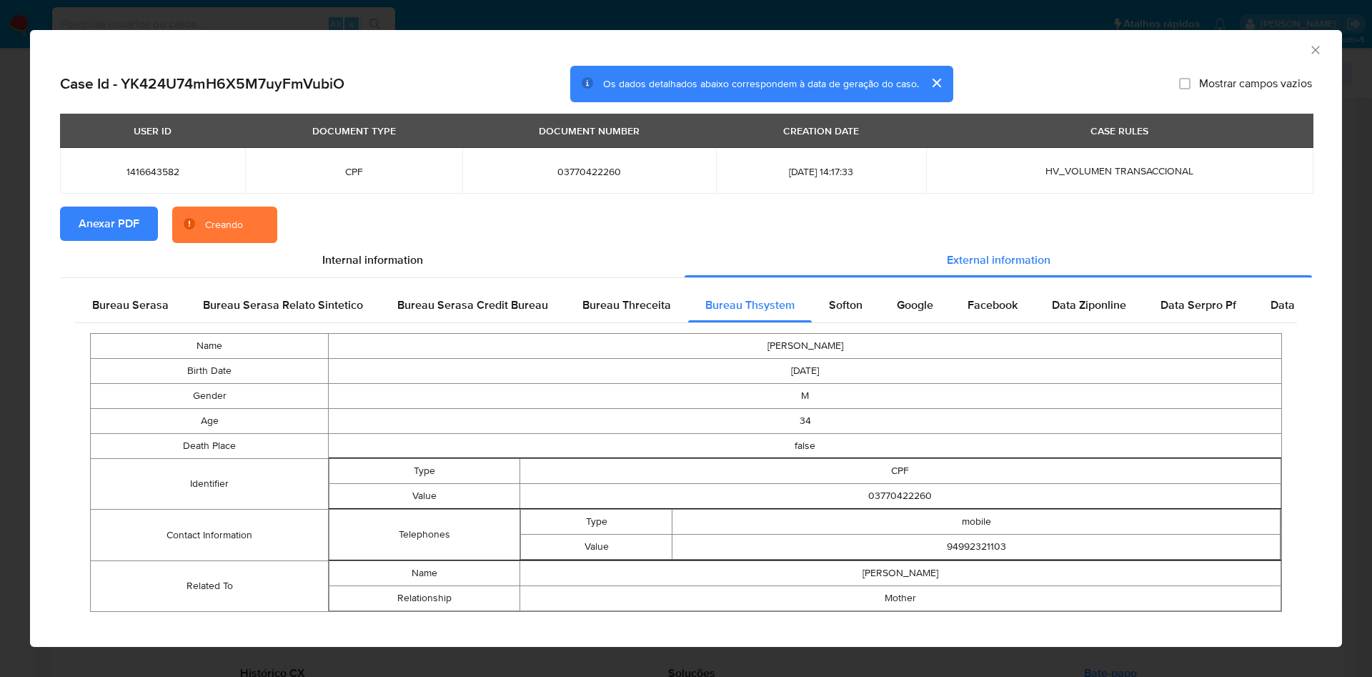
scroll to position [15, 0]
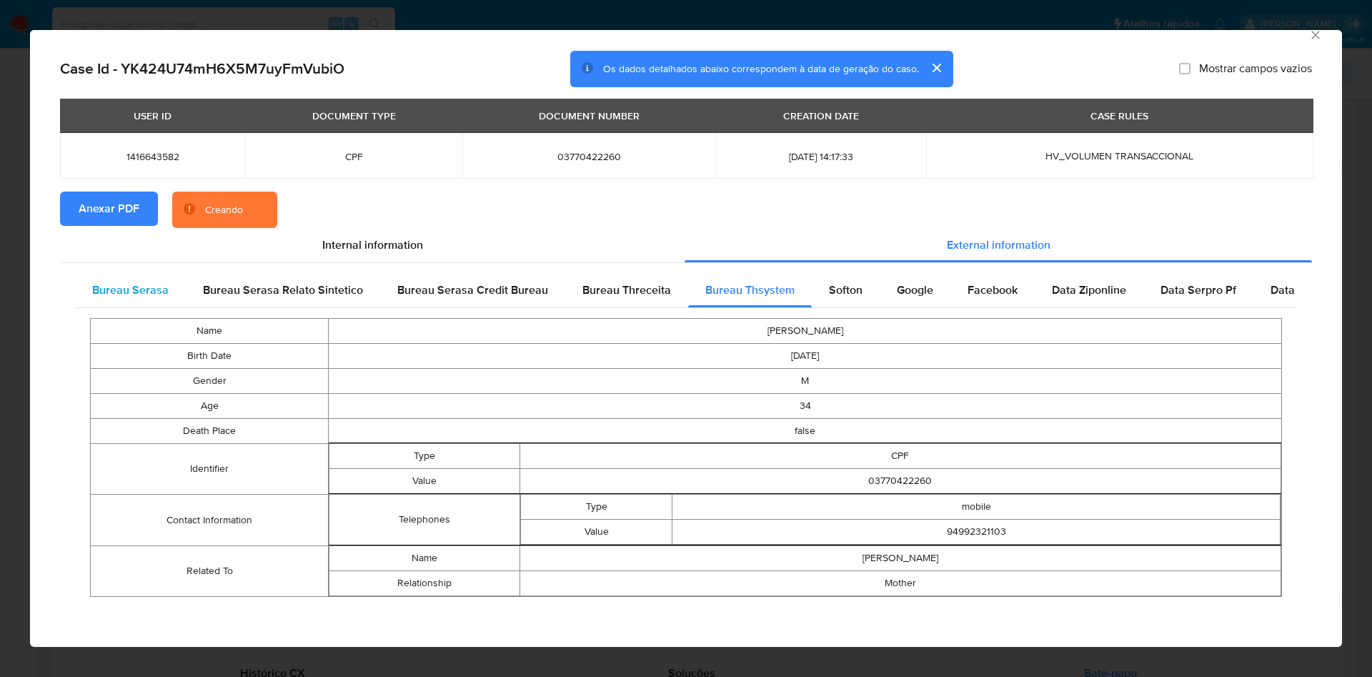
click at [116, 284] on span "Bureau Serasa" at bounding box center [130, 289] width 76 height 16
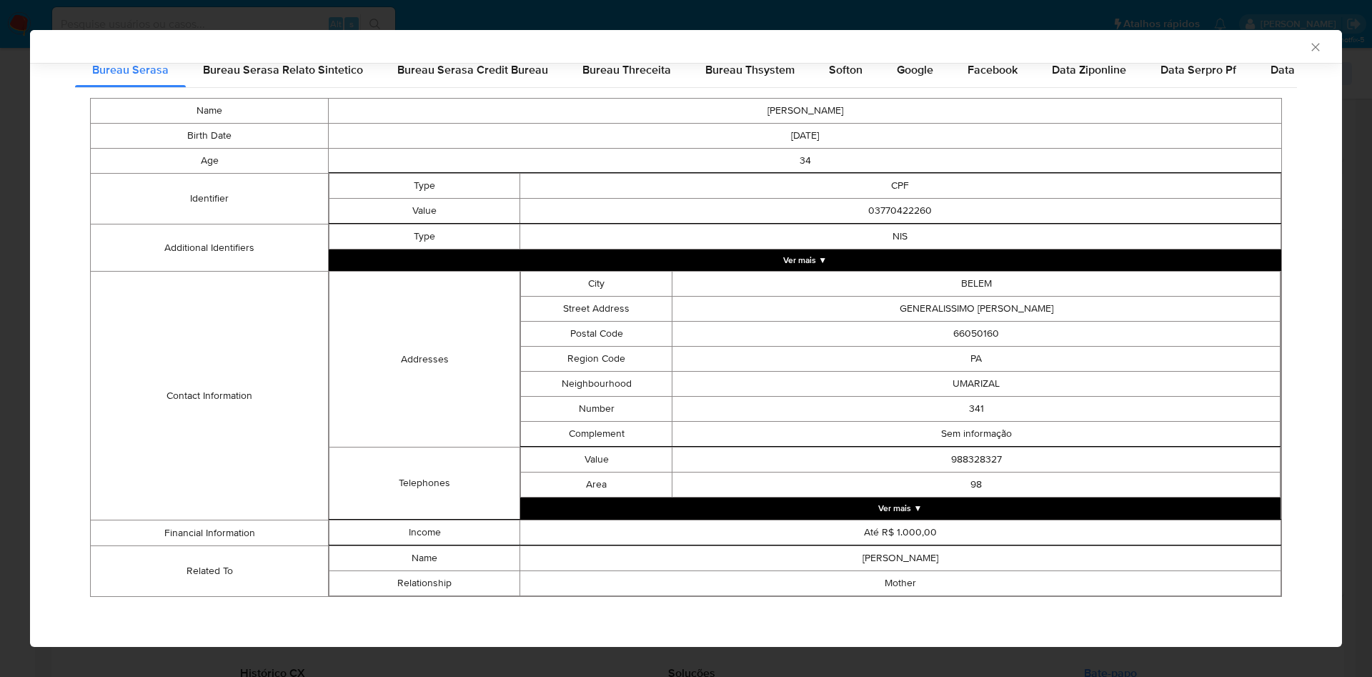
scroll to position [229, 0]
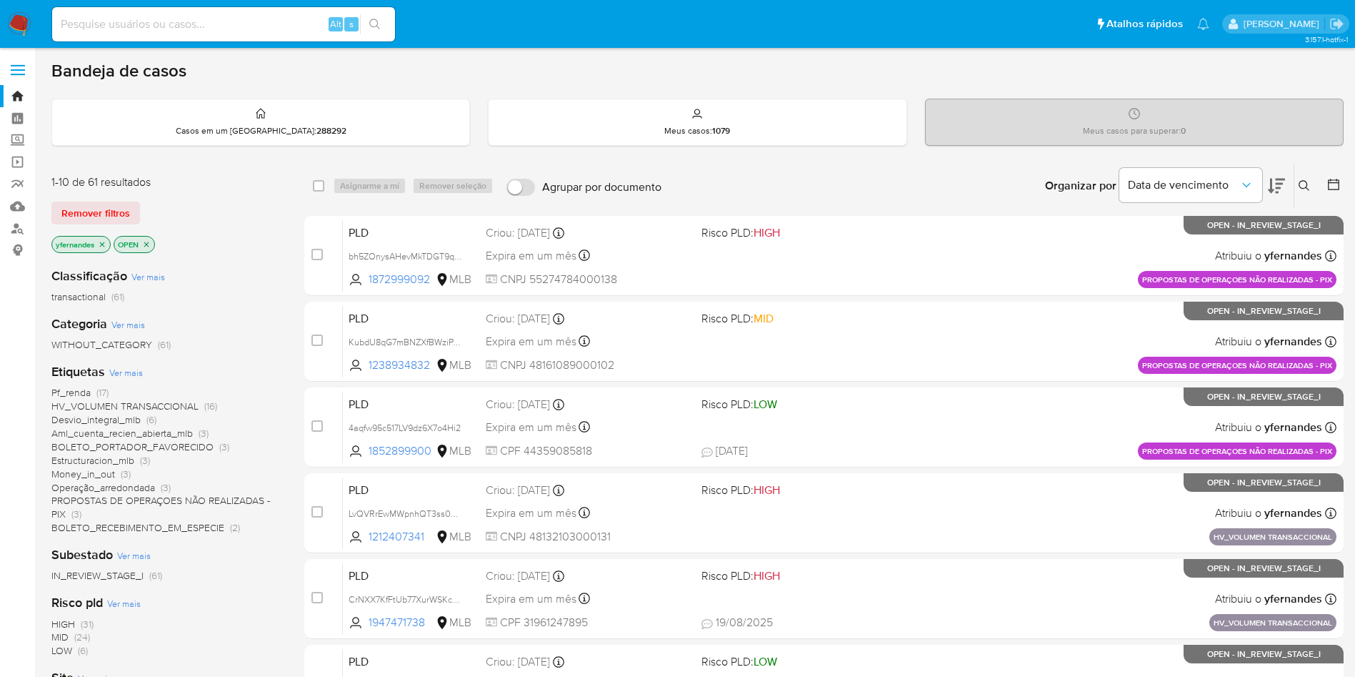
click at [77, 391] on span "Pf_renda" at bounding box center [70, 392] width 39 height 14
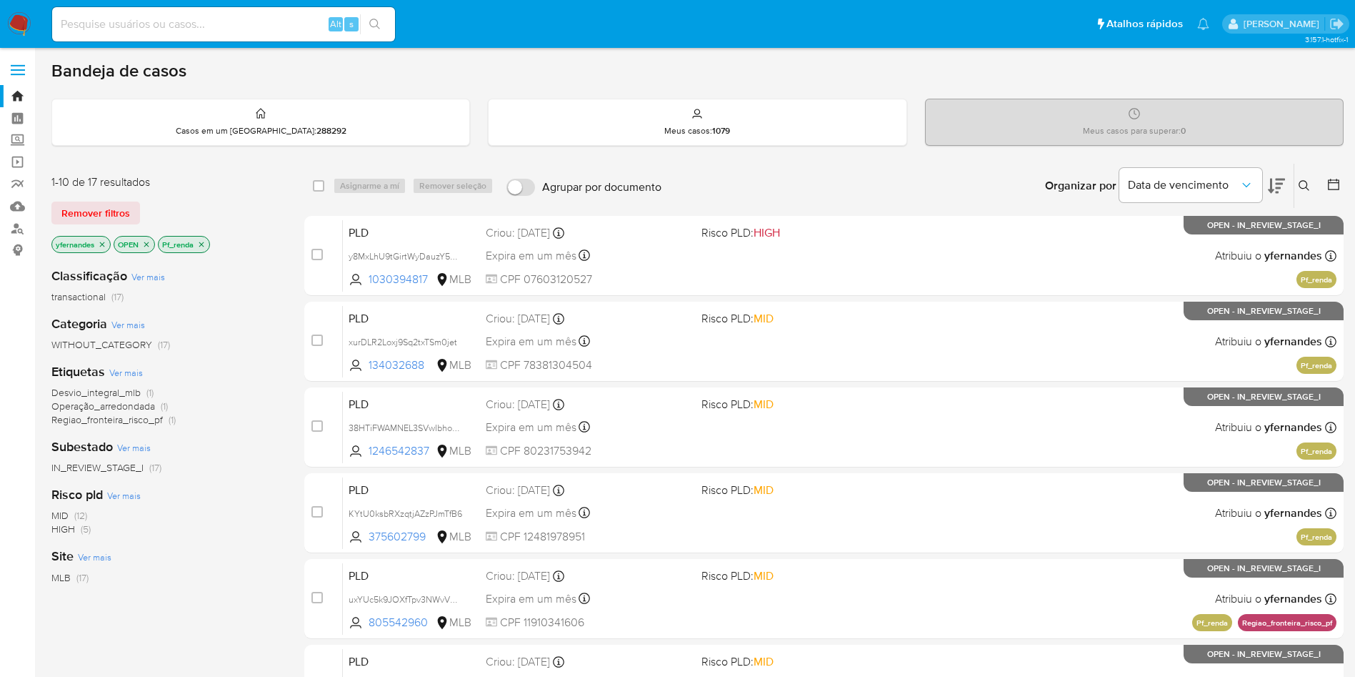
click at [202, 244] on icon "close-filter" at bounding box center [201, 244] width 9 height 9
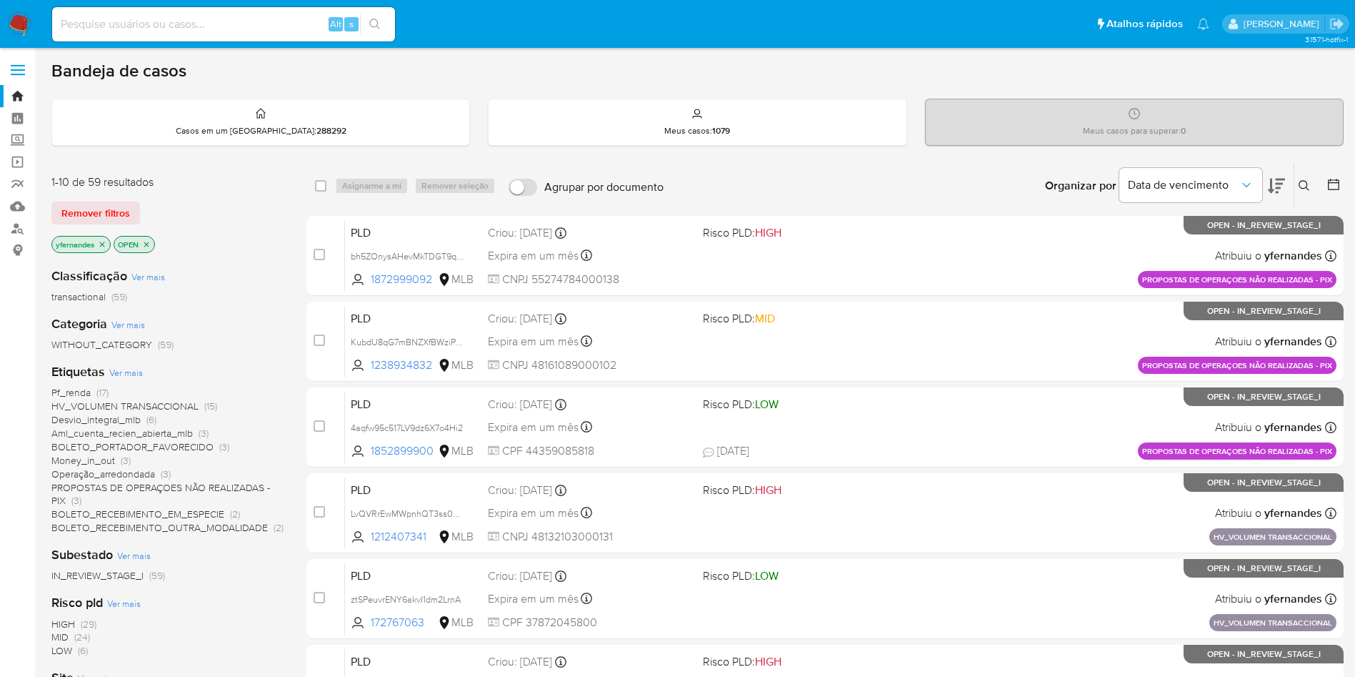
click at [86, 406] on span "HV_VOLUMEN TRANSACCIONAL" at bounding box center [124, 406] width 147 height 14
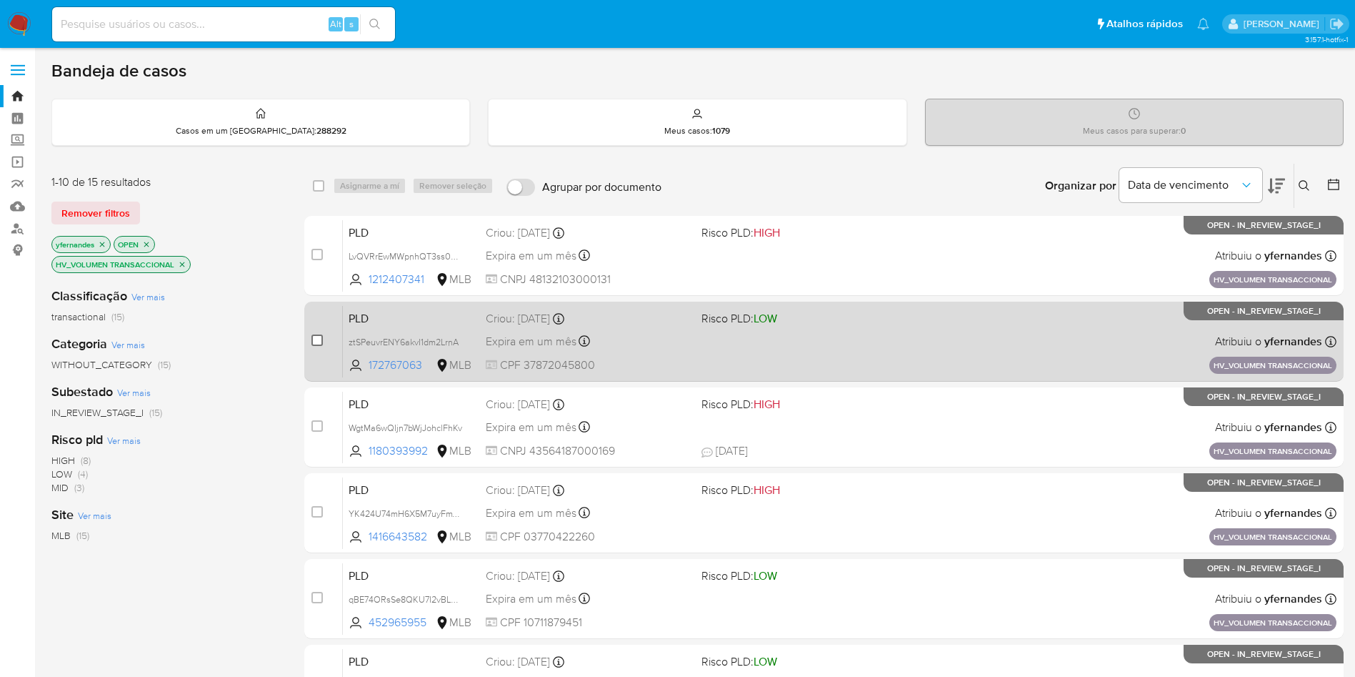
click at [319, 339] on input "checkbox" at bounding box center [316, 339] width 11 height 11
checkbox input "true"
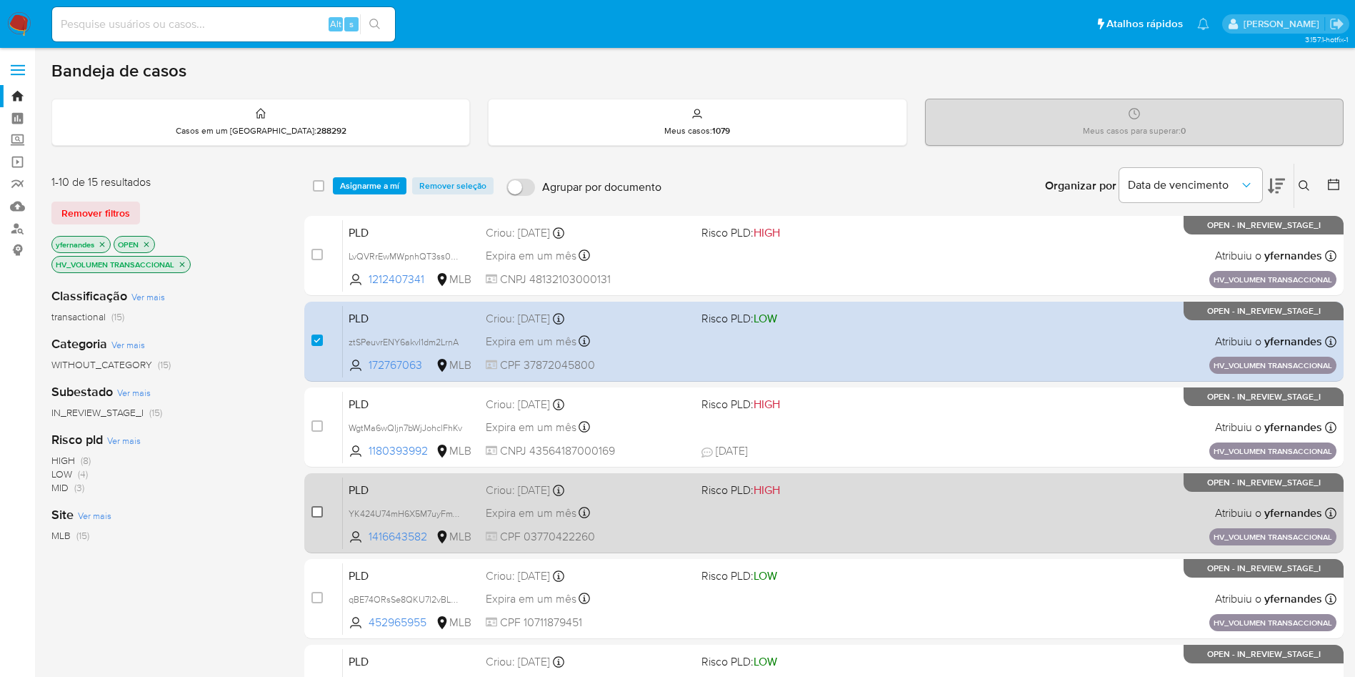
click at [314, 509] on input "checkbox" at bounding box center [316, 511] width 11 height 11
checkbox input "true"
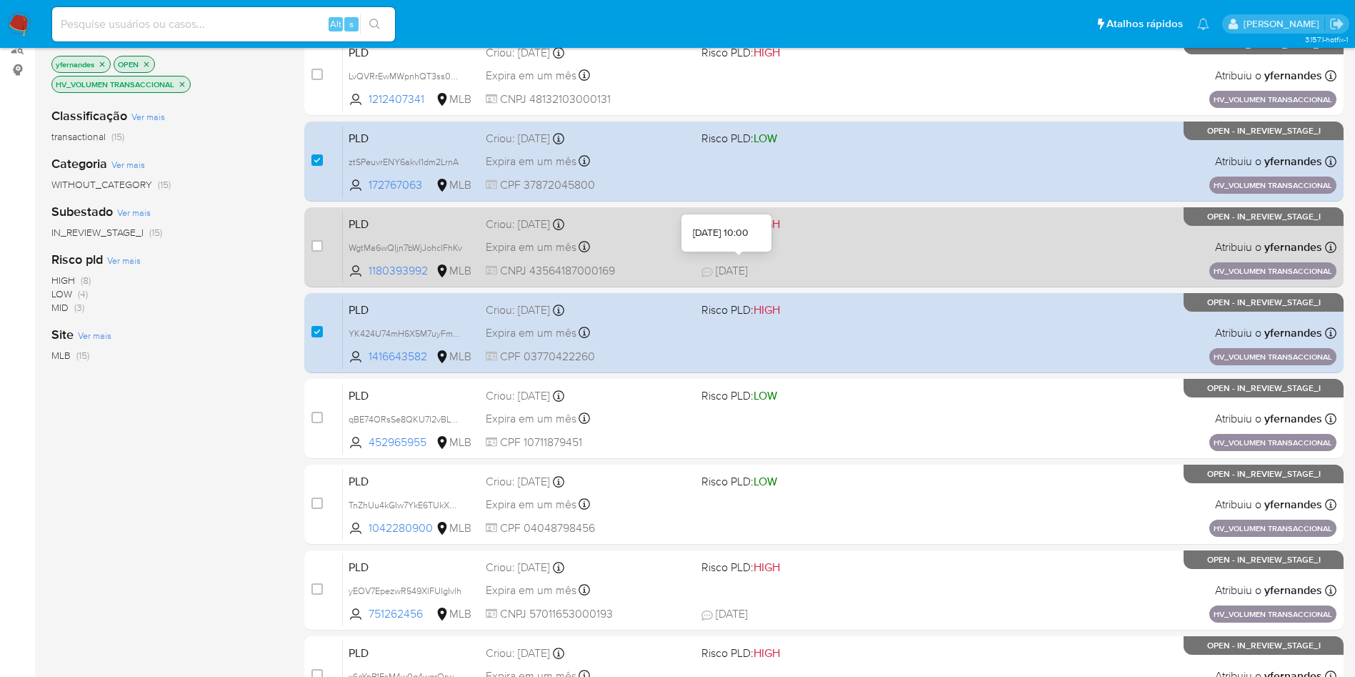
scroll to position [214, 0]
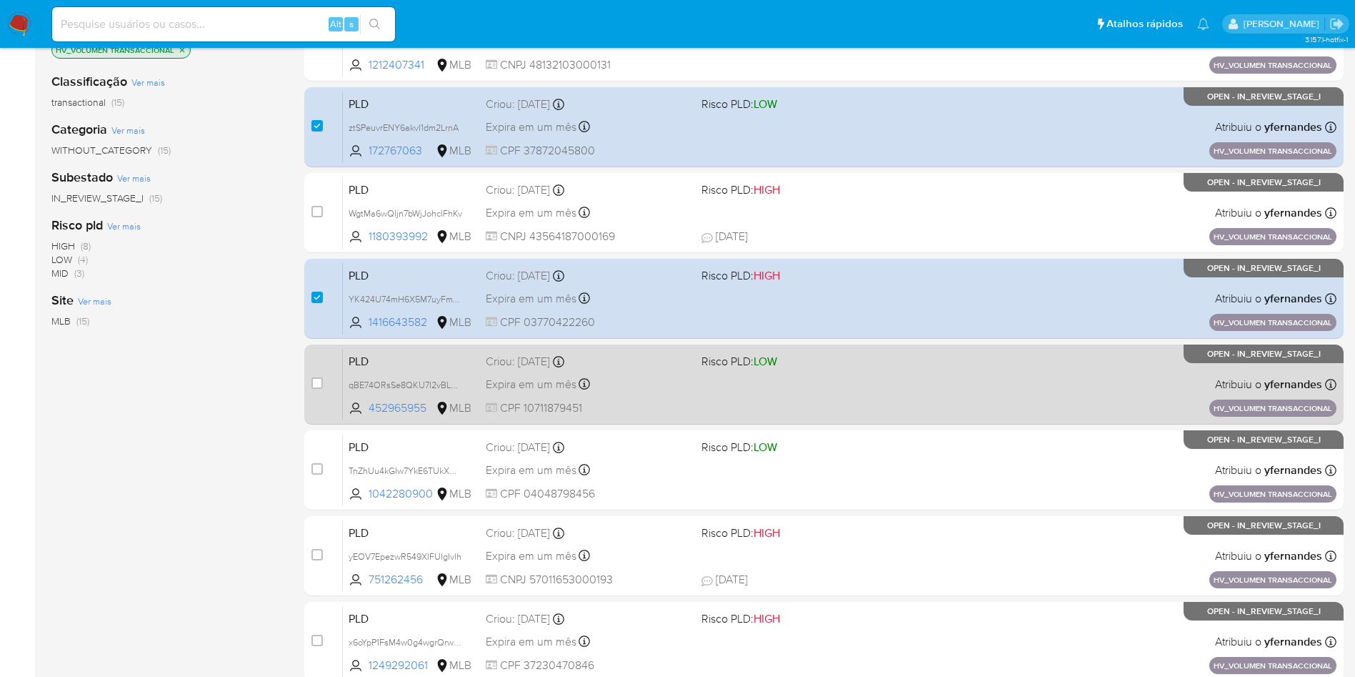
click at [939, 370] on div "PLD qBE74ORsSe8QKU7I2vBL5PQp 452965955 MLB Risco PLD: LOW Criou: [DATE] Criou: …" at bounding box center [840, 384] width 994 height 72
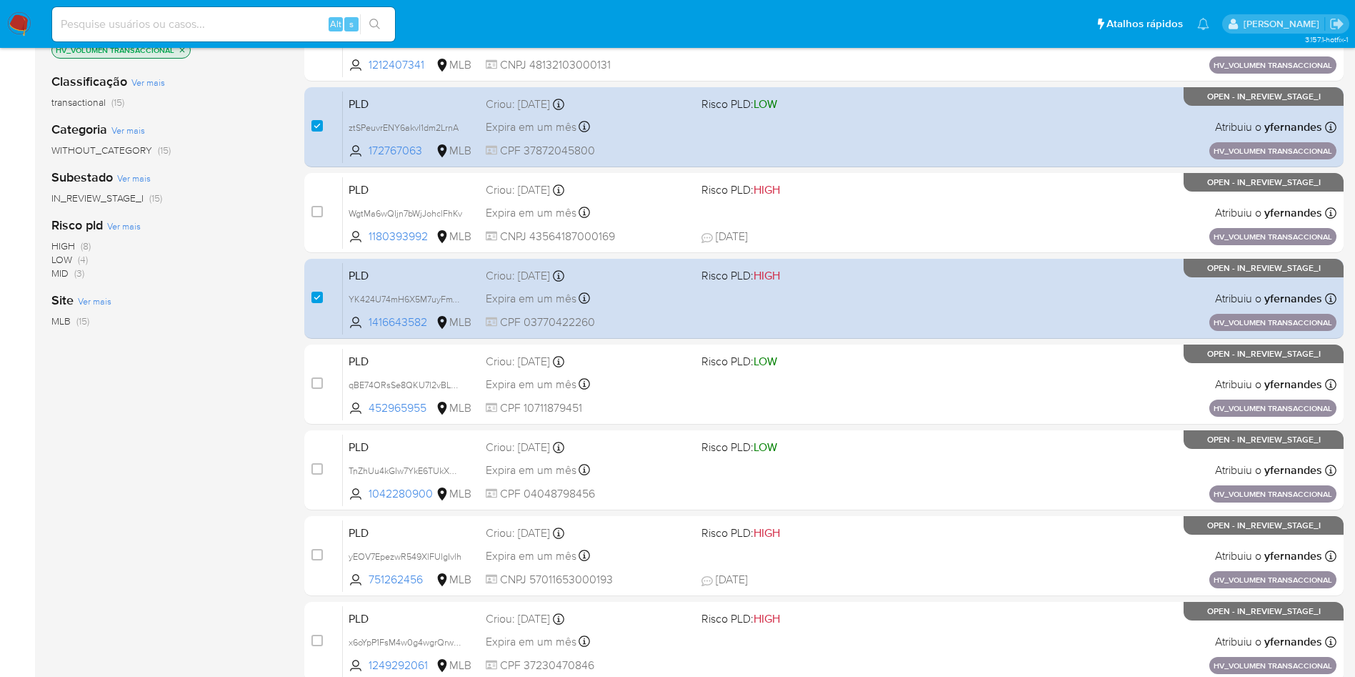
scroll to position [0, 0]
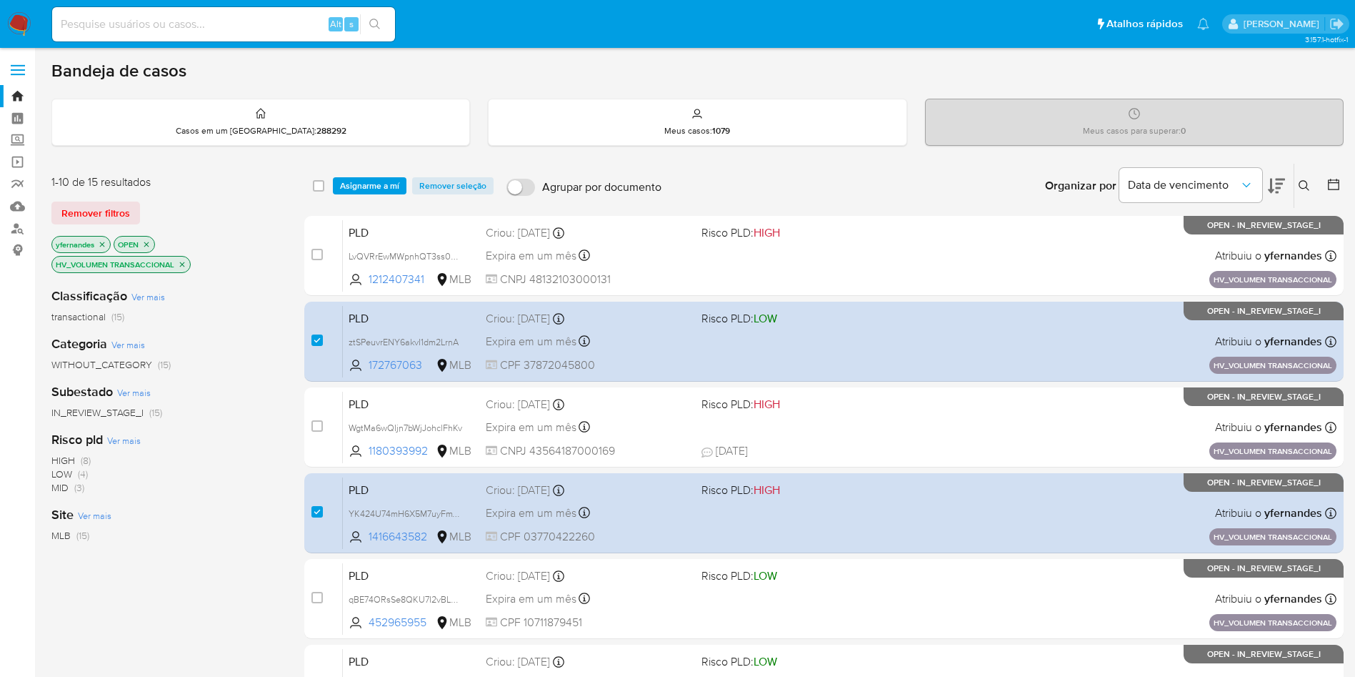
click at [19, 17] on img at bounding box center [19, 24] width 24 height 24
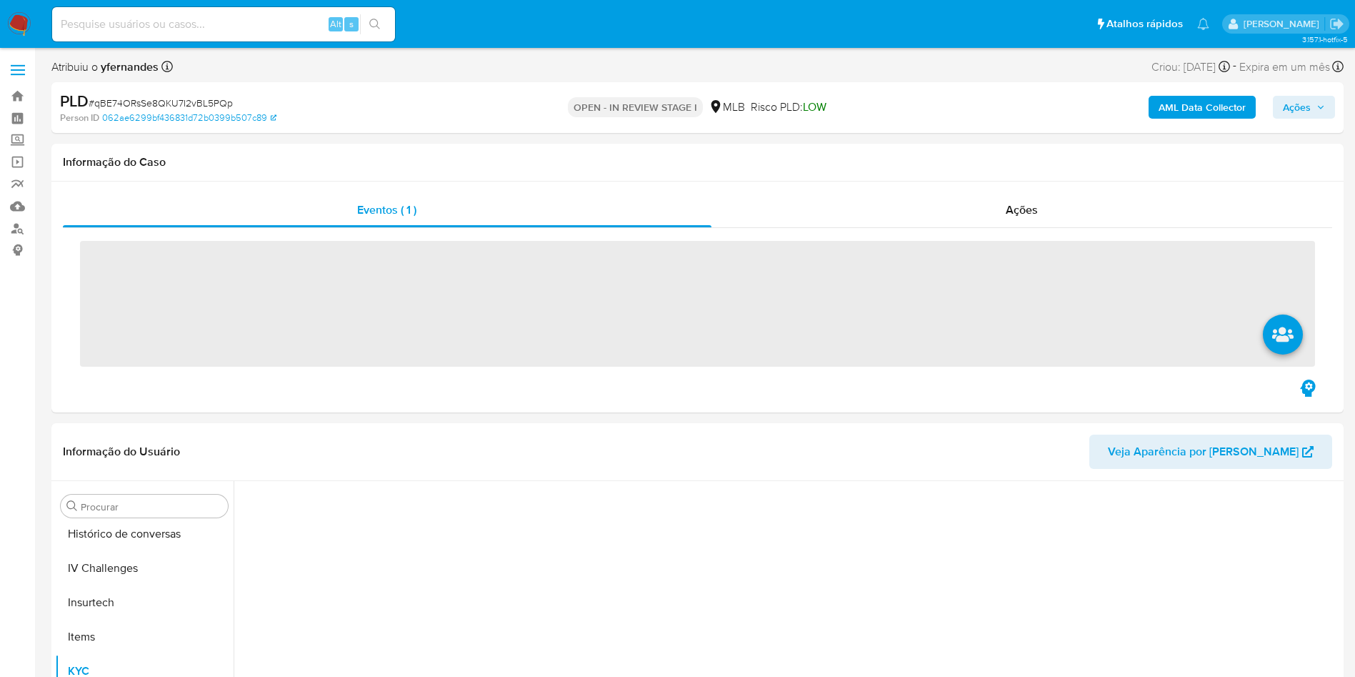
scroll to position [638, 0]
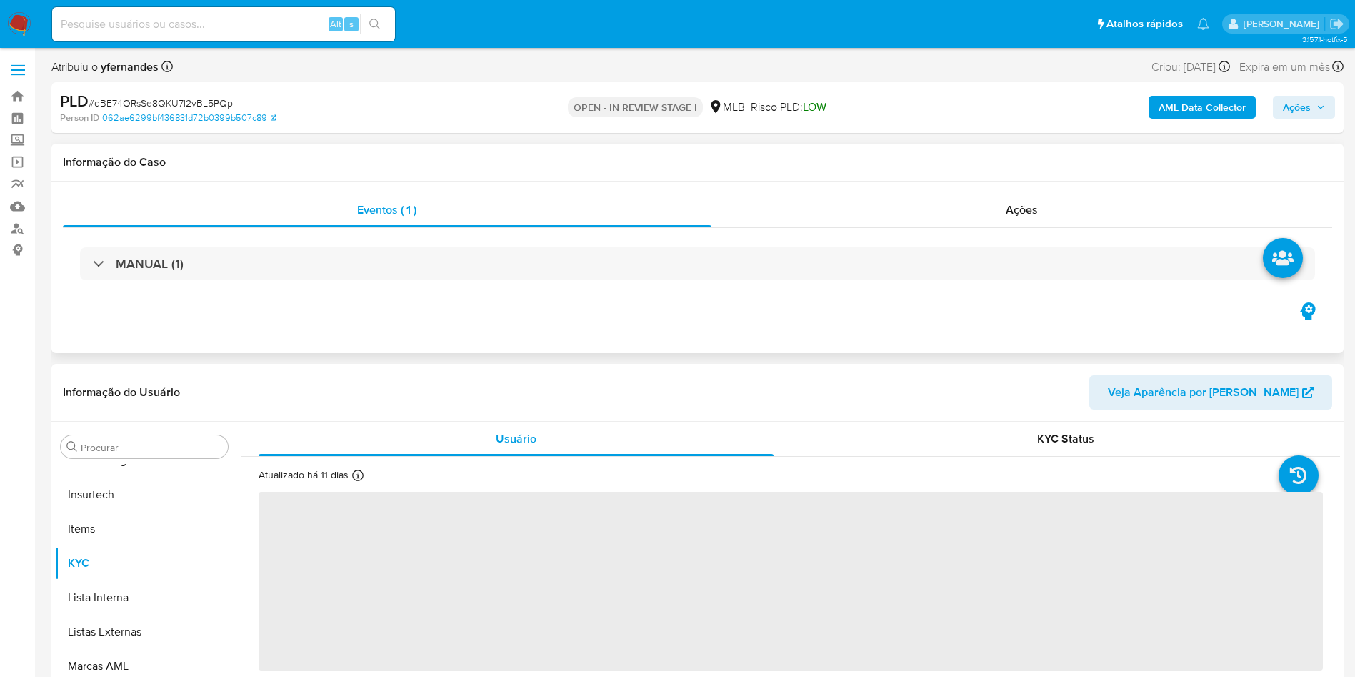
select select "10"
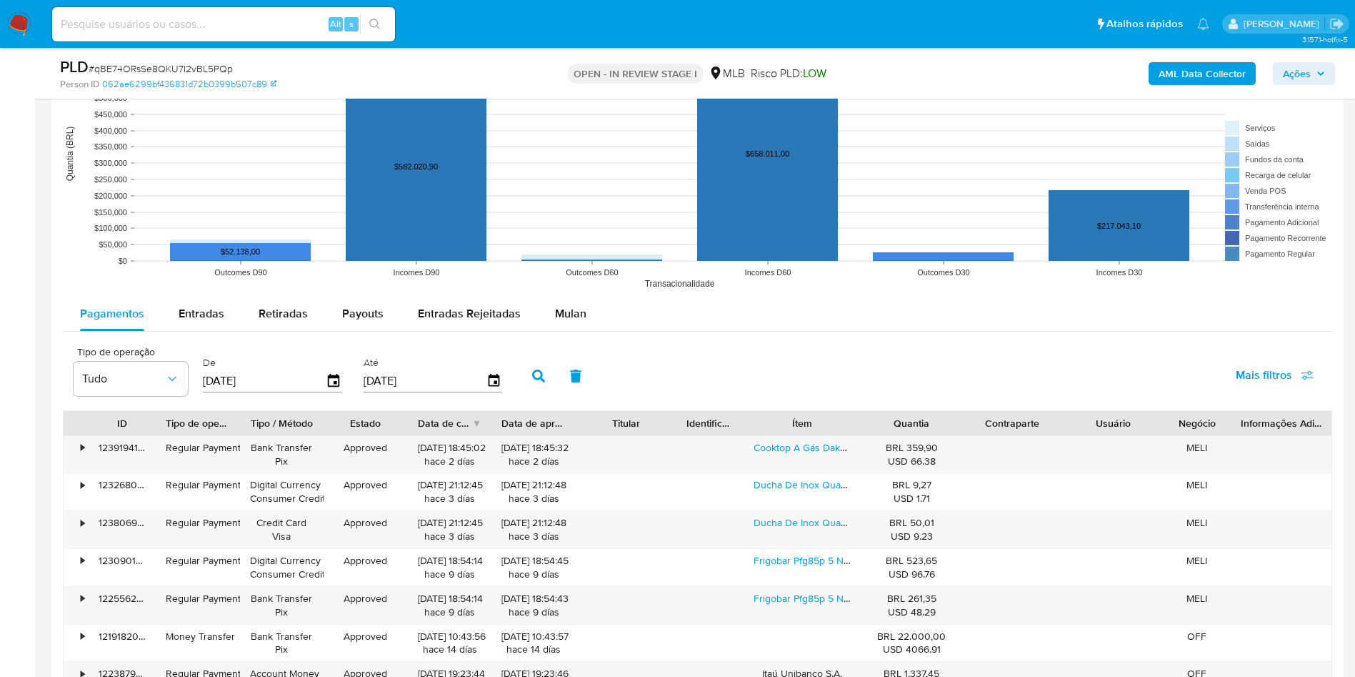
scroll to position [1500, 0]
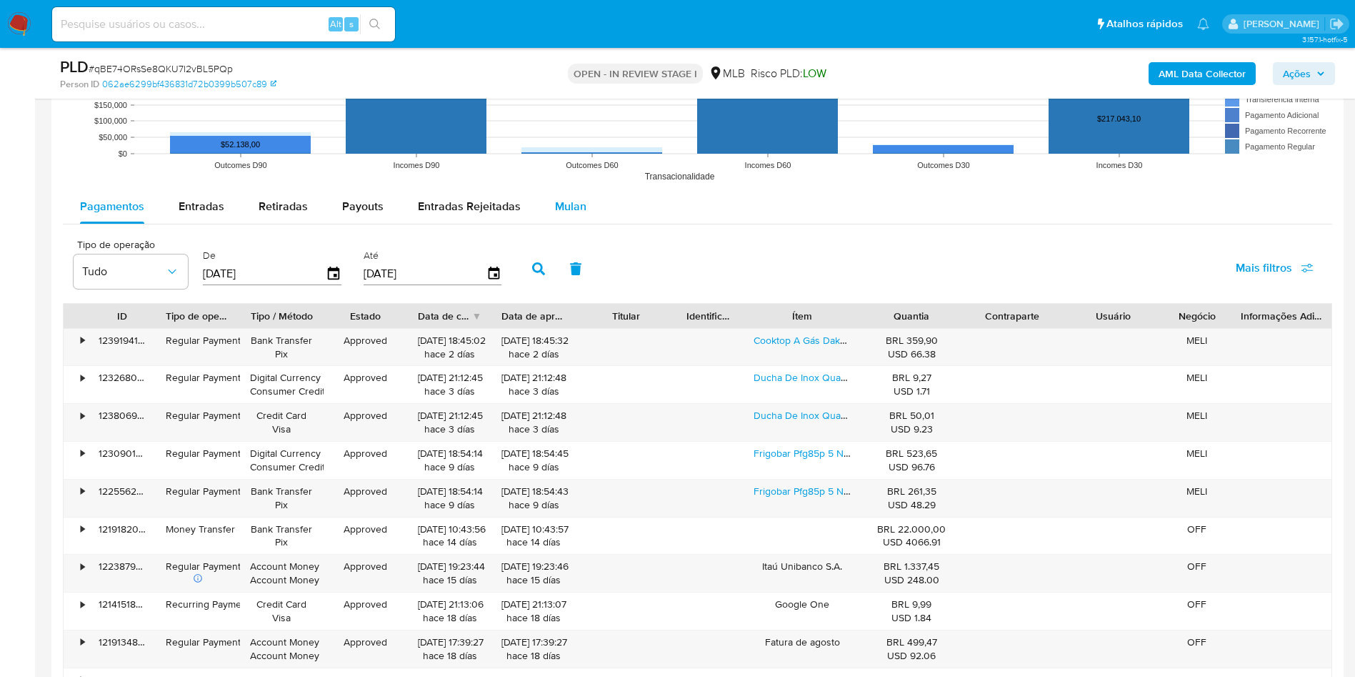
click at [536, 224] on div "Pagamentos Entradas Retiradas Payouts Entradas Rejeitadas Mulan" at bounding box center [698, 206] width 1270 height 35
click at [566, 212] on span "Mulan" at bounding box center [570, 206] width 31 height 16
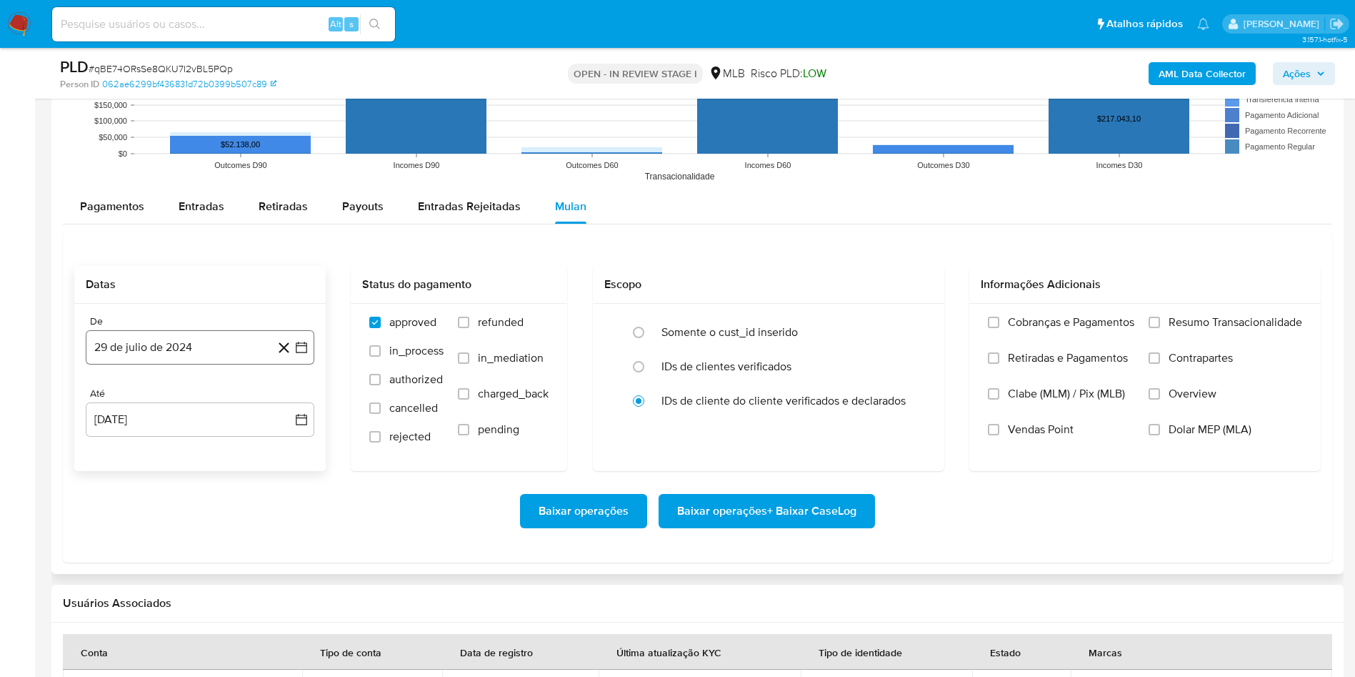
click at [178, 336] on button "29 de julio de 2024" at bounding box center [200, 347] width 229 height 34
click at [174, 404] on span "julio 2024" at bounding box center [193, 398] width 54 height 14
click at [279, 398] on icon "Año siguiente" at bounding box center [285, 398] width 17 height 17
click at [143, 535] on span "[DATE]" at bounding box center [136, 530] width 31 height 11
click at [143, 454] on button "1" at bounding box center [142, 451] width 23 height 23
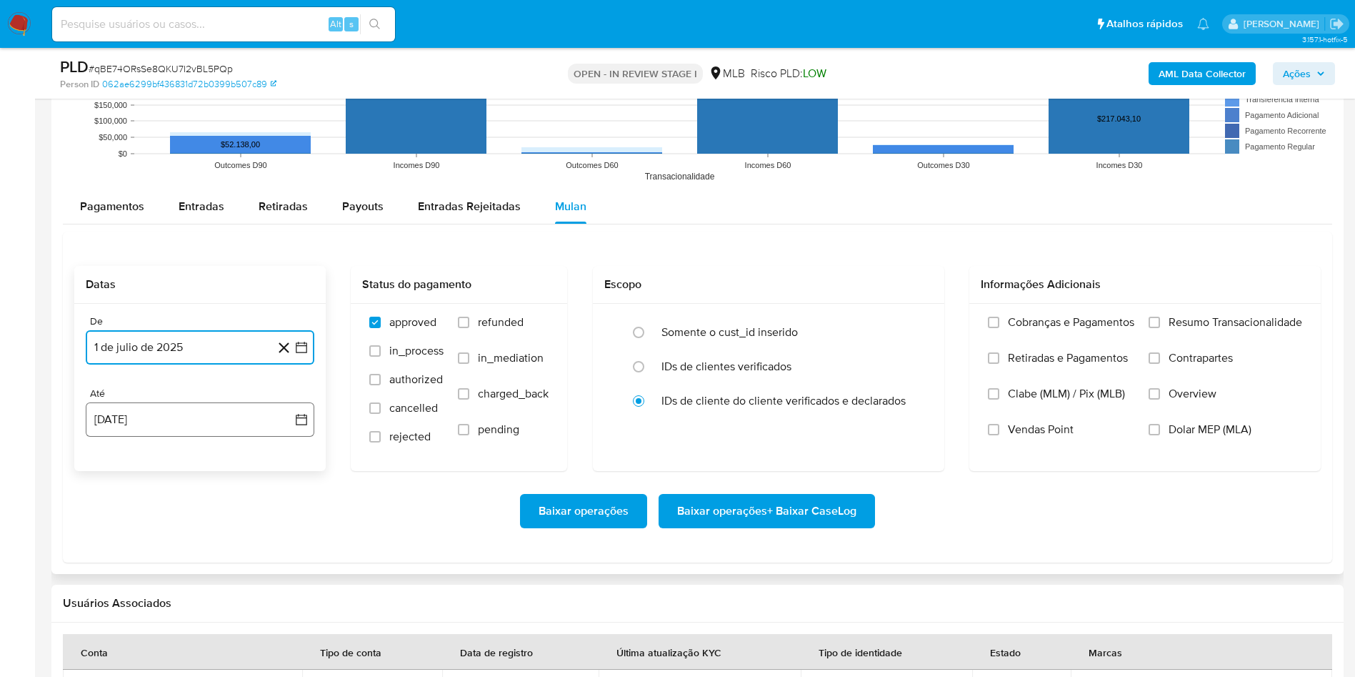
click at [148, 429] on button "[DATE]" at bounding box center [200, 419] width 229 height 34
click at [191, 646] on td "28" at bounding box center [200, 638] width 23 height 23
click at [199, 638] on button "28" at bounding box center [200, 638] width 23 height 23
drag, startPoint x: 1199, startPoint y: 323, endPoint x: 967, endPoint y: 437, distance: 259.4
click at [1197, 323] on span "Resumo Transacionalidade" at bounding box center [1236, 322] width 134 height 14
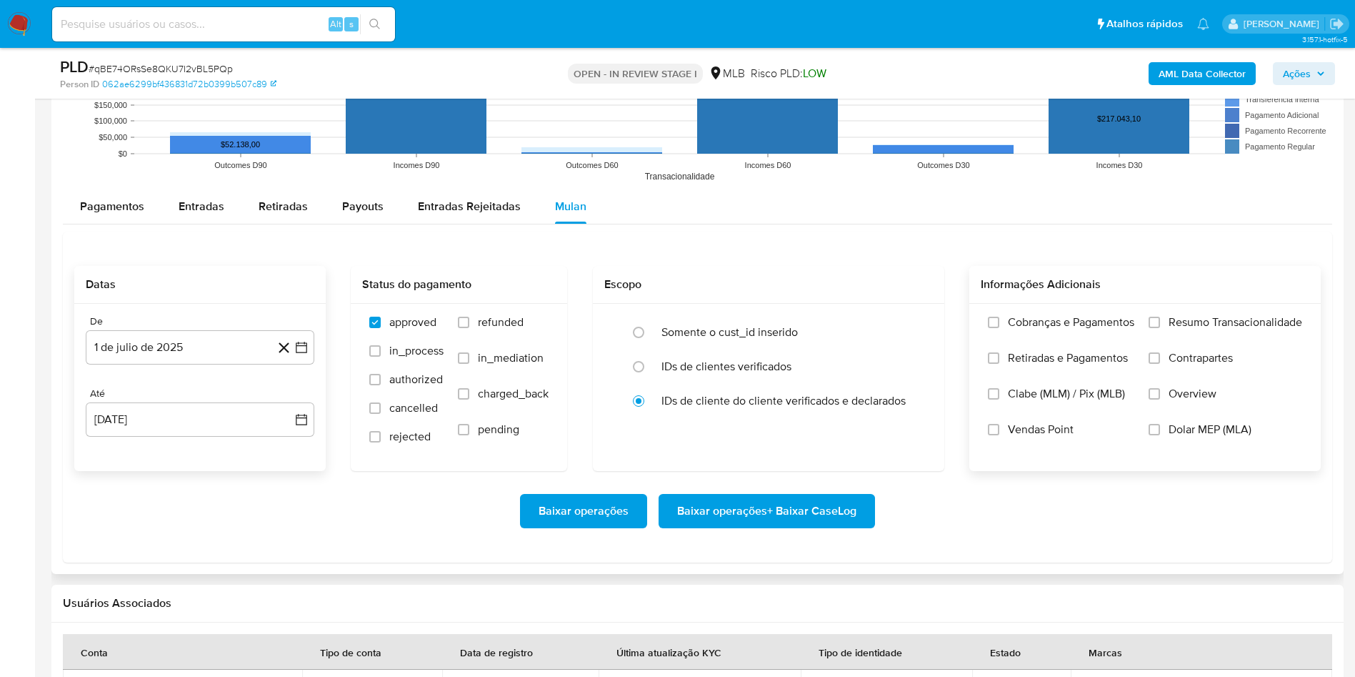
click at [1193, 324] on span "Resumo Transacionalidade" at bounding box center [1236, 322] width 134 height 14
click at [1160, 324] on input "Resumo Transacionalidade" at bounding box center [1154, 321] width 11 height 11
click at [719, 515] on span "Baixar operações + Baixar CaseLog" at bounding box center [766, 510] width 179 height 31
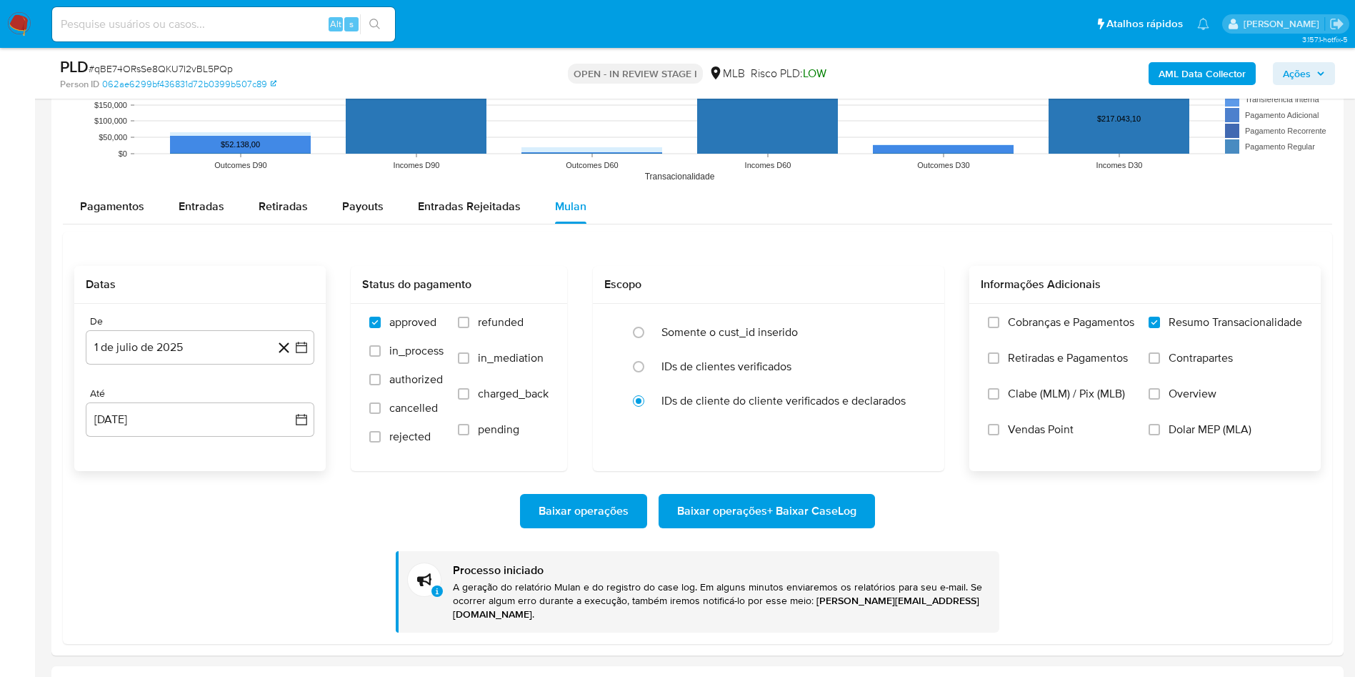
click at [173, 59] on div "PLD # qBE74ORsSe8QKU7I2vBL5PQp" at bounding box center [270, 66] width 420 height 21
copy span "qBE74ORsSe8QKU7I2vBL5PQp"
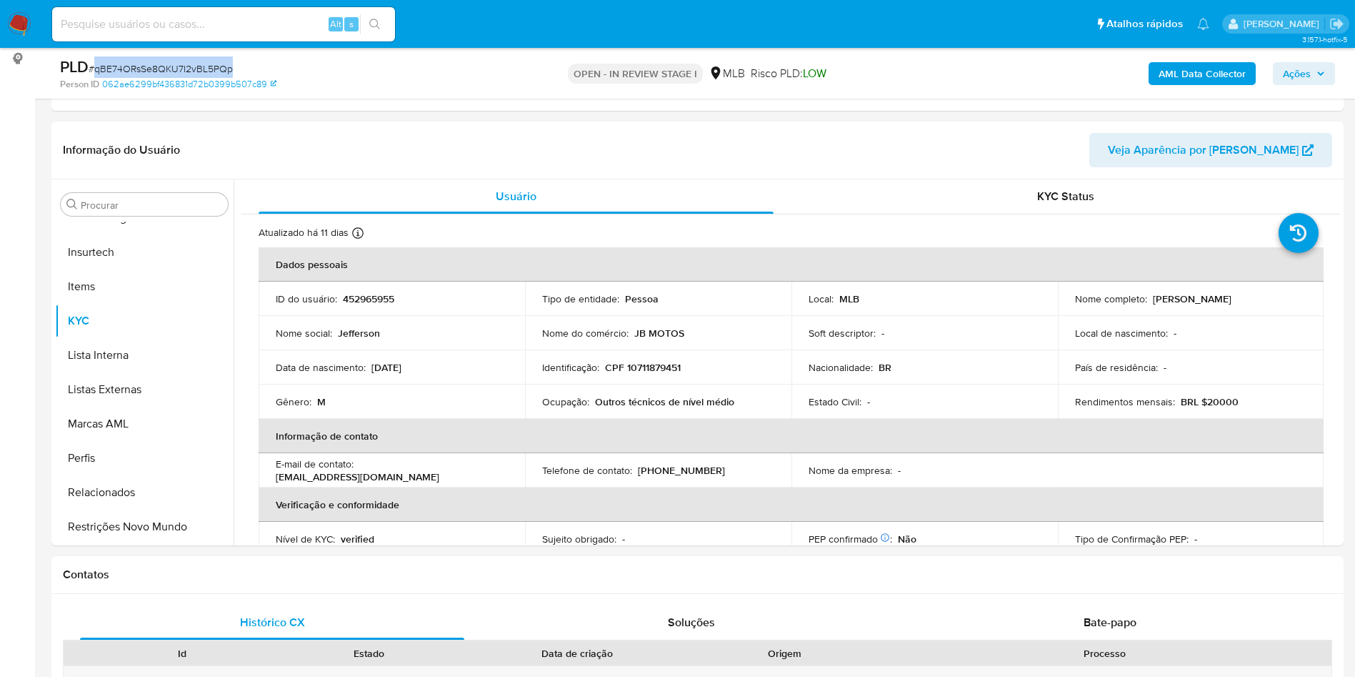
scroll to position [0, 0]
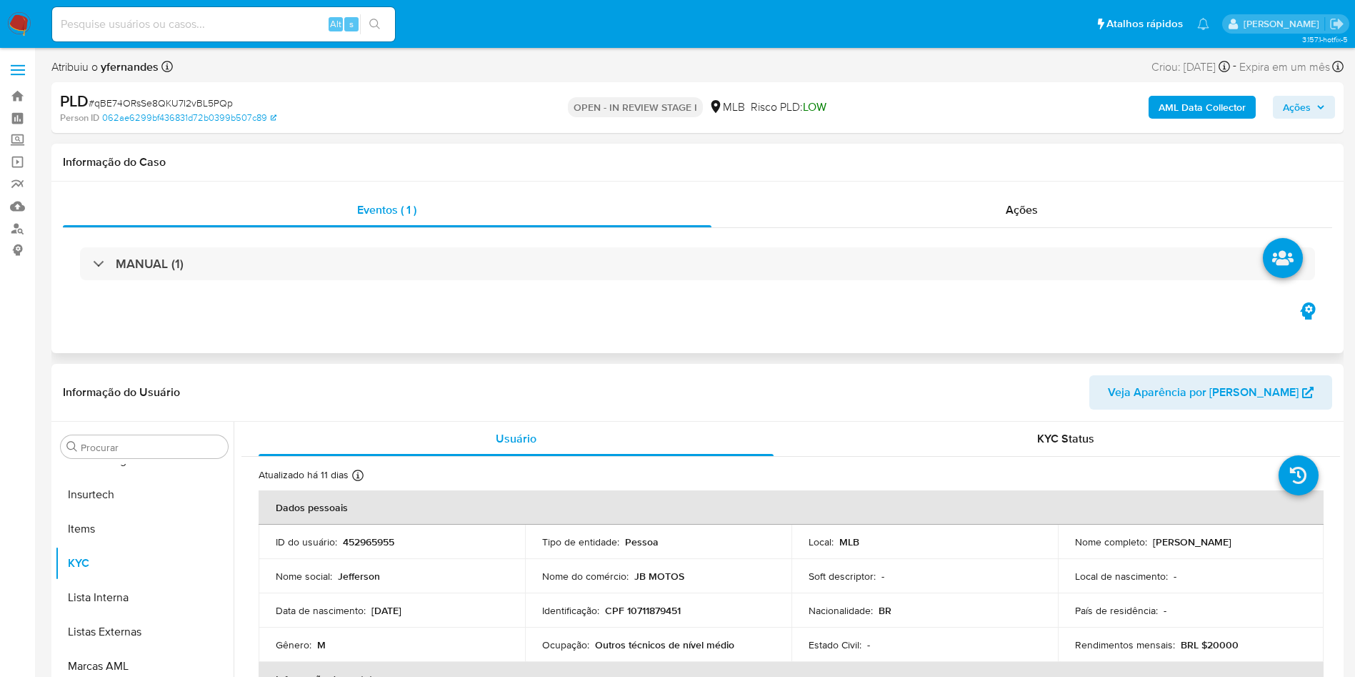
click at [555, 241] on div "MANUAL (1)" at bounding box center [698, 263] width 1270 height 71
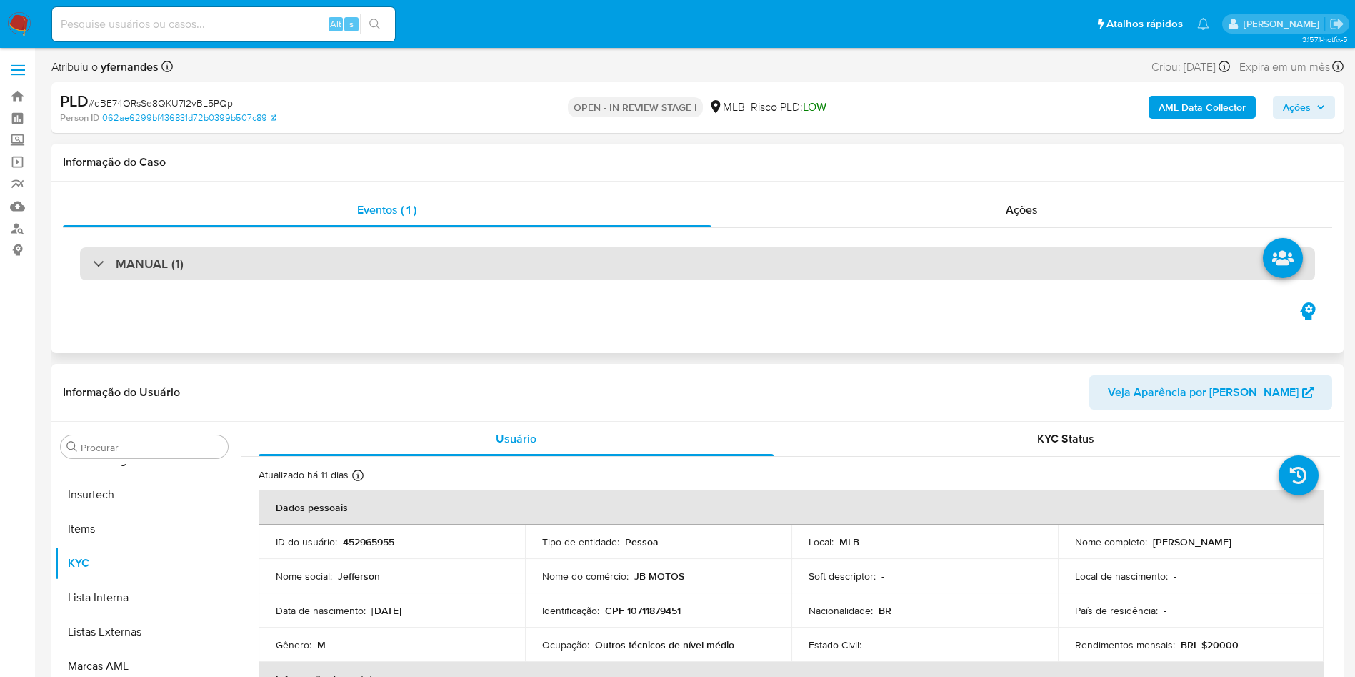
click at [567, 256] on div "MANUAL (1)" at bounding box center [697, 263] width 1235 height 33
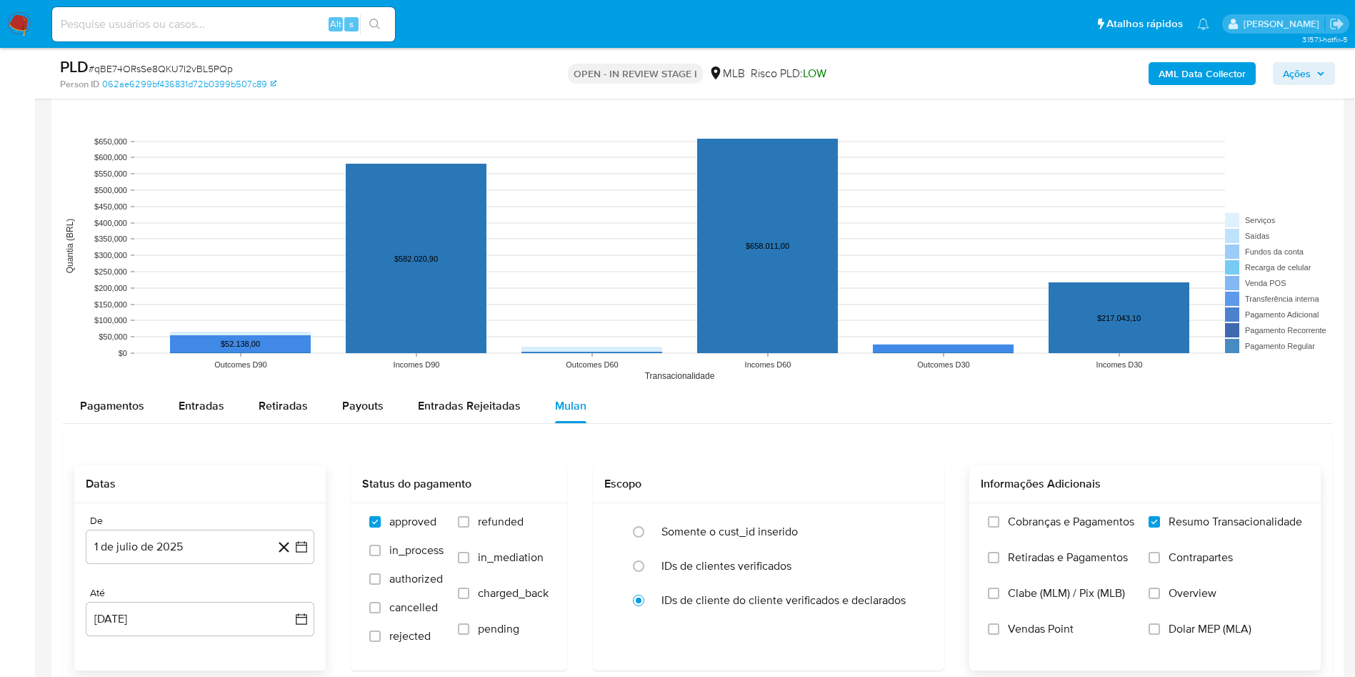
scroll to position [964, 0]
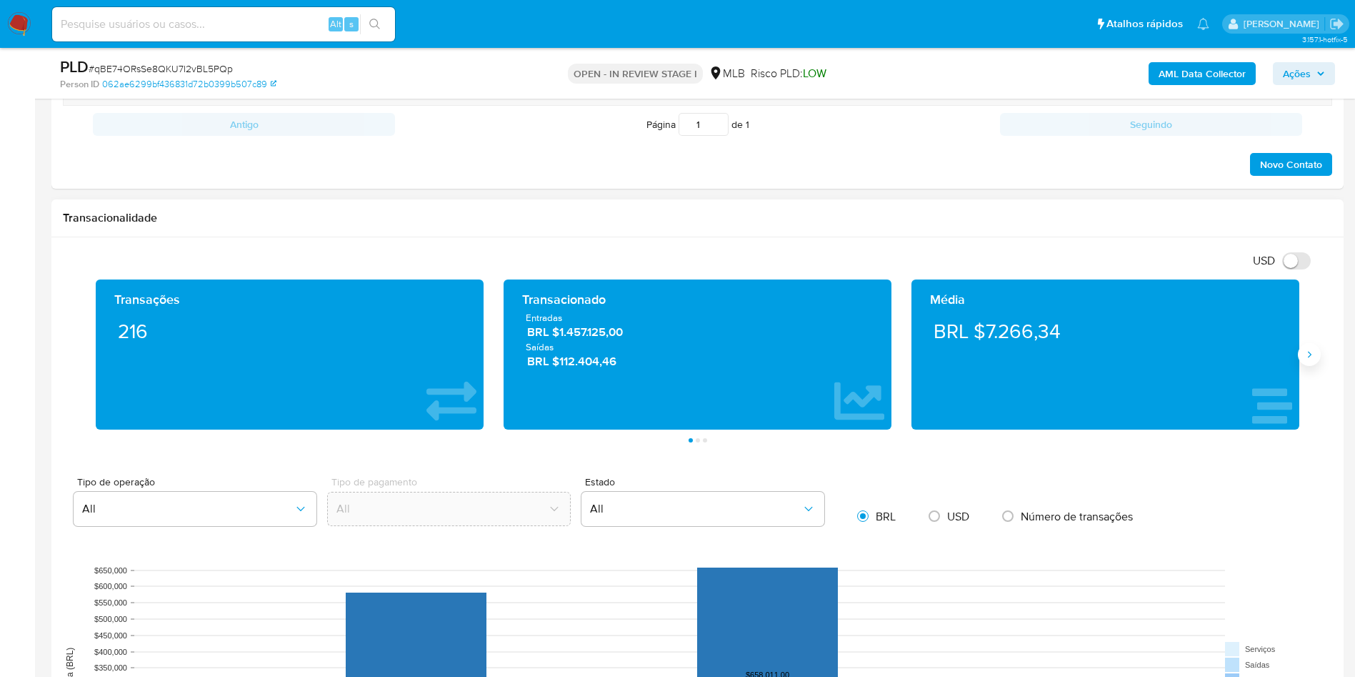
click at [1310, 351] on icon "Siguiente" at bounding box center [1309, 354] width 11 height 11
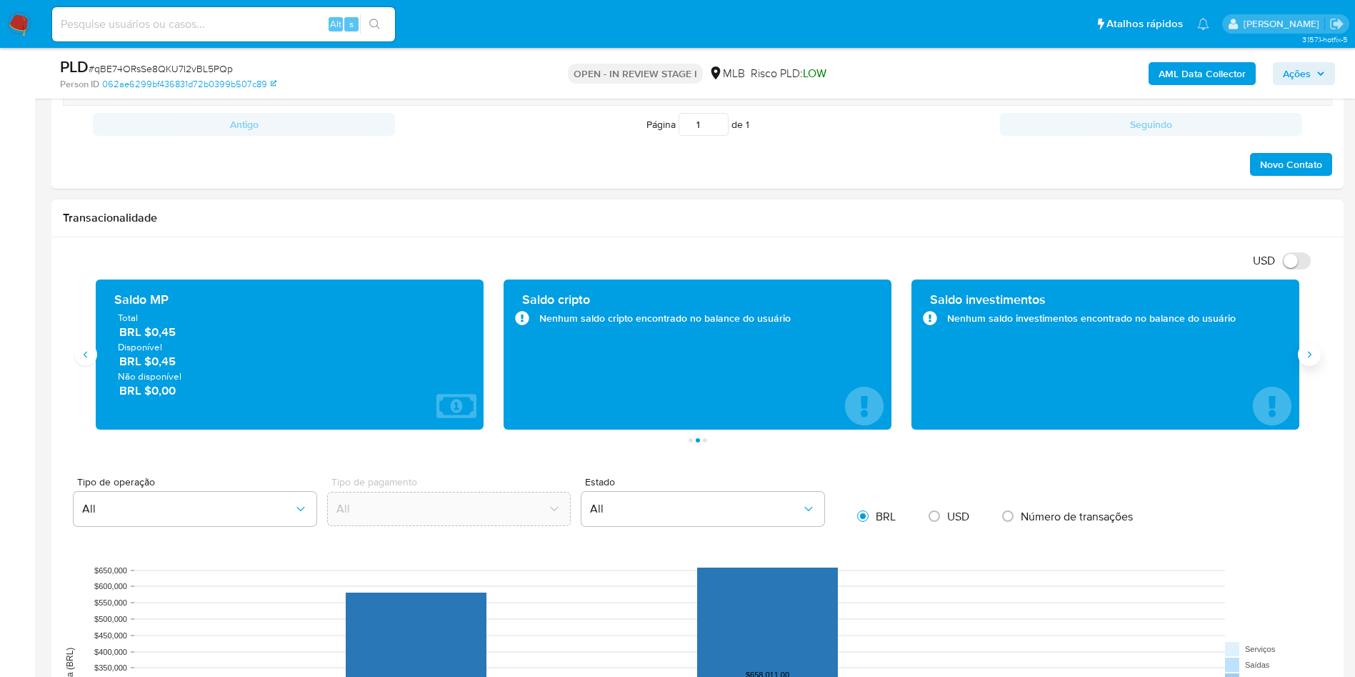
click at [1310, 351] on icon "Siguiente" at bounding box center [1309, 354] width 11 height 11
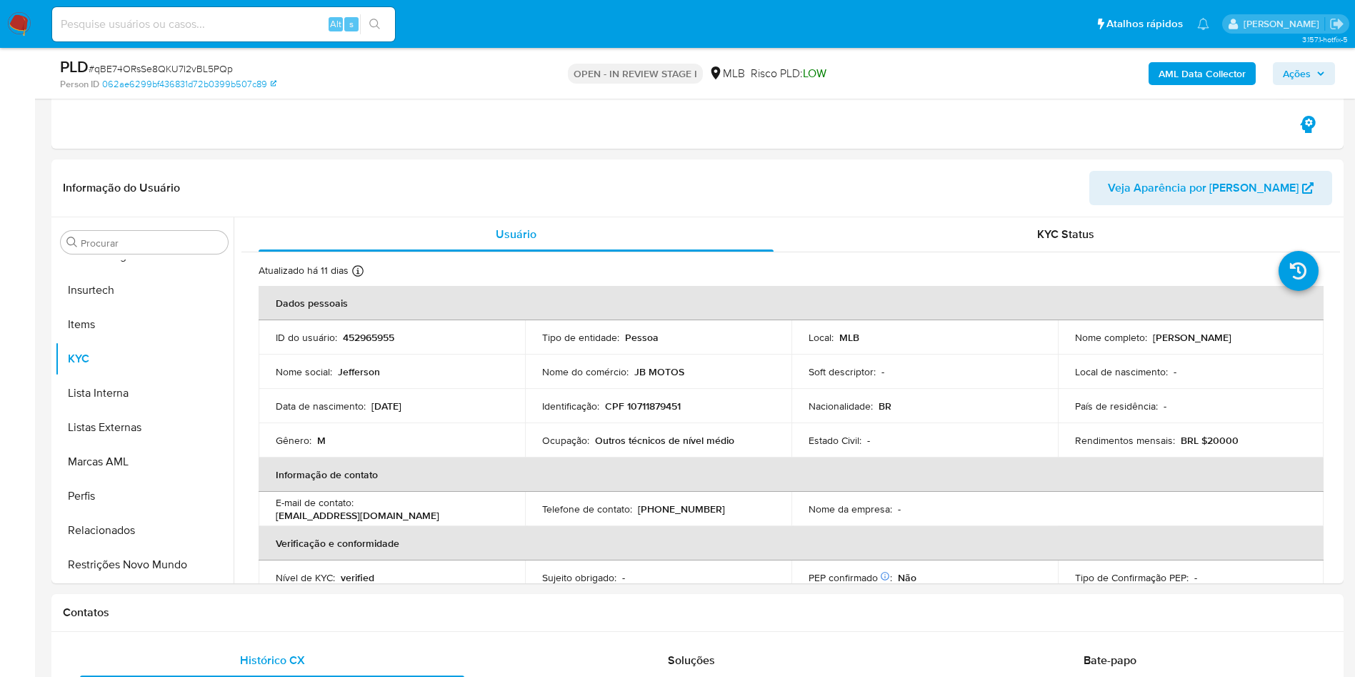
scroll to position [214, 0]
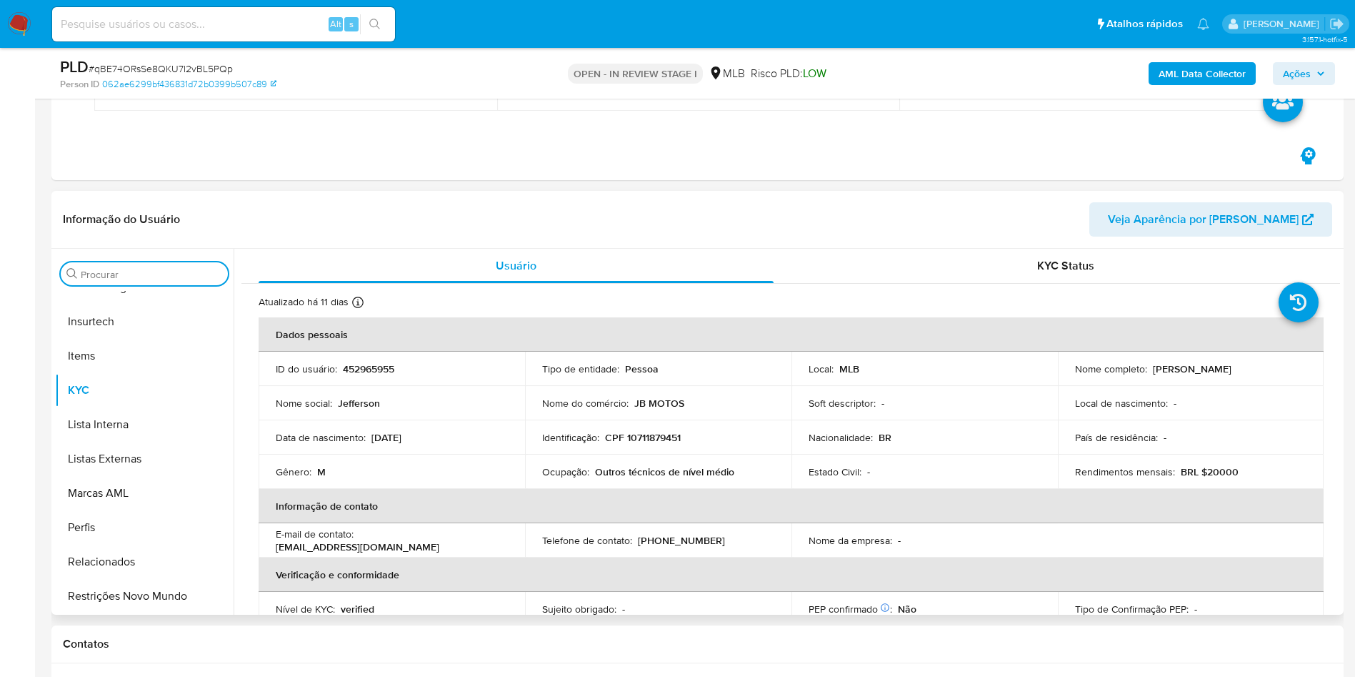
click at [134, 271] on input "Procurar" at bounding box center [151, 274] width 141 height 13
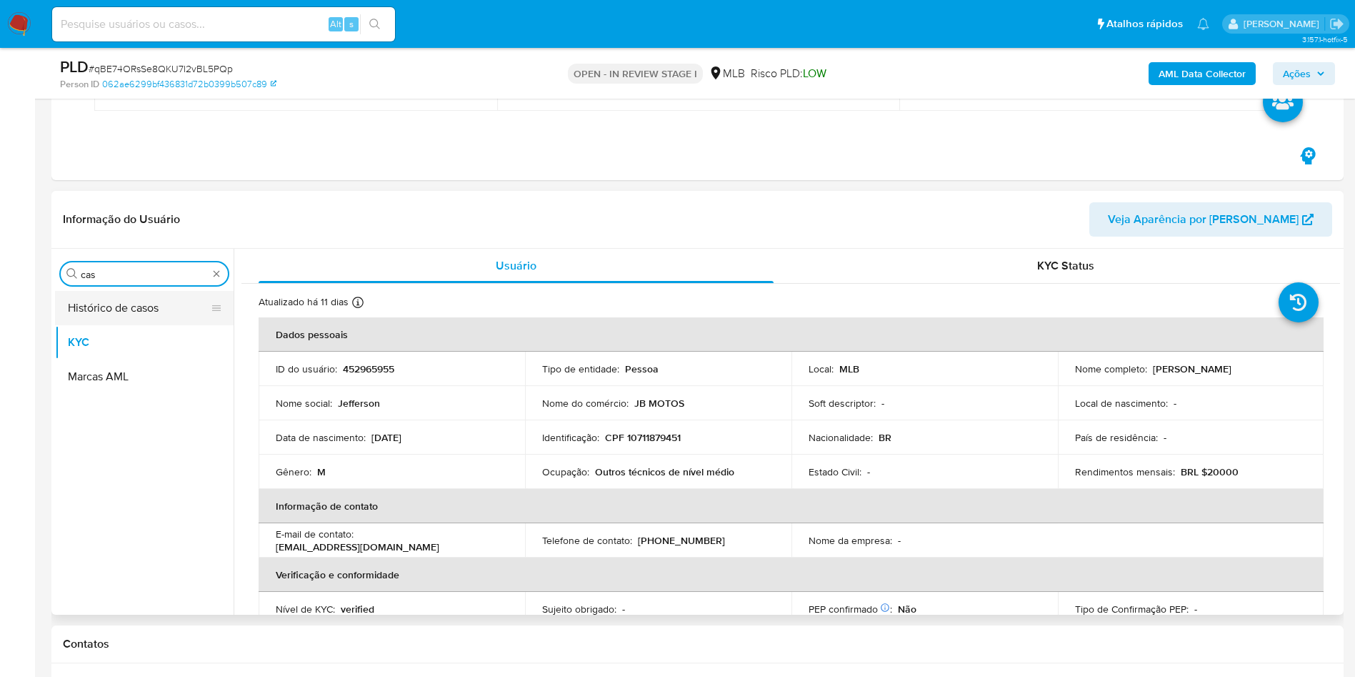
type input "cas"
click at [141, 298] on button "Histórico de casos" at bounding box center [138, 308] width 167 height 34
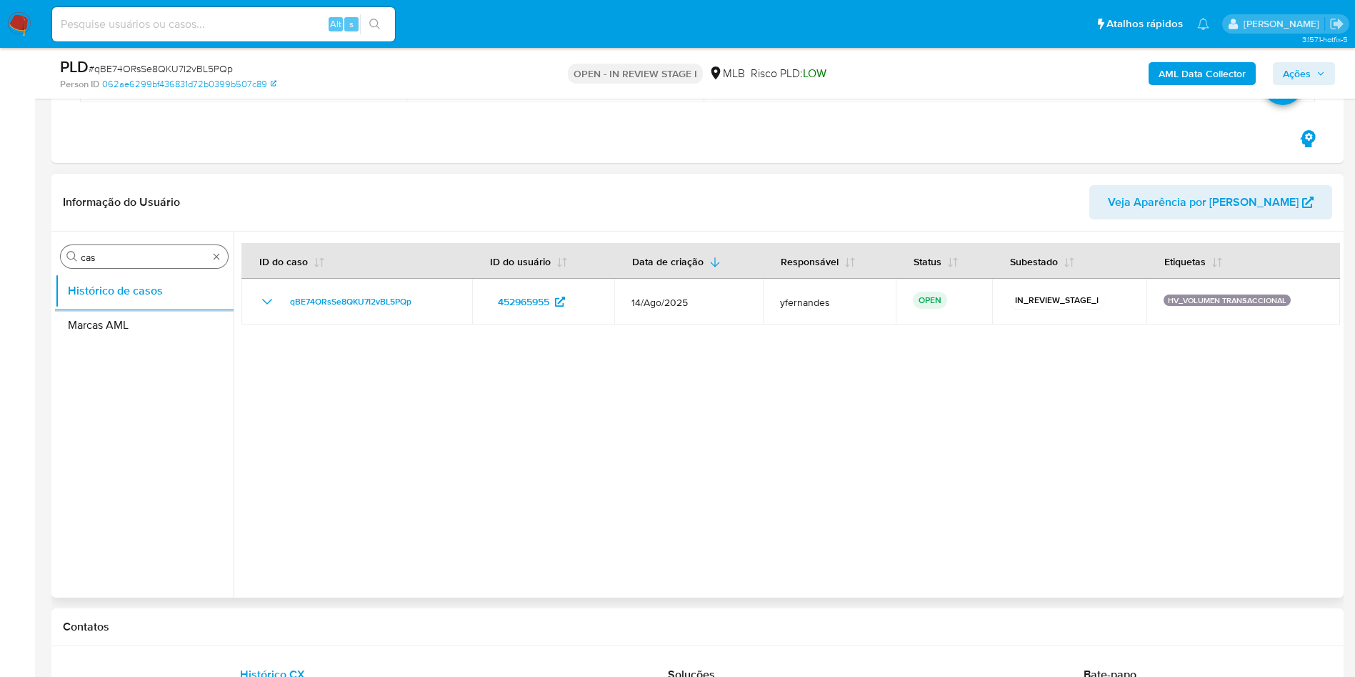
click at [129, 259] on input "cas" at bounding box center [144, 257] width 127 height 13
type input "ger"
click at [118, 285] on button "Geral" at bounding box center [138, 291] width 167 height 34
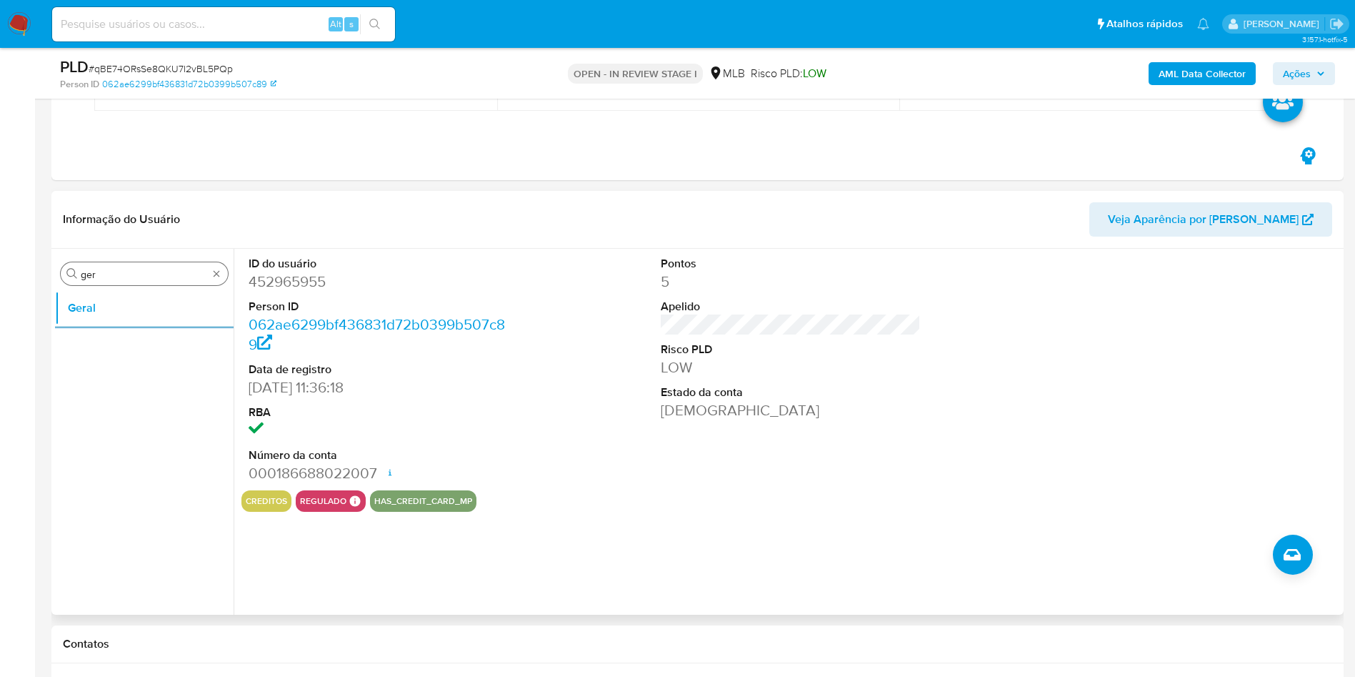
click at [147, 279] on input "ger" at bounding box center [144, 274] width 127 height 13
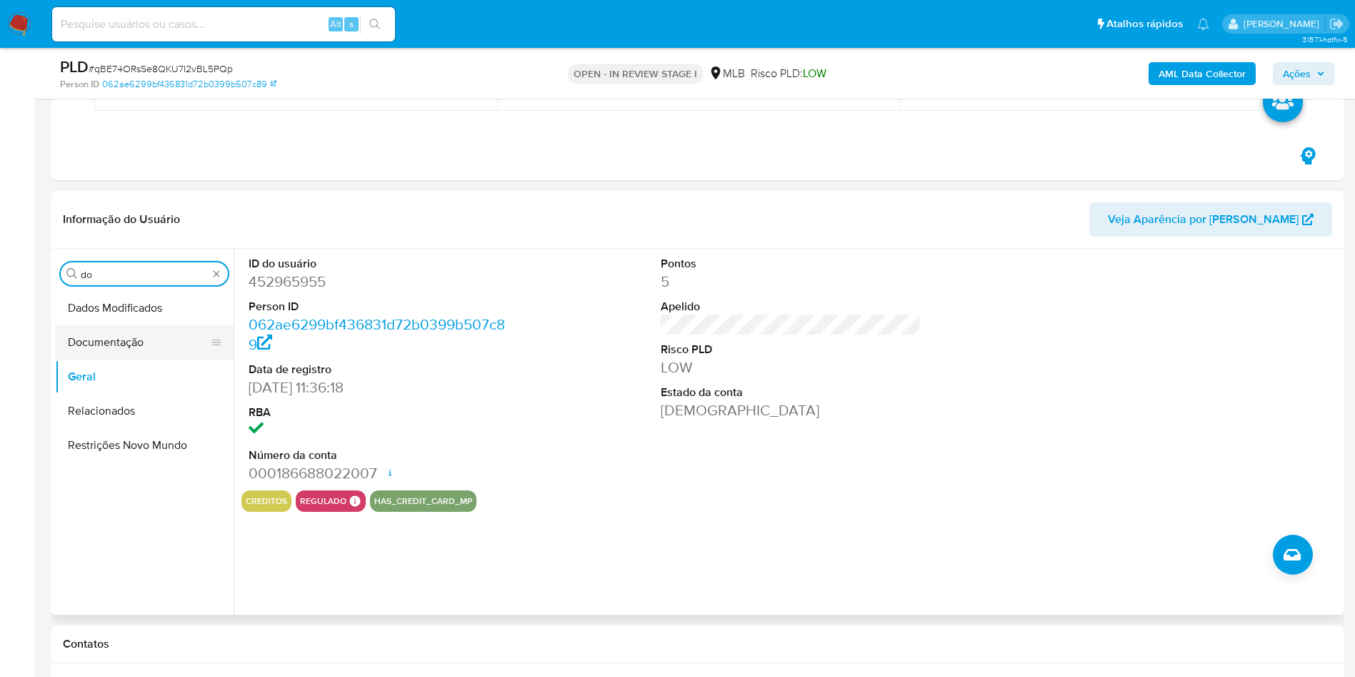
type input "do"
click at [106, 341] on button "Documentação" at bounding box center [138, 342] width 167 height 34
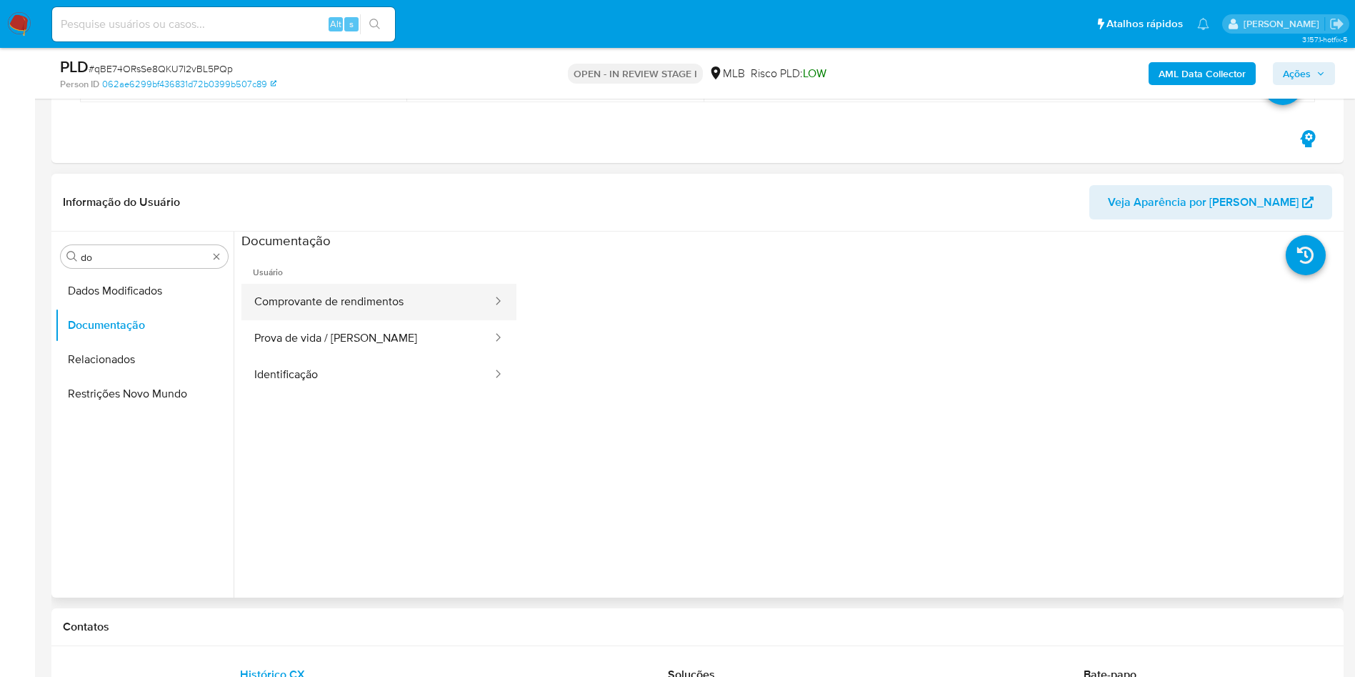
click at [304, 312] on button "Comprovante de rendimentos" at bounding box center [367, 302] width 252 height 36
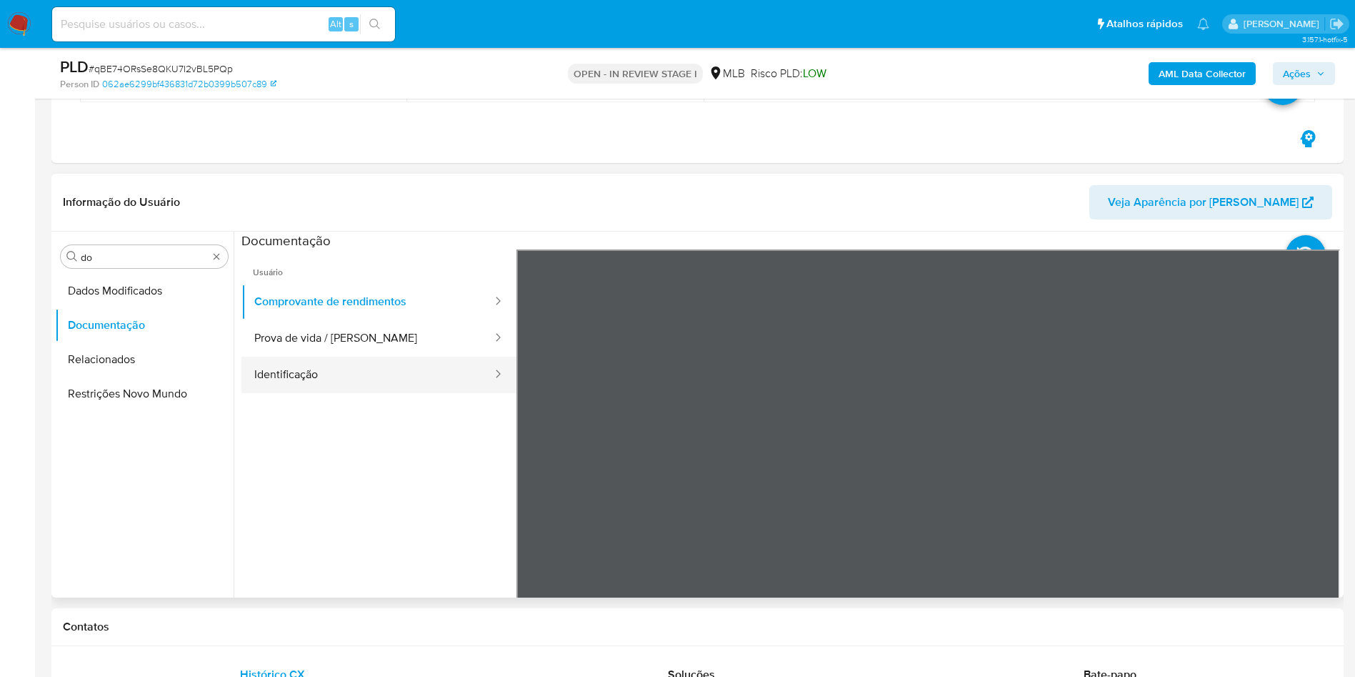
click at [332, 373] on button "Identificação" at bounding box center [367, 374] width 252 height 36
click at [1316, 479] on icon at bounding box center [1322, 481] width 29 height 29
drag, startPoint x: 267, startPoint y: 410, endPoint x: 457, endPoint y: 429, distance: 190.3
click at [267, 410] on ul "Usuário Comprovante de rendimentos Prova de vida / Selfie Identificação" at bounding box center [378, 454] width 275 height 411
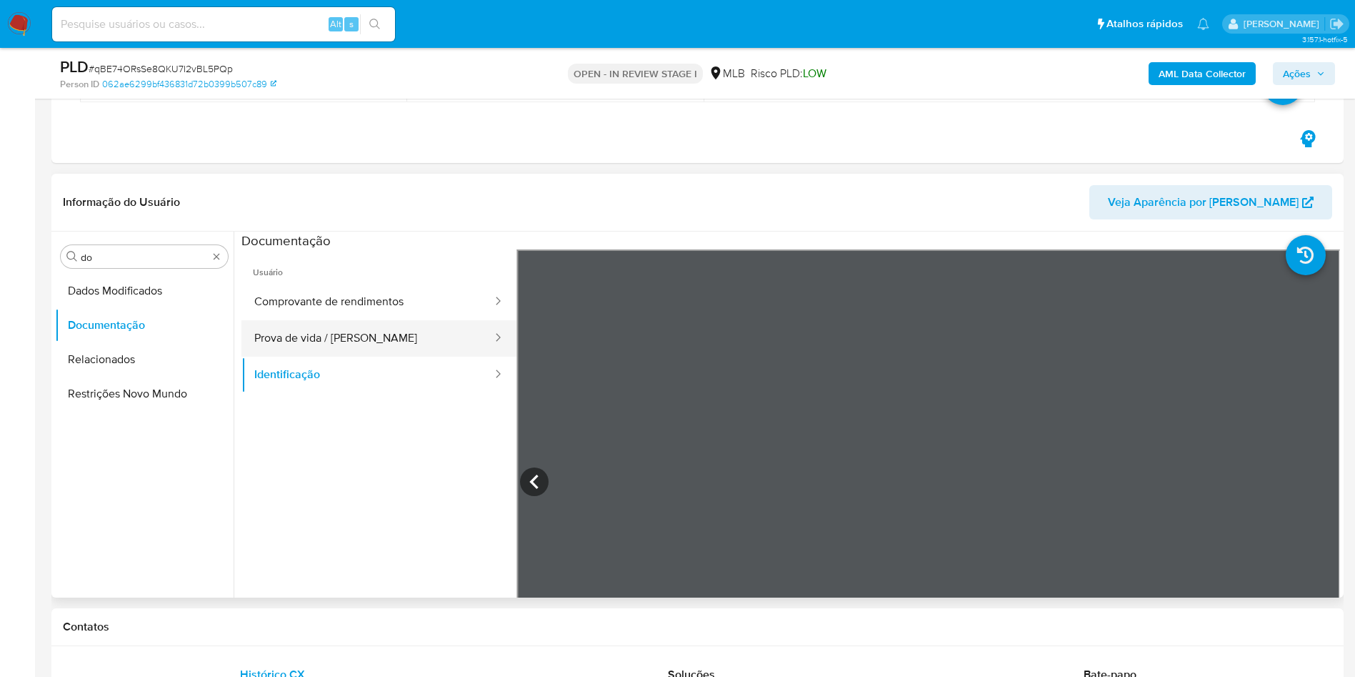
click at [395, 348] on button "Prova de vida / Selfie" at bounding box center [367, 338] width 252 height 36
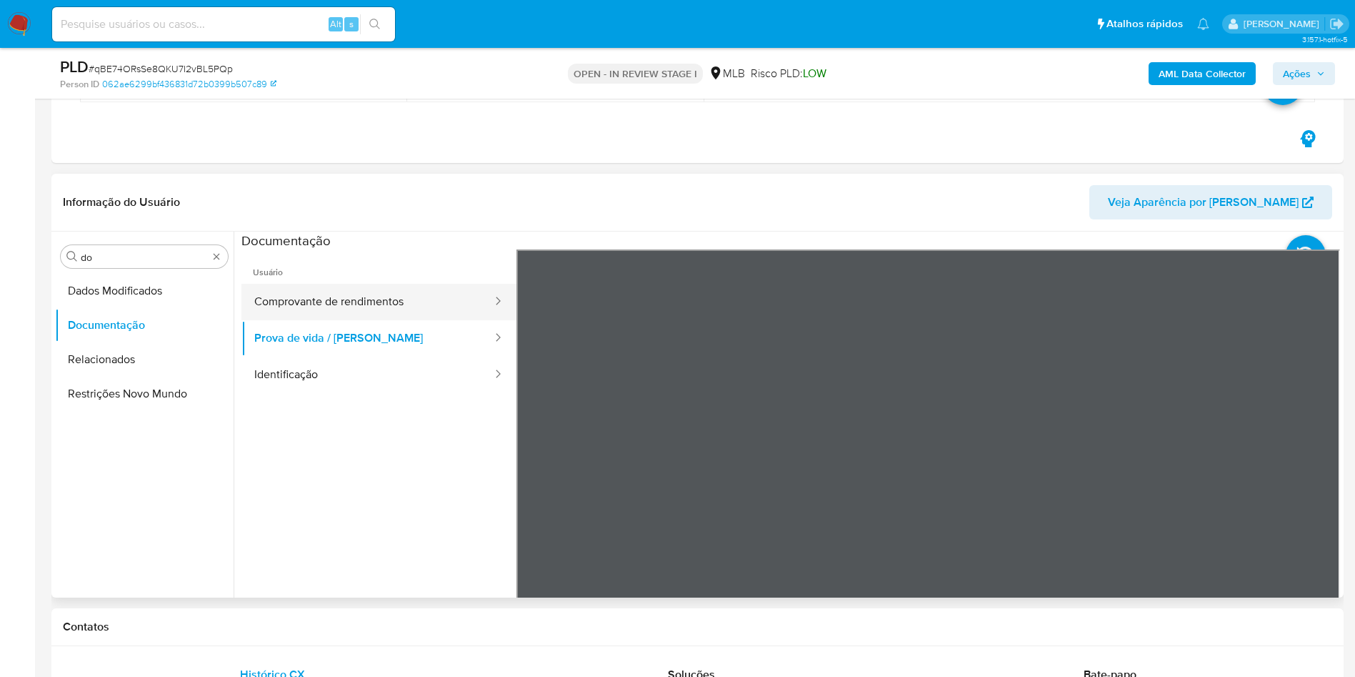
click at [396, 305] on button "Comprovante de rendimentos" at bounding box center [367, 302] width 252 height 36
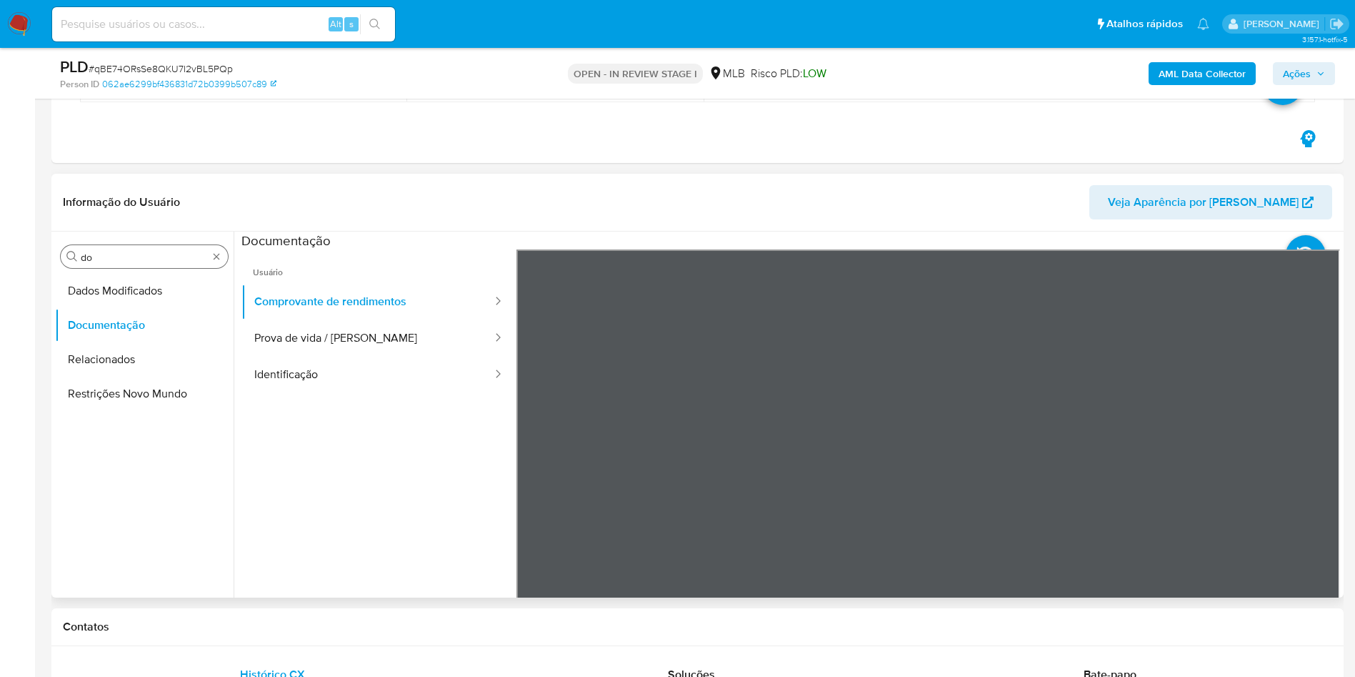
click at [122, 253] on input "do" at bounding box center [144, 257] width 127 height 13
click at [112, 309] on button "KYC" at bounding box center [138, 325] width 167 height 34
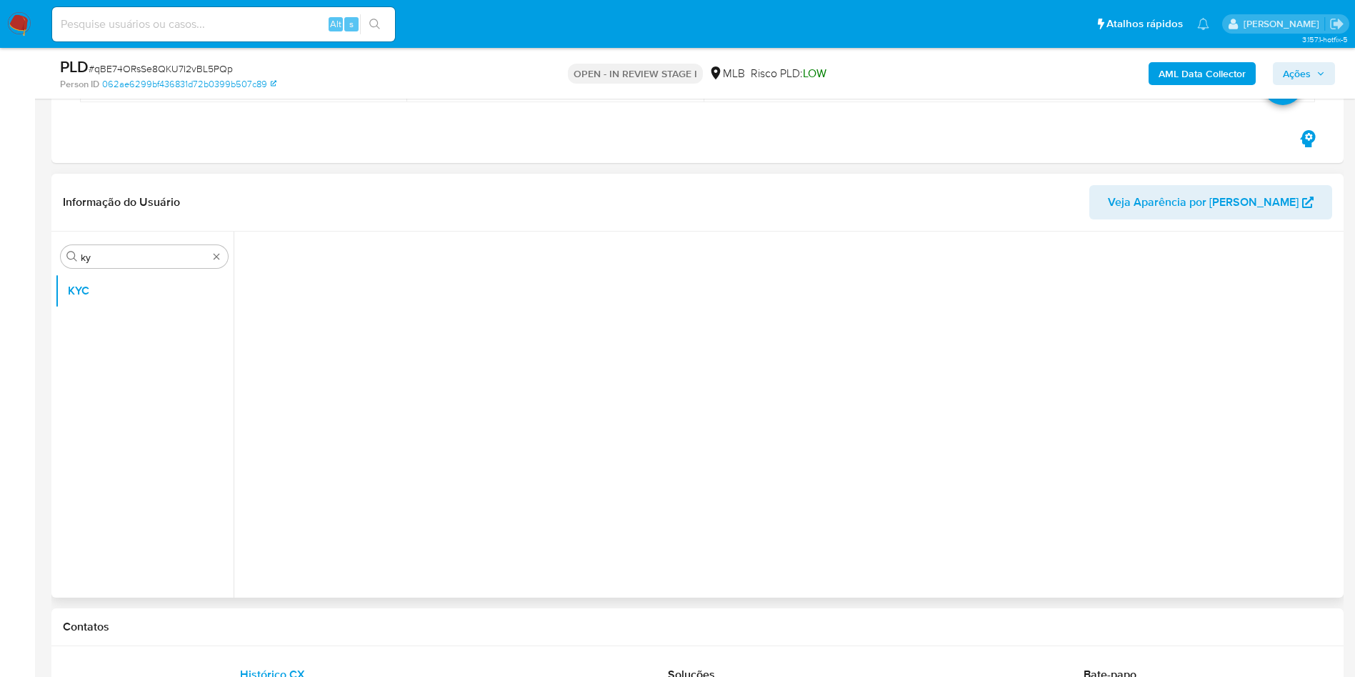
click at [137, 339] on ul "KYC" at bounding box center [144, 435] width 179 height 322
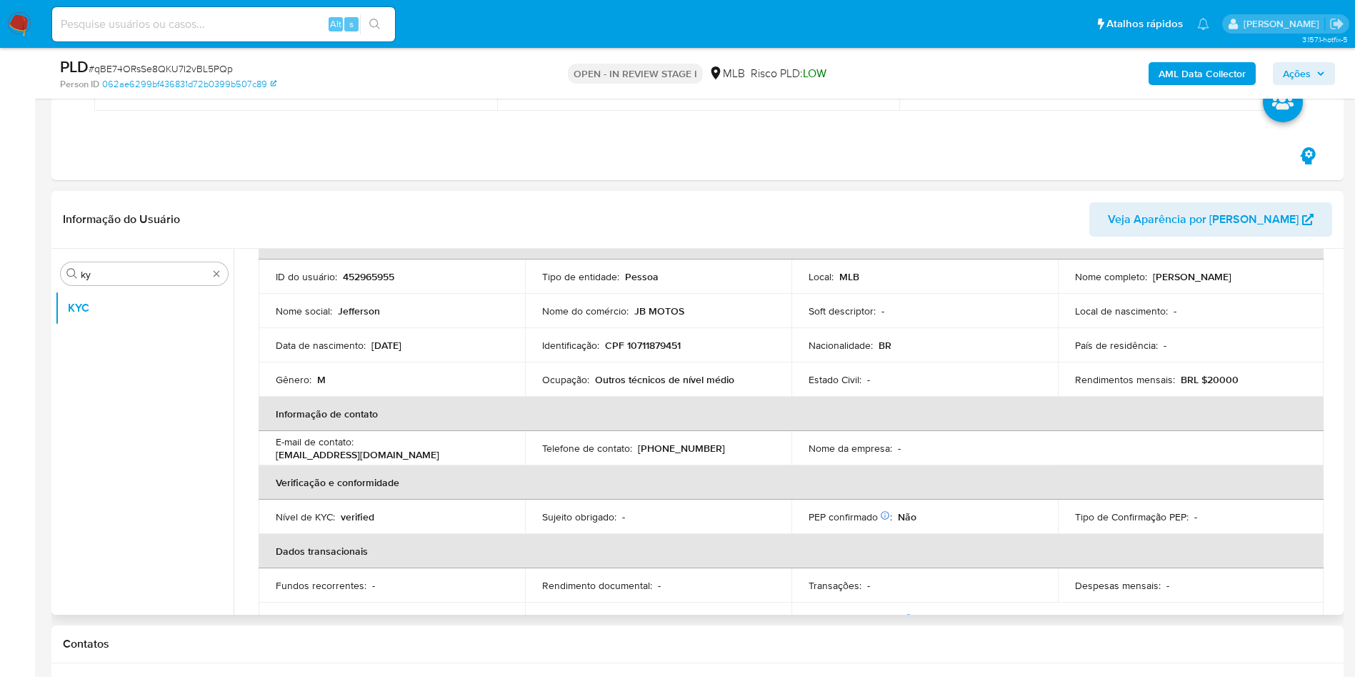
scroll to position [111, 0]
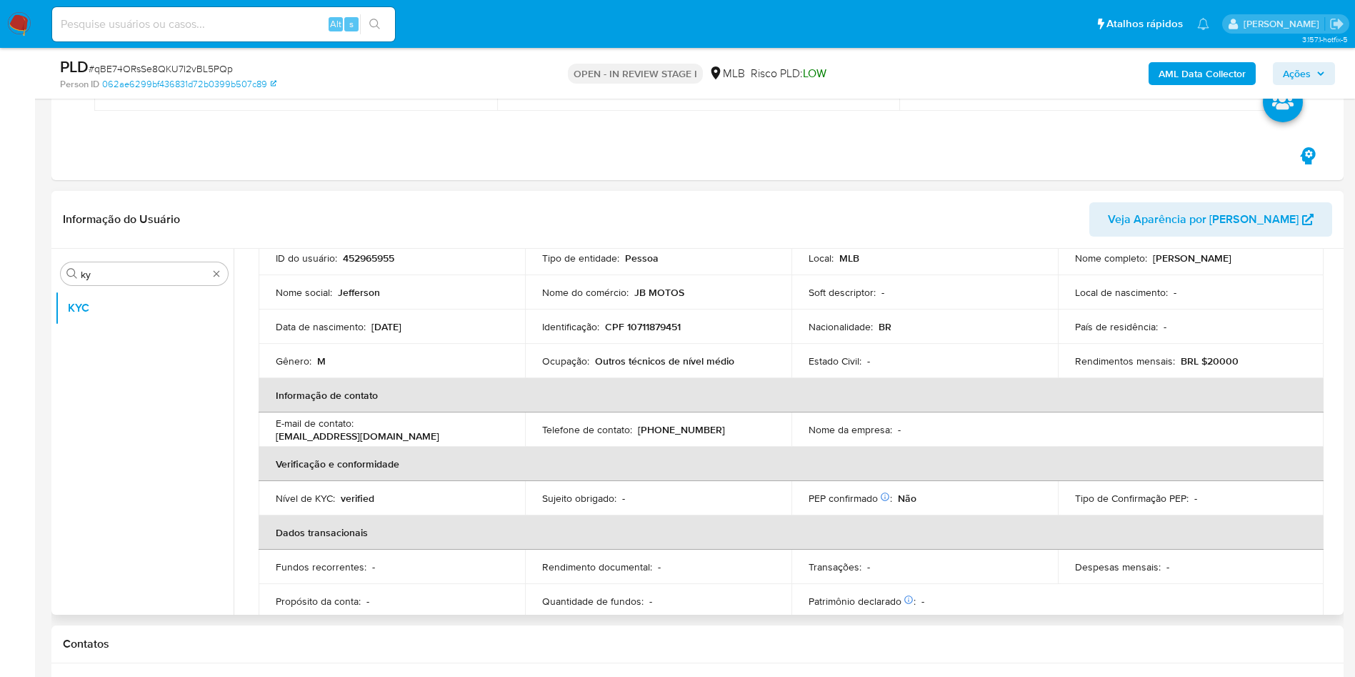
click at [669, 346] on td "Ocupação : Outros técnicos de nível médio" at bounding box center [658, 361] width 266 height 34
copy div "Ocupação : Outros técnicos de nível médio"
click at [622, 385] on th "Informação de contato" at bounding box center [791, 395] width 1065 height 34
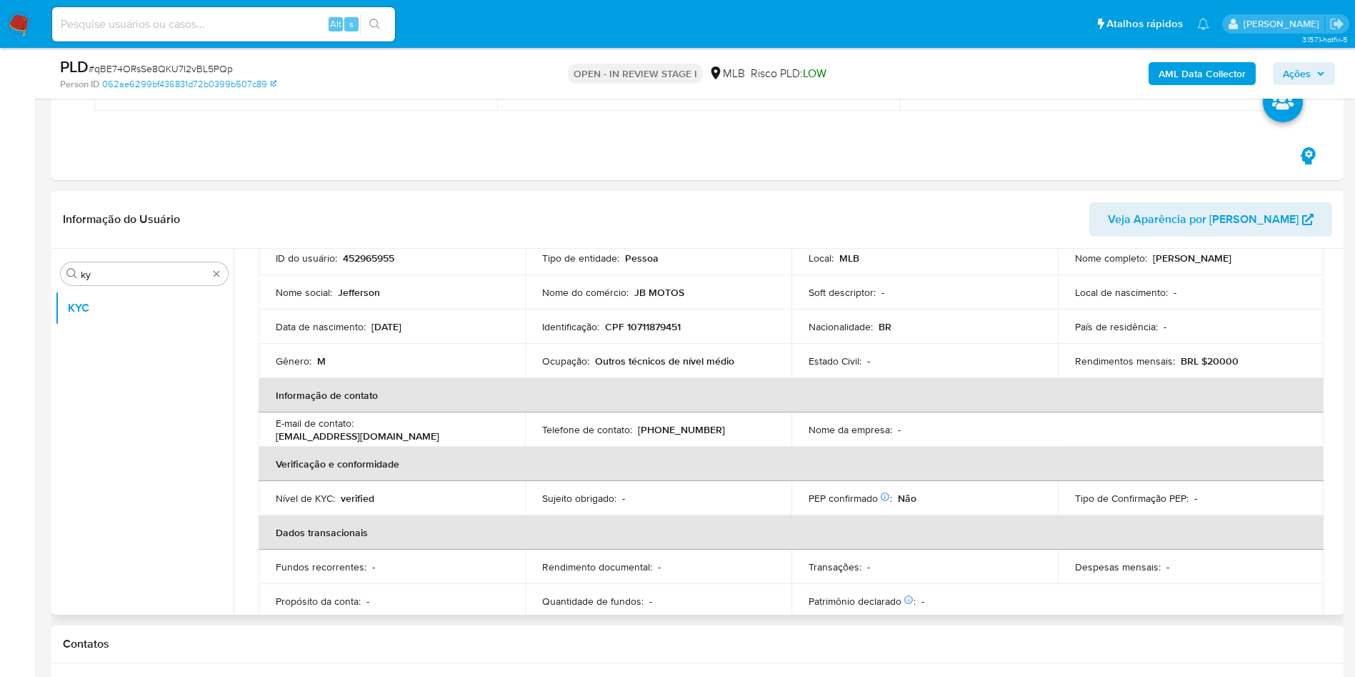
scroll to position [595, 0]
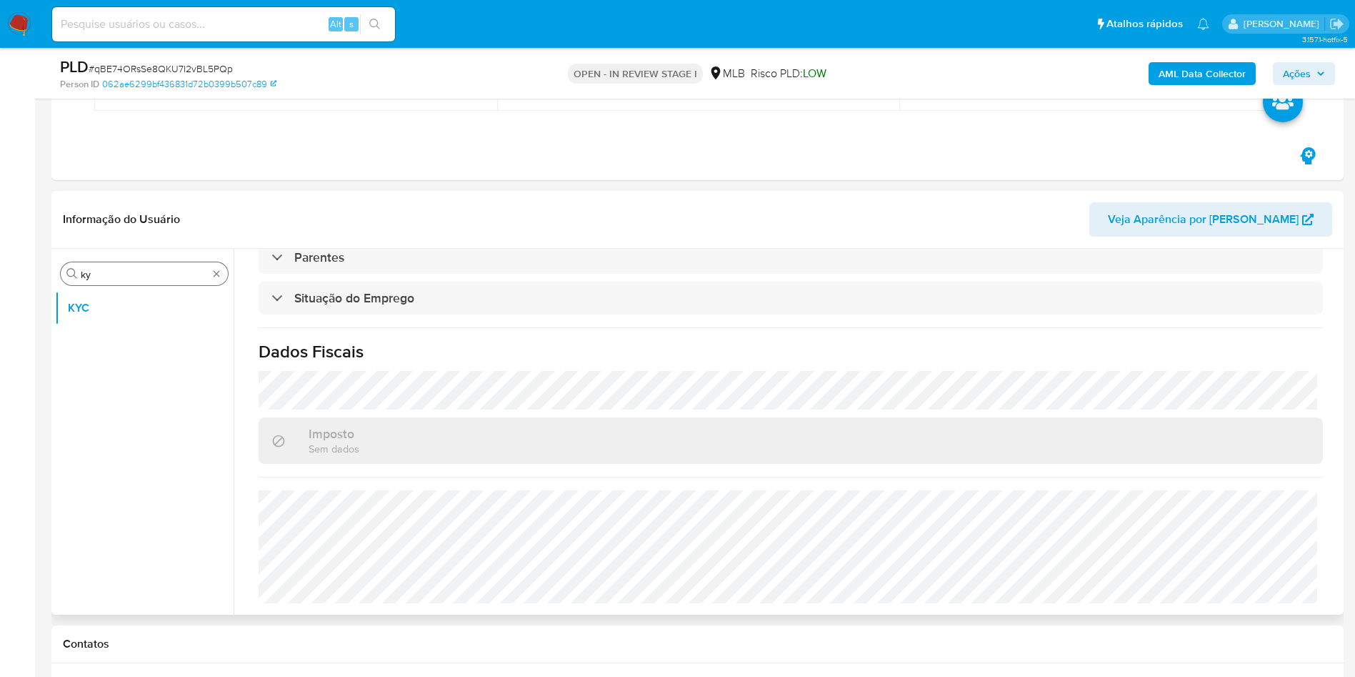
click at [148, 276] on input "ky" at bounding box center [144, 274] width 127 height 13
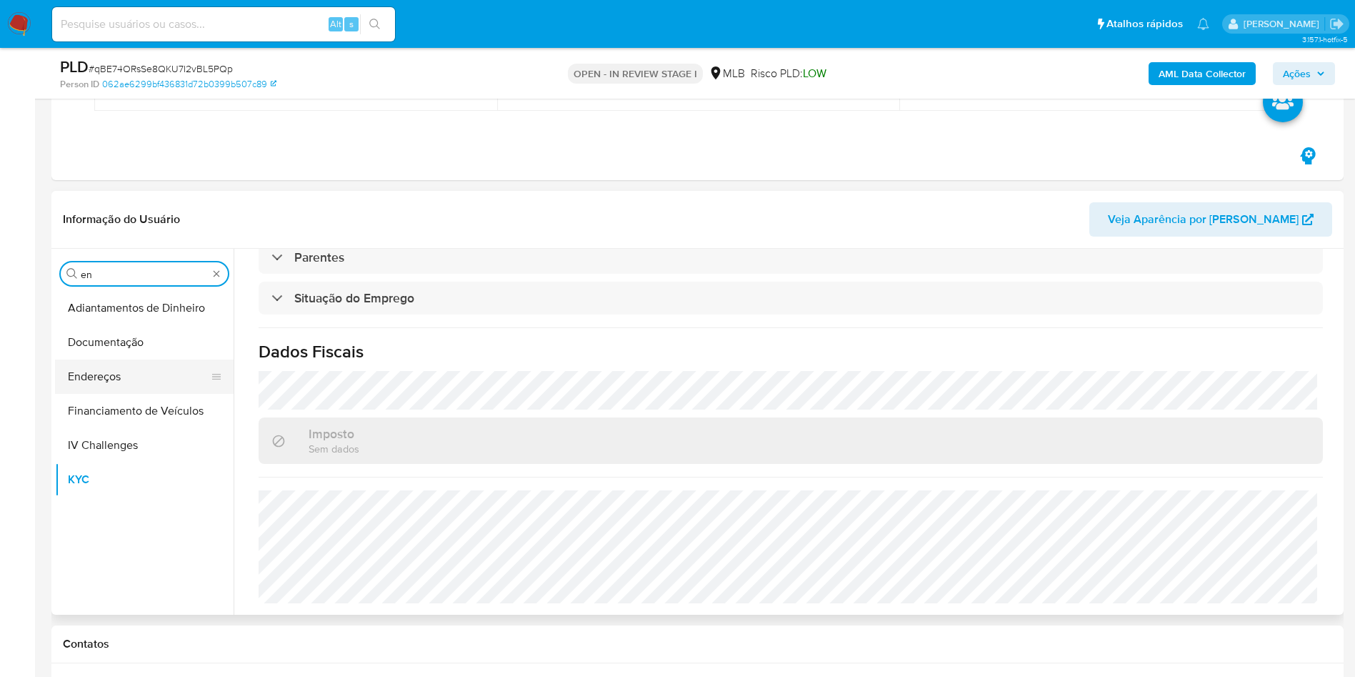
type input "en"
click at [106, 372] on button "Endereços" at bounding box center [138, 376] width 167 height 34
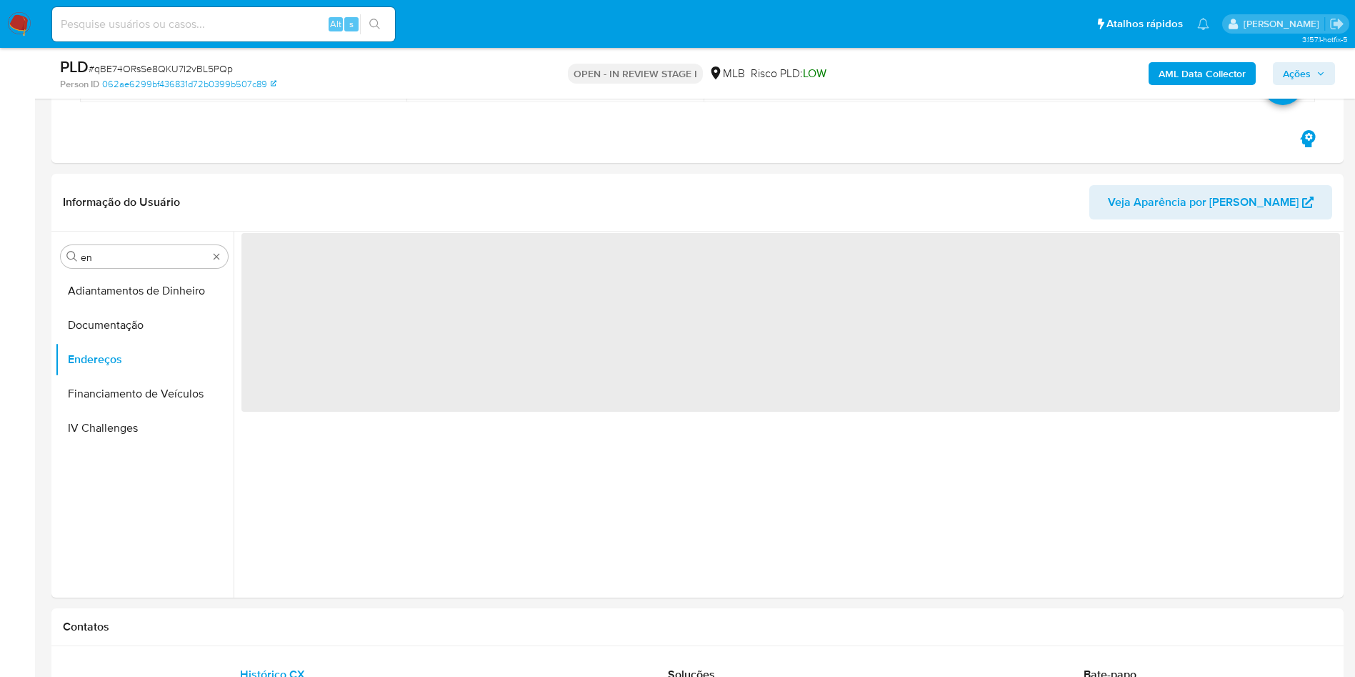
scroll to position [0, 0]
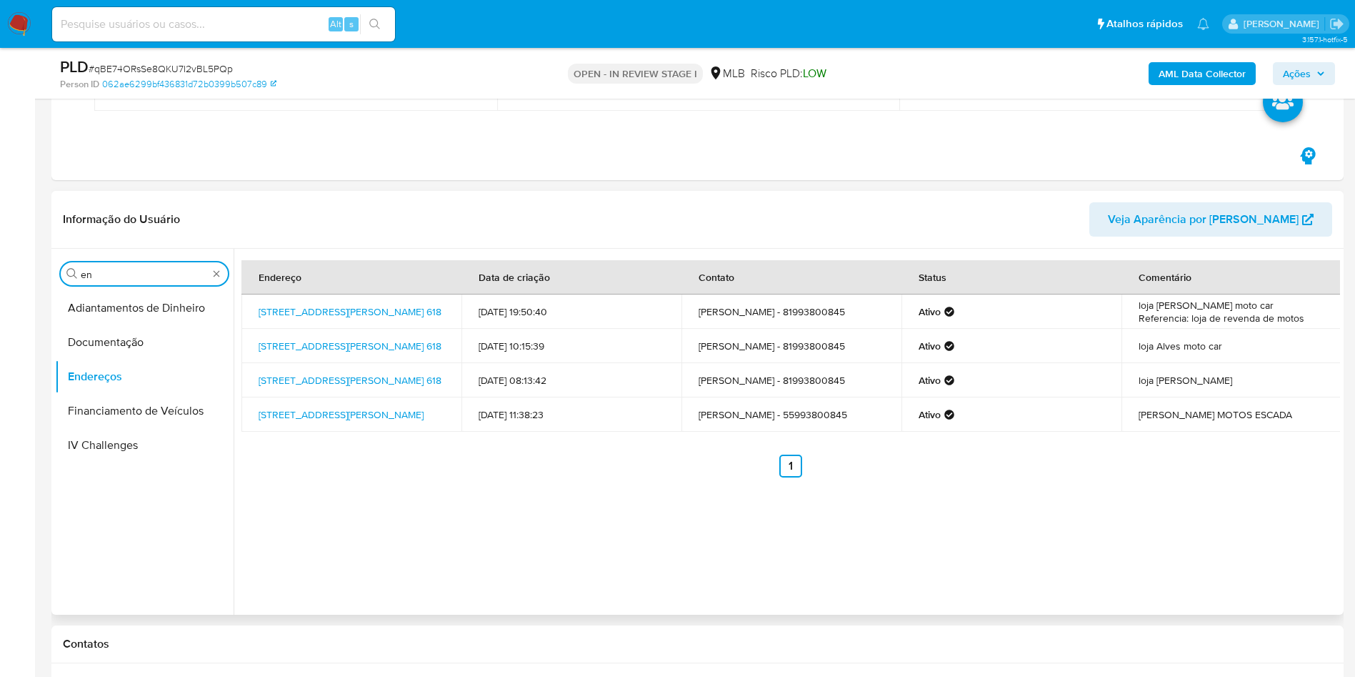
click at [121, 279] on input "en" at bounding box center [144, 274] width 127 height 13
type input "ge"
click at [131, 306] on button "Detalhe da geolocalização" at bounding box center [144, 308] width 179 height 34
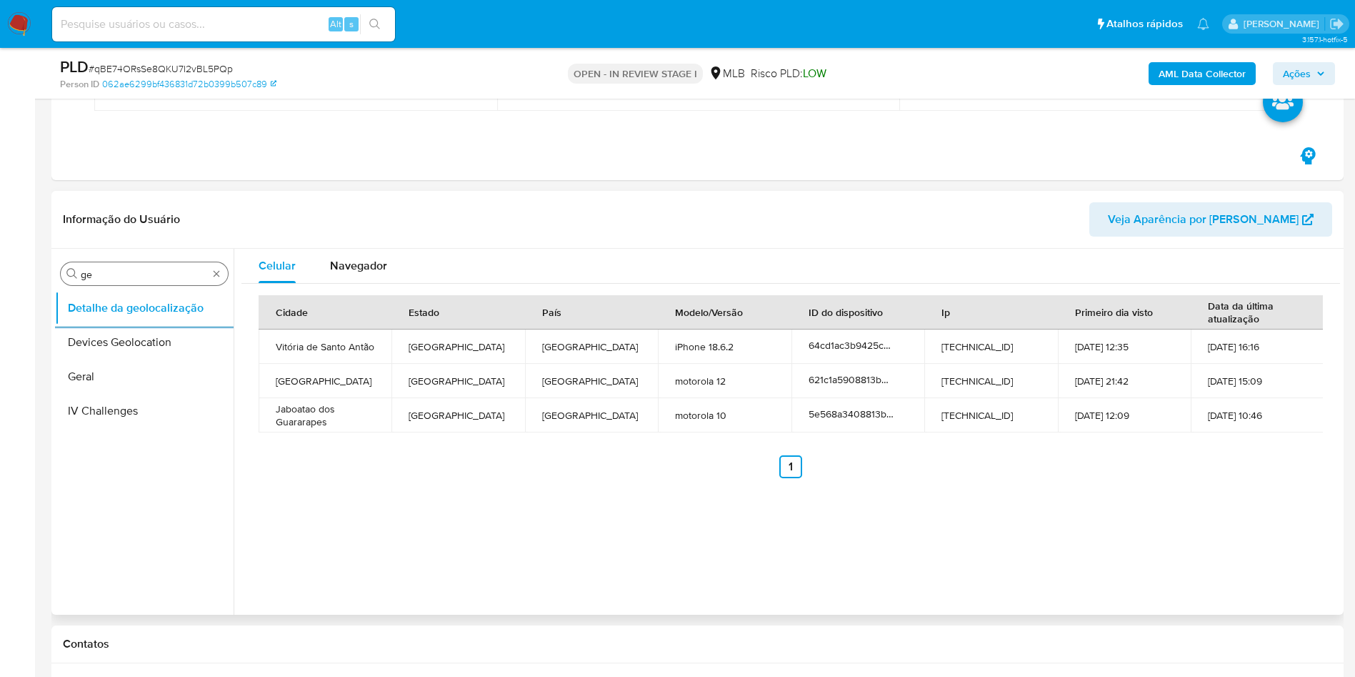
click at [100, 278] on input "ge" at bounding box center [144, 274] width 127 height 13
click at [116, 386] on button "Restrições Novo Mundo" at bounding box center [138, 376] width 167 height 34
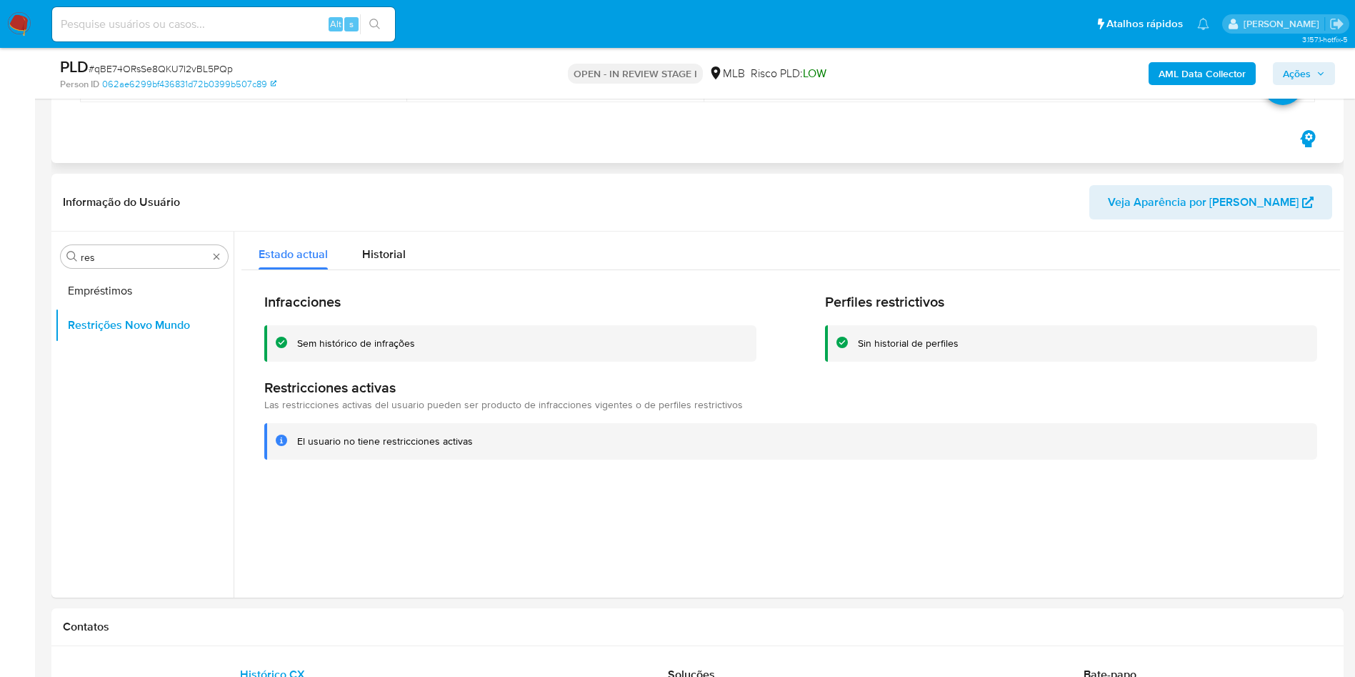
click at [276, 106] on div "Data Proprietário Etiquetas 14/08/2025 11:17:20 yfernandes HV_VOLUMEN TRANSACCI…" at bounding box center [697, 61] width 1235 height 93
click at [124, 256] on input "res" at bounding box center [144, 257] width 127 height 13
type input "po"
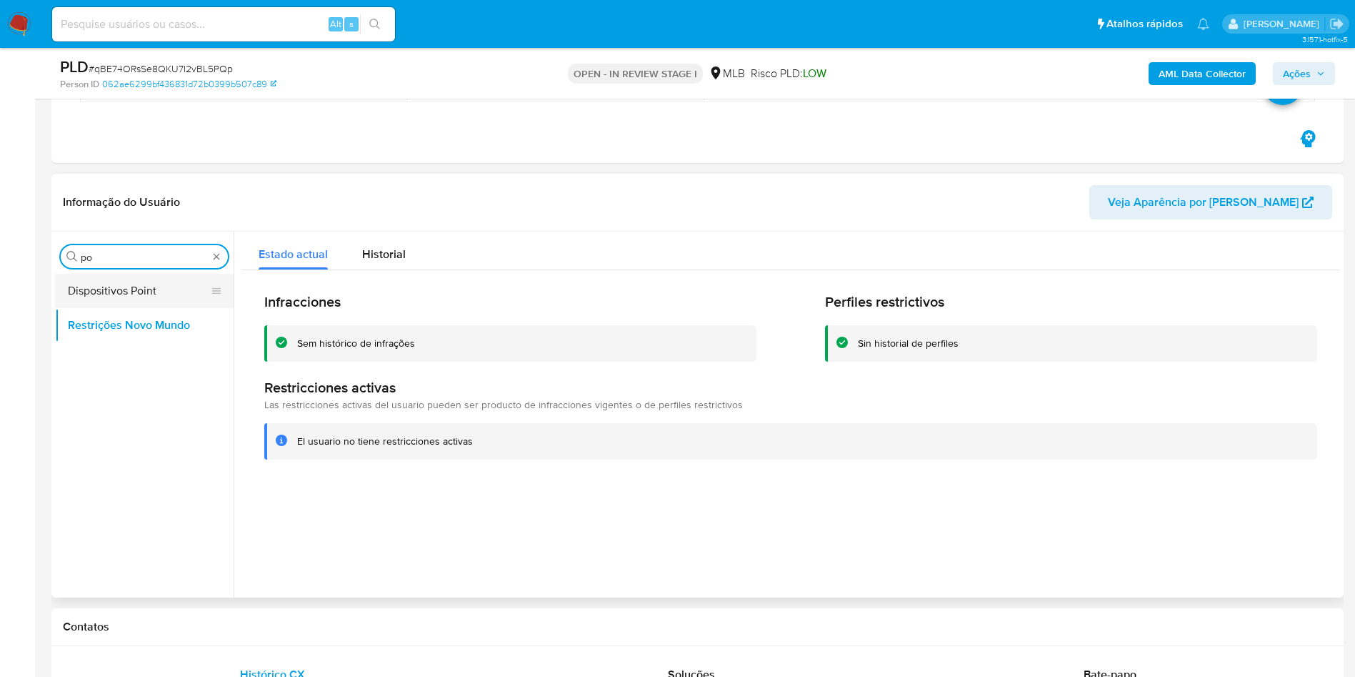
click at [108, 296] on button "Dispositivos Point" at bounding box center [138, 291] width 167 height 34
click at [120, 294] on button "Dispositivos Point" at bounding box center [138, 291] width 167 height 34
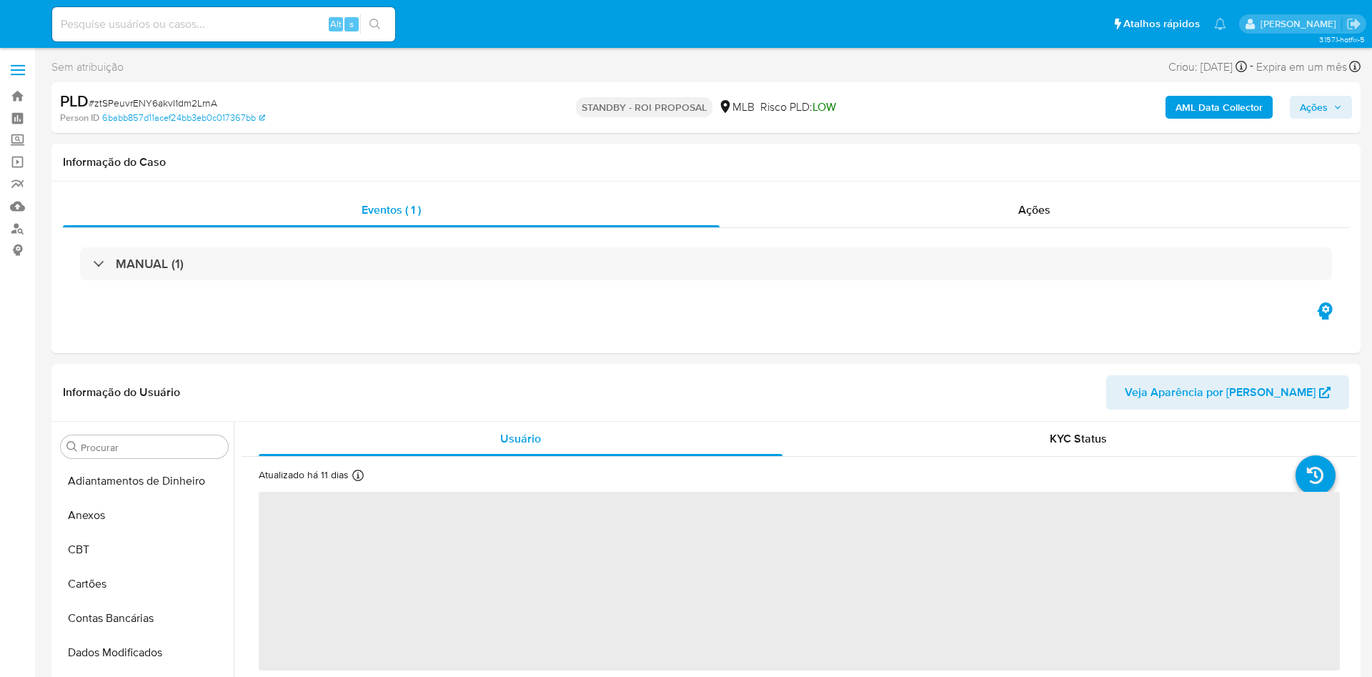
select select "10"
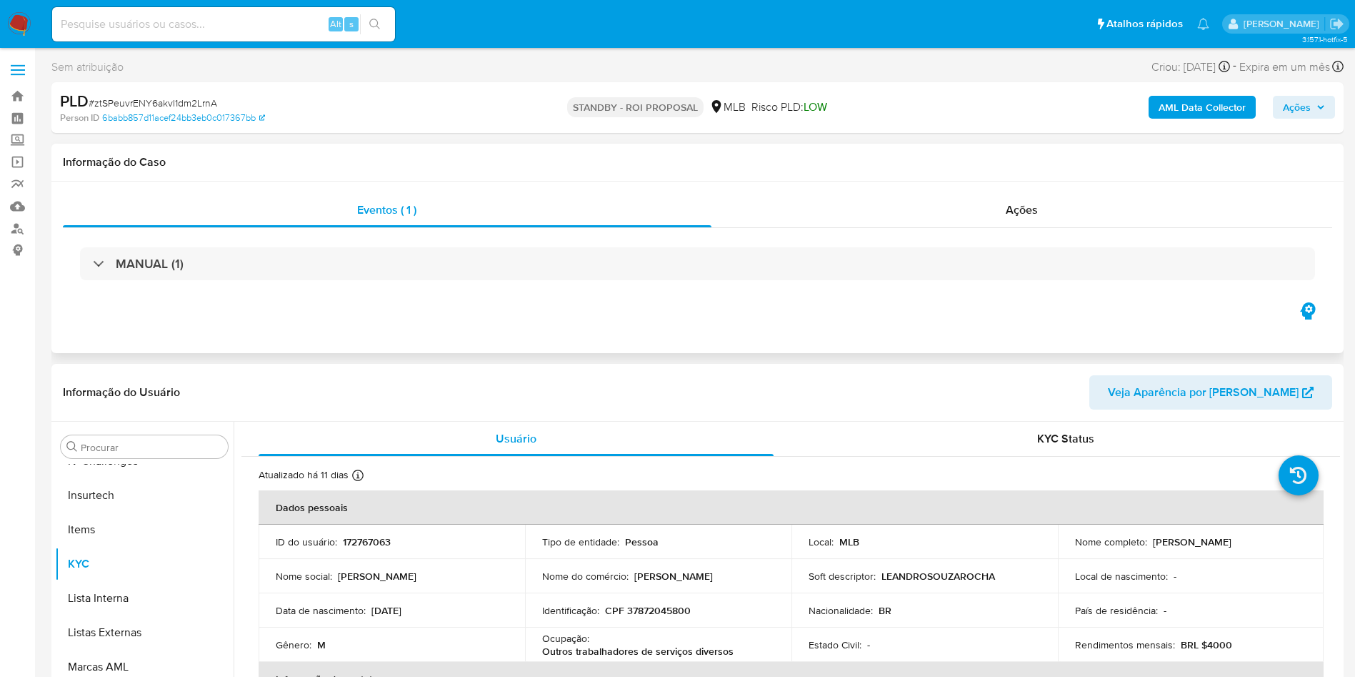
scroll to position [638, 0]
click at [909, 208] on div "Ações" at bounding box center [1023, 210] width 622 height 34
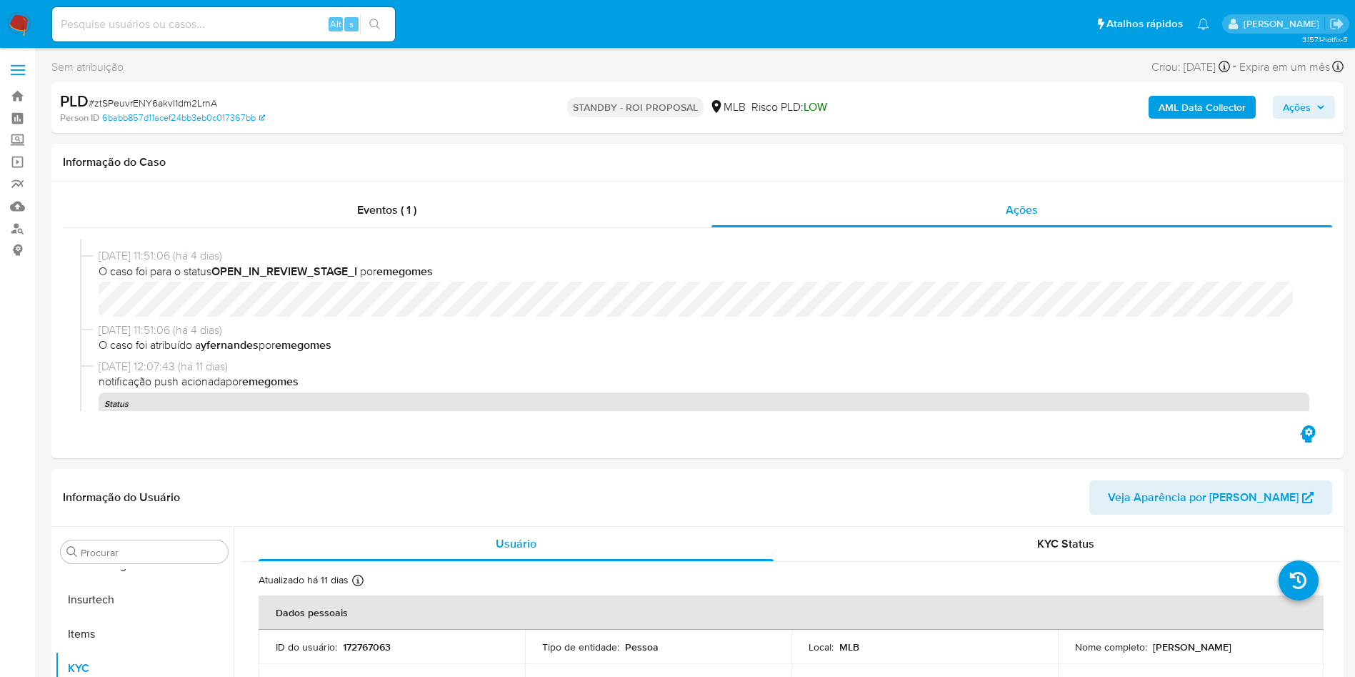
scroll to position [0, 0]
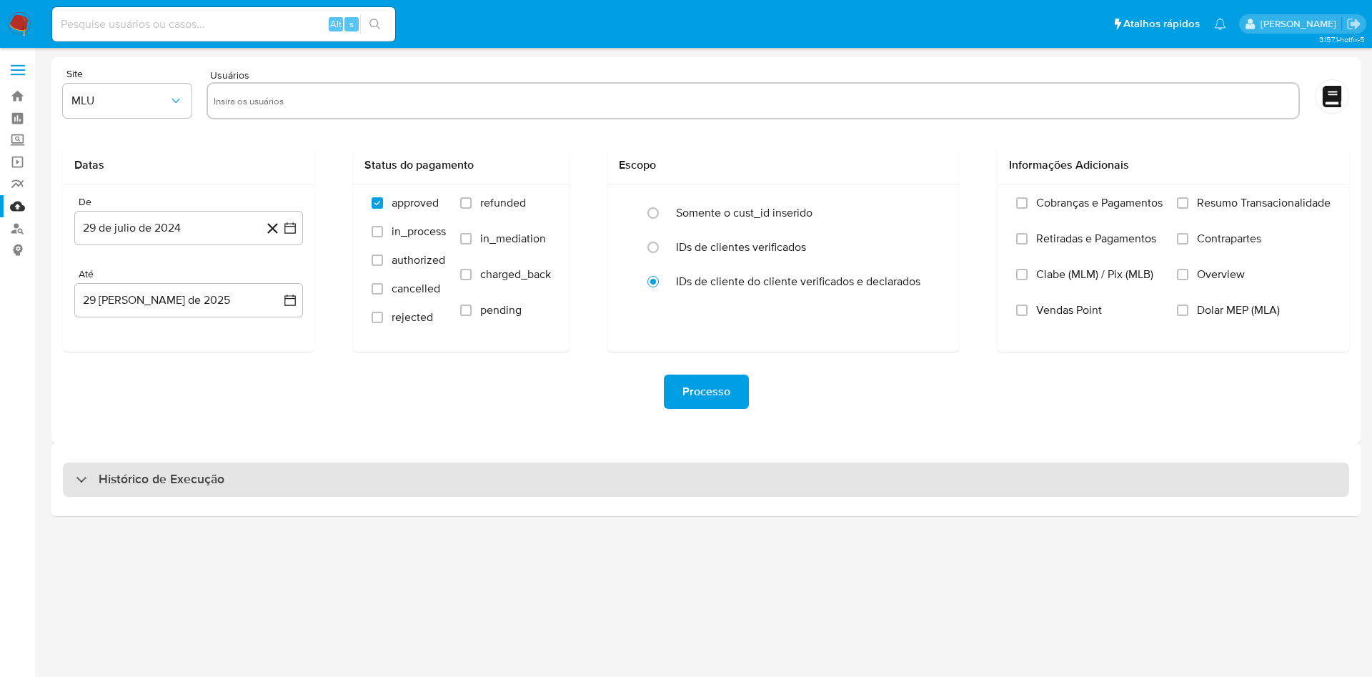
click at [847, 491] on div "Histórico de Execução" at bounding box center [706, 479] width 1286 height 34
select select "10"
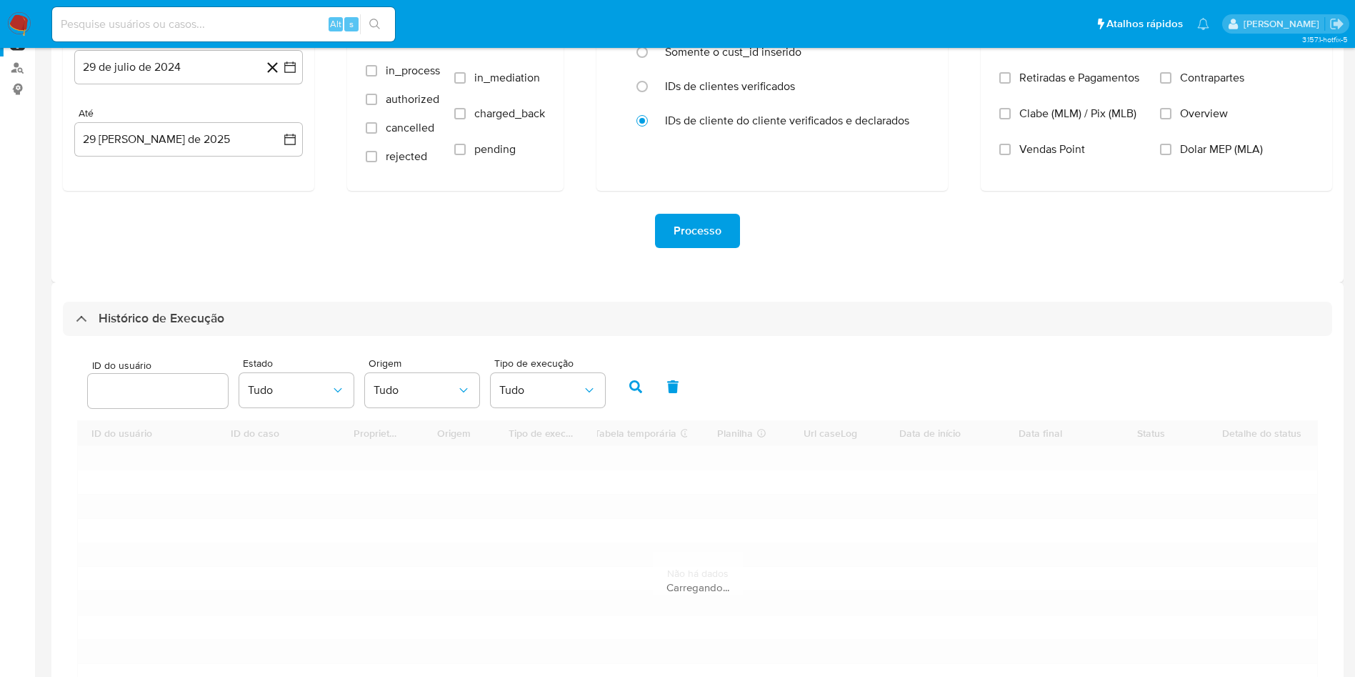
scroll to position [254, 0]
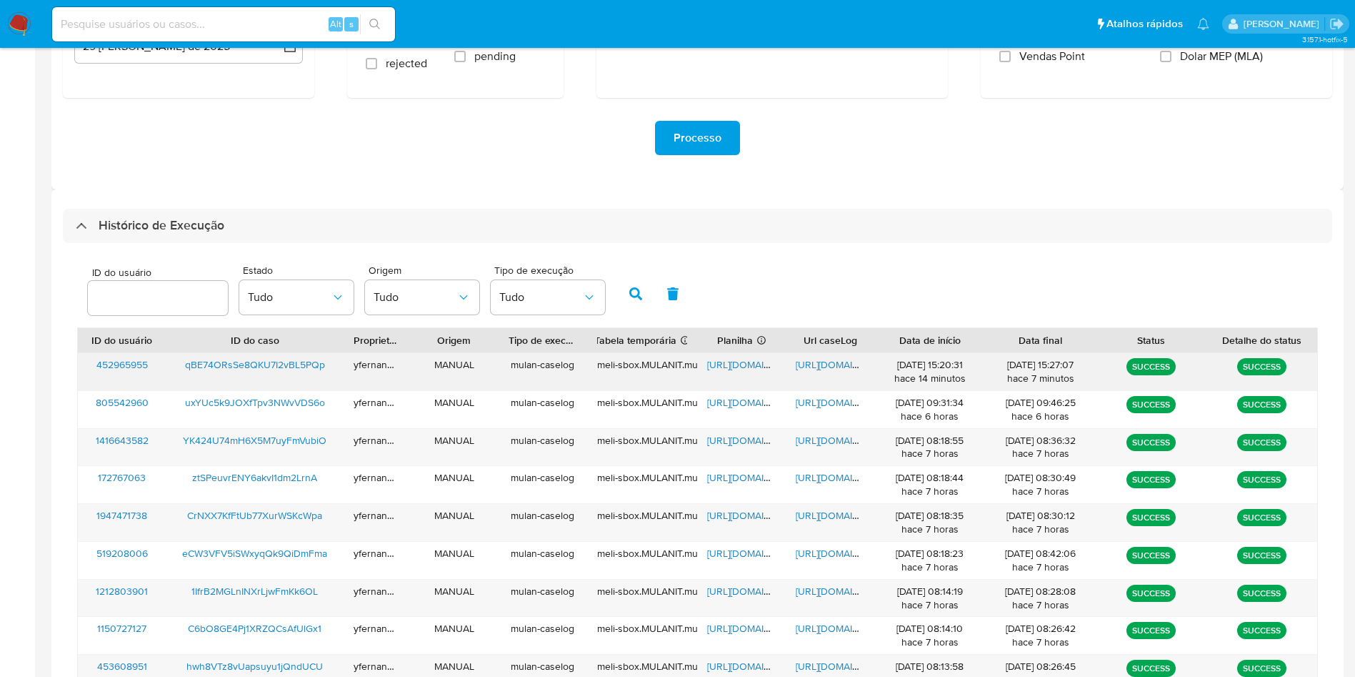
click at [734, 360] on span "[URL][DOMAIN_NAME]" at bounding box center [756, 364] width 99 height 14
click at [821, 359] on span "[URL][DOMAIN_NAME]" at bounding box center [845, 364] width 99 height 14
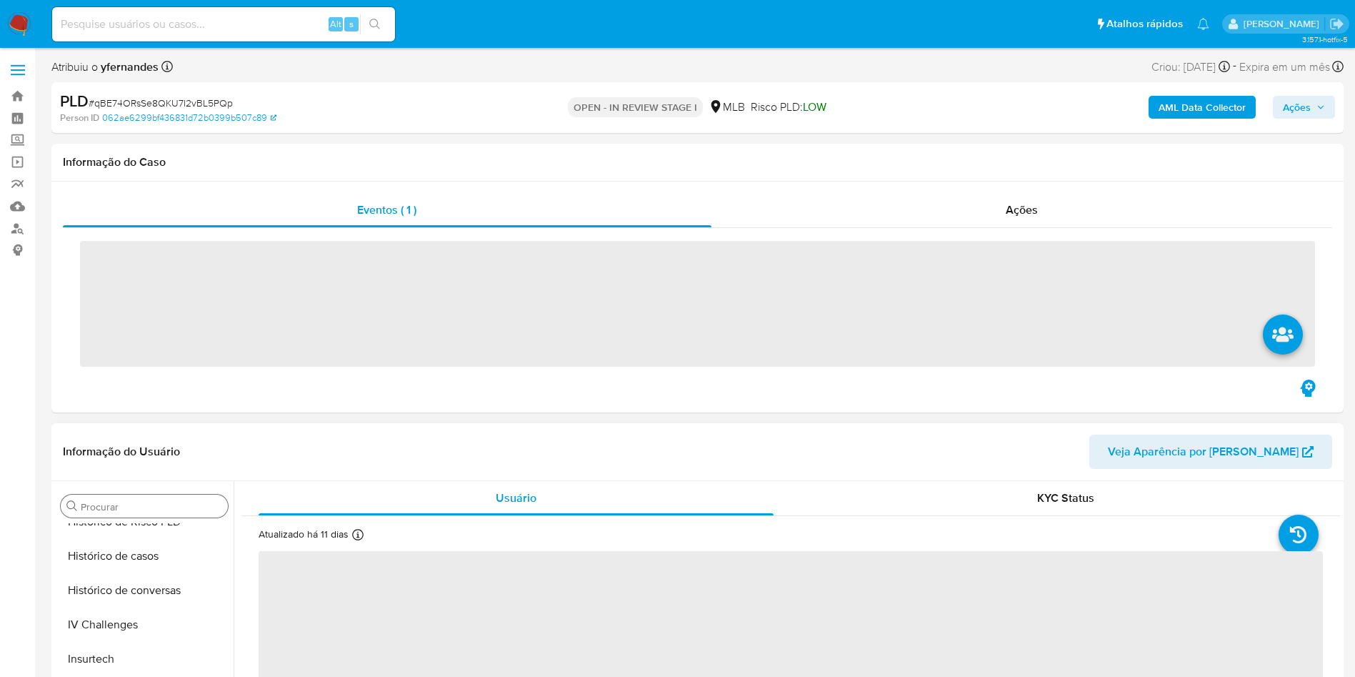
scroll to position [638, 0]
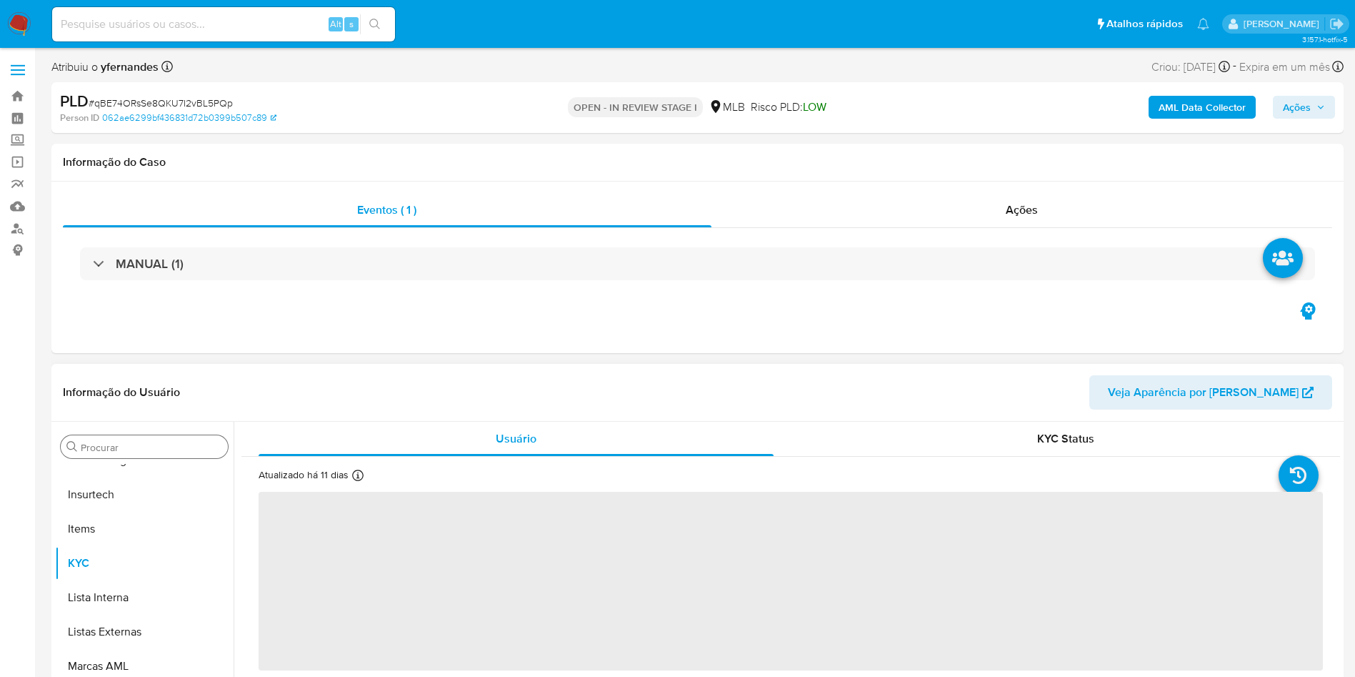
click at [99, 448] on input "Procurar" at bounding box center [151, 447] width 141 height 13
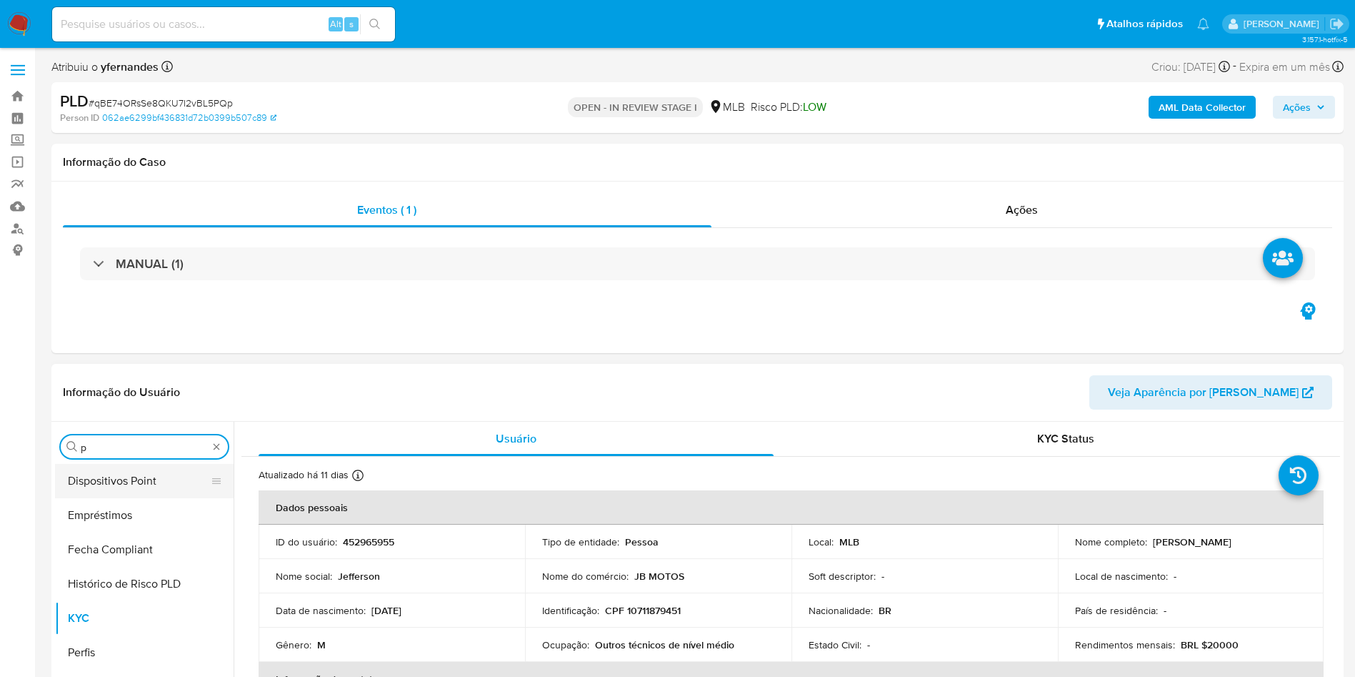
scroll to position [0, 0]
type input "po"
click at [115, 470] on button "Dispositivos Point" at bounding box center [138, 481] width 167 height 34
select select "10"
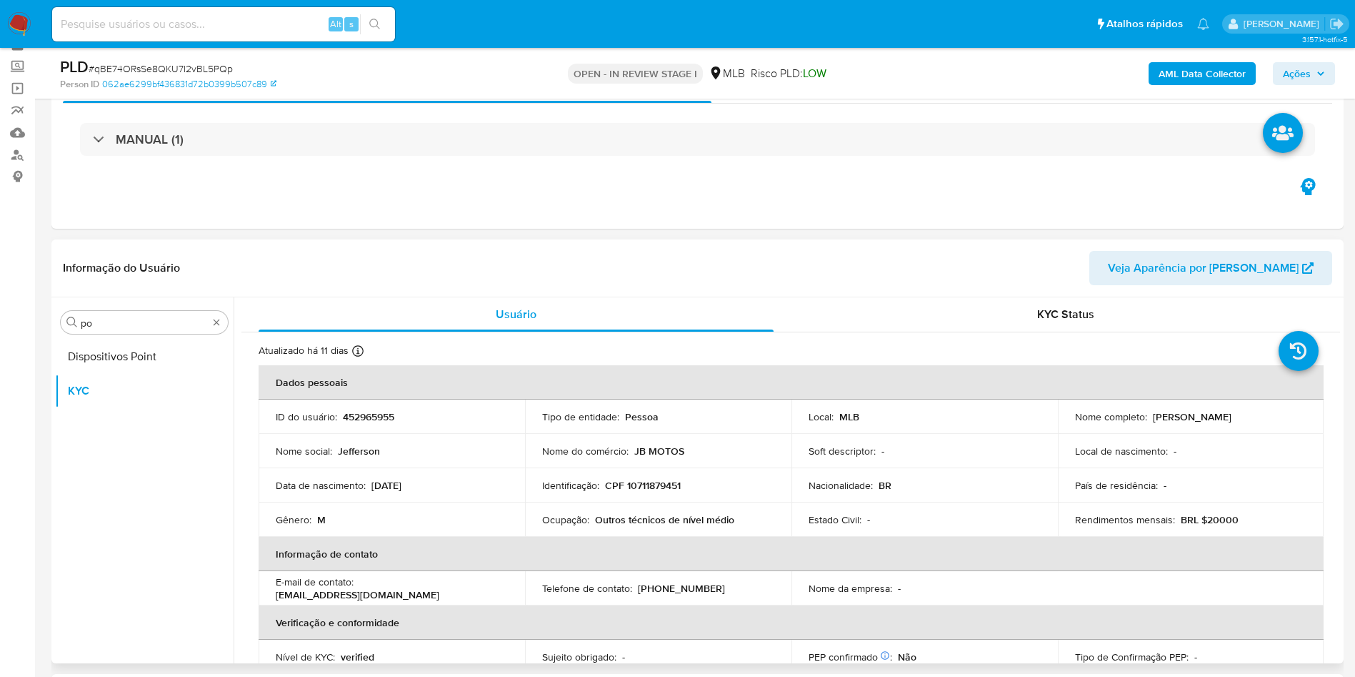
scroll to position [107, 0]
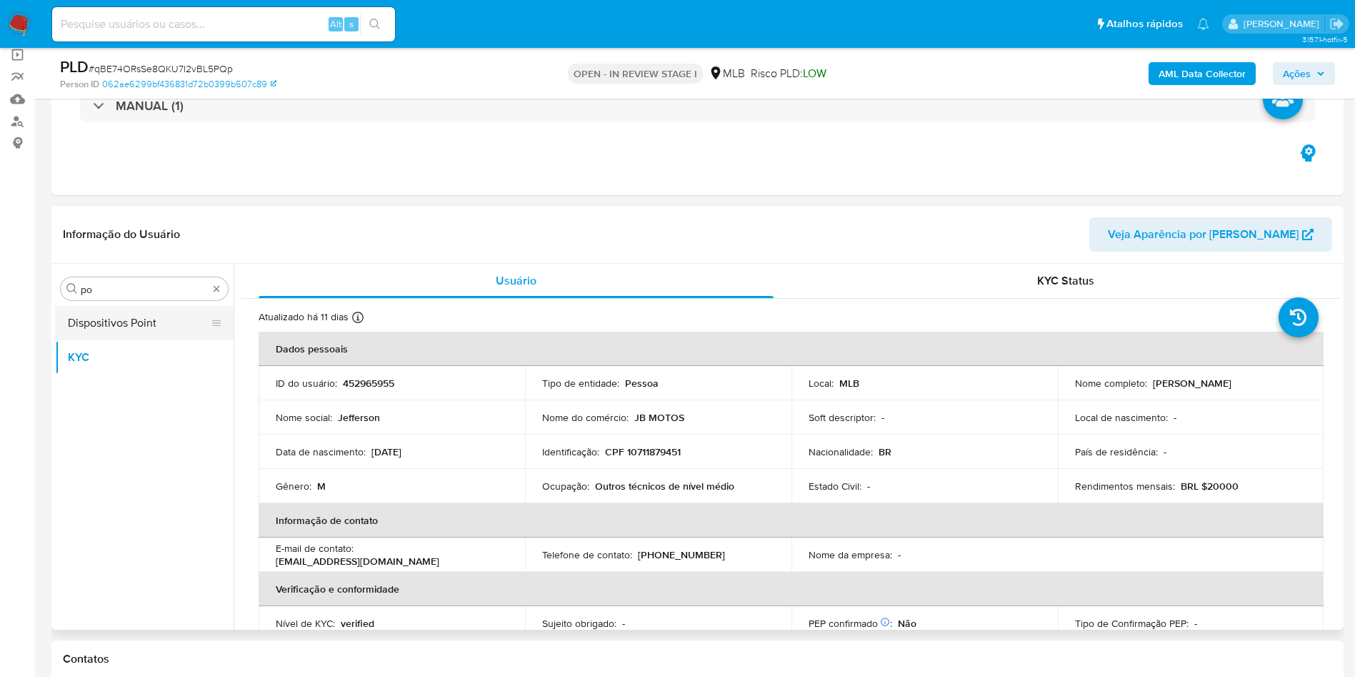
click at [156, 309] on button "Dispositivos Point" at bounding box center [138, 323] width 167 height 34
drag, startPoint x: 126, startPoint y: 315, endPoint x: 116, endPoint y: 266, distance: 50.4
click at [127, 315] on button "Dispositivos Point" at bounding box center [144, 323] width 179 height 34
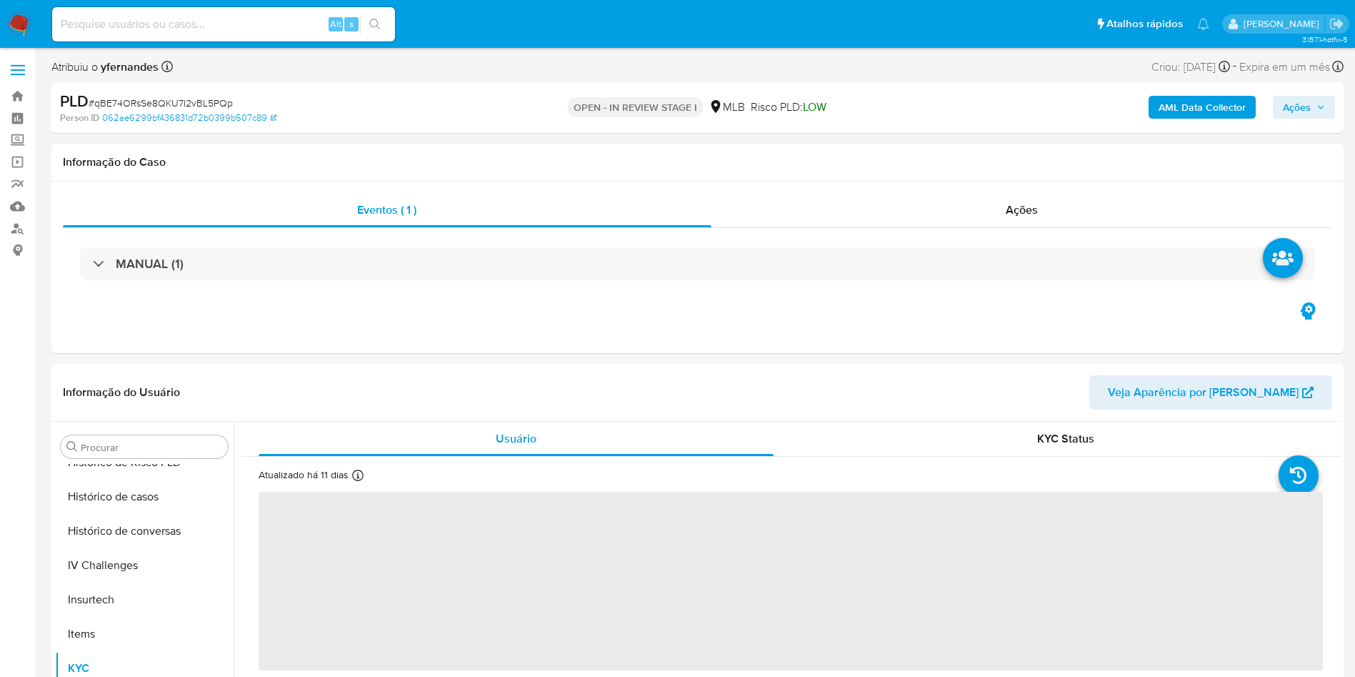
scroll to position [638, 0]
click at [316, 391] on header "Informação do Usuário Veja Aparência por [PERSON_NAME]" at bounding box center [698, 392] width 1270 height 34
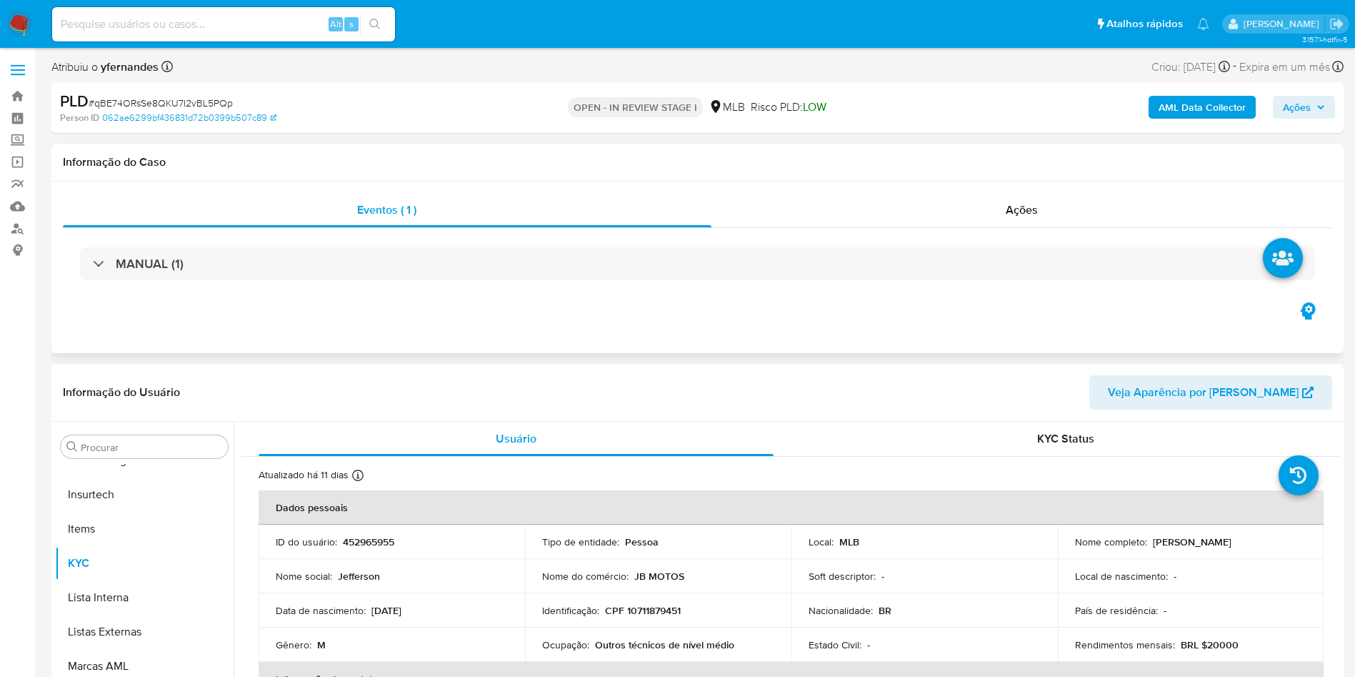
scroll to position [107, 0]
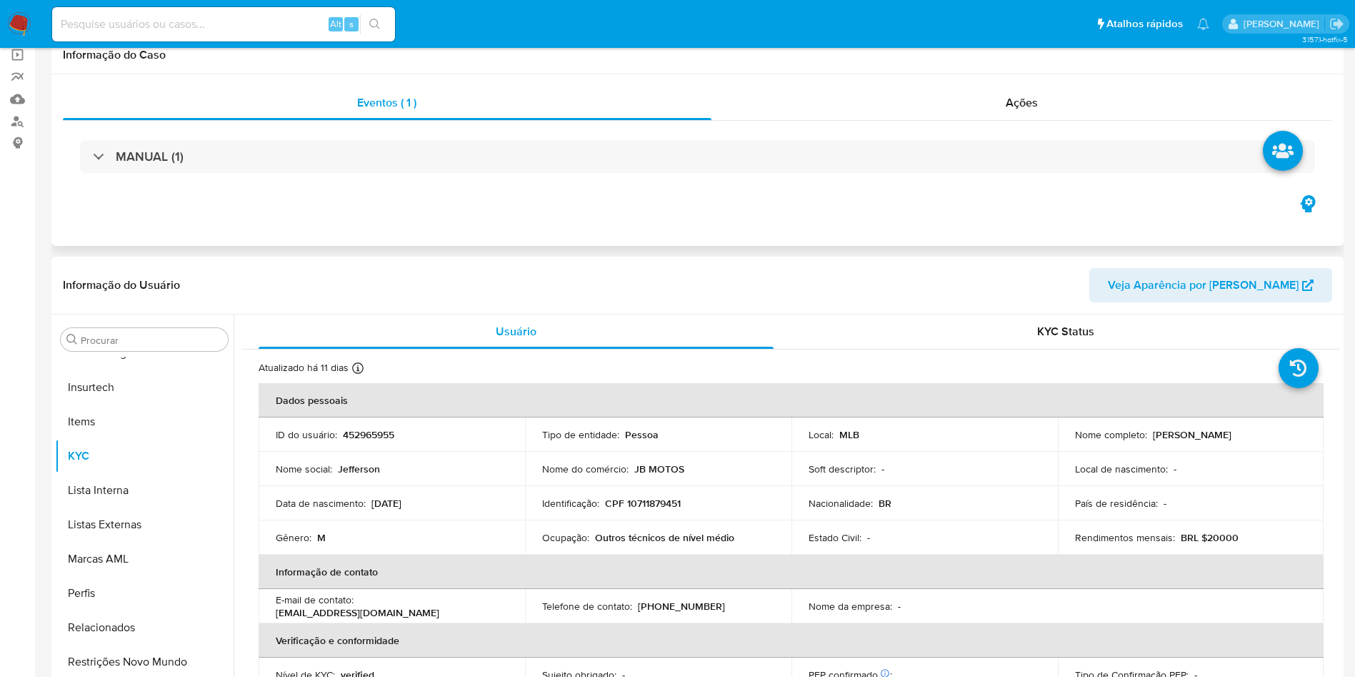
select select "10"
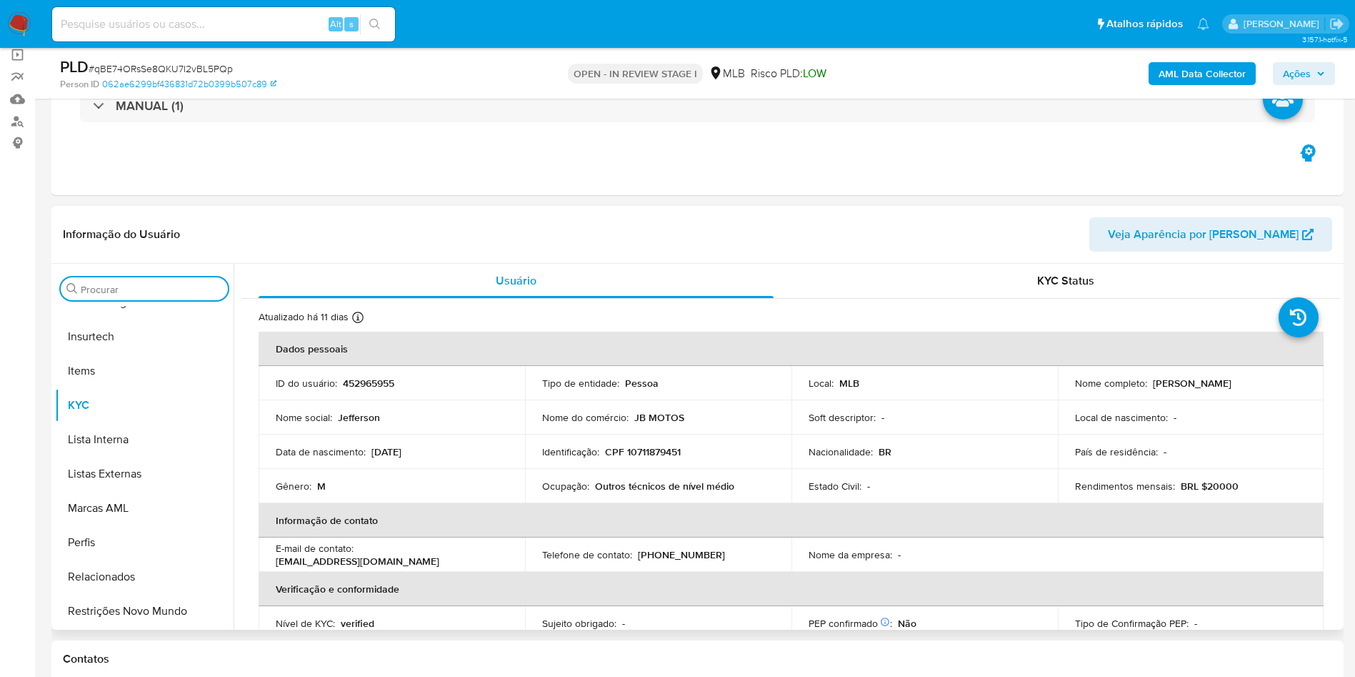
click at [160, 287] on input "Procurar" at bounding box center [151, 289] width 141 height 13
click at [160, 286] on input "Procurar" at bounding box center [151, 289] width 141 height 13
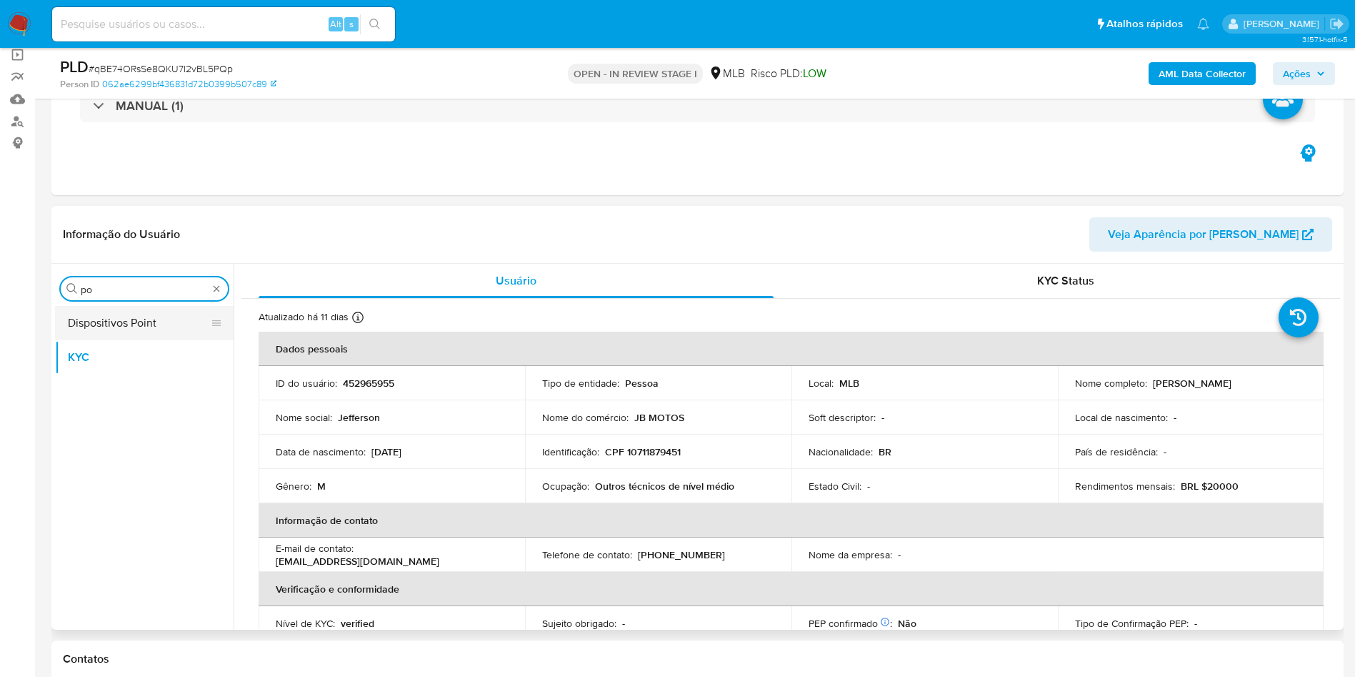
type input "po"
click at [149, 328] on button "Dispositivos Point" at bounding box center [138, 323] width 167 height 34
click at [91, 340] on button "KYC" at bounding box center [138, 357] width 167 height 34
click at [140, 275] on div "Procurar po Dispositivos Point KYC" at bounding box center [144, 448] width 179 height 364
click at [143, 314] on button "Dispositivos Point" at bounding box center [138, 323] width 167 height 34
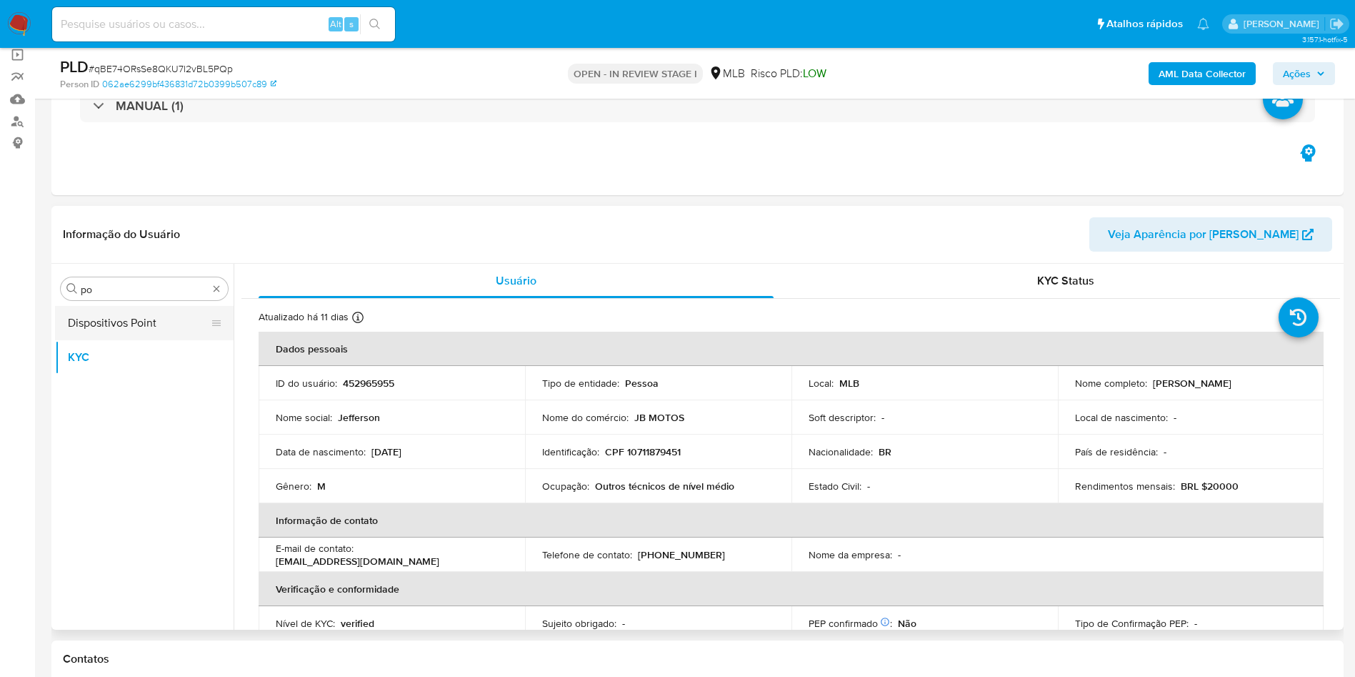
click at [143, 314] on button "Dispositivos Point" at bounding box center [138, 323] width 167 height 34
click at [143, 315] on button "Dispositivos Point" at bounding box center [138, 323] width 167 height 34
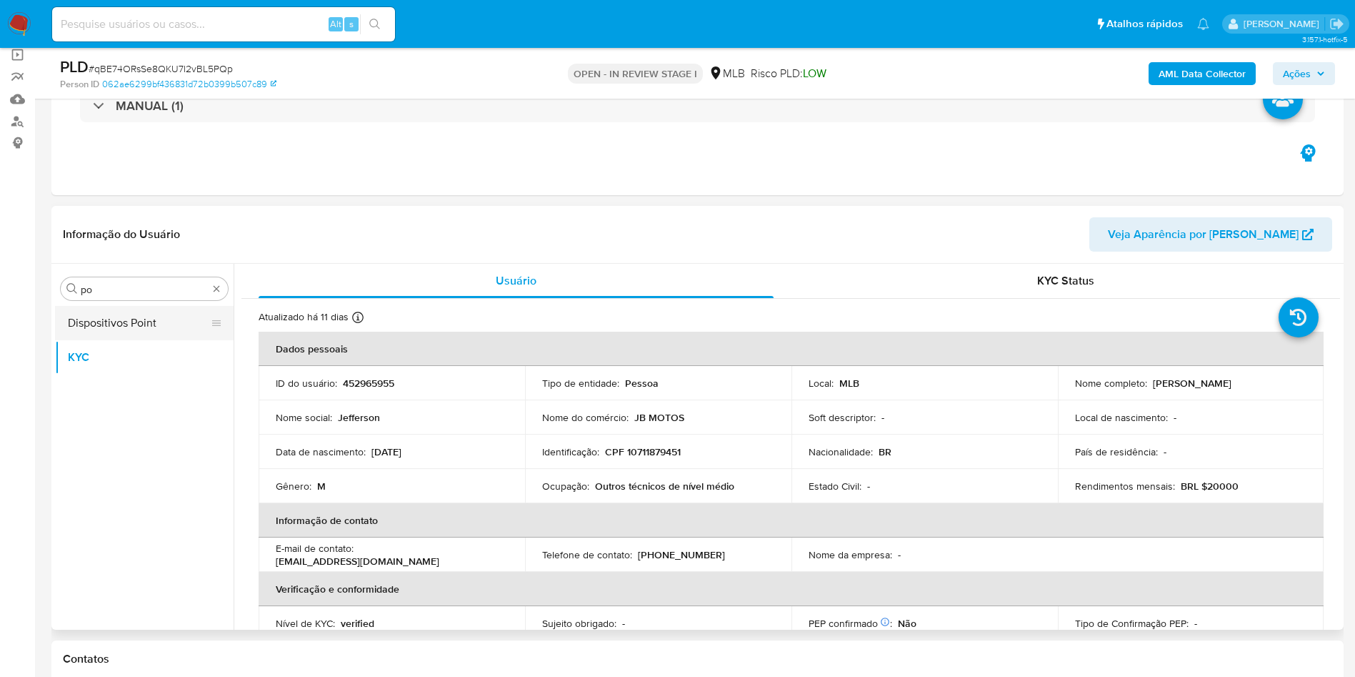
click at [144, 315] on button "Dispositivos Point" at bounding box center [138, 323] width 167 height 34
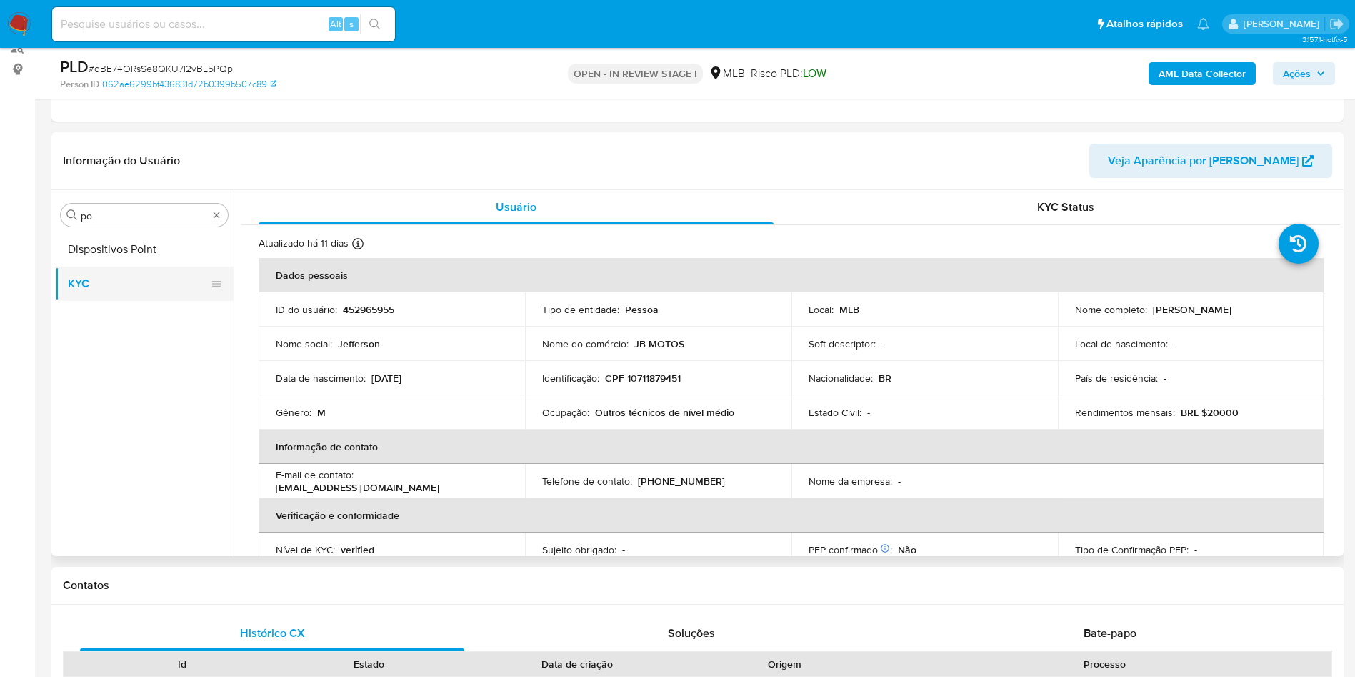
scroll to position [214, 0]
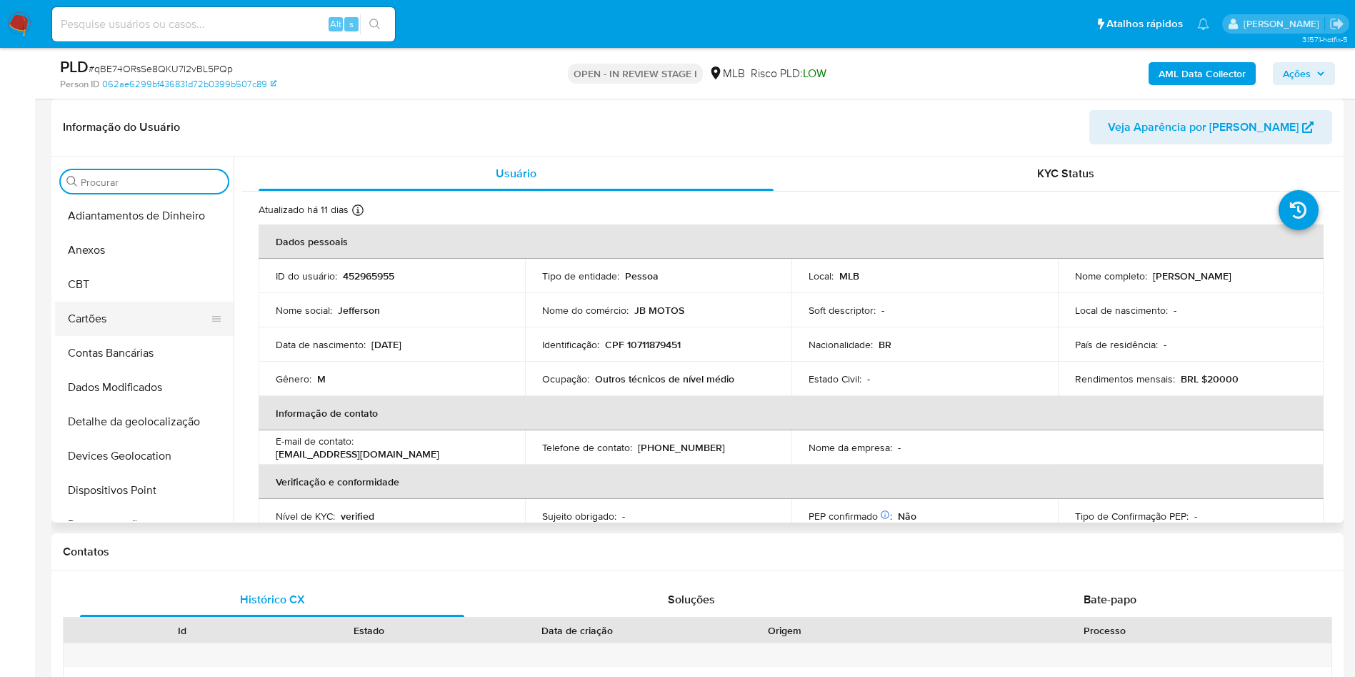
click at [146, 305] on button "Cartões" at bounding box center [138, 318] width 167 height 34
click at [126, 287] on button "CBT" at bounding box center [138, 284] width 167 height 34
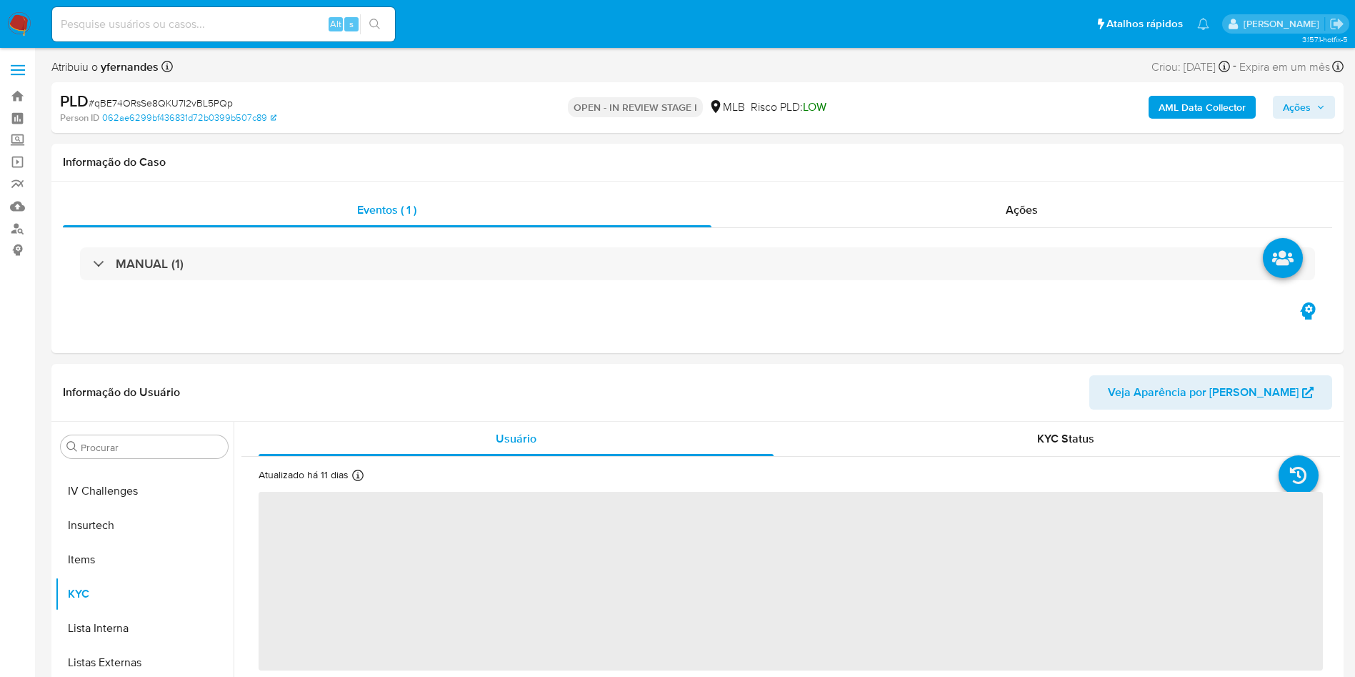
scroll to position [638, 0]
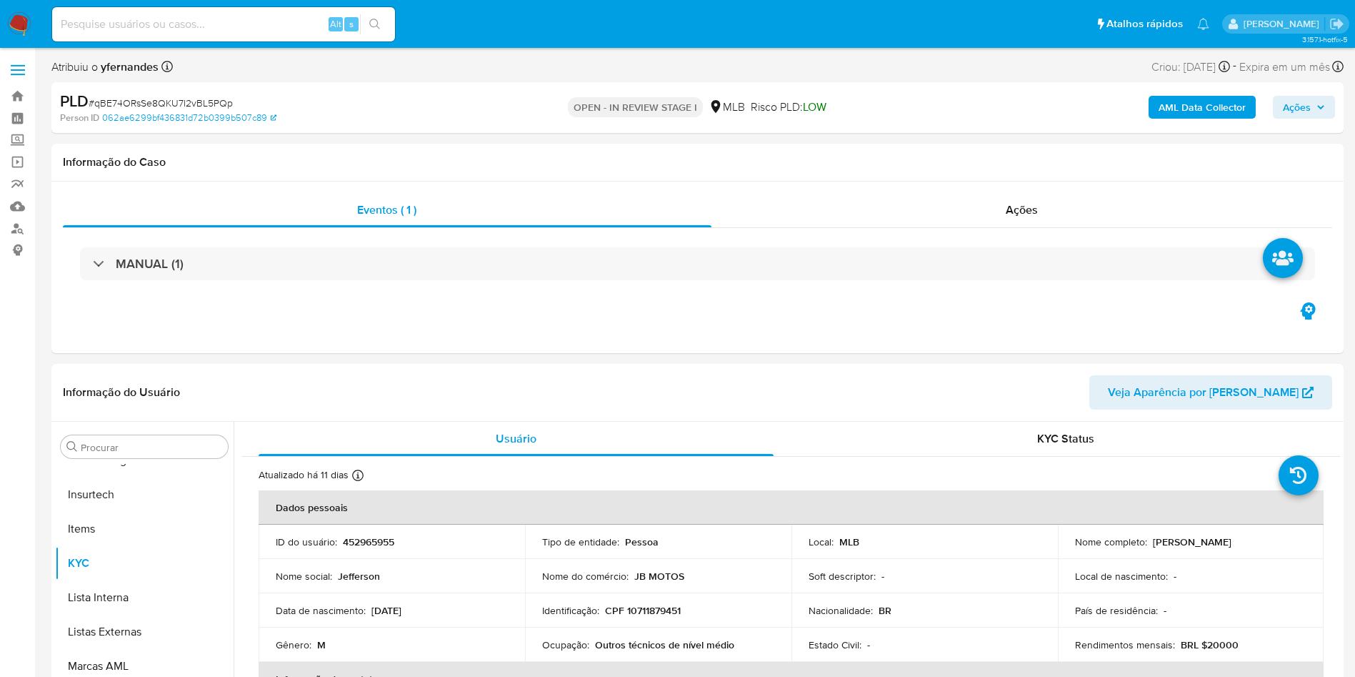
select select "10"
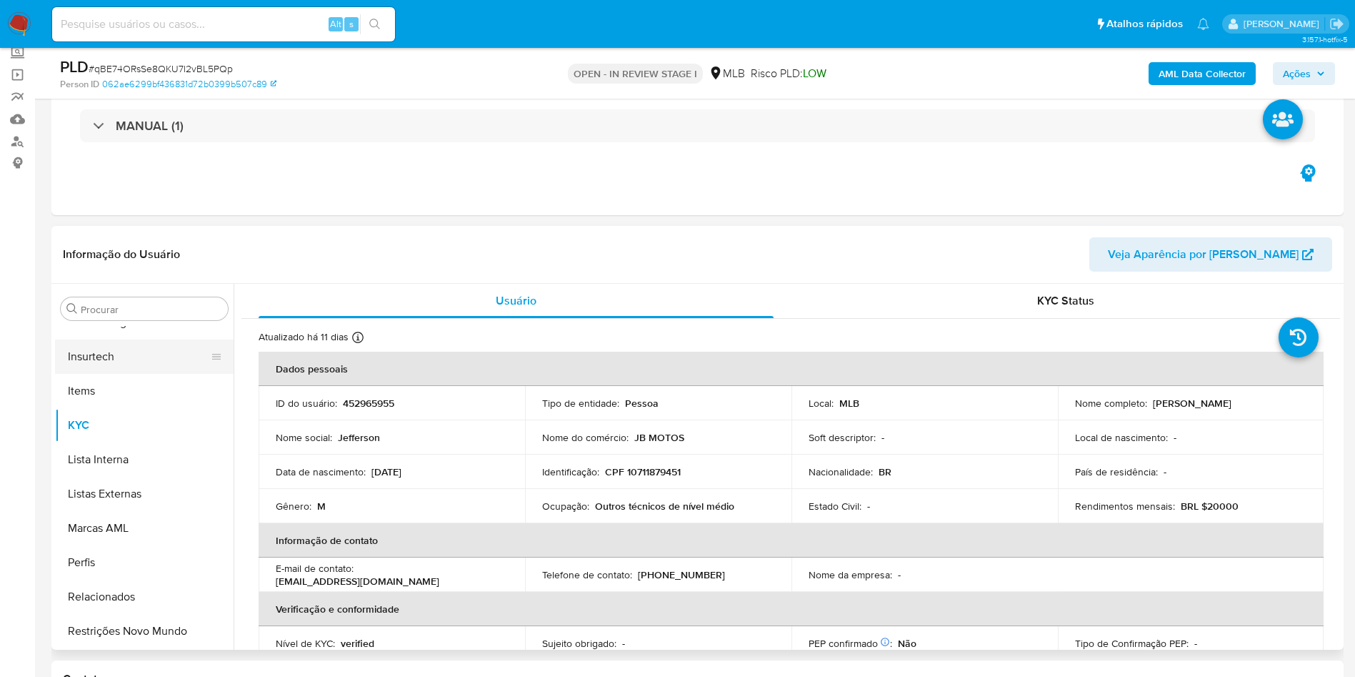
scroll to position [107, 0]
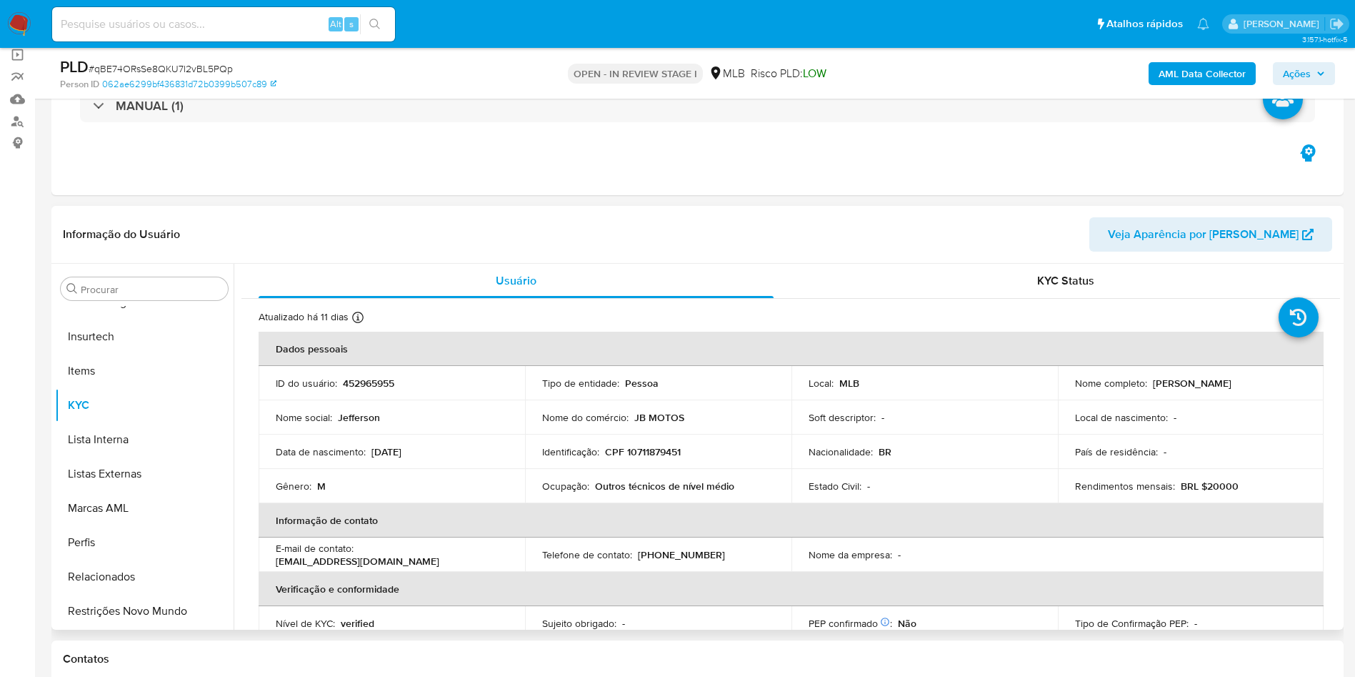
click at [93, 300] on div "Procurar Adiantamentos de Dinheiro Anexos CBT Cartões Contas Bancárias Dados Mo…" at bounding box center [144, 448] width 179 height 364
drag, startPoint x: 89, startPoint y: 295, endPoint x: 159, endPoint y: 288, distance: 70.4
click at [88, 294] on input "Procurar" at bounding box center [151, 289] width 141 height 13
click at [168, 284] on input "Procurar" at bounding box center [151, 289] width 141 height 13
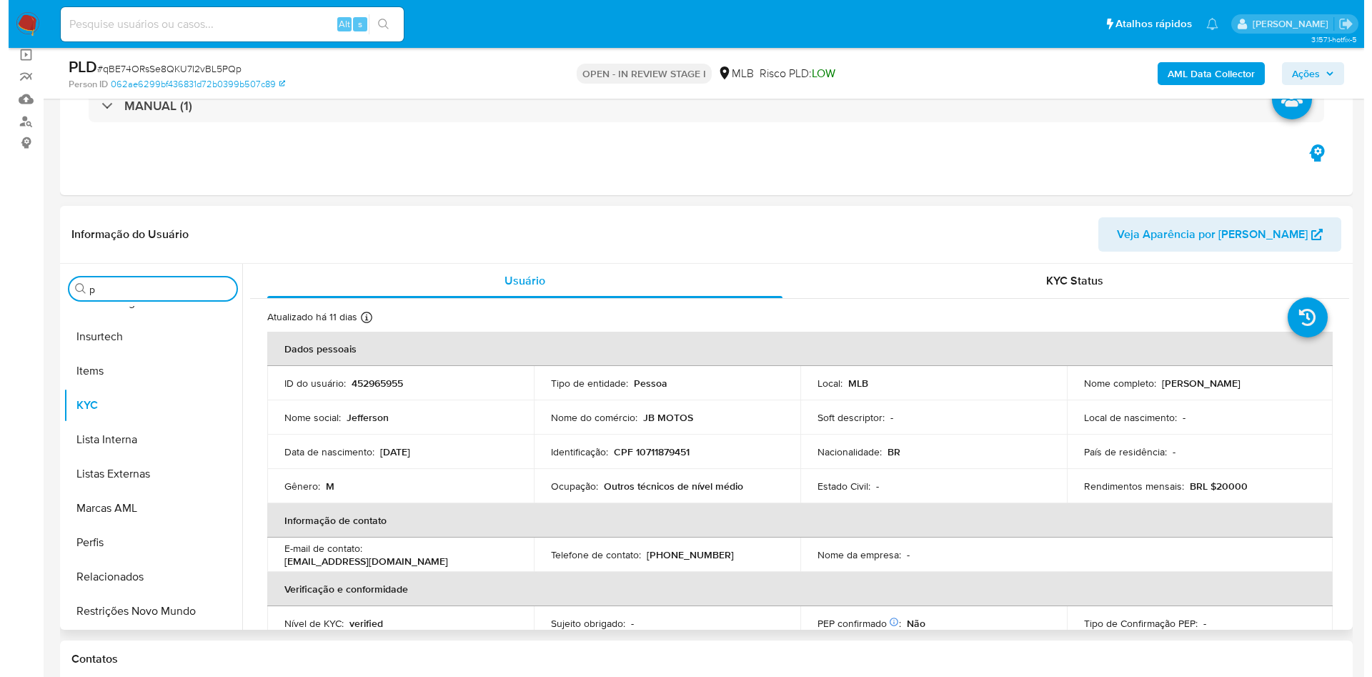
scroll to position [0, 0]
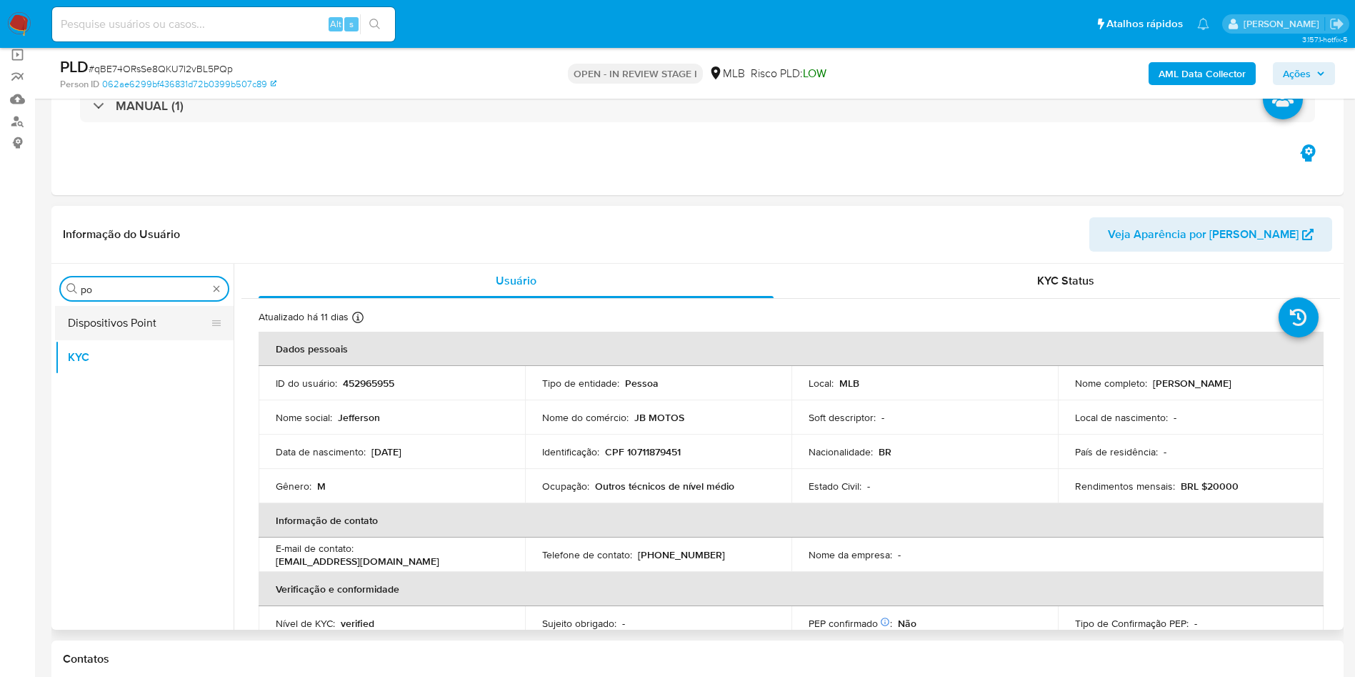
type input "po"
click at [131, 321] on button "Dispositivos Point" at bounding box center [138, 323] width 167 height 34
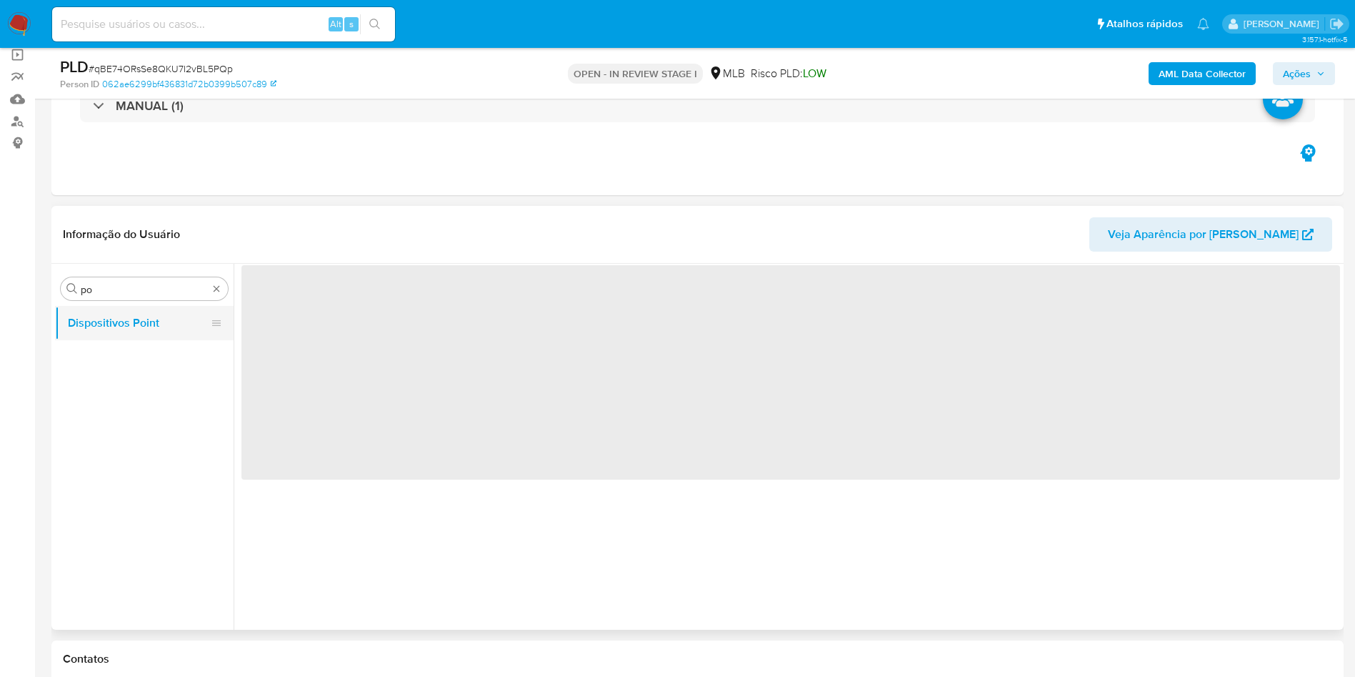
click at [97, 316] on button "Dispositivos Point" at bounding box center [138, 323] width 167 height 34
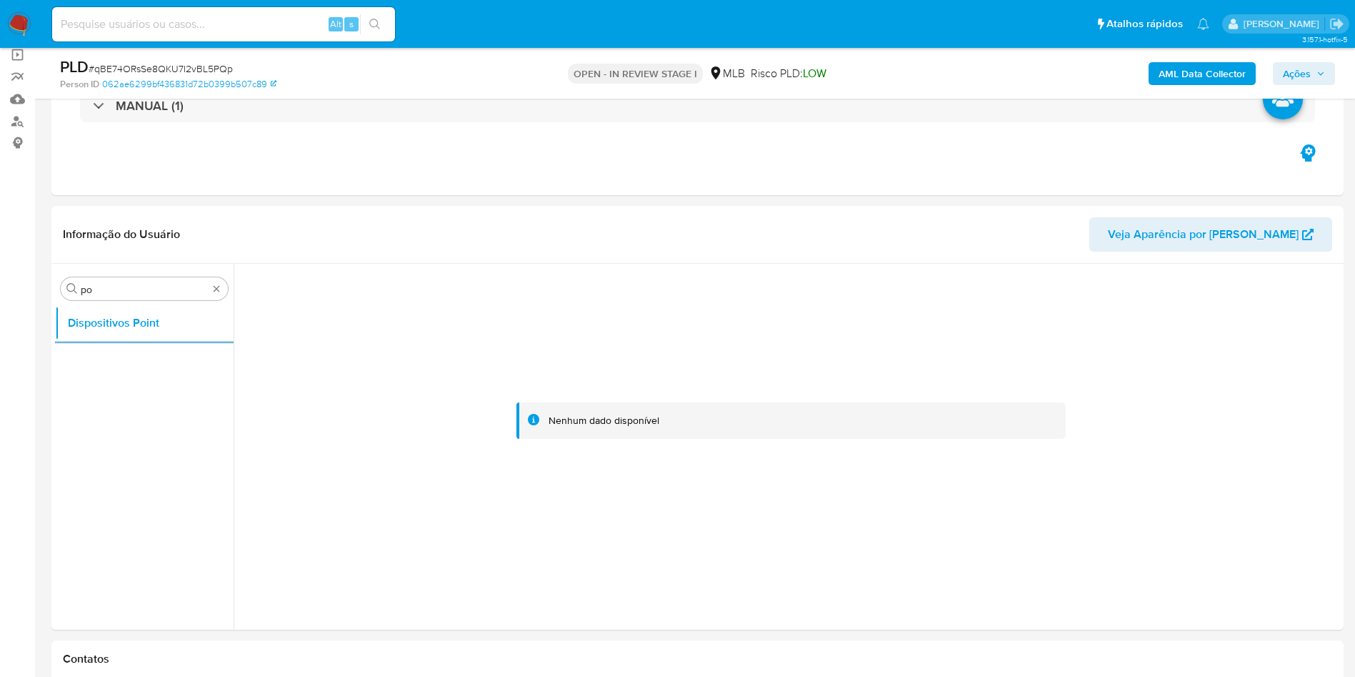
click at [1187, 65] on b "AML Data Collector" at bounding box center [1202, 73] width 87 height 23
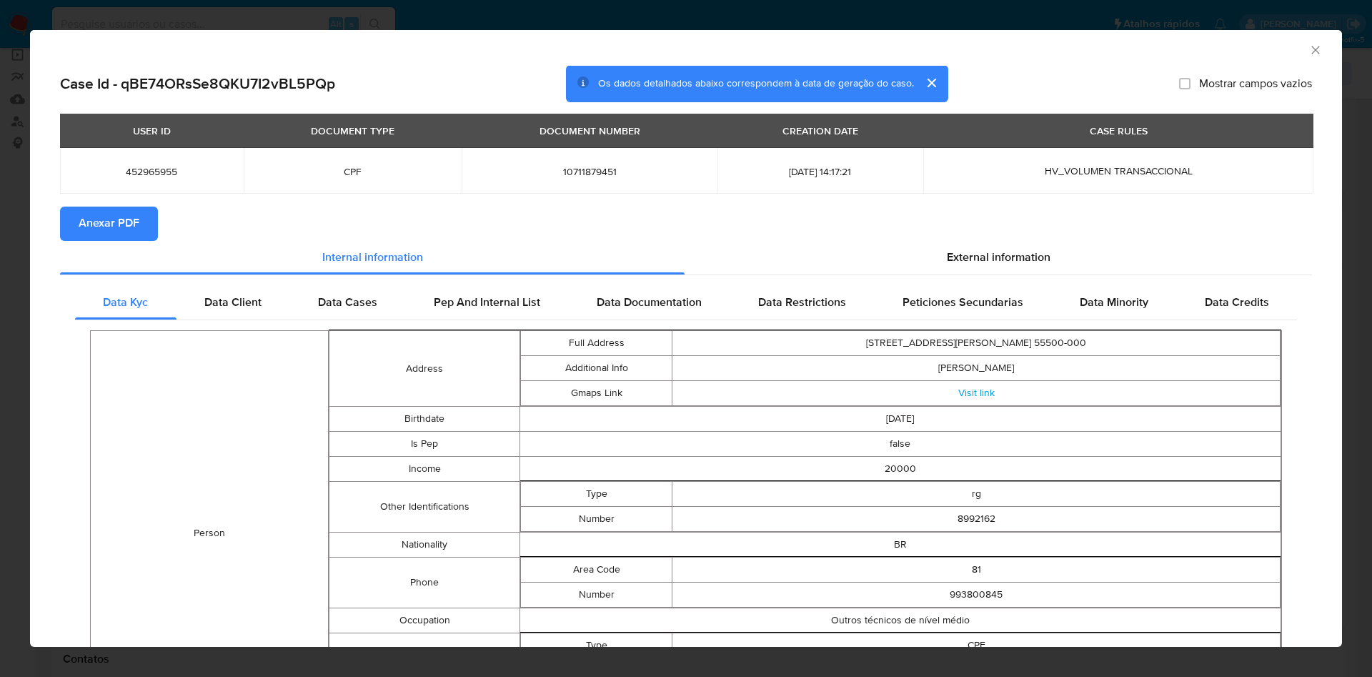
click at [121, 226] on span "Anexar PDF" at bounding box center [109, 223] width 61 height 31
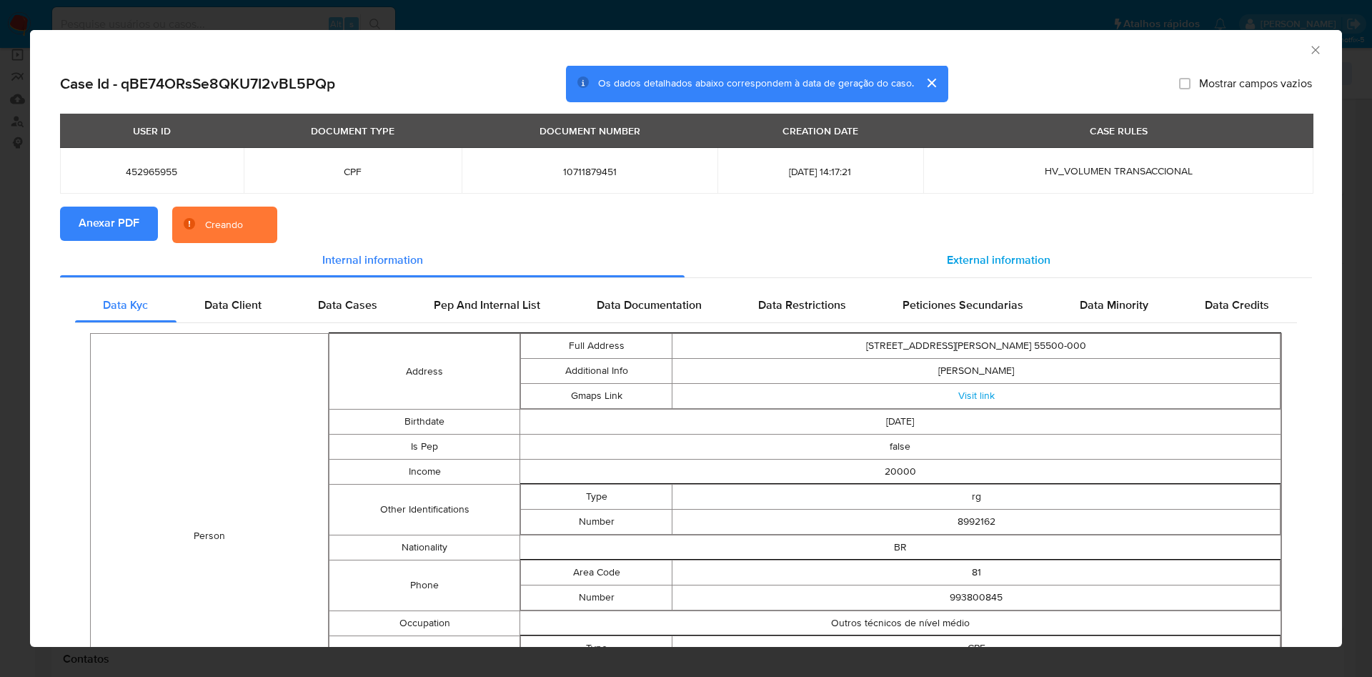
click at [1032, 262] on span "External information" at bounding box center [999, 259] width 104 height 16
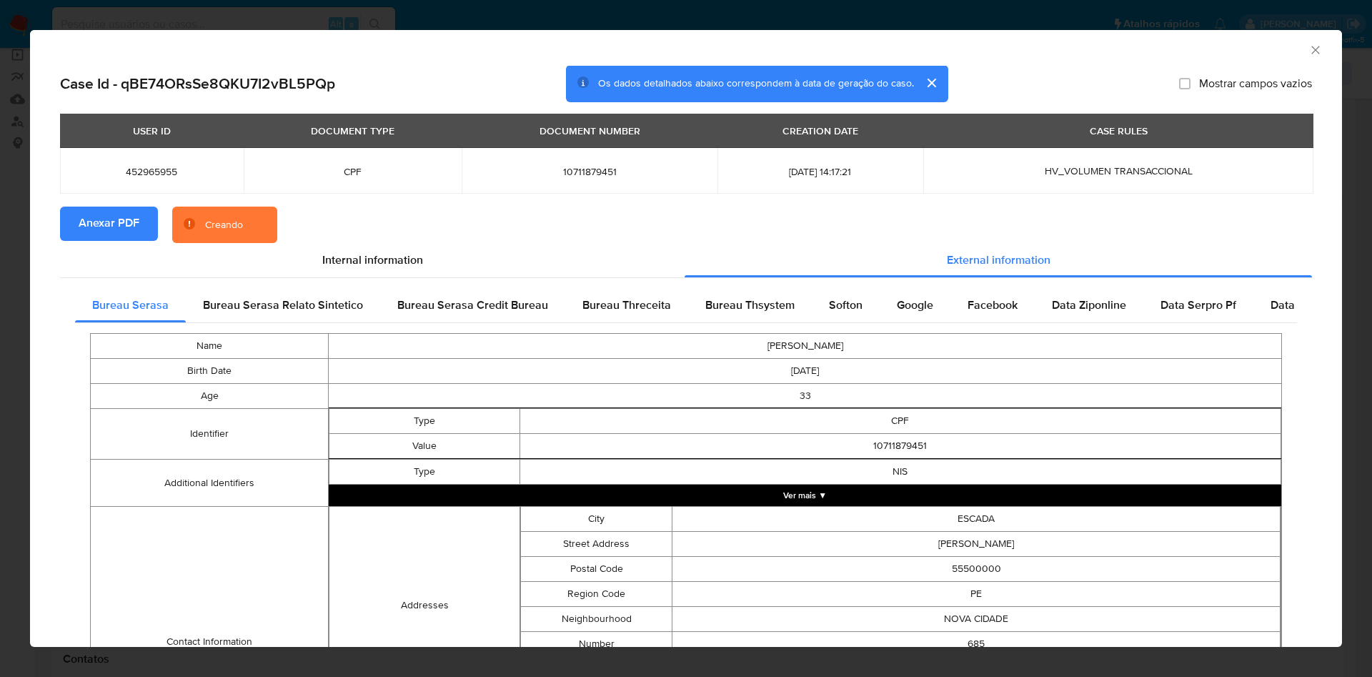
click at [968, 328] on div "Name JEFFERSON ALVES DE AQUINO Birth Date 1992-06-16 Age 33 Identifier Type CPF…" at bounding box center [686, 593] width 1222 height 540
drag, startPoint x: 909, startPoint y: 317, endPoint x: 824, endPoint y: 319, distance: 85.0
click at [909, 316] on div "Google" at bounding box center [914, 305] width 71 height 34
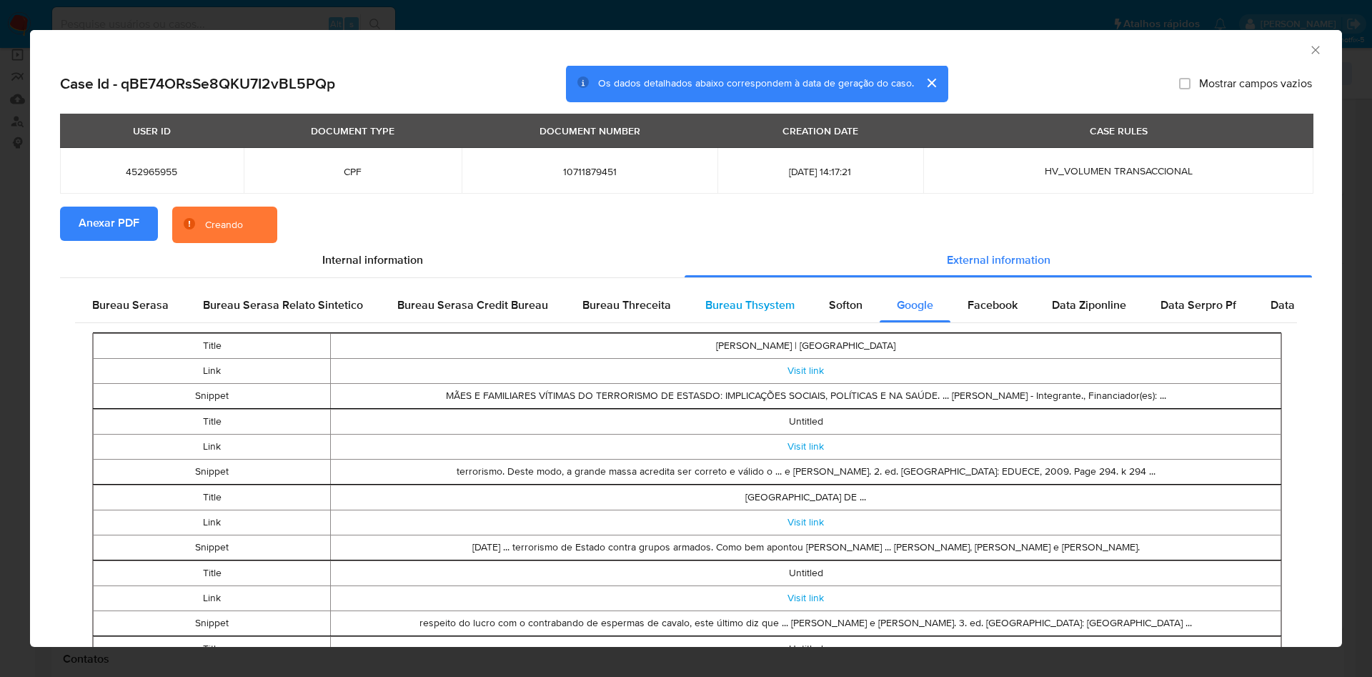
click at [797, 314] on div "Bureau Thsystem" at bounding box center [750, 305] width 124 height 34
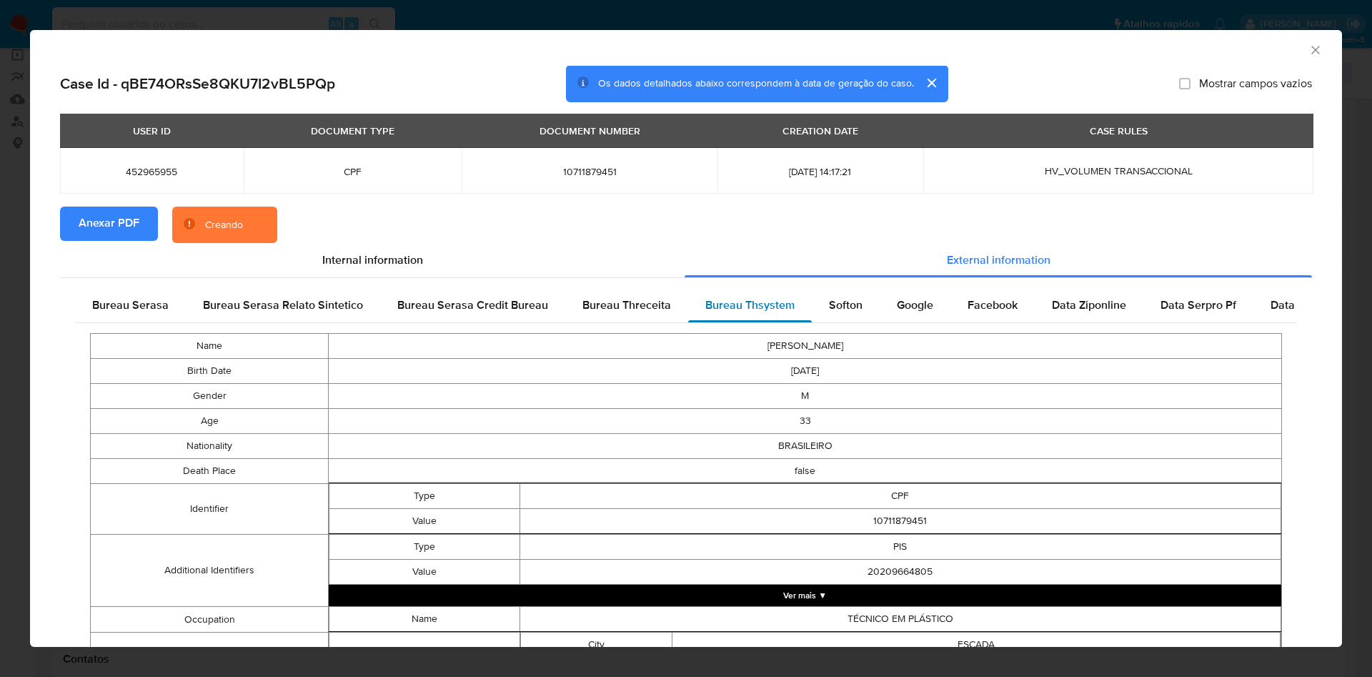
click at [742, 310] on span "Bureau Thsystem" at bounding box center [749, 304] width 89 height 16
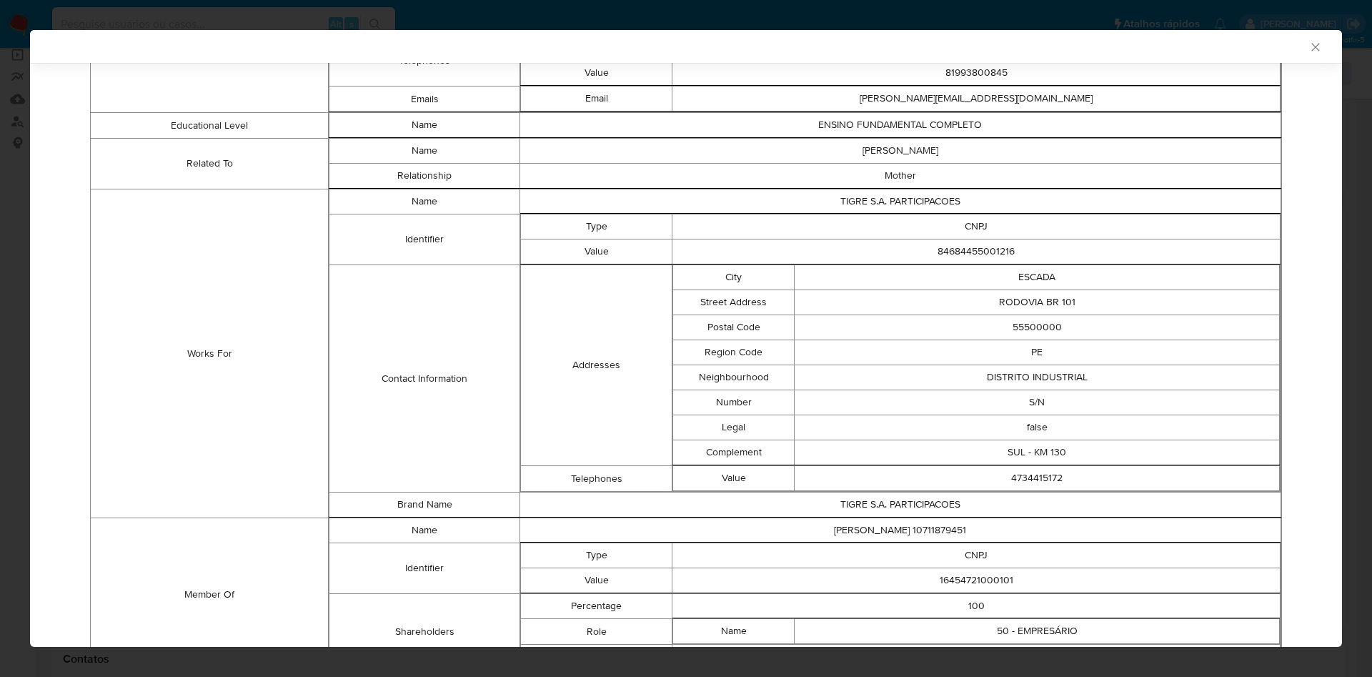
scroll to position [819, 0]
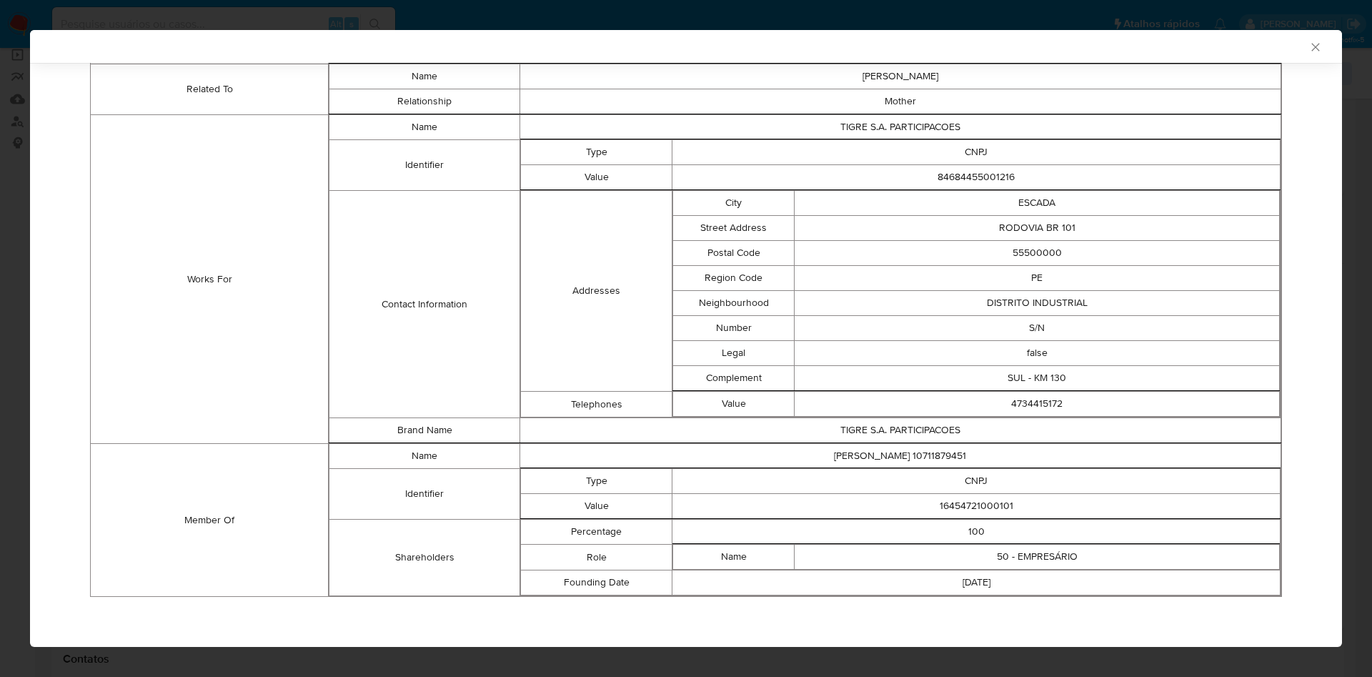
click at [952, 501] on td "16454721000101" at bounding box center [976, 506] width 608 height 25
copy td "16454721000101"
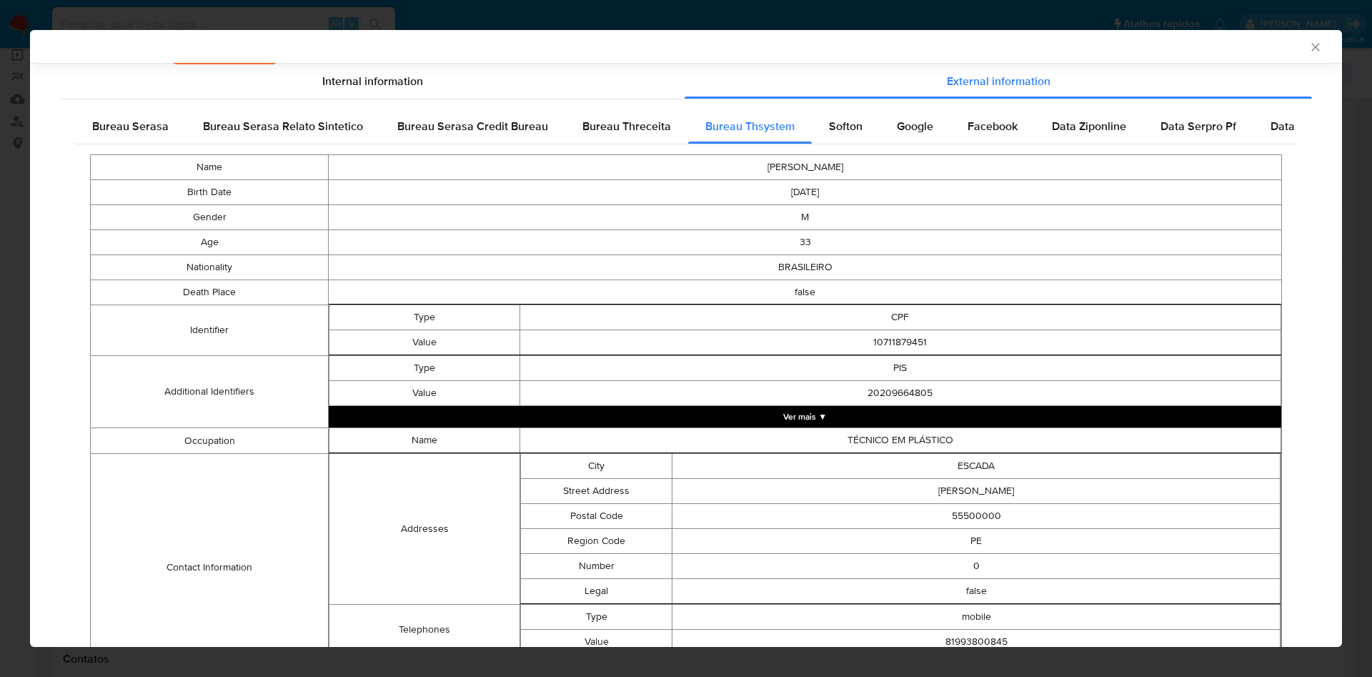
drag, startPoint x: 126, startPoint y: 130, endPoint x: 216, endPoint y: 225, distance: 130.9
click at [126, 130] on span "Bureau Serasa" at bounding box center [130, 126] width 76 height 16
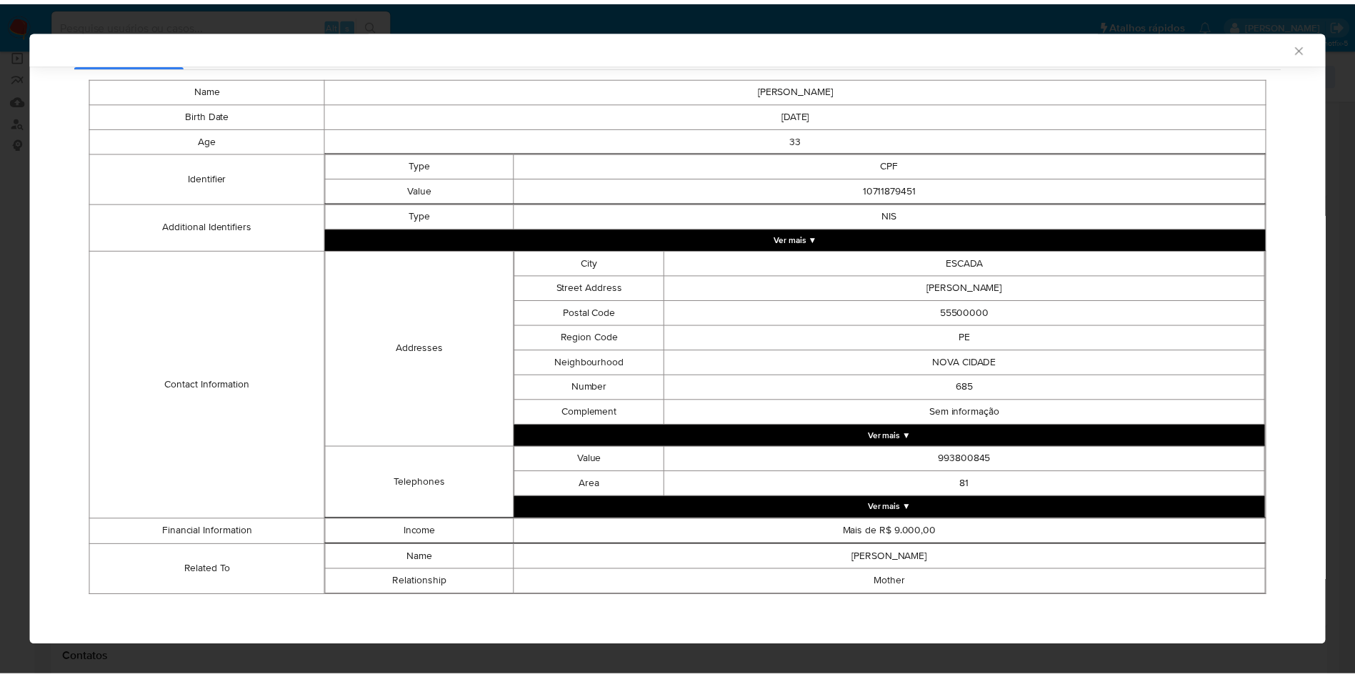
scroll to position [251, 0]
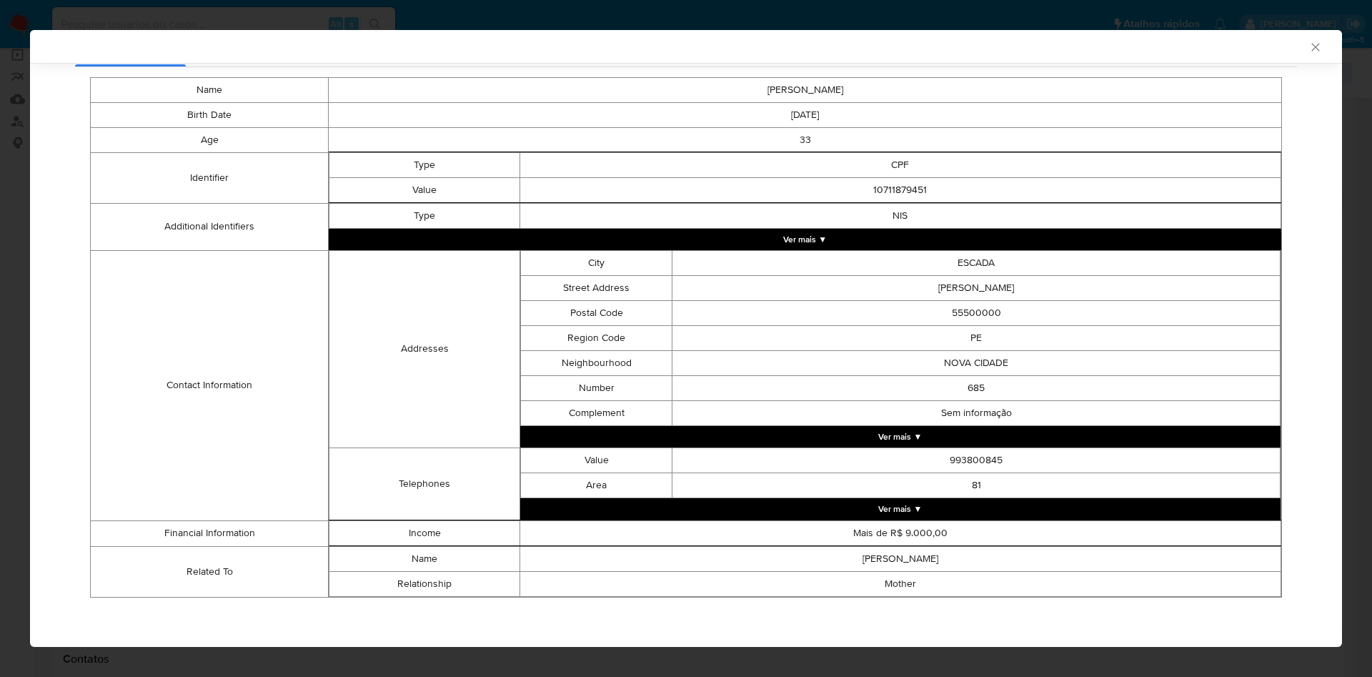
click at [0, 264] on div "AML Data Collector Case Id - qBE74ORsSe8QKU7I2vBL5PQp Os dados detalhados abaix…" at bounding box center [686, 338] width 1372 height 677
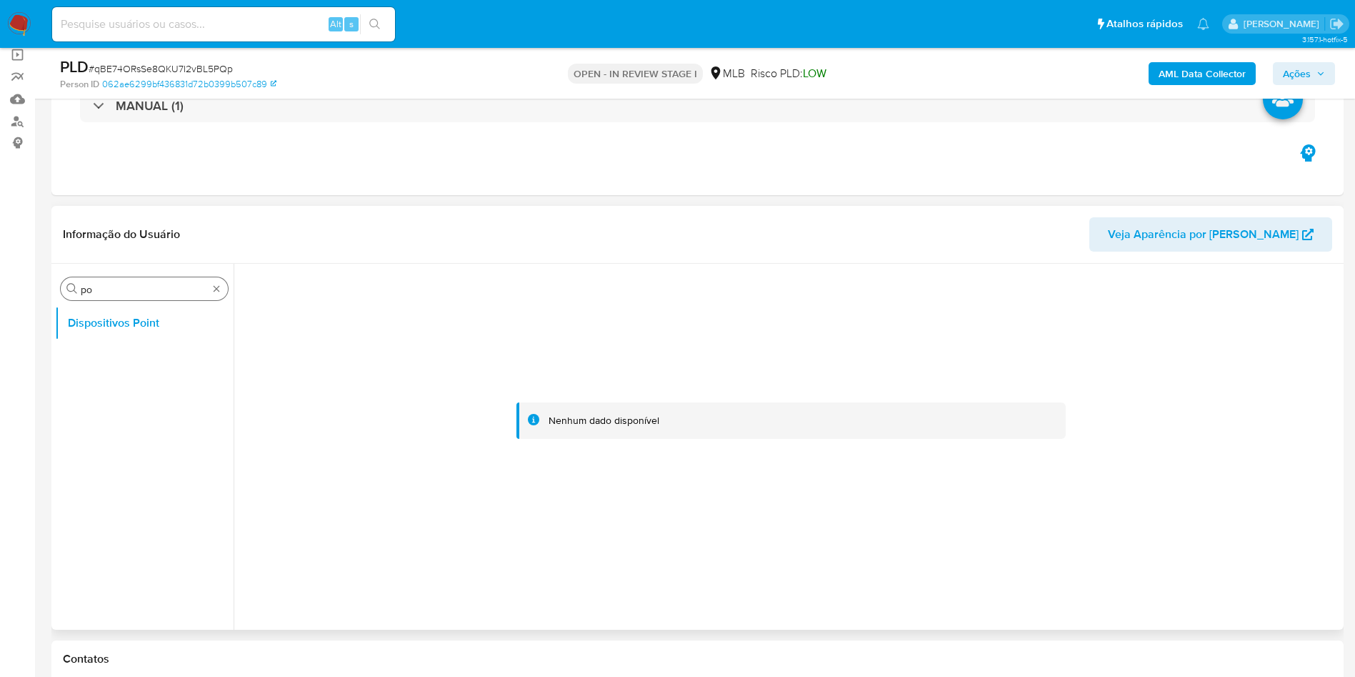
click at [99, 289] on input "po" at bounding box center [144, 289] width 127 height 13
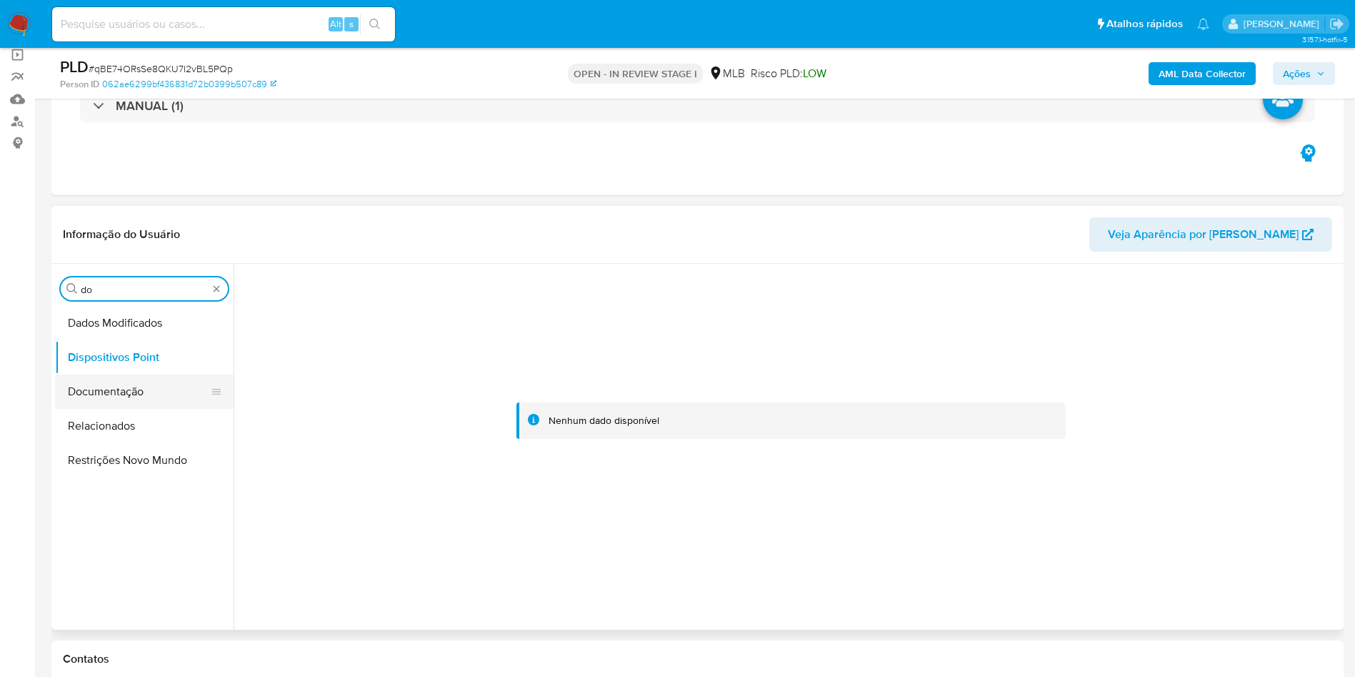
type input "do"
click at [131, 381] on button "Documentação" at bounding box center [138, 391] width 167 height 34
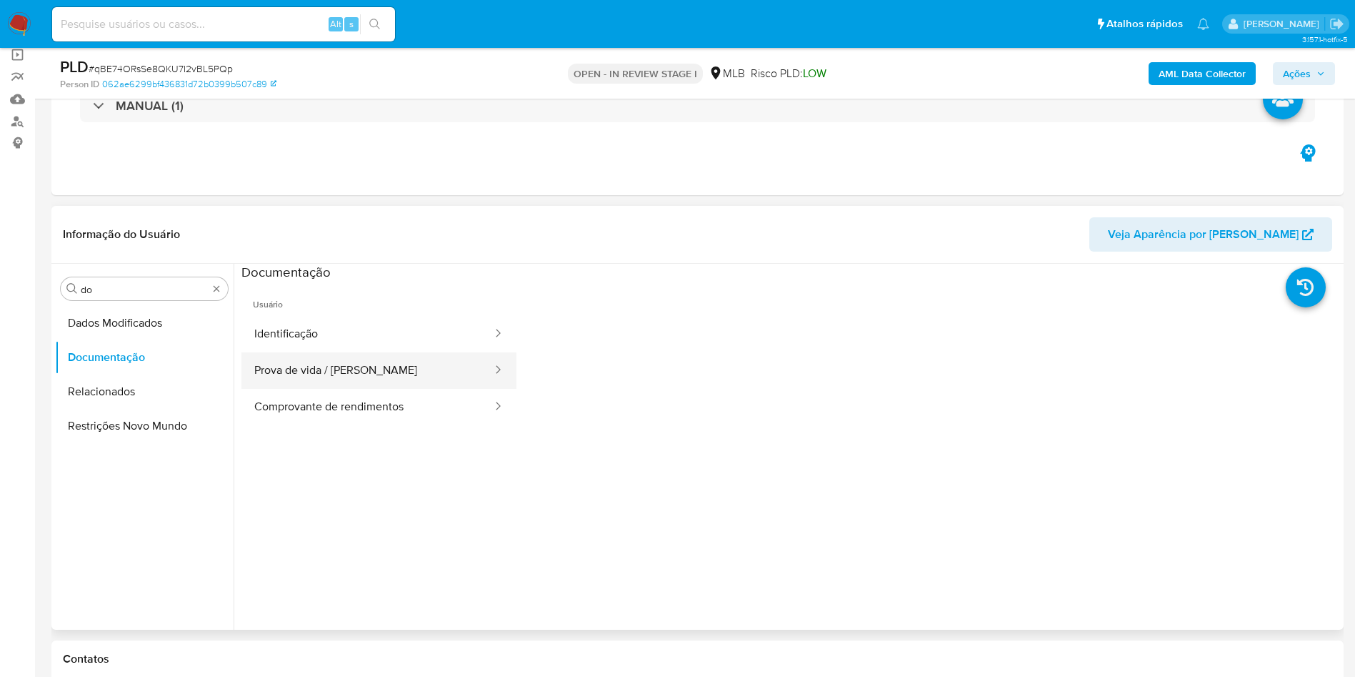
click at [311, 368] on button "Prova de vida / Selfie" at bounding box center [367, 370] width 252 height 36
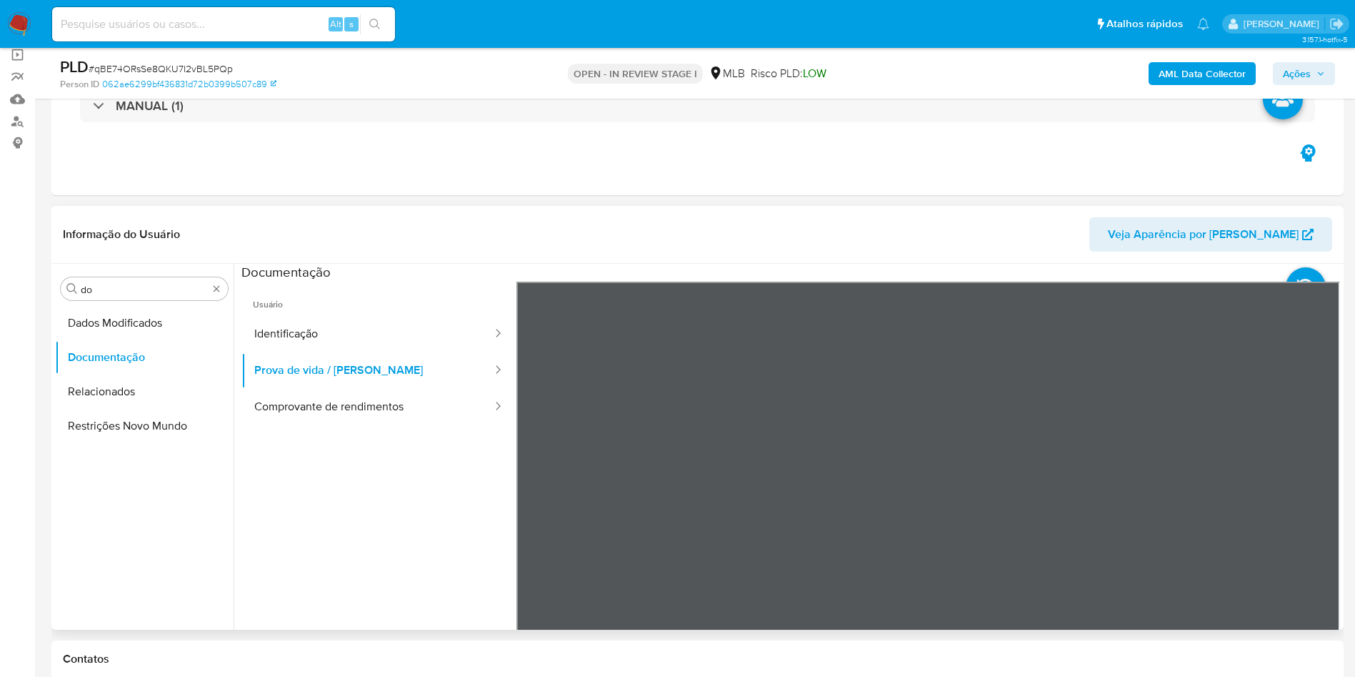
click at [361, 309] on span "Usuário" at bounding box center [378, 298] width 275 height 34
click at [402, 335] on button "Identificação" at bounding box center [367, 334] width 252 height 36
click at [1322, 527] on div at bounding box center [929, 515] width 824 height 469
click at [1318, 507] on icon at bounding box center [1322, 514] width 9 height 14
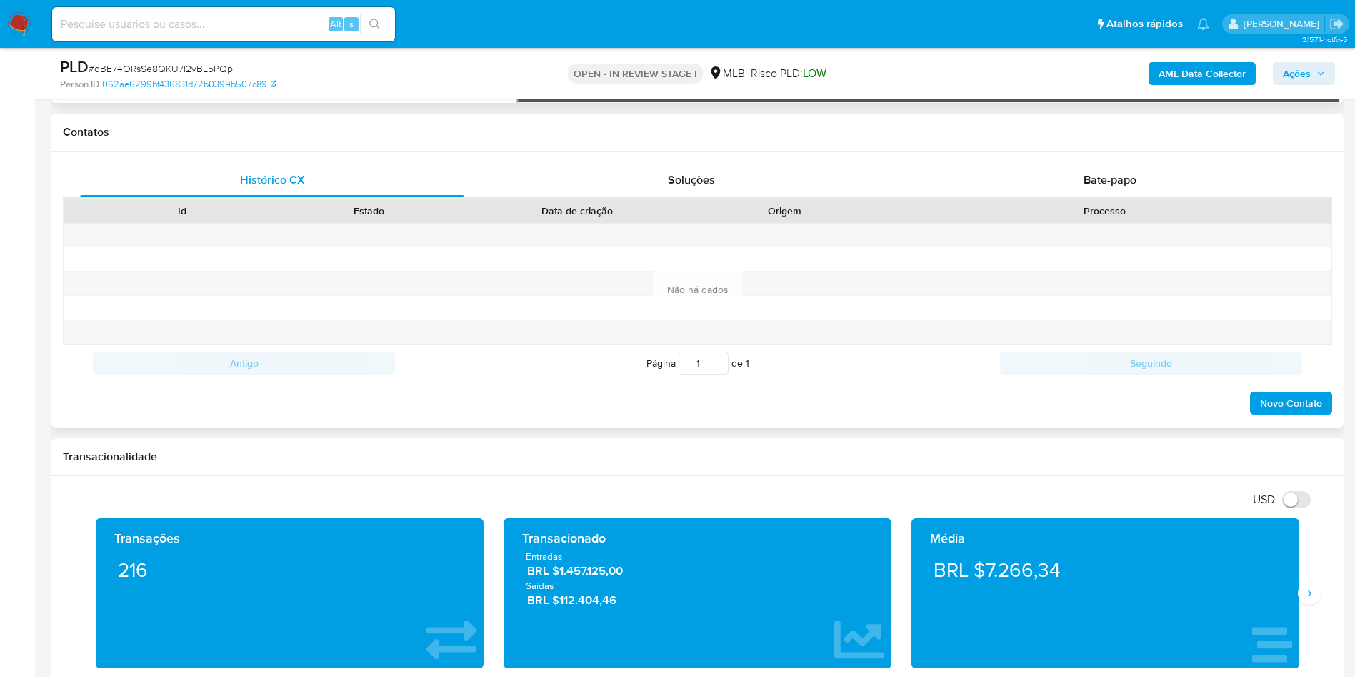
scroll to position [643, 0]
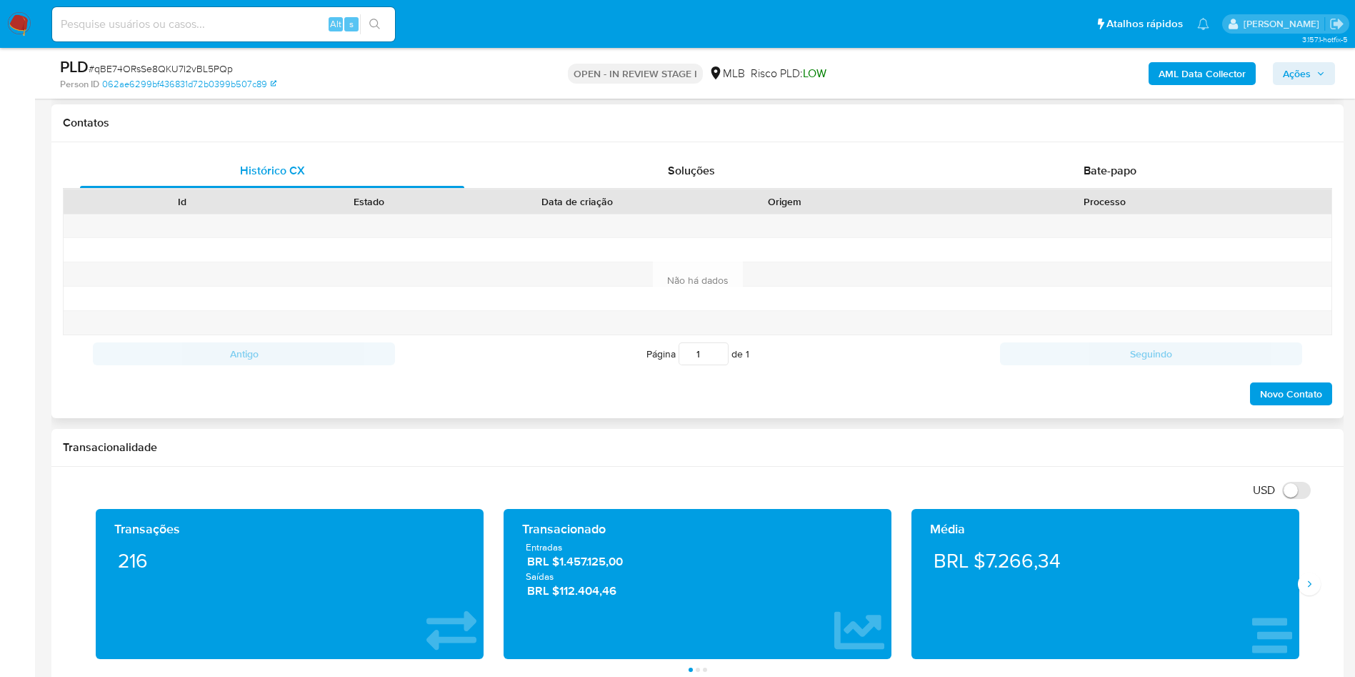
click at [1074, 144] on div "Histórico CX Soluções Bate-papo Id Estado Data de criação Origem Processo Antig…" at bounding box center [697, 280] width 1292 height 276
click at [1084, 164] on span "Bate-papo" at bounding box center [1110, 170] width 53 height 16
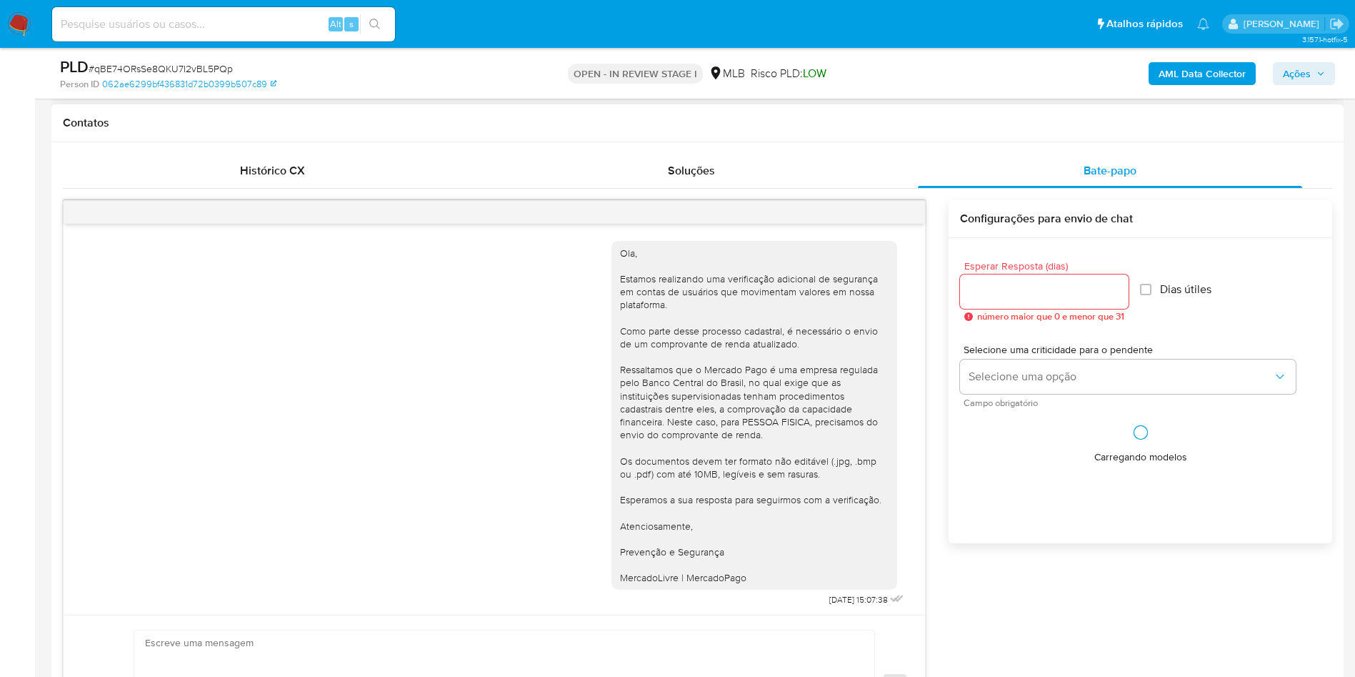
scroll to position [3, 0]
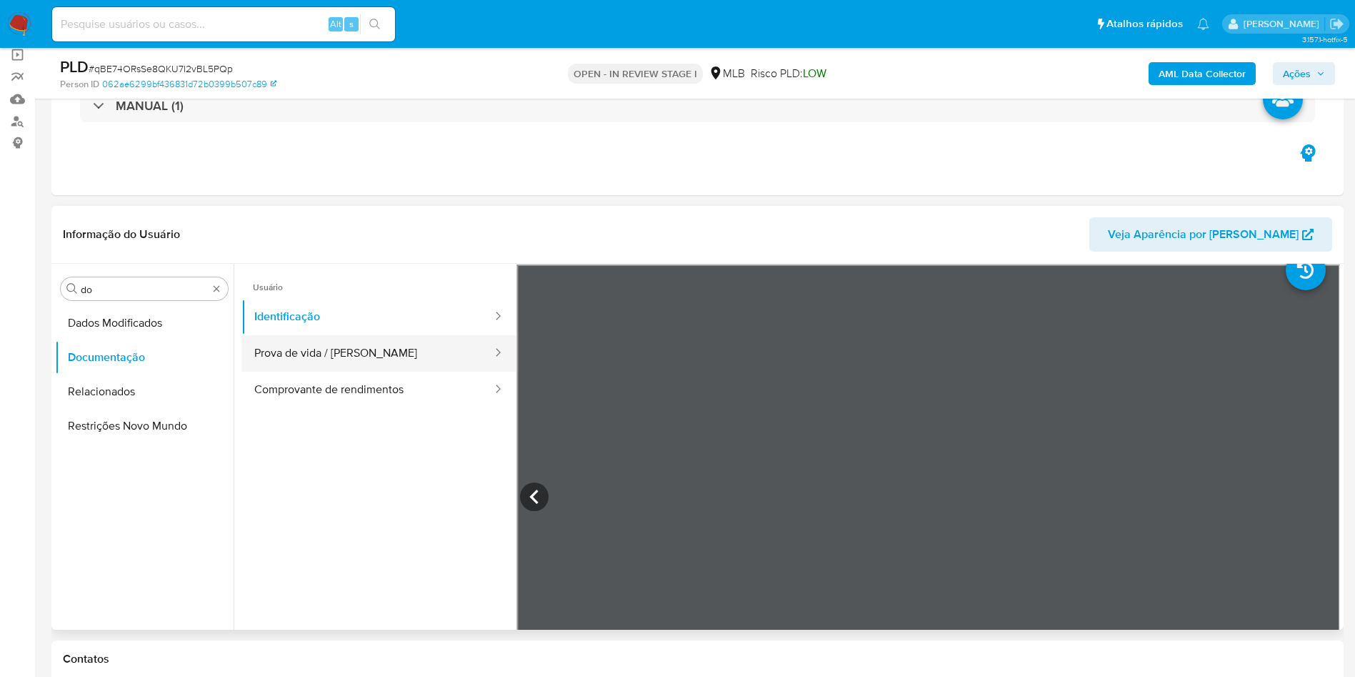
scroll to position [0, 0]
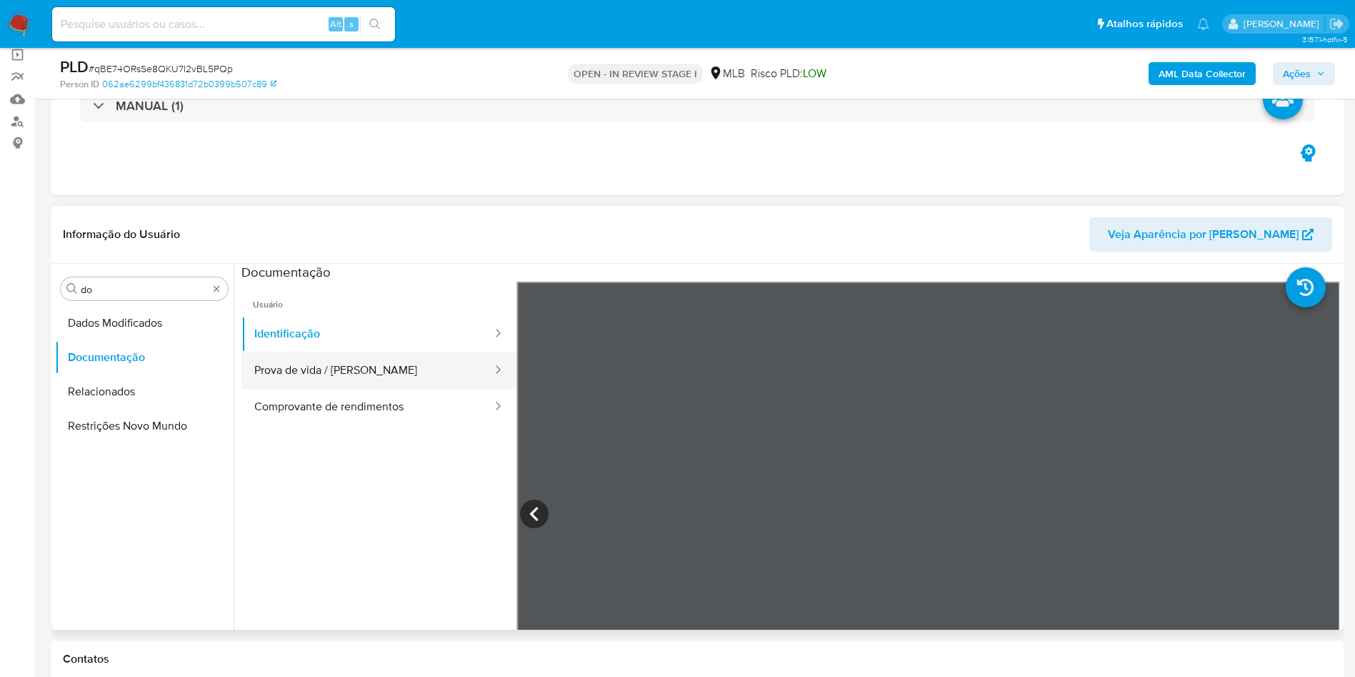
click at [322, 361] on button "Prova de vida / Selfie" at bounding box center [367, 370] width 252 height 36
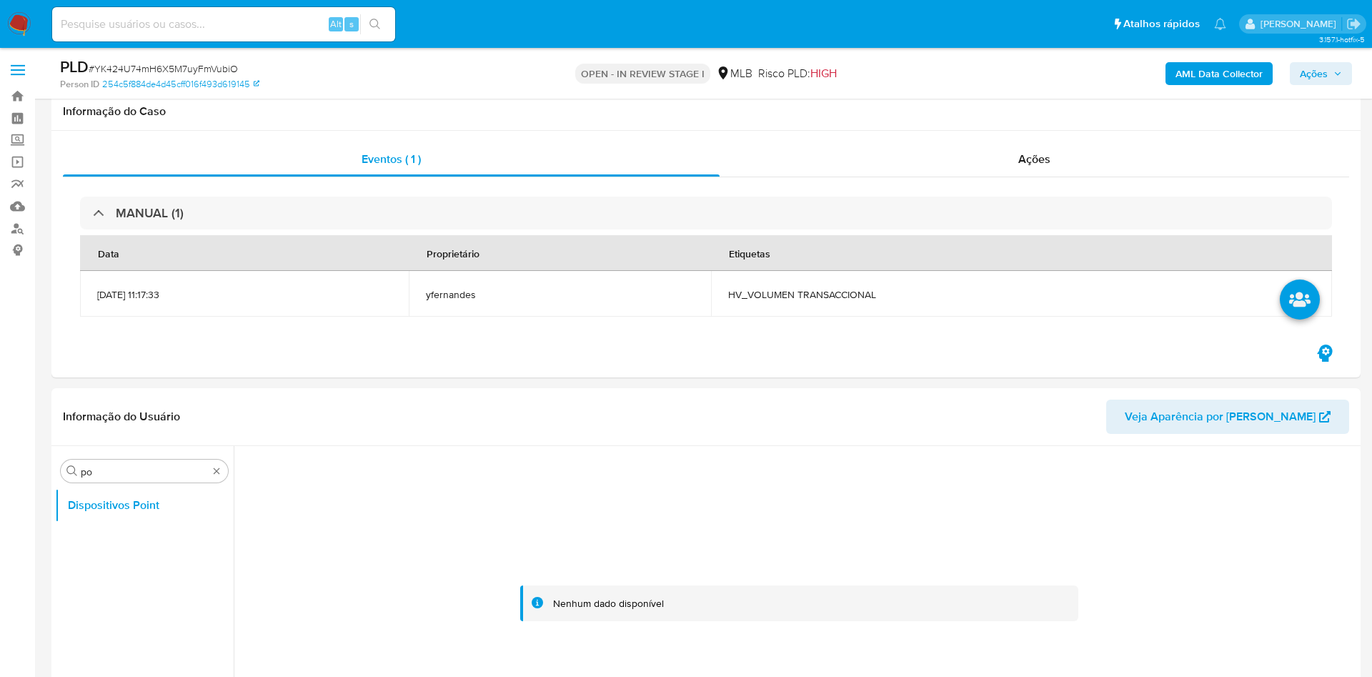
select select "10"
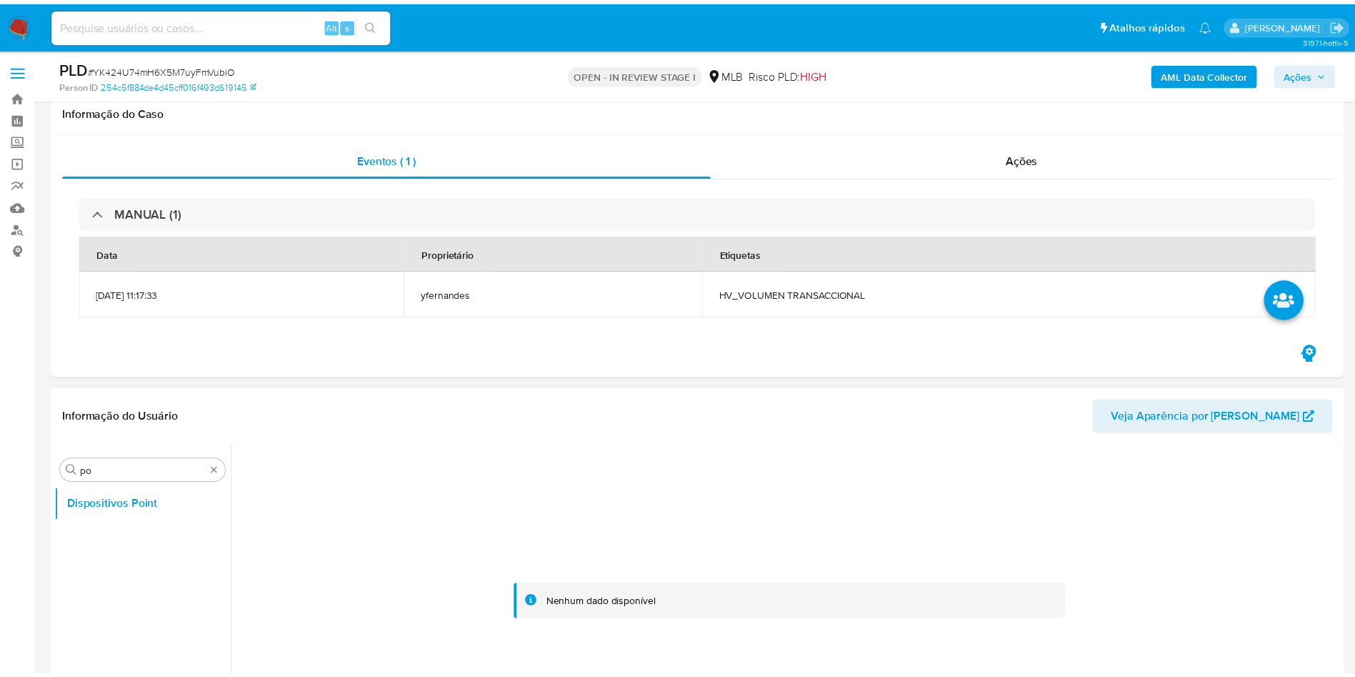
scroll to position [214, 0]
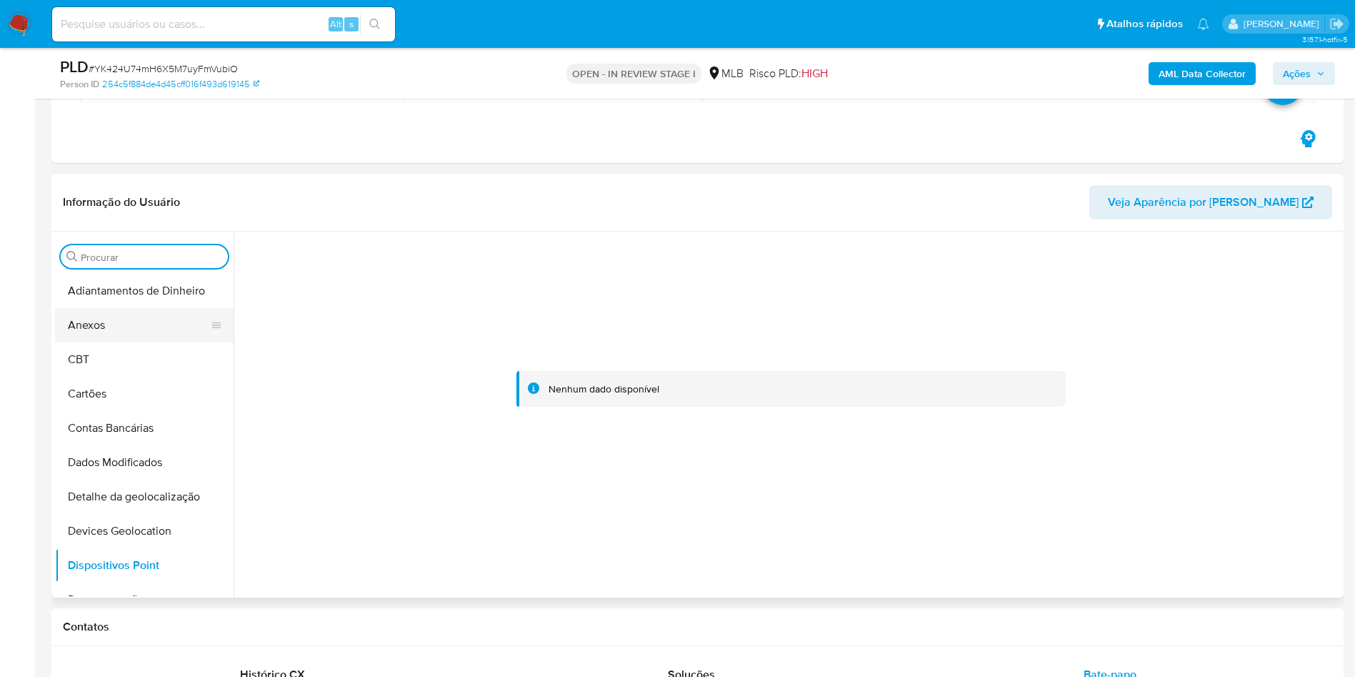
click at [159, 316] on button "Anexos" at bounding box center [138, 325] width 167 height 34
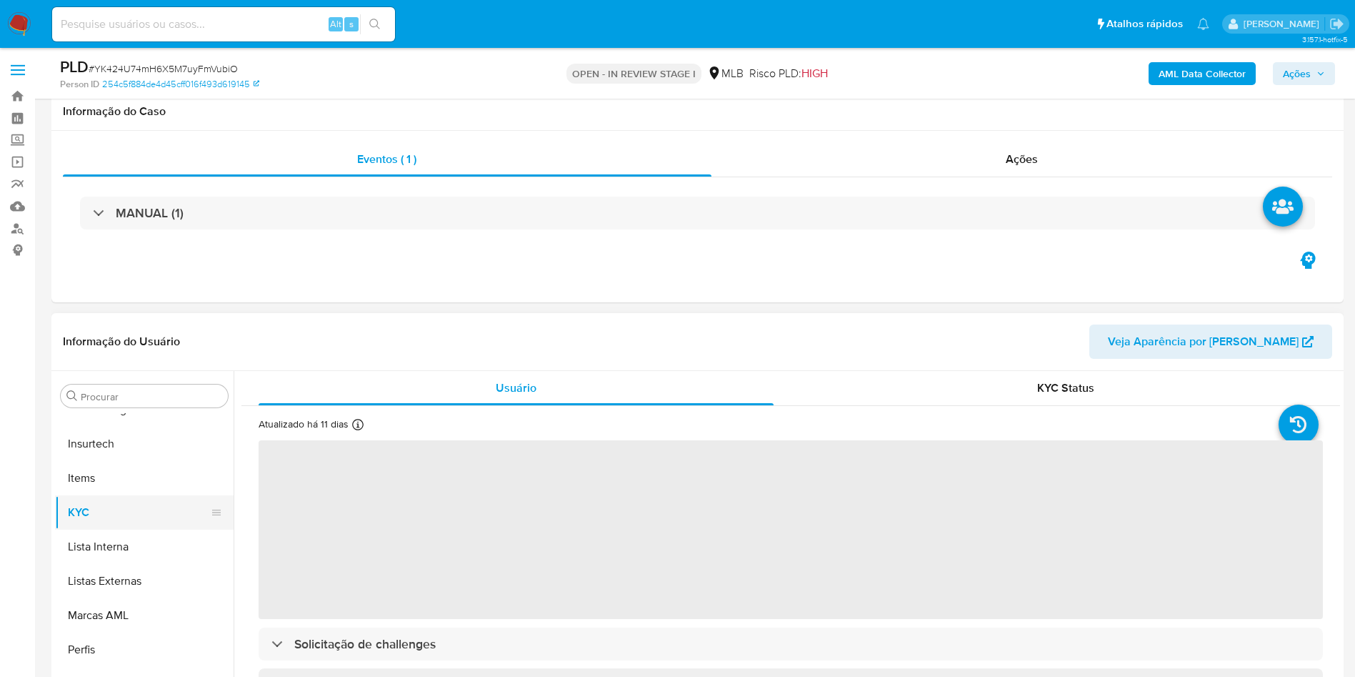
scroll to position [214, 0]
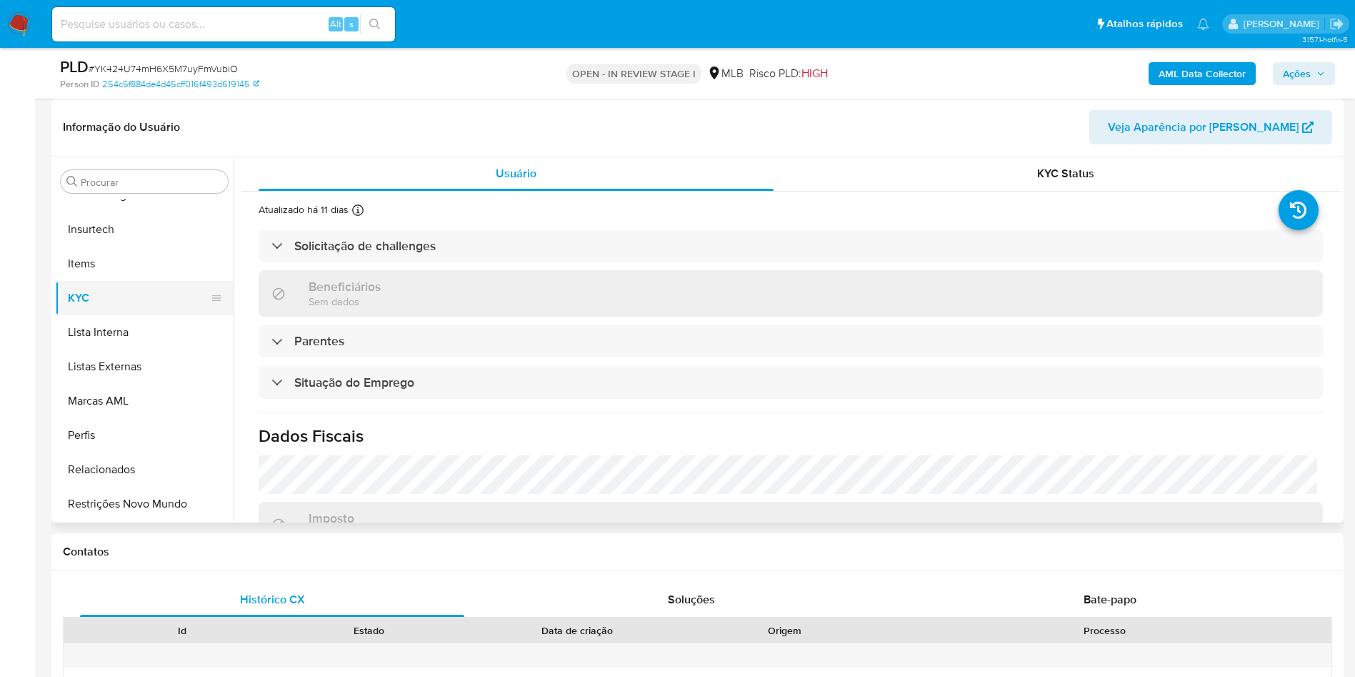
select select "10"
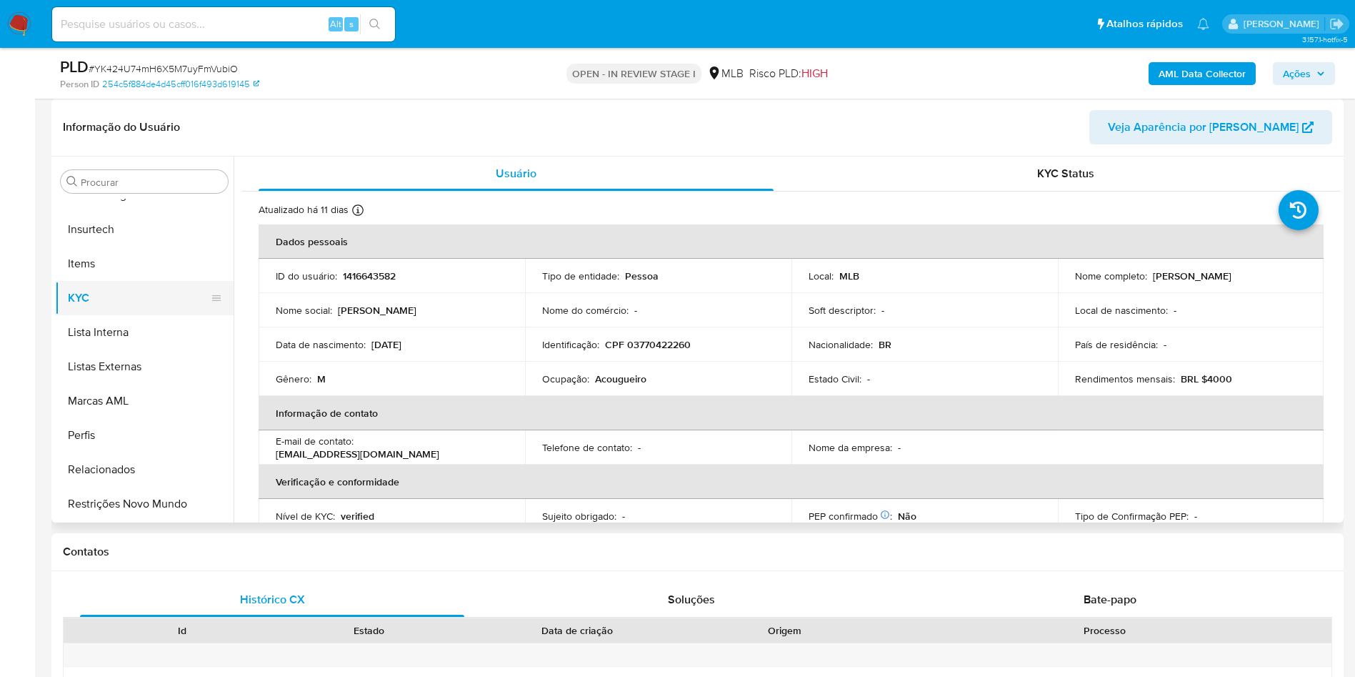
scroll to position [0, 0]
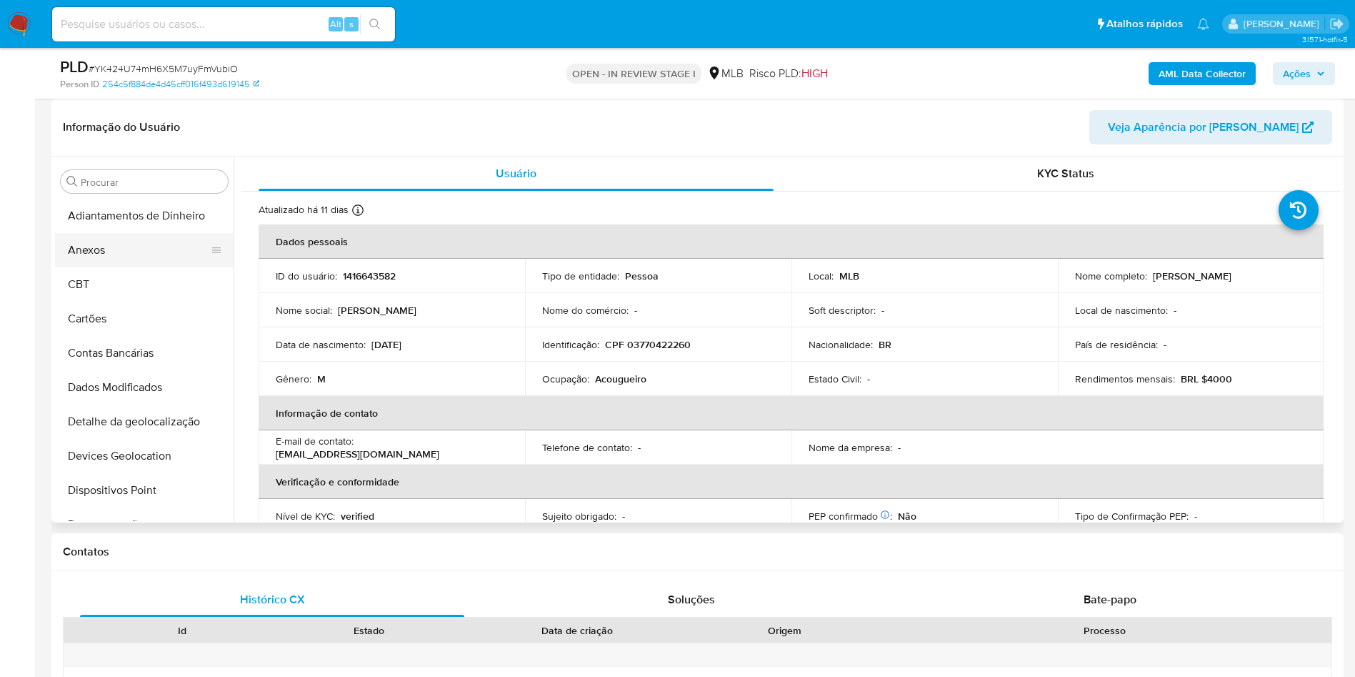
click at [139, 259] on button "Anexos" at bounding box center [138, 250] width 167 height 34
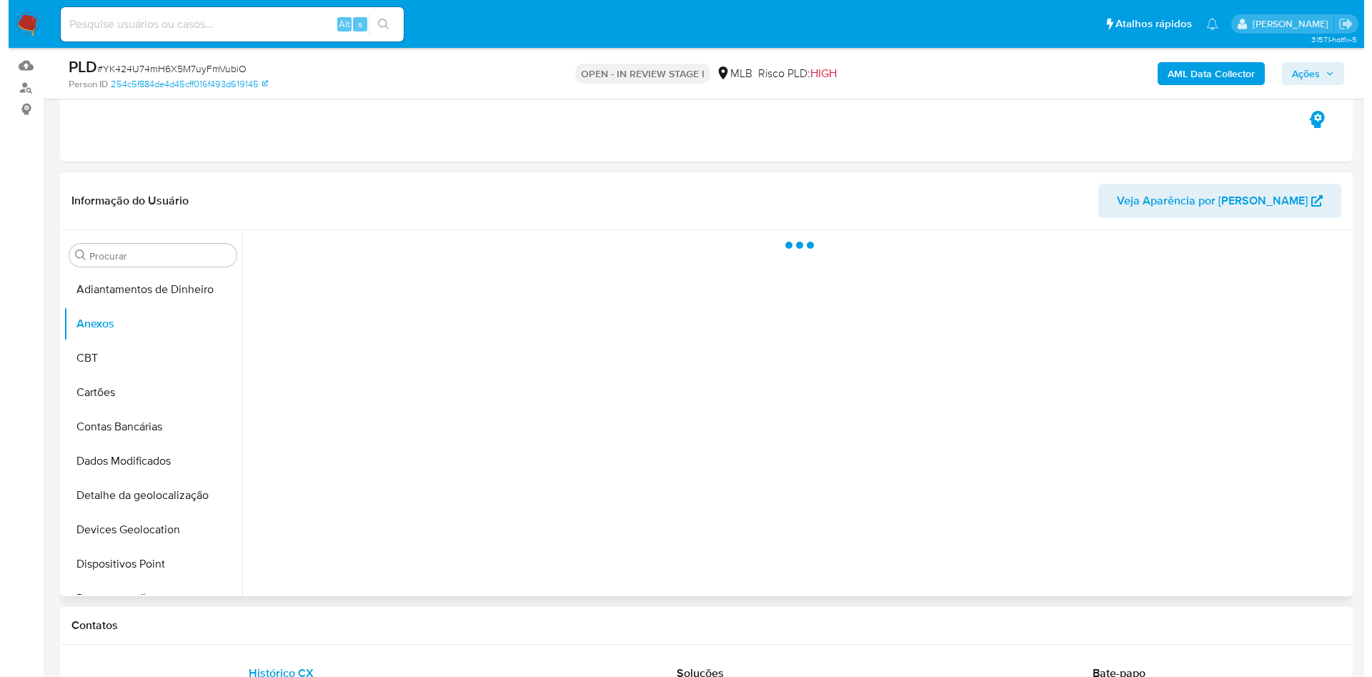
scroll to position [107, 0]
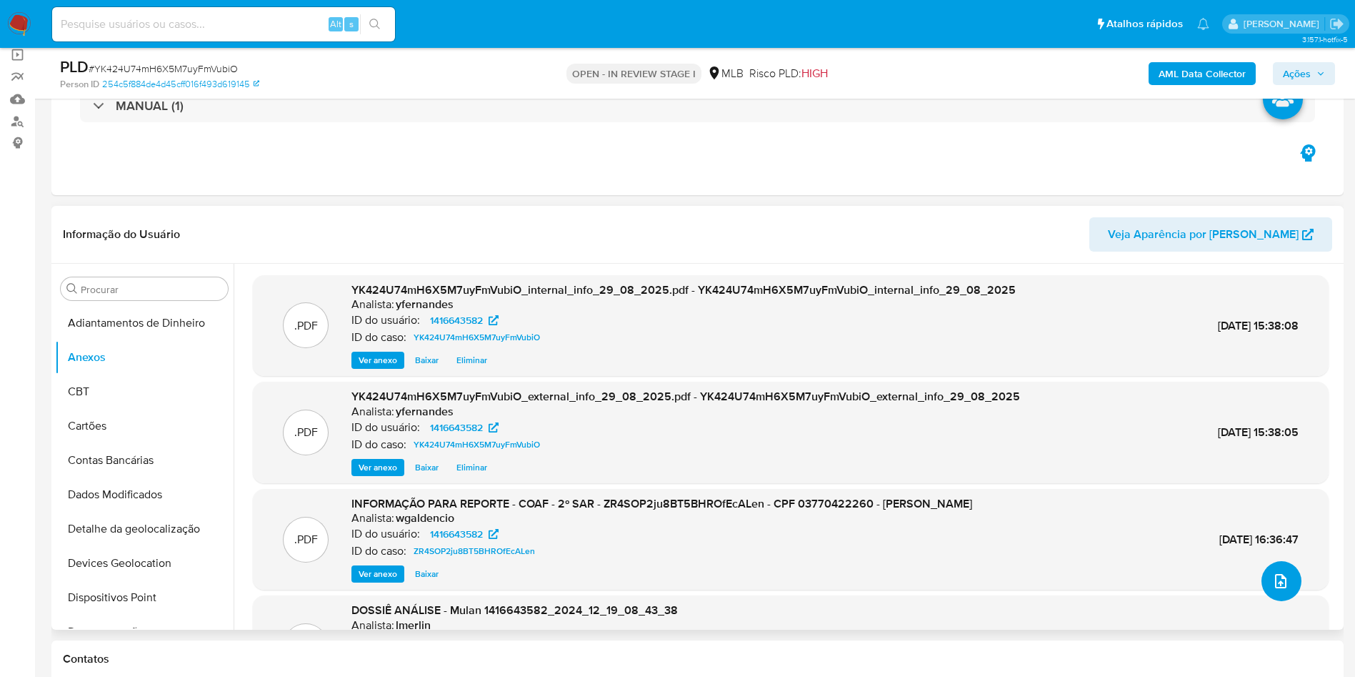
click at [1285, 579] on button "upload-file" at bounding box center [1282, 581] width 40 height 40
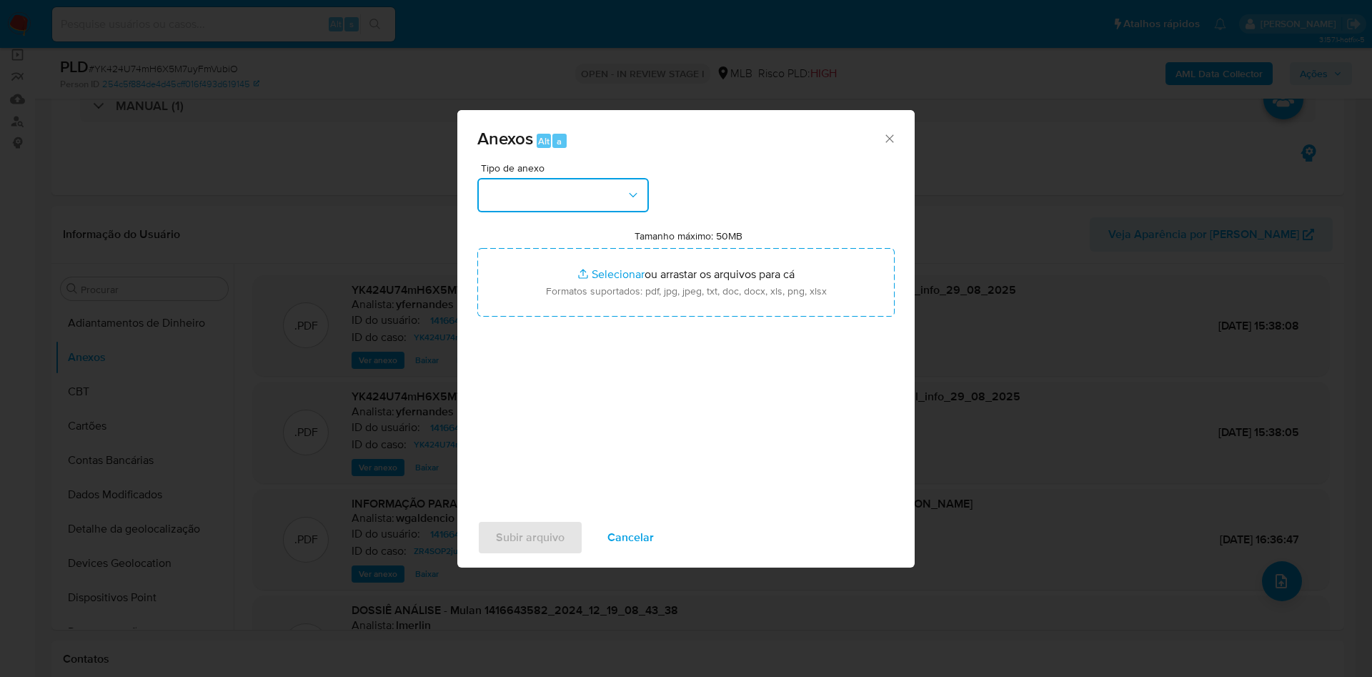
click at [586, 206] on button "button" at bounding box center [562, 195] width 171 height 34
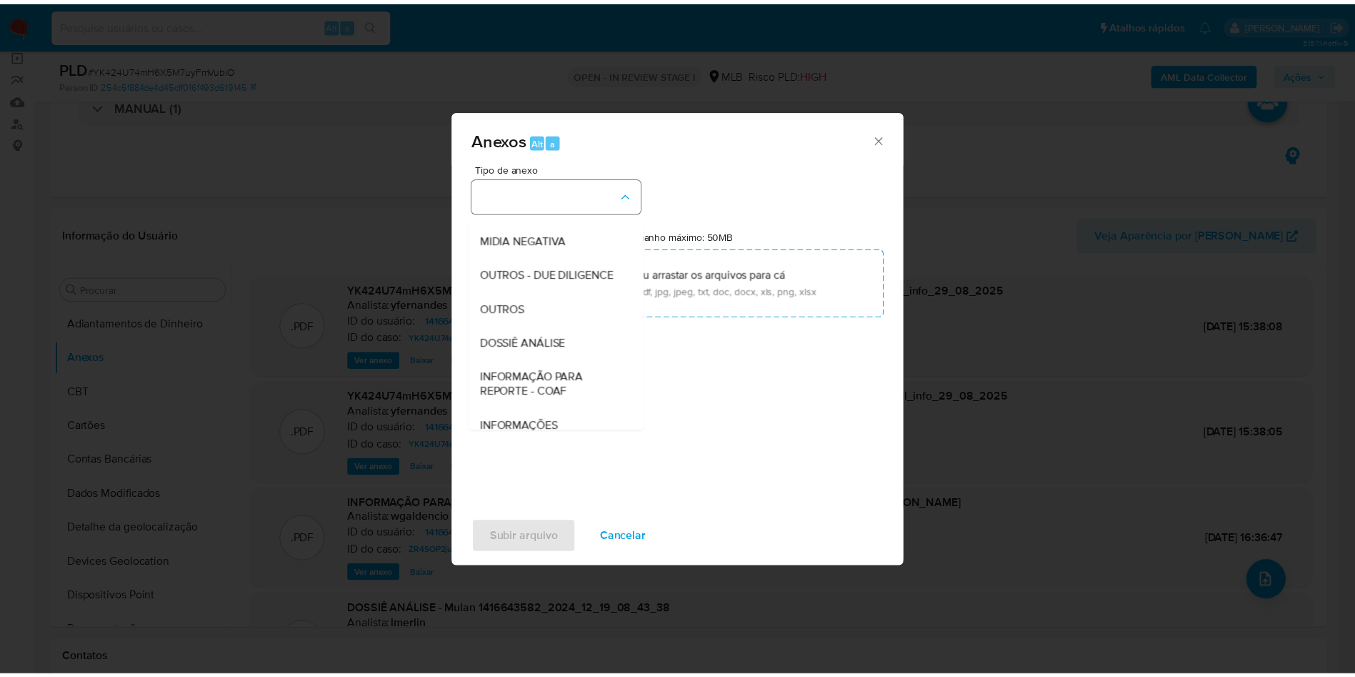
scroll to position [220, 0]
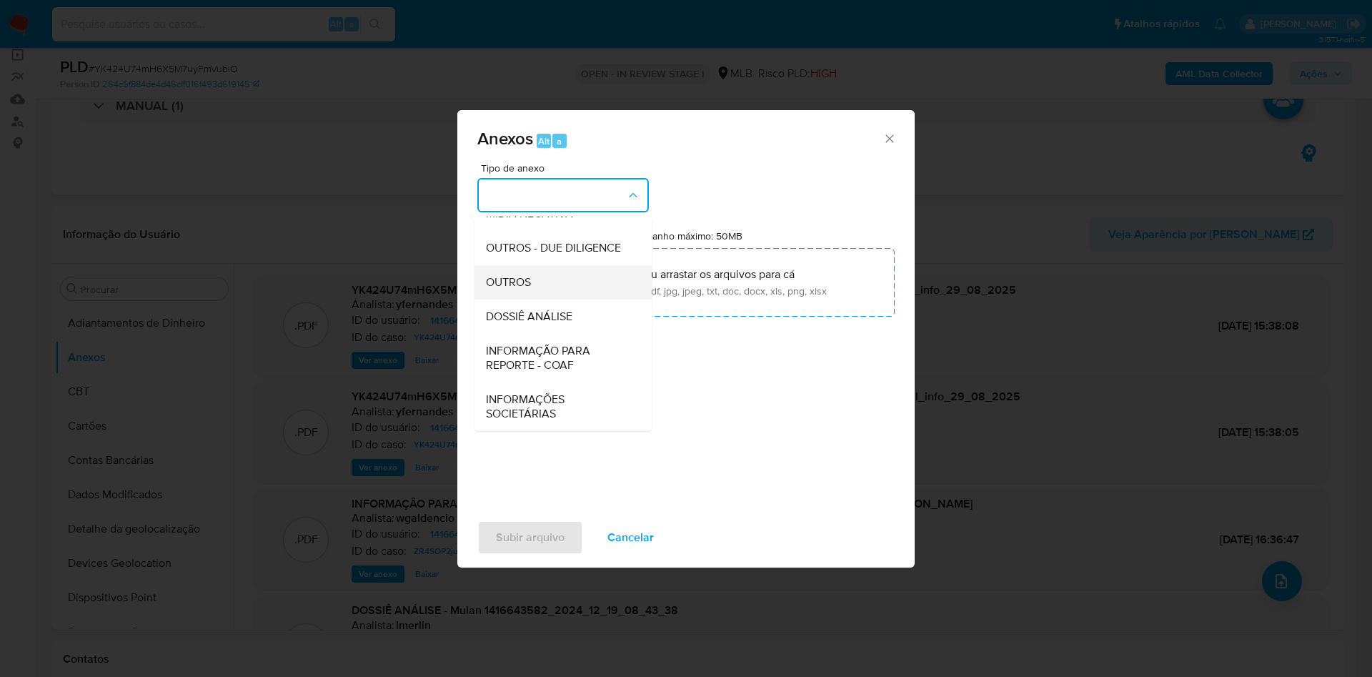
click at [544, 276] on div "OUTROS" at bounding box center [559, 282] width 146 height 34
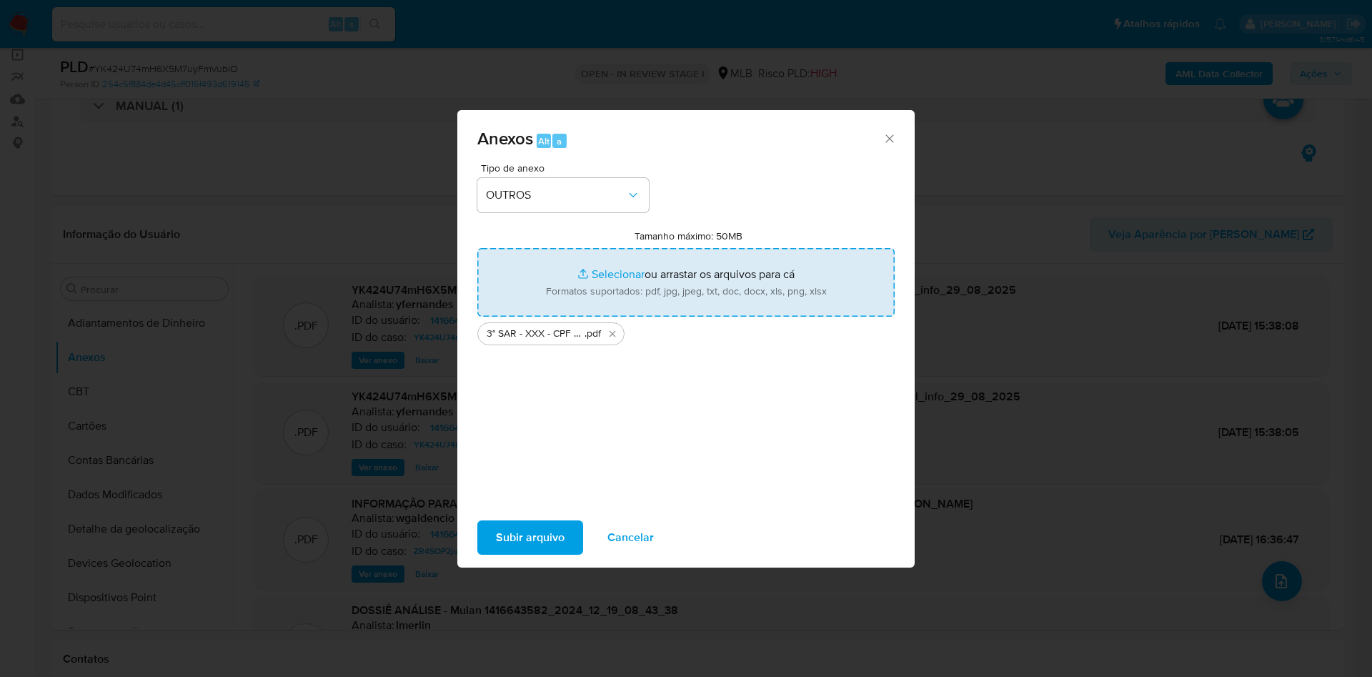
type input "C:\fakepath\Mulan 1416643582_2025_08_29_07_33_37.xlsx"
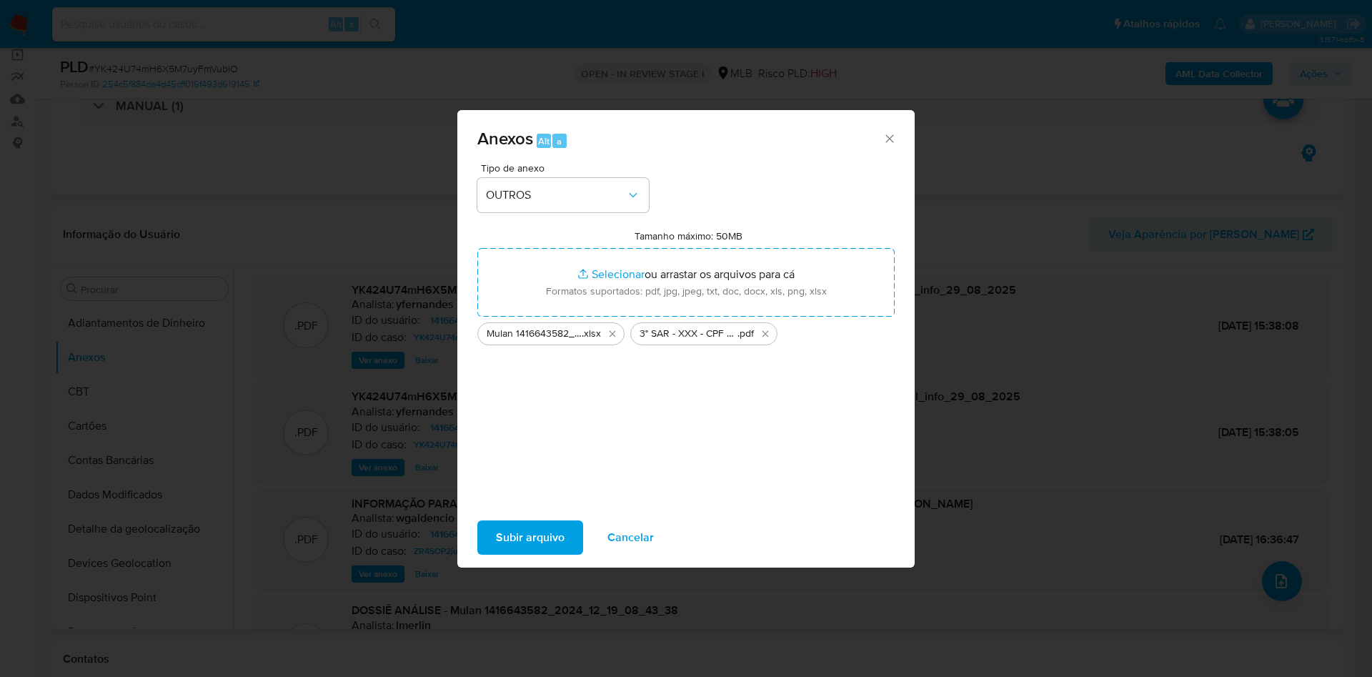
click at [521, 530] on span "Subir arquivo" at bounding box center [530, 537] width 69 height 31
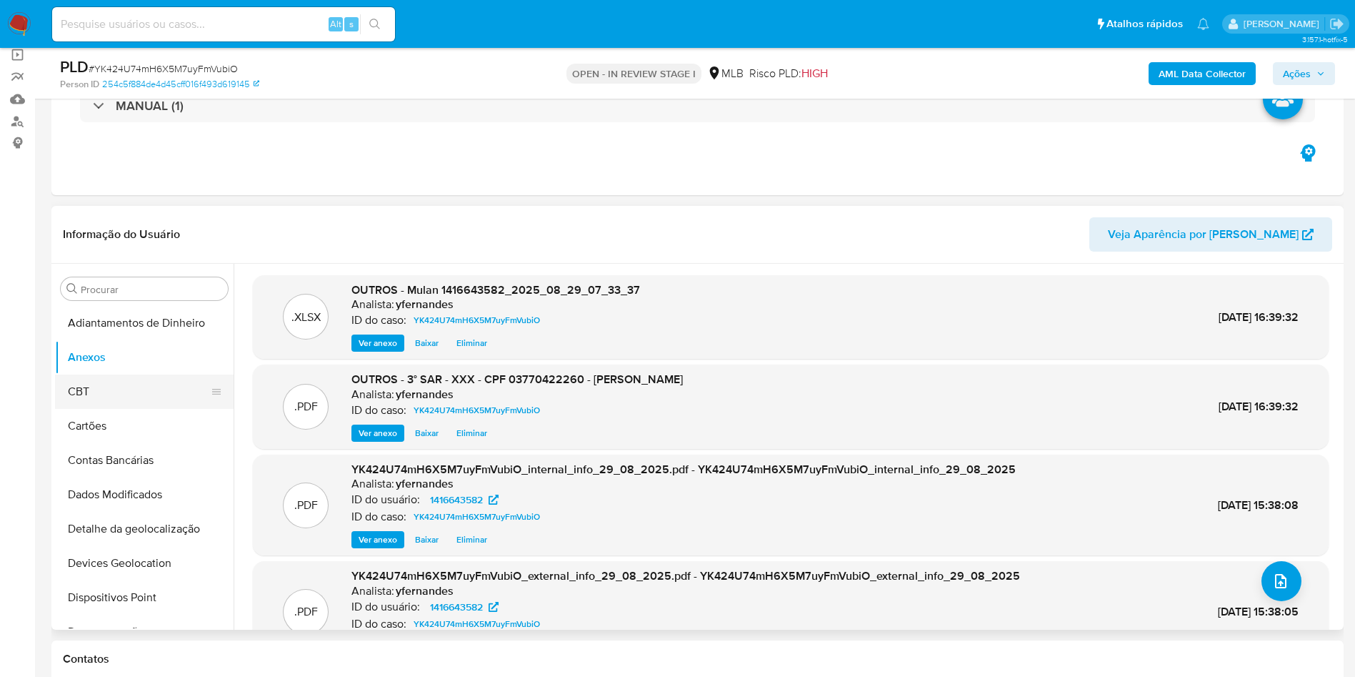
click at [129, 375] on button "CBT" at bounding box center [138, 391] width 167 height 34
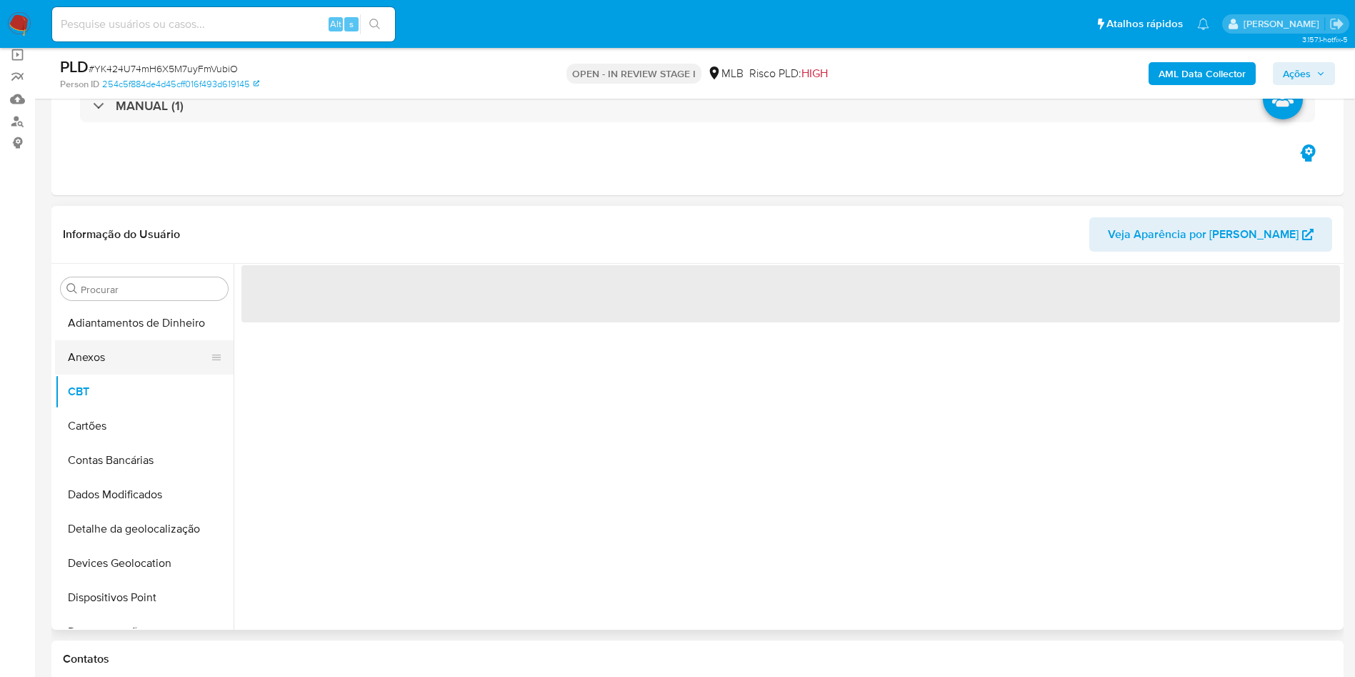
click at [111, 358] on button "Anexos" at bounding box center [138, 357] width 167 height 34
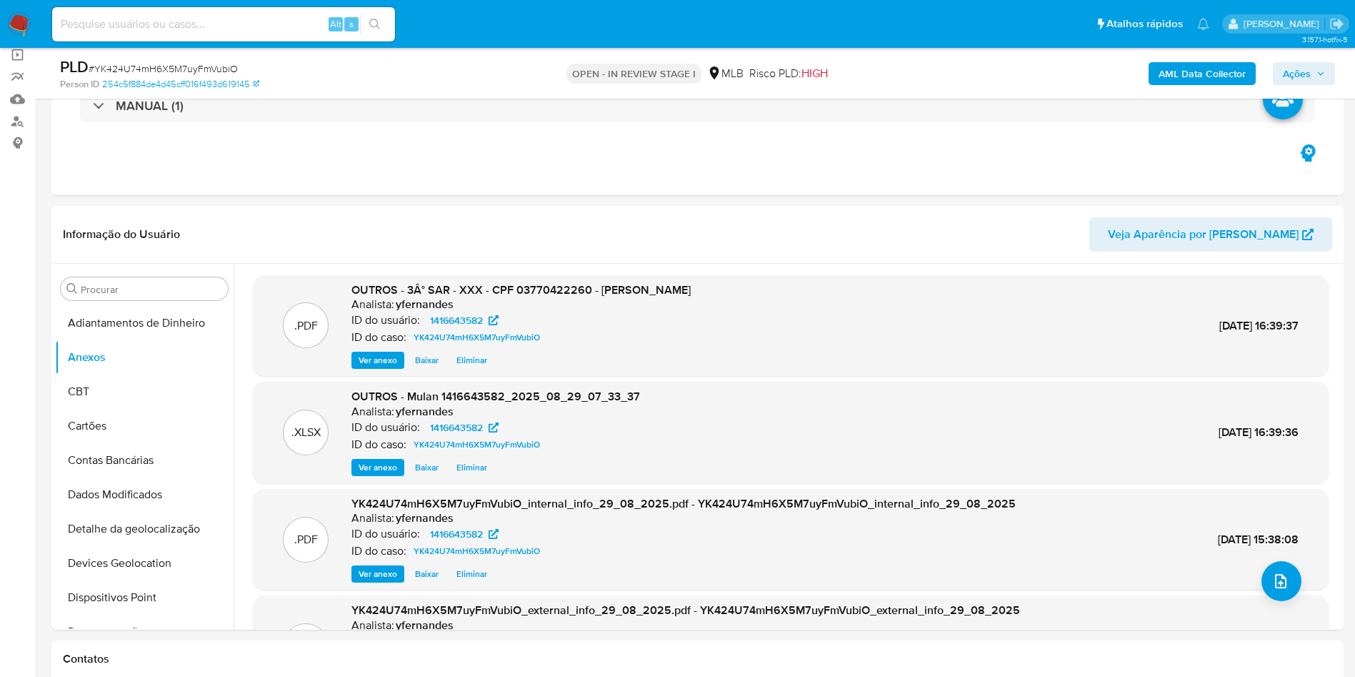
click at [1307, 79] on span "Ações" at bounding box center [1297, 73] width 28 height 23
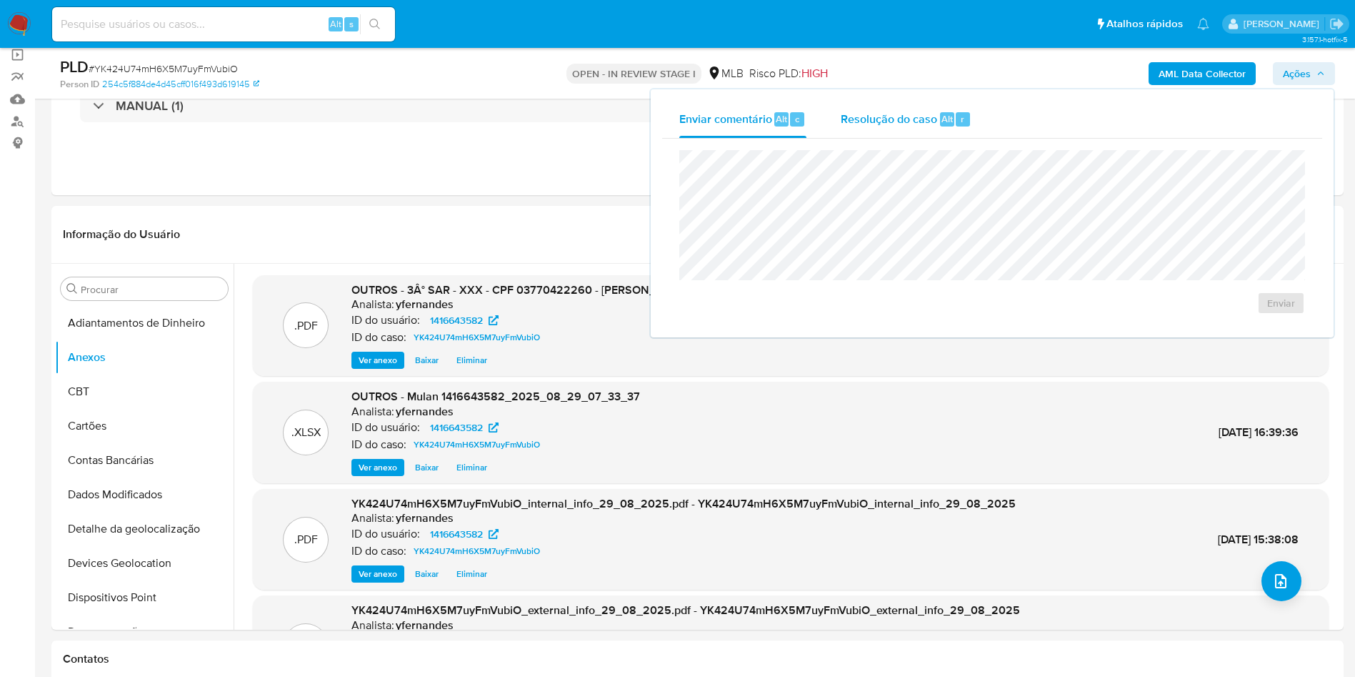
click at [893, 110] on span "Resolução do caso" at bounding box center [889, 118] width 96 height 16
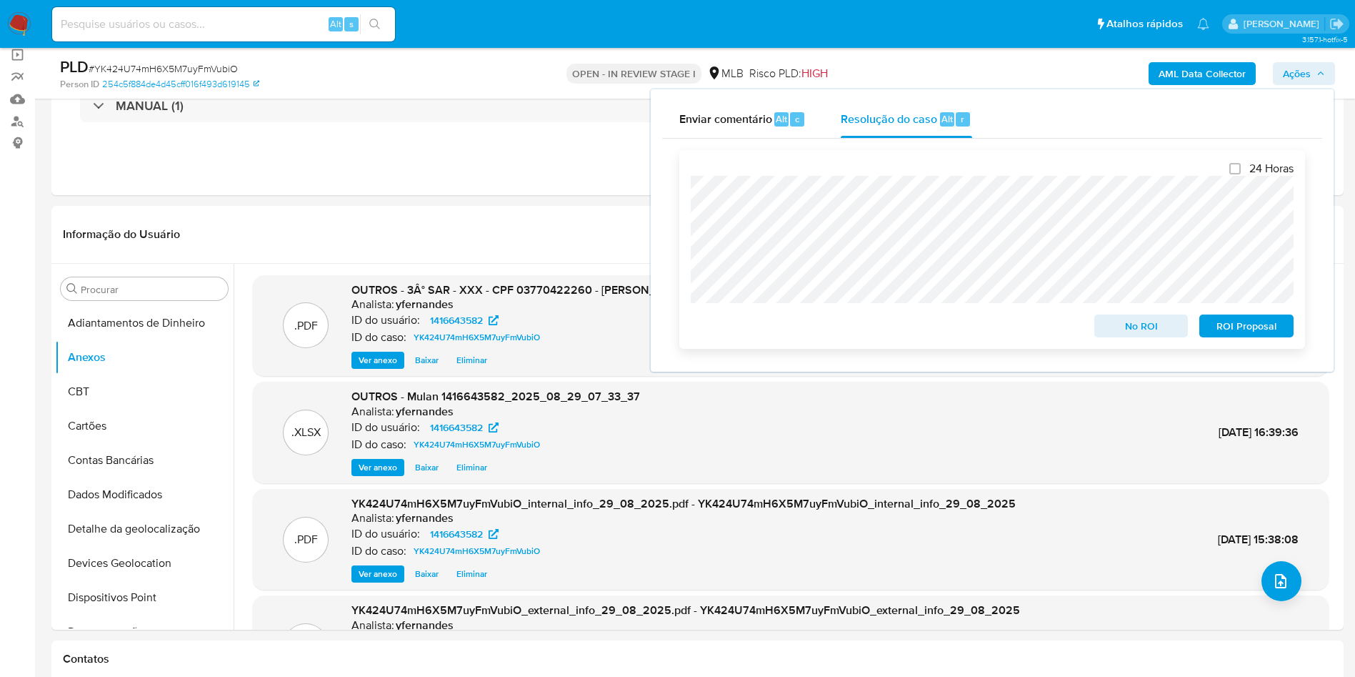
click at [1273, 331] on span "ROI Proposal" at bounding box center [1246, 326] width 74 height 20
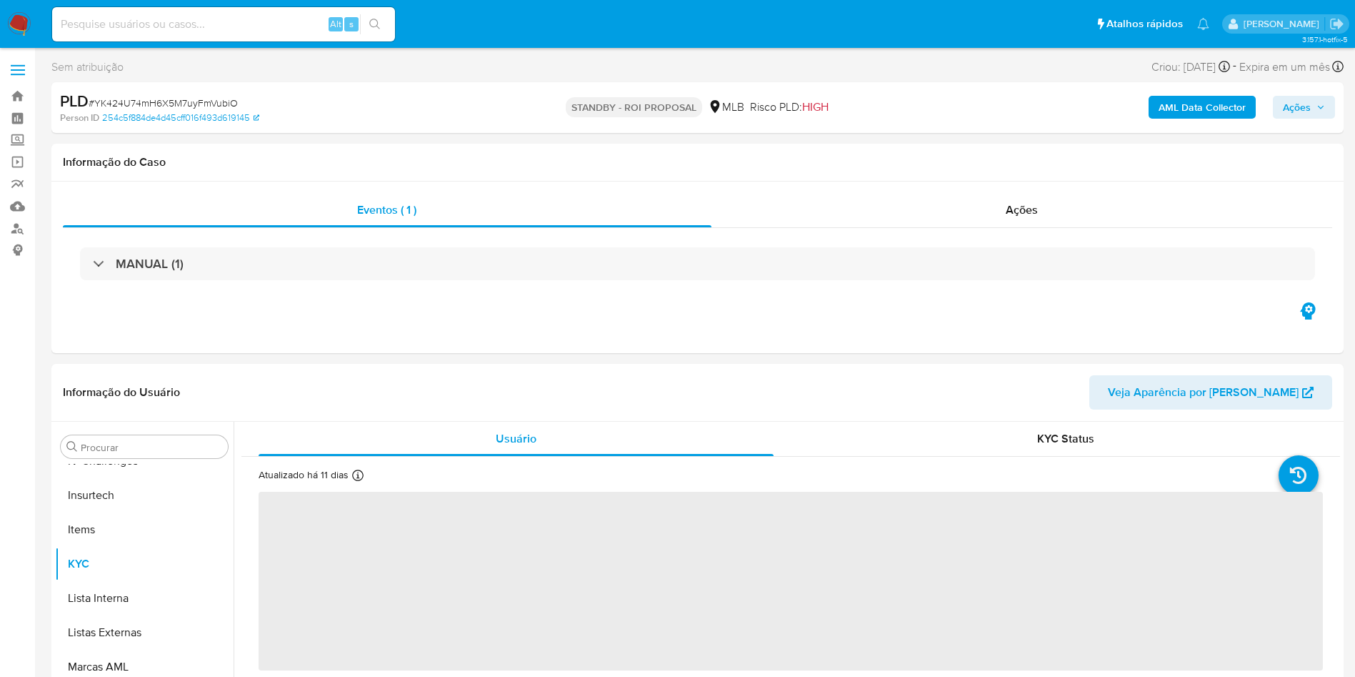
scroll to position [638, 0]
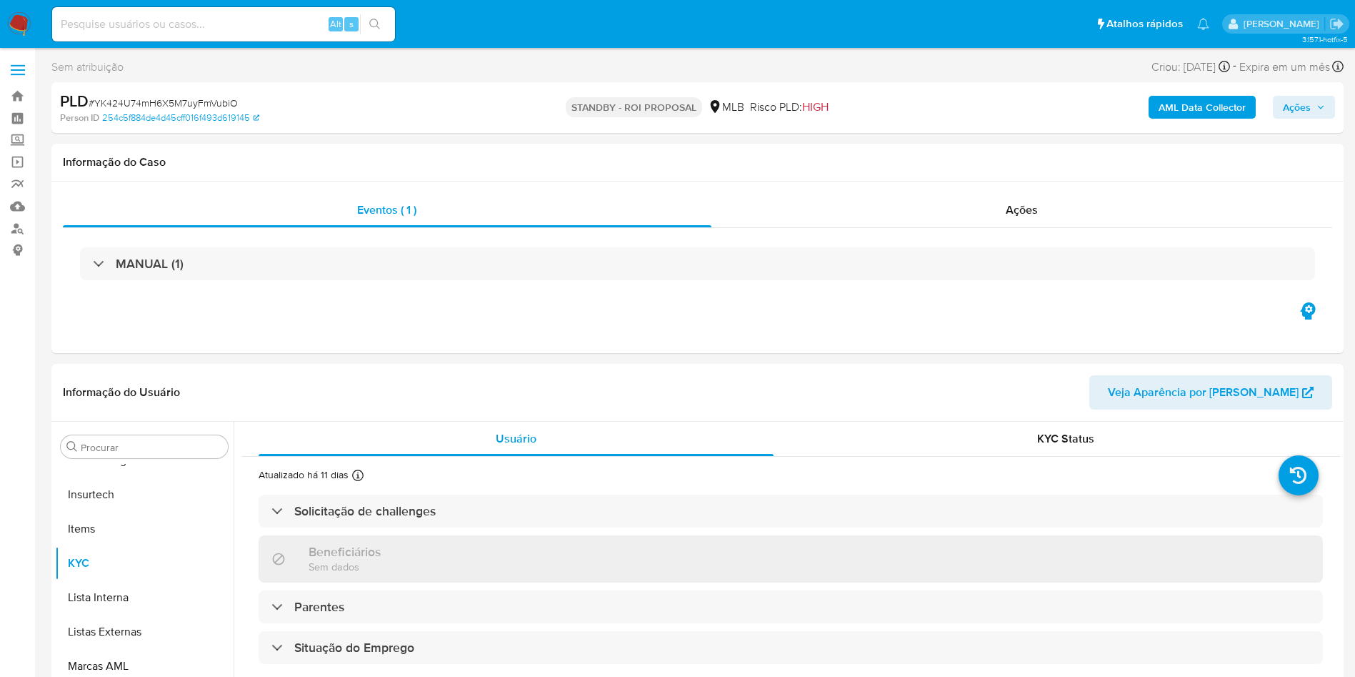
select select "10"
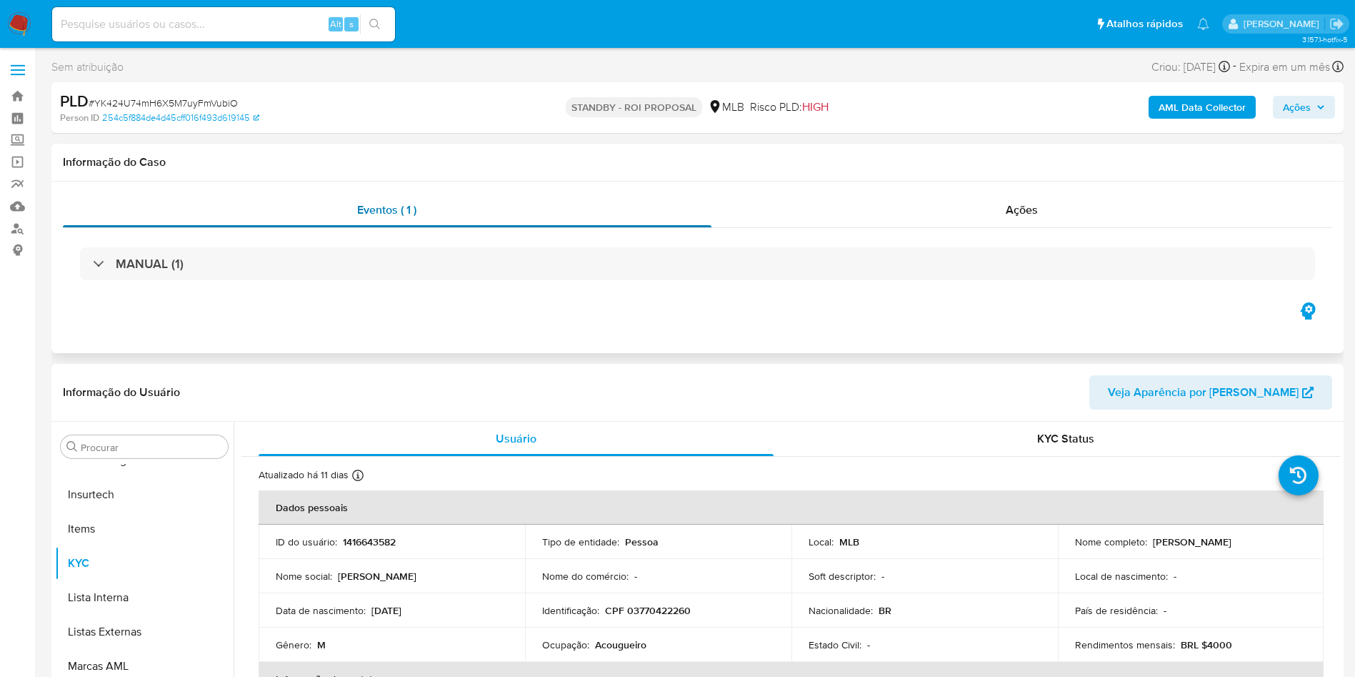
drag, startPoint x: 373, startPoint y: 364, endPoint x: 447, endPoint y: 226, distance: 156.6
click at [373, 364] on div "Informação do Usuário Veja Aparência por [PERSON_NAME]" at bounding box center [697, 393] width 1292 height 58
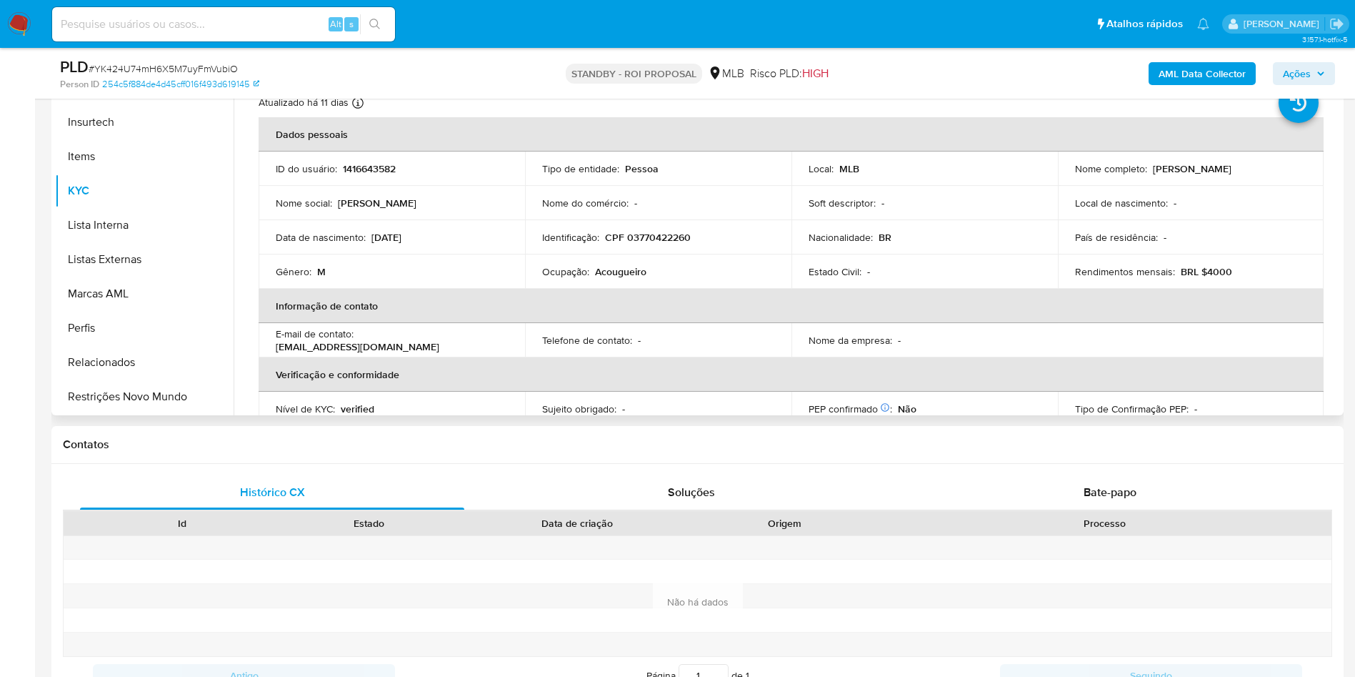
scroll to position [0, 0]
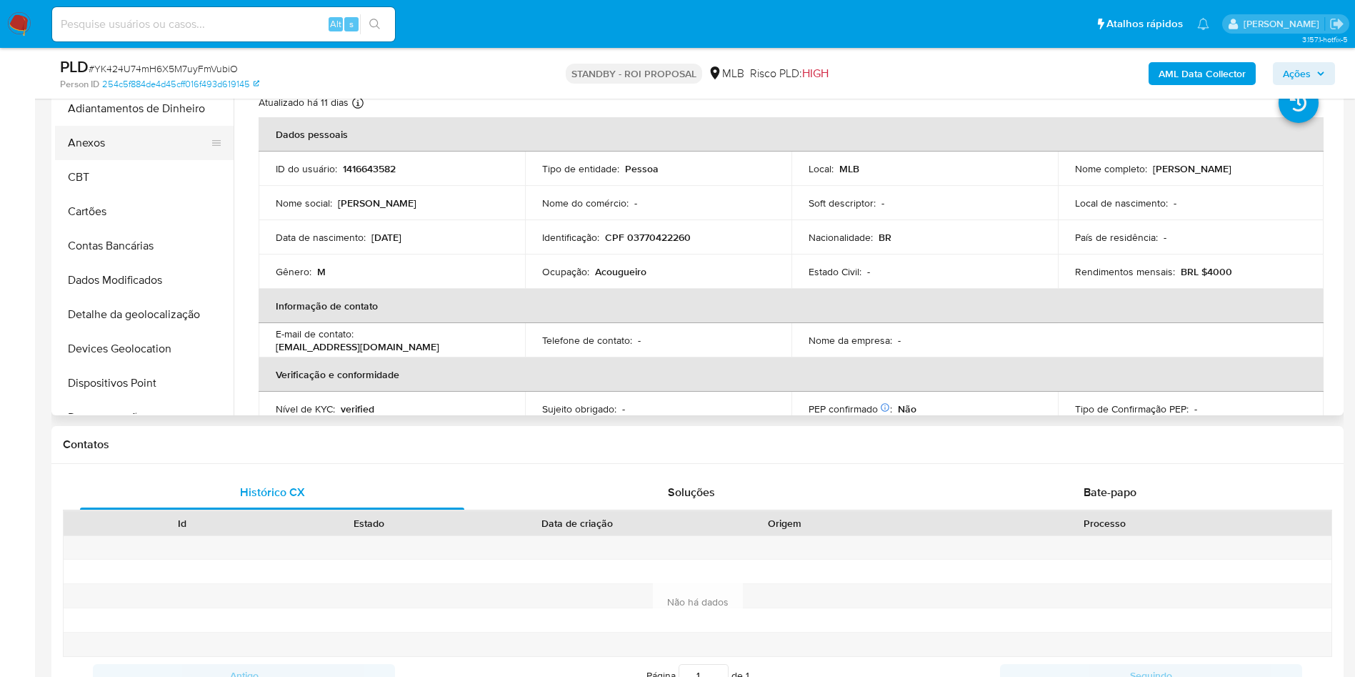
click at [108, 149] on button "Anexos" at bounding box center [138, 143] width 167 height 34
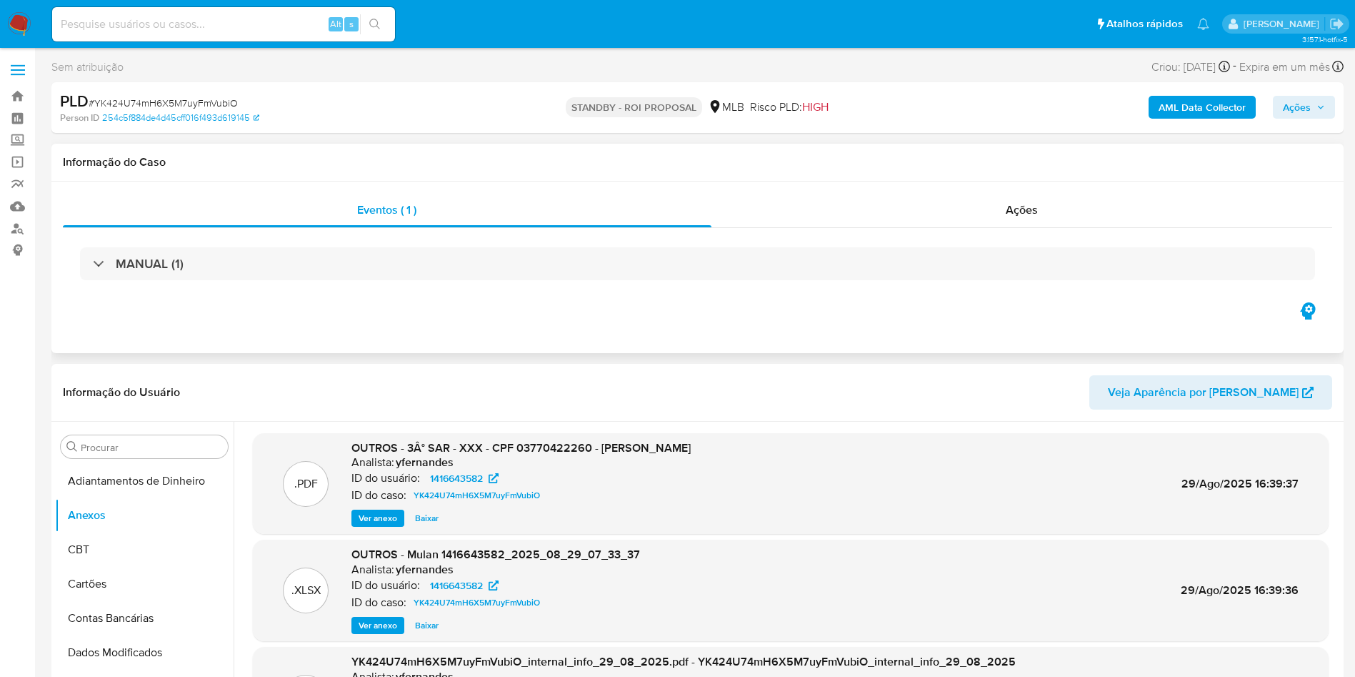
click at [939, 230] on div "MANUAL (1)" at bounding box center [698, 263] width 1270 height 71
click at [931, 214] on div "Ações" at bounding box center [1023, 210] width 622 height 34
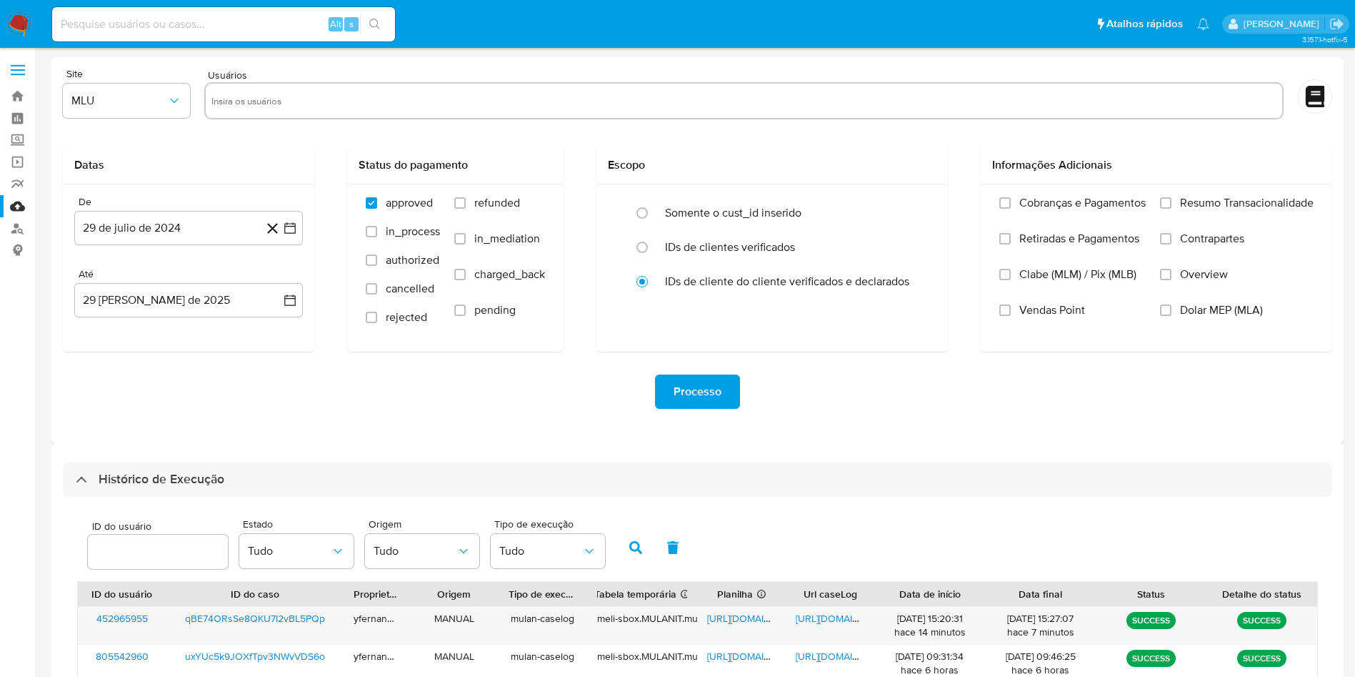
select select "10"
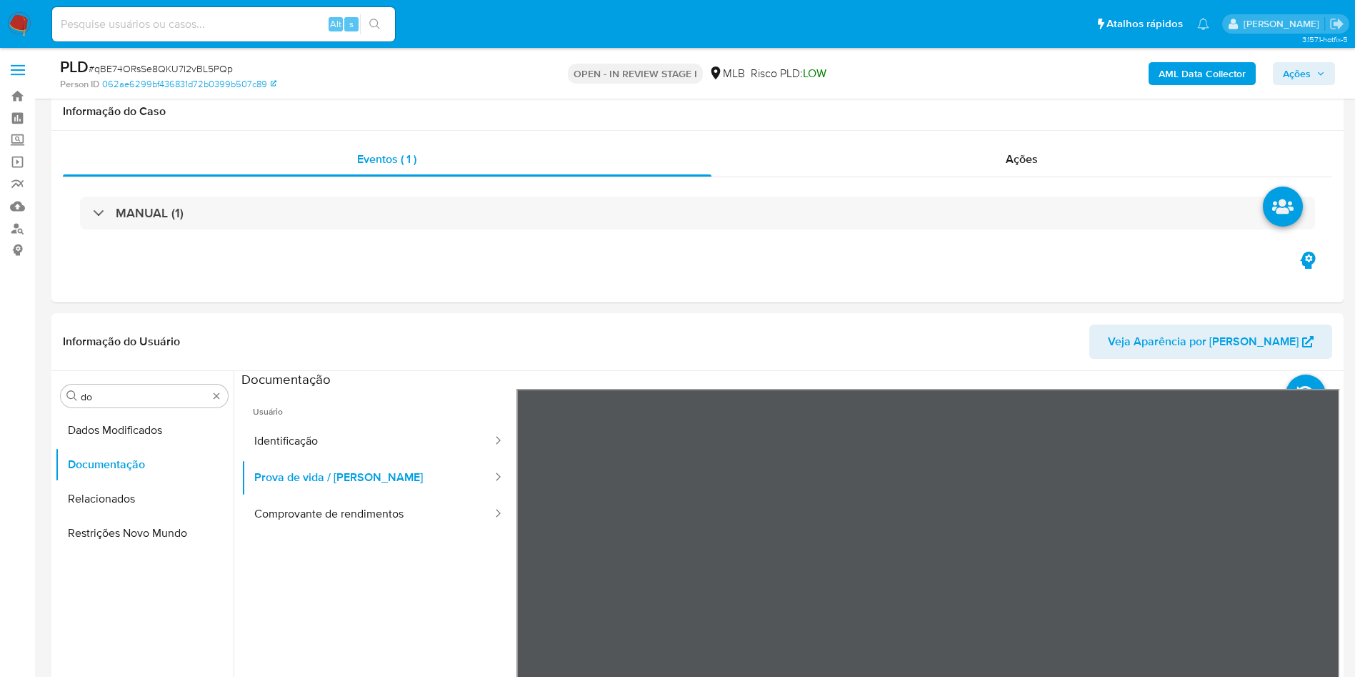
select select "10"
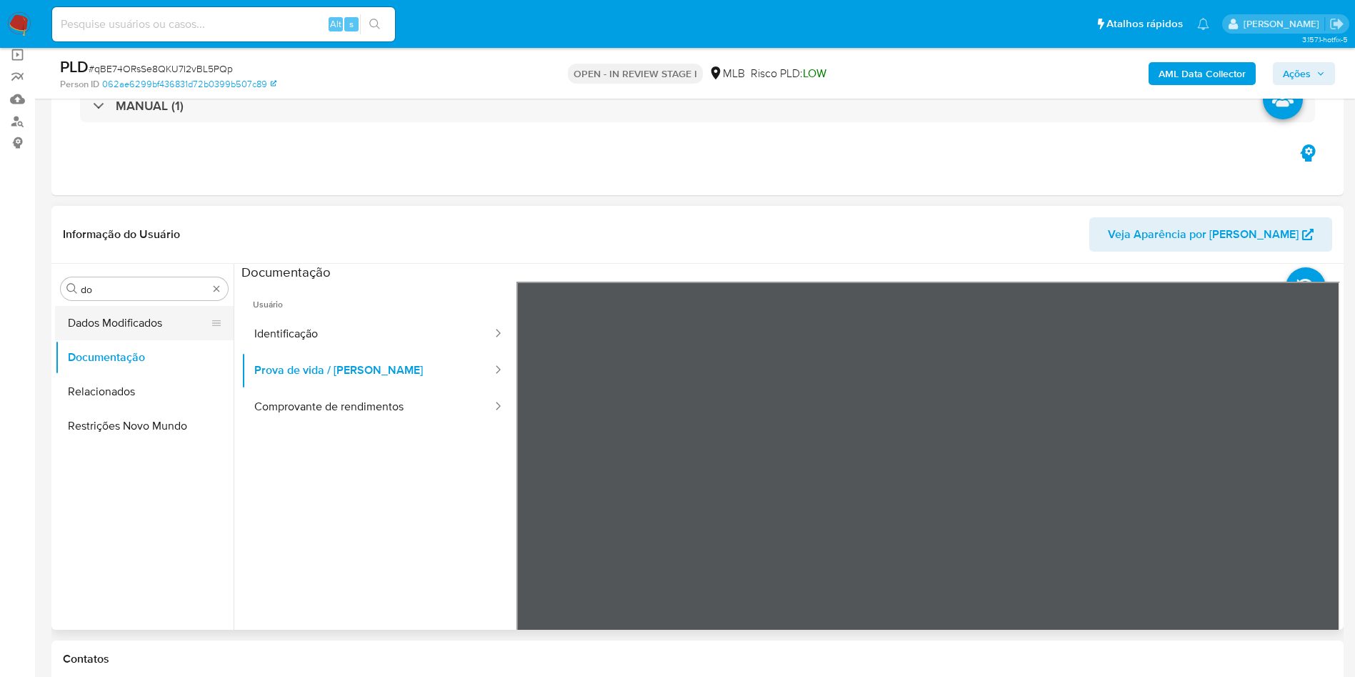
scroll to position [3, 0]
click at [222, 291] on div "Procurar do" at bounding box center [144, 288] width 167 height 23
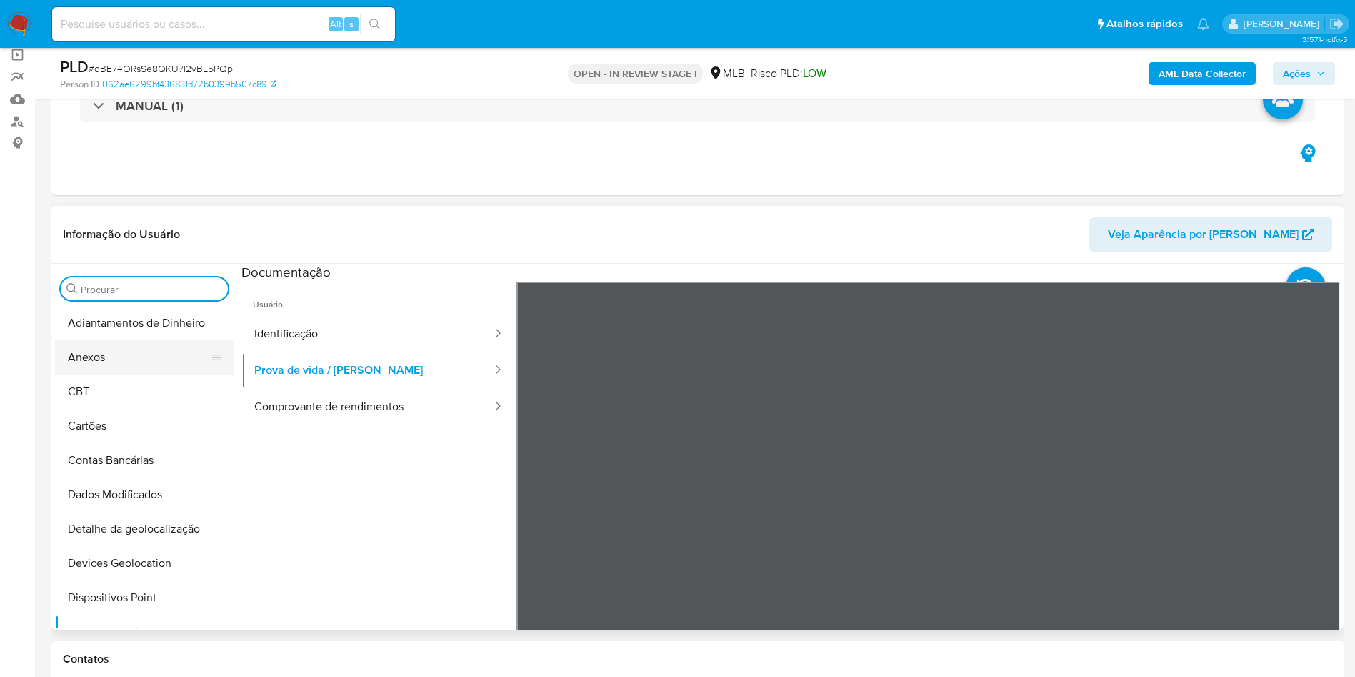
click at [139, 371] on button "Anexos" at bounding box center [138, 357] width 167 height 34
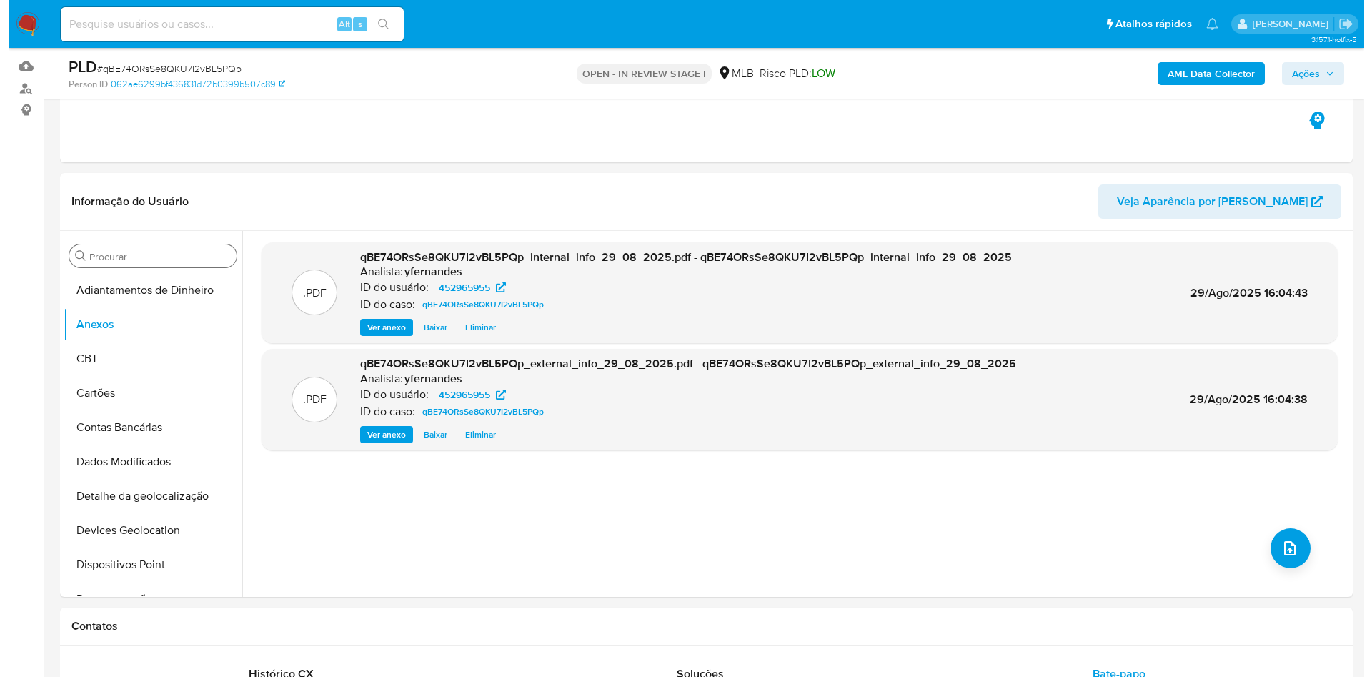
scroll to position [107, 0]
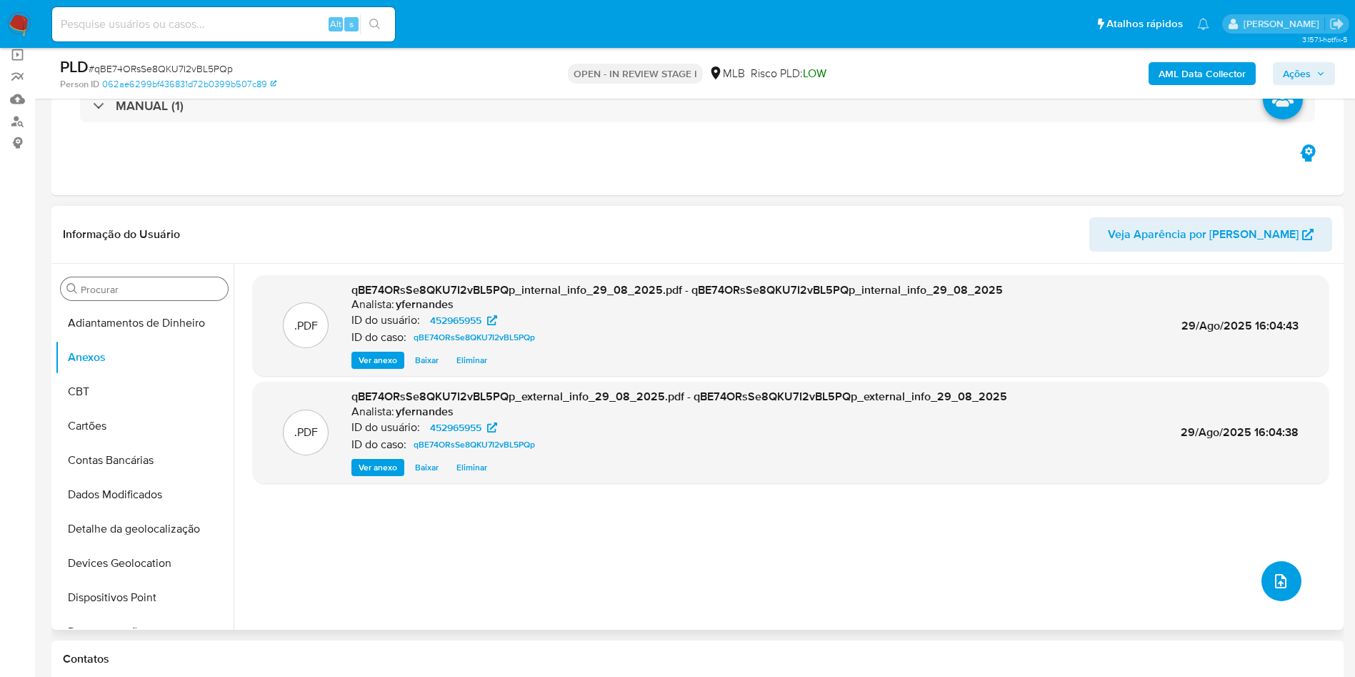
click at [1262, 578] on button "upload-file" at bounding box center [1282, 581] width 40 height 40
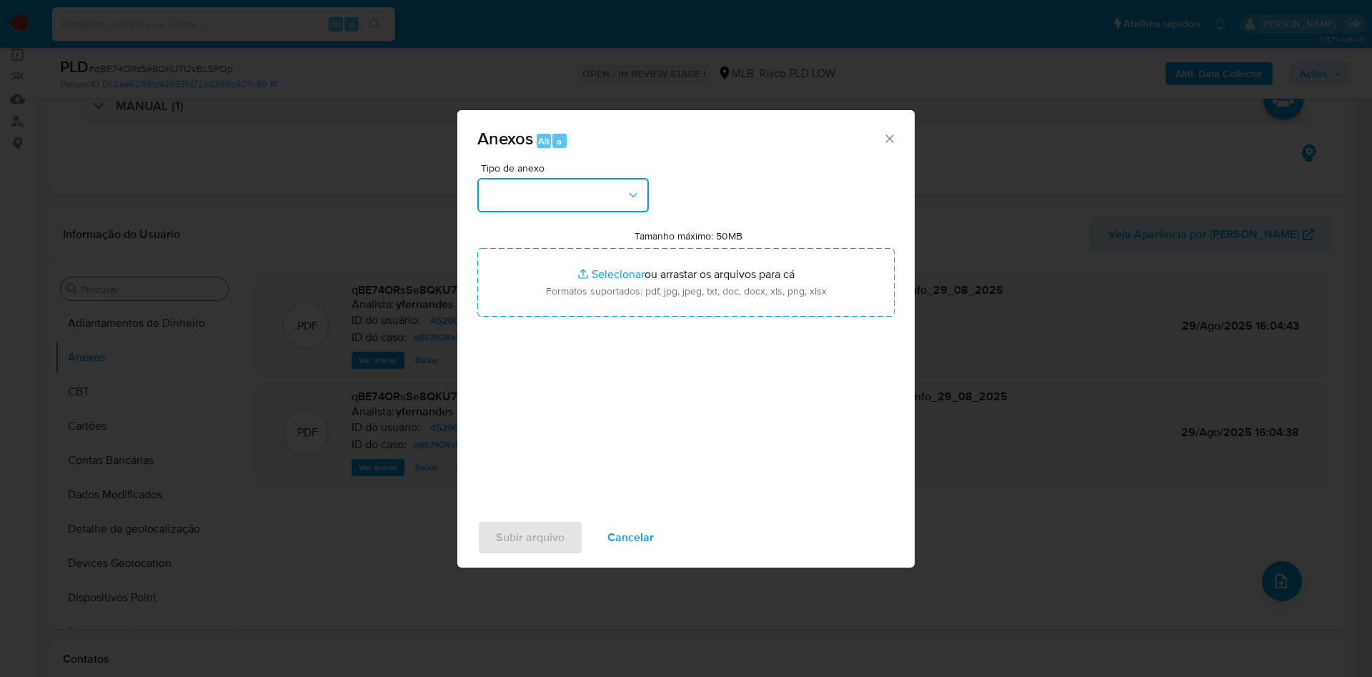
click at [572, 179] on button "button" at bounding box center [562, 195] width 171 height 34
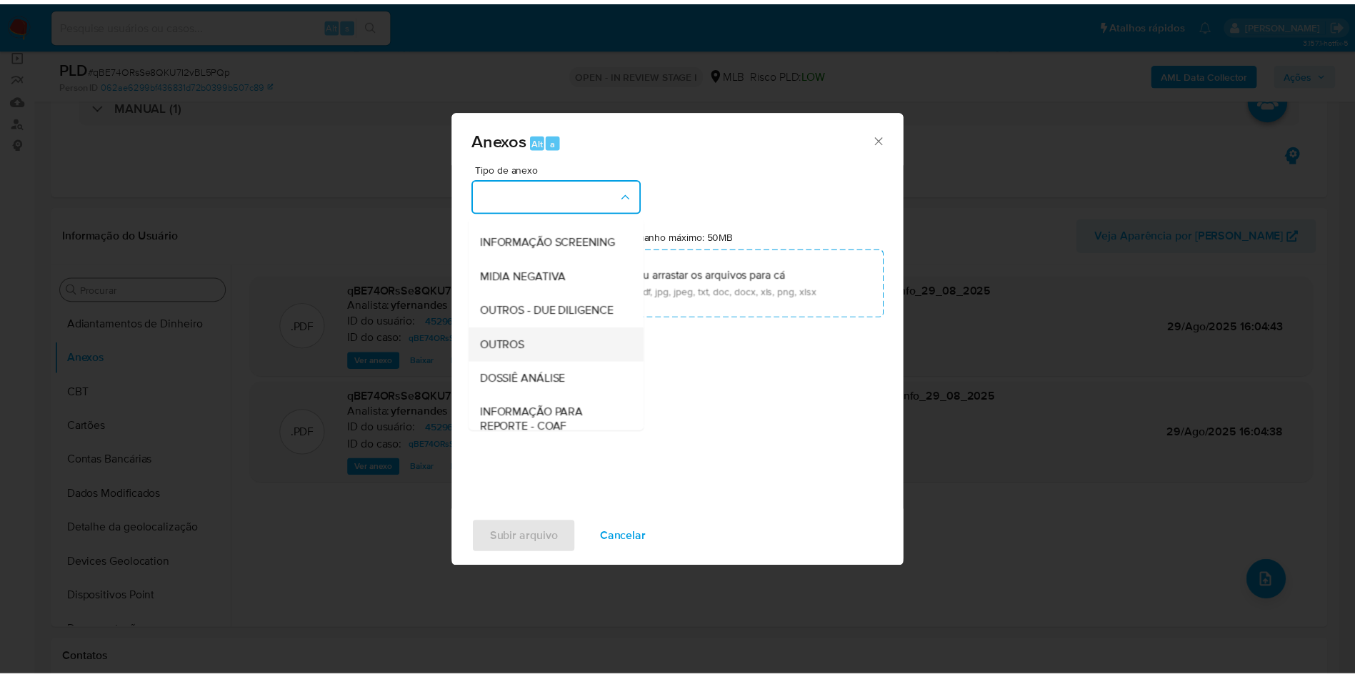
scroll to position [220, 0]
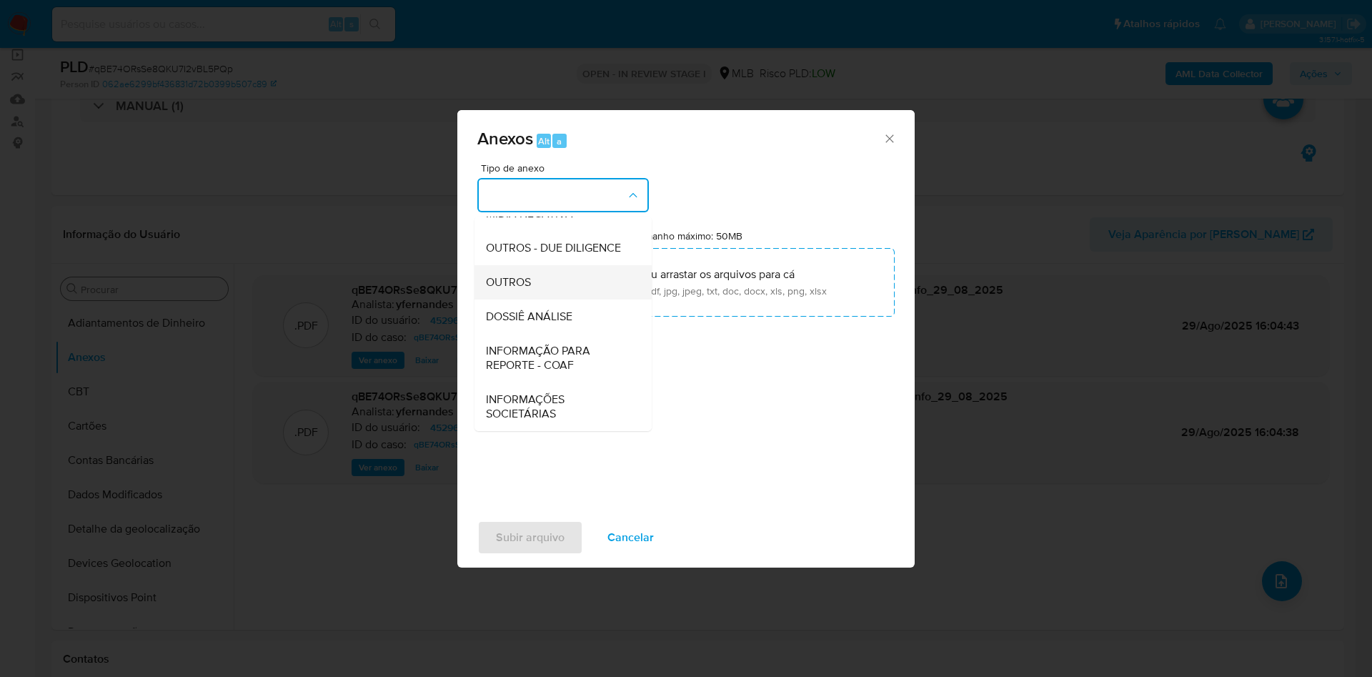
click at [525, 272] on div "OUTROS" at bounding box center [559, 282] width 146 height 34
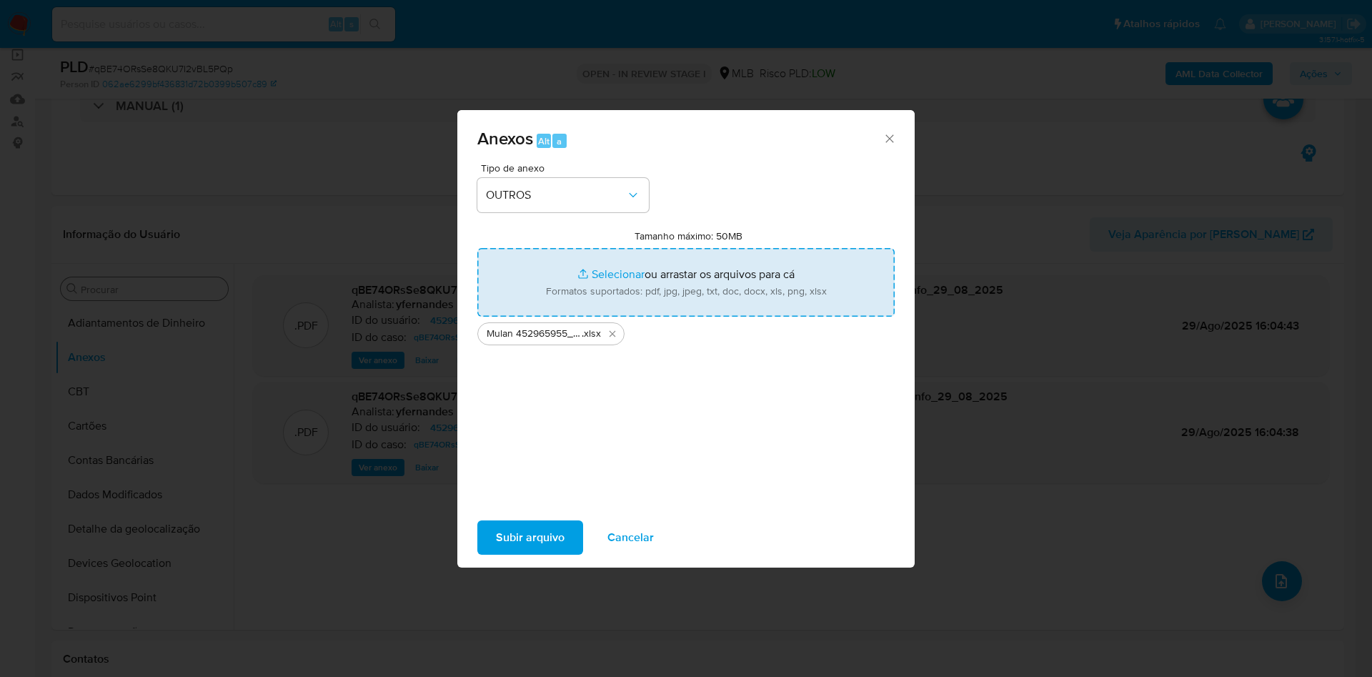
type input "C:\fakepath\SAR - xxx - CPF 10711879451 - JEFFERSON ALVES DE AQUINO.pdf"
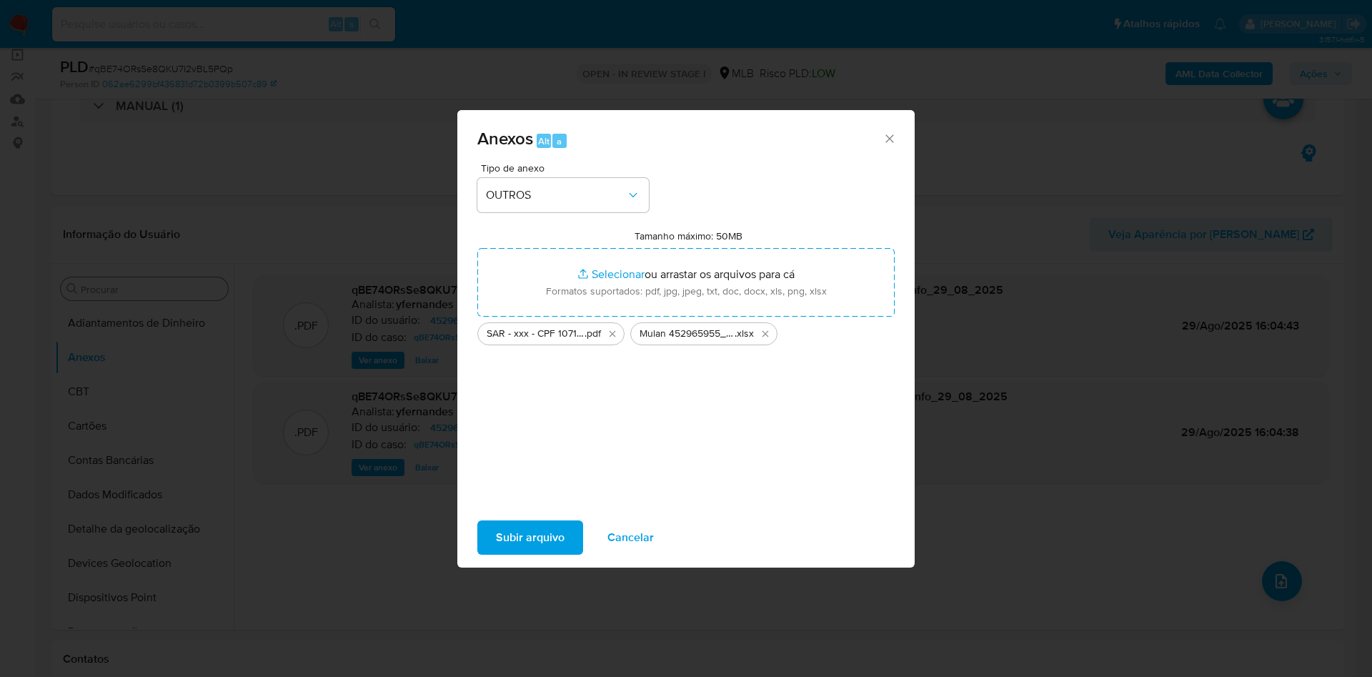
click at [517, 524] on span "Subir arquivo" at bounding box center [530, 537] width 69 height 31
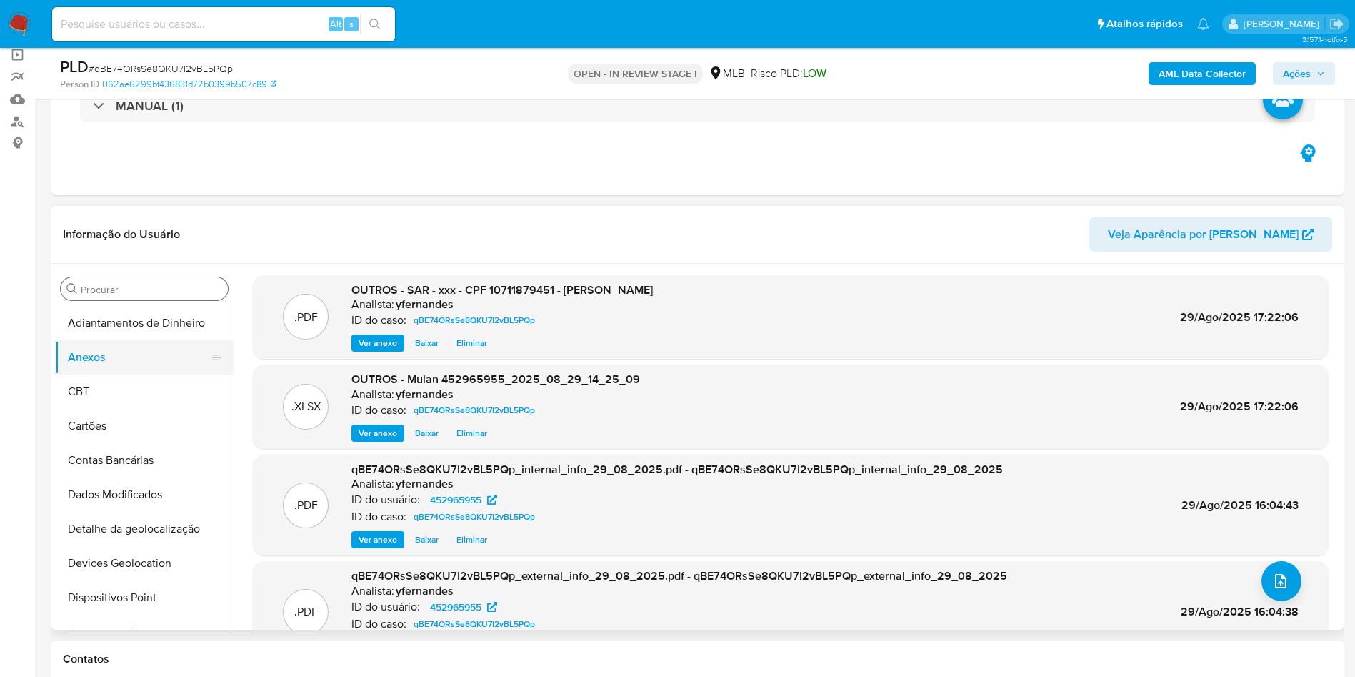
click at [138, 368] on button "Anexos" at bounding box center [138, 357] width 167 height 34
click at [97, 391] on button "CBT" at bounding box center [138, 391] width 167 height 34
click at [86, 364] on button "Anexos" at bounding box center [138, 357] width 167 height 34
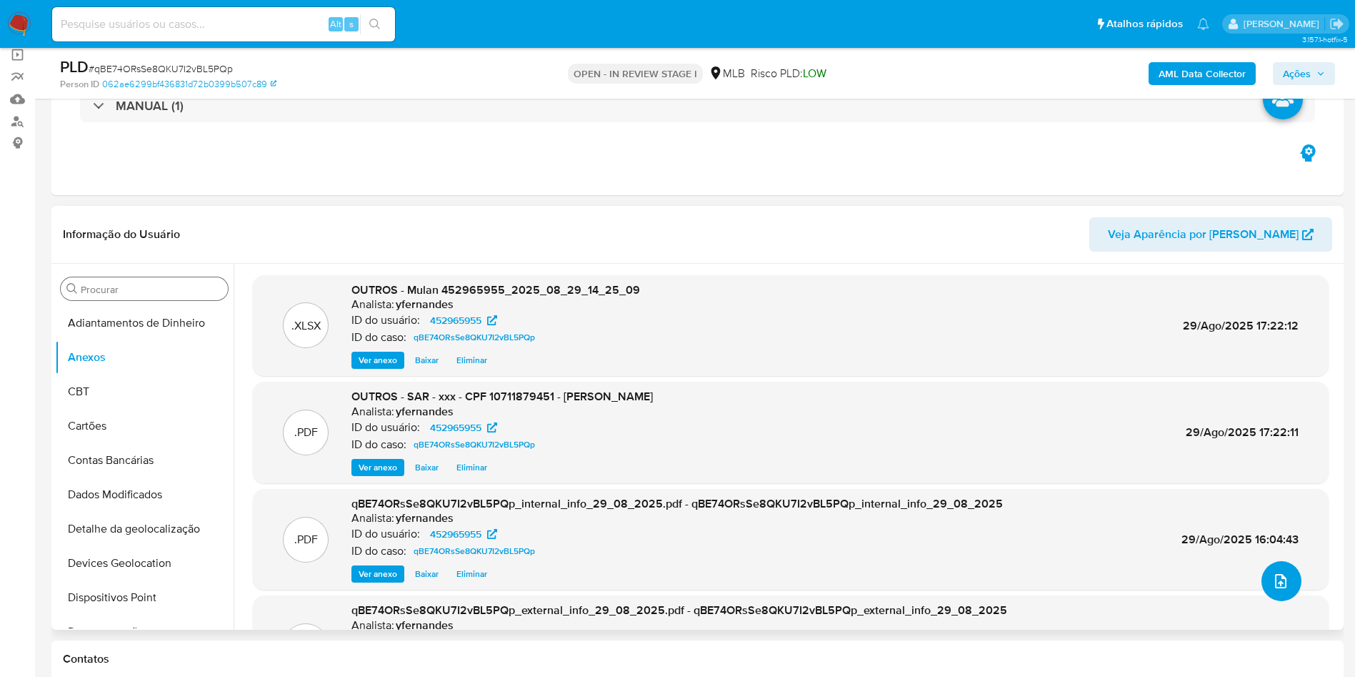
click at [1272, 586] on icon "upload-file" at bounding box center [1280, 580] width 17 height 17
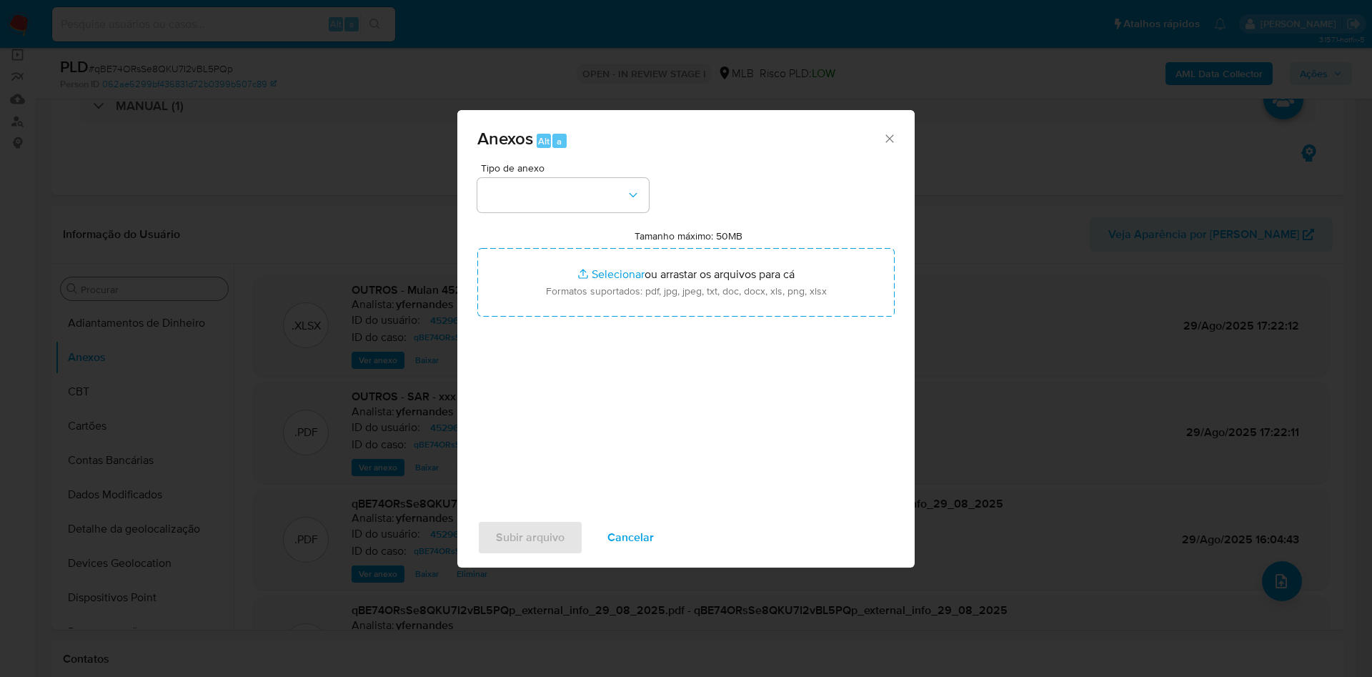
click at [1046, 136] on div "Anexos Alt a Tipo de anexo Tamanho máximo: 50MB Selecionar arquivos Selecionar …" at bounding box center [686, 338] width 1372 height 677
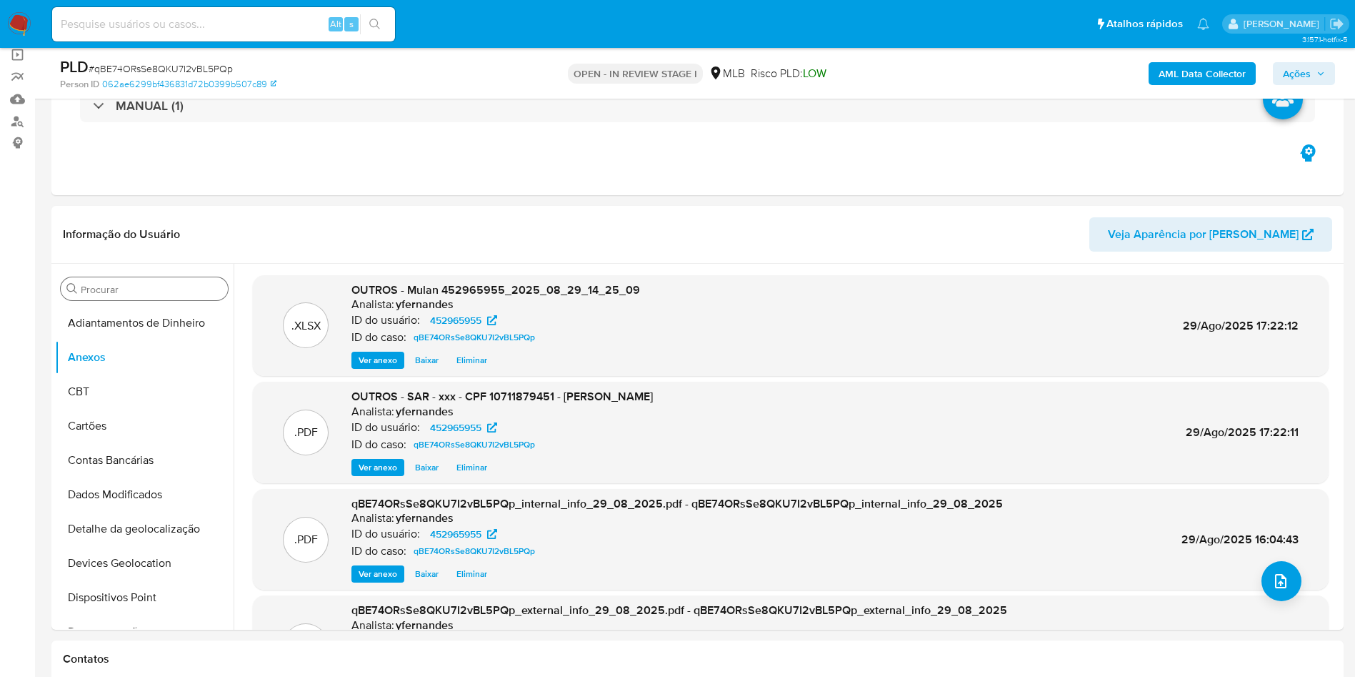
click at [1296, 79] on span "Ações" at bounding box center [1297, 73] width 28 height 23
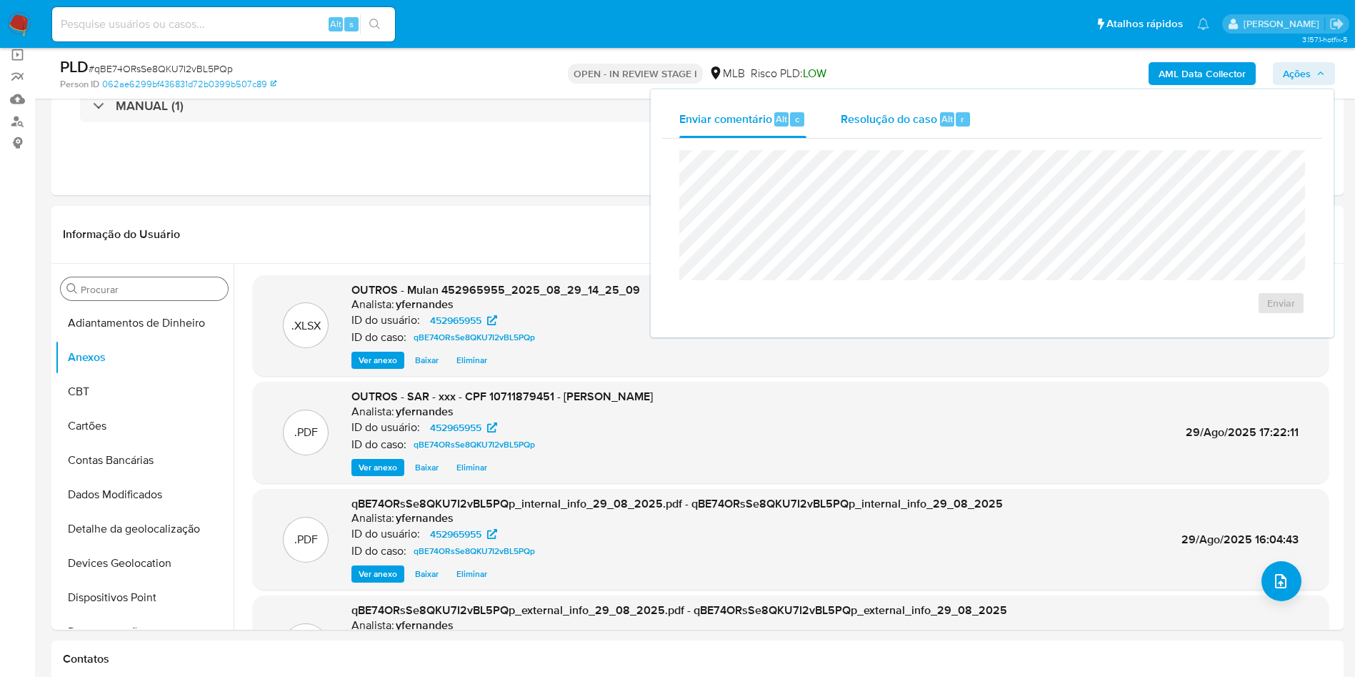
click at [951, 116] on span "Alt" at bounding box center [947, 119] width 11 height 14
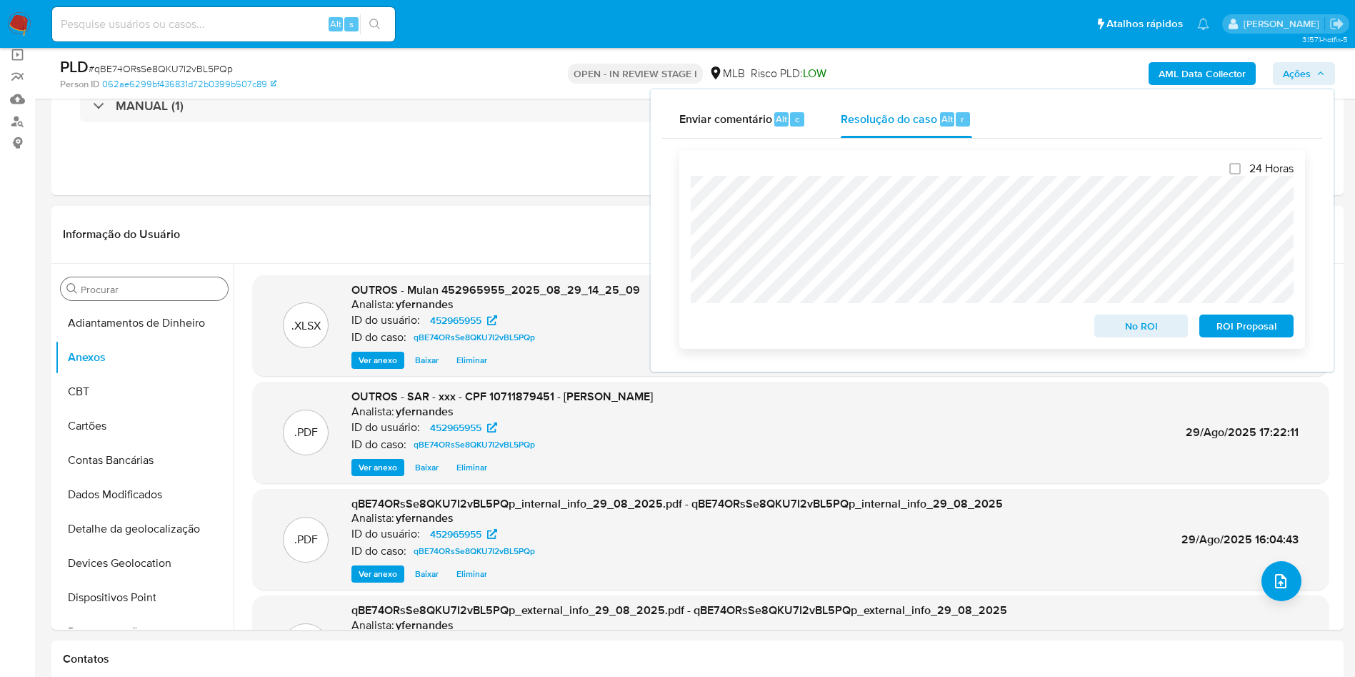
click at [1242, 321] on span "ROI Proposal" at bounding box center [1246, 326] width 74 height 20
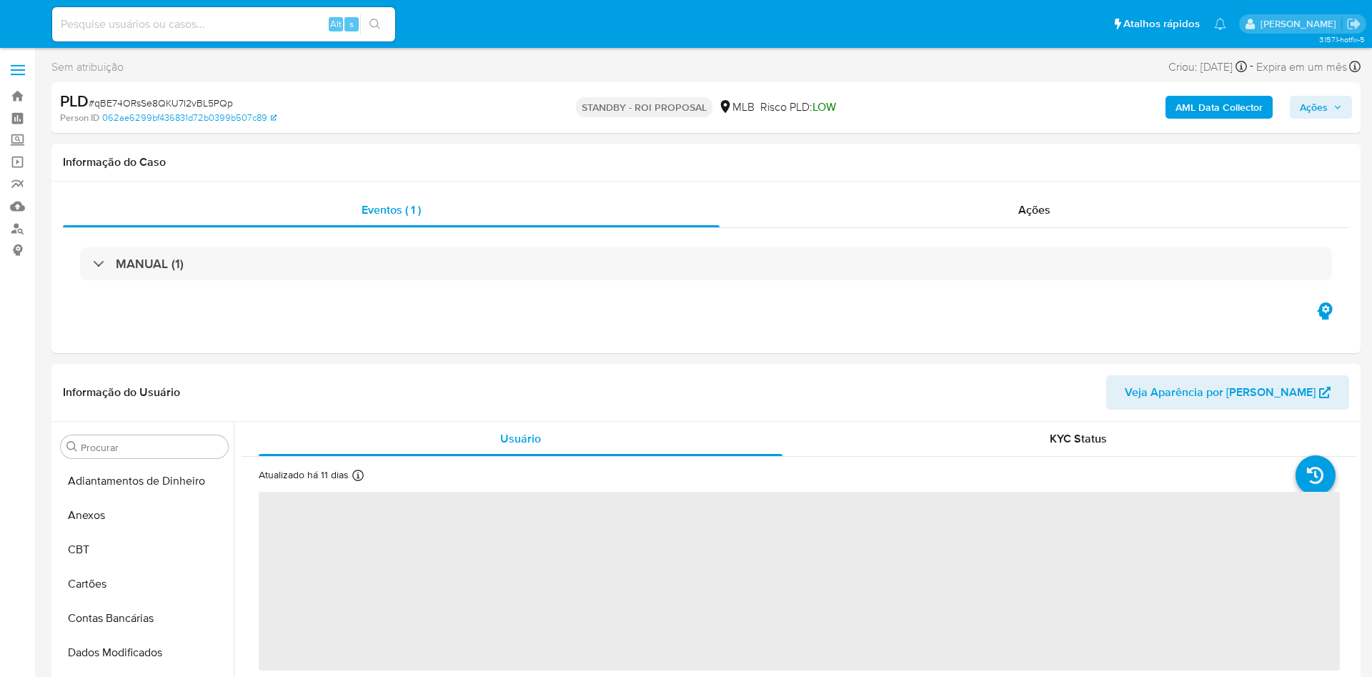
select select "10"
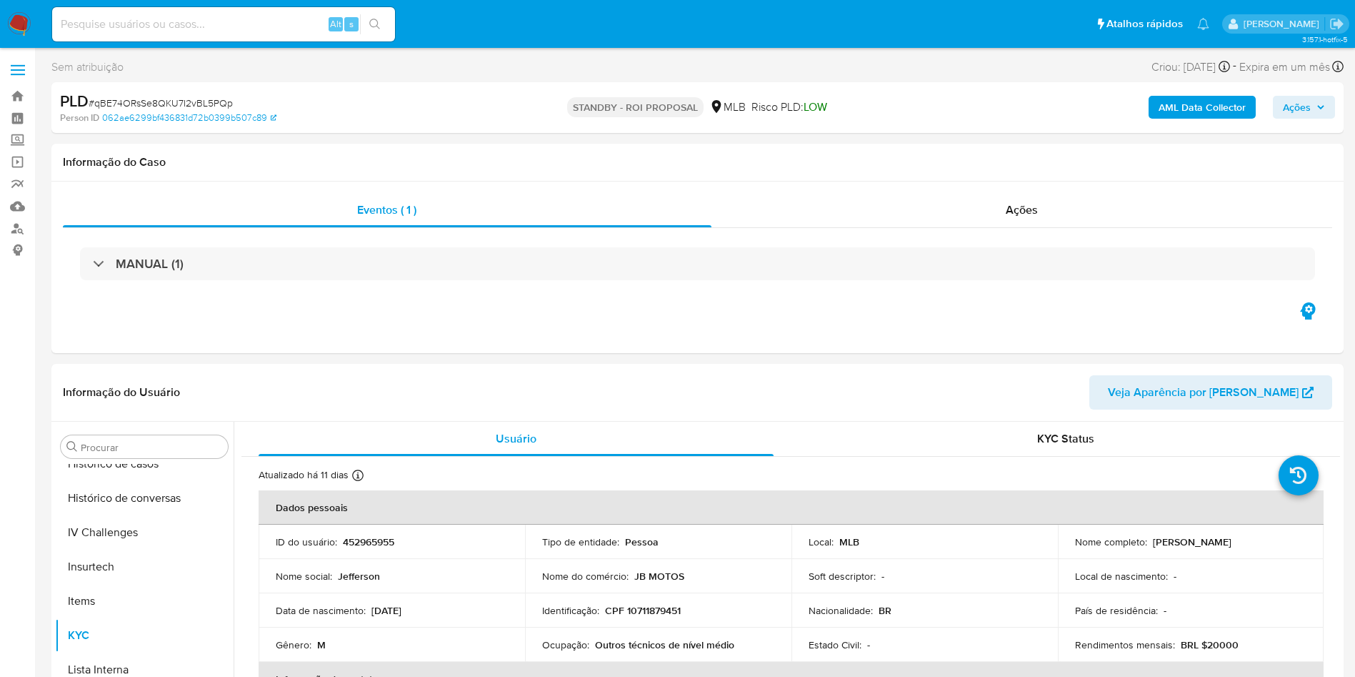
scroll to position [638, 0]
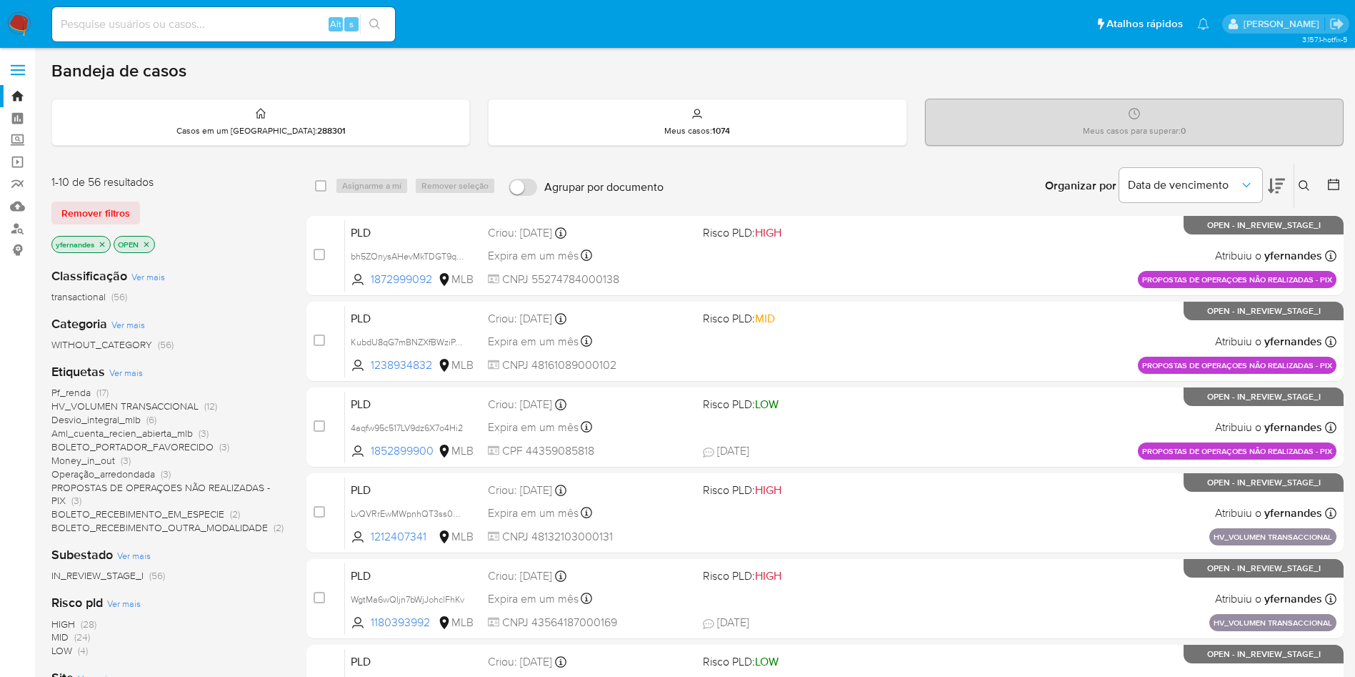
click at [1272, 194] on icon at bounding box center [1276, 185] width 17 height 17
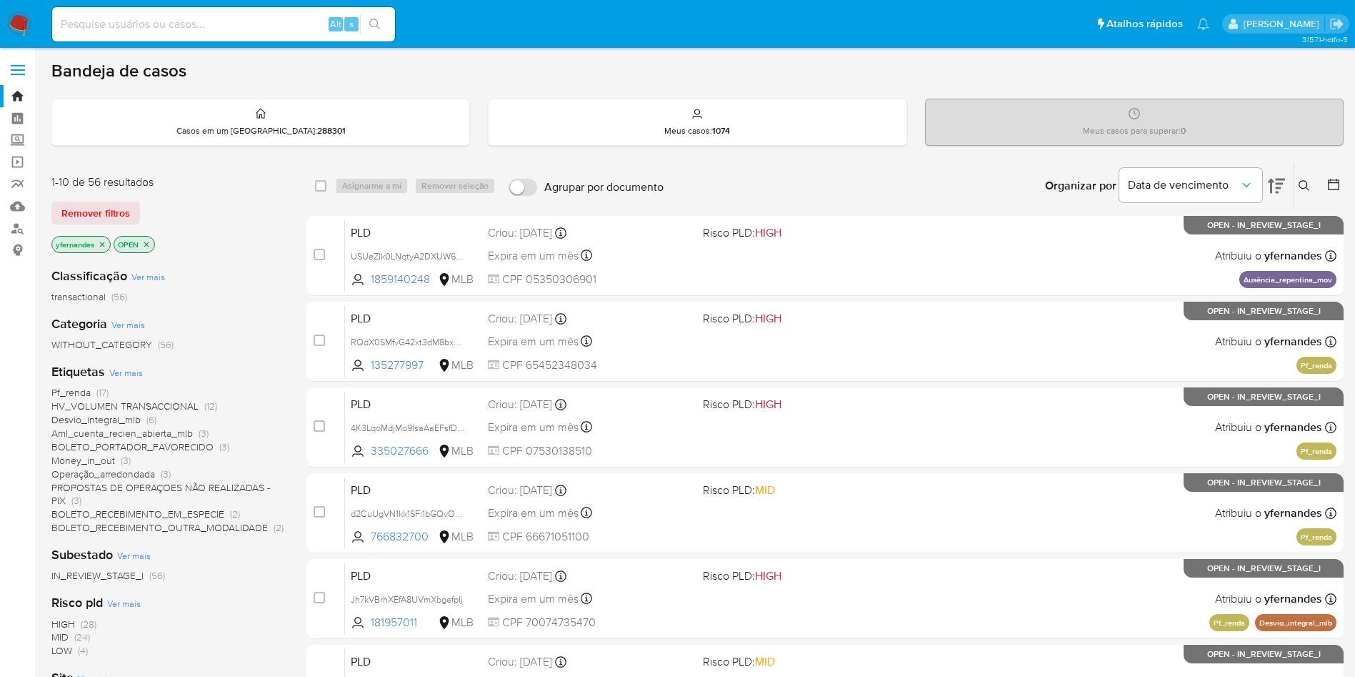
click at [1272, 194] on icon at bounding box center [1276, 185] width 17 height 17
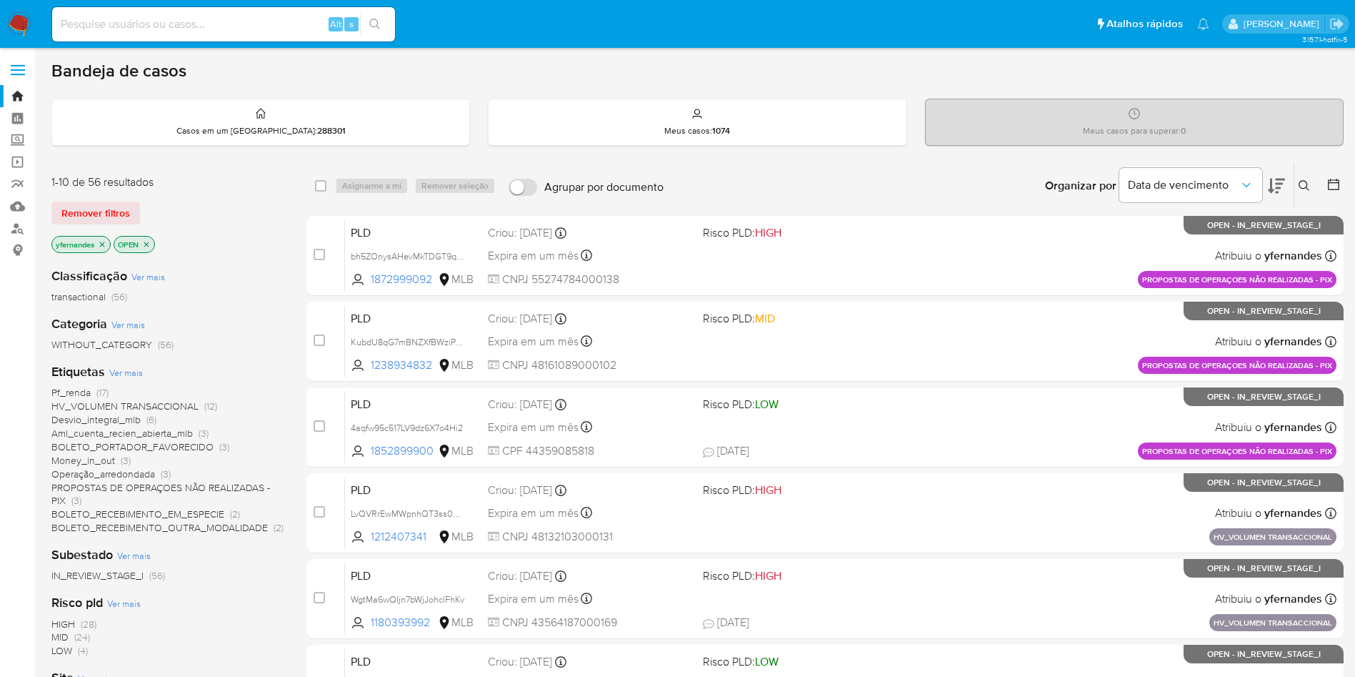
click at [127, 369] on span "Ver mais" at bounding box center [126, 372] width 34 height 13
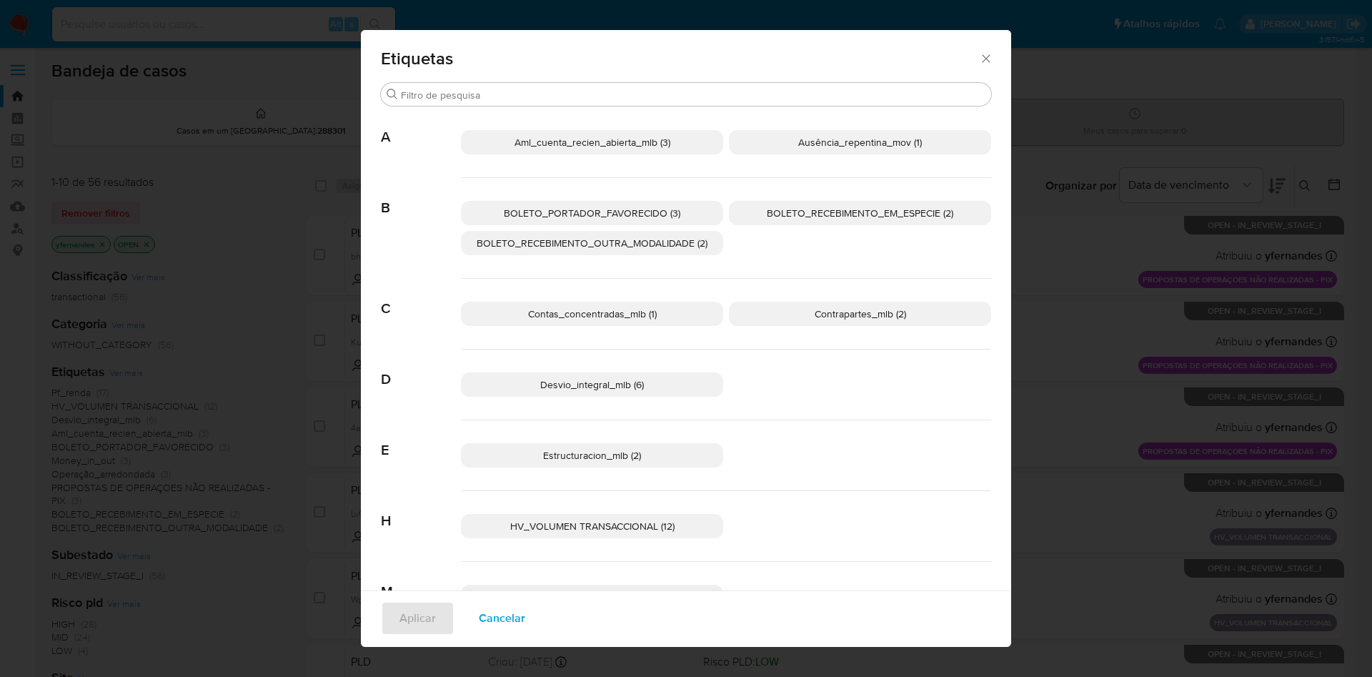
click at [979, 55] on icon "Fechar" at bounding box center [986, 58] width 14 height 14
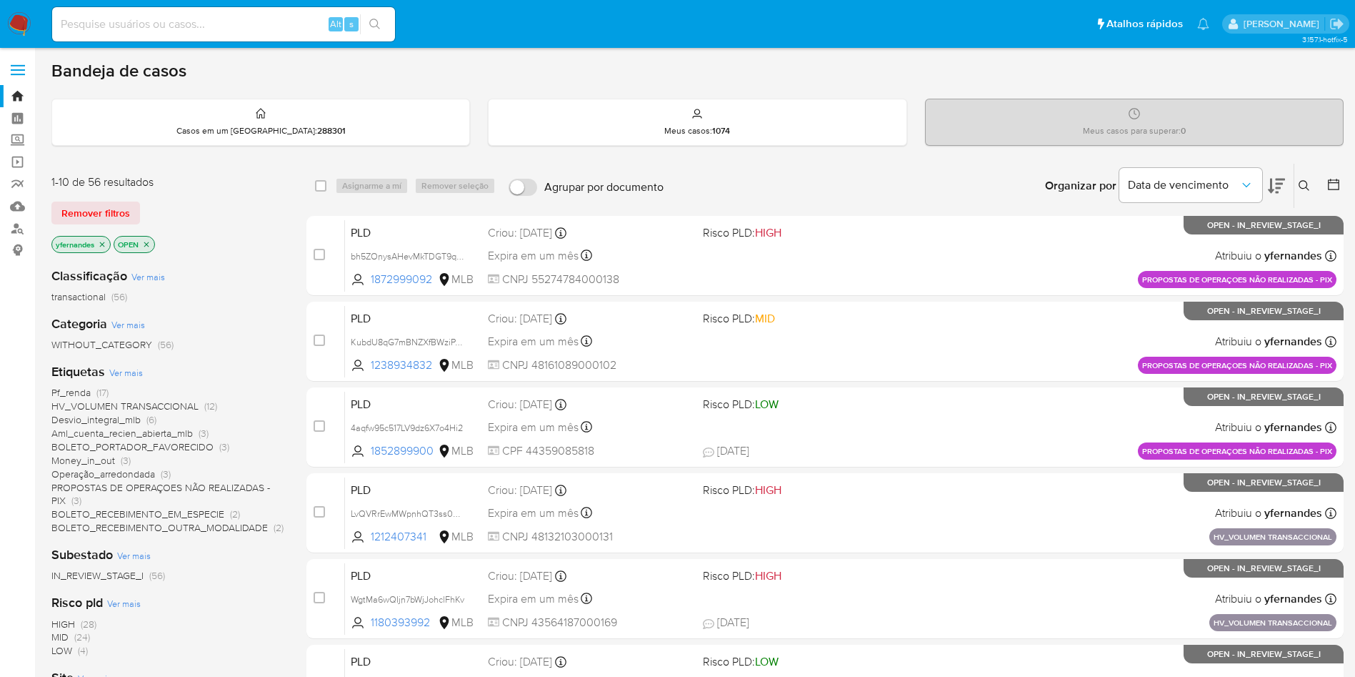
drag, startPoint x: 299, startPoint y: 62, endPoint x: 266, endPoint y: 2, distance: 68.4
click at [299, 62] on div "Bandeja de casos" at bounding box center [697, 70] width 1292 height 21
